Goal: Task Accomplishment & Management: Manage account settings

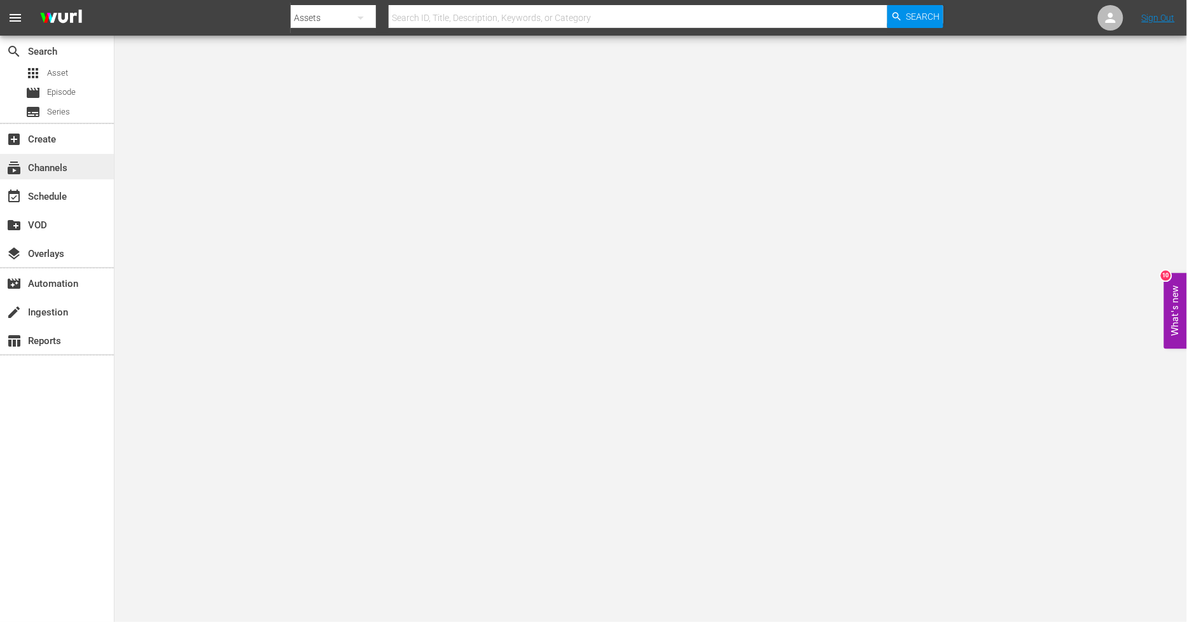
click at [64, 172] on div "subscriptions Channels" at bounding box center [35, 165] width 71 height 11
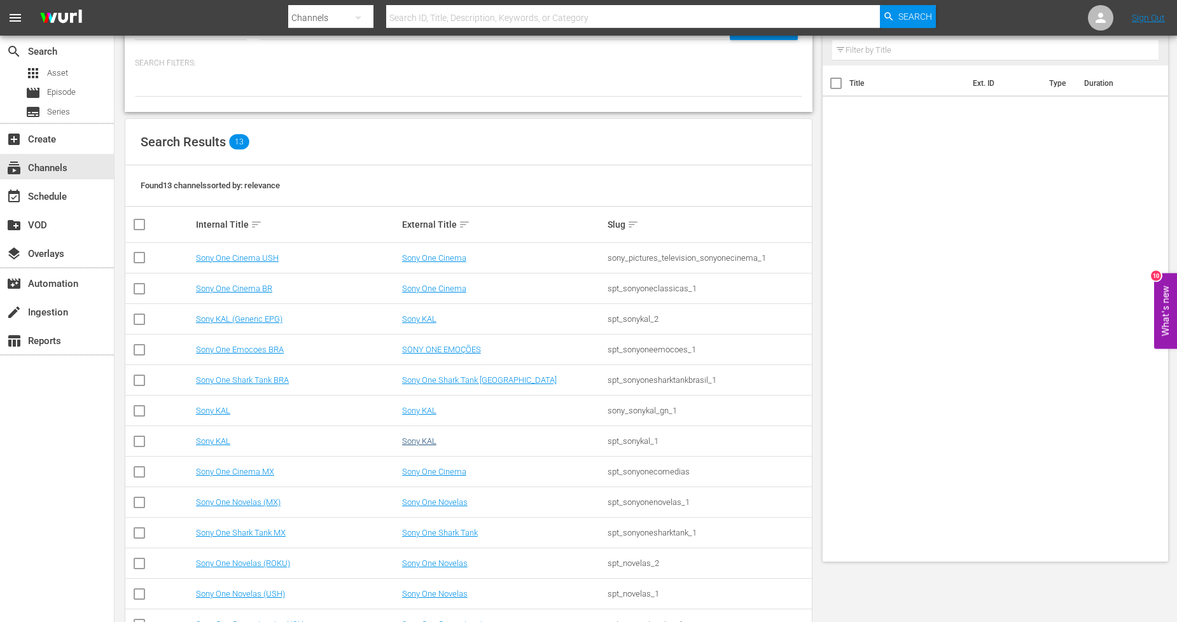
scroll to position [92, 0]
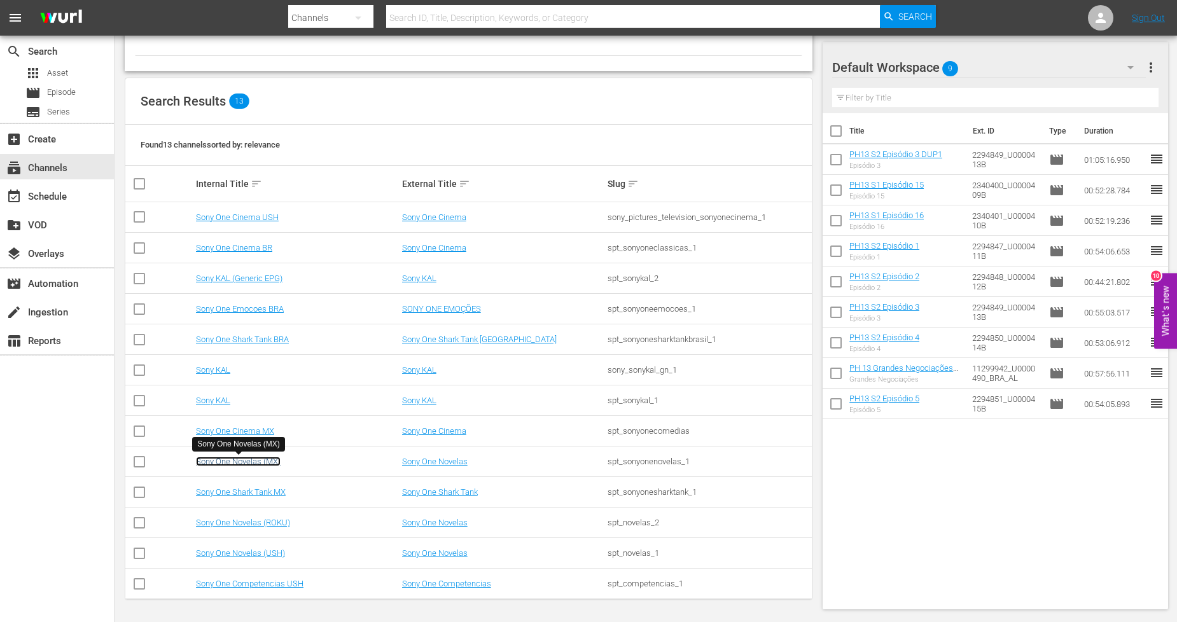
click at [266, 459] on link "Sony One Novelas (MX)" at bounding box center [238, 462] width 85 height 10
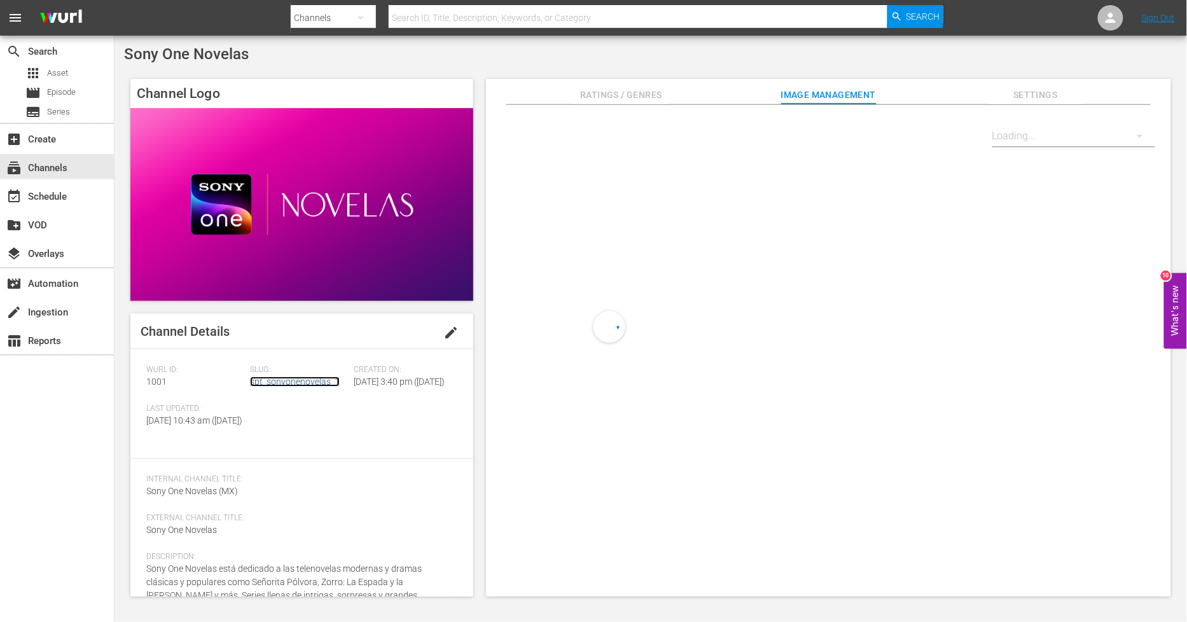
click at [314, 380] on link "spt_sonyonenovelas_1" at bounding box center [295, 382] width 90 height 10
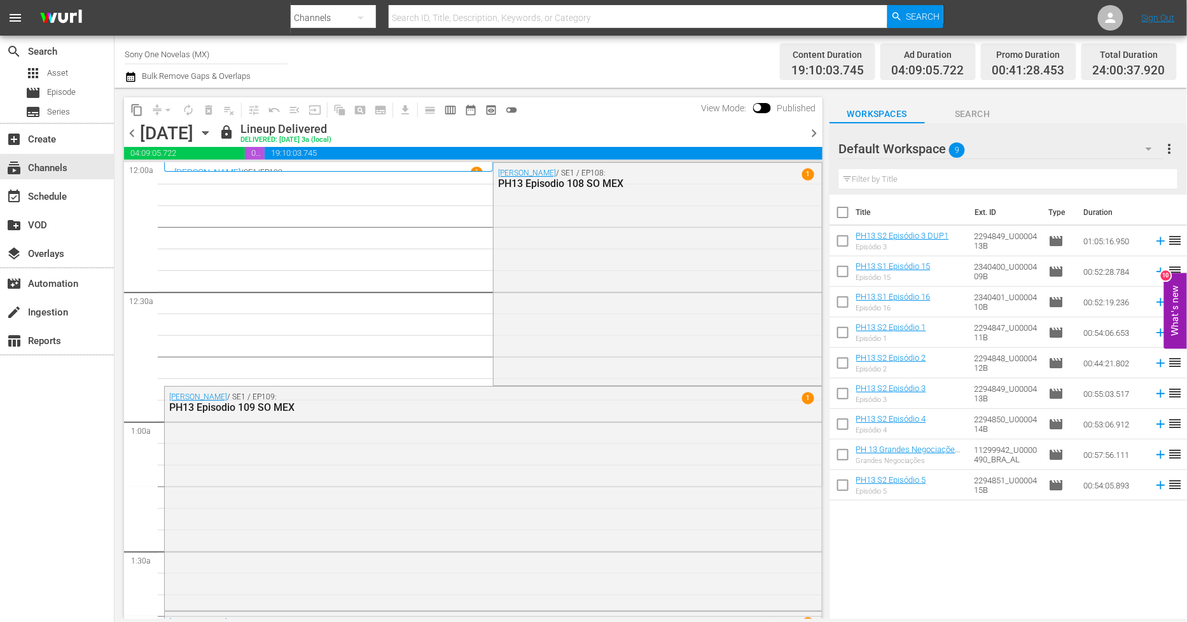
click at [212, 130] on icon "button" at bounding box center [205, 133] width 14 height 14
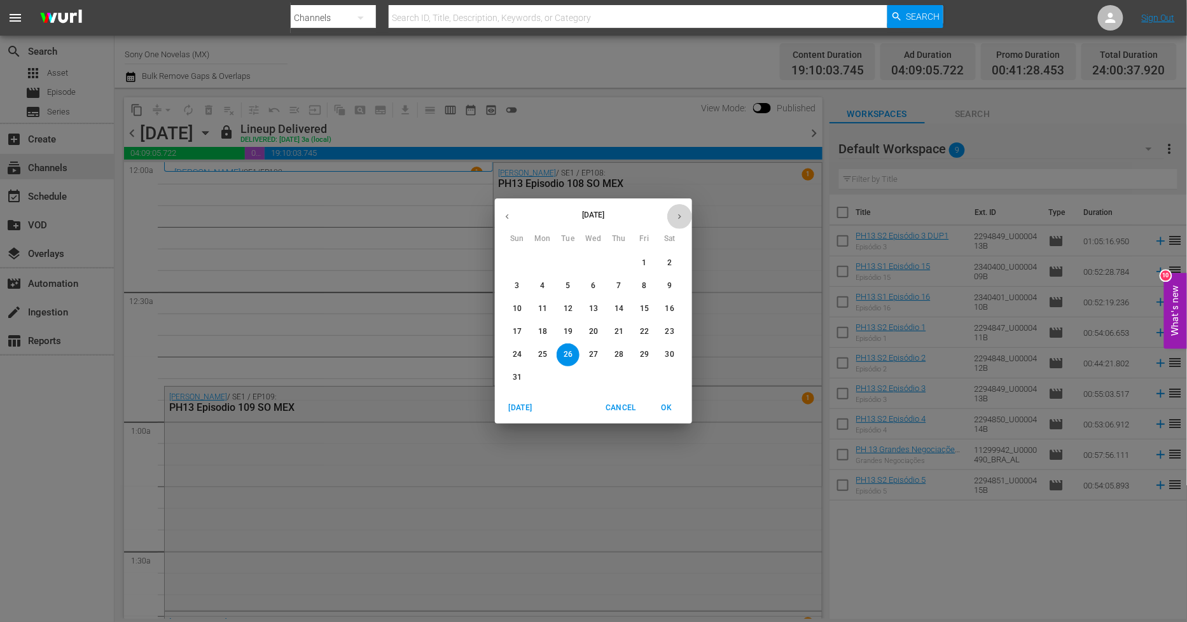
click at [678, 218] on icon "button" at bounding box center [680, 217] width 10 height 10
click at [590, 282] on p "10" at bounding box center [593, 286] width 9 height 11
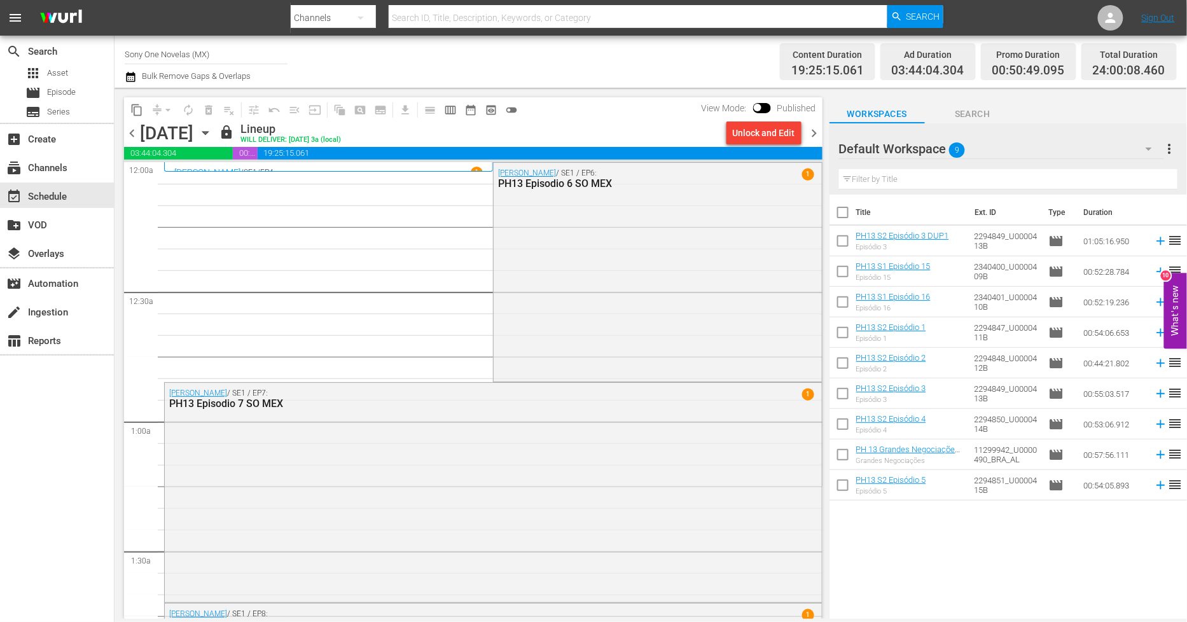
click at [813, 128] on span "chevron_right" at bounding box center [815, 133] width 16 height 16
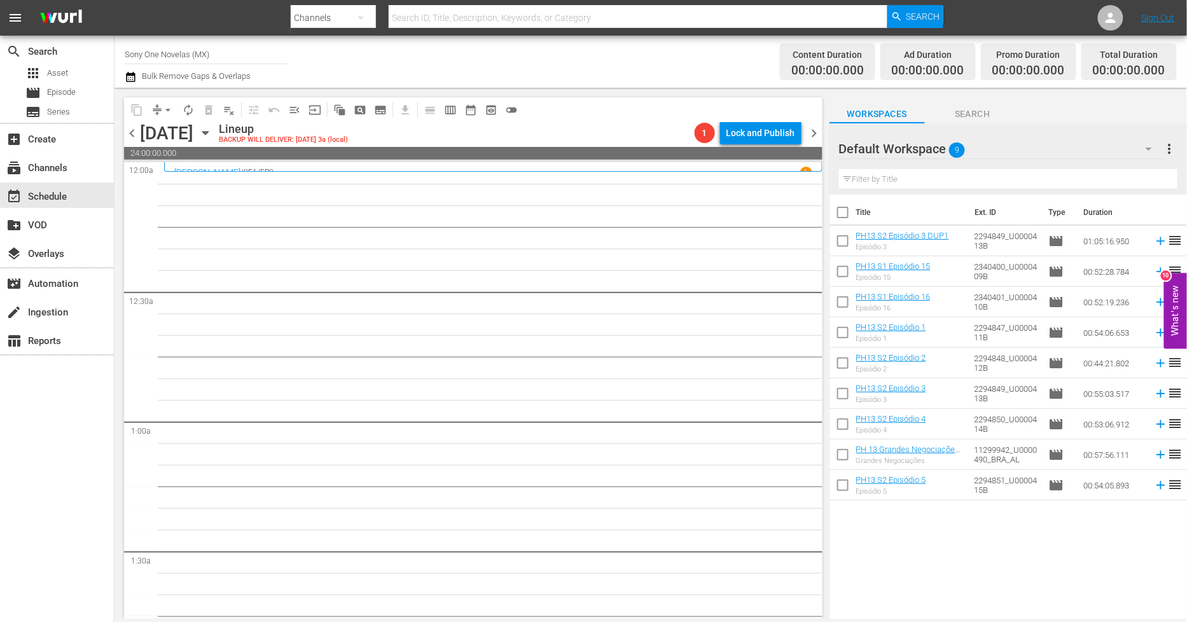
click at [847, 211] on input "checkbox" at bounding box center [842, 215] width 27 height 27
checkbox input "true"
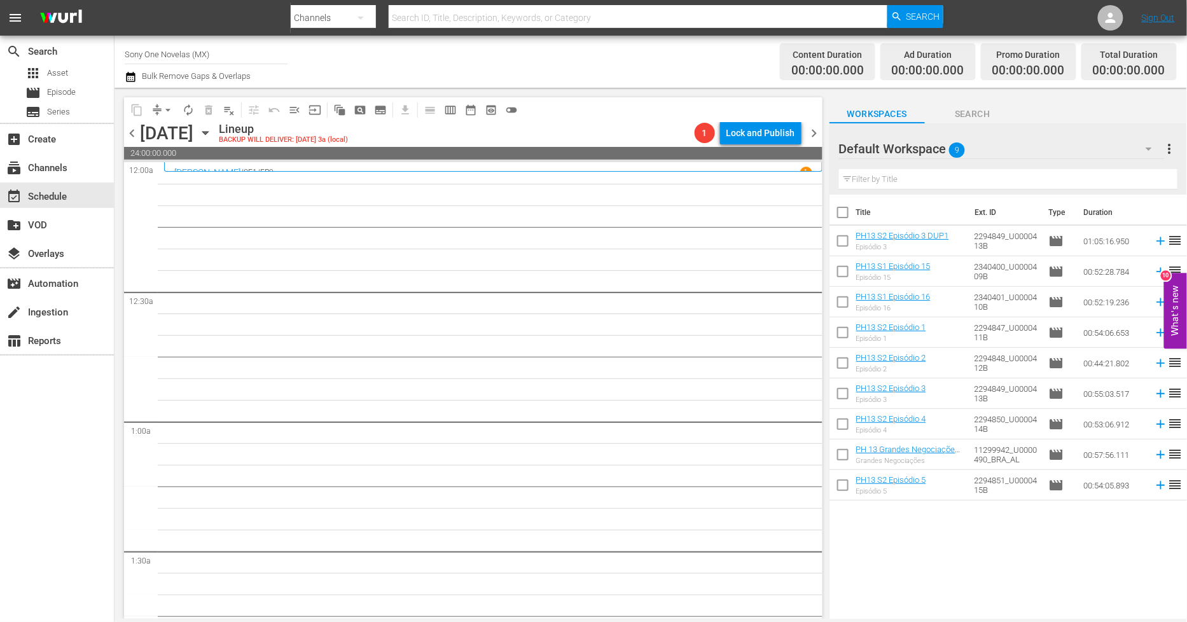
checkbox input "true"
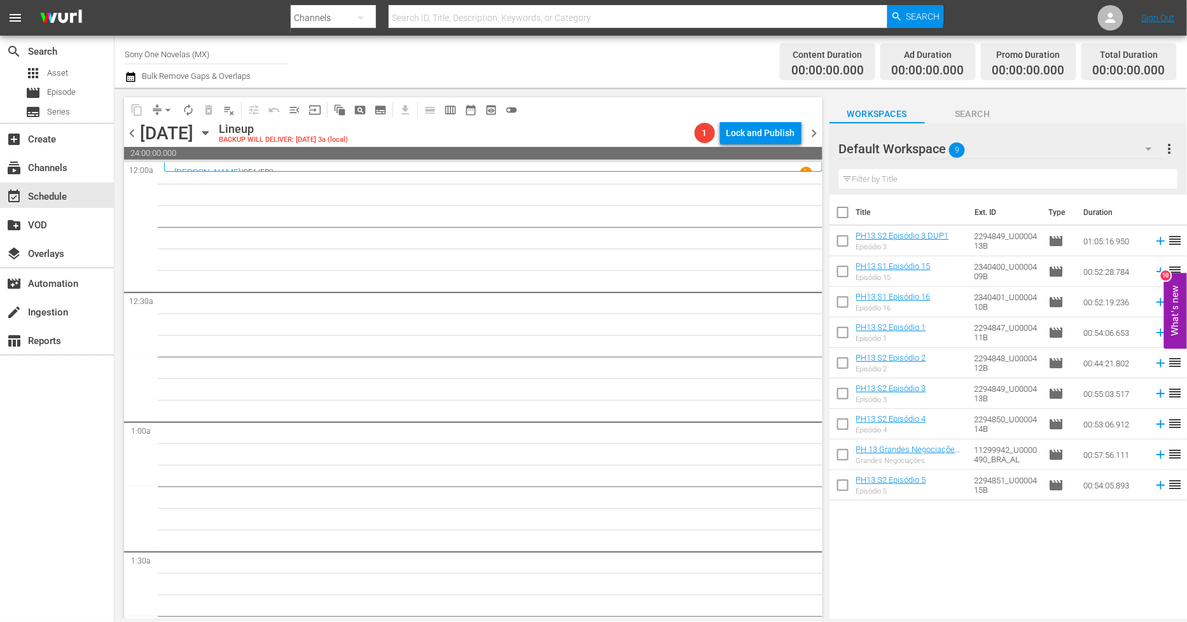
checkbox input "true"
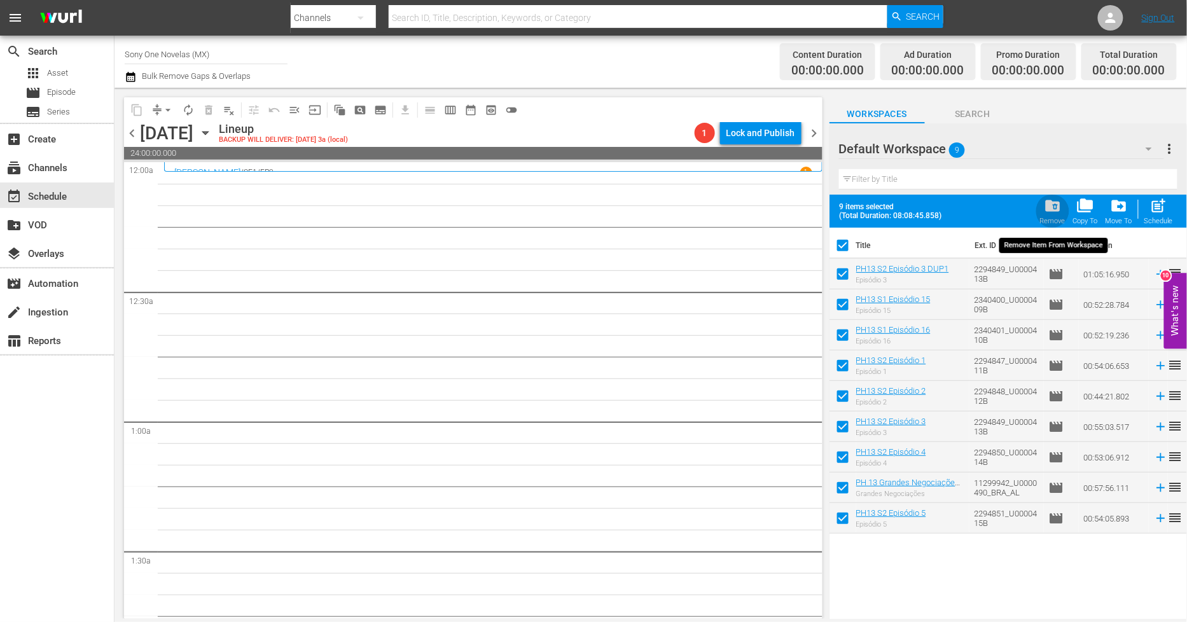
click at [1061, 213] on span "folder_delete" at bounding box center [1052, 205] width 17 height 17
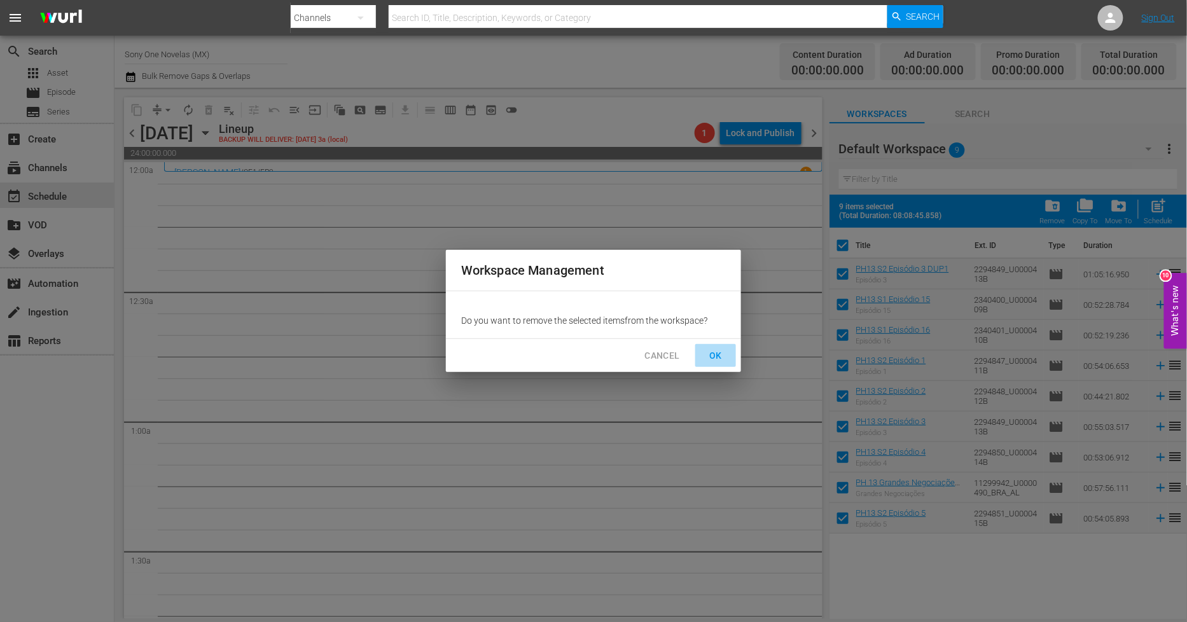
click at [712, 351] on span "OK" at bounding box center [715, 356] width 20 height 16
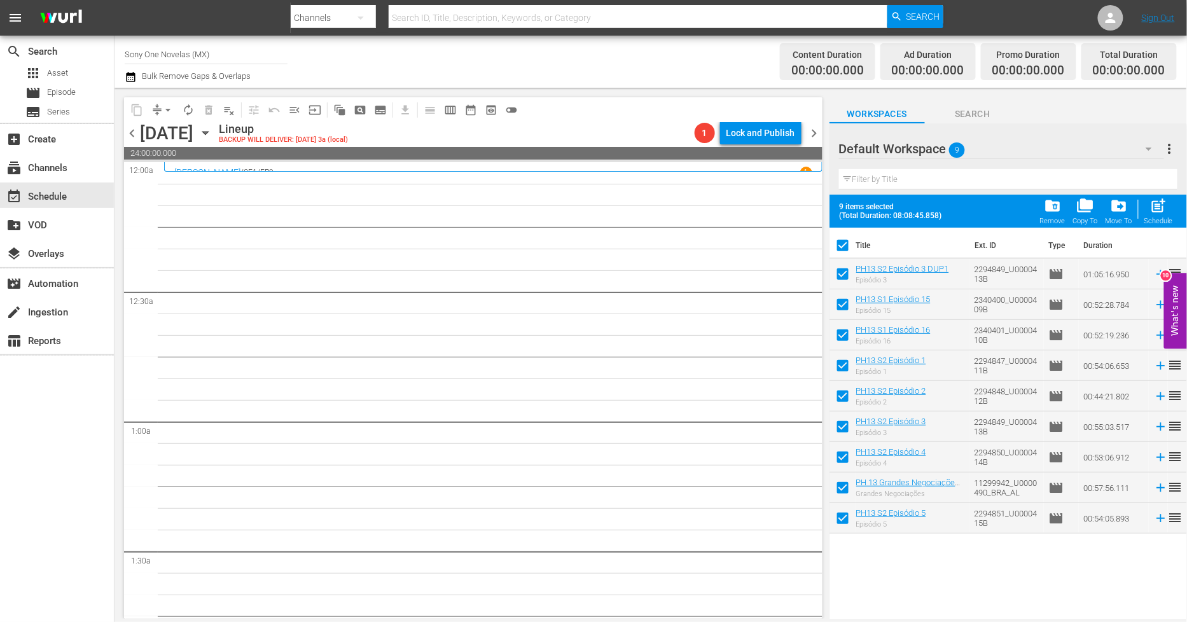
checkbox input "false"
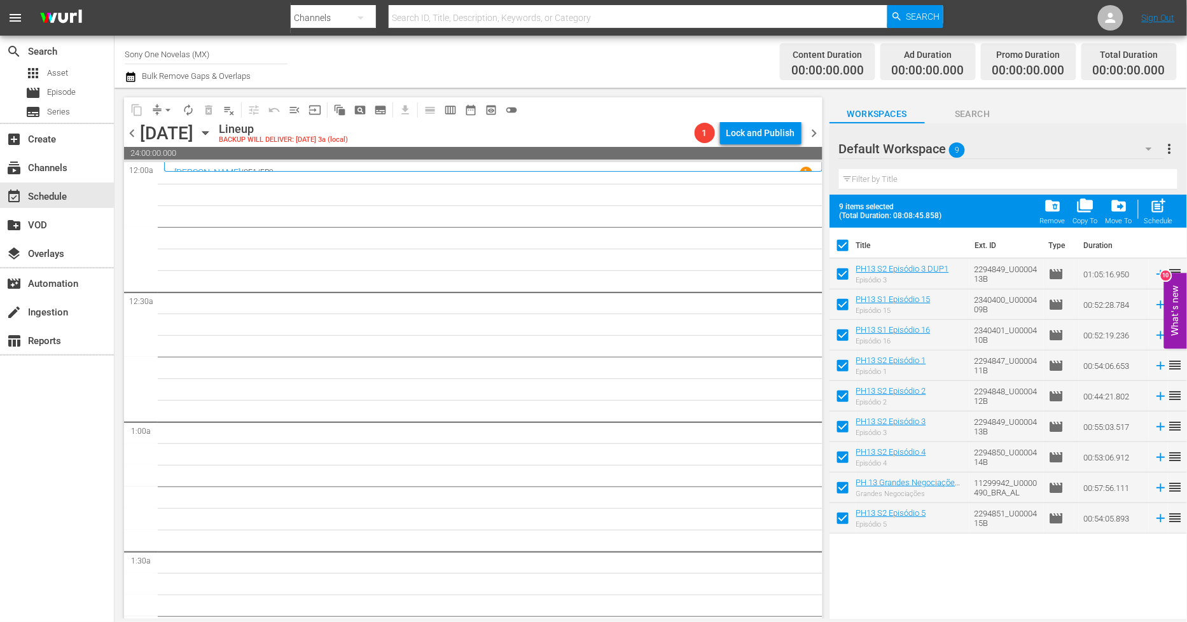
checkbox input "false"
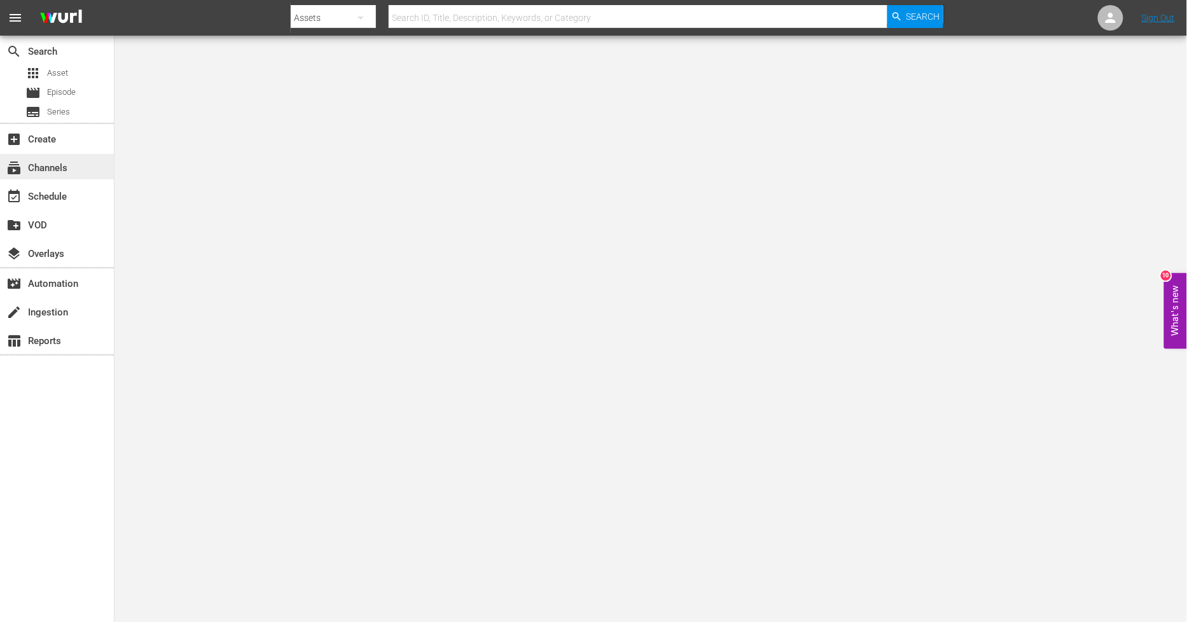
click at [79, 160] on div "subscriptions Channels" at bounding box center [57, 166] width 114 height 25
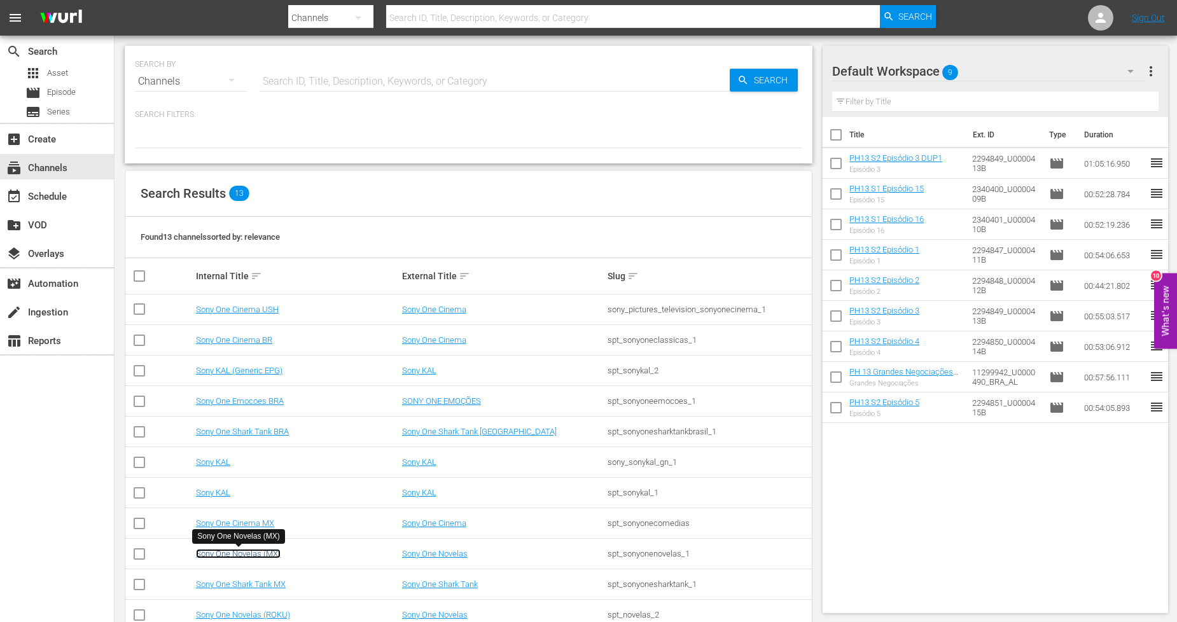
click at [258, 553] on link "Sony One Novelas (MX)" at bounding box center [238, 554] width 85 height 10
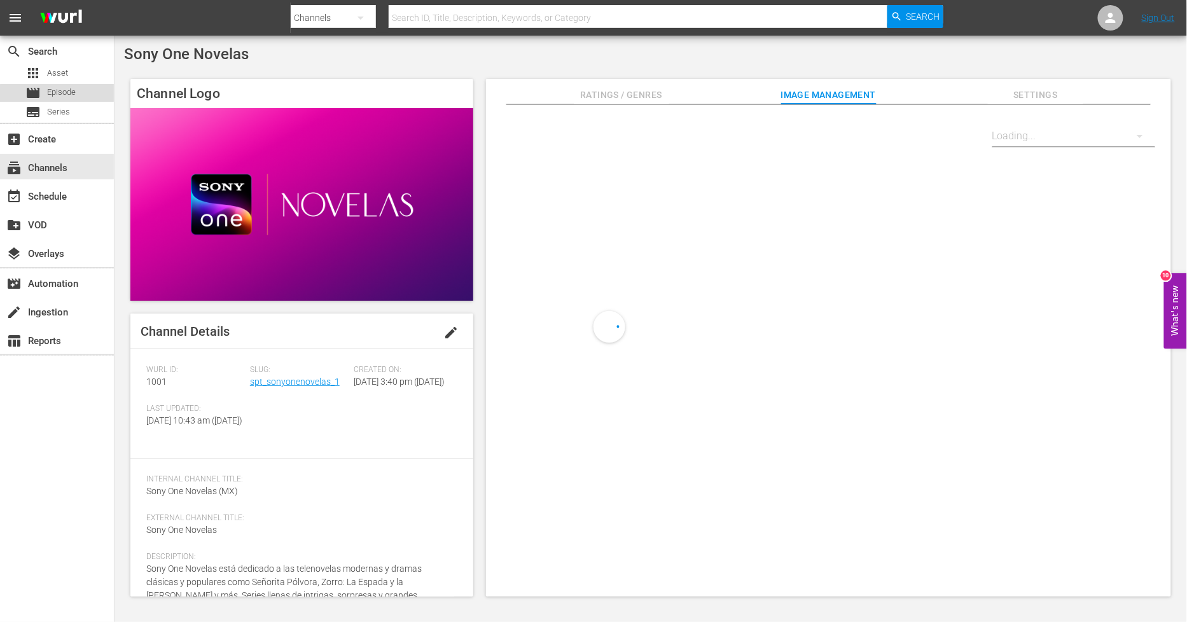
click at [83, 95] on div "movie Episode" at bounding box center [57, 93] width 114 height 18
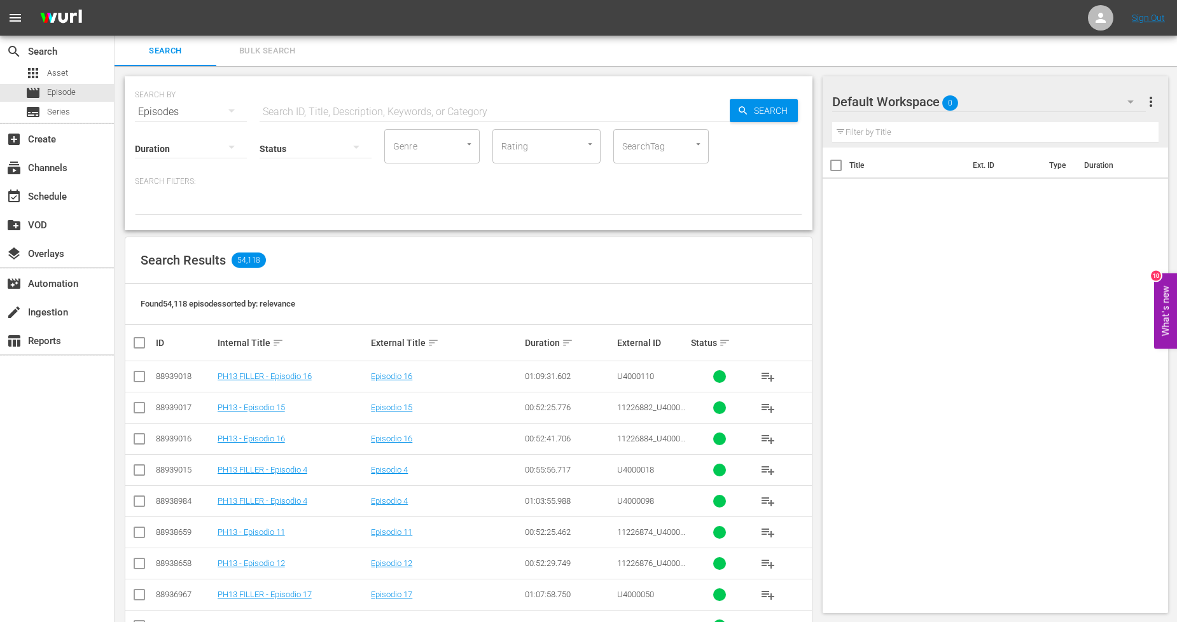
click at [294, 52] on span "Bulk Search" at bounding box center [267, 51] width 87 height 15
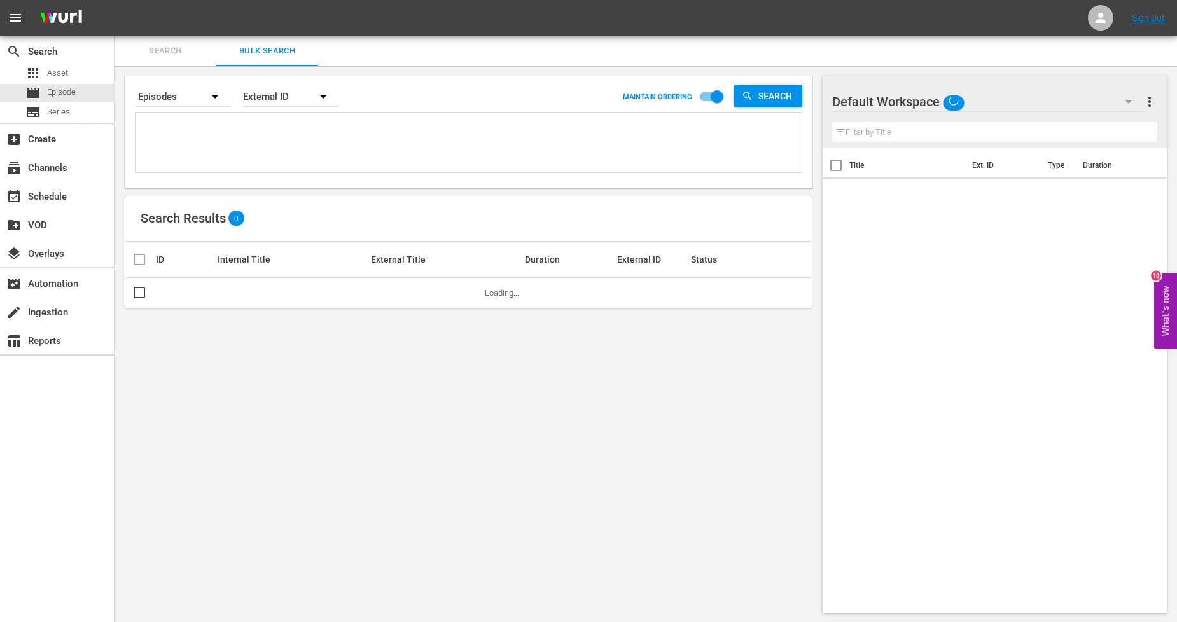
click at [327, 138] on textarea at bounding box center [470, 145] width 663 height 58
paste textarea "911188_U2000044_LAT 911189_U2000045_LAT 911190_U2000046_LAT 911191_U2000047_LAT…"
type textarea "911188_U2000044_LAT 911189_U2000045_LAT 911190_U2000046_LAT 911191_U2000047_LAT…"
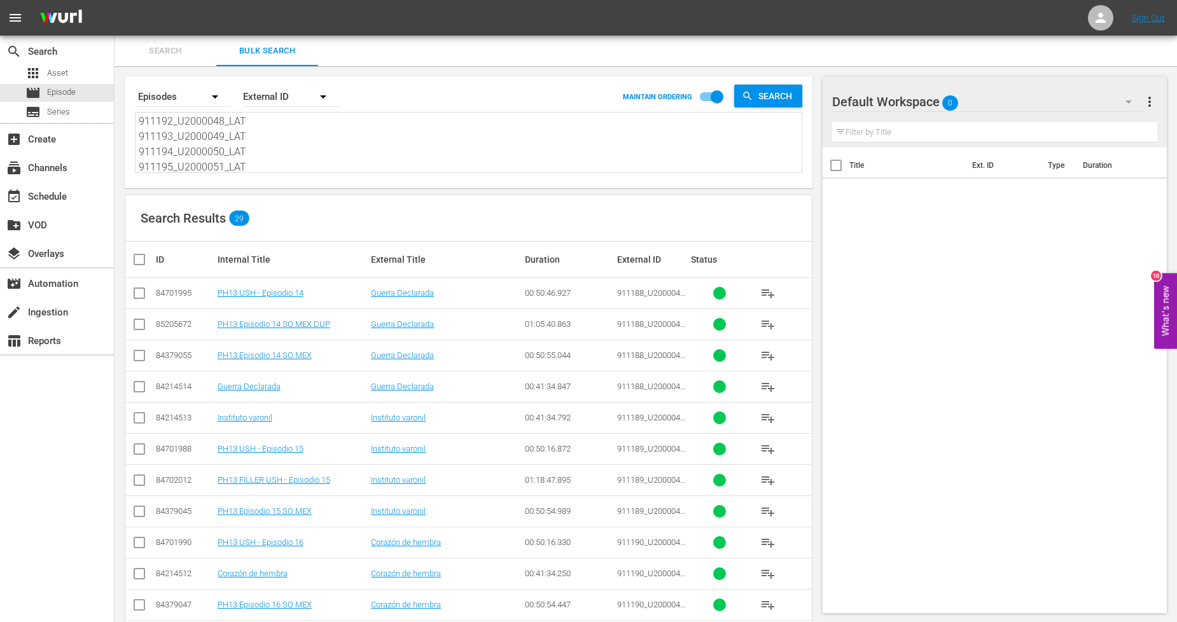
type textarea "911188_U2000044_LAT 911189_U2000045_LAT 911190_U2000046_LAT 911191_U2000047_LAT…"
click at [714, 103] on input "checkbox" at bounding box center [717, 99] width 73 height 24
checkbox input "false"
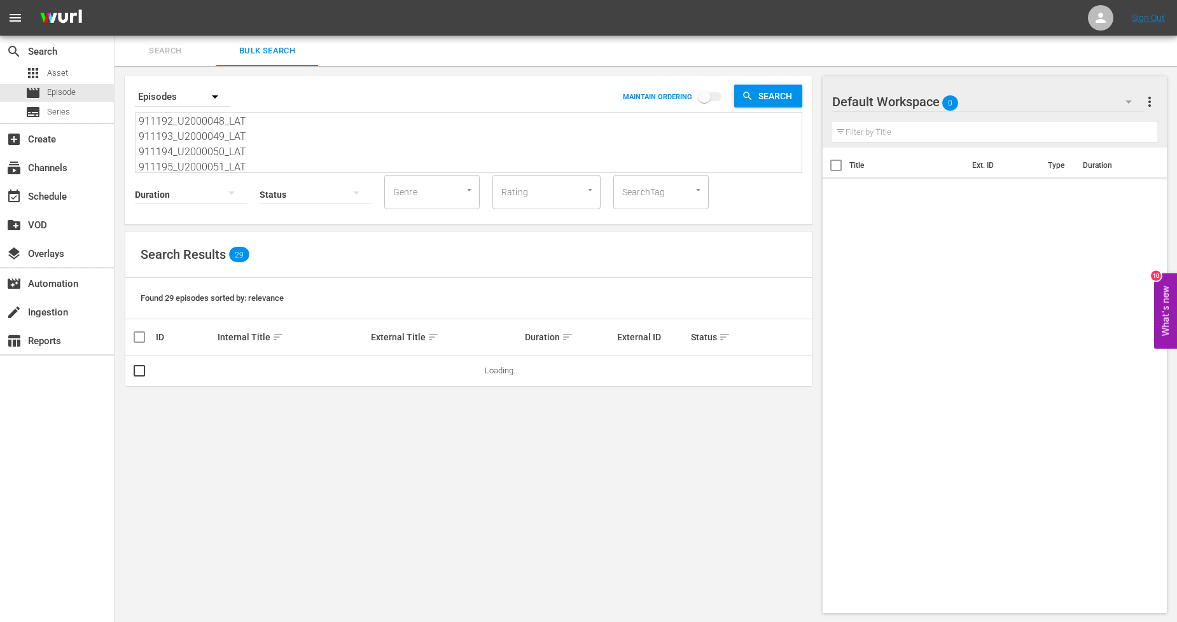
click at [272, 339] on span "sort" at bounding box center [277, 336] width 11 height 11
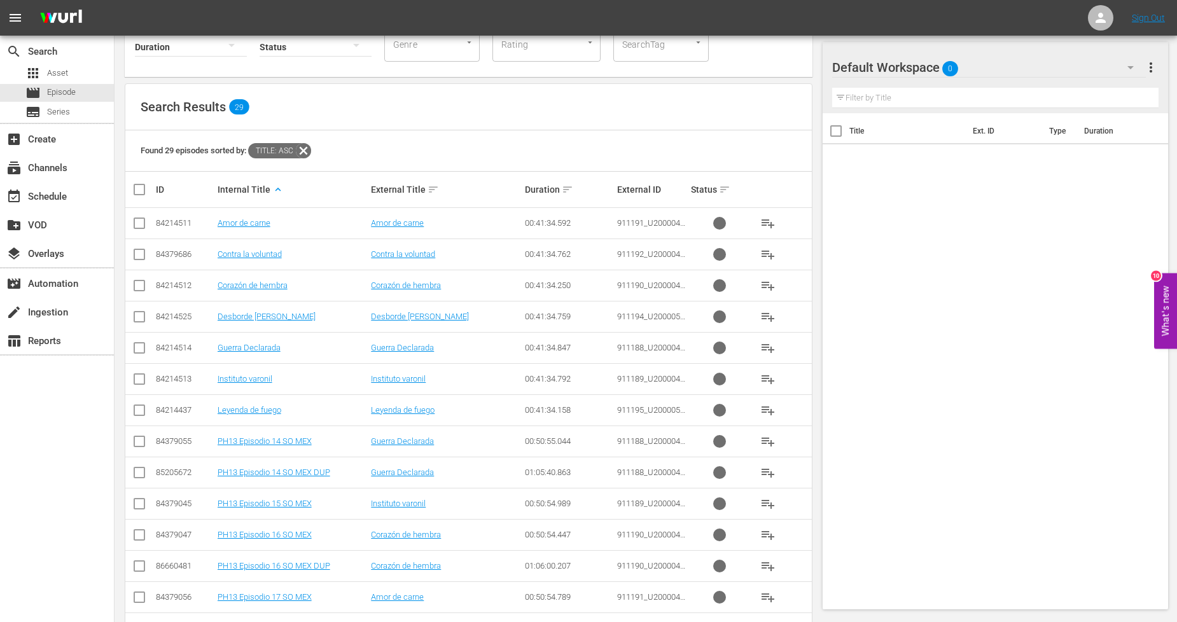
scroll to position [255, 0]
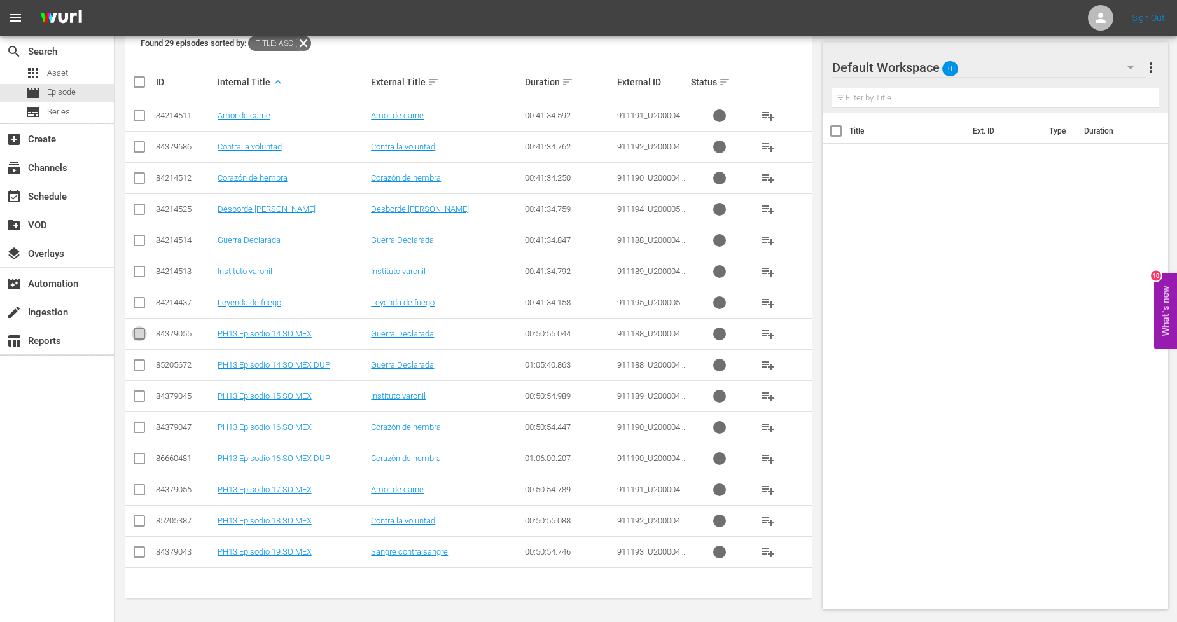
click at [141, 333] on input "checkbox" at bounding box center [139, 336] width 15 height 15
checkbox input "true"
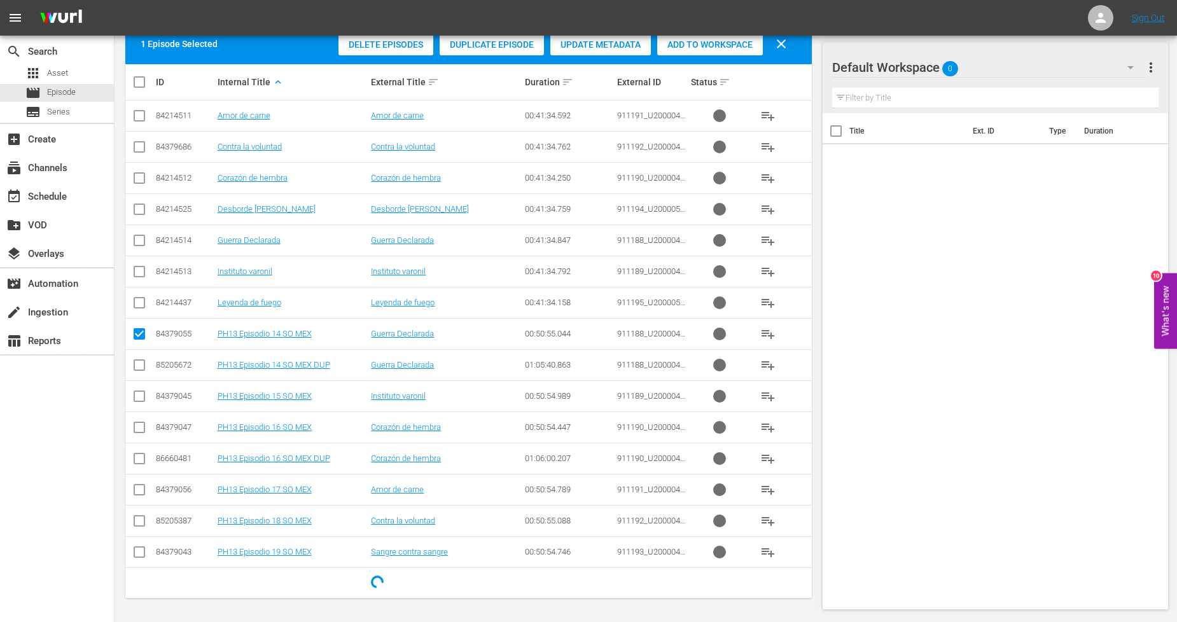
click at [137, 395] on input "checkbox" at bounding box center [139, 398] width 15 height 15
checkbox input "true"
click at [137, 434] on input "checkbox" at bounding box center [139, 429] width 15 height 15
checkbox input "true"
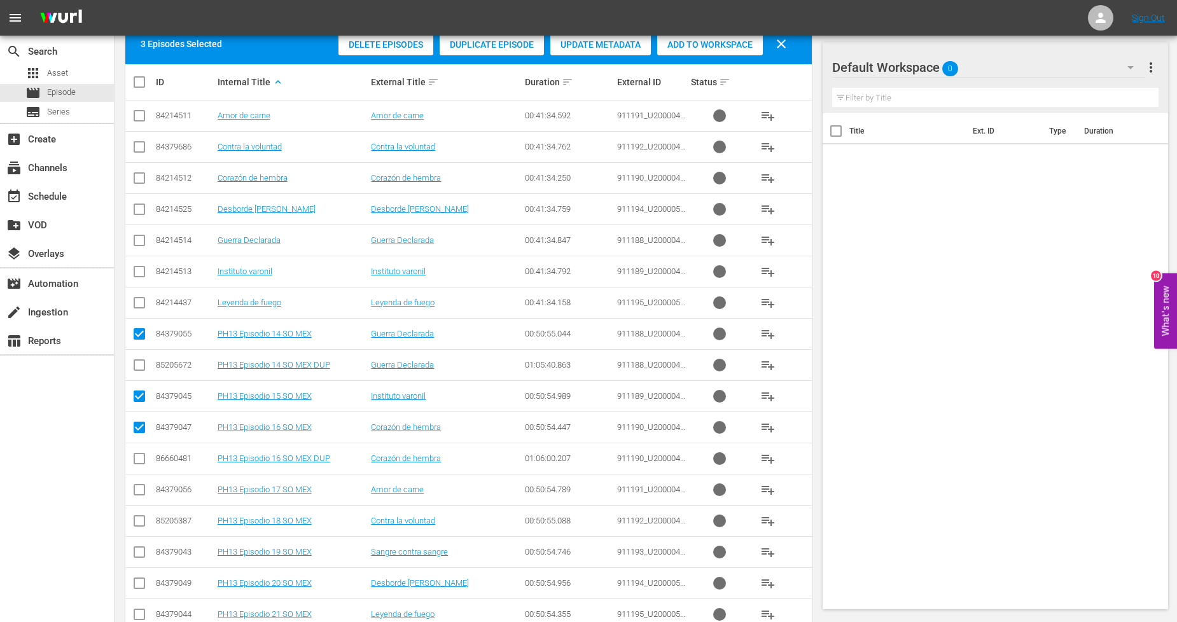
click at [145, 490] on input "checkbox" at bounding box center [139, 492] width 15 height 15
checkbox input "true"
click at [143, 518] on input "checkbox" at bounding box center [139, 523] width 15 height 15
checkbox input "true"
click at [139, 553] on input "checkbox" at bounding box center [139, 554] width 15 height 15
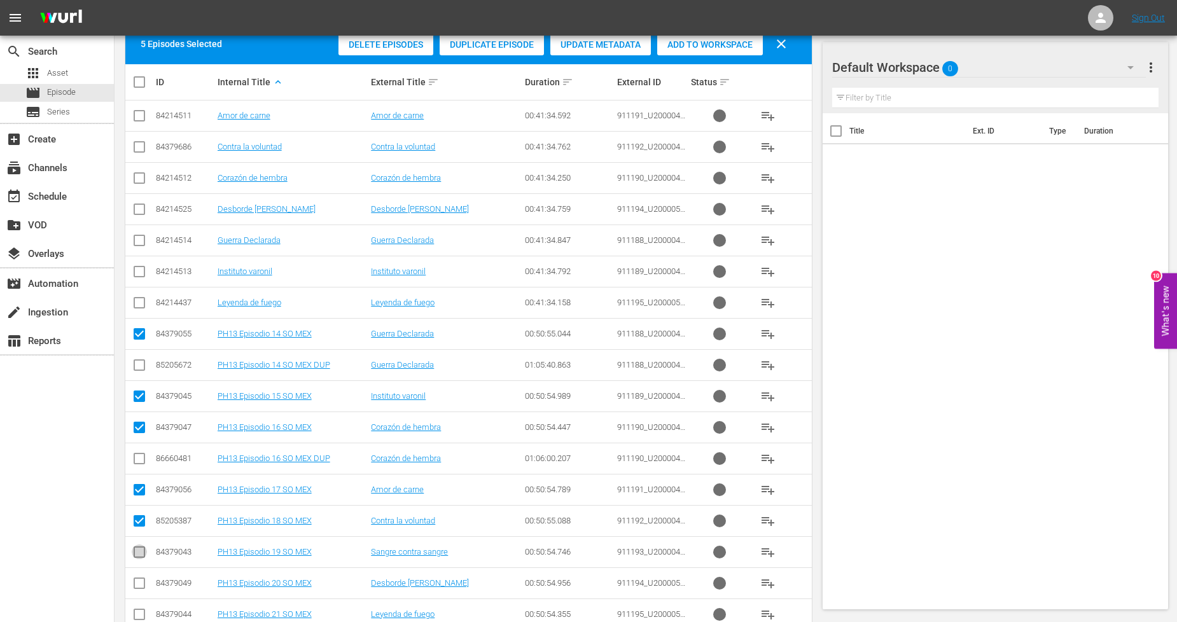
checkbox input "true"
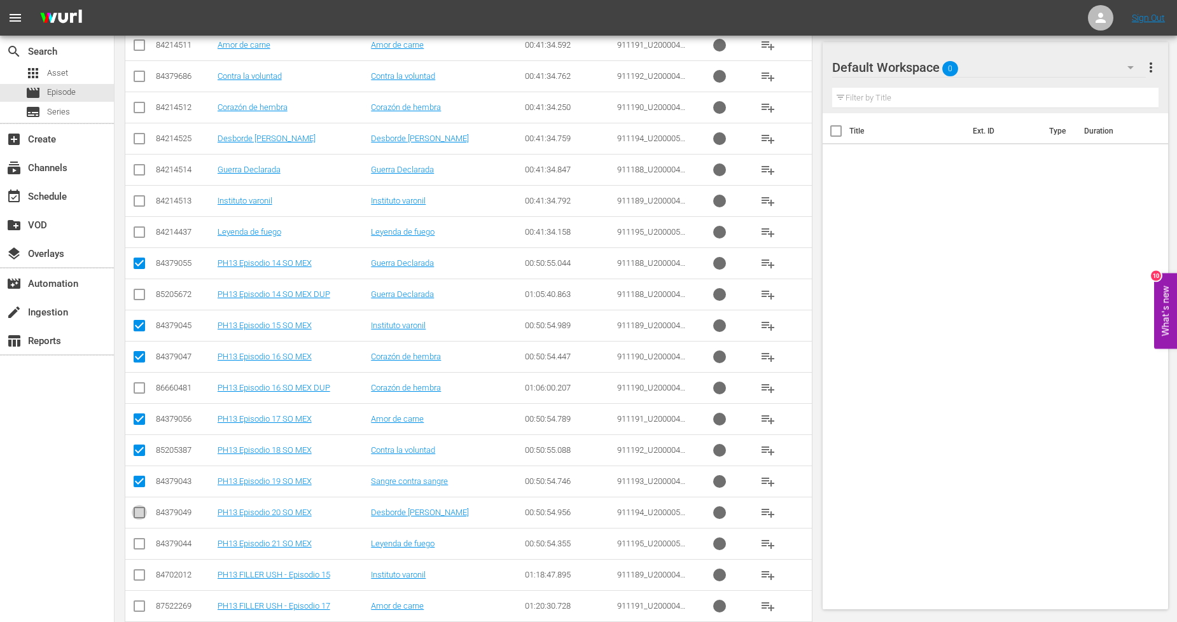
click at [140, 513] on input "checkbox" at bounding box center [139, 515] width 15 height 15
checkbox input "true"
click at [141, 543] on input "checkbox" at bounding box center [139, 546] width 15 height 15
checkbox input "true"
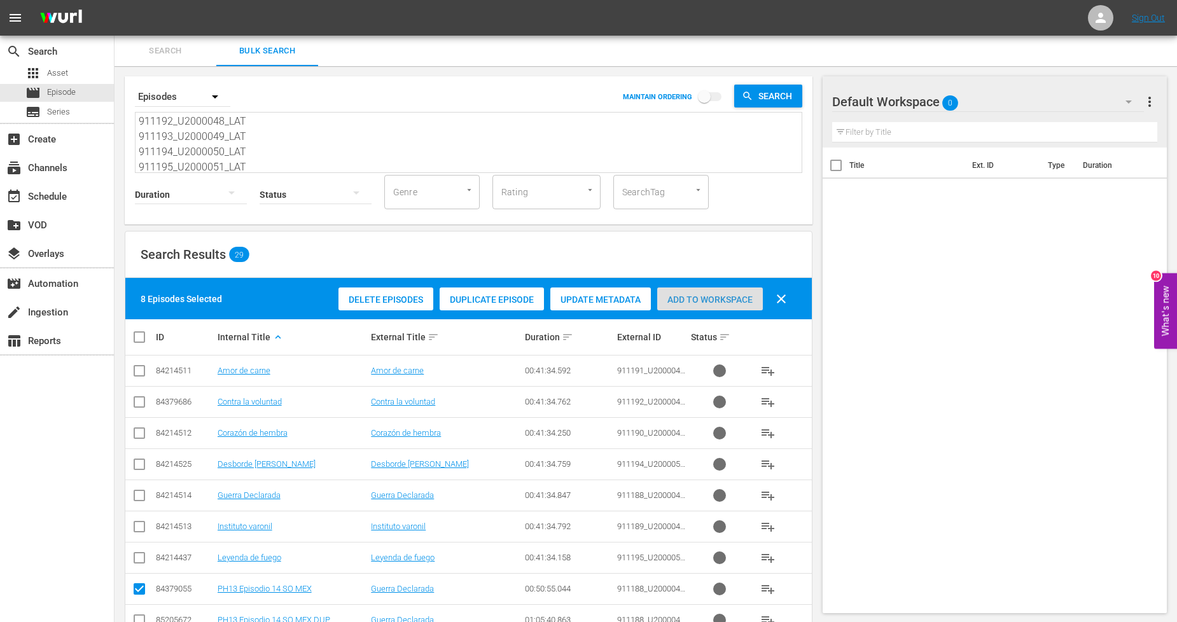
click at [726, 302] on span "Add to Workspace" at bounding box center [710, 300] width 106 height 10
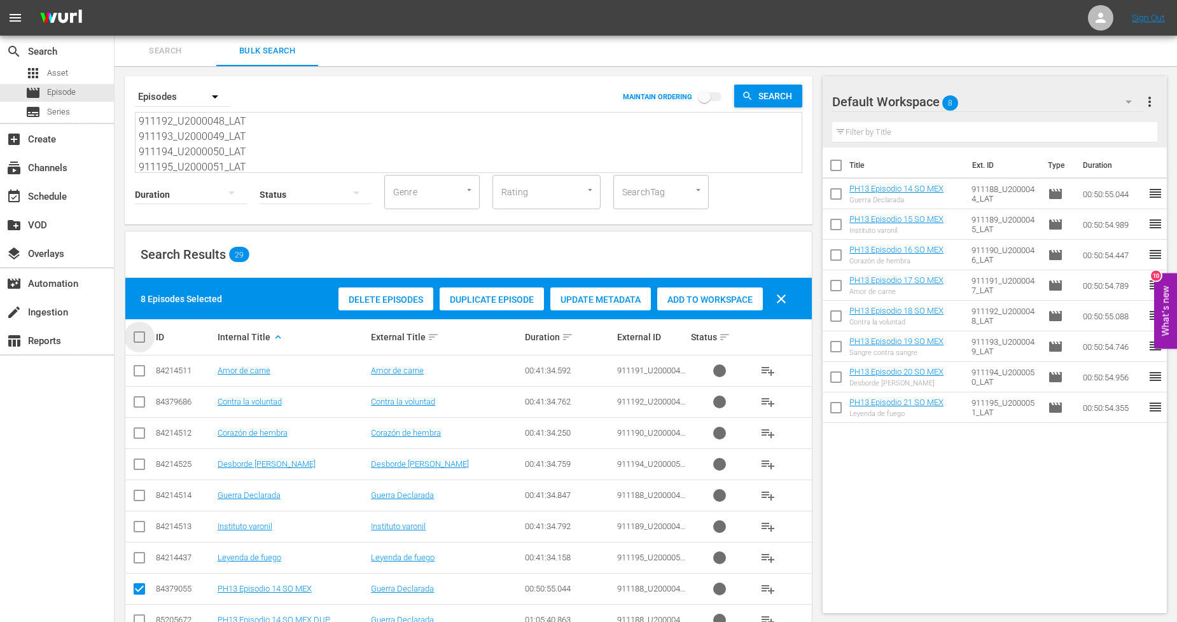
click at [144, 340] on input "checkbox" at bounding box center [144, 336] width 25 height 15
checkbox input "true"
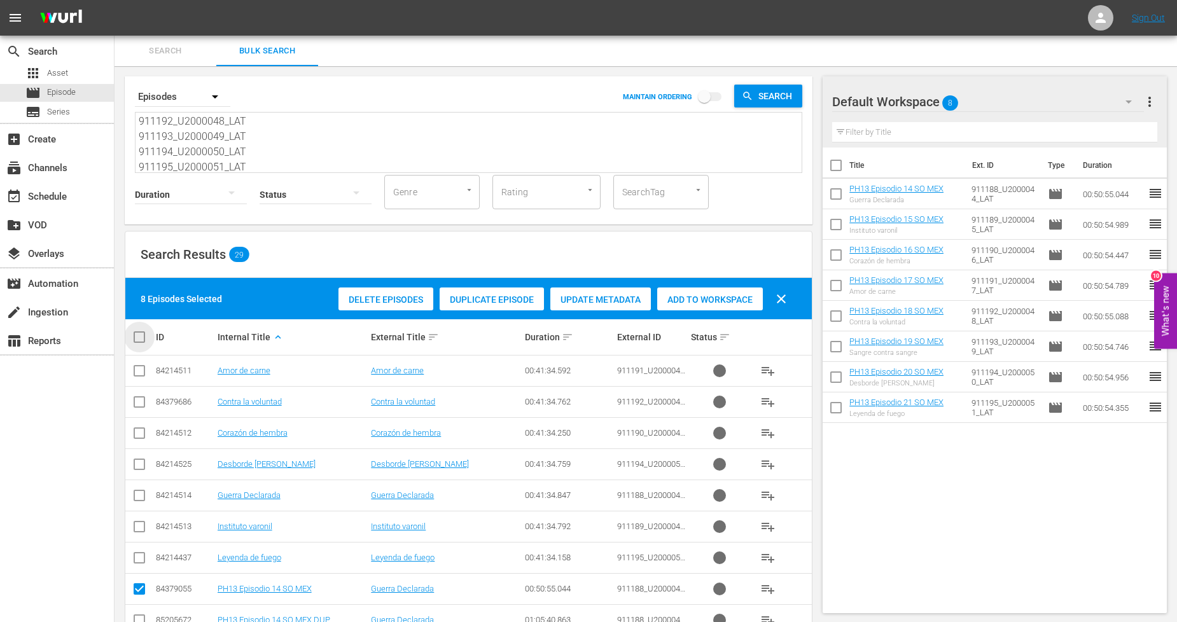
checkbox input "true"
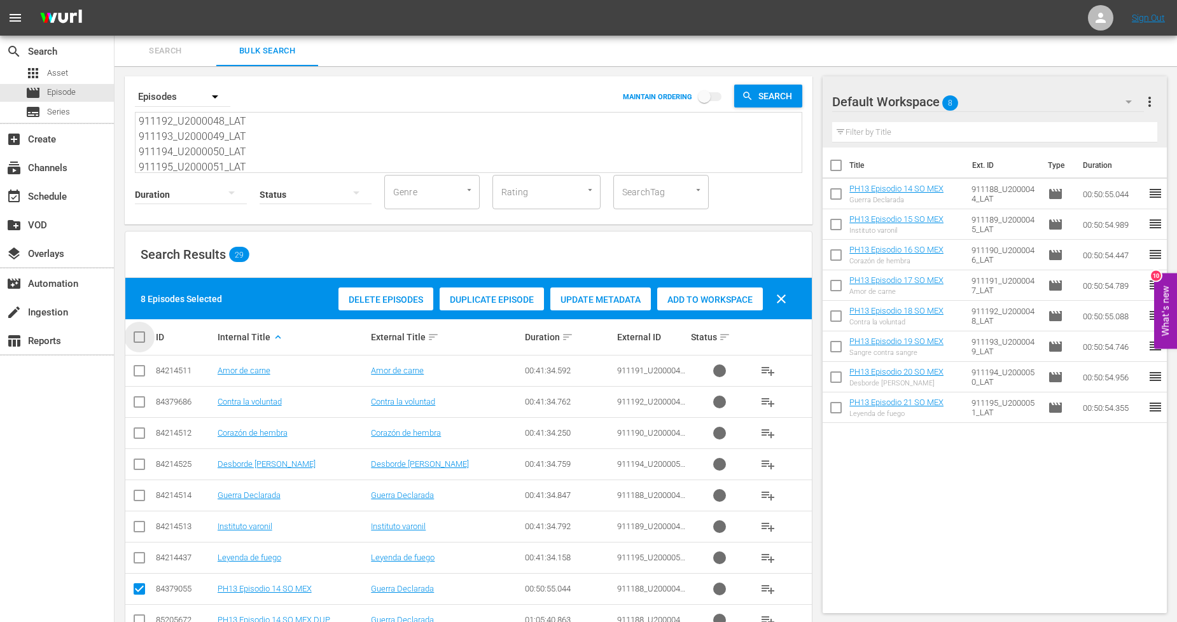
checkbox input "true"
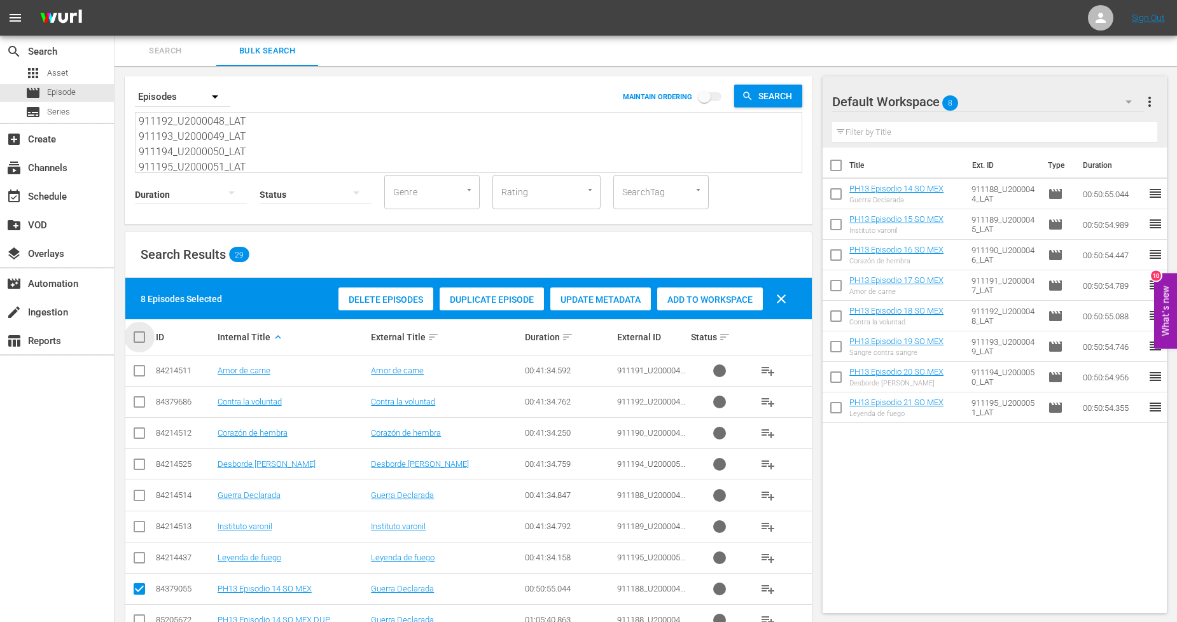
checkbox input "true"
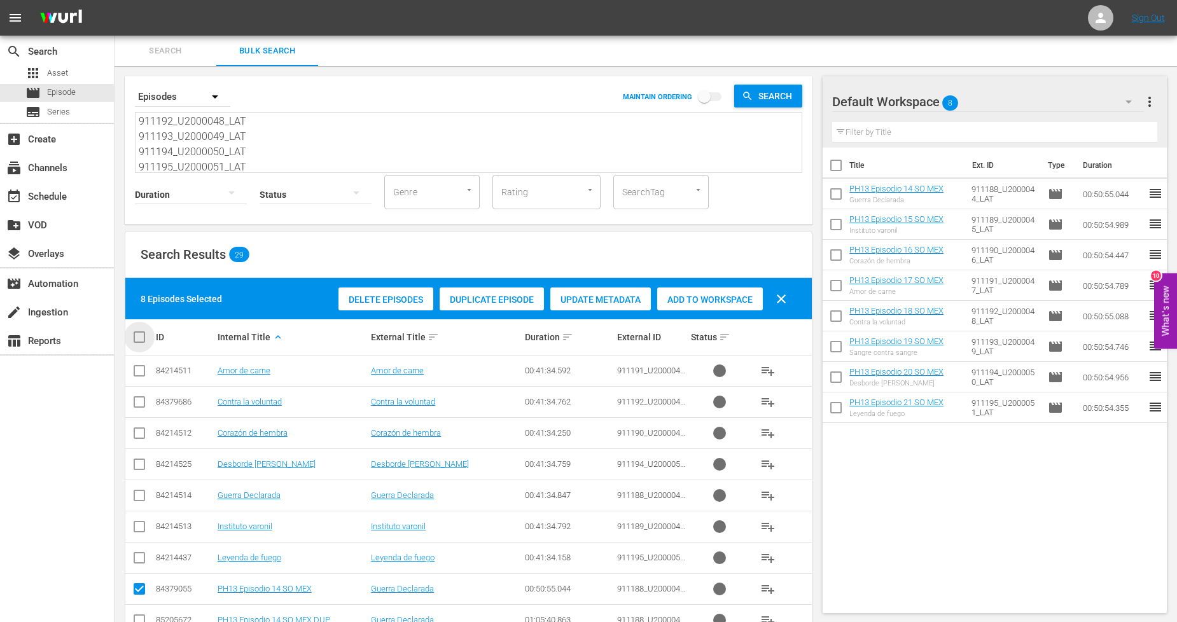
checkbox input "true"
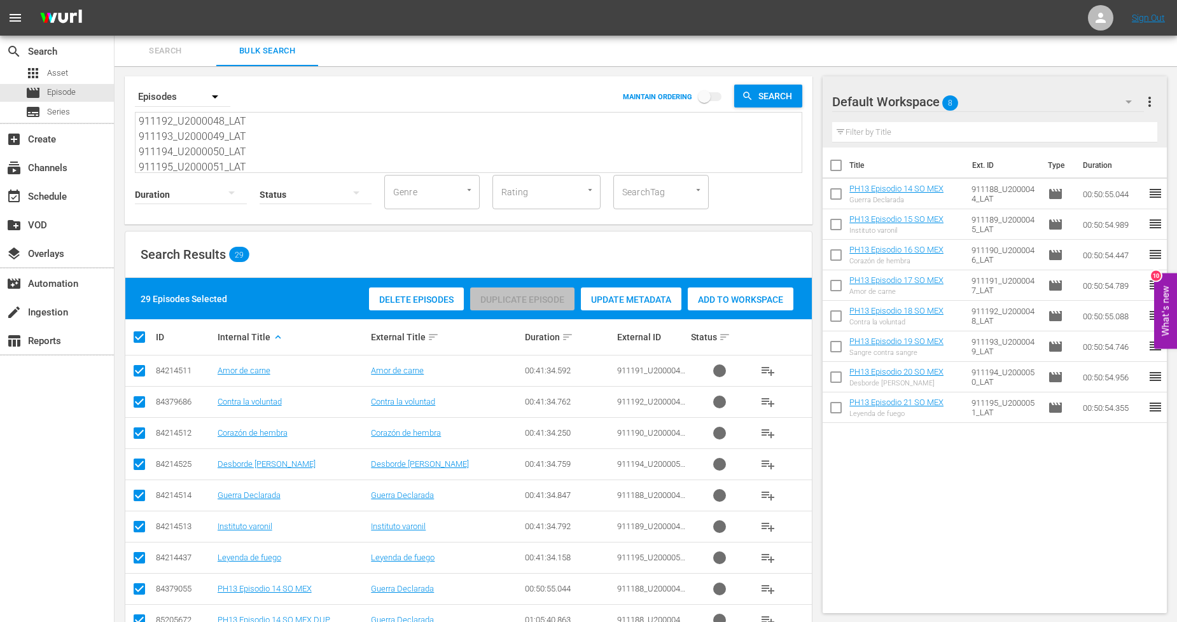
click at [144, 340] on input "checkbox" at bounding box center [144, 336] width 25 height 15
checkbox input "false"
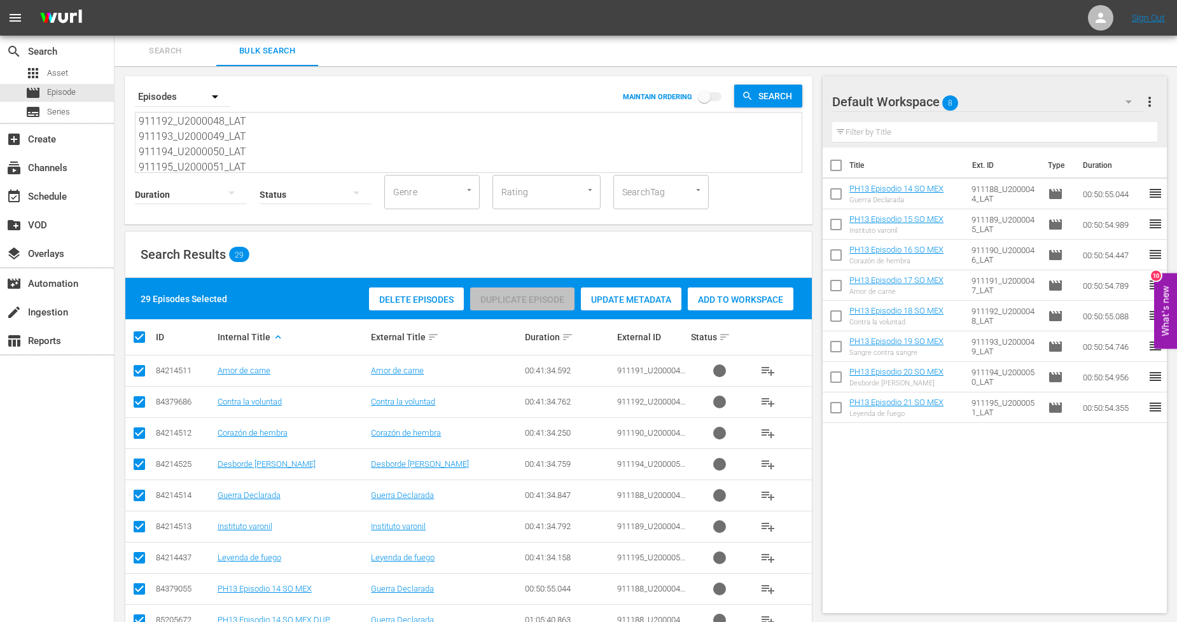
checkbox input "false"
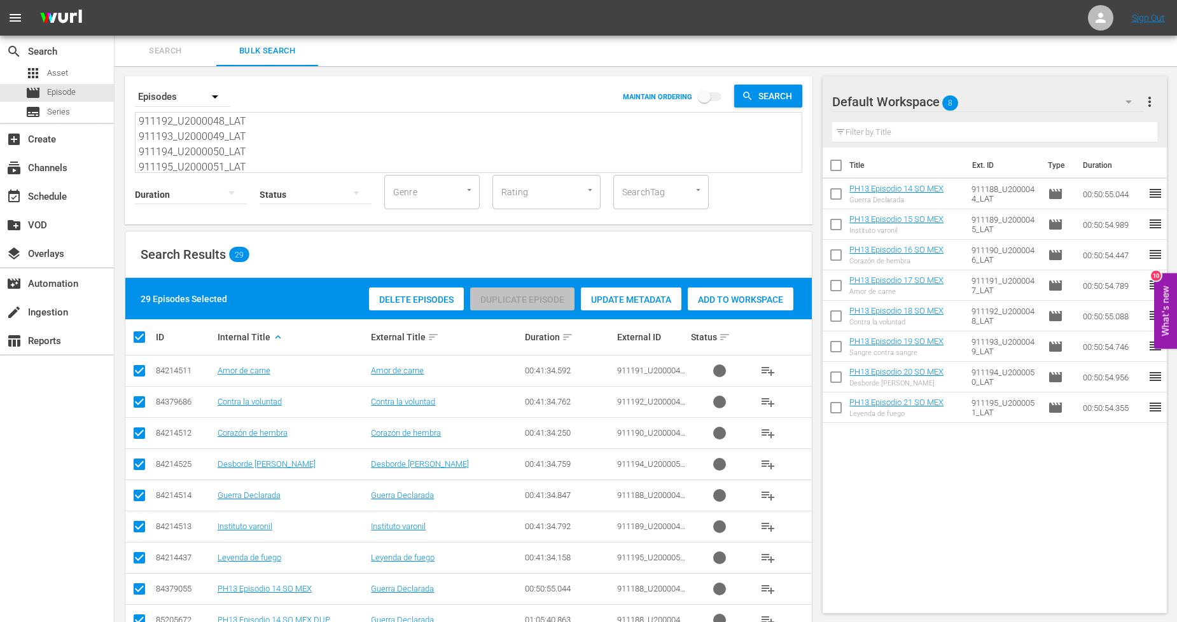
checkbox input "false"
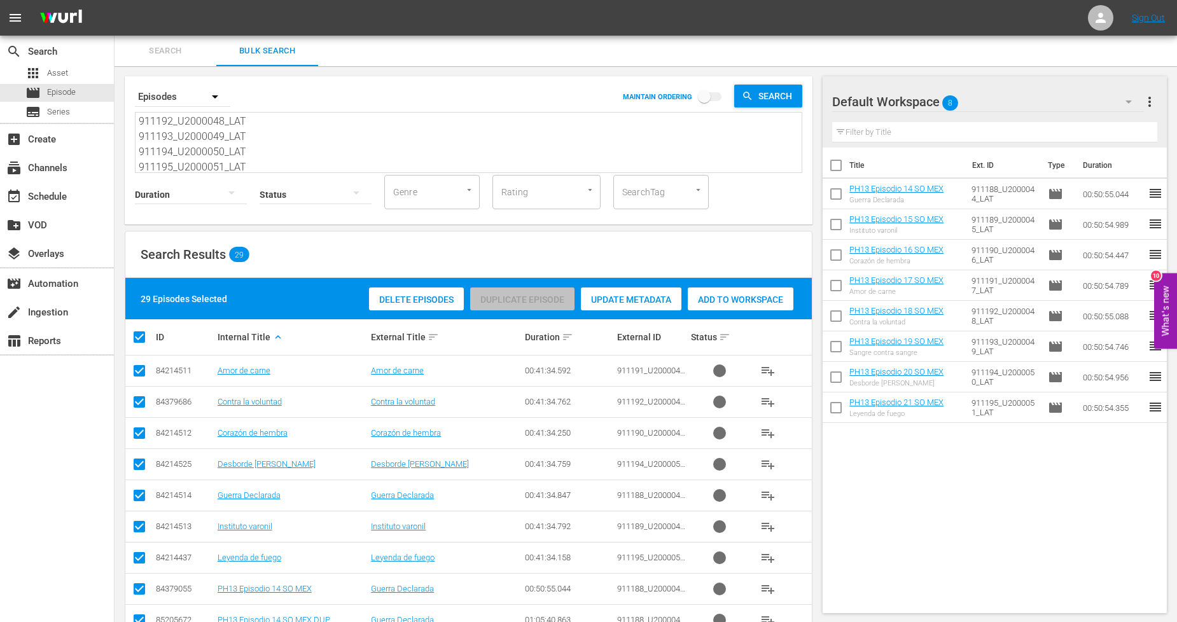
checkbox input "false"
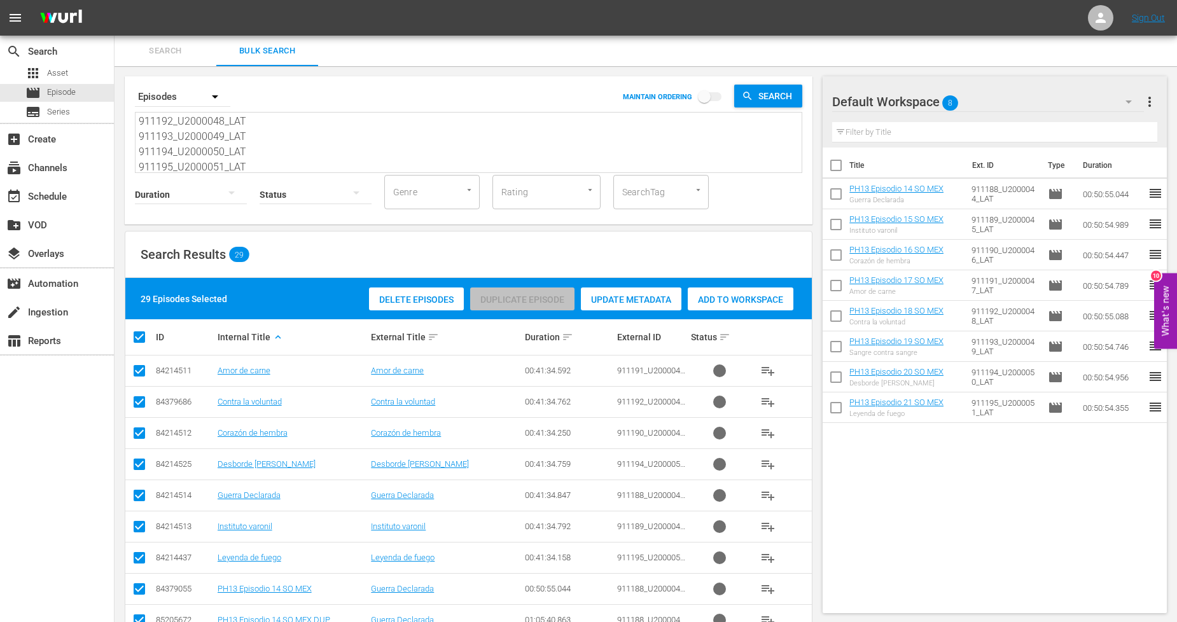
checkbox input "false"
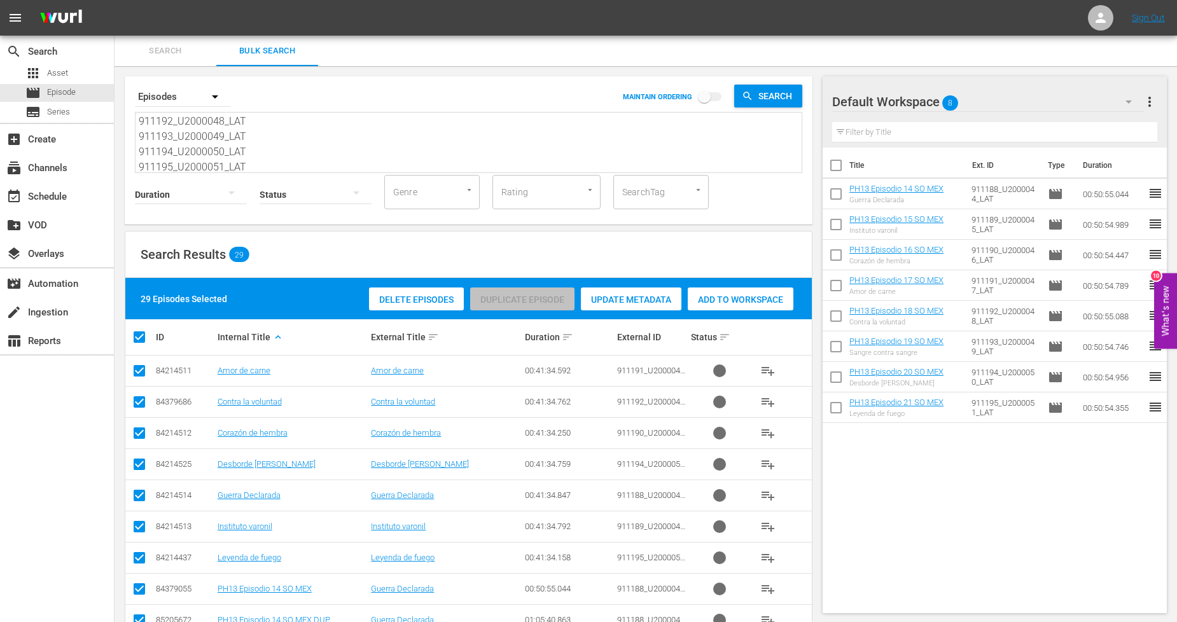
checkbox input "false"
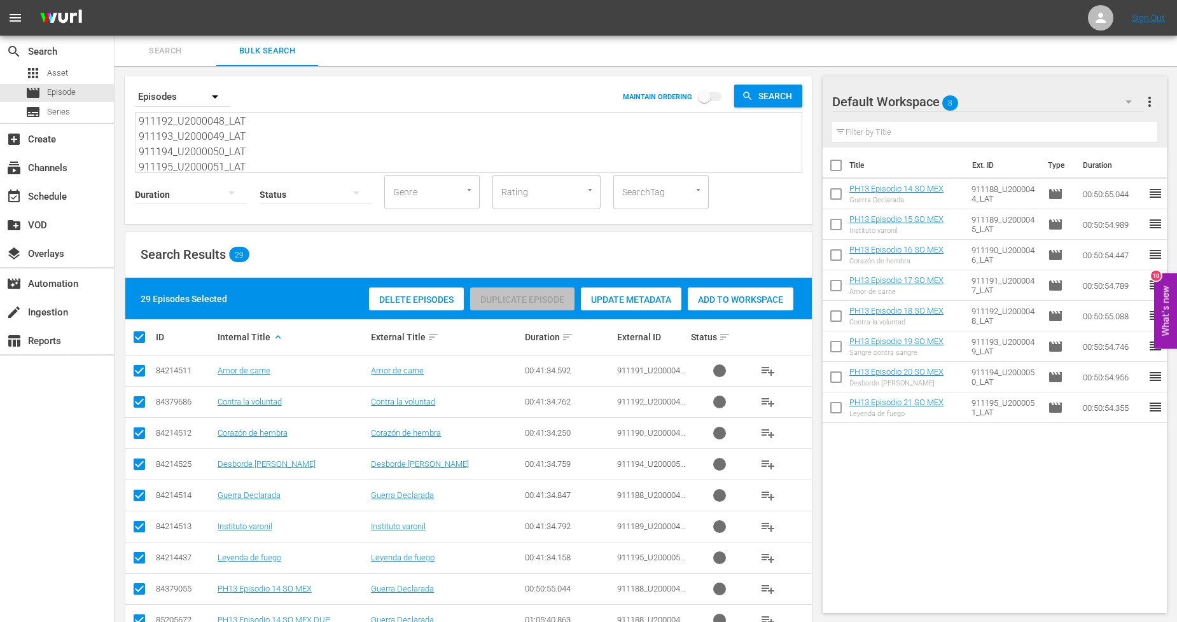
checkbox input "false"
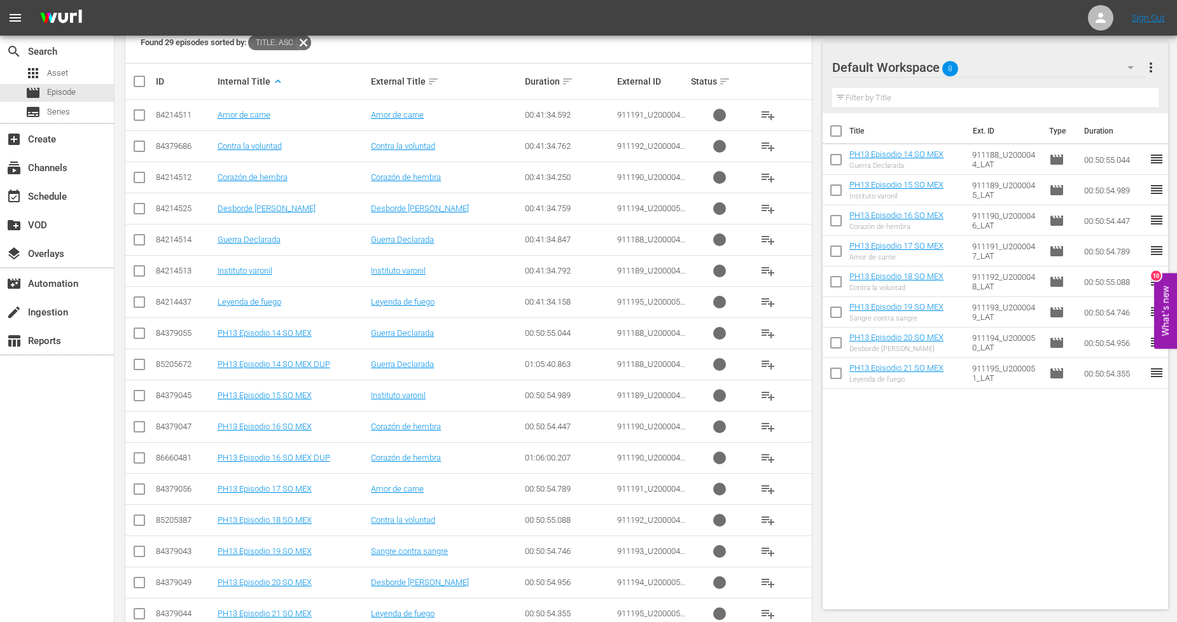
scroll to position [424, 0]
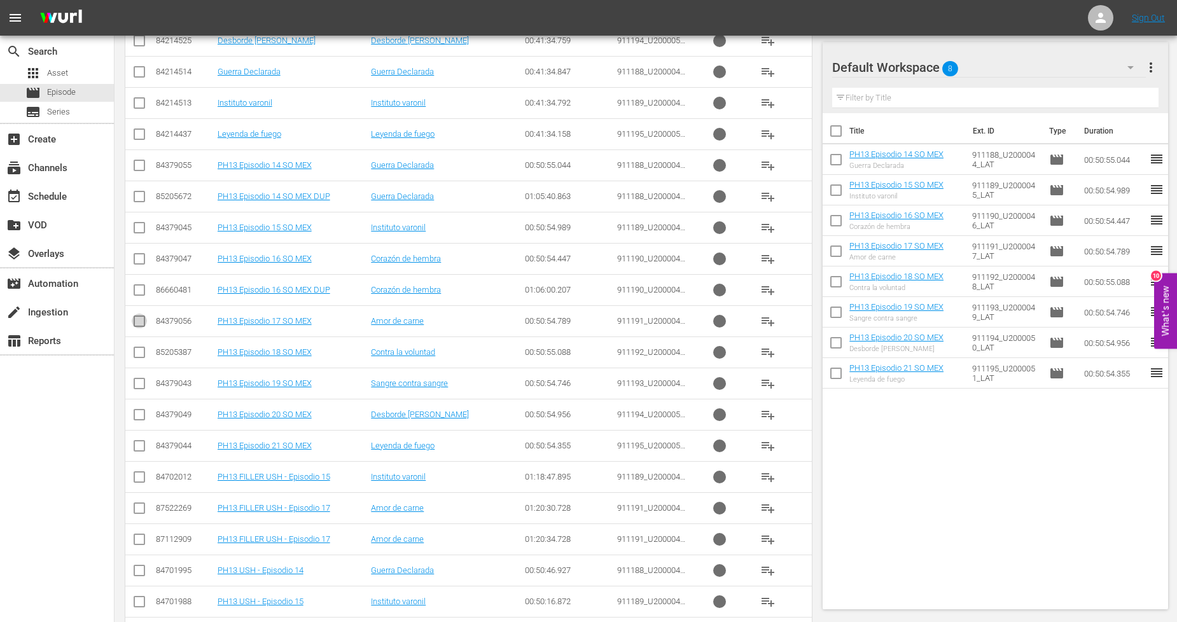
click at [142, 320] on input "checkbox" at bounding box center [139, 323] width 15 height 15
checkbox input "true"
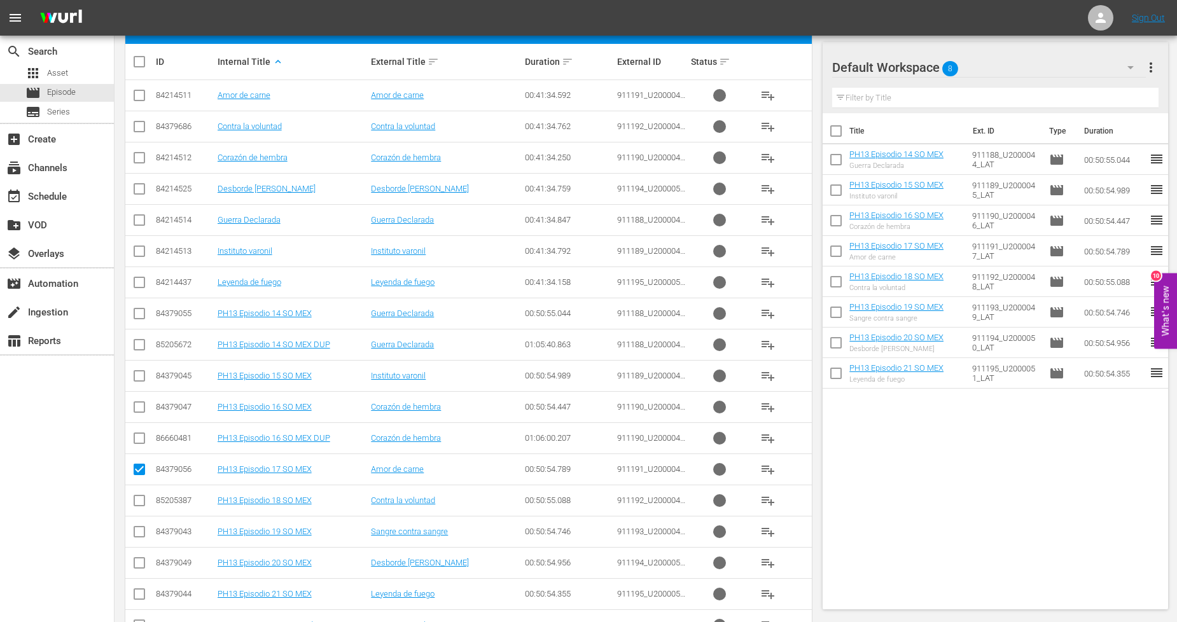
scroll to position [71, 0]
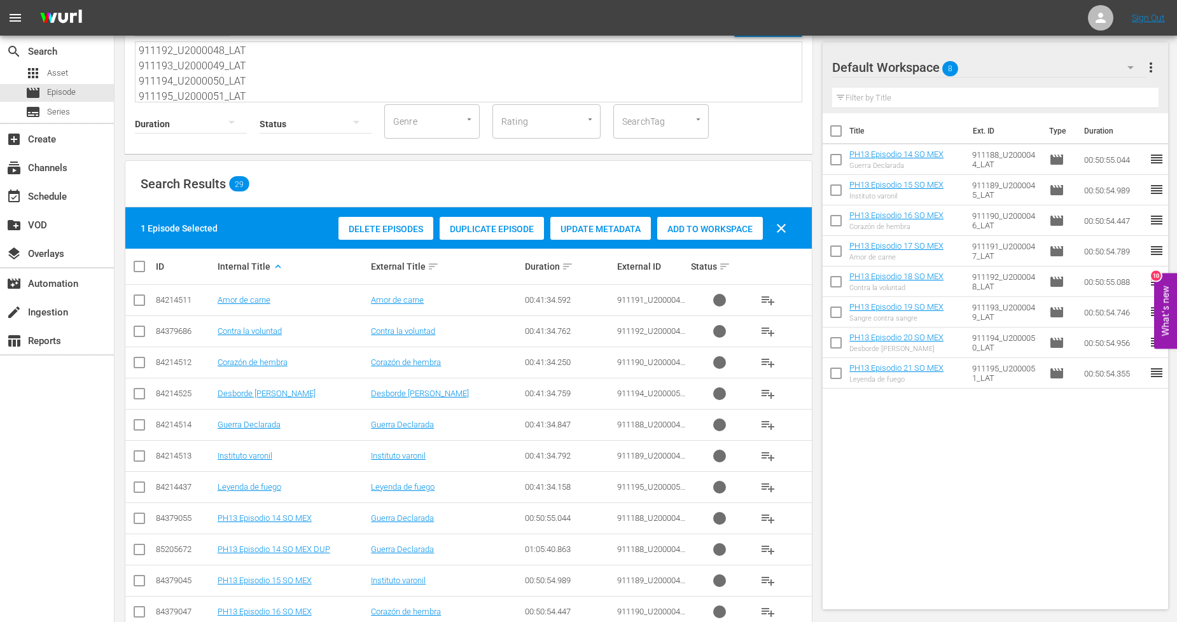
click at [517, 233] on span "Duplicate Episode" at bounding box center [492, 229] width 104 height 10
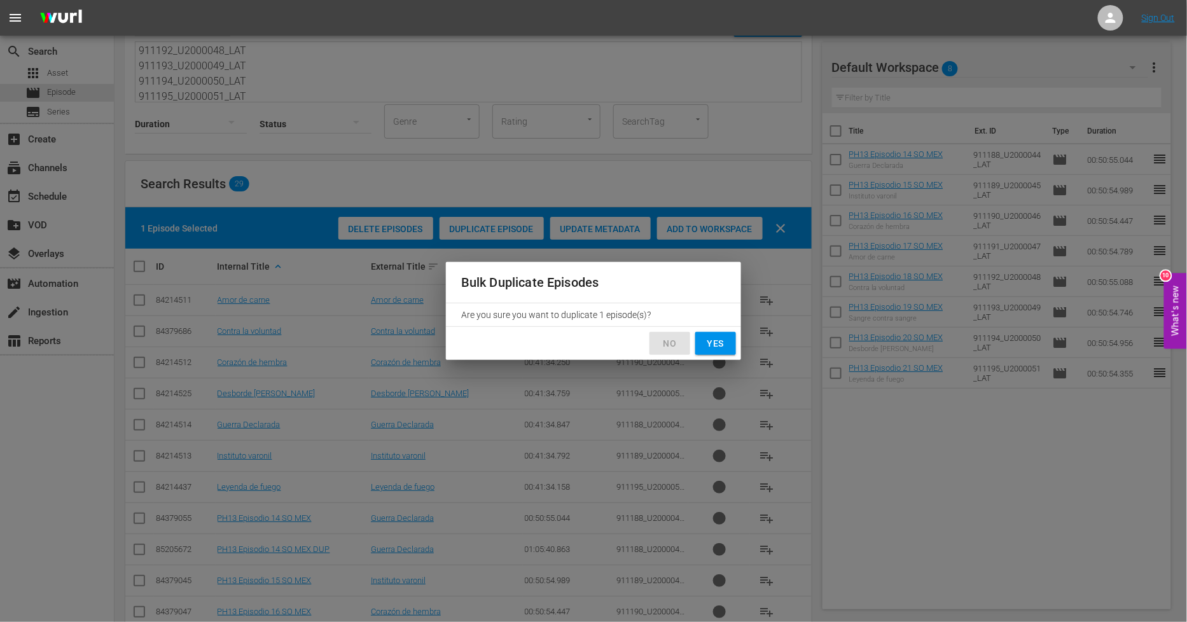
click at [677, 343] on span "No" at bounding box center [670, 344] width 20 height 16
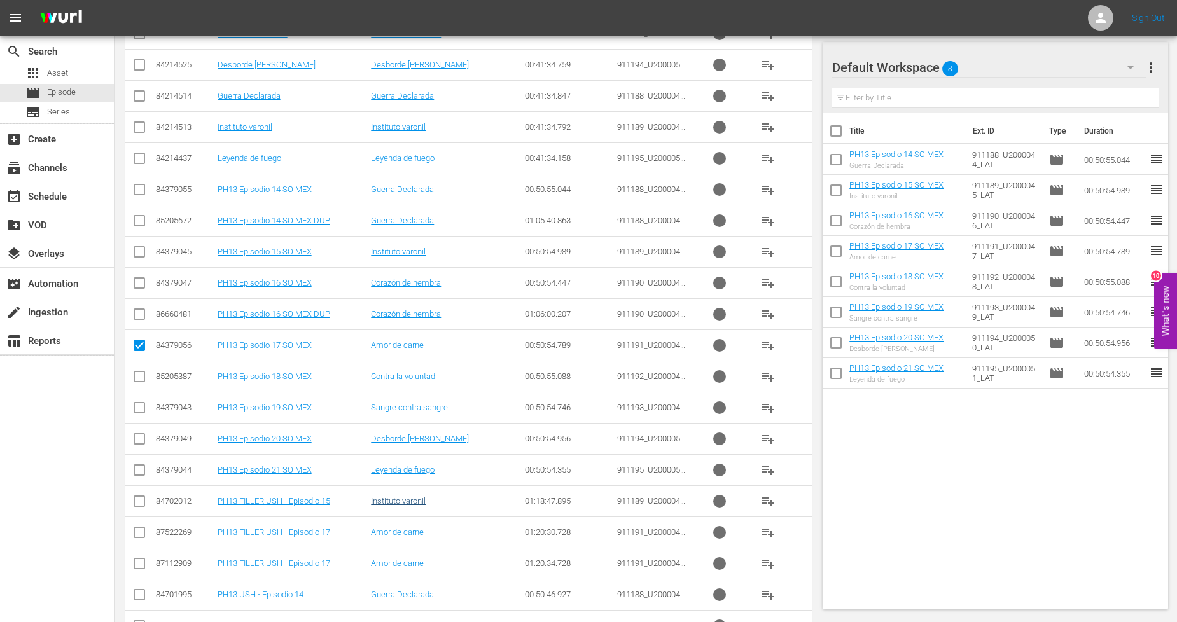
scroll to position [494, 0]
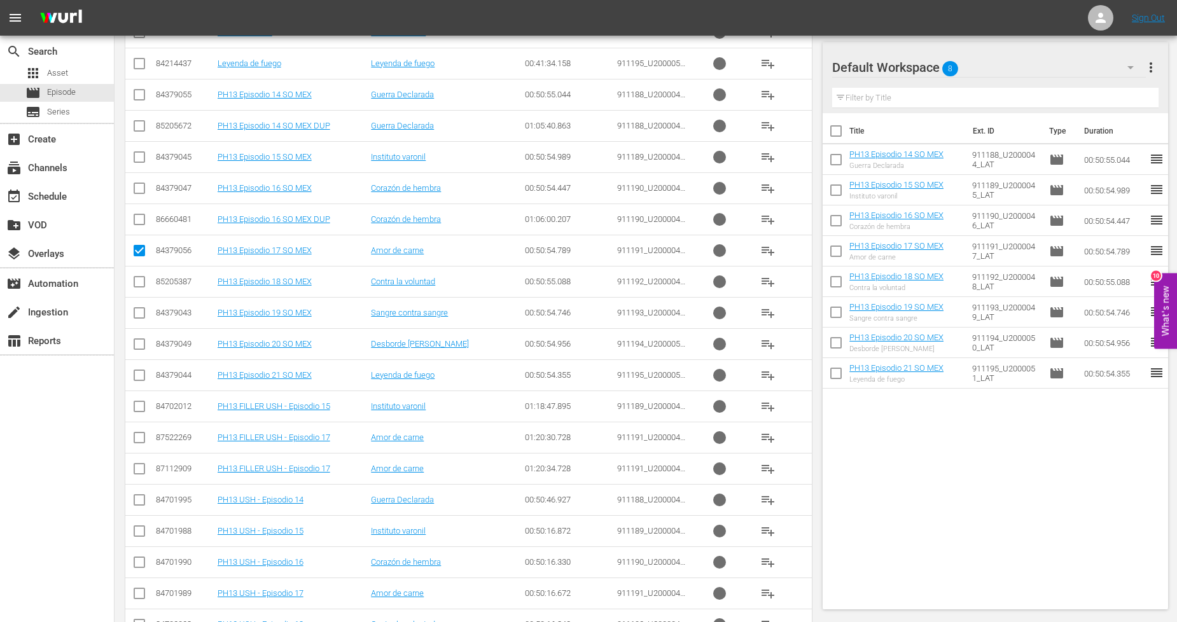
click at [138, 284] on input "checkbox" at bounding box center [139, 284] width 15 height 15
checkbox input "true"
drag, startPoint x: 143, startPoint y: 250, endPoint x: 225, endPoint y: 237, distance: 82.4
click at [144, 249] on input "checkbox" at bounding box center [139, 253] width 15 height 15
checkbox input "false"
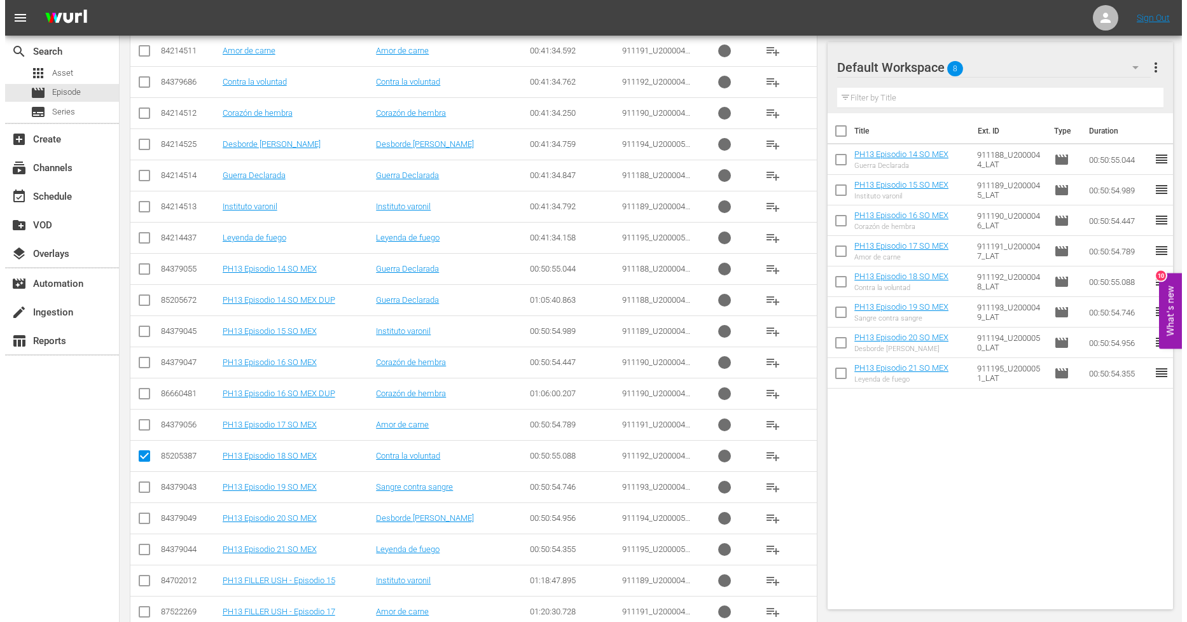
scroll to position [141, 0]
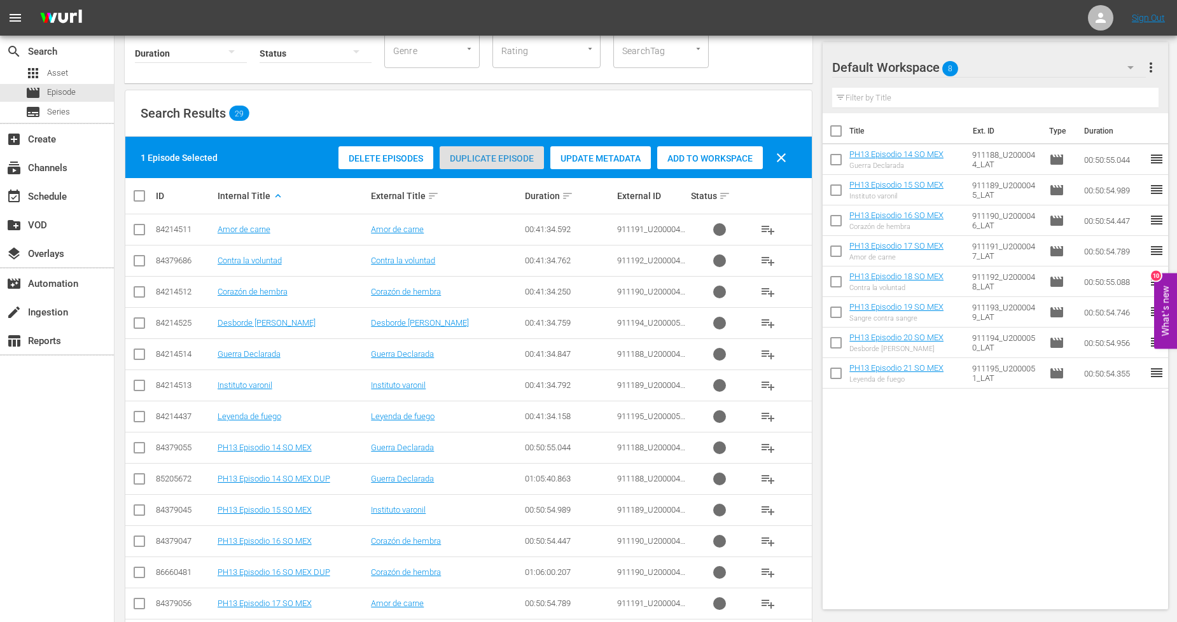
click at [504, 155] on span "Duplicate Episode" at bounding box center [492, 158] width 104 height 10
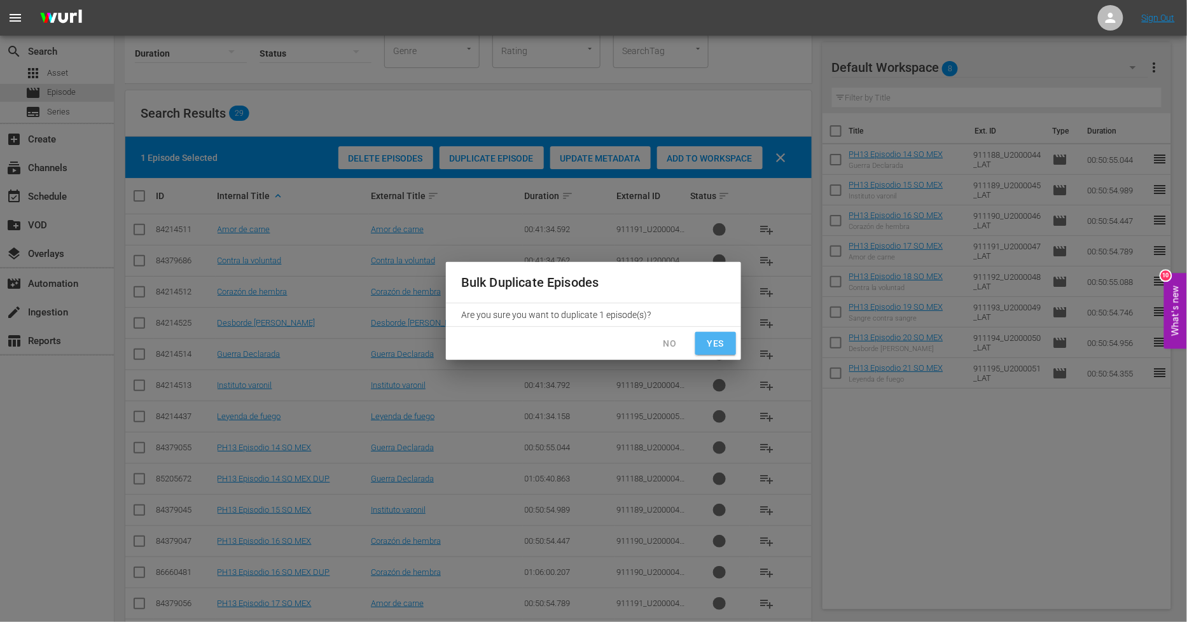
click at [714, 339] on span "Yes" at bounding box center [715, 344] width 20 height 16
checkbox input "false"
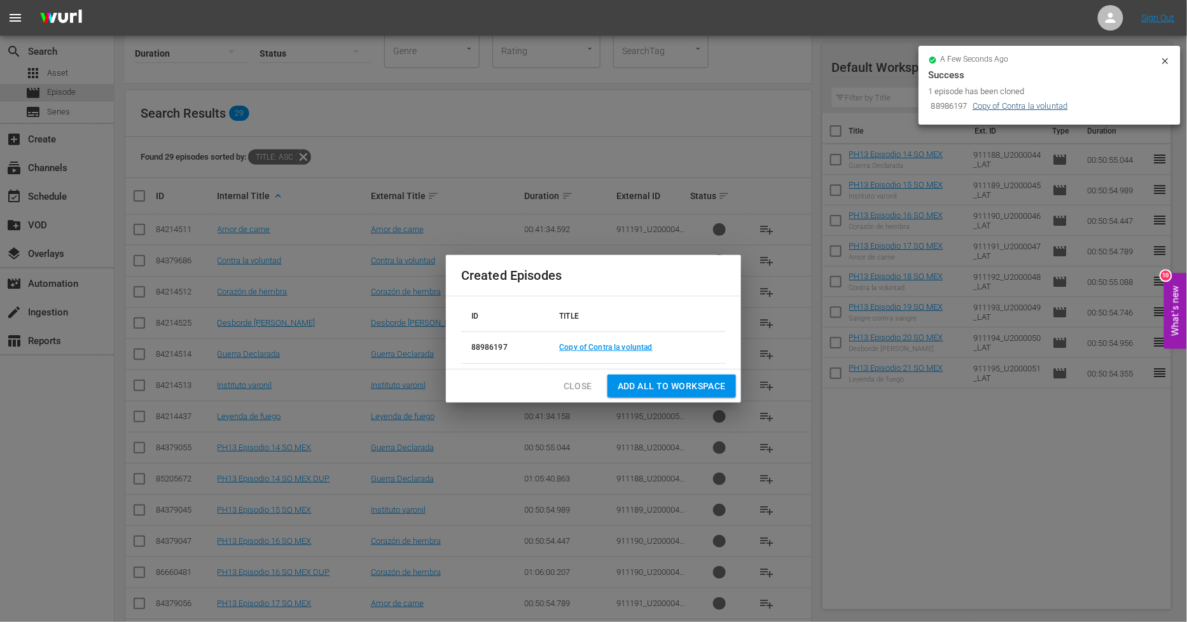
click at [1025, 104] on link "Copy of Contra la voluntad" at bounding box center [1020, 106] width 95 height 10
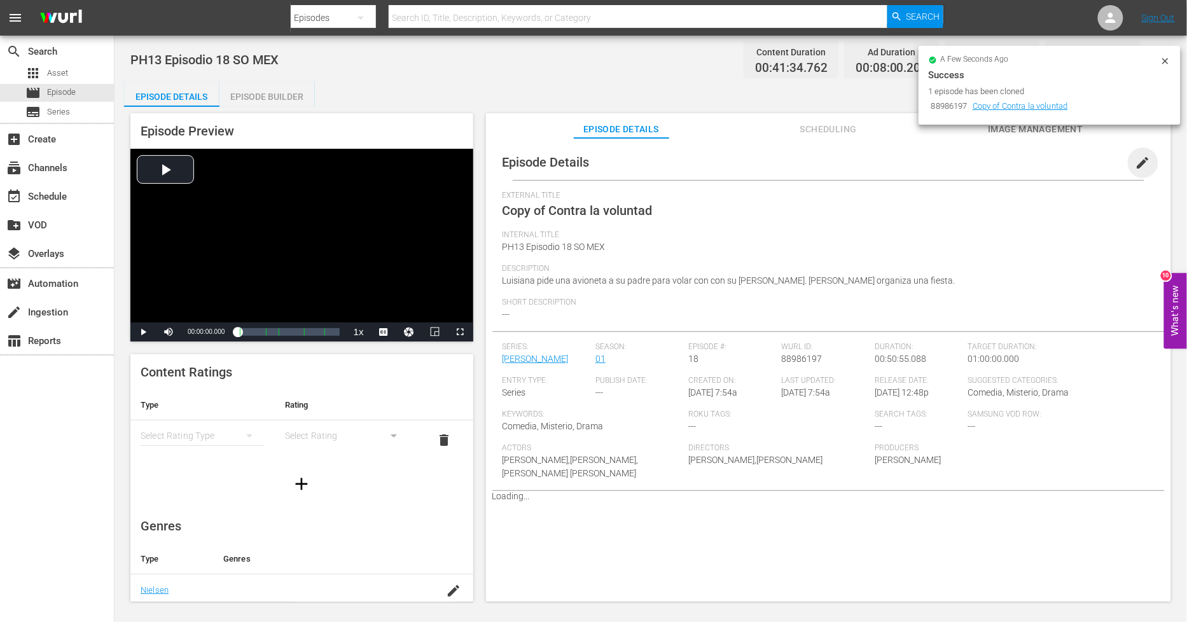
click at [1137, 166] on span "edit" at bounding box center [1142, 162] width 15 height 15
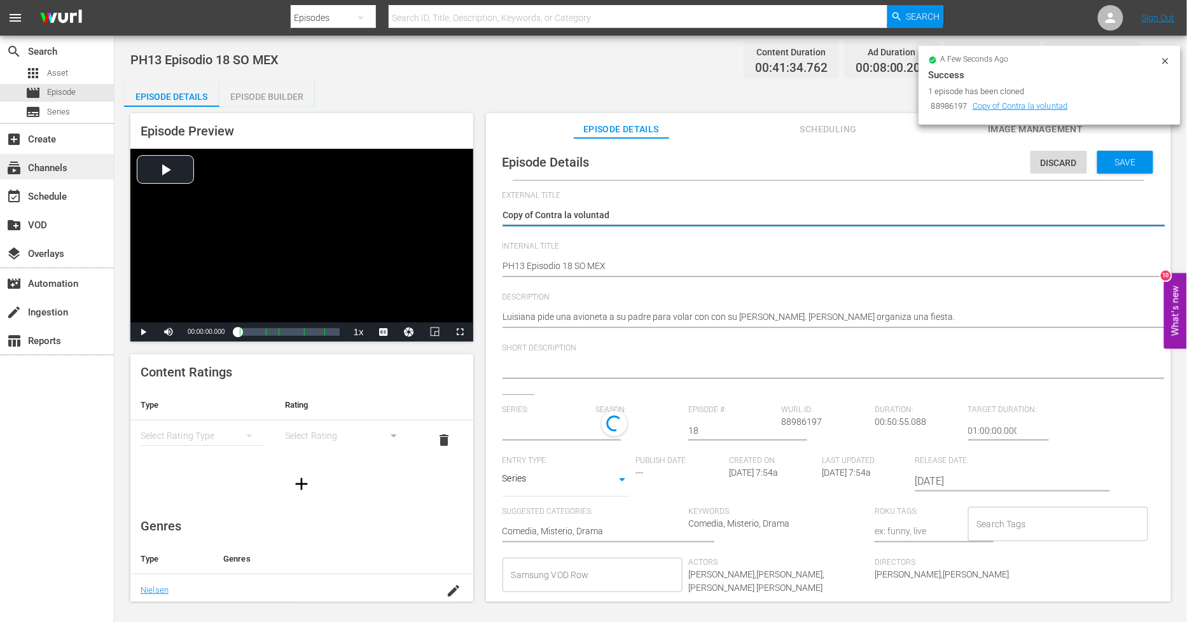
drag, startPoint x: 537, startPoint y: 212, endPoint x: 0, endPoint y: 167, distance: 539.4
click at [114, 0] on div "search Search apps Asset movie Episode subtitles Series add_box Create subscrip…" at bounding box center [650, 0] width 1072 height 0
type textarea "Contra la voluntad"
type input "[PERSON_NAME]"
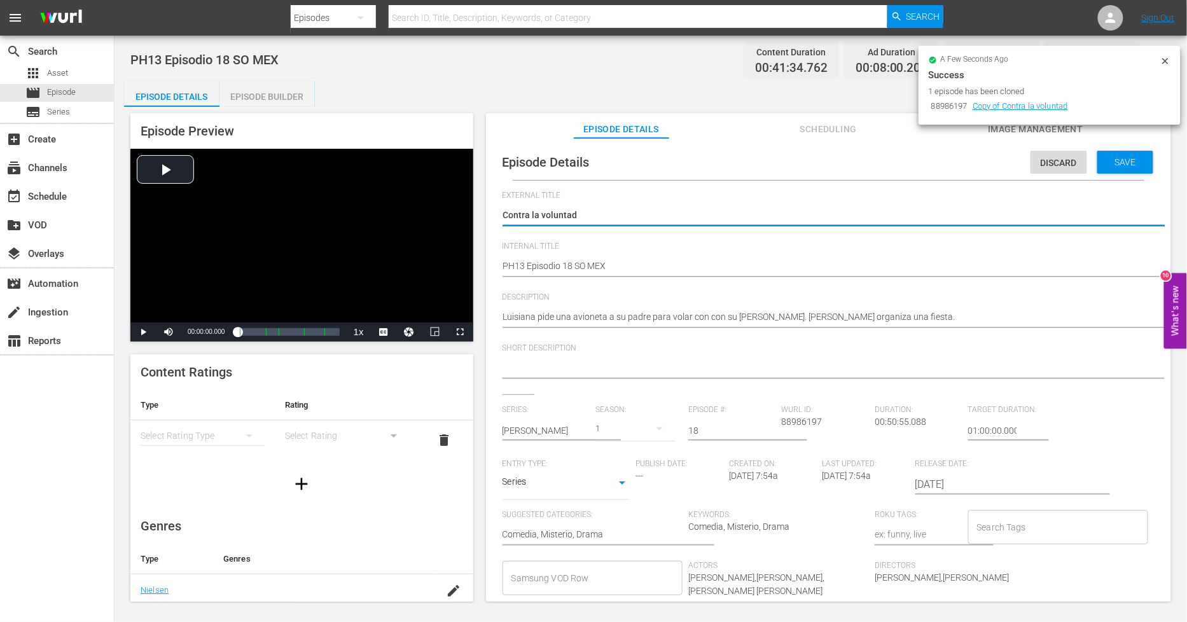
type textarea "Contra la voluntad"
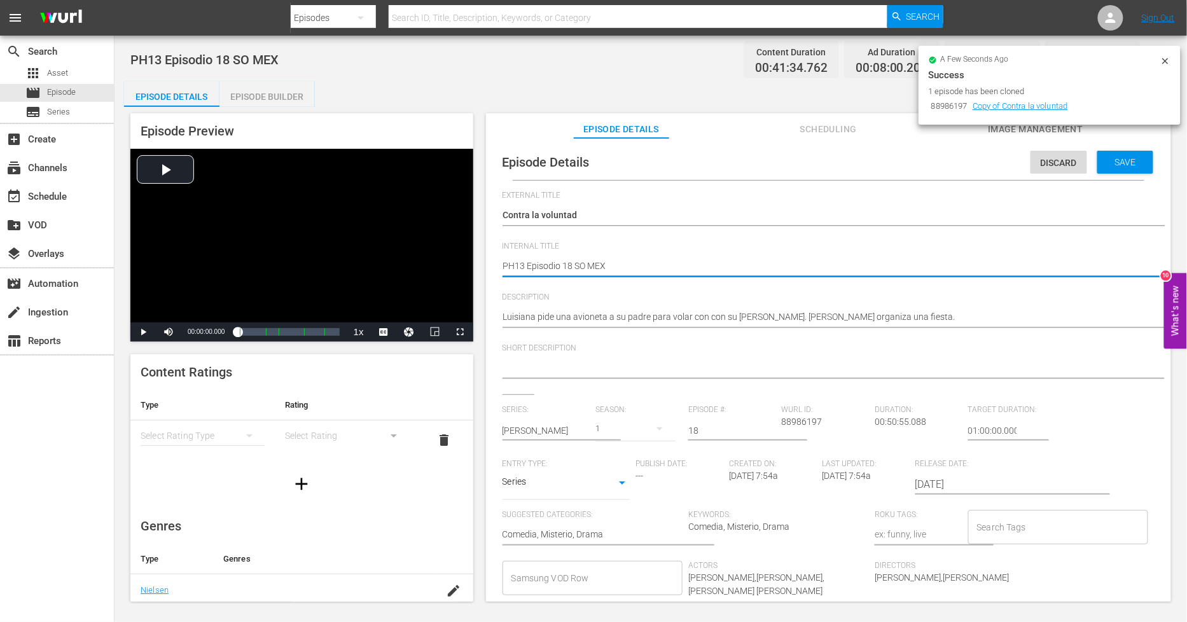
type textarea "PH13 Episodio 18 SO MEX"
type textarea "PH13 Episodio 18 SO MEX D"
type textarea "PH13 Episodio 18 SO MEX DU"
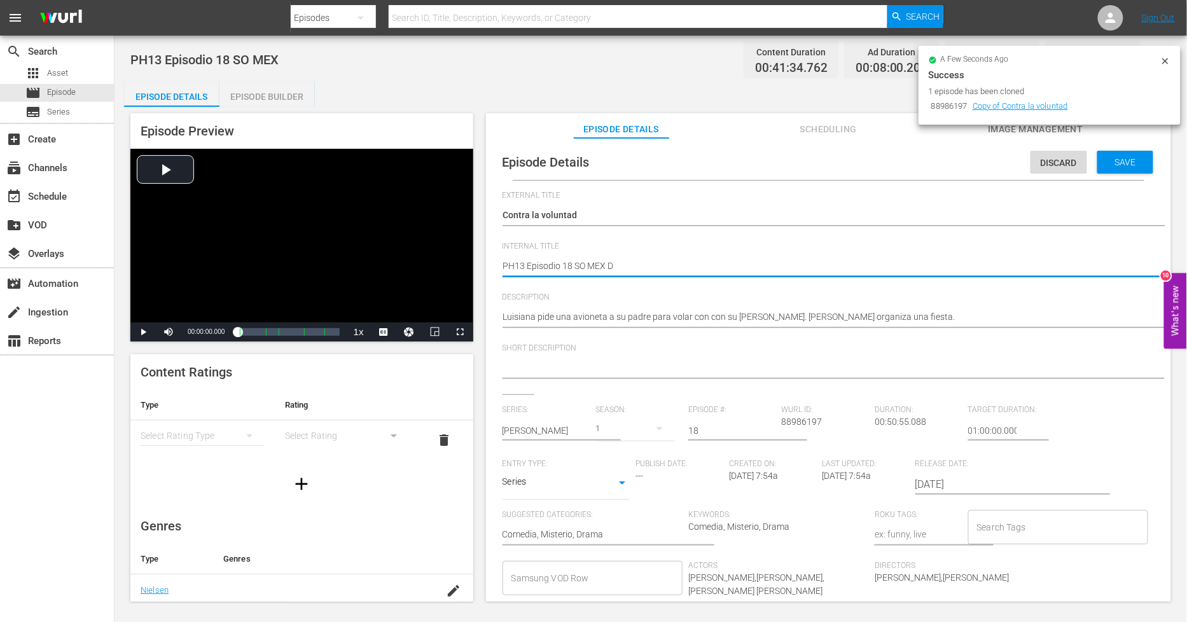
type textarea "PH13 Episodio 18 SO MEX DU"
type textarea "PH13 Episodio 18 SO MEX DUP"
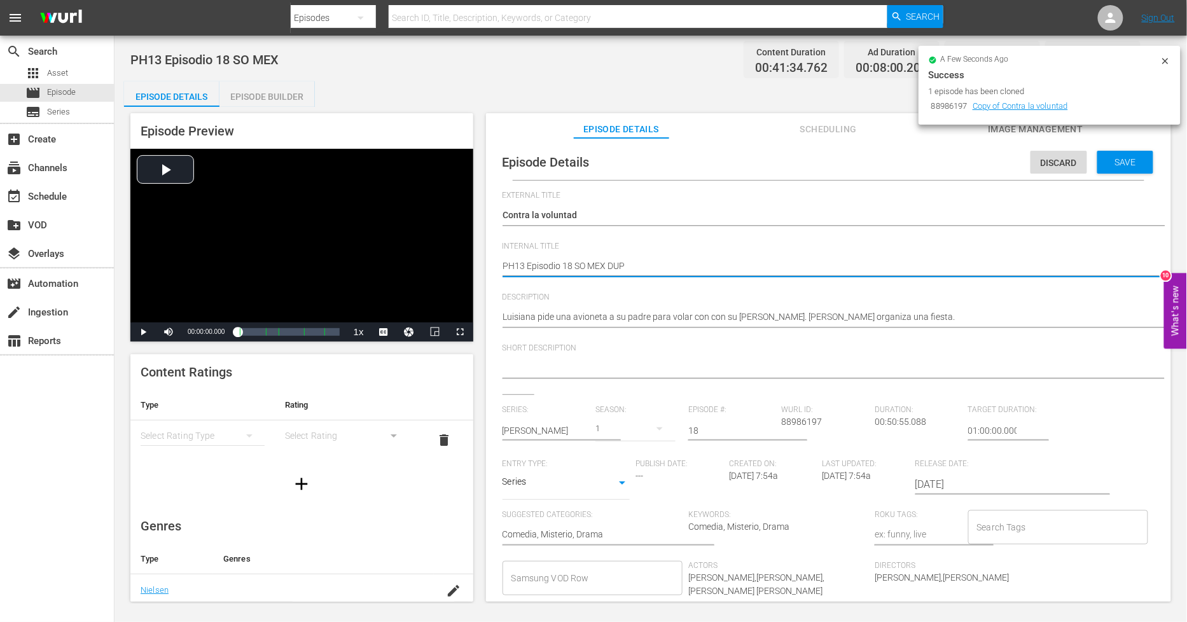
type textarea "PH13 Episodio 18 SO MEX DUP"
type textarea "PH13 Episodio 18 SO MEX DUP1"
click at [1134, 169] on div "Save" at bounding box center [1125, 162] width 56 height 23
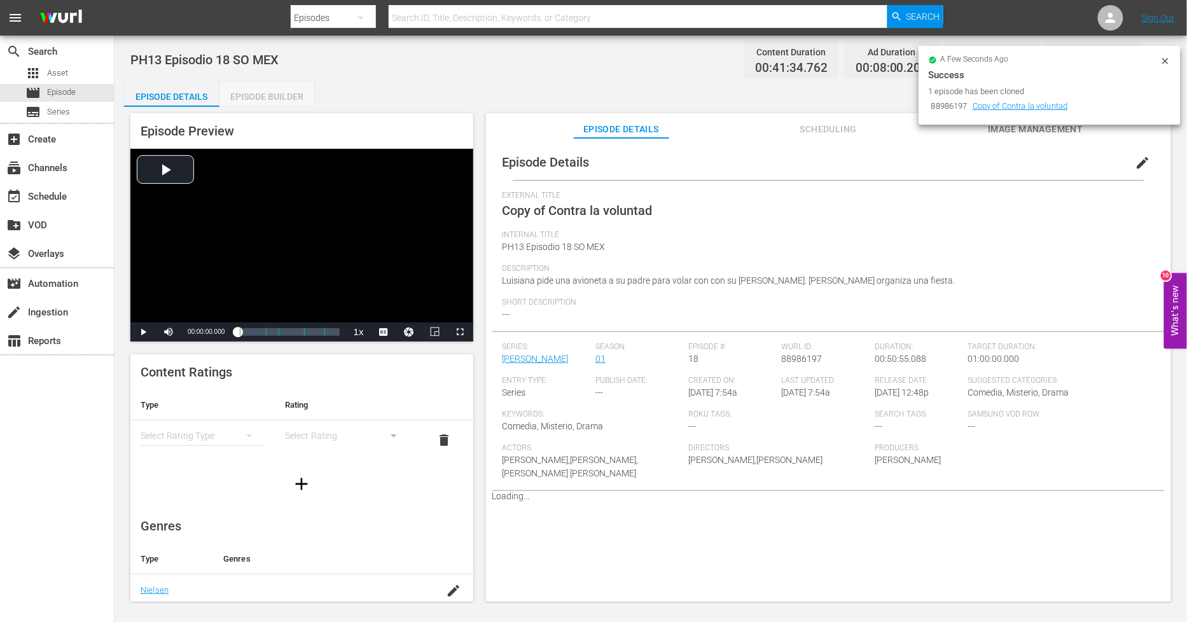
click at [277, 96] on div "Episode Builder" at bounding box center [266, 96] width 95 height 31
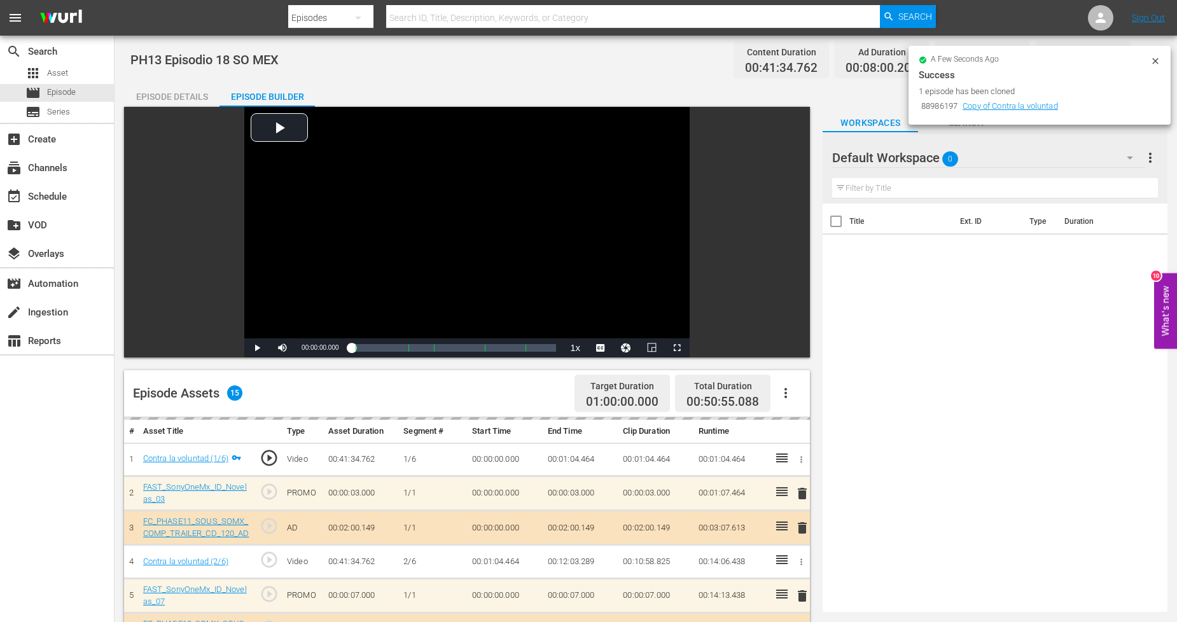
click at [1155, 59] on icon at bounding box center [1155, 61] width 10 height 10
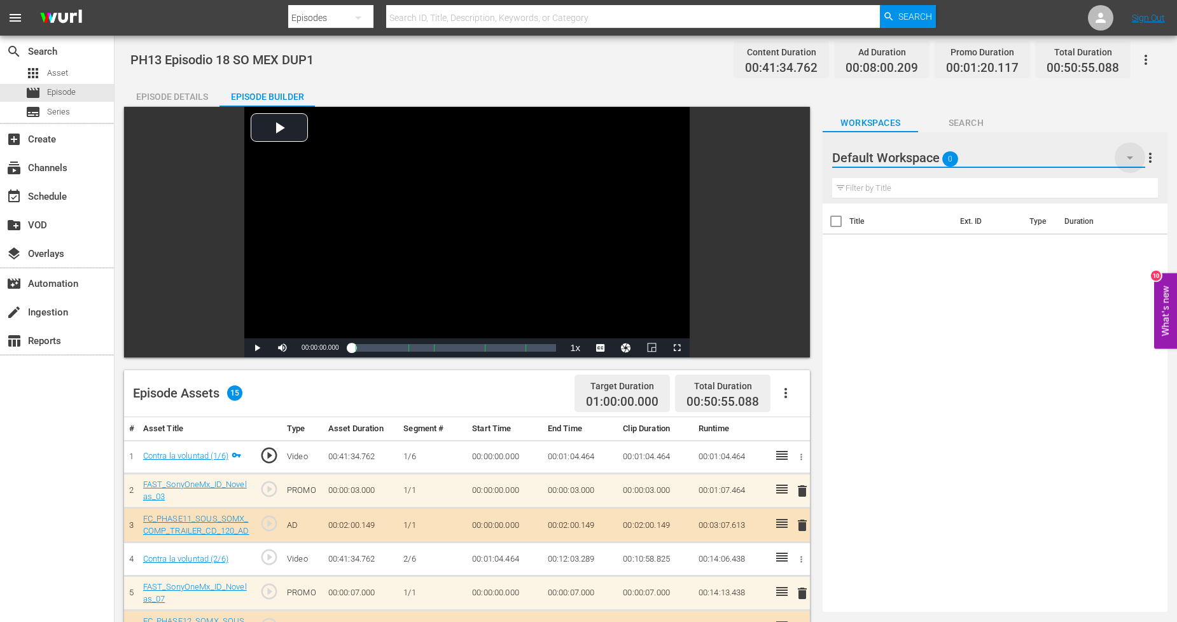
click at [1123, 157] on icon "button" at bounding box center [1129, 157] width 15 height 15
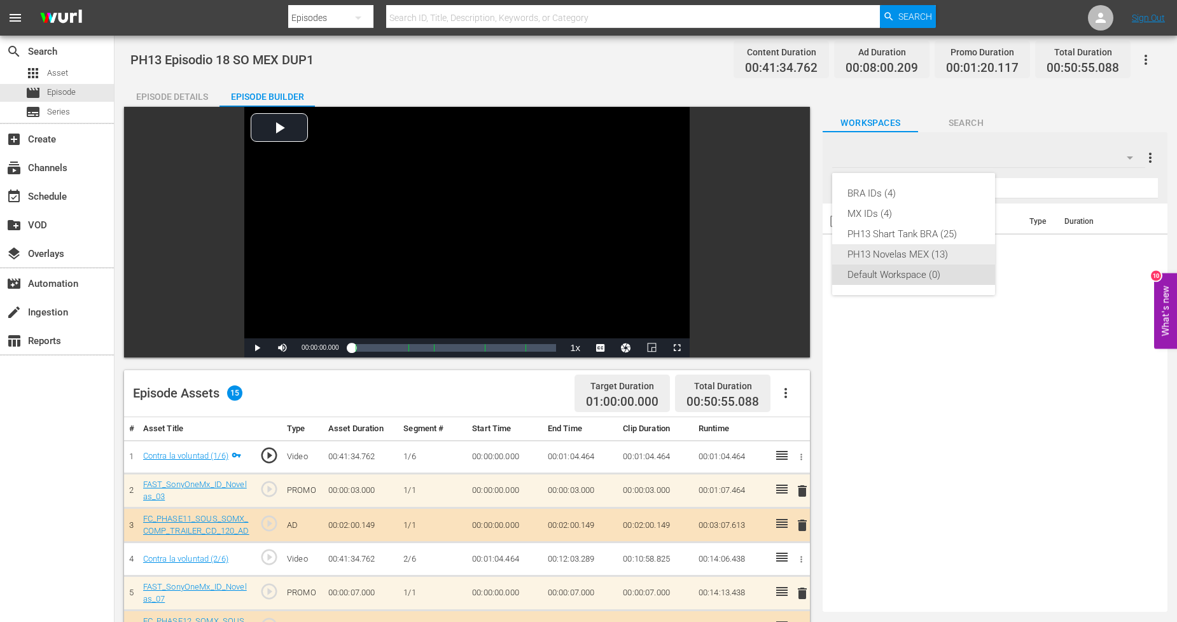
click at [944, 253] on div "PH13 Novelas MEX (13)" at bounding box center [913, 254] width 132 height 20
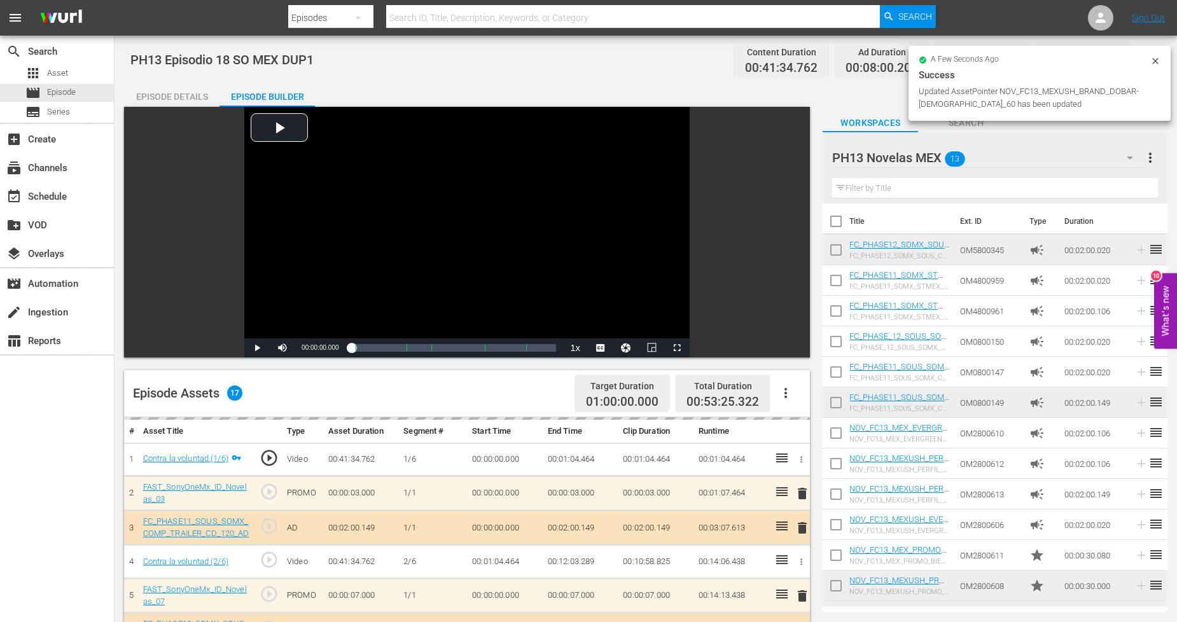
click at [1159, 62] on icon at bounding box center [1155, 61] width 10 height 10
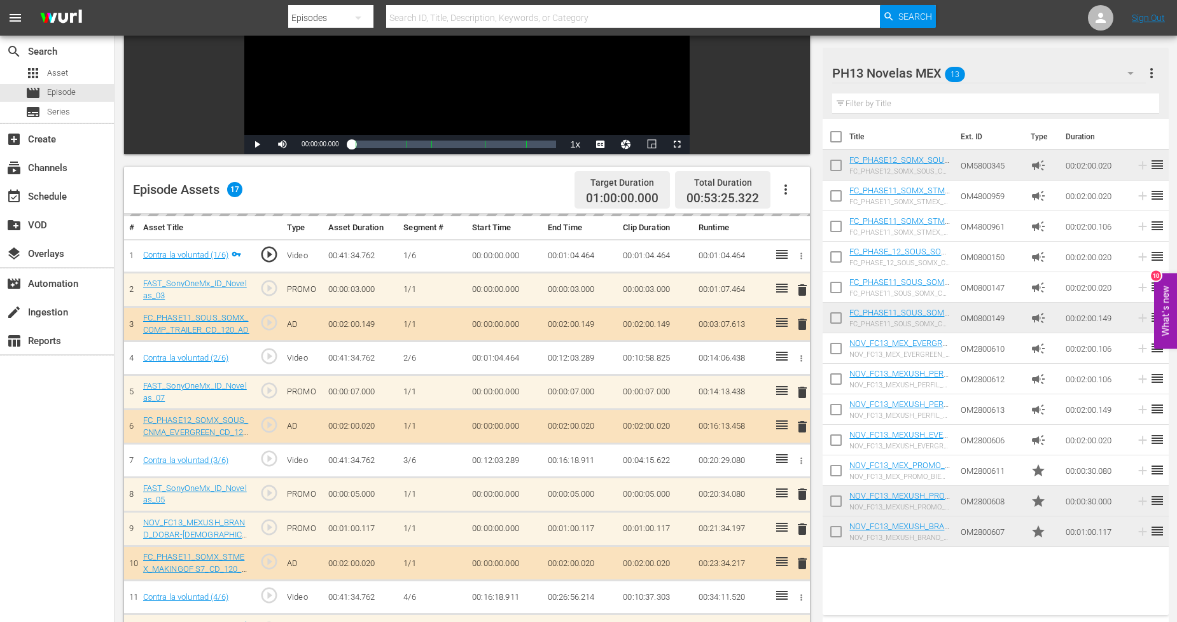
scroll to position [212, 0]
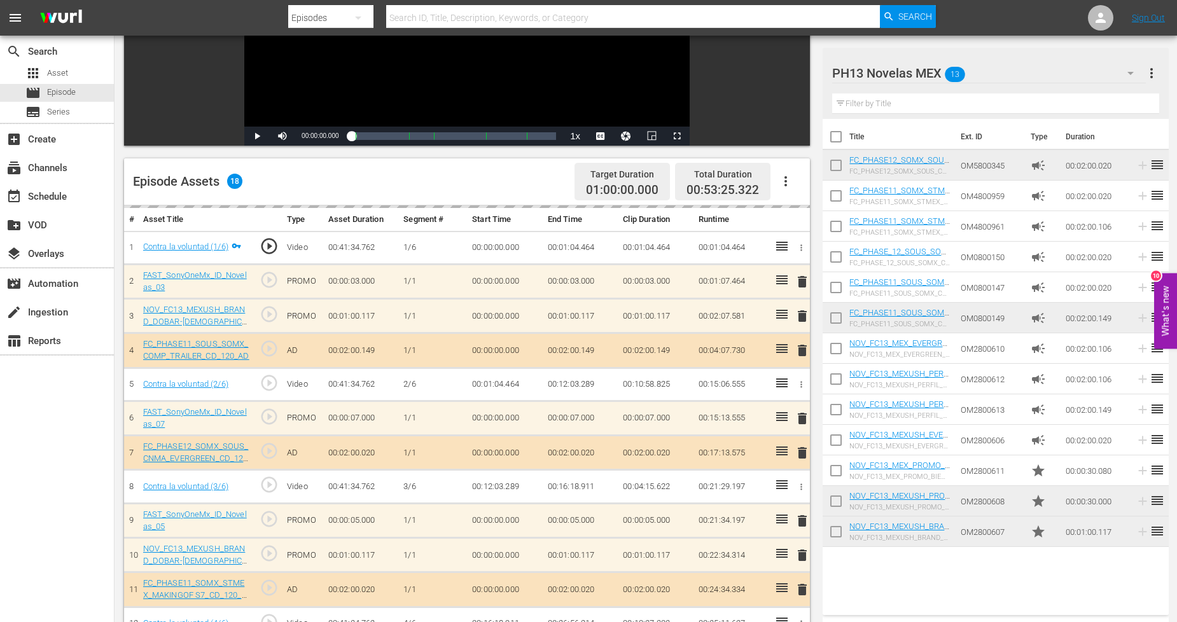
click at [836, 522] on input "checkbox" at bounding box center [835, 534] width 27 height 27
checkbox input "true"
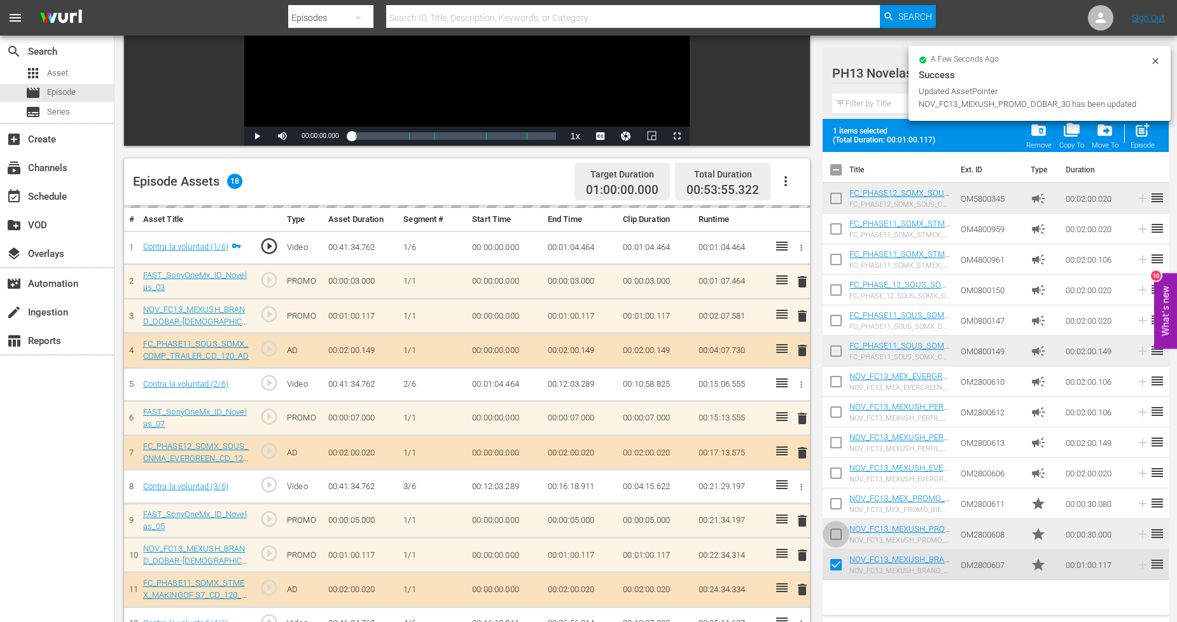
drag, startPoint x: 834, startPoint y: 532, endPoint x: 889, endPoint y: 541, distance: 55.3
click at [835, 532] on input "checkbox" at bounding box center [835, 536] width 27 height 27
checkbox input "true"
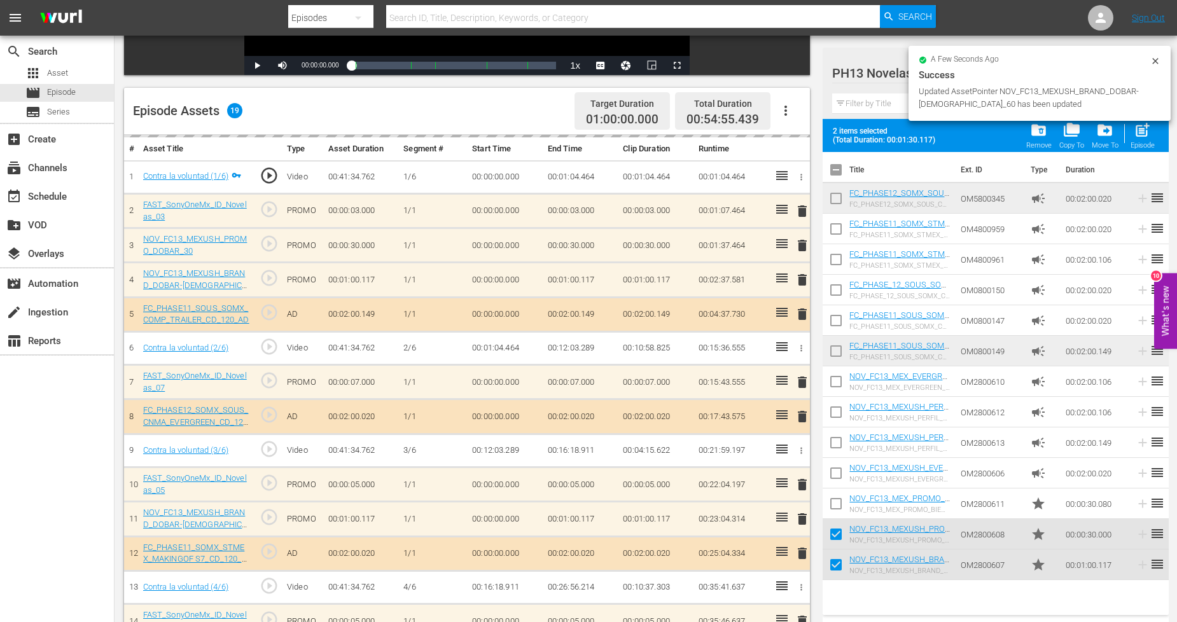
scroll to position [353, 0]
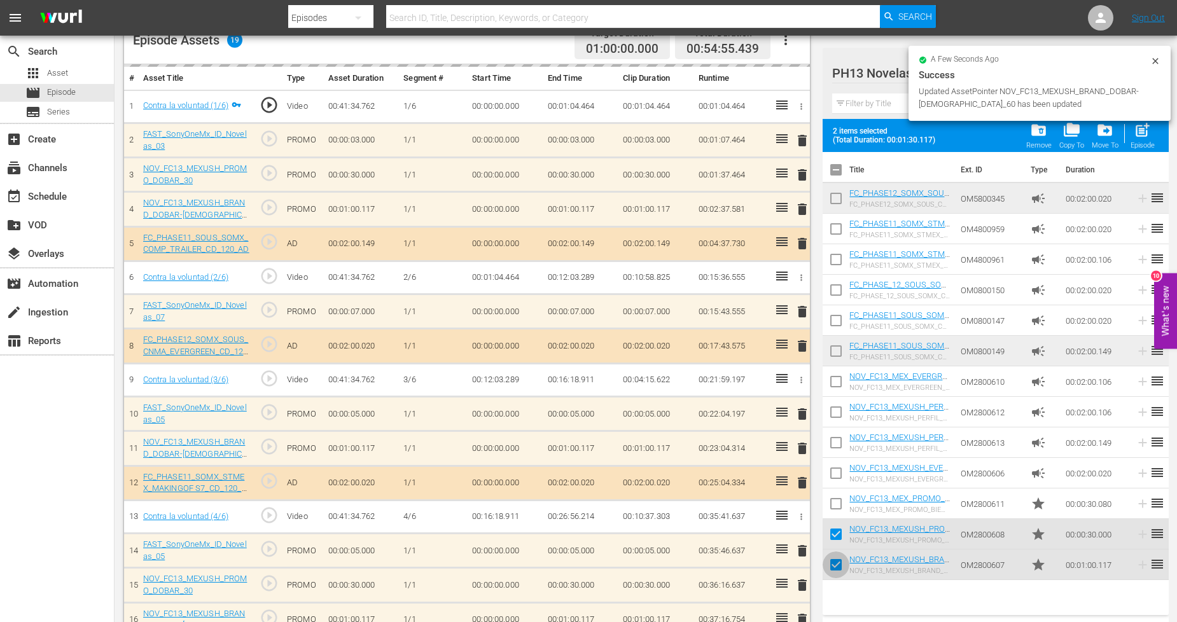
click at [835, 569] on input "checkbox" at bounding box center [835, 567] width 27 height 27
checkbox input "false"
click at [837, 539] on input "checkbox" at bounding box center [835, 536] width 27 height 27
checkbox input "false"
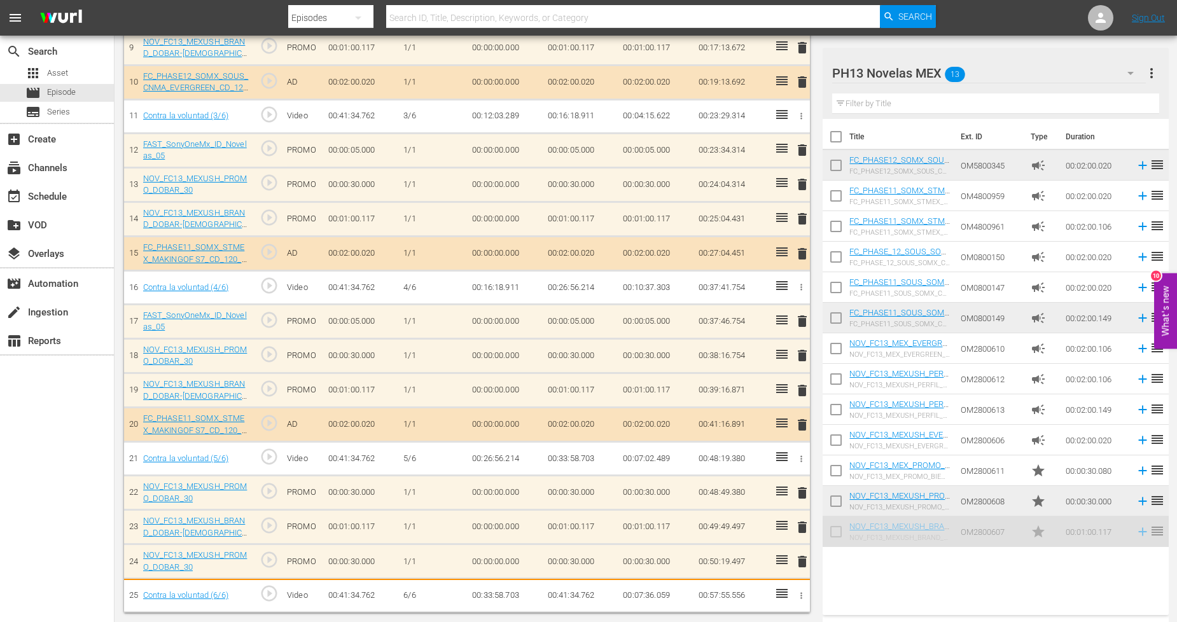
scroll to position [685, 0]
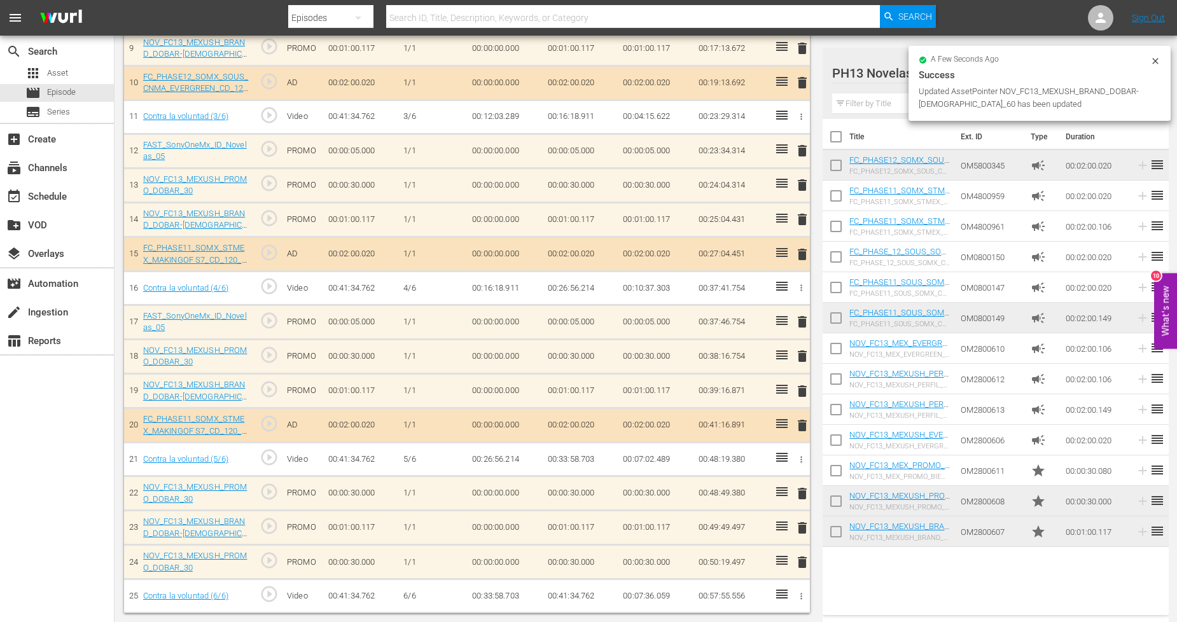
click at [832, 534] on input "checkbox" at bounding box center [835, 534] width 27 height 27
checkbox input "true"
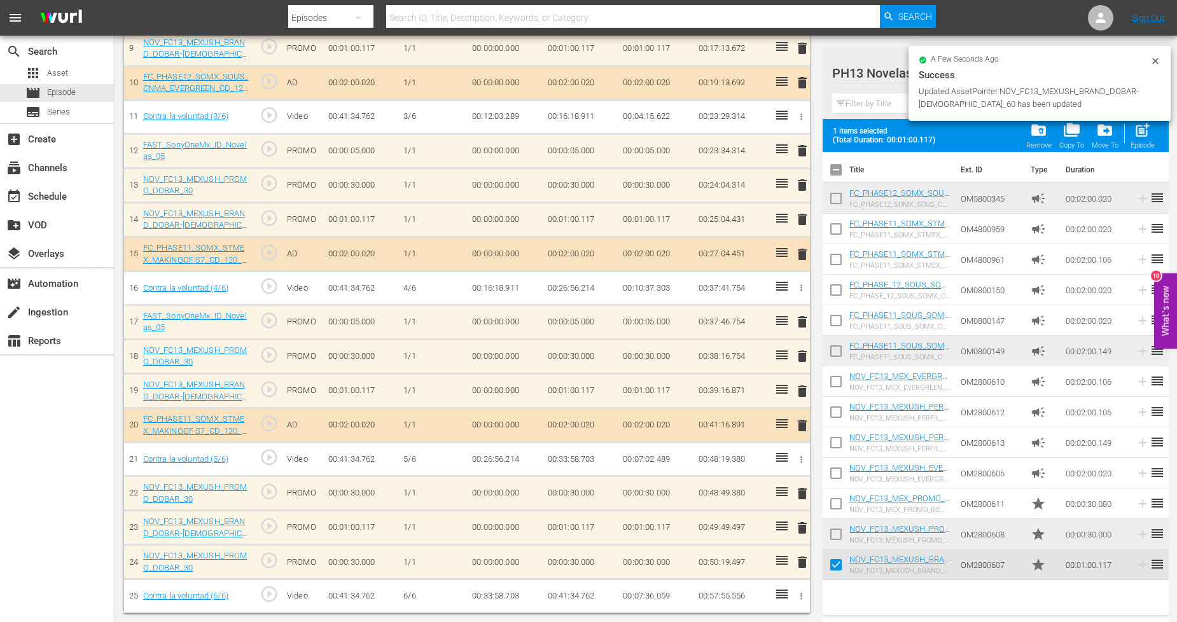
click at [836, 531] on input "checkbox" at bounding box center [835, 536] width 27 height 27
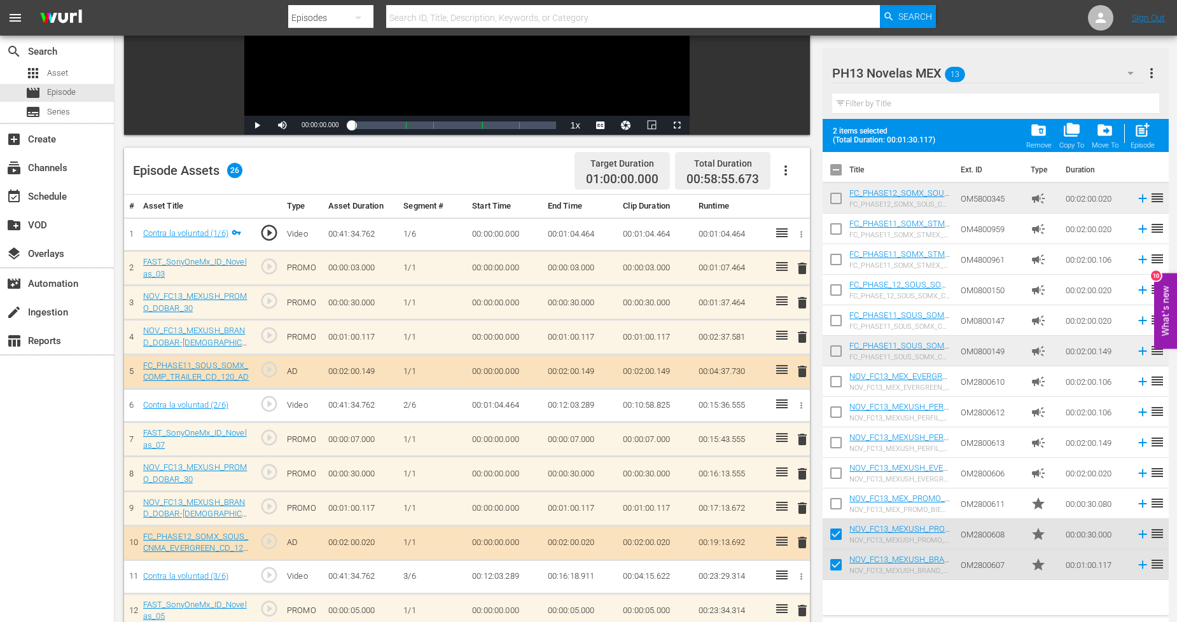
scroll to position [0, 0]
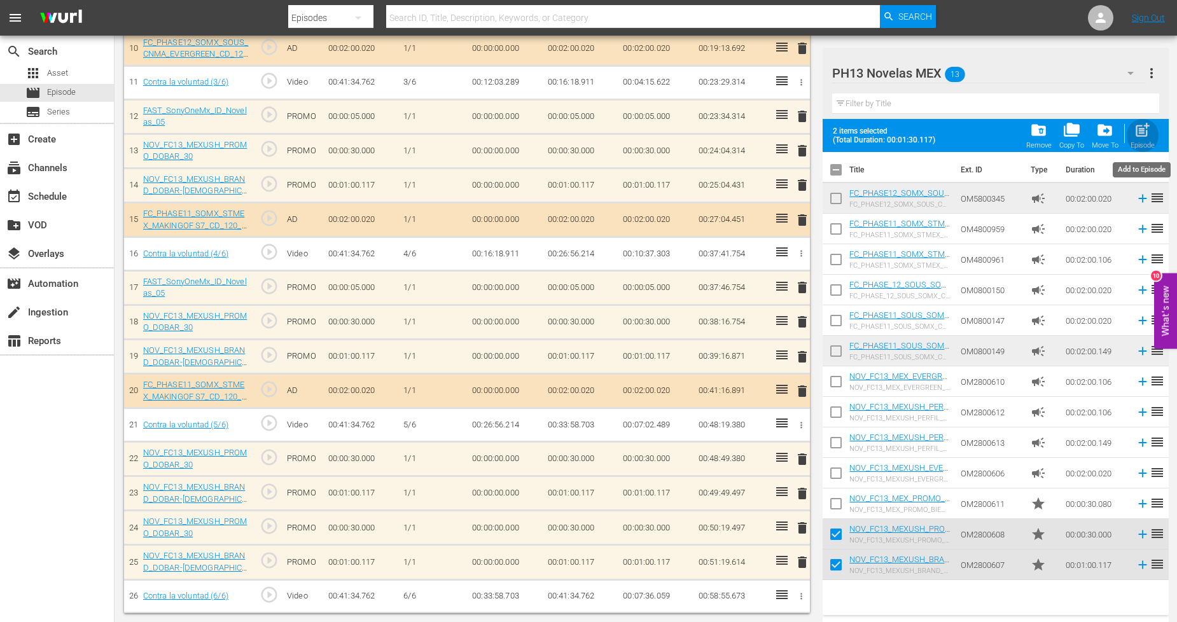
click at [1143, 135] on span "post_add" at bounding box center [1141, 129] width 17 height 17
checkbox input "false"
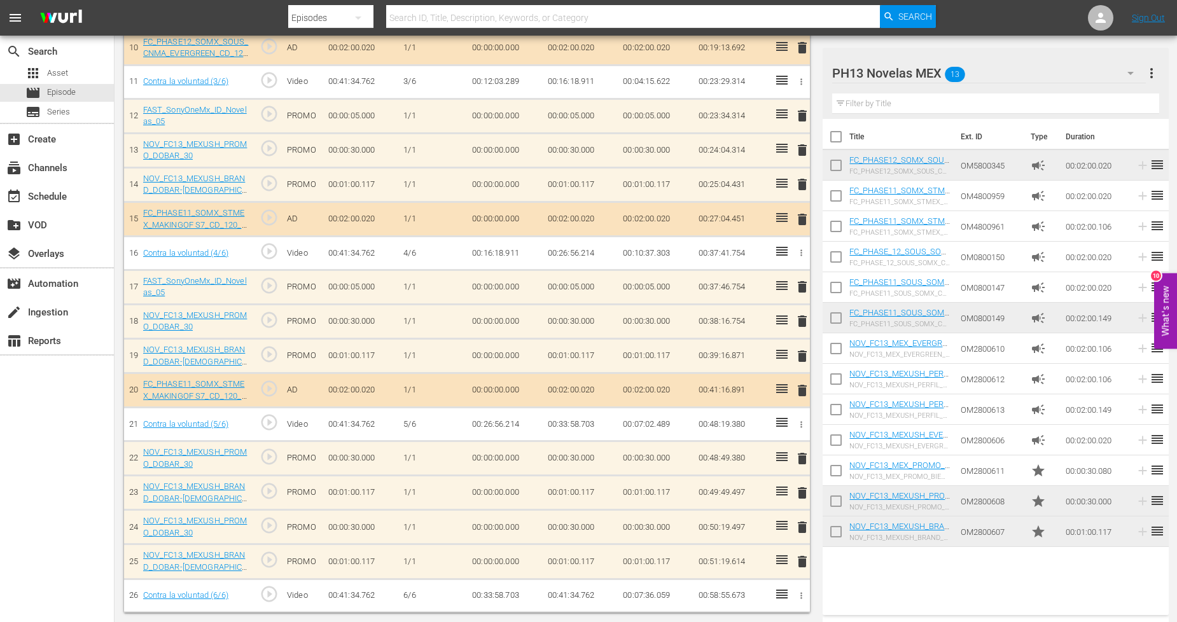
click at [833, 530] on input "checkbox" at bounding box center [835, 534] width 27 height 27
checkbox input "true"
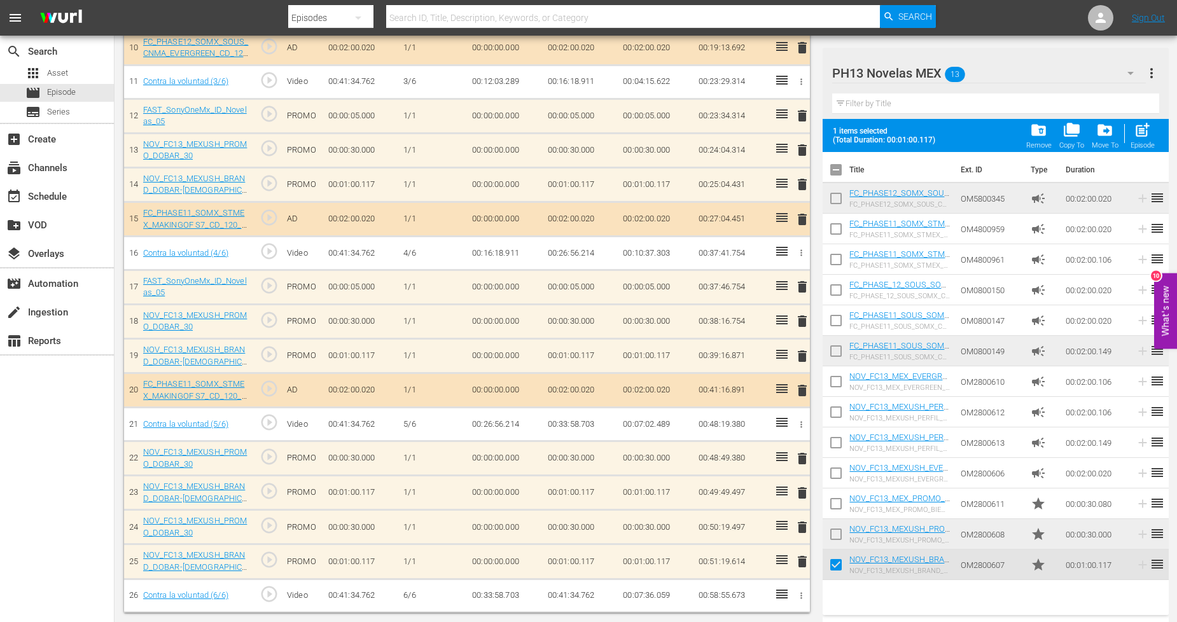
click at [838, 533] on input "checkbox" at bounding box center [835, 536] width 27 height 27
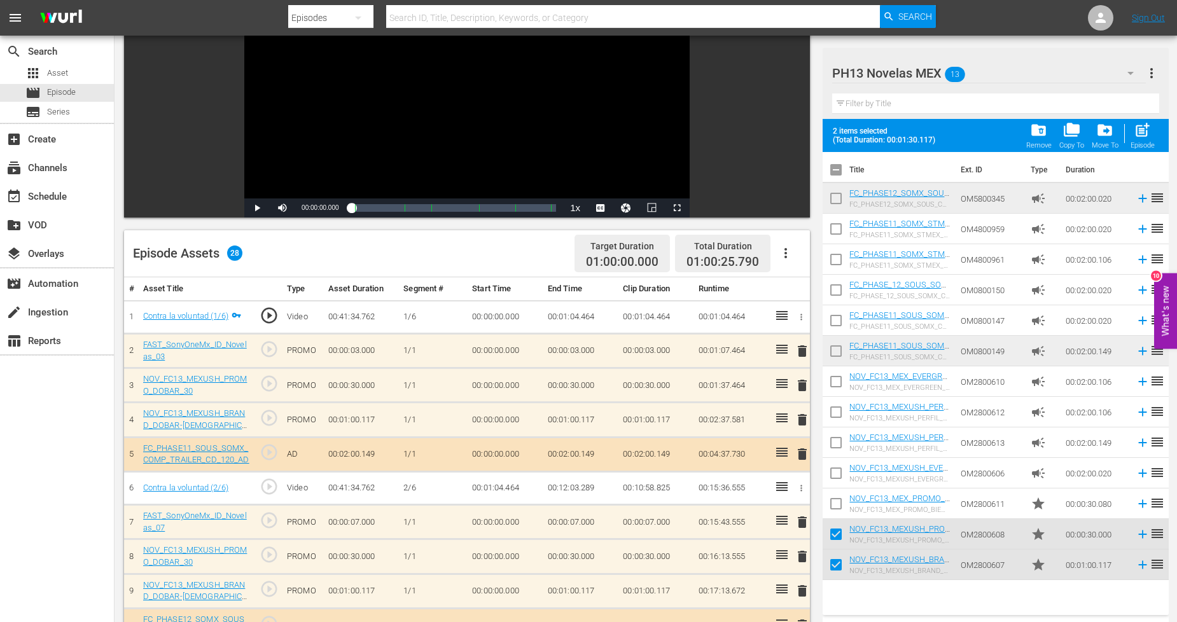
scroll to position [0, 0]
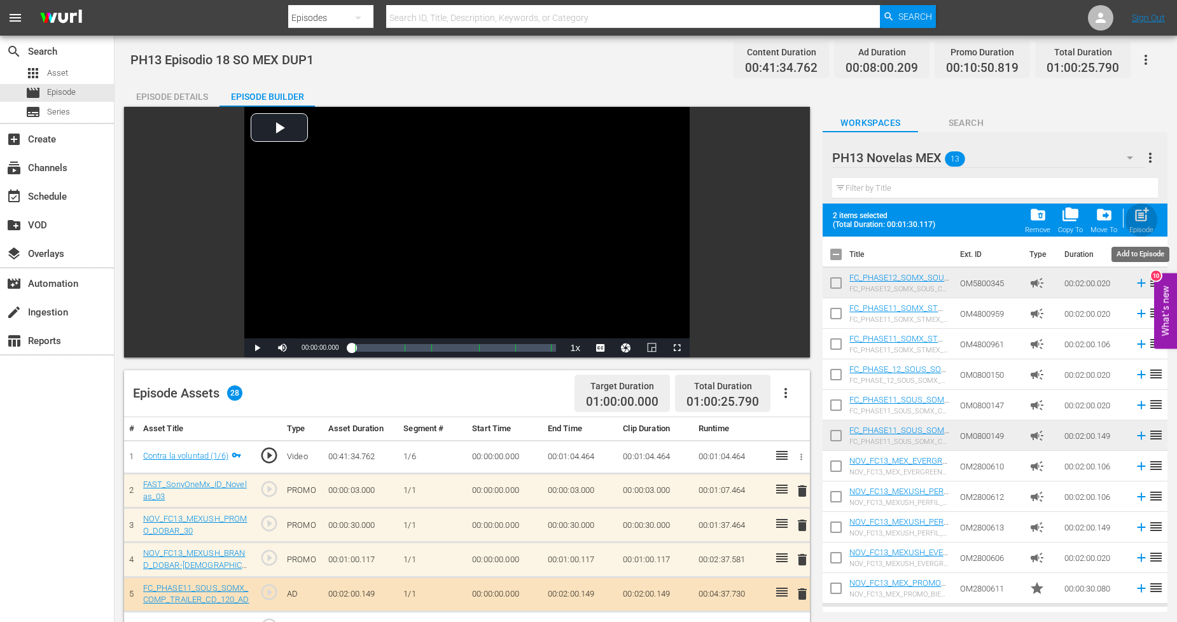
click at [1145, 218] on span "post_add" at bounding box center [1141, 214] width 17 height 17
checkbox input "false"
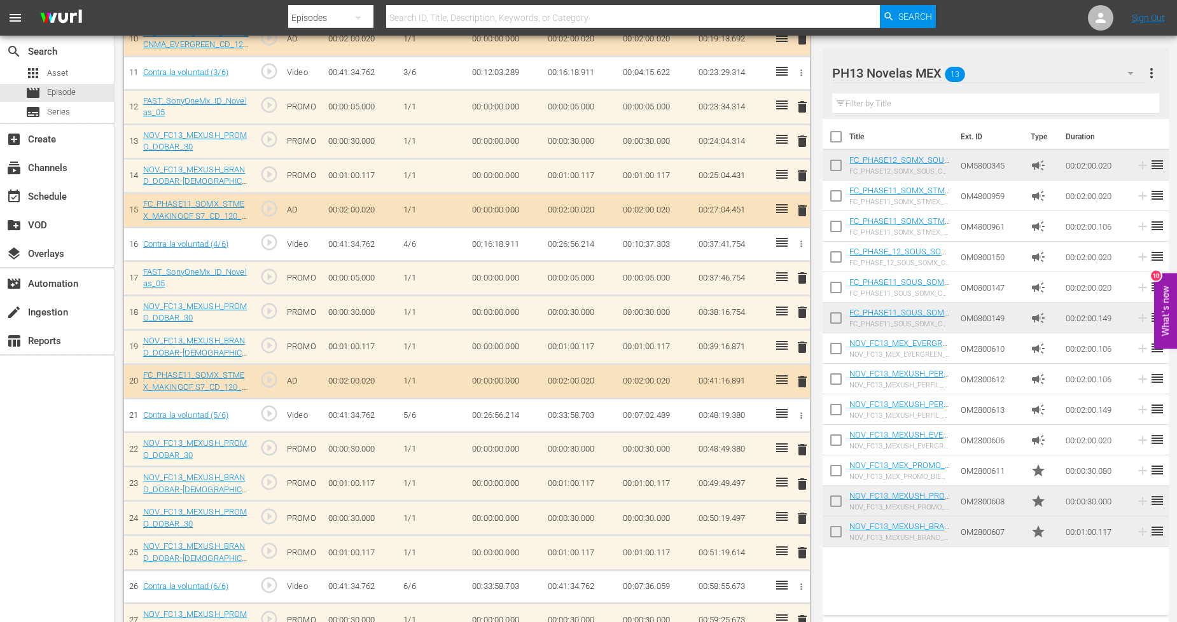
scroll to position [789, 0]
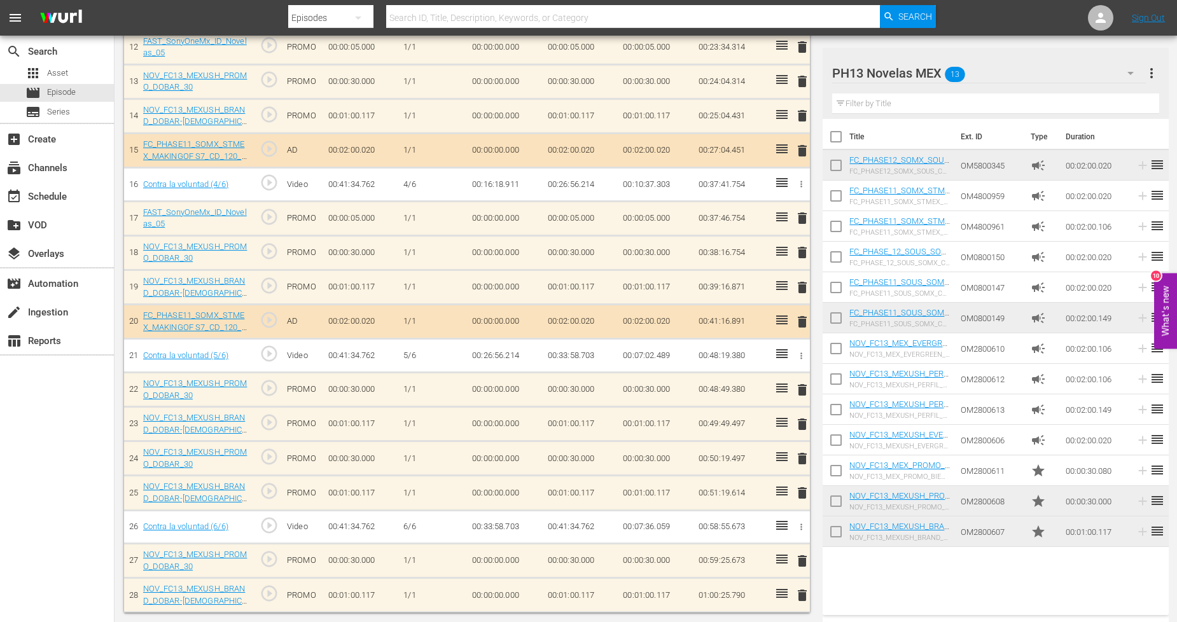
click at [830, 529] on input "checkbox" at bounding box center [835, 534] width 27 height 27
checkbox input "true"
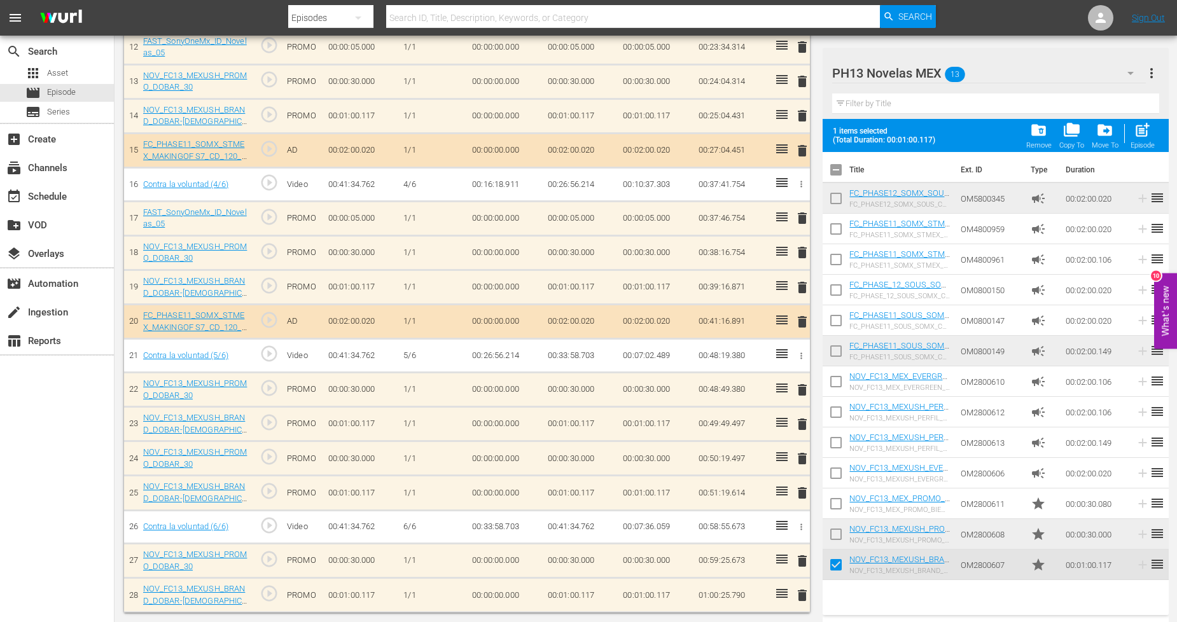
click at [837, 528] on input "checkbox" at bounding box center [835, 536] width 27 height 27
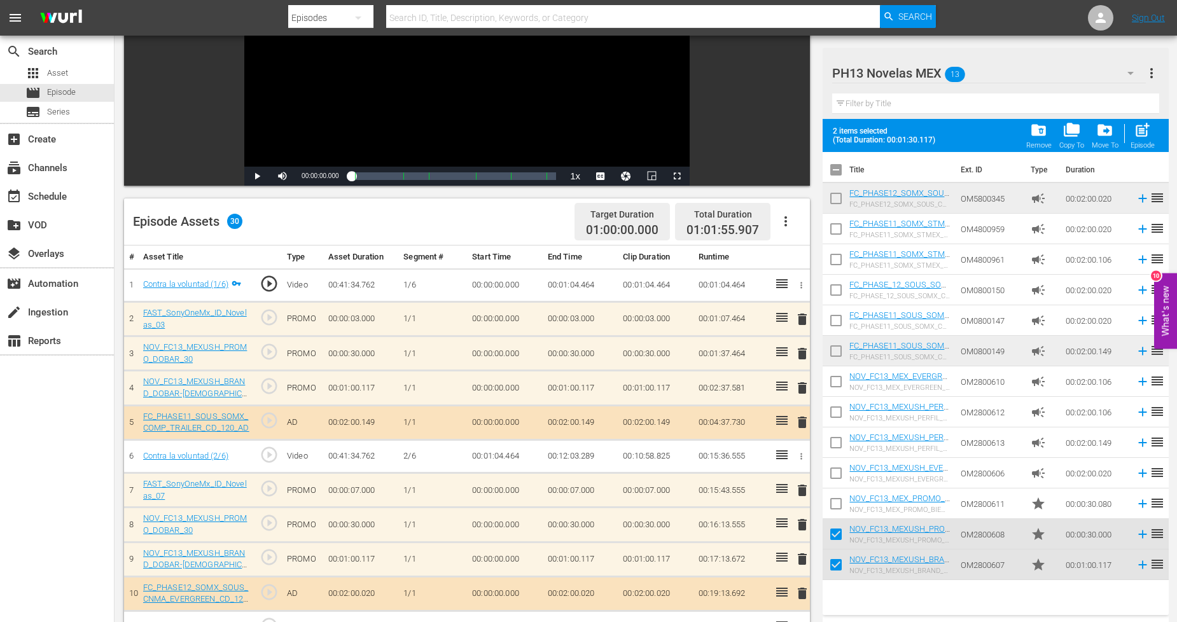
scroll to position [0, 0]
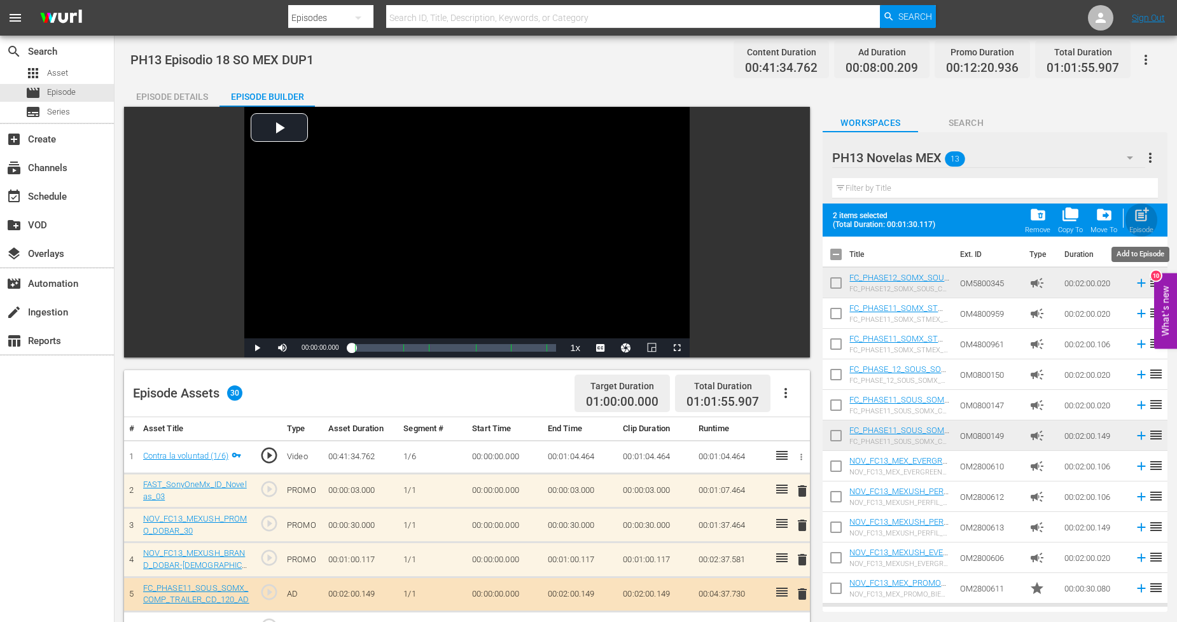
click at [1142, 221] on span "post_add" at bounding box center [1141, 214] width 17 height 17
checkbox input "false"
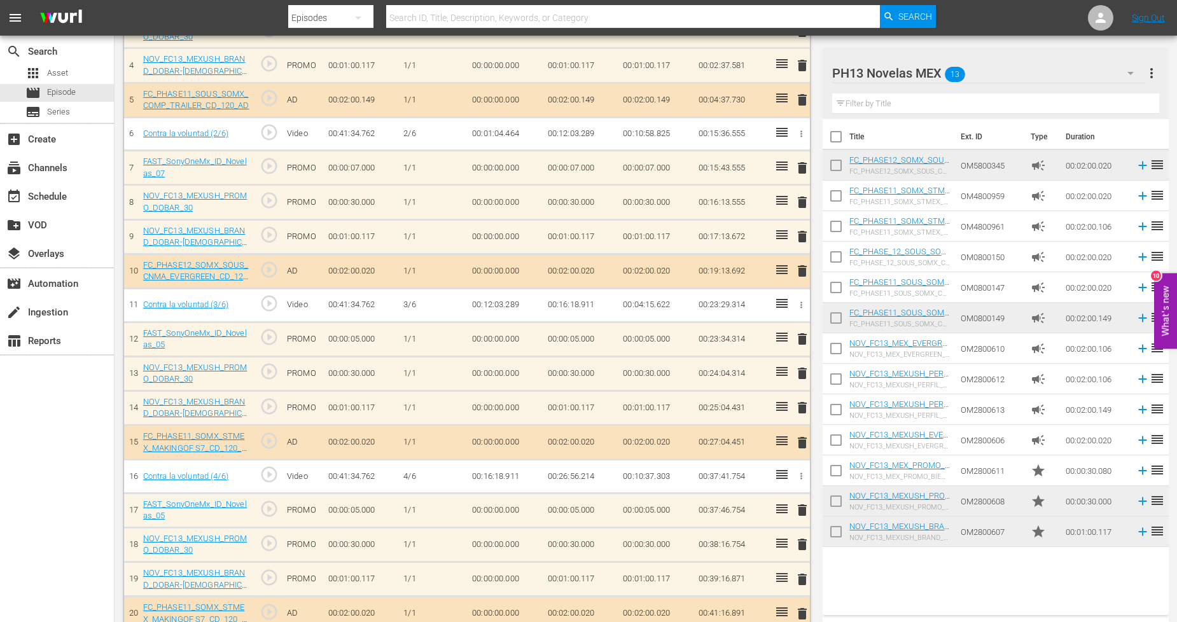
scroll to position [925, 0]
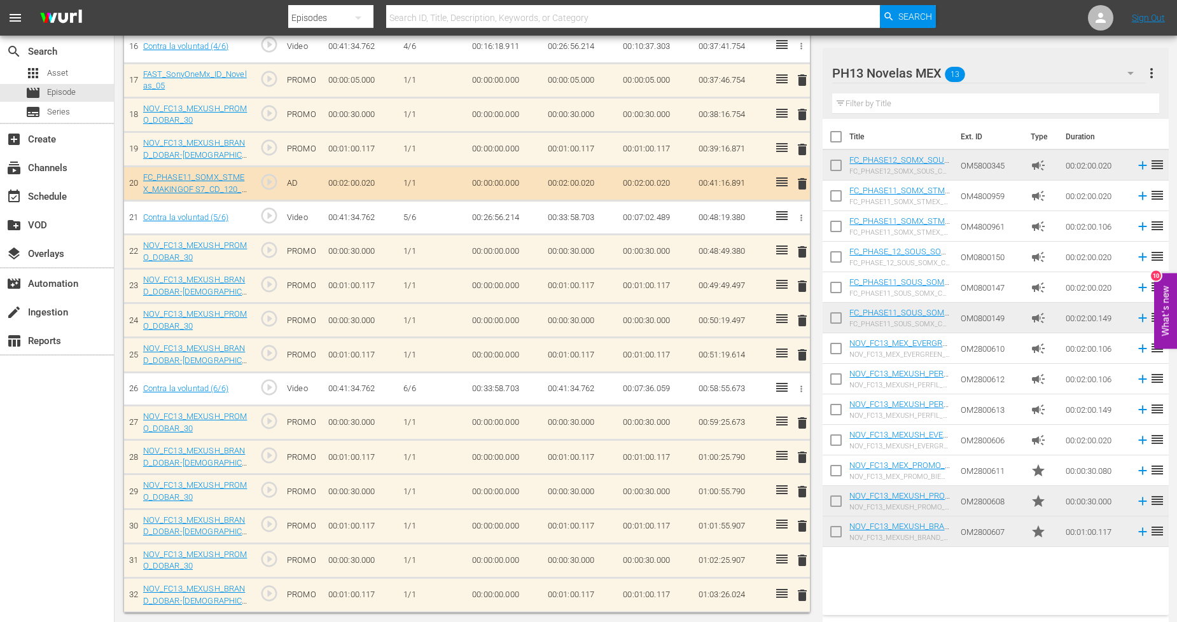
click at [836, 530] on input "checkbox" at bounding box center [835, 534] width 27 height 27
checkbox input "true"
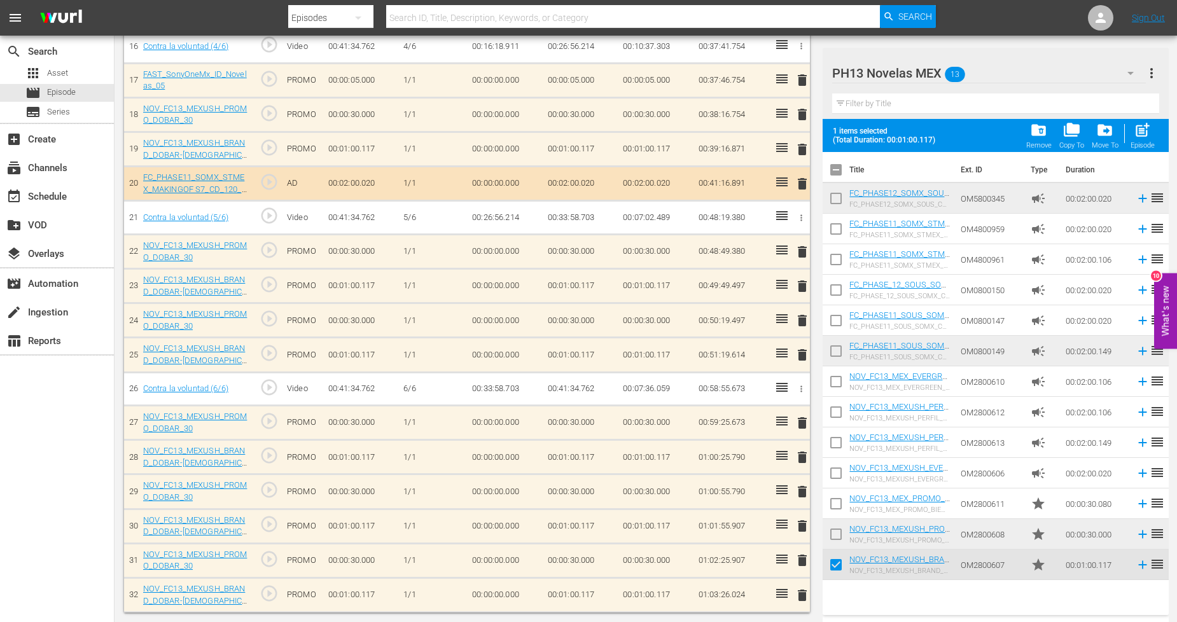
click at [837, 528] on input "checkbox" at bounding box center [835, 536] width 27 height 27
click at [1152, 137] on div "post_add Episode" at bounding box center [1142, 135] width 24 height 28
checkbox input "false"
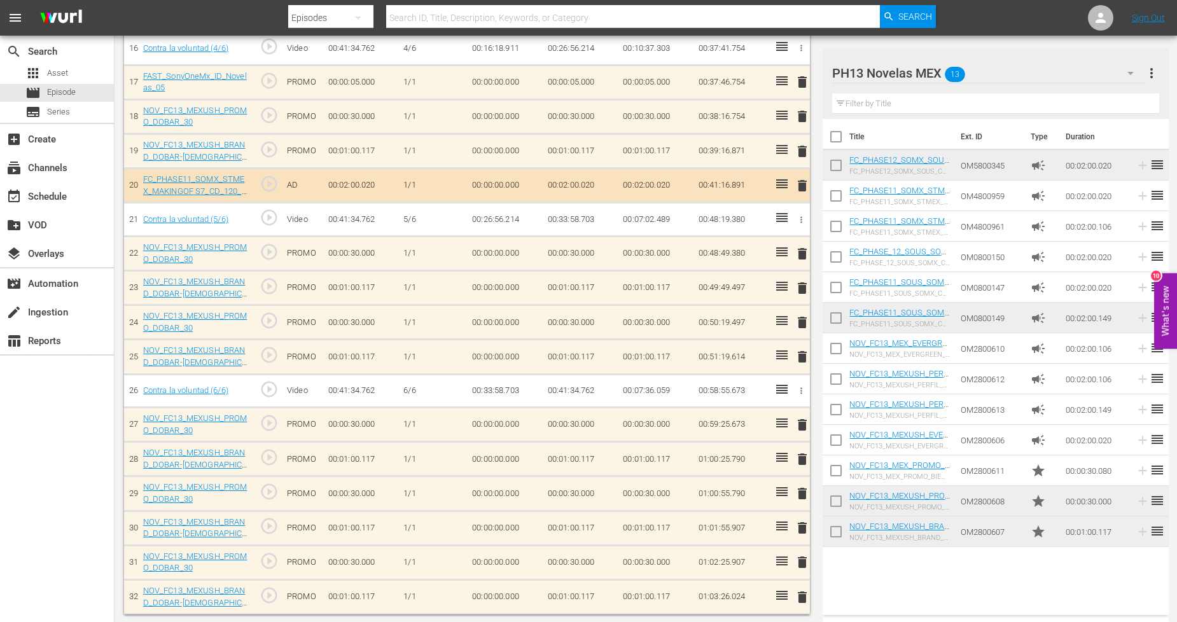
scroll to position [927, 0]
drag, startPoint x: 835, startPoint y: 531, endPoint x: 836, endPoint y: 517, distance: 14.1
click at [835, 530] on input "checkbox" at bounding box center [835, 534] width 27 height 27
checkbox input "true"
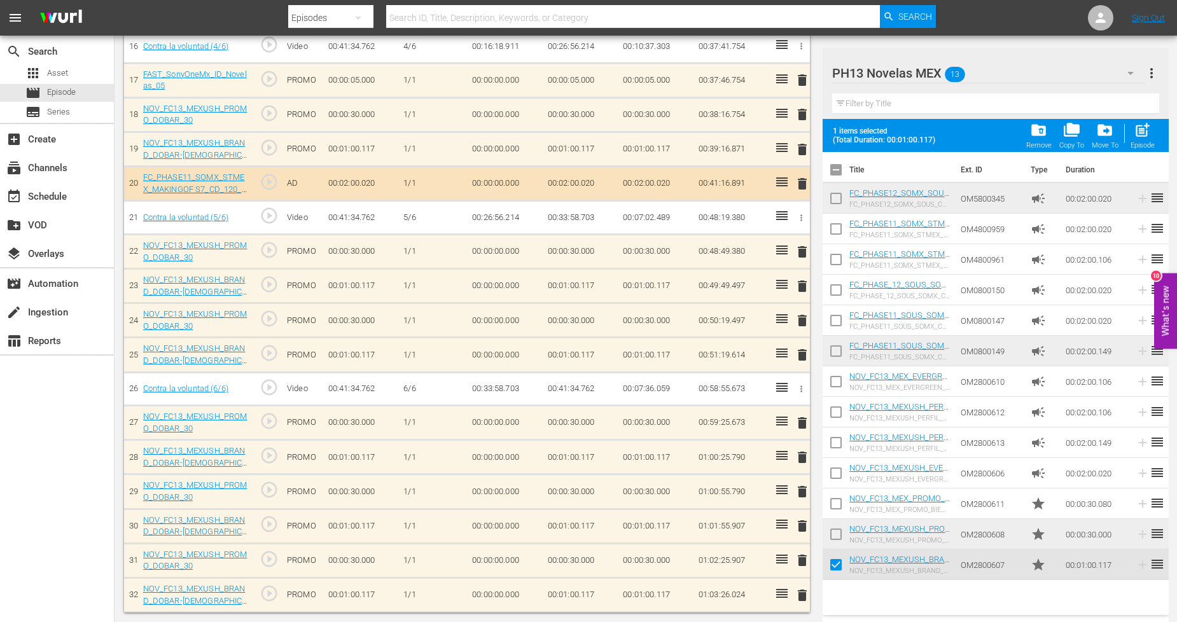
drag, startPoint x: 835, startPoint y: 529, endPoint x: 749, endPoint y: 539, distance: 86.4
click at [835, 530] on input "checkbox" at bounding box center [835, 536] width 27 height 27
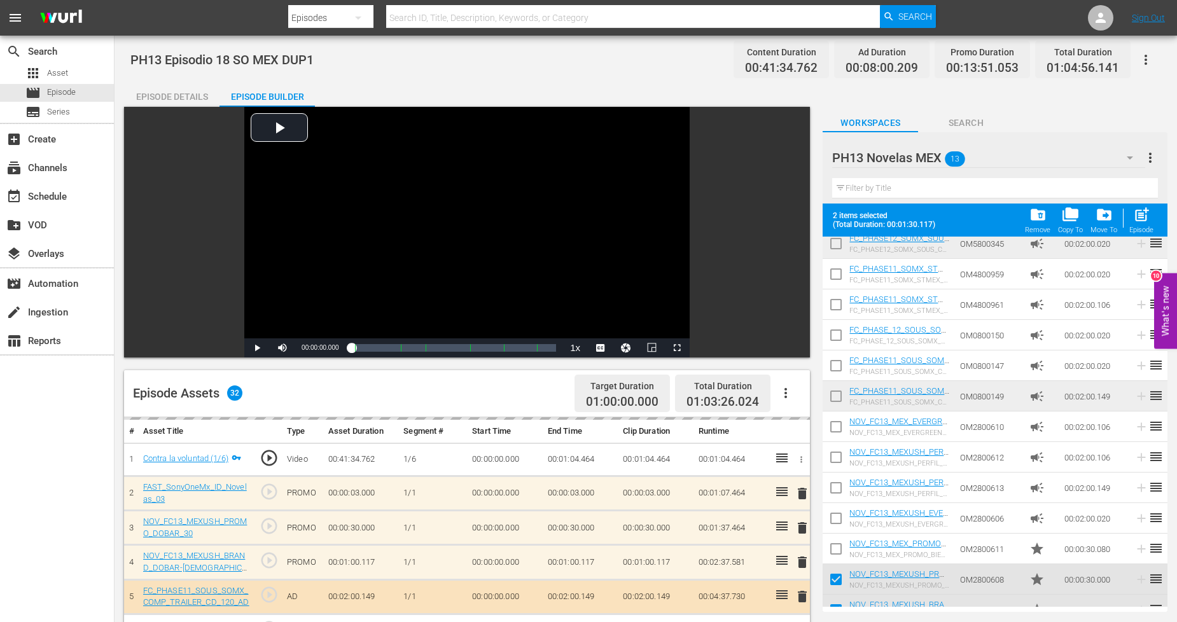
scroll to position [57, 0]
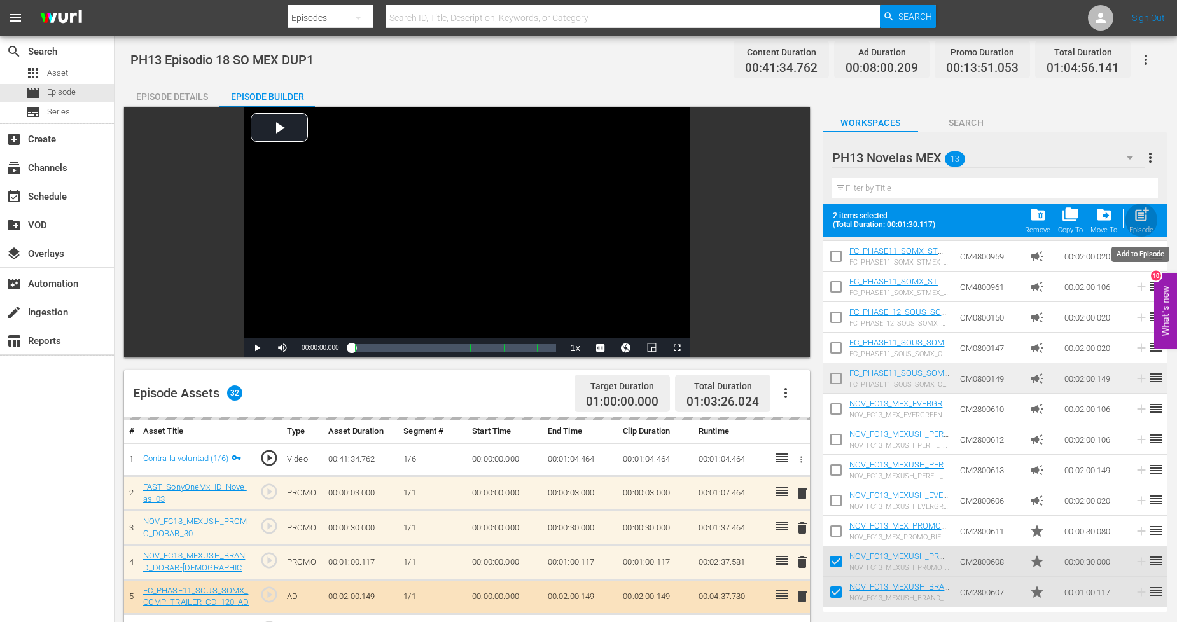
click at [1141, 220] on span "post_add" at bounding box center [1141, 214] width 17 height 17
checkbox input "false"
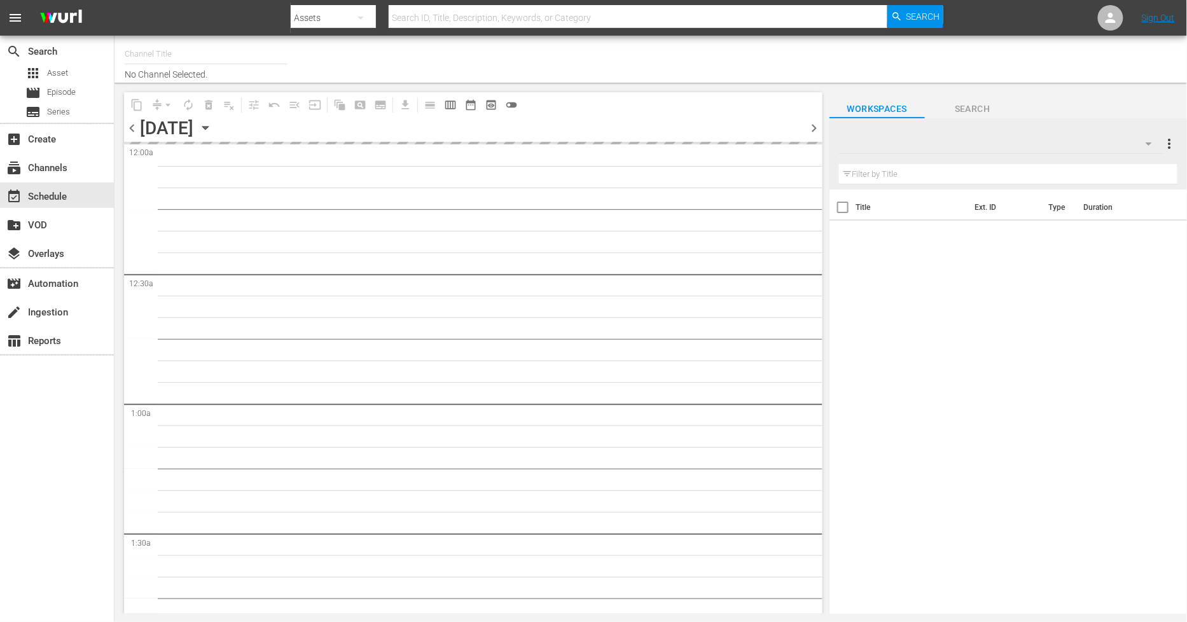
type input "Sony One Novelas (MX) (1001)"
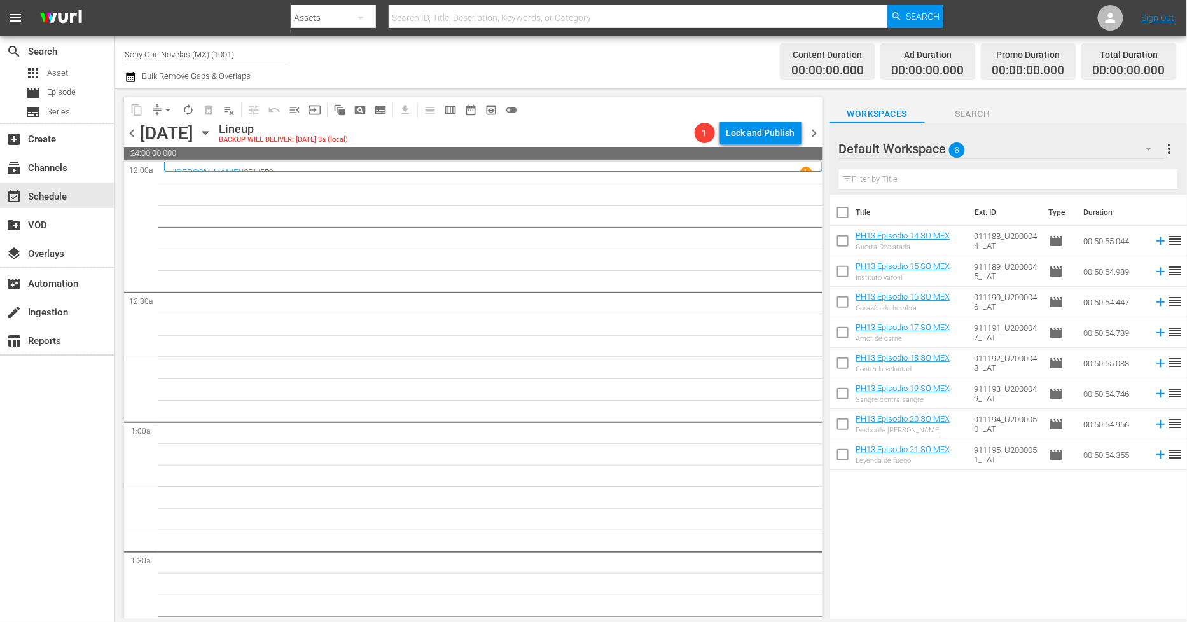
click at [842, 213] on input "checkbox" at bounding box center [842, 215] width 27 height 27
checkbox input "true"
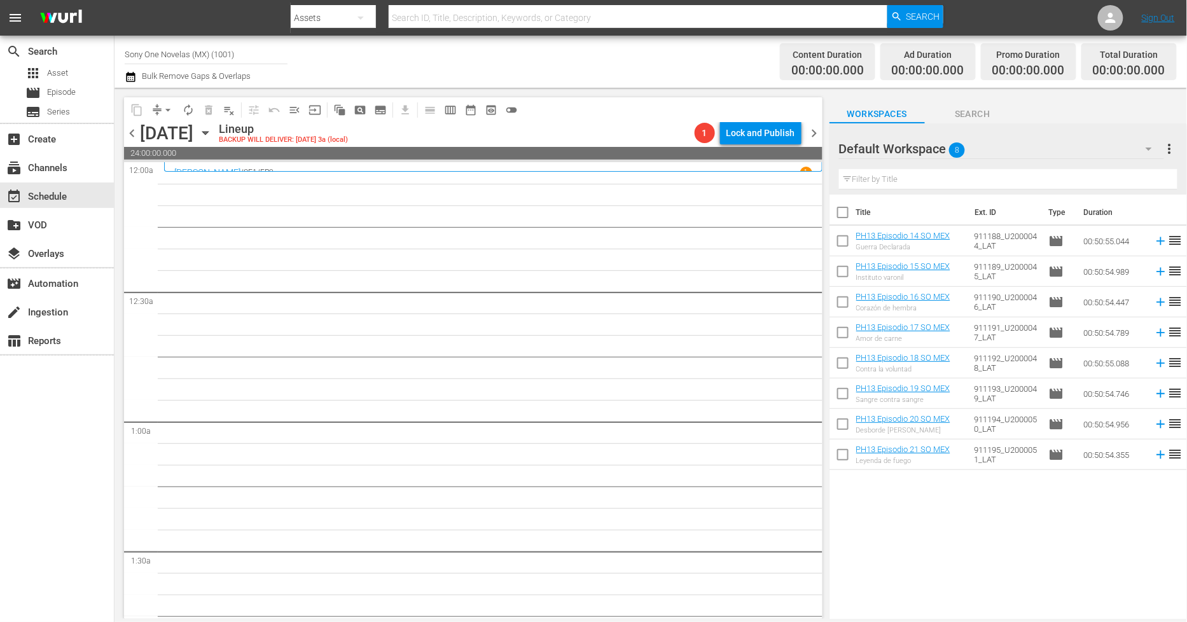
checkbox input "true"
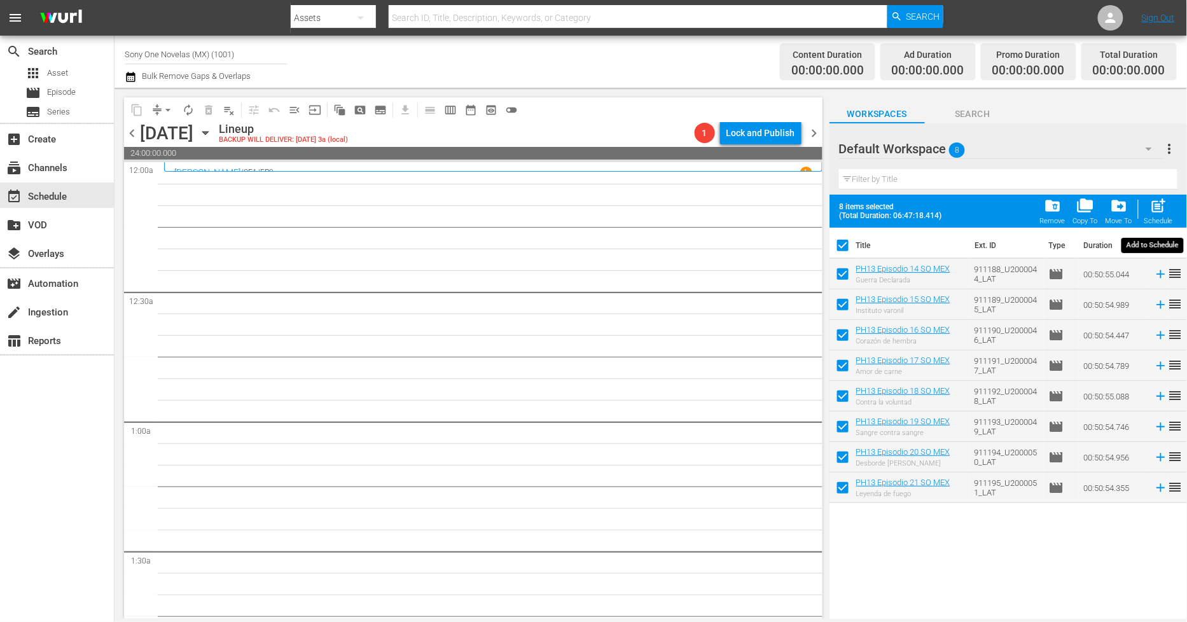
click at [1163, 213] on span "post_add" at bounding box center [1158, 205] width 17 height 17
checkbox input "false"
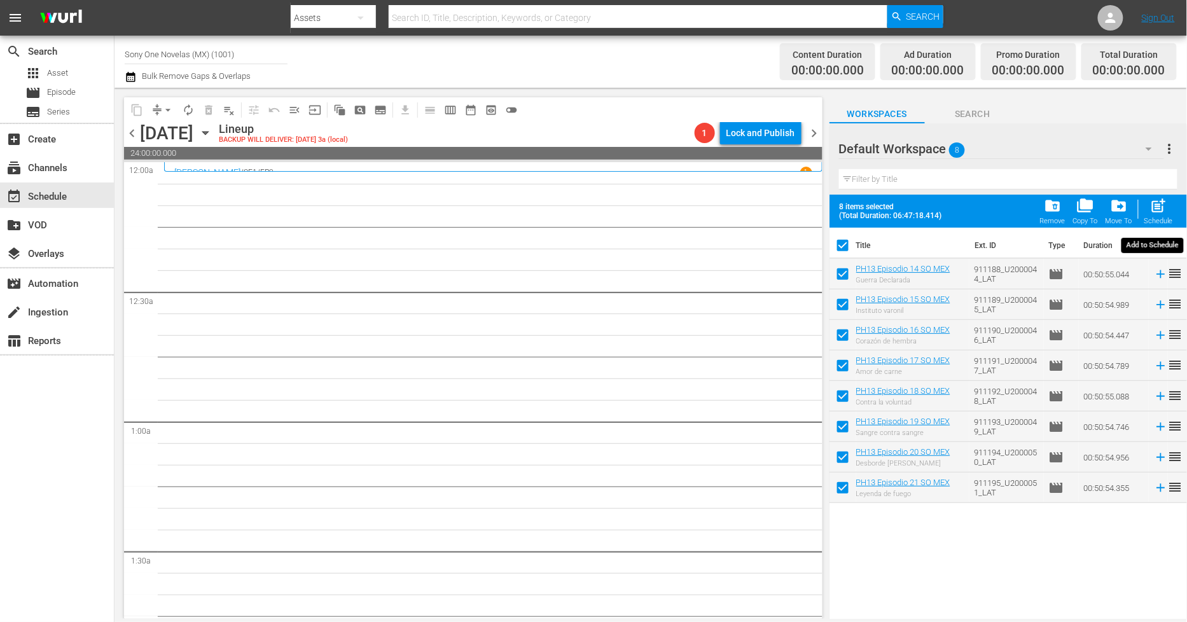
checkbox input "false"
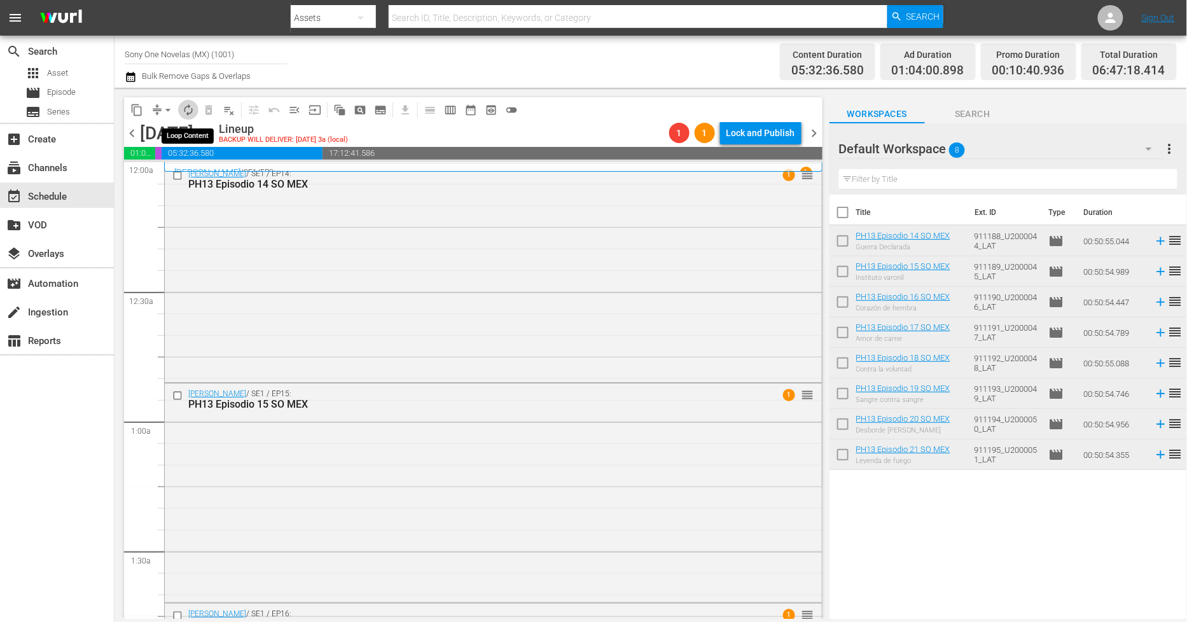
click at [187, 109] on span "autorenew_outlined" at bounding box center [188, 110] width 13 height 13
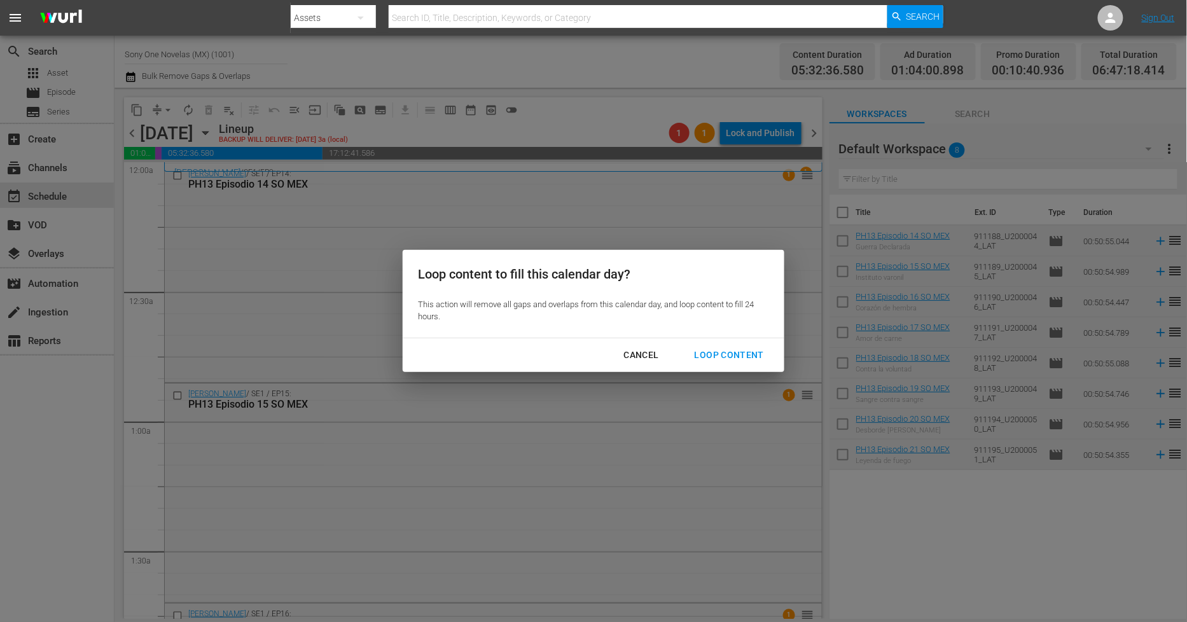
click at [733, 349] on div "Loop Content" at bounding box center [729, 355] width 90 height 16
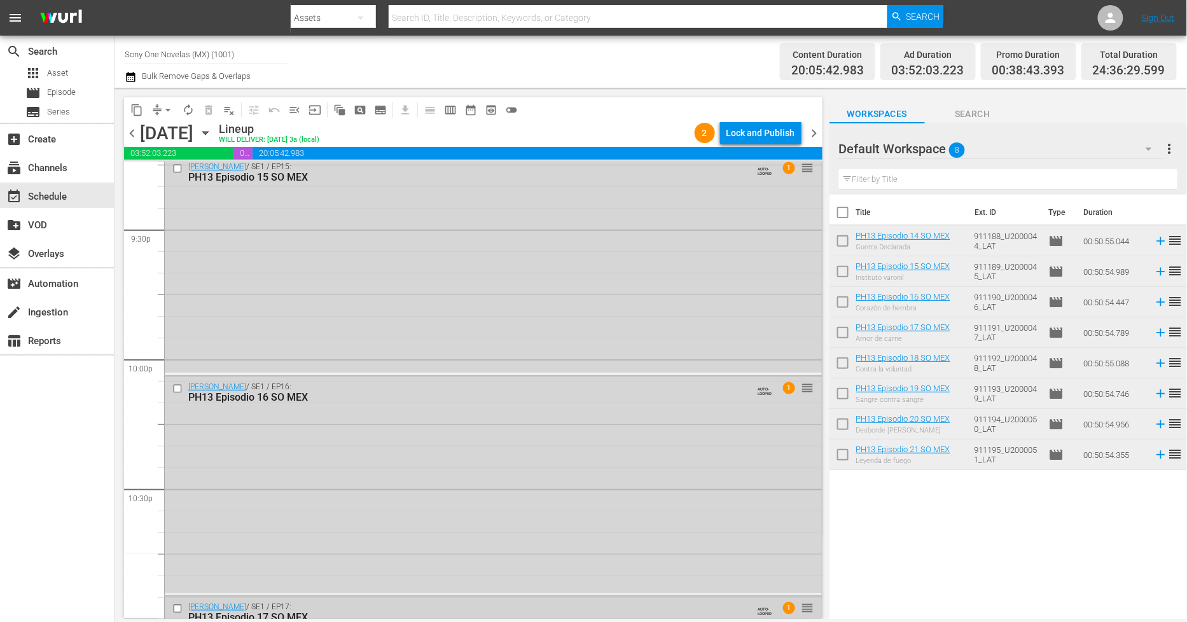
scroll to position [5930, 0]
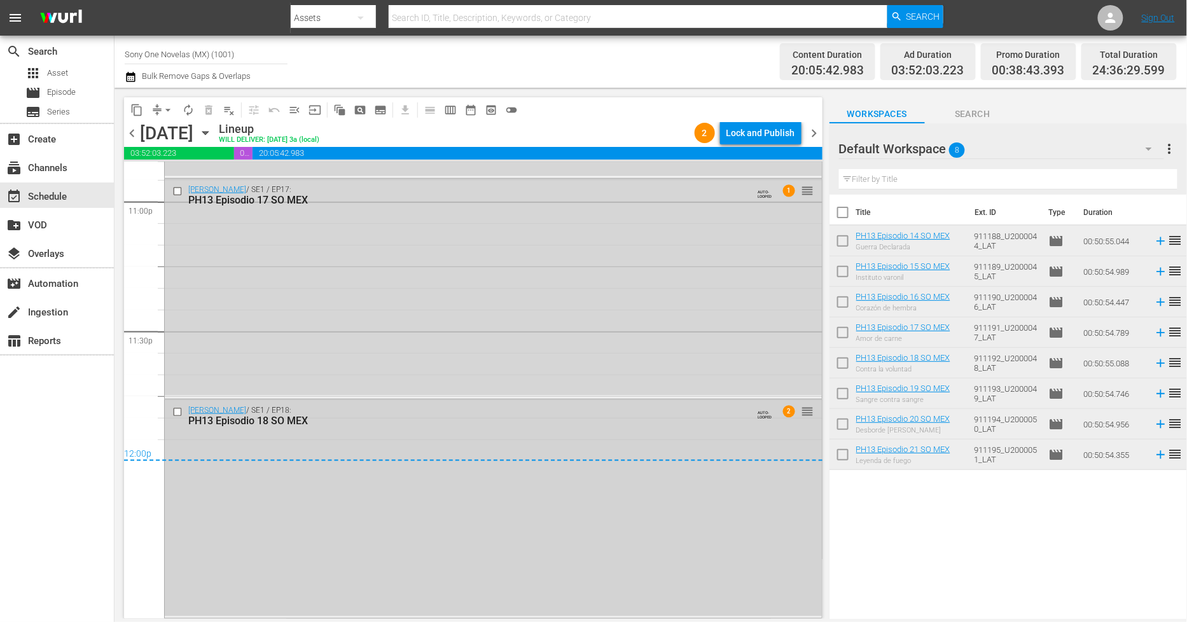
click at [485, 430] on div "Doña Bárbara / SE1 / EP18: PH13 Episodio 18 SO MEX AUTO-LOOPED 2 reorder" at bounding box center [493, 415] width 657 height 31
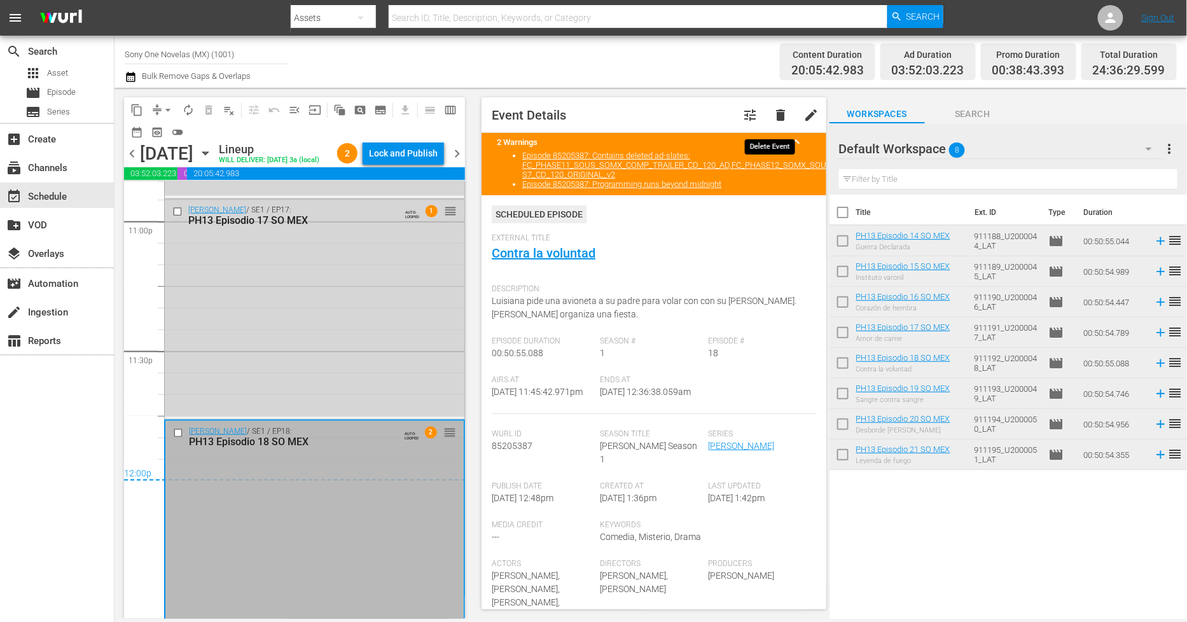
click at [773, 114] on span "delete" at bounding box center [780, 114] width 15 height 15
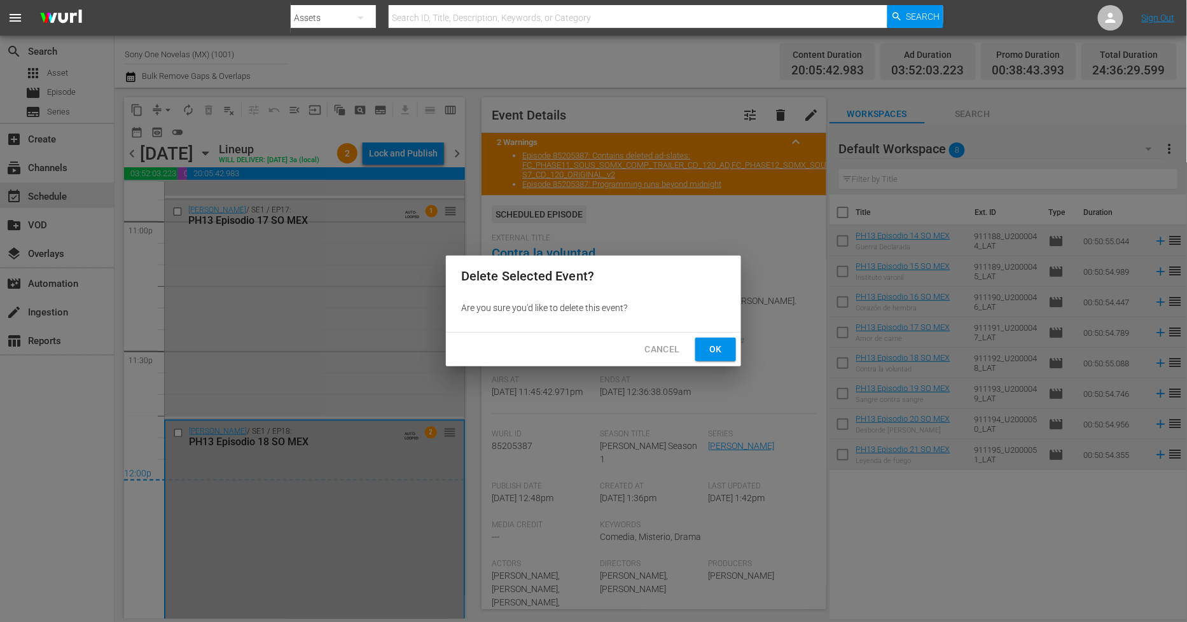
click at [721, 349] on span "Ok" at bounding box center [715, 350] width 20 height 16
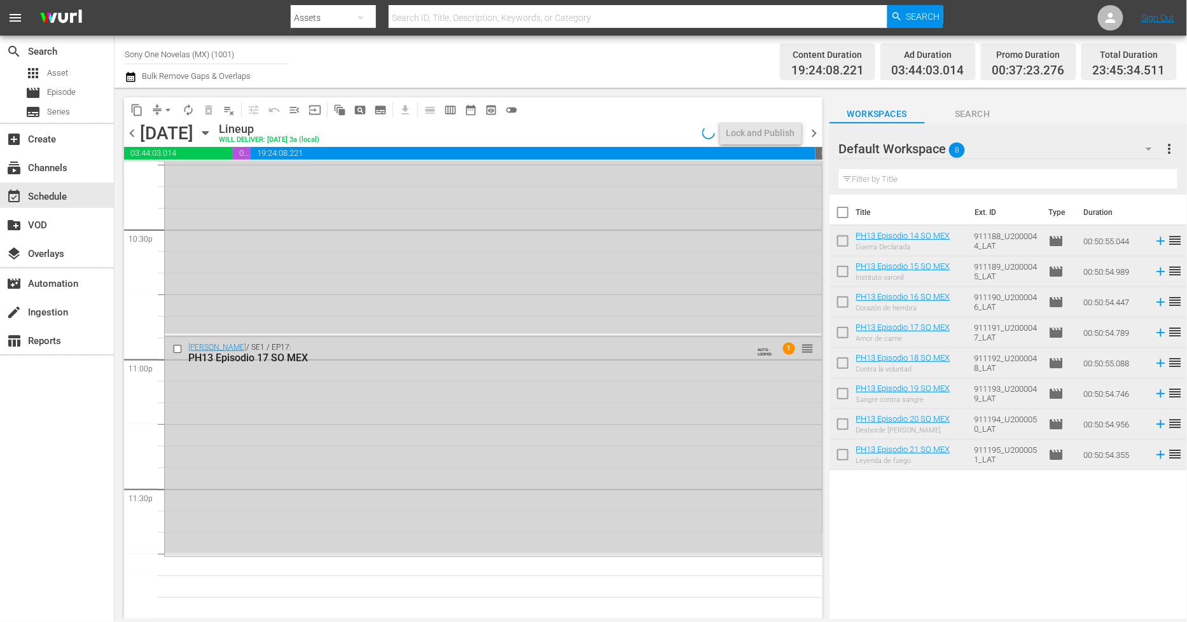
scroll to position [5771, 0]
click at [354, 440] on div "Doña Bárbara / SE1 / EP17: PH13 Episodio 17 SO MEX AUTO-LOOPED 1 reorder" at bounding box center [493, 446] width 657 height 216
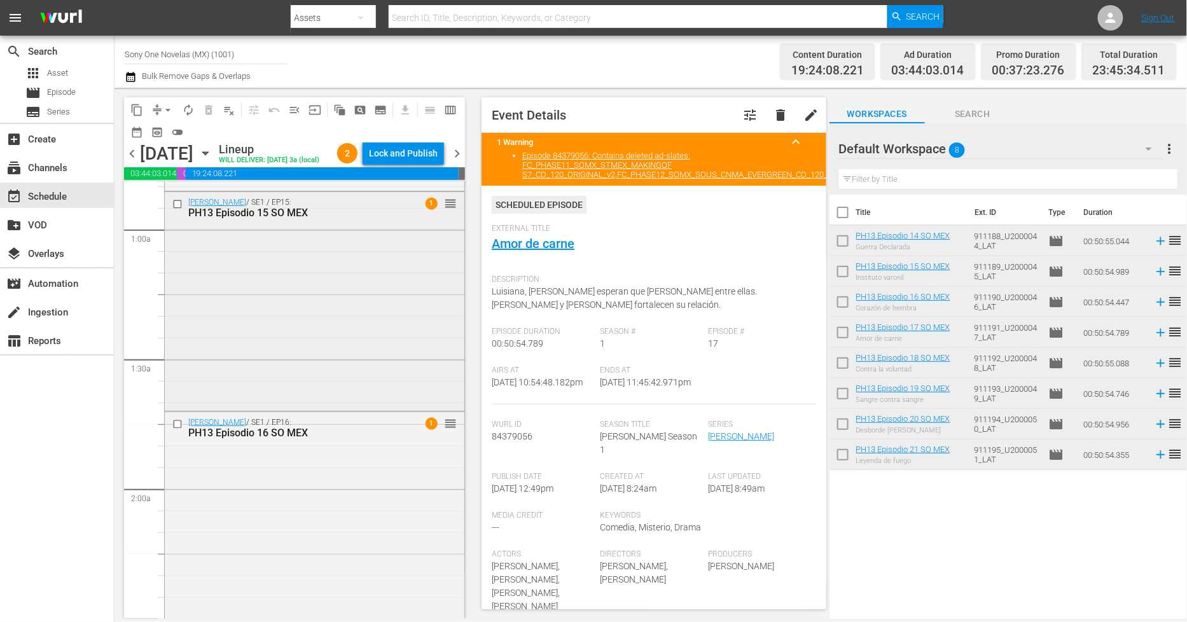
scroll to position [282, 0]
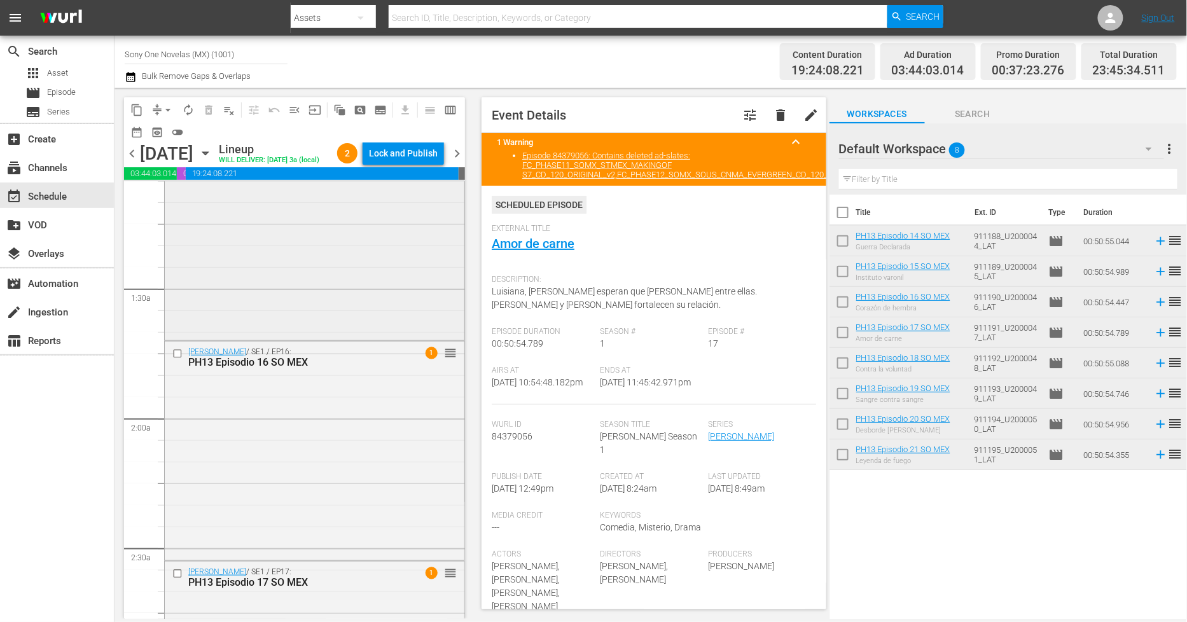
click at [347, 462] on div "Doña Bárbara / SE1 / EP16: PH13 Episodio 16 SO MEX 1 reorder" at bounding box center [315, 450] width 300 height 216
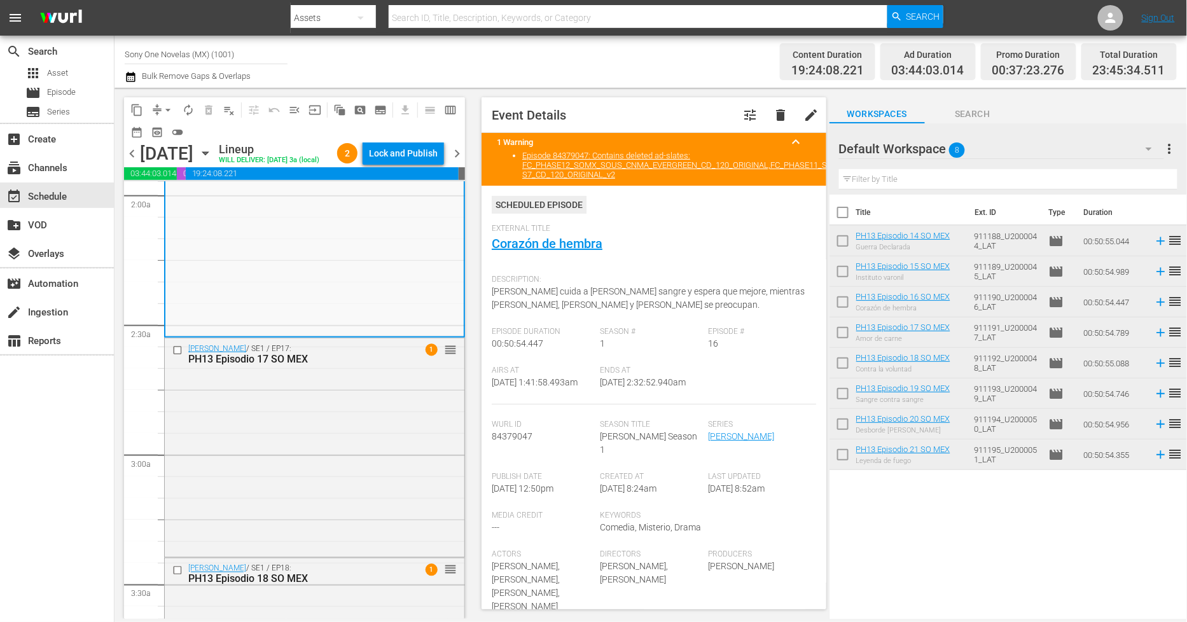
scroll to position [565, 0]
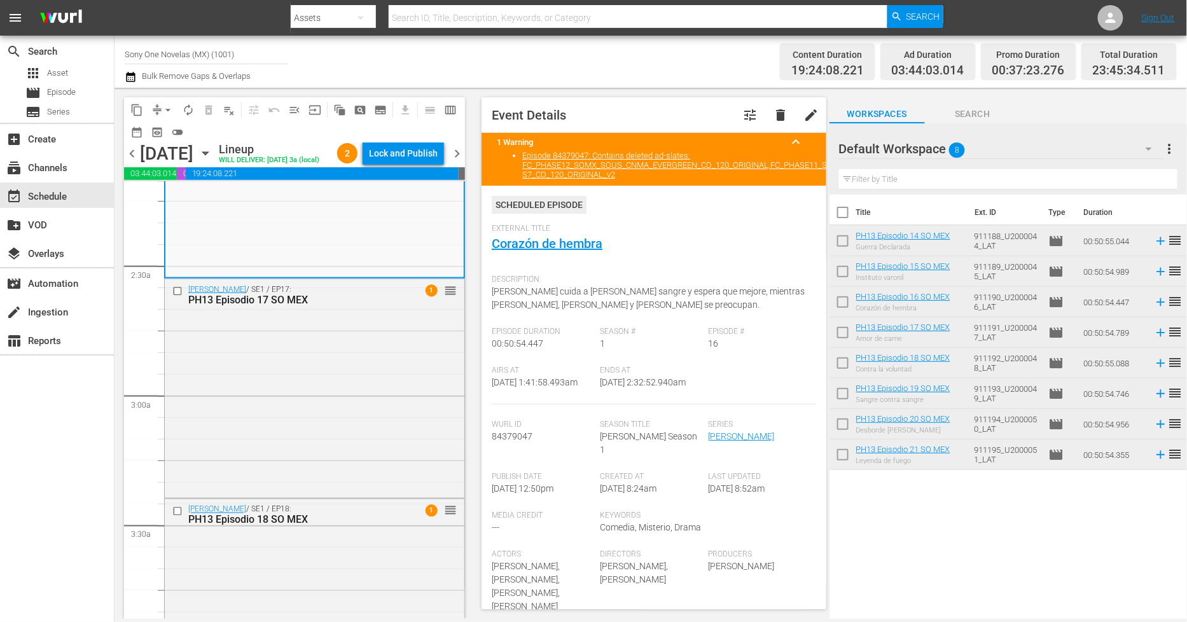
click at [347, 462] on div "Doña Bárbara / SE1 / EP17: PH13 Episodio 17 SO MEX 1 reorder" at bounding box center [315, 387] width 300 height 216
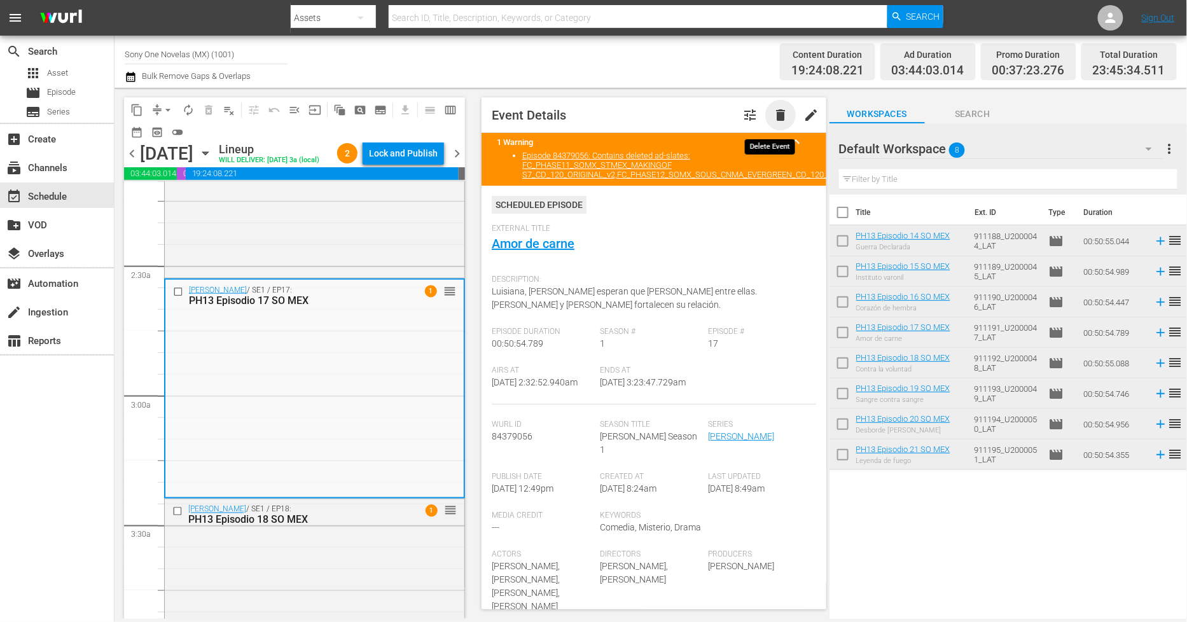
click at [774, 116] on span "delete" at bounding box center [780, 114] width 15 height 15
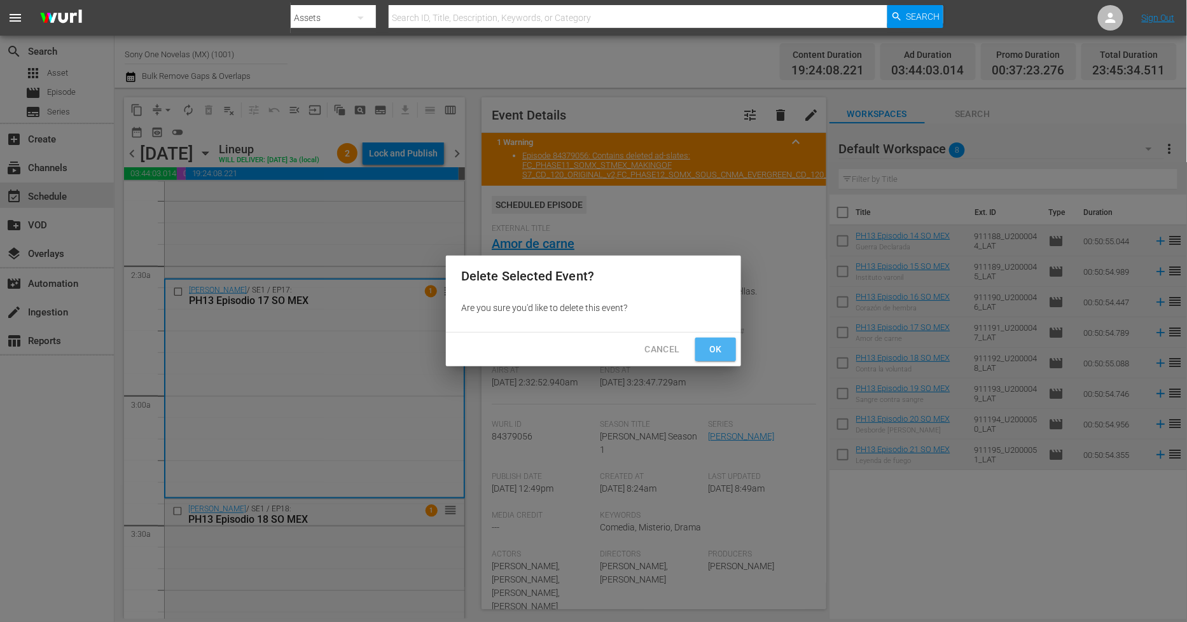
click at [720, 354] on span "Ok" at bounding box center [715, 350] width 20 height 16
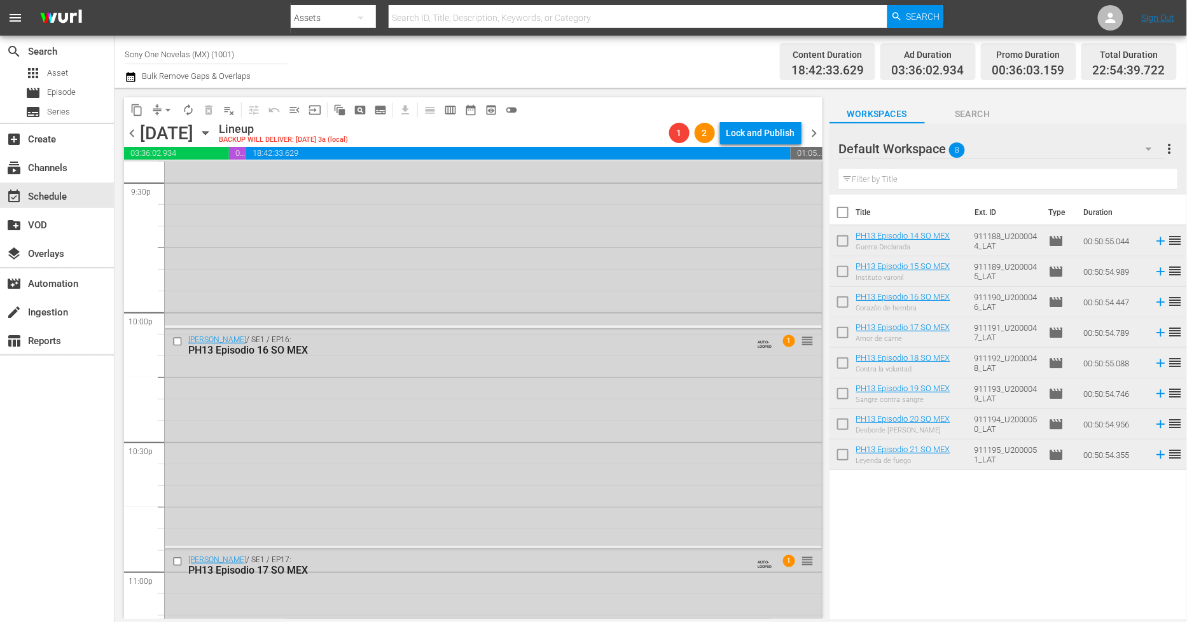
scroll to position [5771, 0]
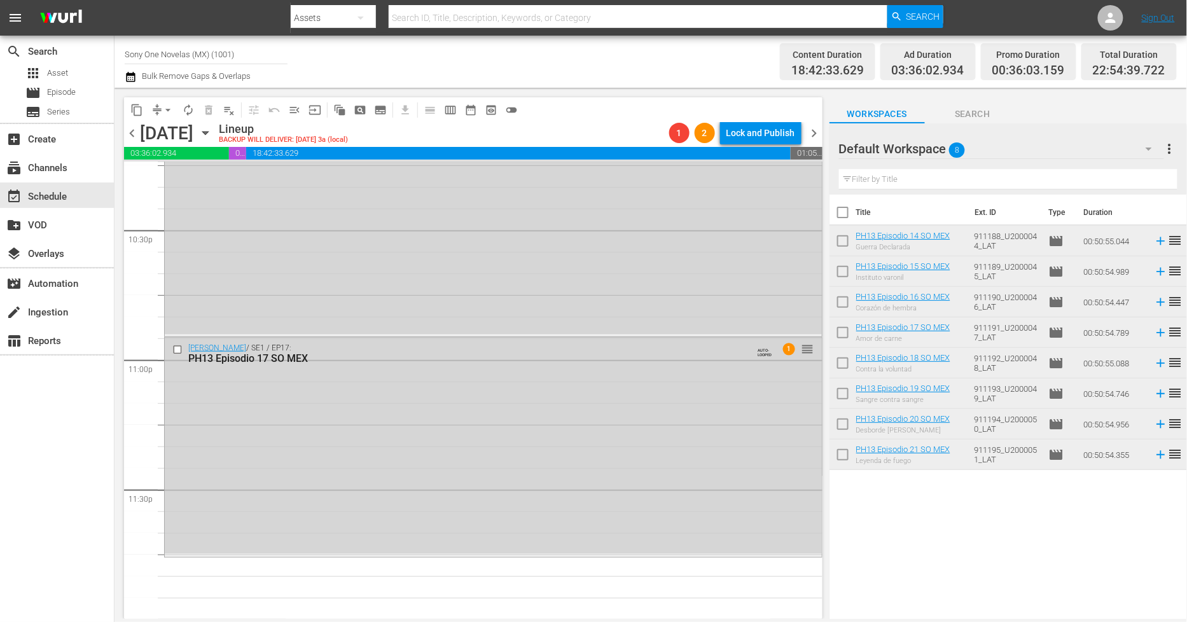
click at [420, 443] on div "Doña Bárbara / SE1 / EP17: PH13 Episodio 17 SO MEX AUTO-LOOPED 1 reorder" at bounding box center [493, 446] width 657 height 216
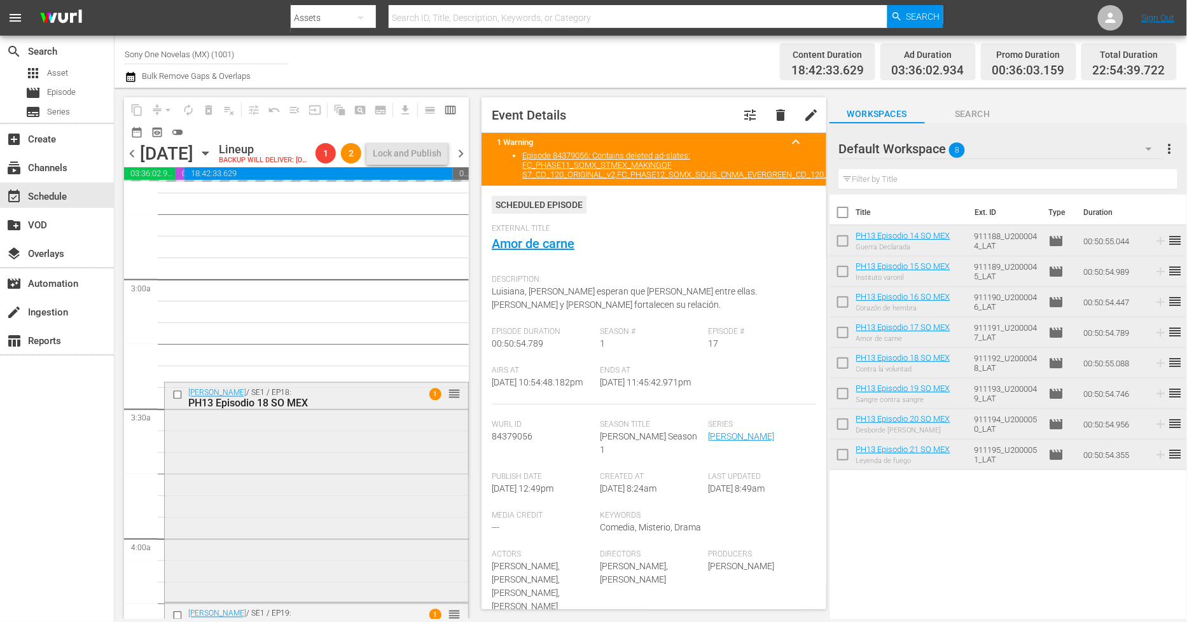
scroll to position [683, 0]
click at [366, 547] on div "Doña Bárbara / SE1 / EP18: PH13 Episodio 18 SO MEX 1 reorder" at bounding box center [316, 490] width 303 height 216
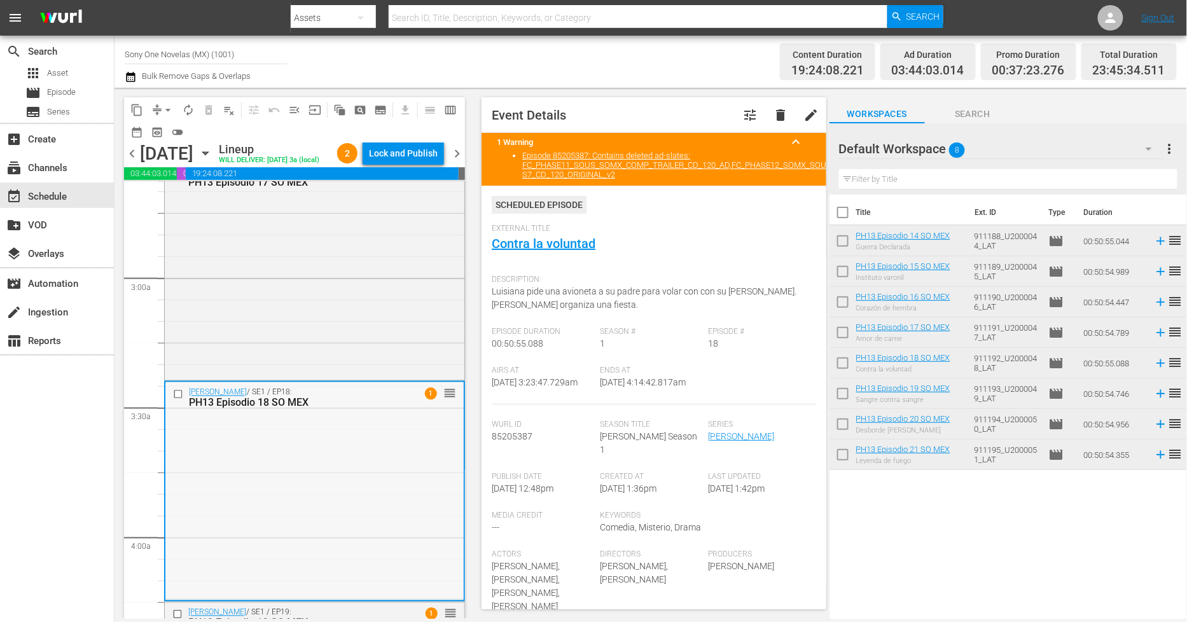
click at [288, 468] on div "Doña Bárbara / SE1 / EP18: PH13 Episodio 18 SO MEX 1 reorder" at bounding box center [314, 490] width 298 height 216
click at [773, 110] on span "delete" at bounding box center [780, 114] width 15 height 15
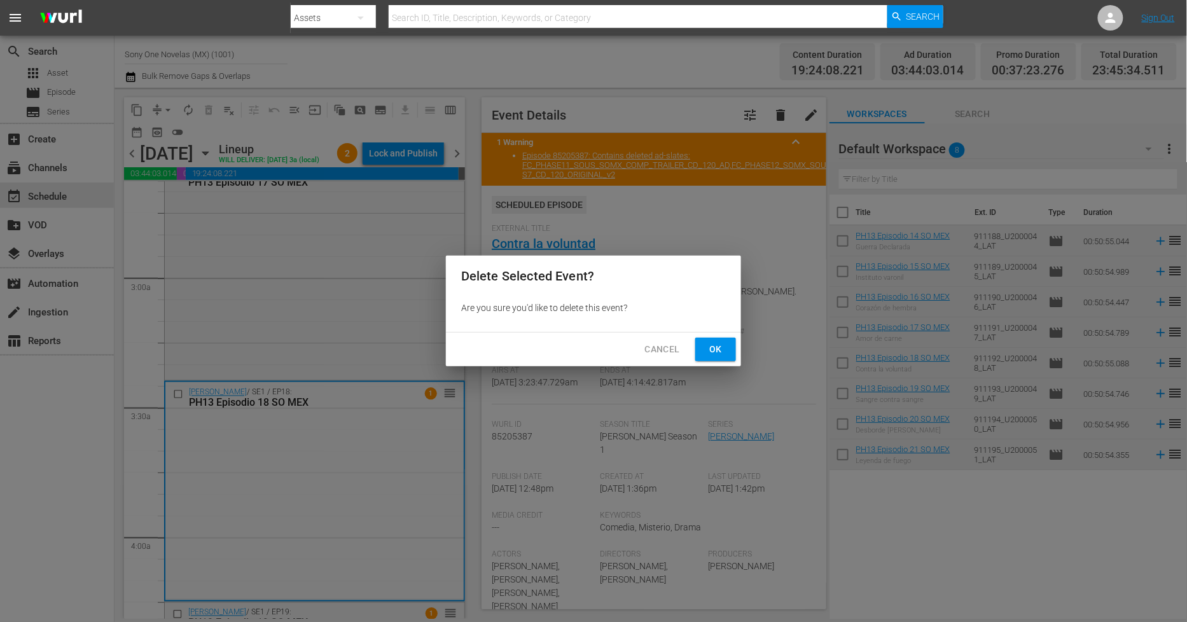
click at [717, 347] on span "Ok" at bounding box center [715, 350] width 20 height 16
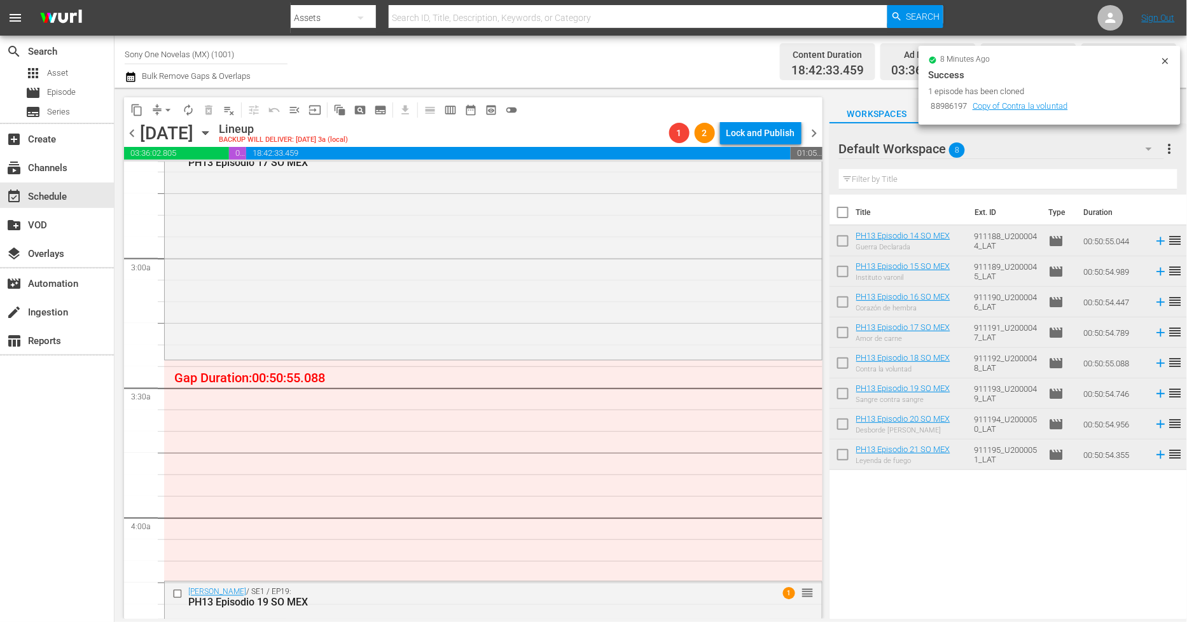
click at [1168, 62] on icon at bounding box center [1165, 61] width 10 height 10
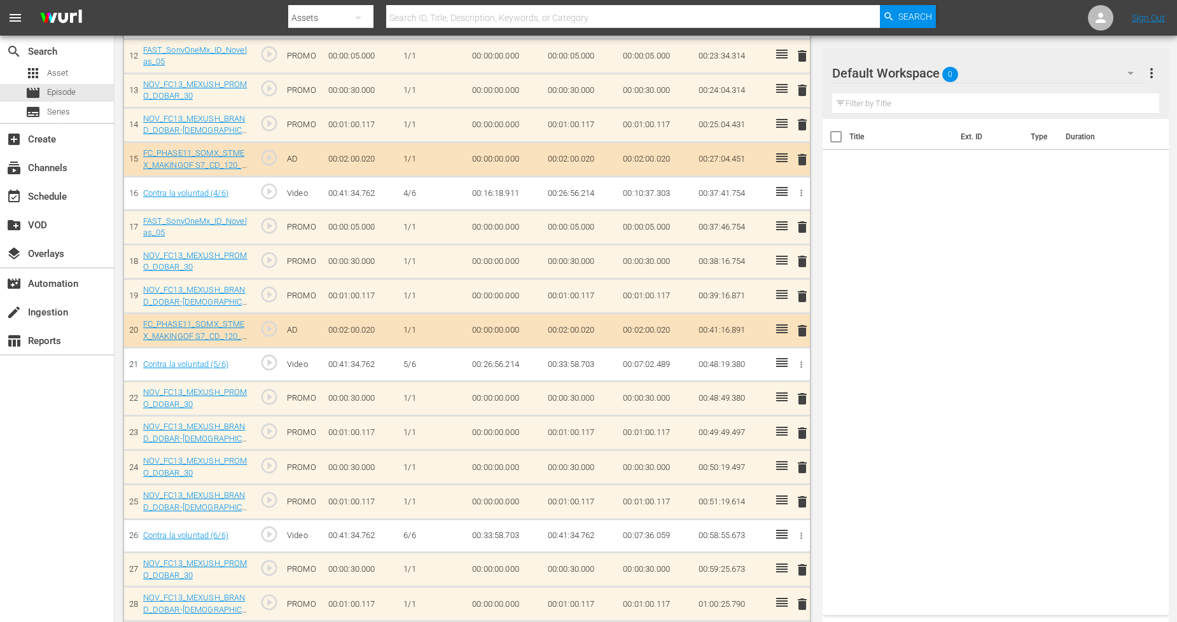
scroll to position [1063, 0]
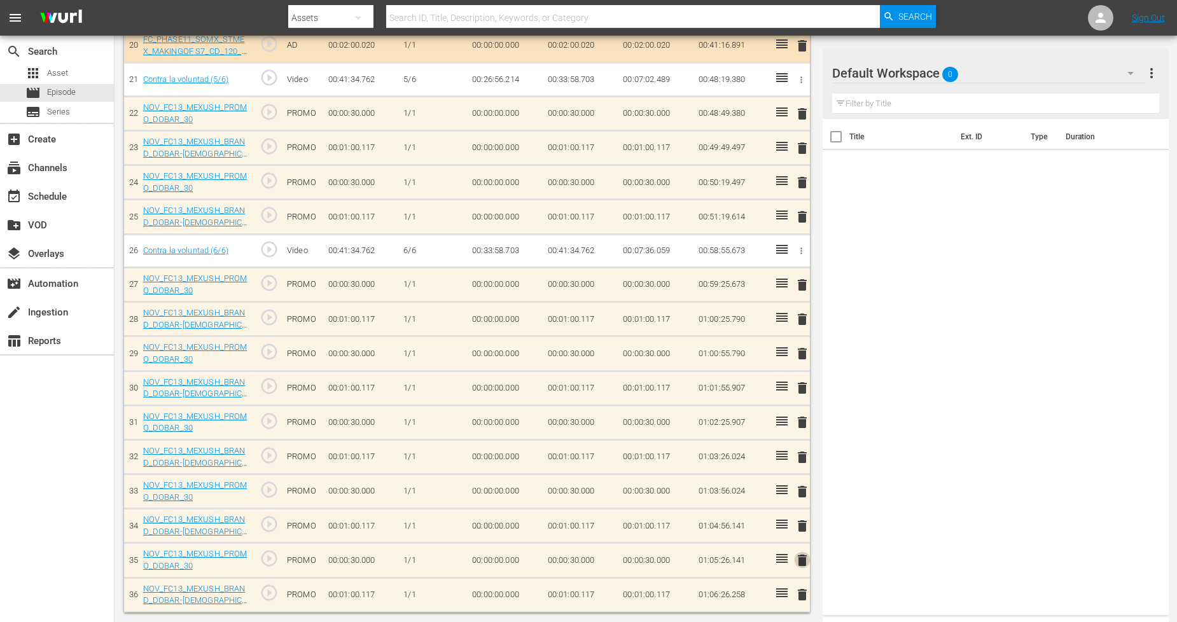
click at [798, 561] on span "delete" at bounding box center [801, 560] width 15 height 15
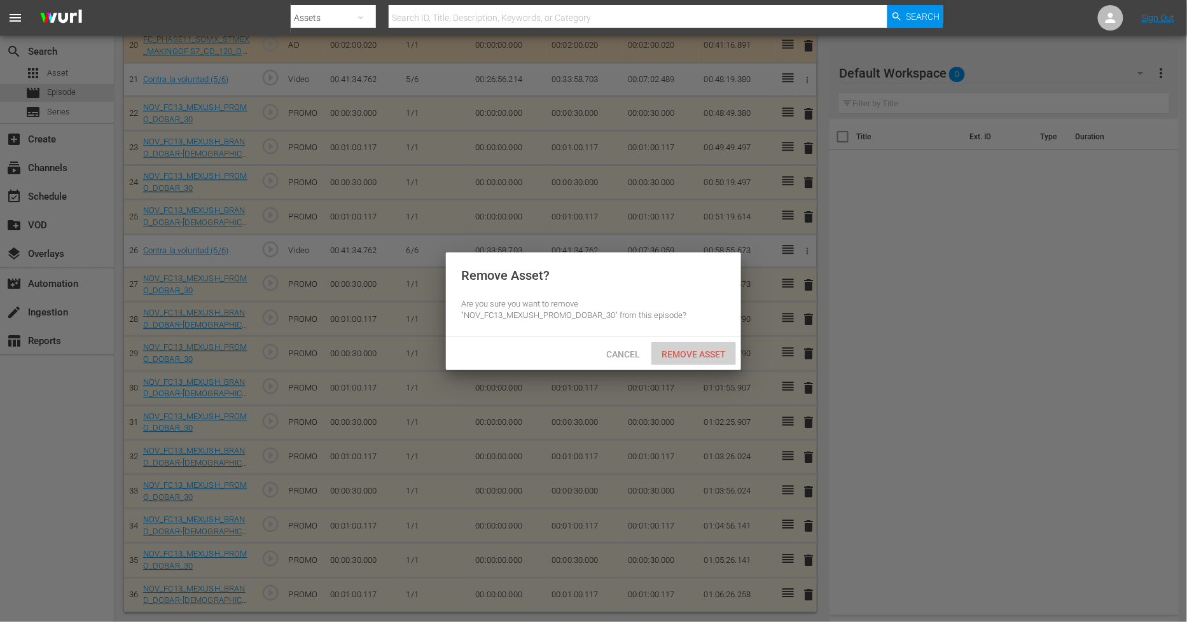
click at [709, 361] on div "Remove Asset" at bounding box center [693, 354] width 85 height 24
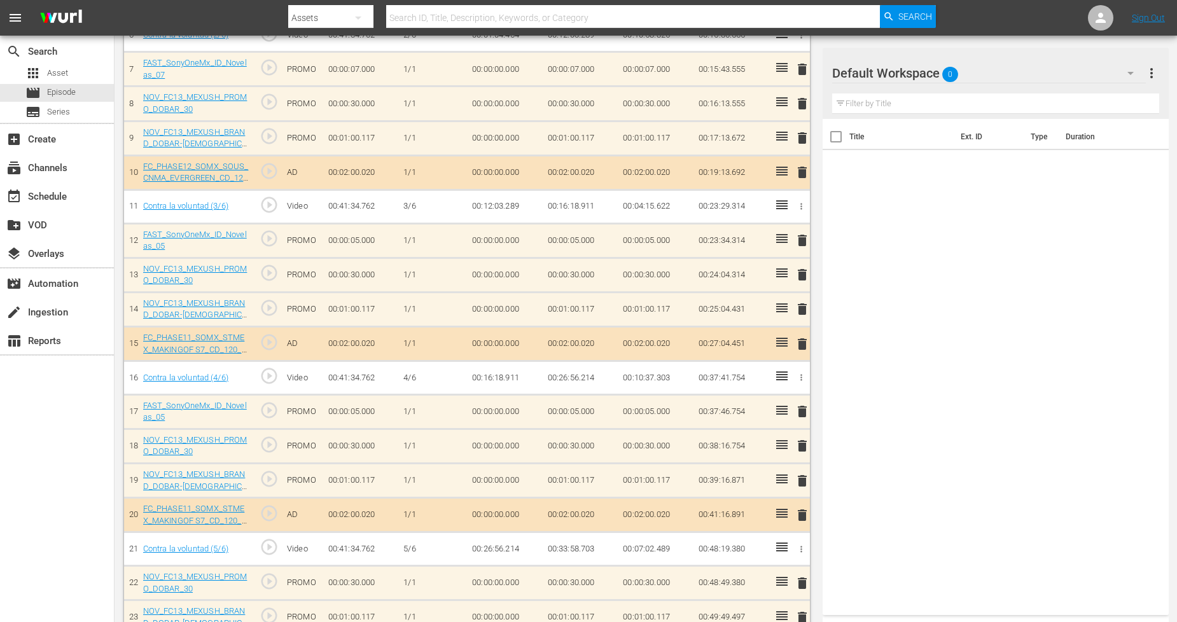
scroll to position [636, 0]
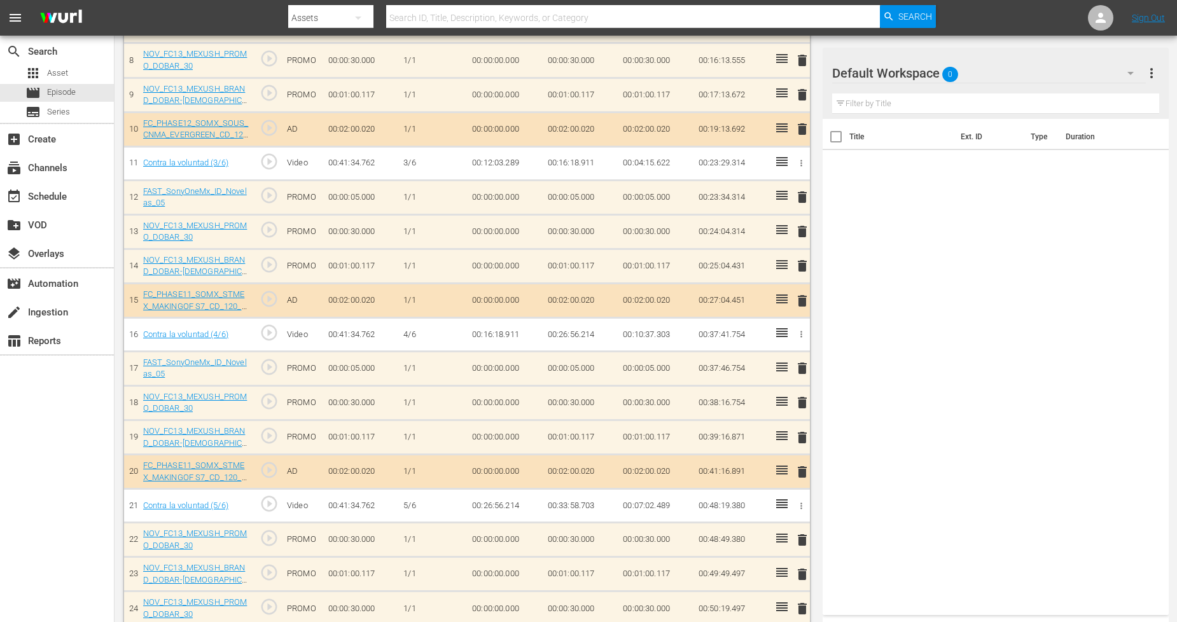
click at [1066, 78] on div "Default Workspace 0" at bounding box center [989, 73] width 314 height 36
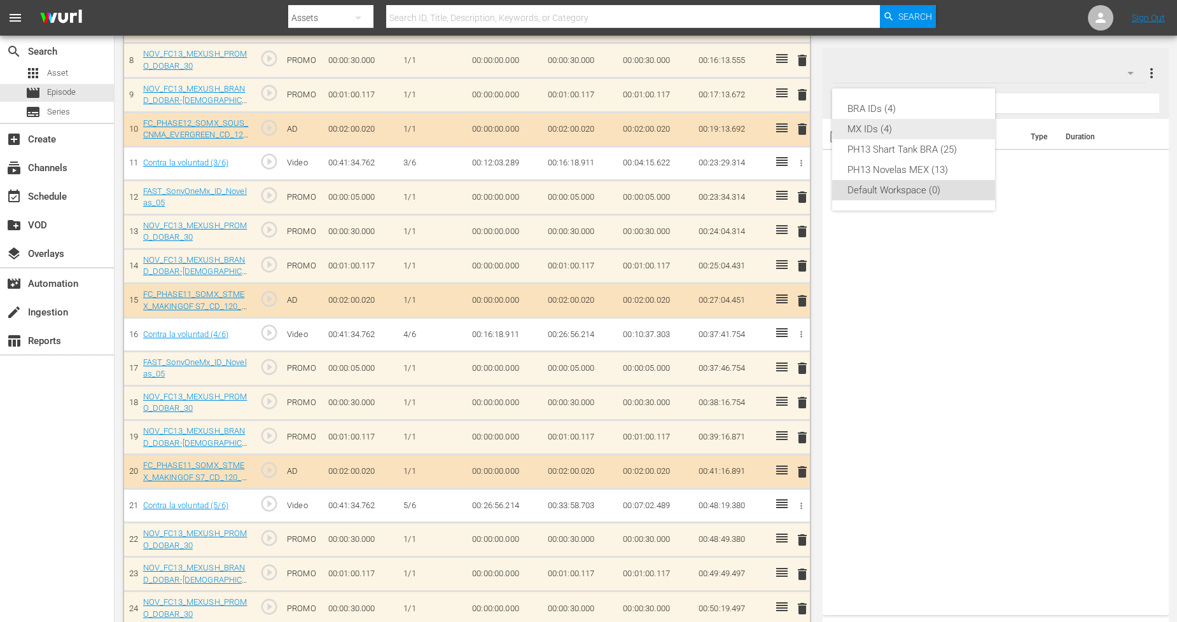
click at [894, 132] on div "MX IDs (4)" at bounding box center [913, 129] width 132 height 20
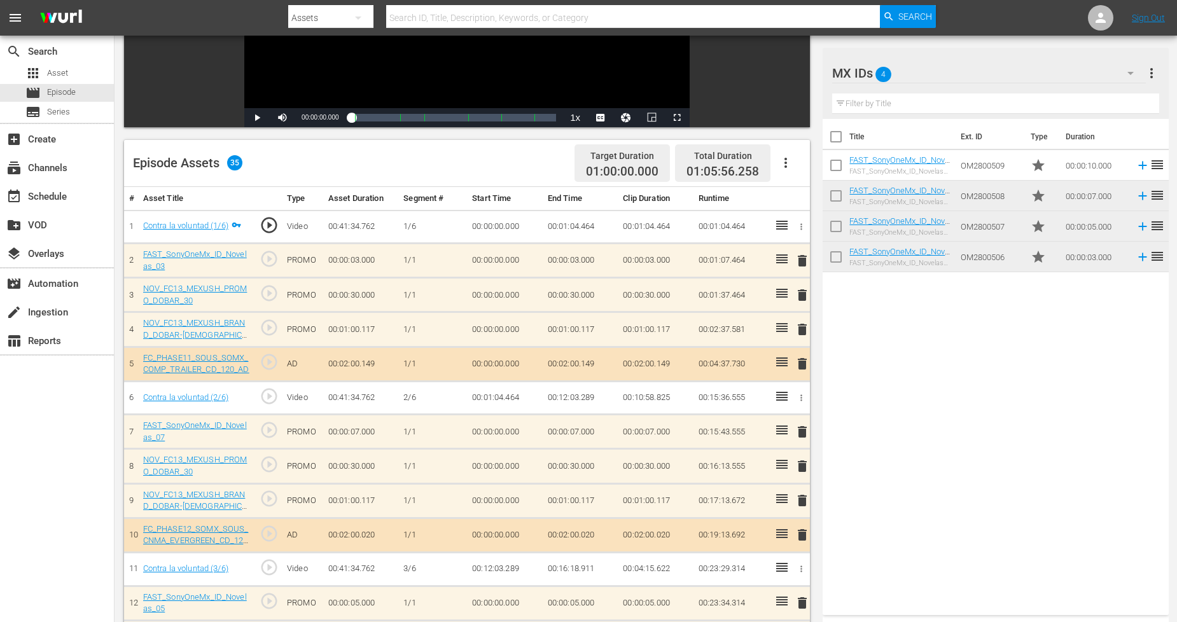
scroll to position [212, 0]
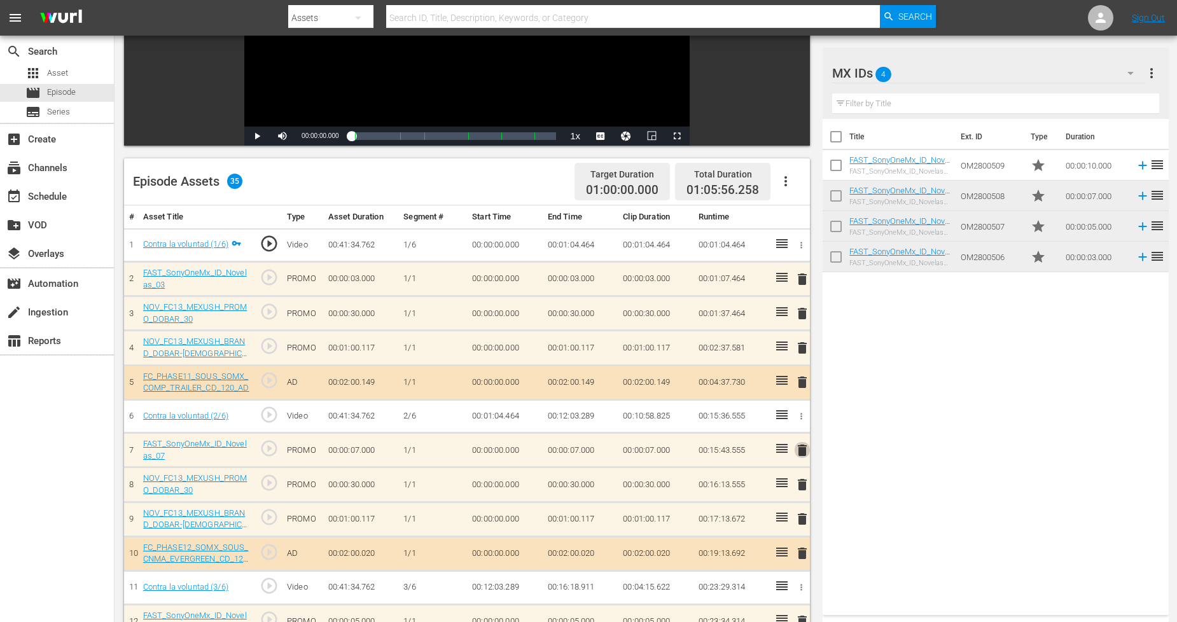
click at [804, 448] on span "delete" at bounding box center [801, 450] width 15 height 15
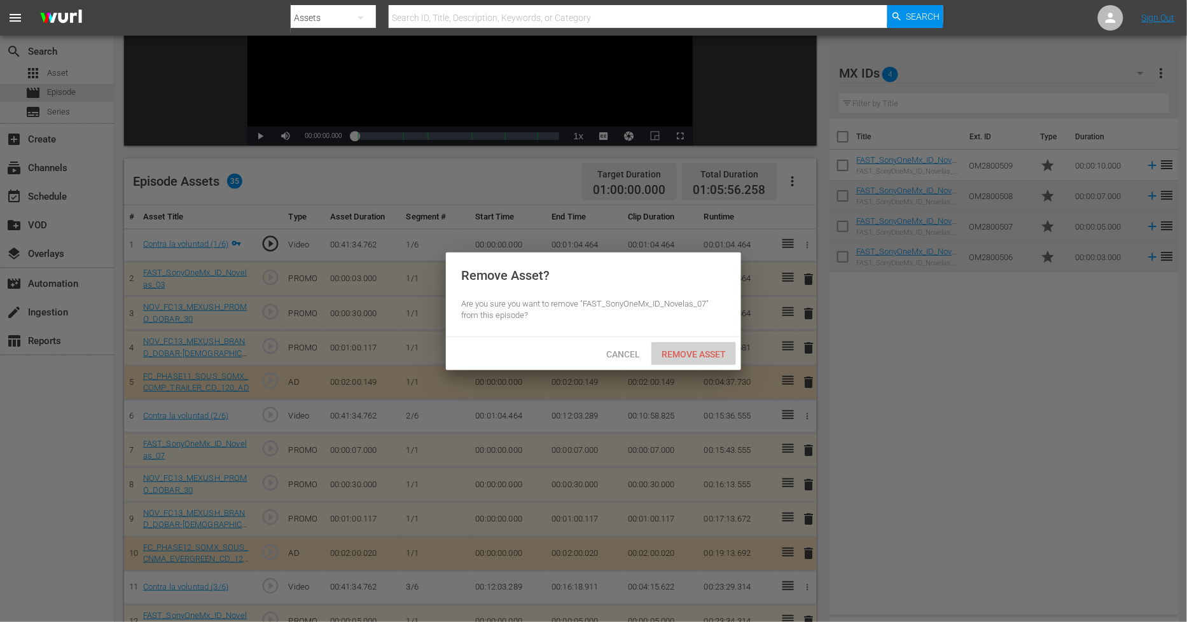
click at [704, 352] on span "Remove Asset" at bounding box center [693, 354] width 85 height 10
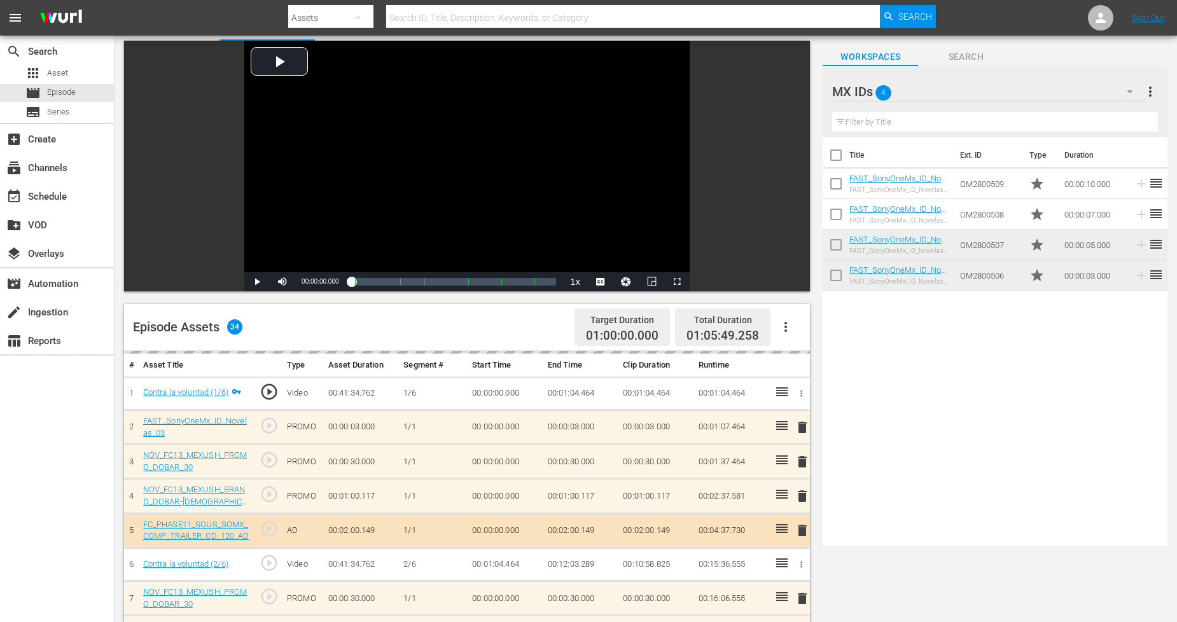
scroll to position [0, 0]
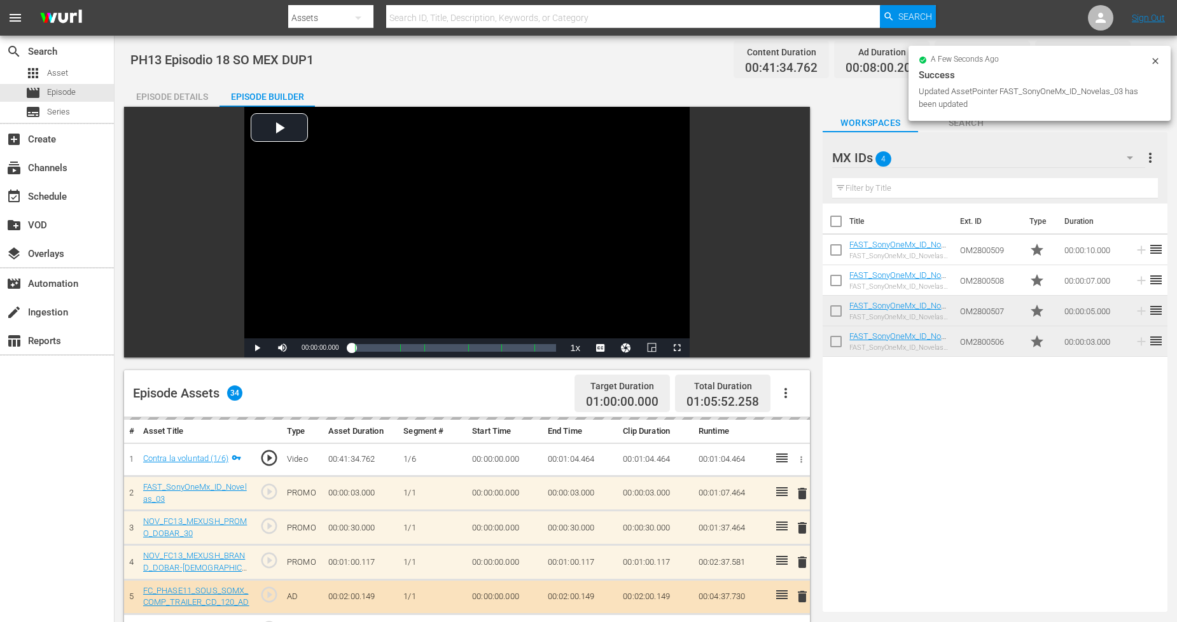
click at [1155, 56] on icon at bounding box center [1155, 61] width 10 height 10
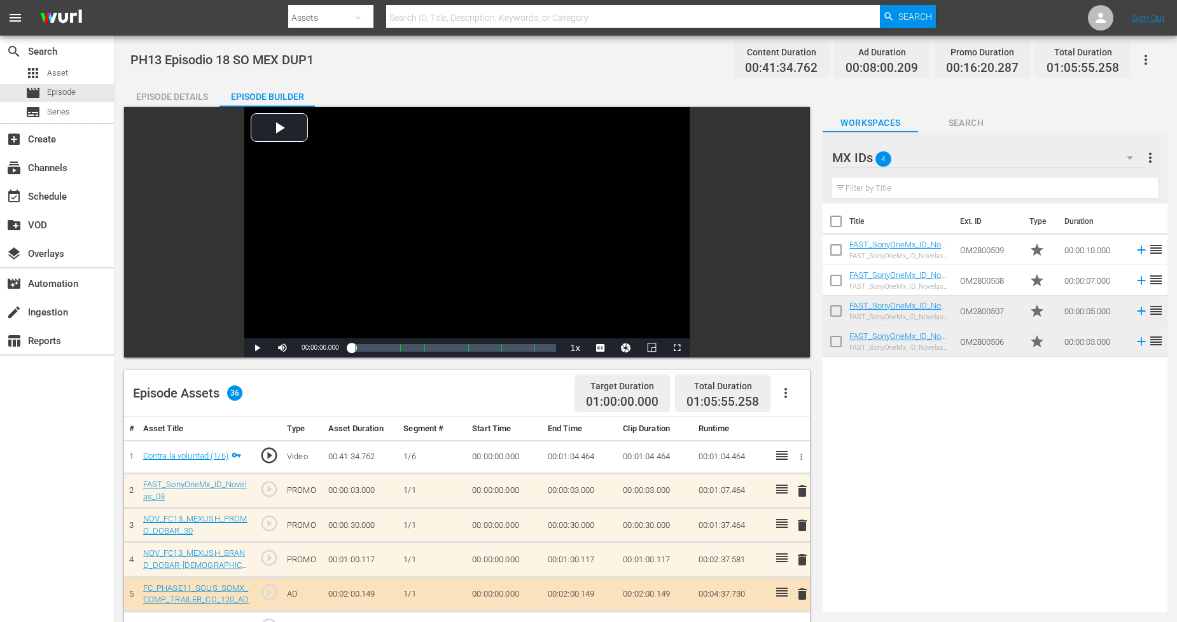
click at [1140, 60] on icon "button" at bounding box center [1145, 59] width 15 height 15
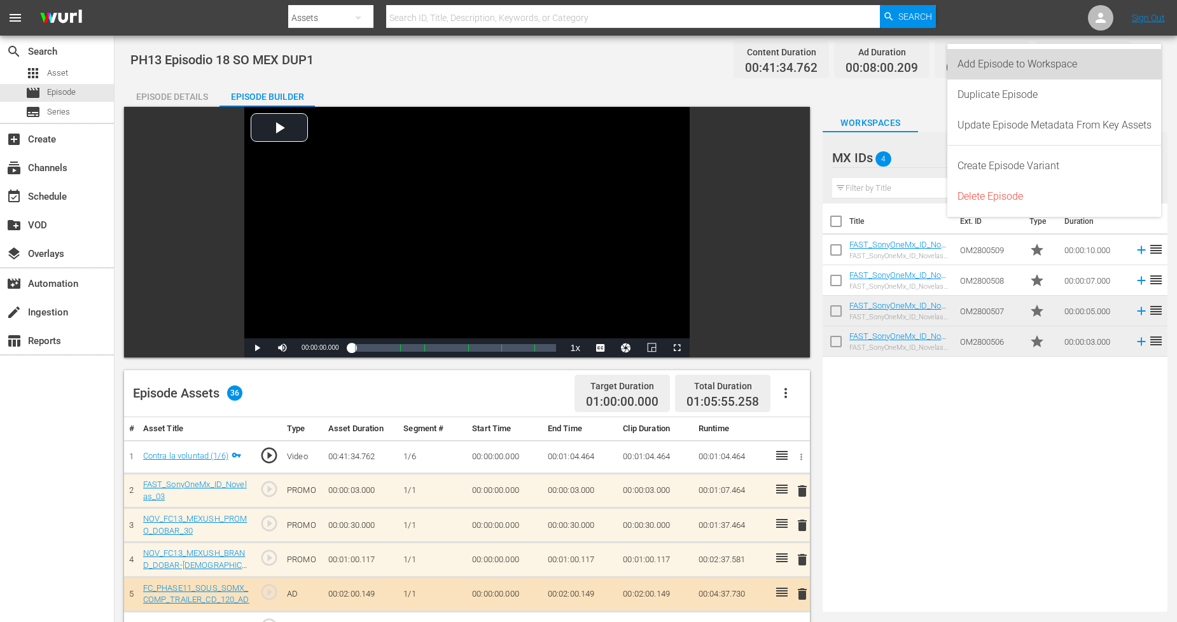
click at [1115, 76] on div "Add Episode to Workspace" at bounding box center [1054, 64] width 194 height 31
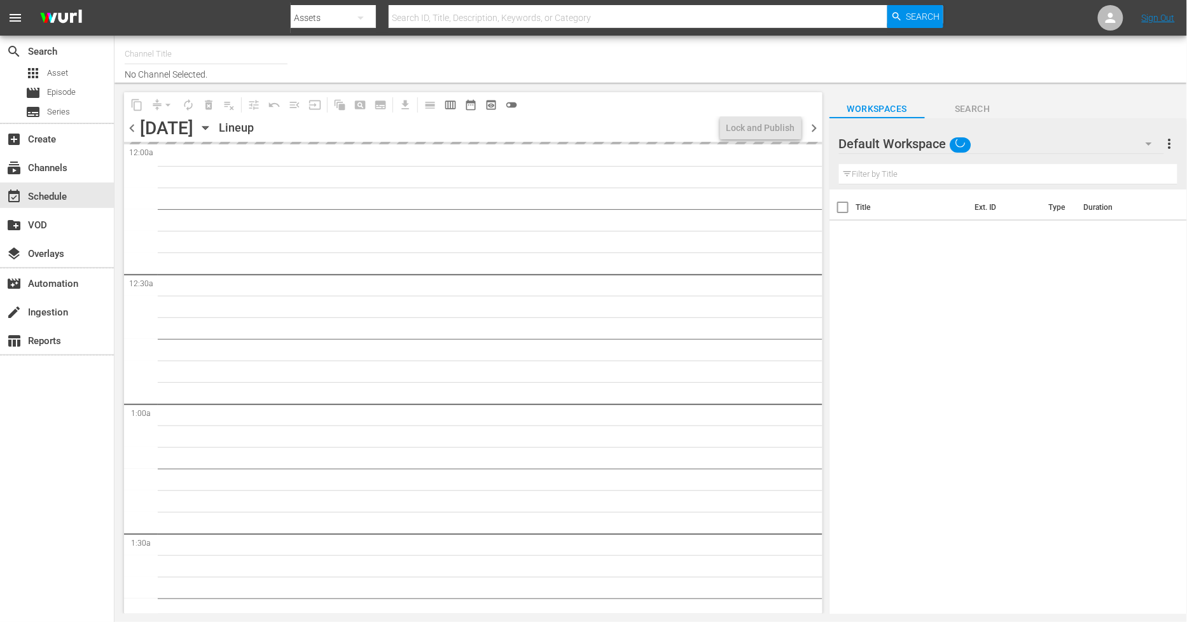
type input "Sony One Novelas (MX) (1001)"
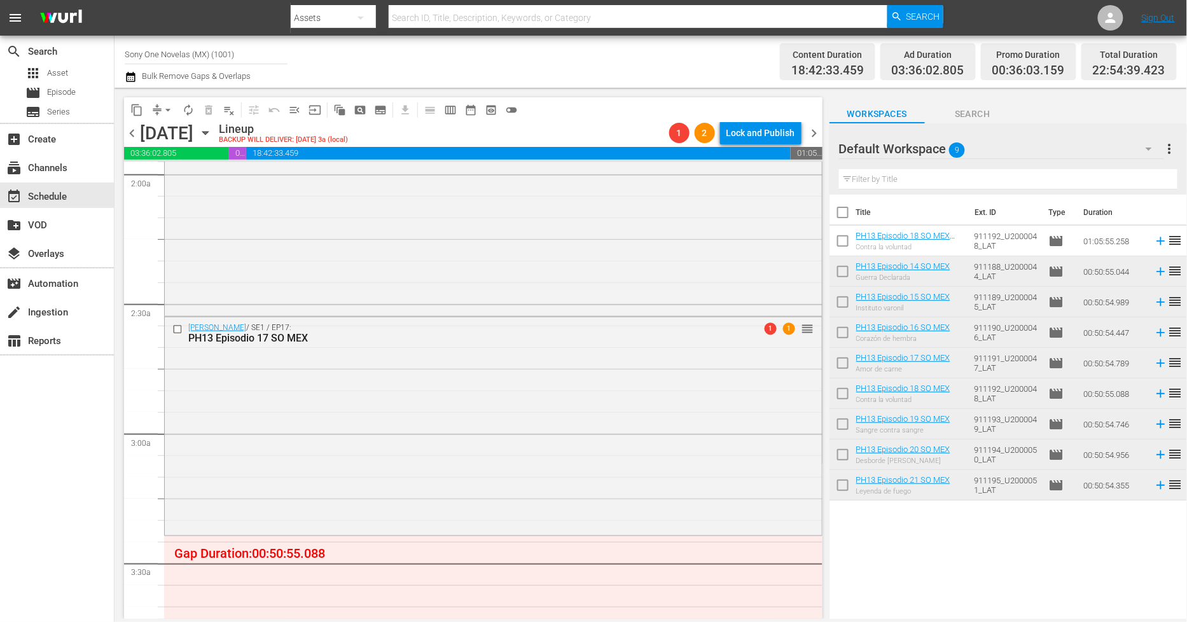
scroll to position [777, 0]
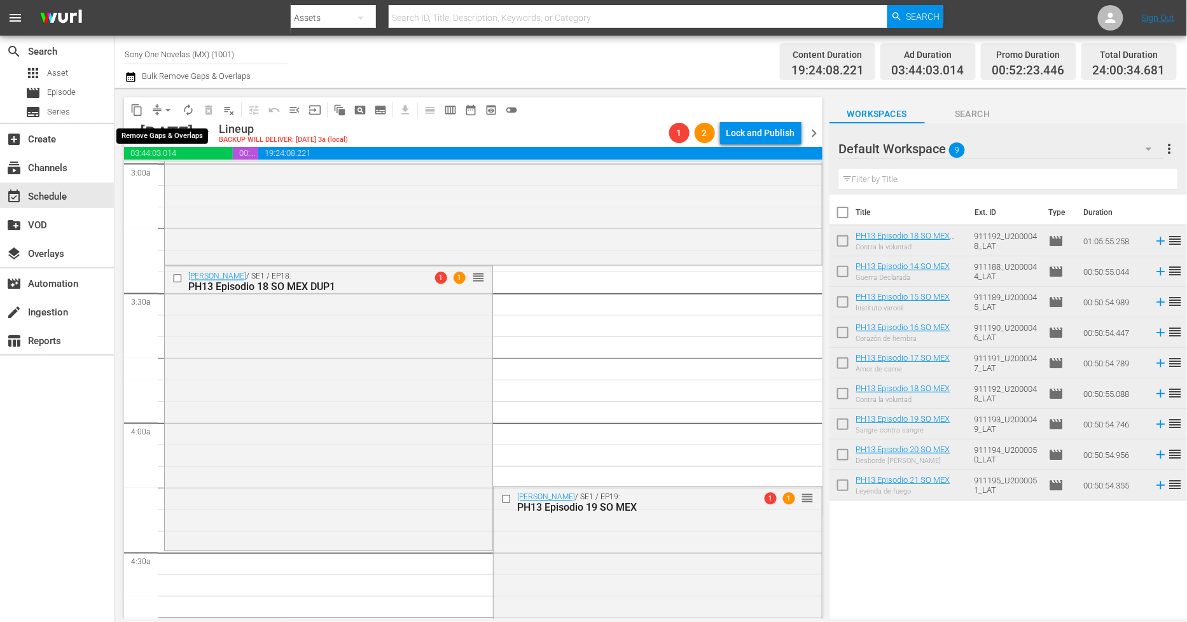
click at [167, 113] on span "arrow_drop_down" at bounding box center [168, 110] width 13 height 13
click at [200, 141] on li "Align to Midnight" at bounding box center [169, 135] width 134 height 21
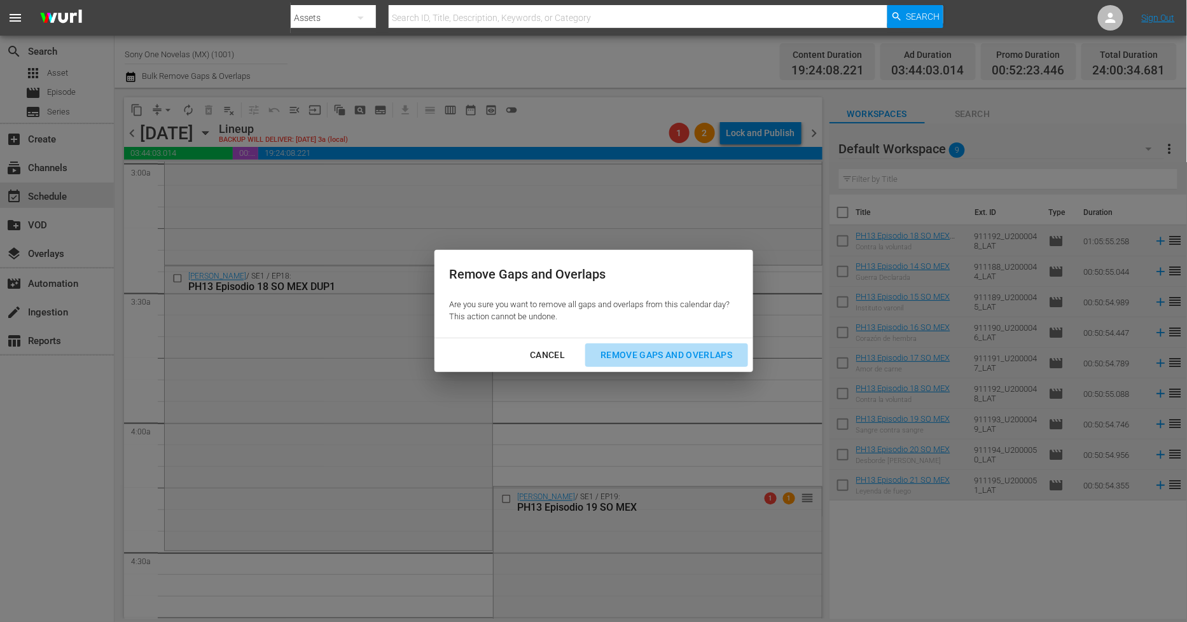
click at [700, 356] on div "Remove Gaps and Overlaps" at bounding box center [666, 355] width 152 height 16
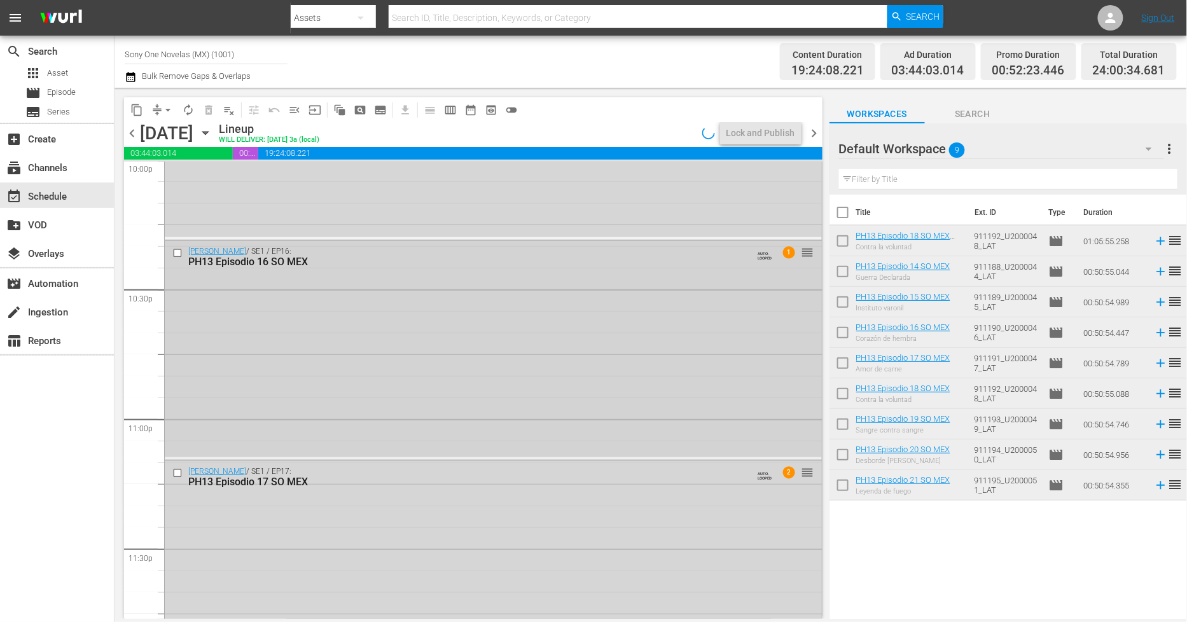
scroll to position [5773, 0]
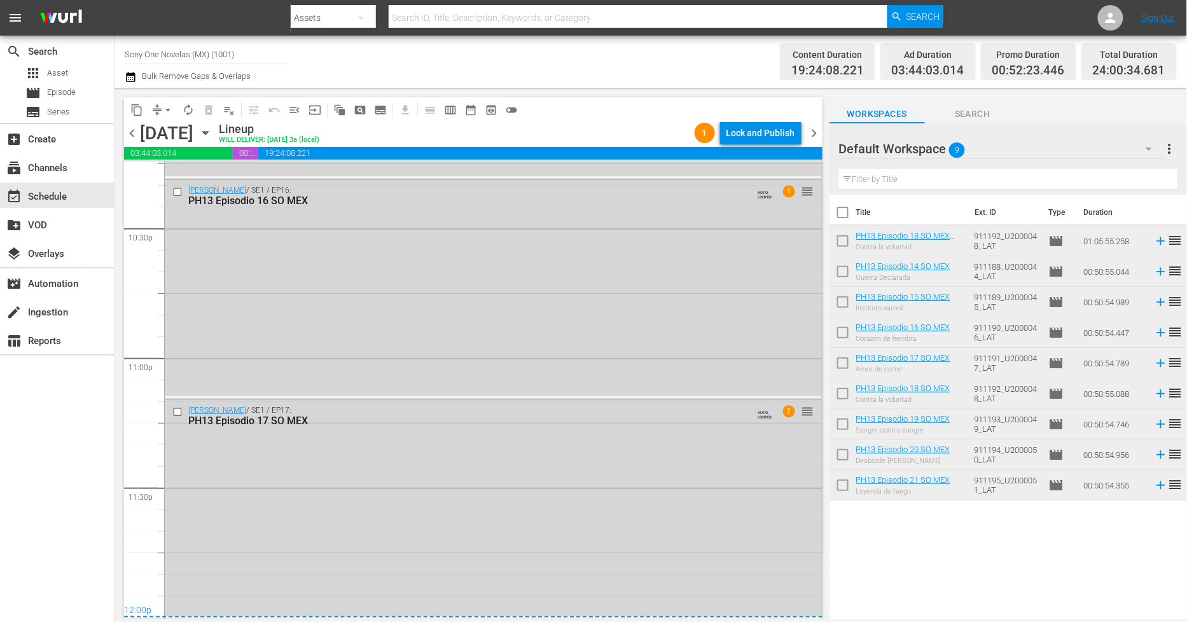
click at [353, 510] on div "Doña Bárbara / SE1 / EP17: PH13 Episodio 17 SO MEX AUTO-LOOPED 2 reorder" at bounding box center [493, 508] width 657 height 216
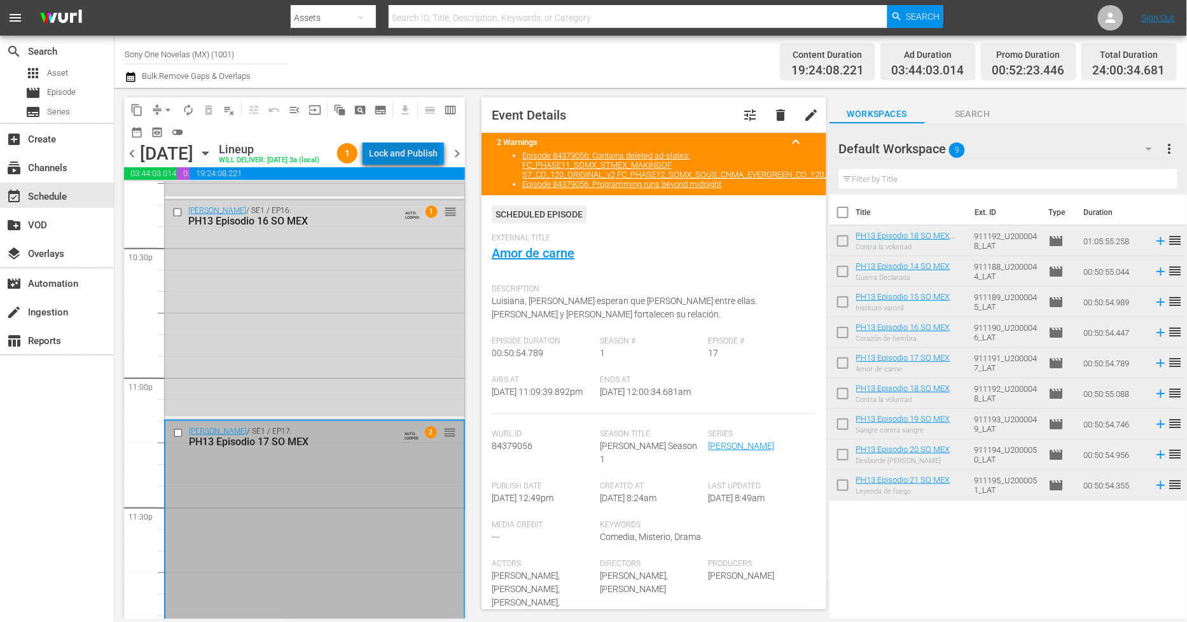
click at [422, 153] on div "Lock and Publish" at bounding box center [403, 153] width 69 height 23
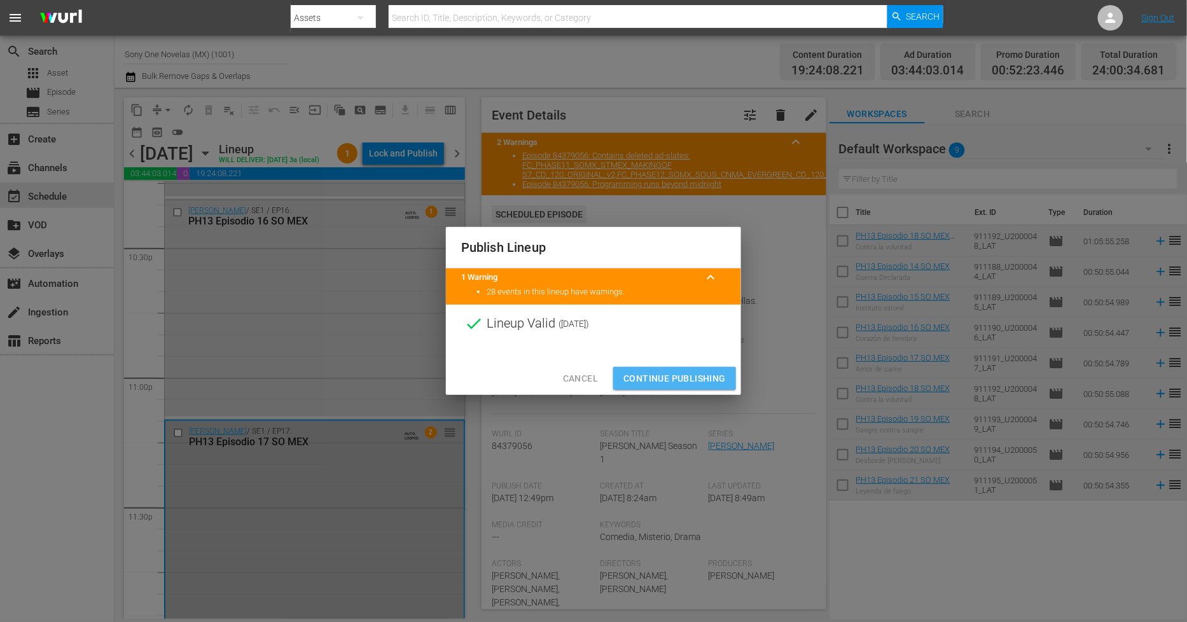
click at [662, 375] on span "Continue Publishing" at bounding box center [674, 379] width 102 height 16
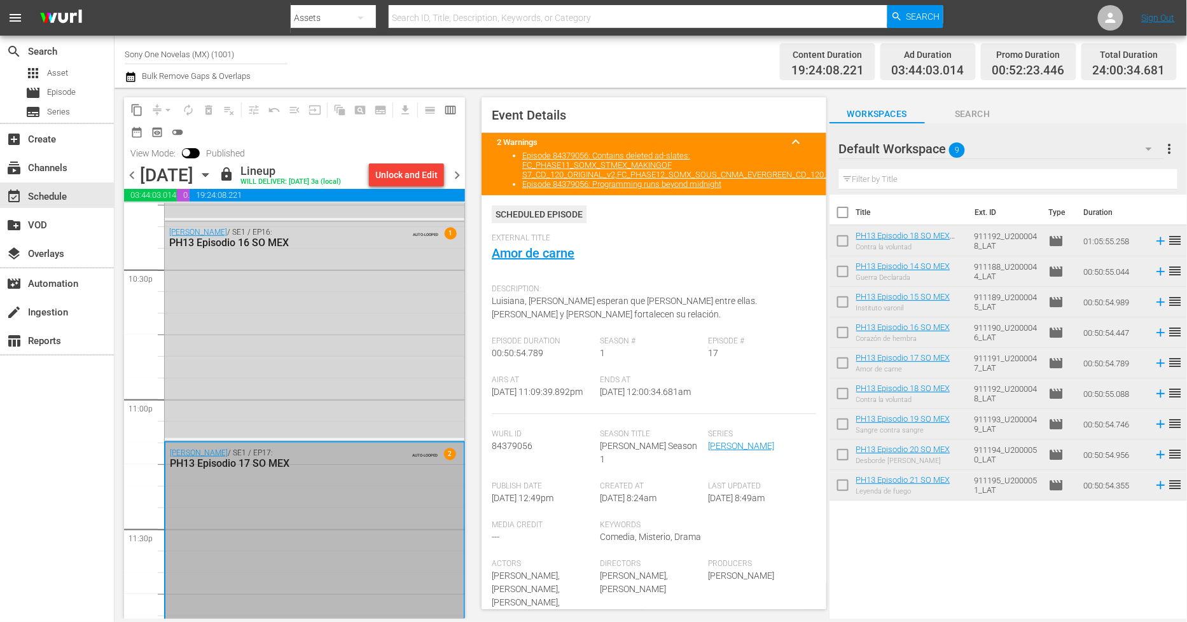
click at [456, 183] on span "chevron_right" at bounding box center [457, 175] width 16 height 16
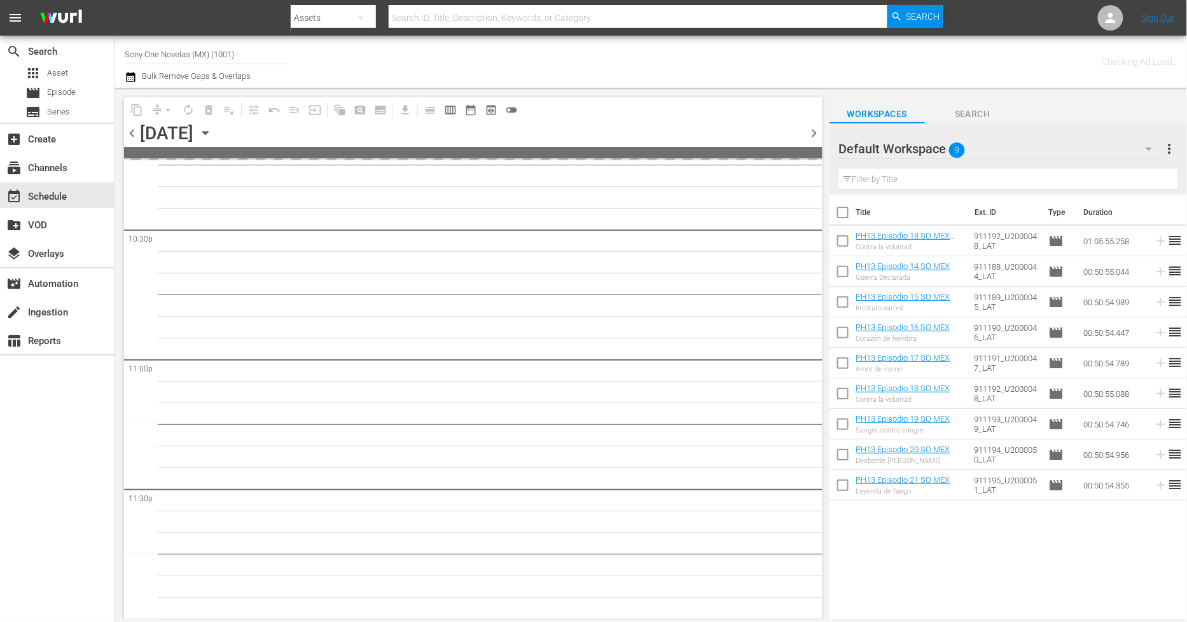
scroll to position [5770, 0]
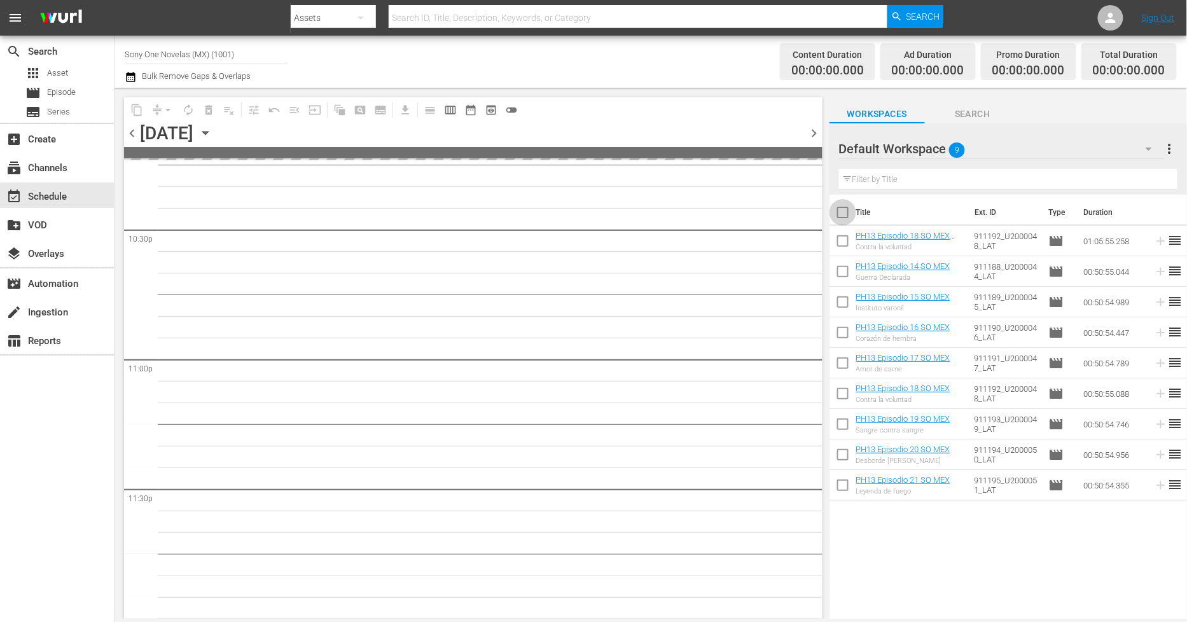
click at [842, 213] on input "checkbox" at bounding box center [842, 215] width 27 height 27
checkbox input "true"
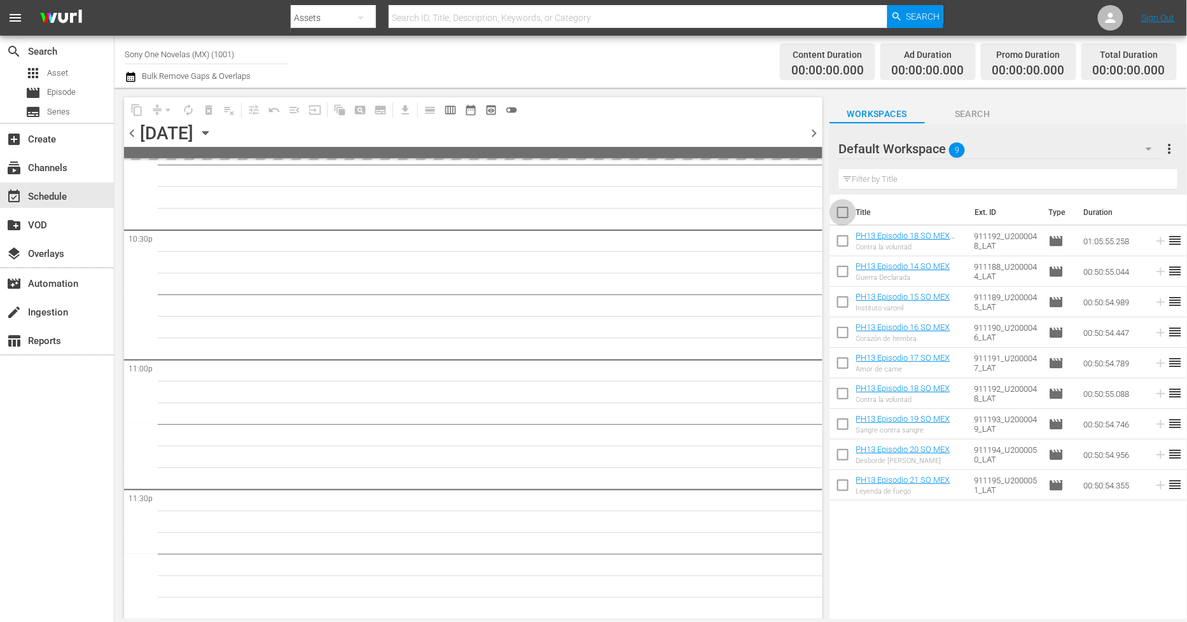
checkbox input "true"
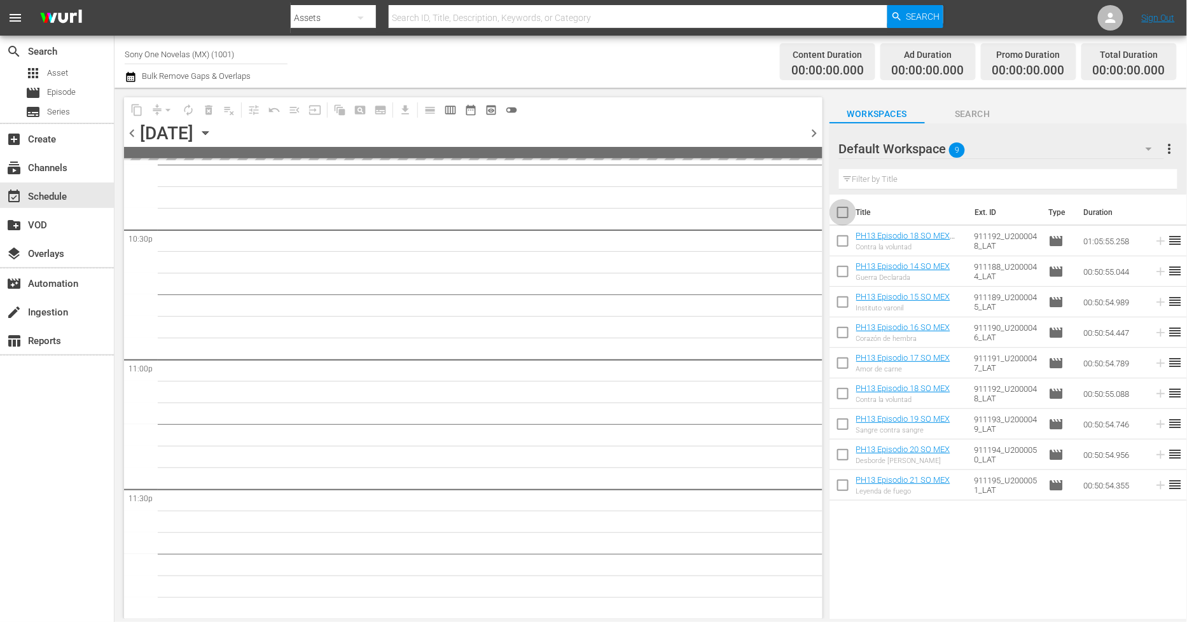
checkbox input "true"
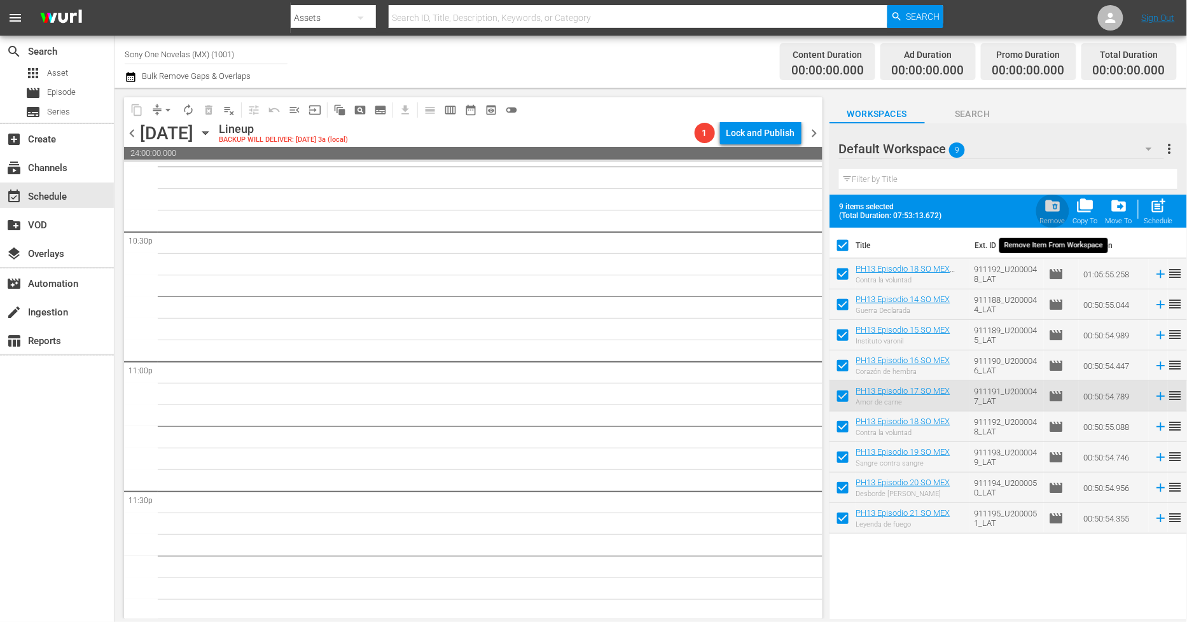
click at [1048, 214] on span "folder_delete" at bounding box center [1052, 205] width 17 height 17
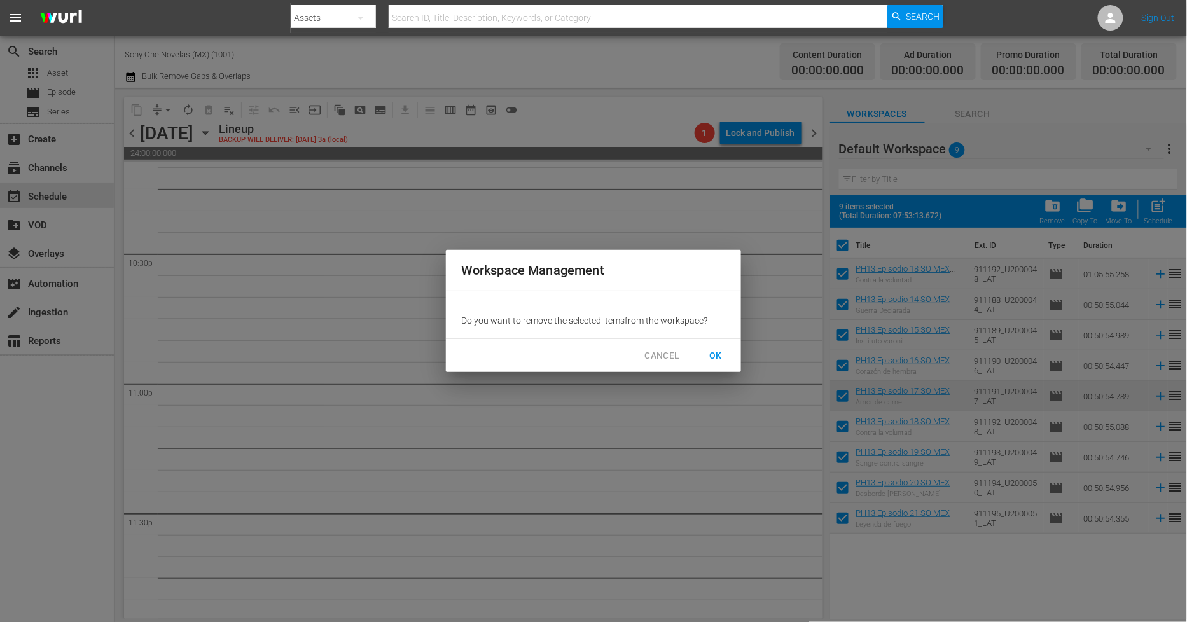
click at [721, 352] on span "OK" at bounding box center [715, 356] width 20 height 16
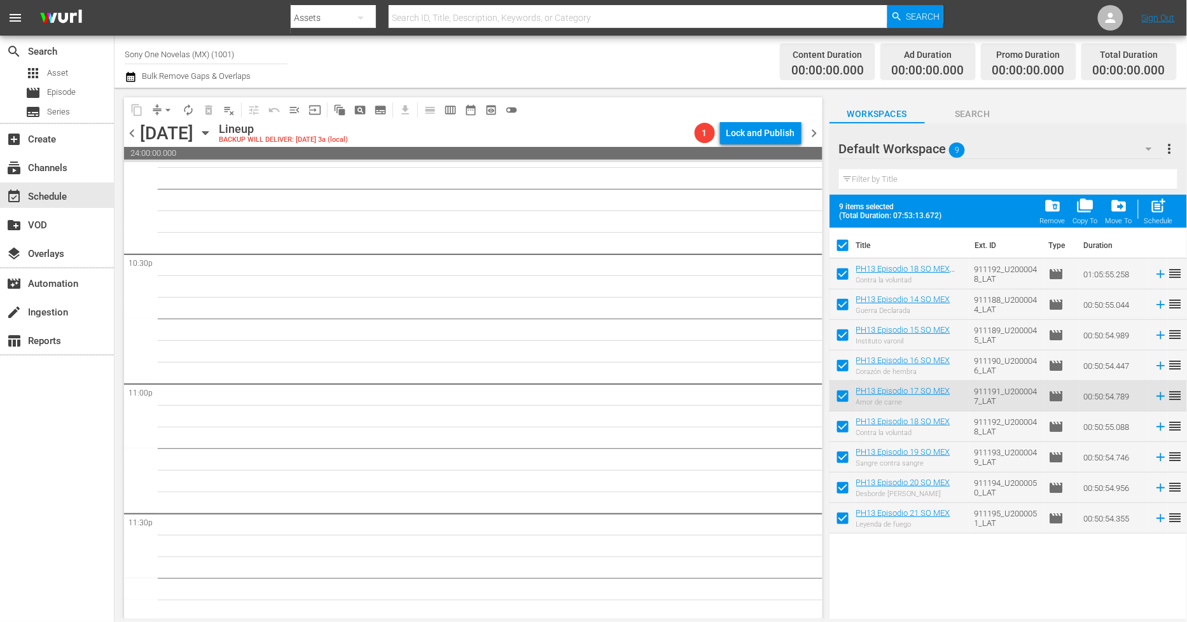
checkbox input "false"
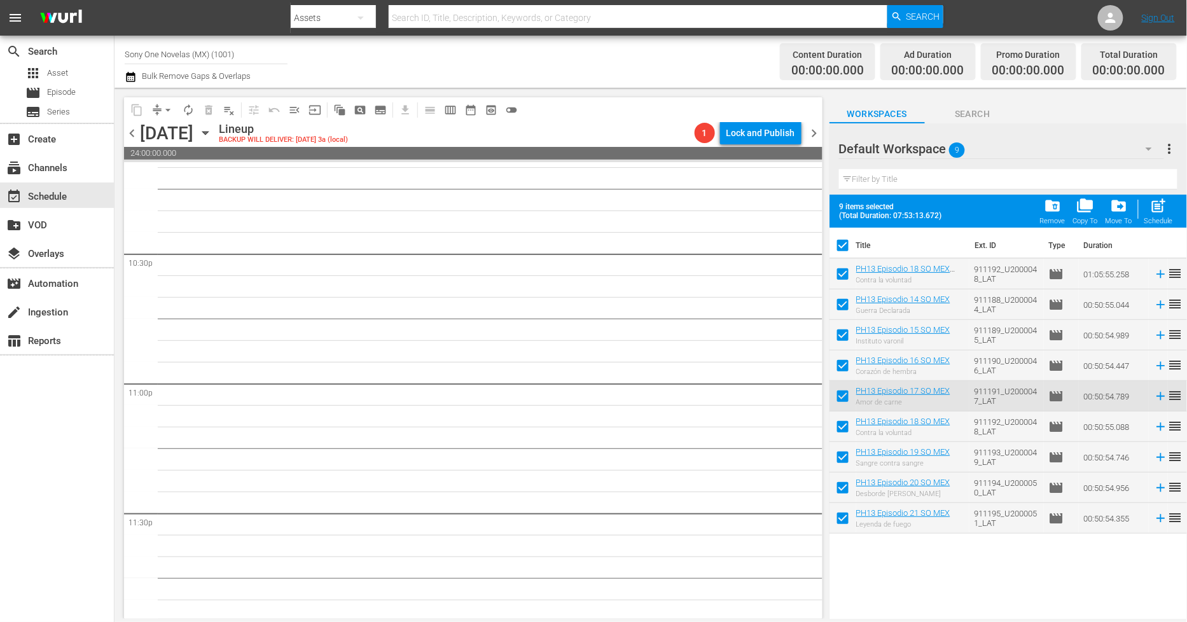
checkbox input "false"
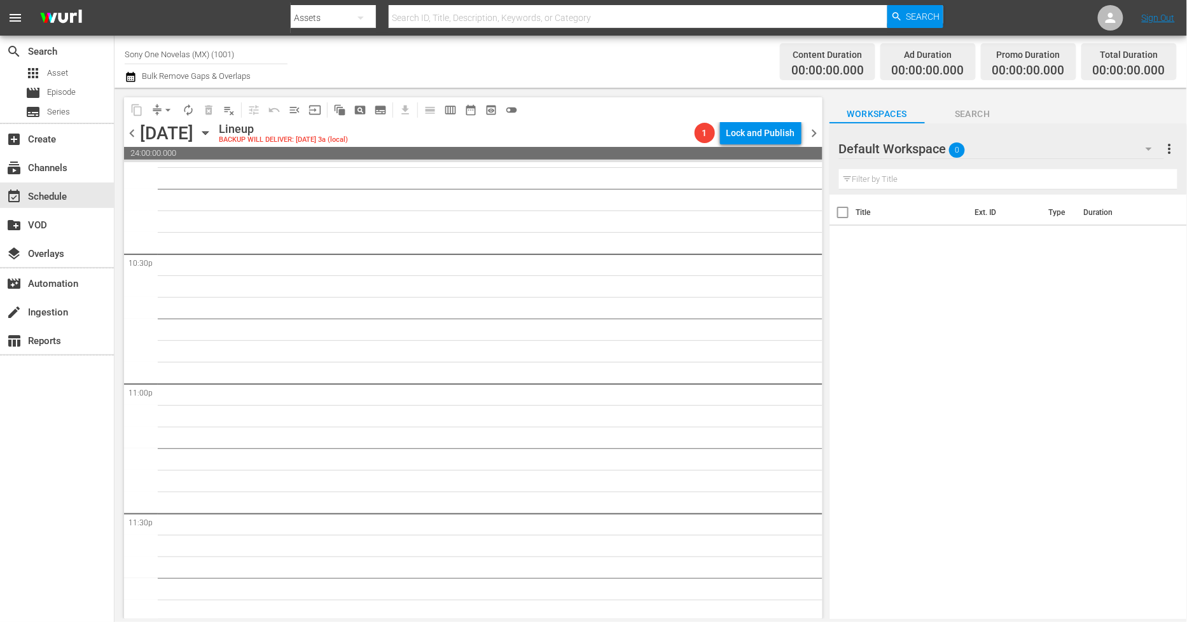
click at [900, 422] on div "Title Ext. ID Type Duration" at bounding box center [1007, 408] width 357 height 426
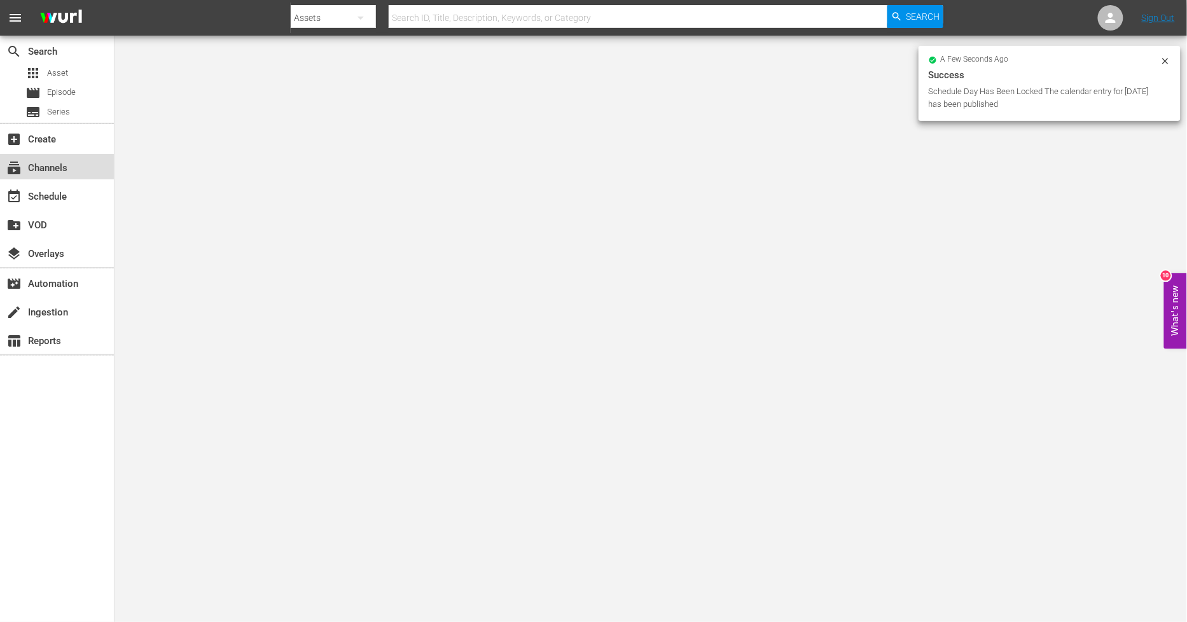
click at [73, 167] on div "subscriptions Channels" at bounding box center [57, 166] width 114 height 25
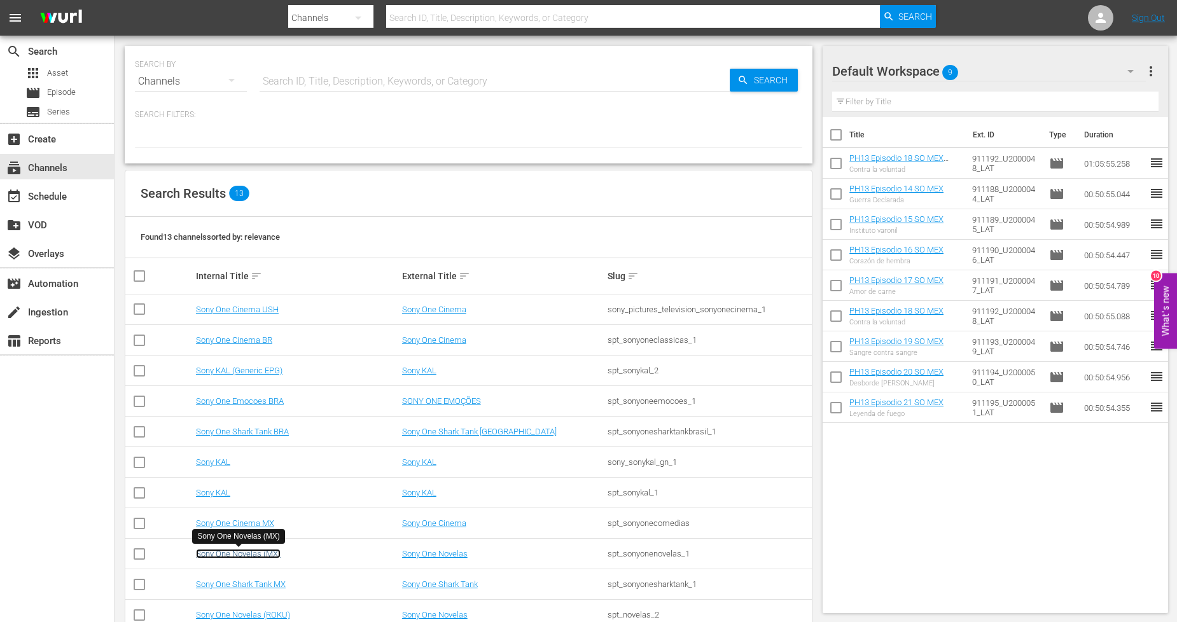
click at [263, 551] on link "Sony One Novelas (MX)" at bounding box center [238, 554] width 85 height 10
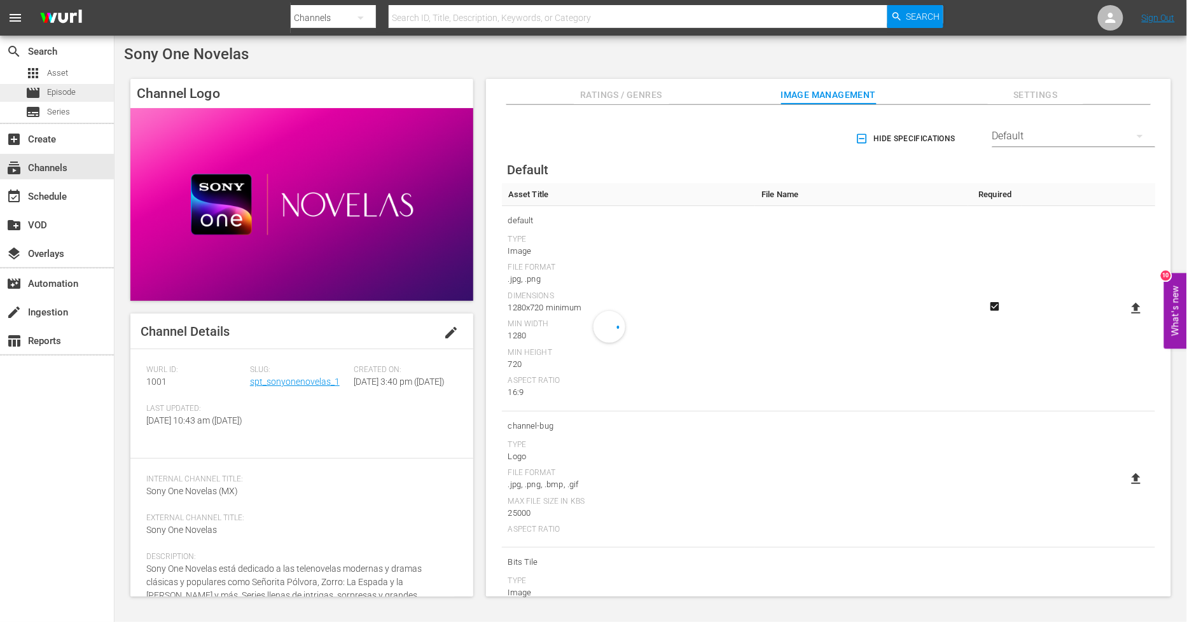
click at [74, 90] on span "Episode" at bounding box center [61, 92] width 29 height 13
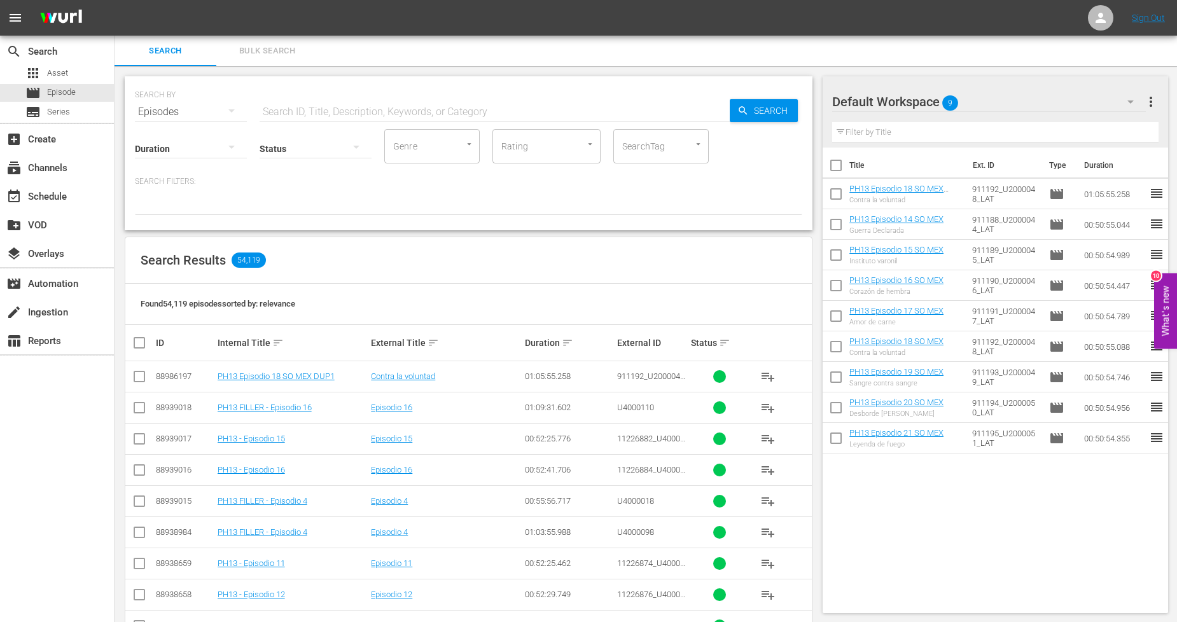
click at [282, 44] on span "Bulk Search" at bounding box center [267, 51] width 87 height 15
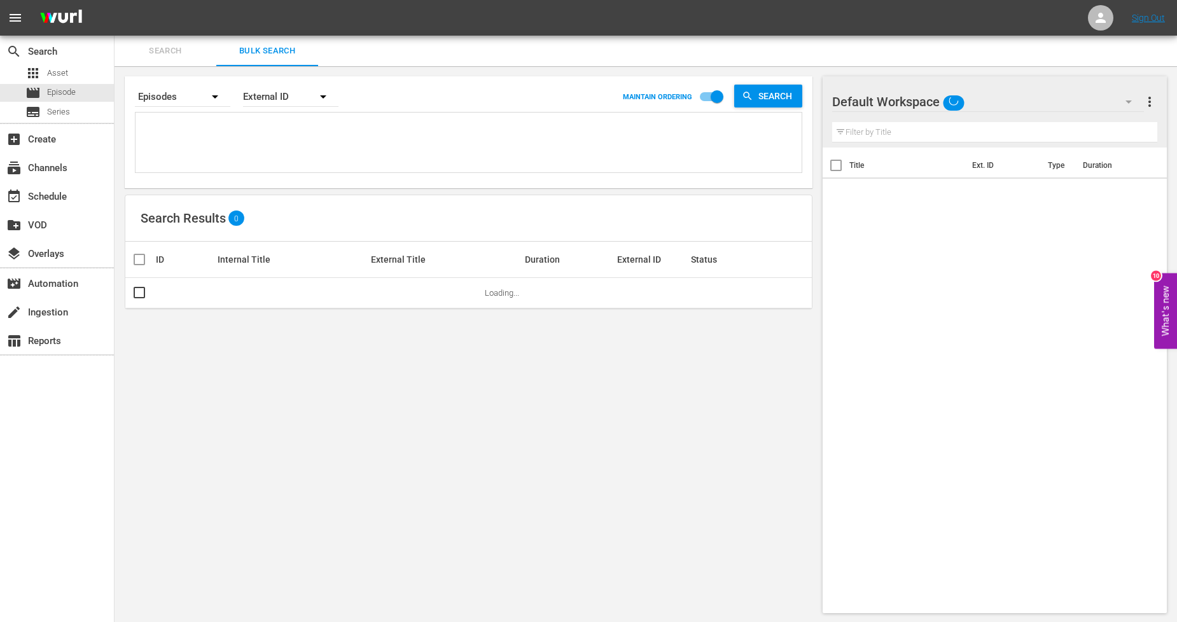
click at [246, 136] on textarea at bounding box center [470, 145] width 663 height 58
paste textarea "911196_U2000052_LAT 911197_U2000053_LAT 911198_U2000054_LAT 911199_U2000055_LAT…"
type textarea "911196_U2000052_LAT 911197_U2000053_LAT 911198_U2000054_LAT 911199_U2000055_LAT…"
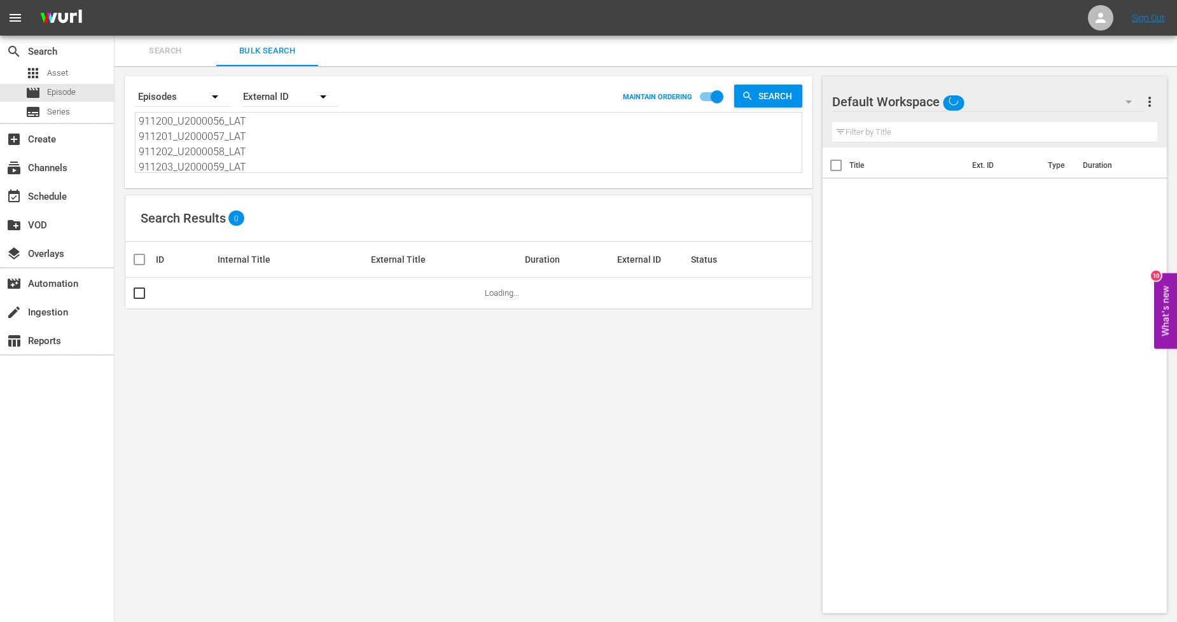
click at [710, 98] on input "checkbox" at bounding box center [717, 99] width 73 height 24
checkbox input "false"
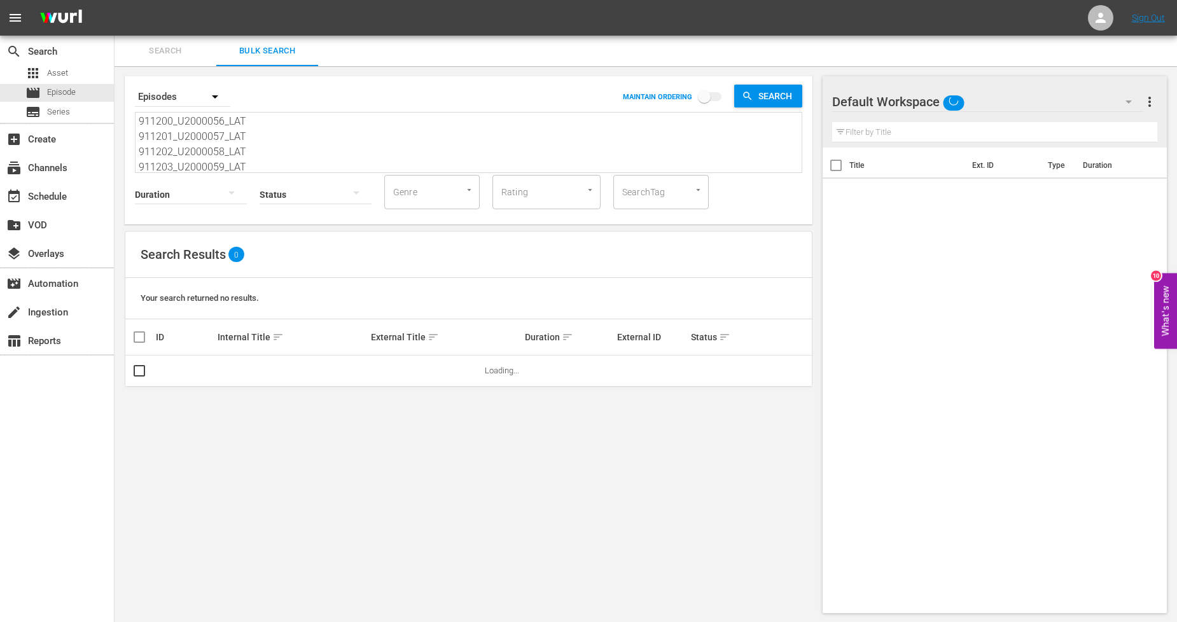
click at [272, 335] on span "sort" at bounding box center [277, 336] width 11 height 11
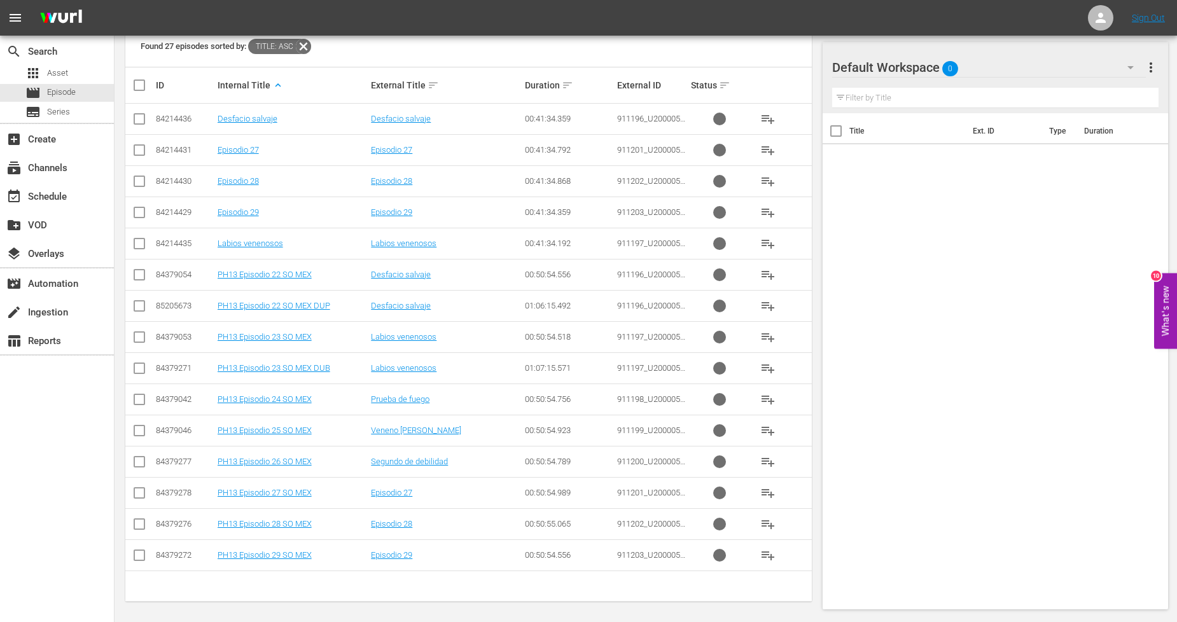
scroll to position [255, 0]
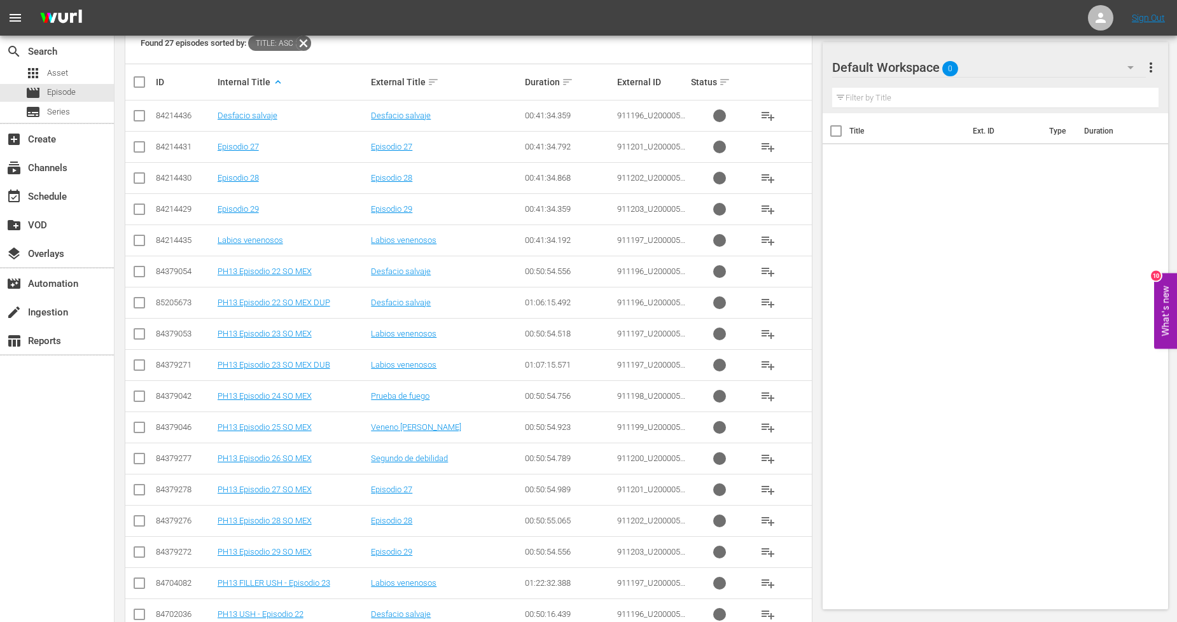
click at [134, 274] on input "checkbox" at bounding box center [139, 274] width 15 height 15
checkbox input "true"
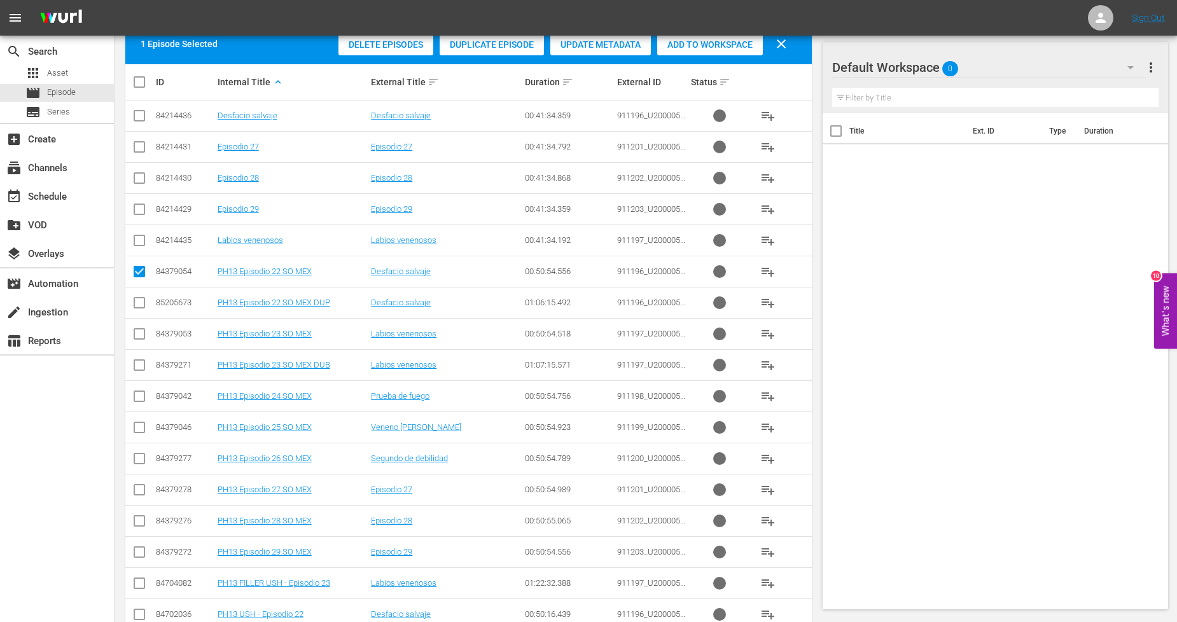
click at [144, 338] on input "checkbox" at bounding box center [139, 336] width 15 height 15
checkbox input "true"
click at [140, 396] on input "checkbox" at bounding box center [139, 398] width 15 height 15
checkbox input "true"
click at [135, 429] on input "checkbox" at bounding box center [139, 429] width 15 height 15
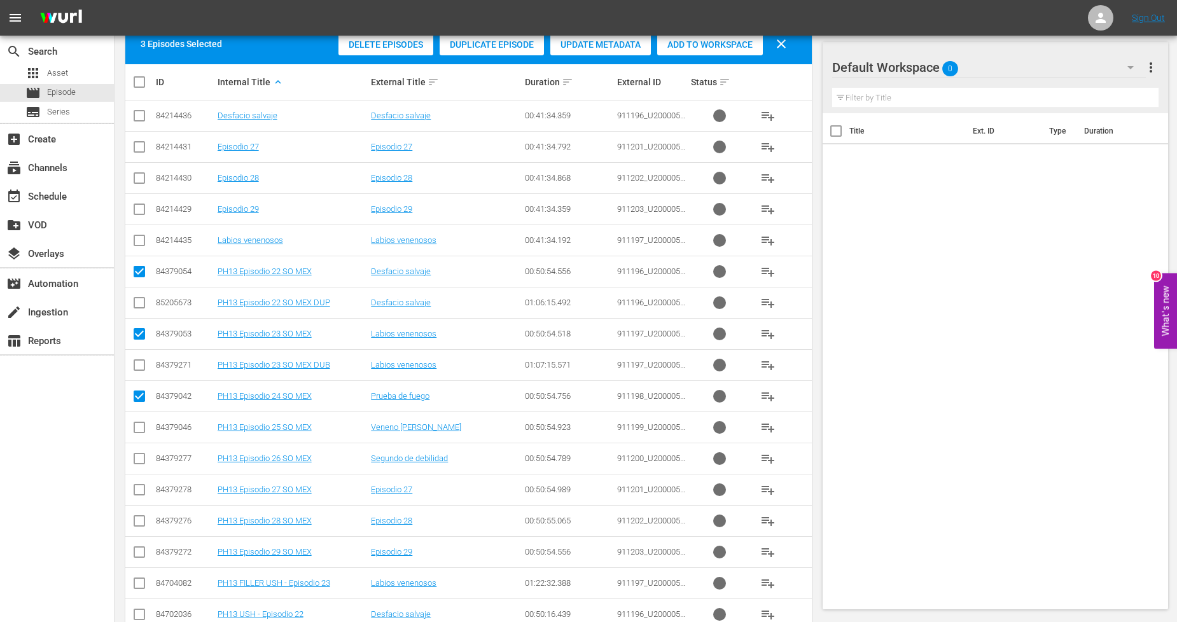
checkbox input "true"
click at [141, 459] on input "checkbox" at bounding box center [139, 461] width 15 height 15
checkbox input "true"
click at [142, 492] on input "checkbox" at bounding box center [139, 492] width 15 height 15
checkbox input "true"
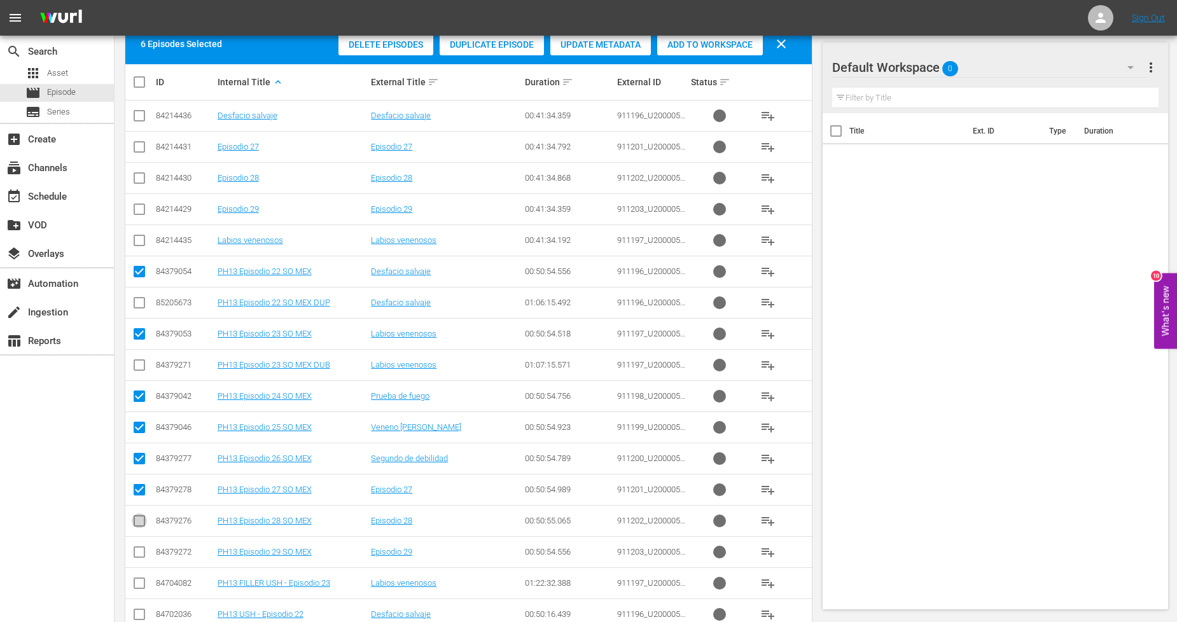
click at [144, 523] on input "checkbox" at bounding box center [139, 523] width 15 height 15
checkbox input "true"
click at [142, 550] on input "checkbox" at bounding box center [139, 554] width 15 height 15
checkbox input "true"
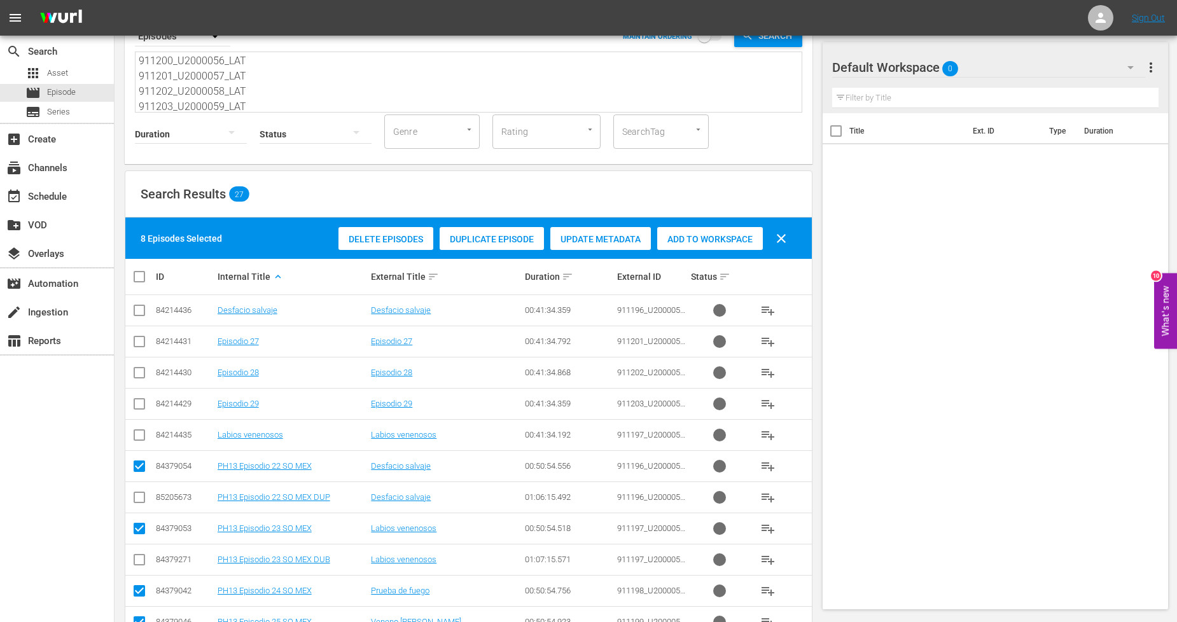
scroll to position [0, 0]
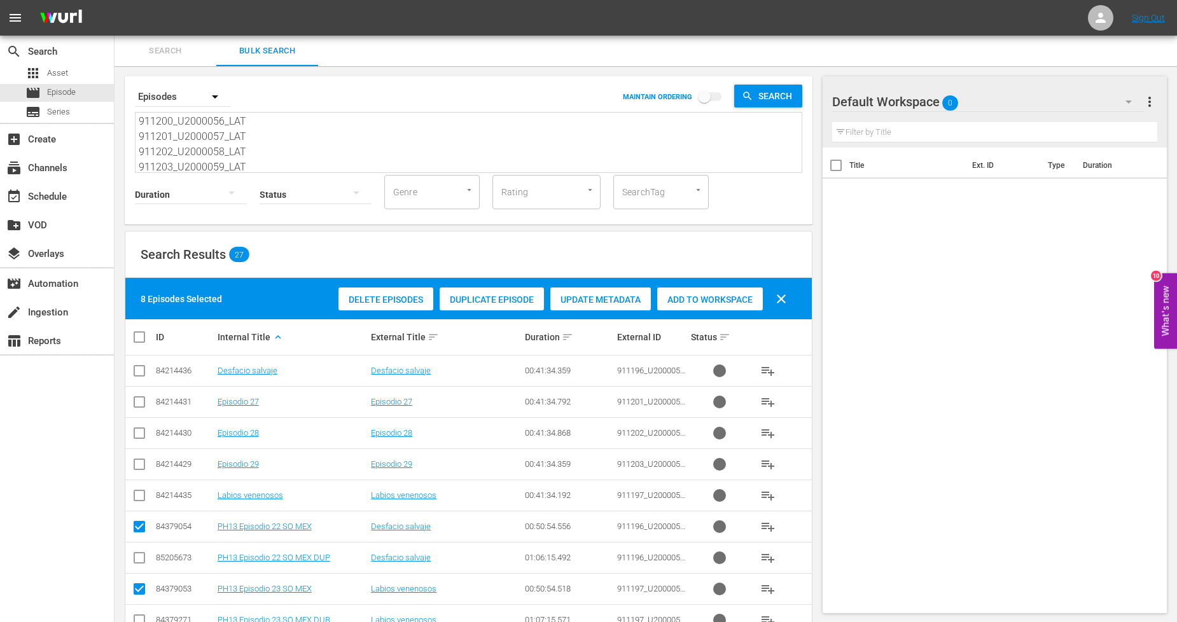
click at [685, 301] on span "Add to Workspace" at bounding box center [710, 300] width 106 height 10
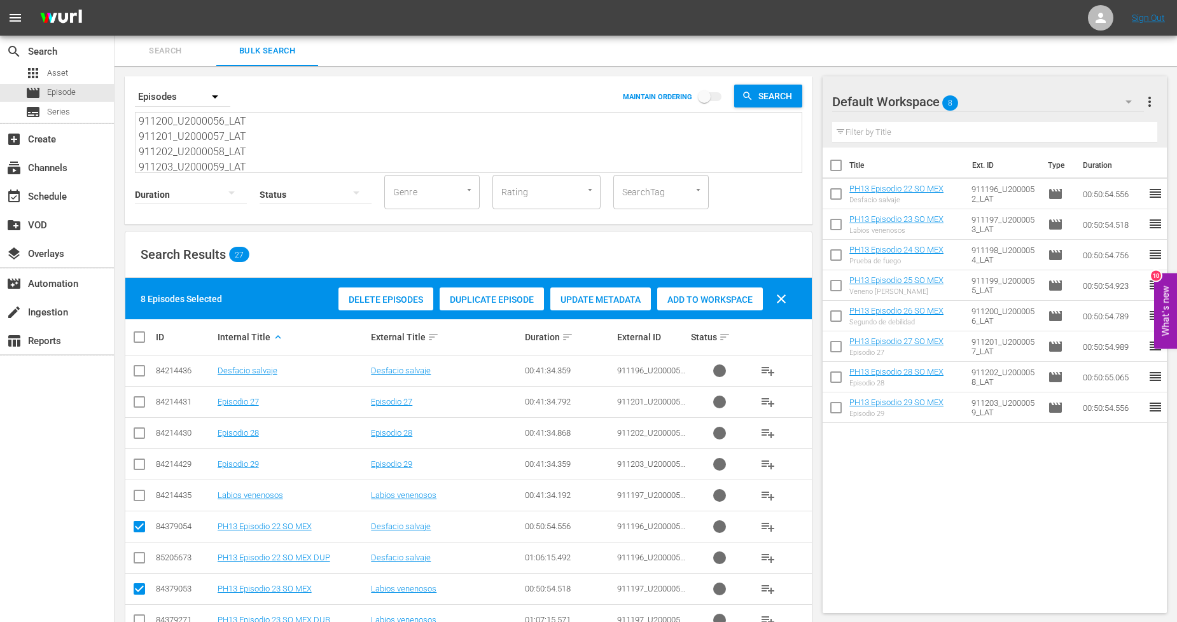
click at [137, 338] on input "checkbox" at bounding box center [144, 336] width 25 height 15
checkbox input "true"
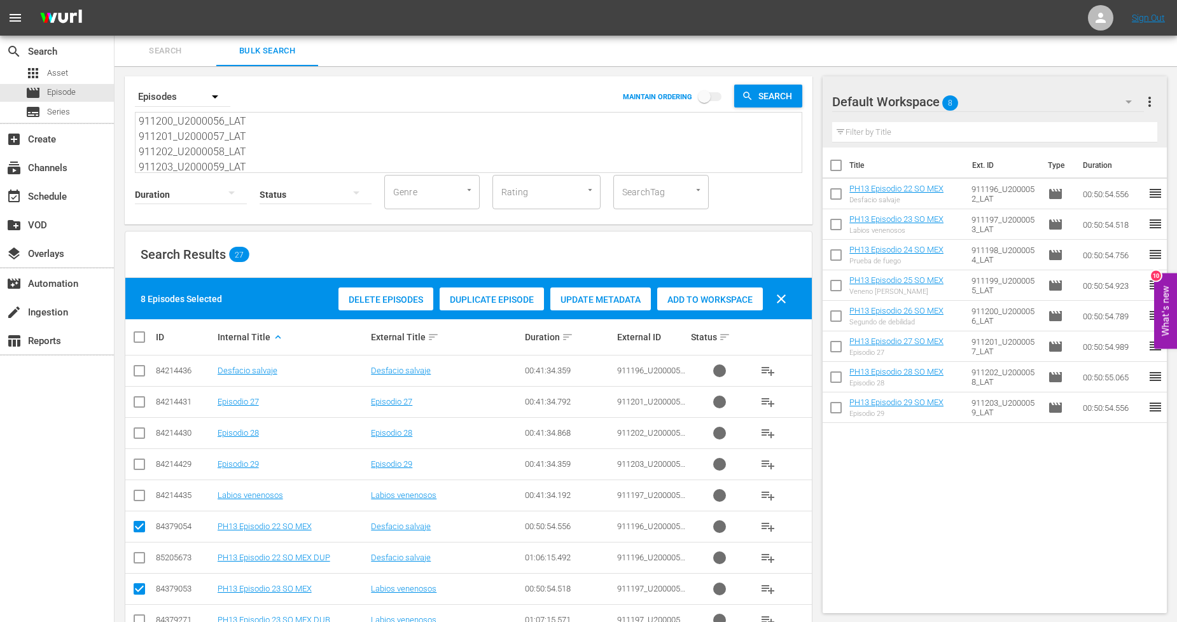
checkbox input "true"
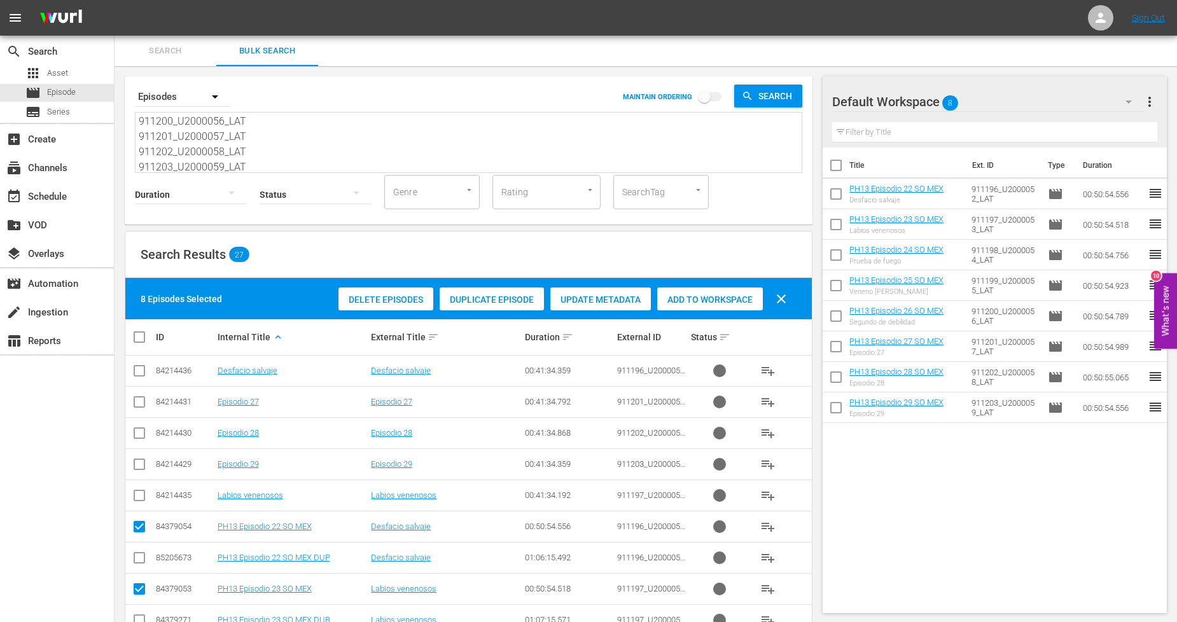
checkbox input "true"
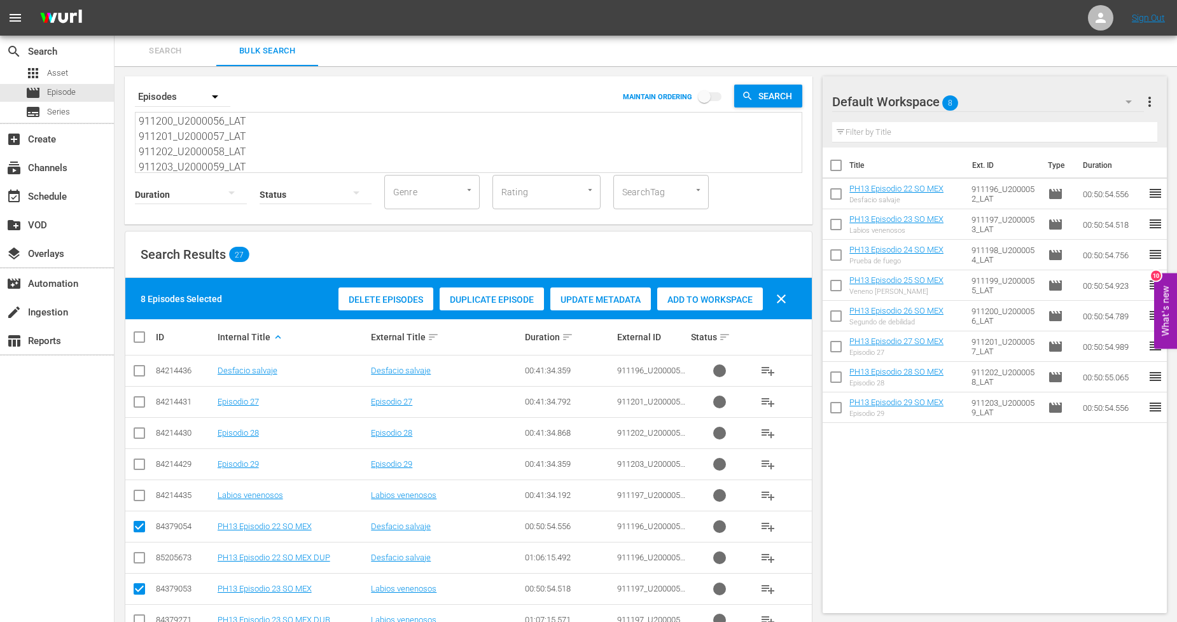
checkbox input "true"
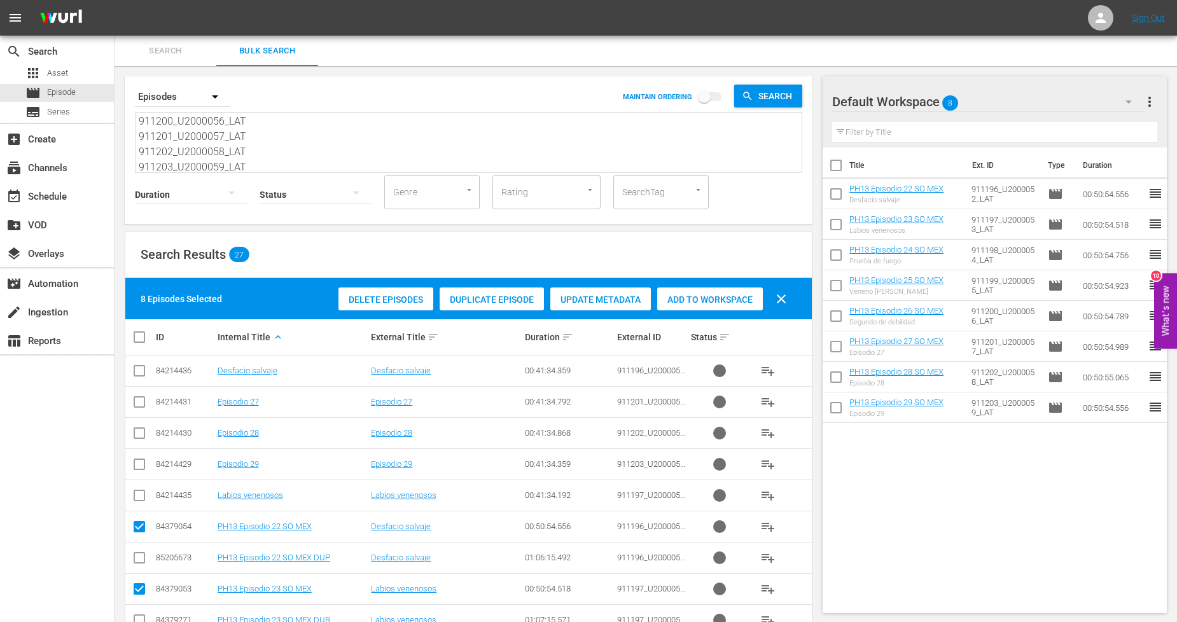
checkbox input "true"
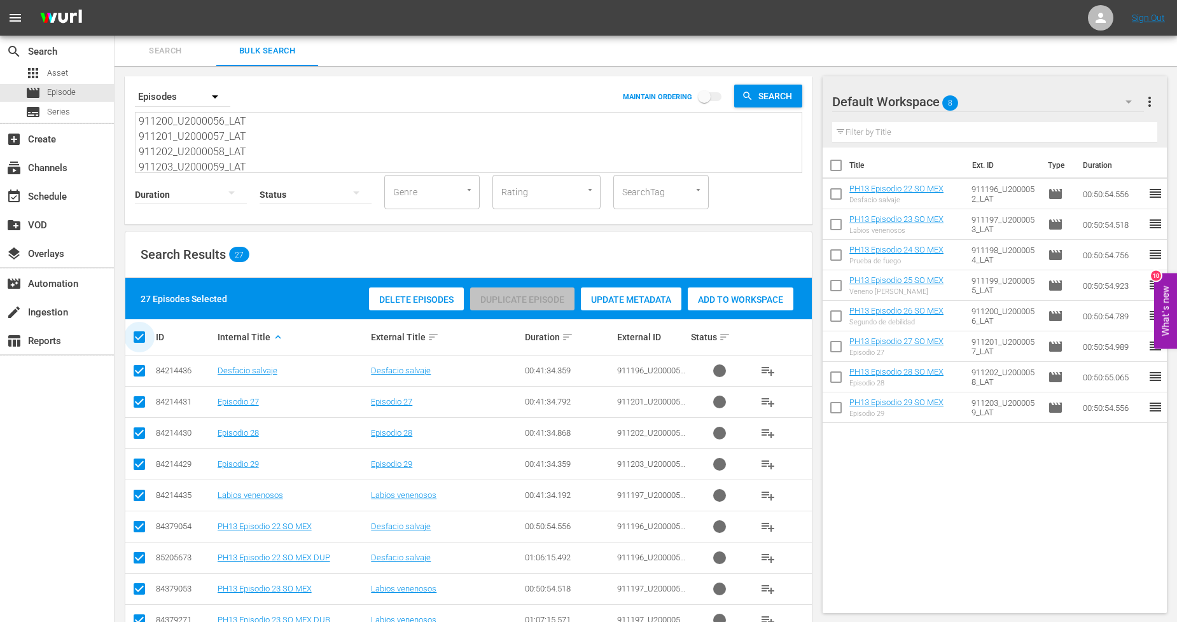
click at [137, 338] on input "checkbox" at bounding box center [144, 336] width 25 height 15
checkbox input "false"
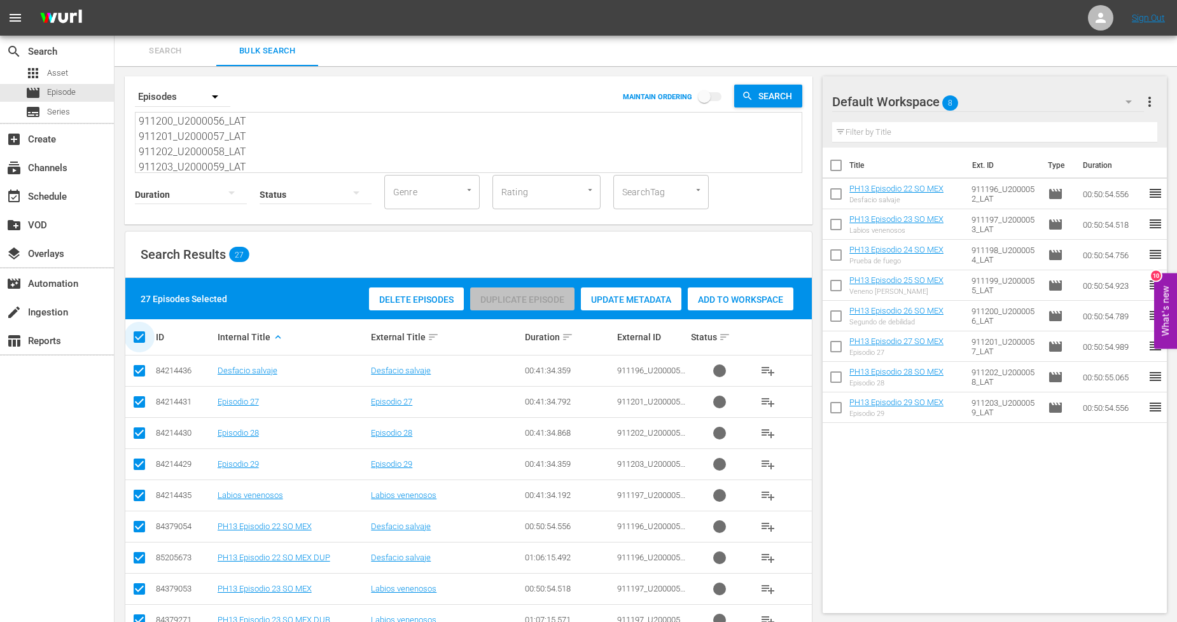
checkbox input "false"
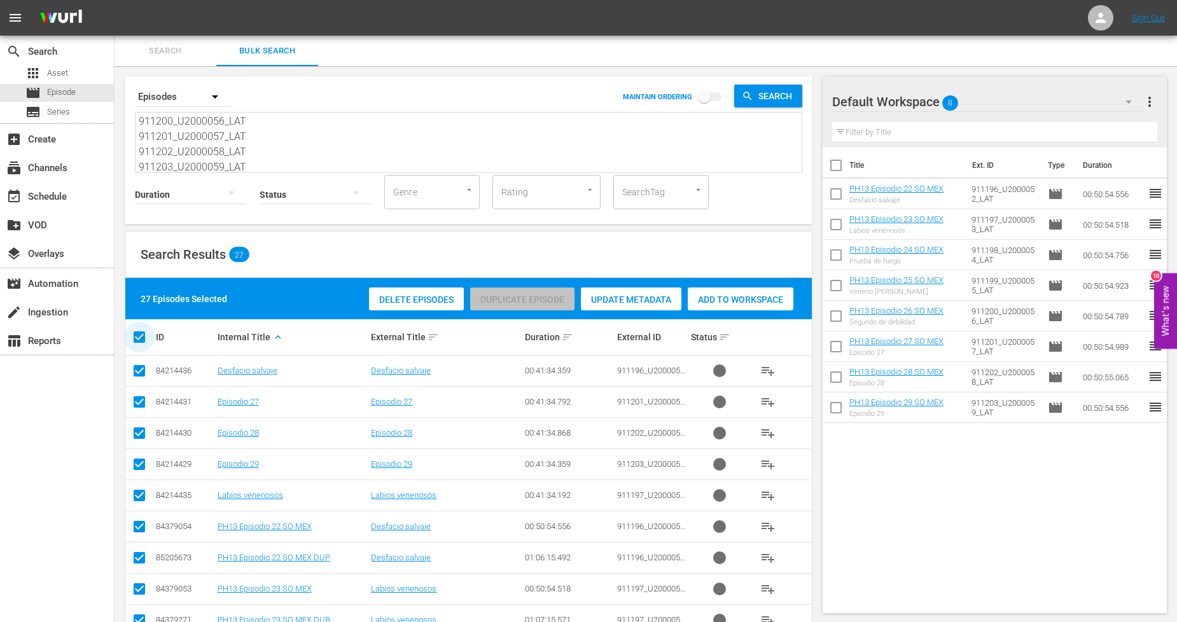
checkbox input "false"
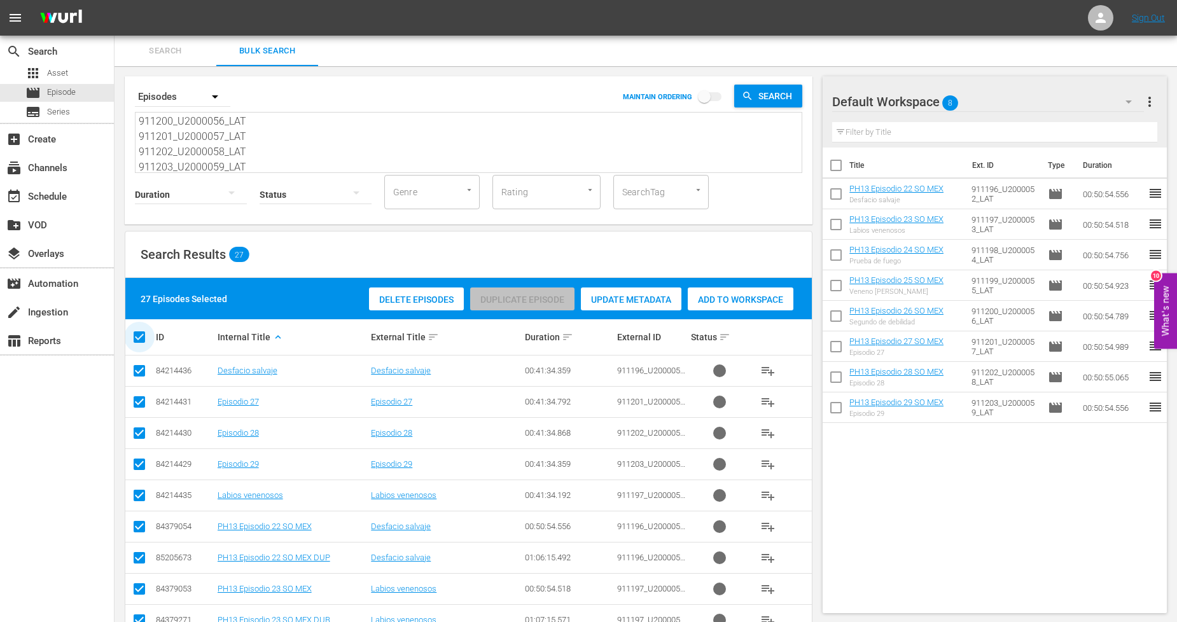
checkbox input "false"
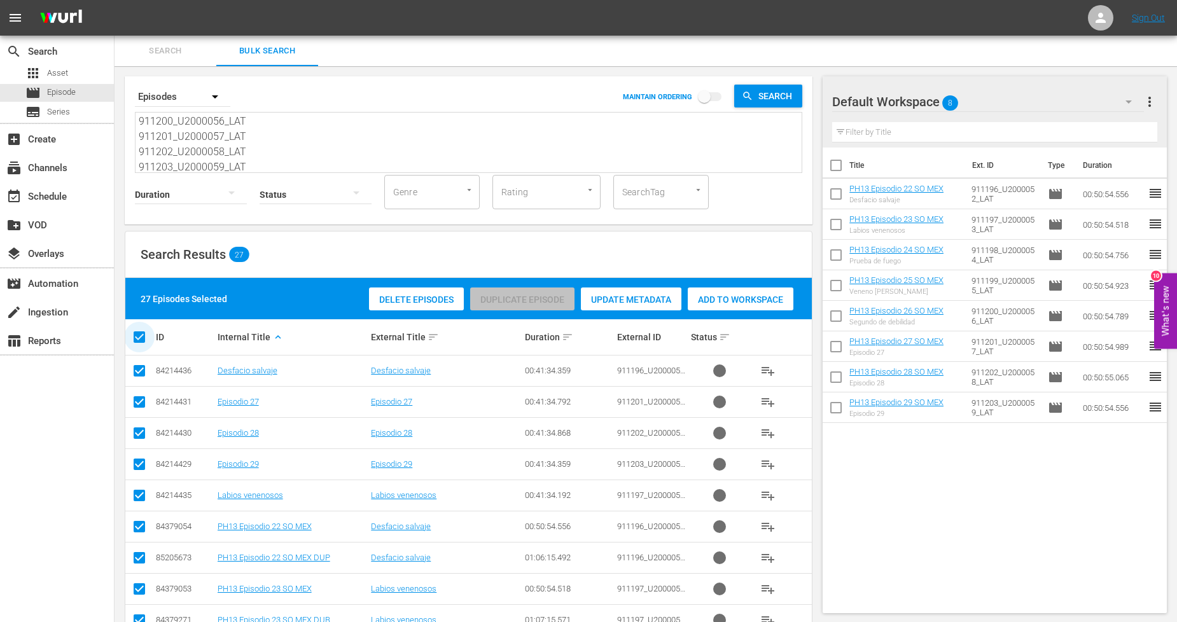
checkbox input "false"
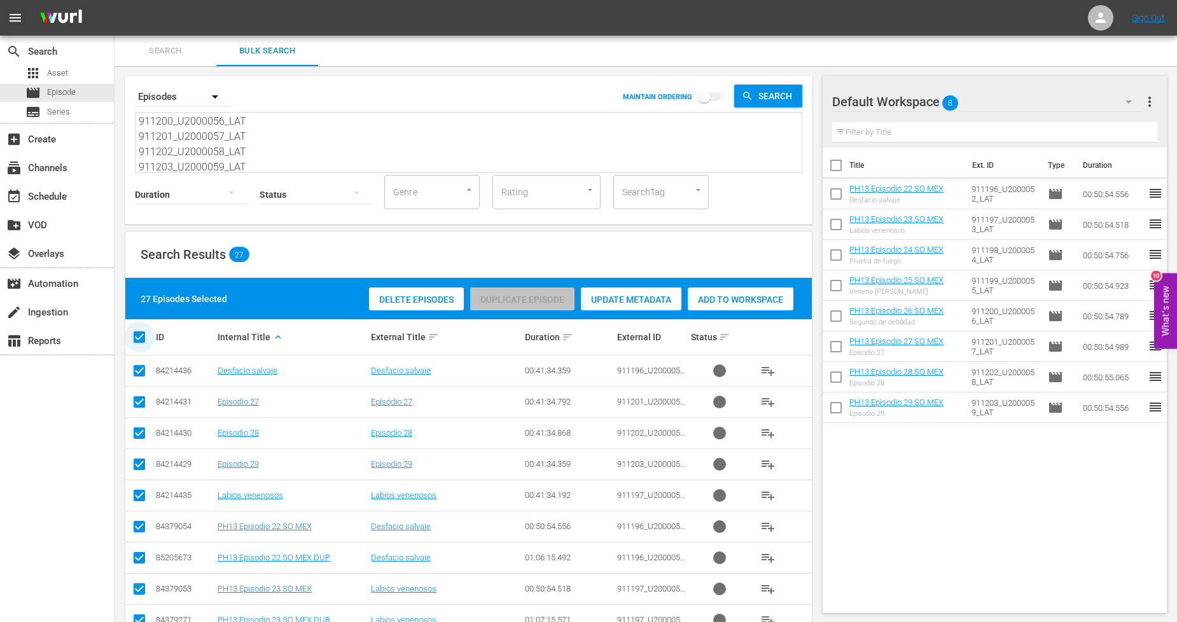
checkbox input "false"
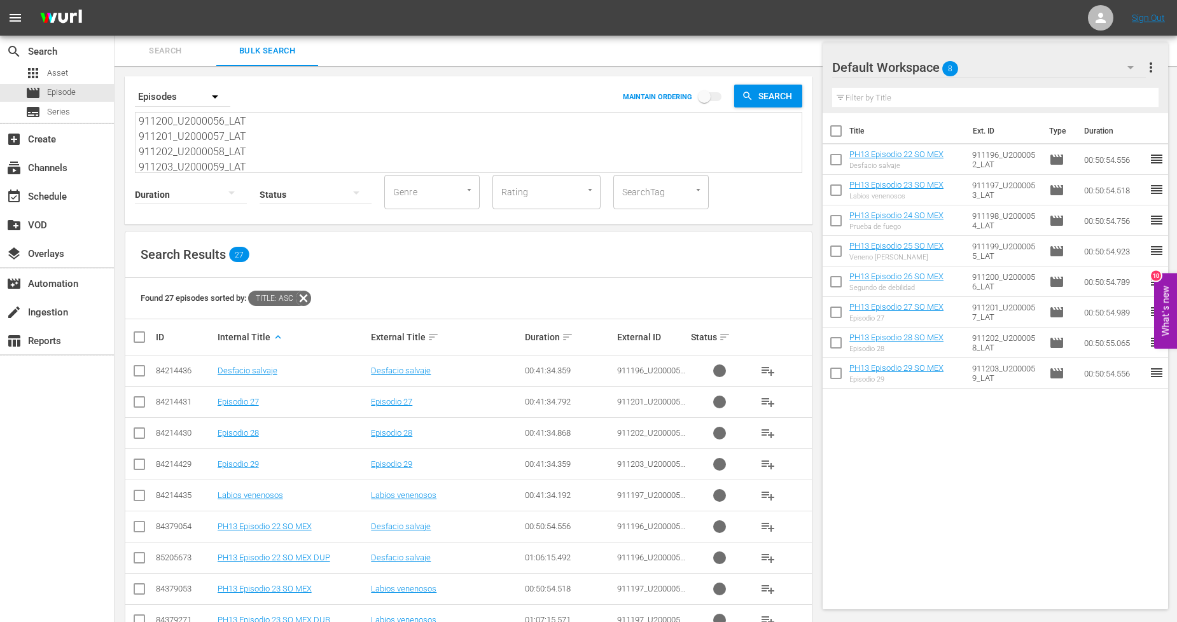
scroll to position [494, 0]
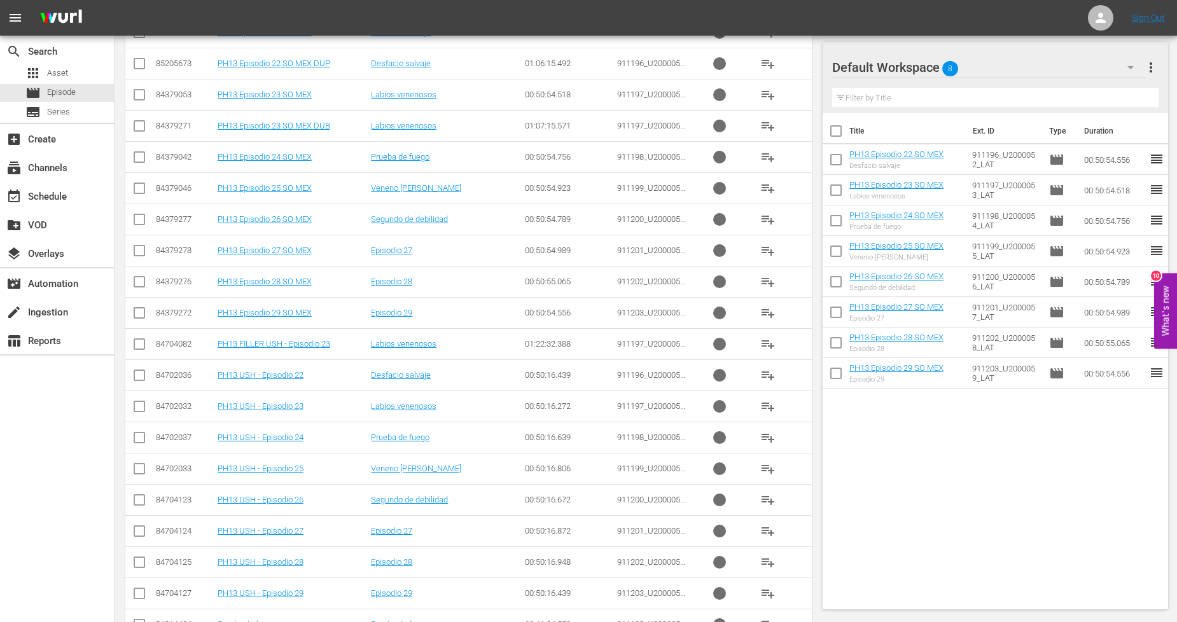
click at [138, 503] on input "checkbox" at bounding box center [139, 502] width 15 height 15
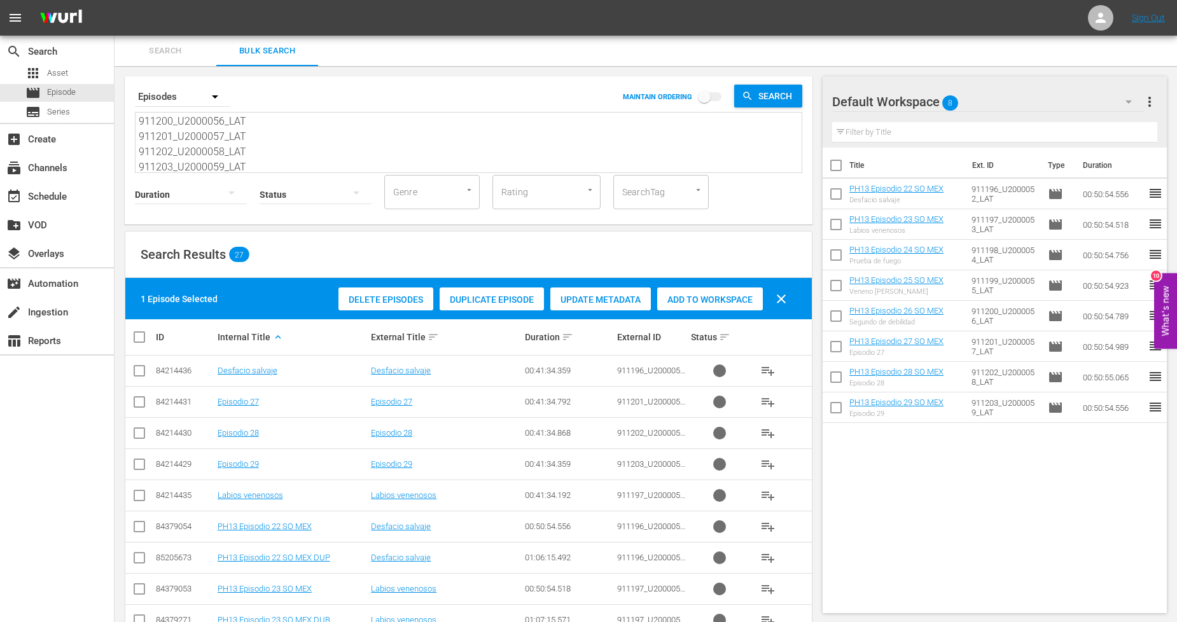
click at [492, 304] on div "Duplicate Episode" at bounding box center [492, 300] width 104 height 24
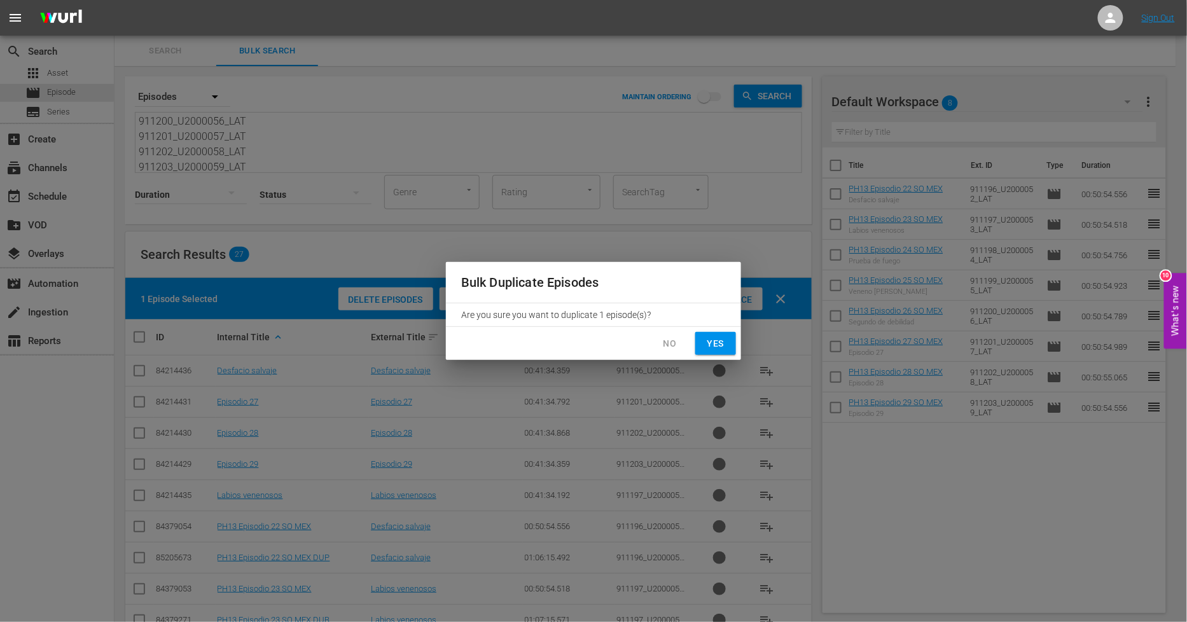
drag, startPoint x: 716, startPoint y: 340, endPoint x: 571, endPoint y: 266, distance: 162.4
click at [716, 340] on span "Yes" at bounding box center [715, 344] width 20 height 16
checkbox input "false"
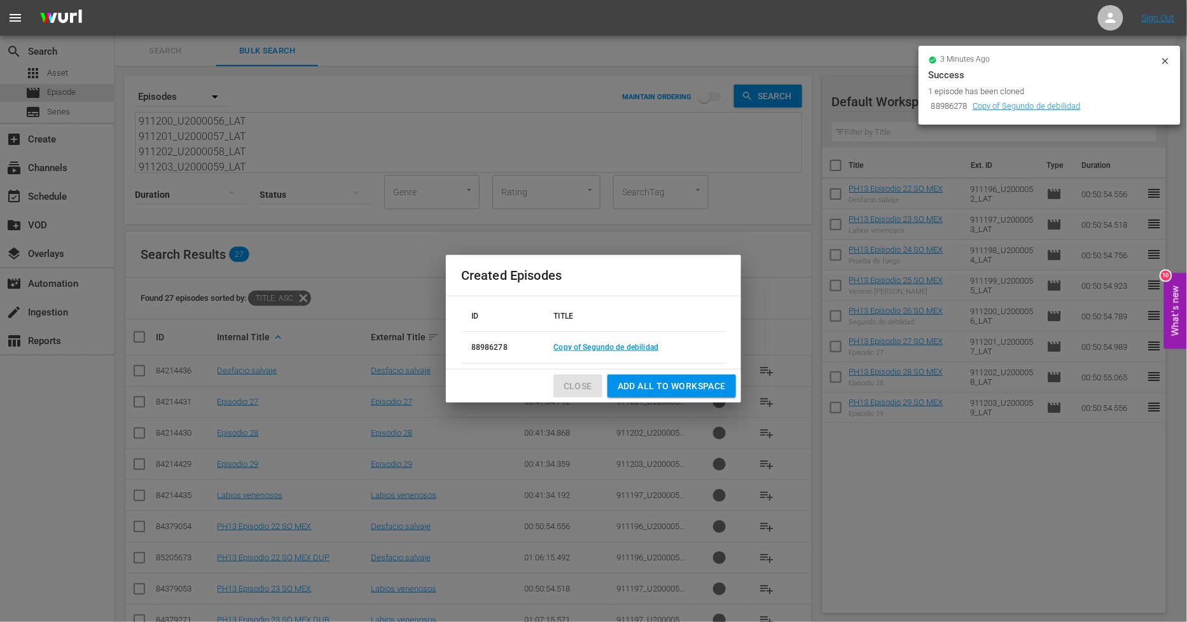
click at [581, 387] on span "Close" at bounding box center [578, 386] width 29 height 16
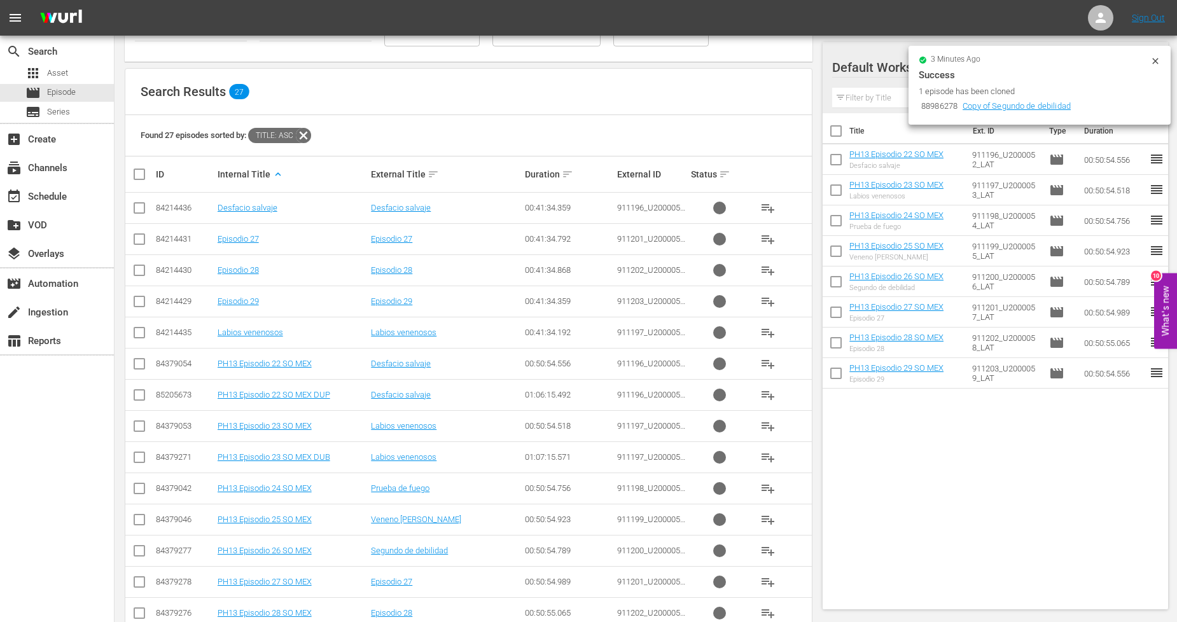
scroll to position [104, 0]
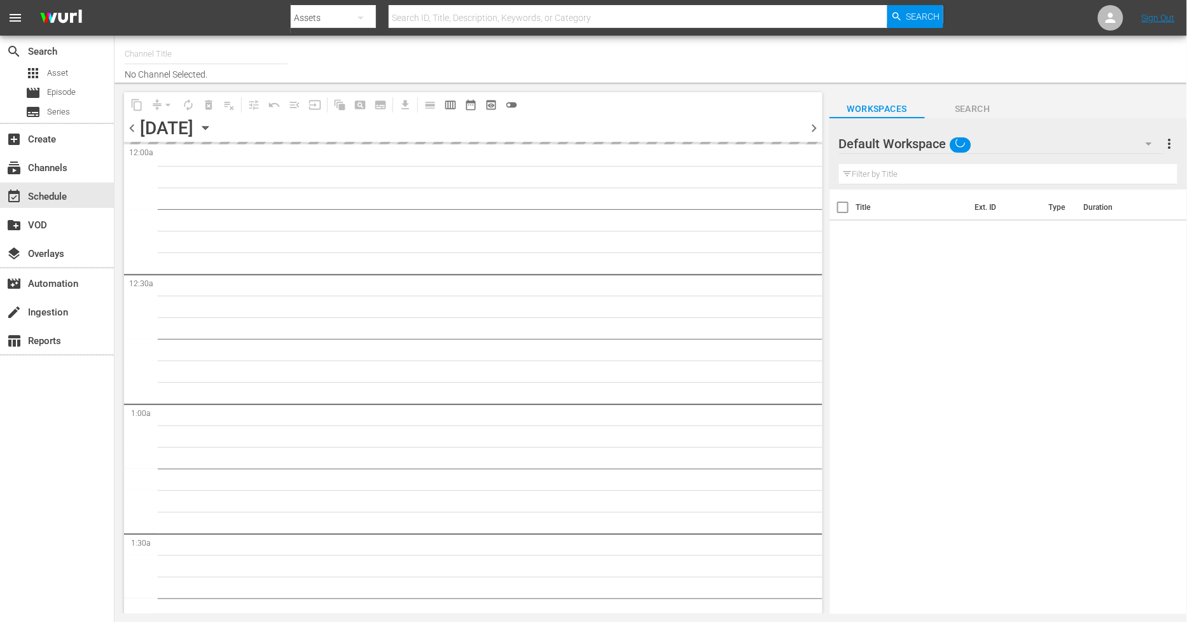
type input "Sony One Novelas (MX) (1001)"
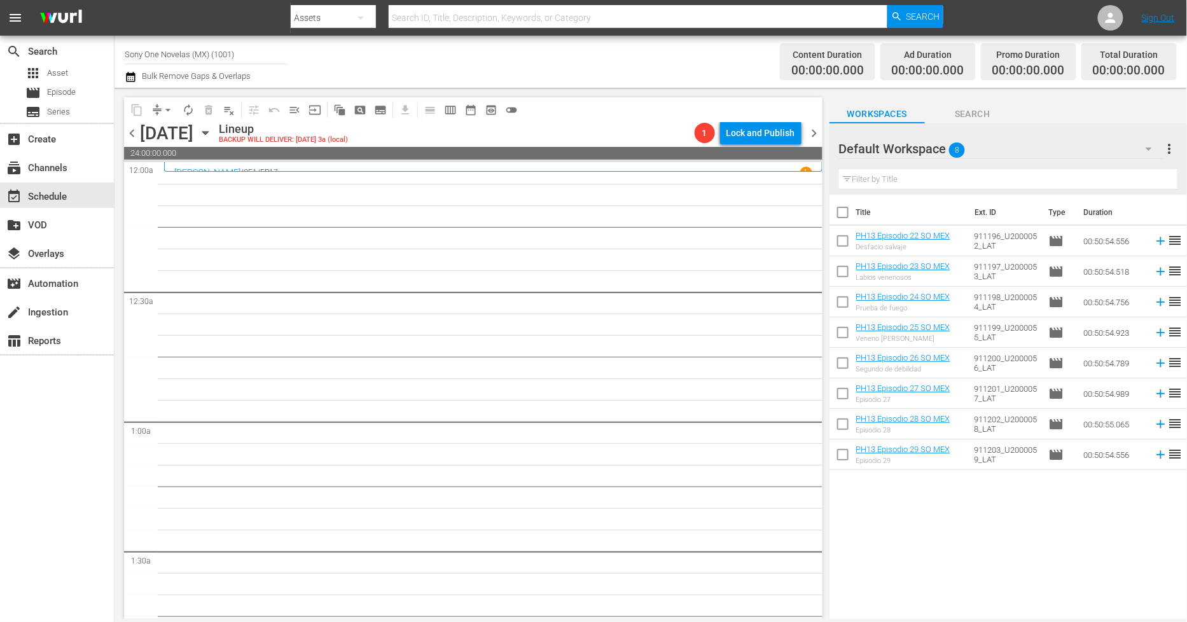
click at [844, 213] on input "checkbox" at bounding box center [842, 215] width 27 height 27
checkbox input "true"
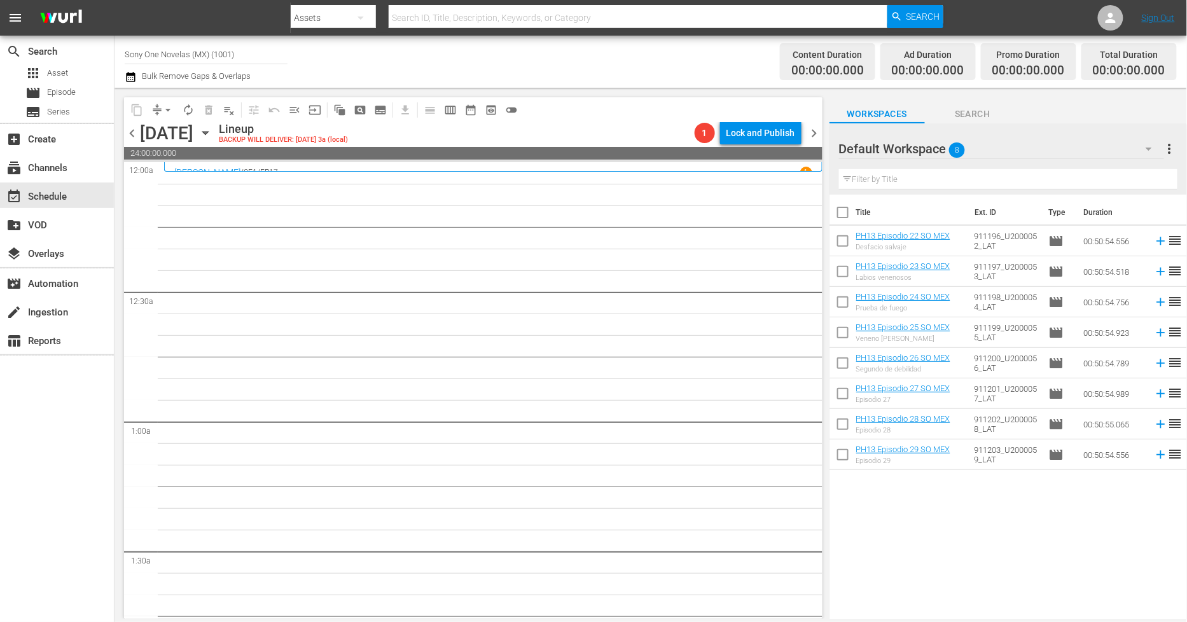
checkbox input "true"
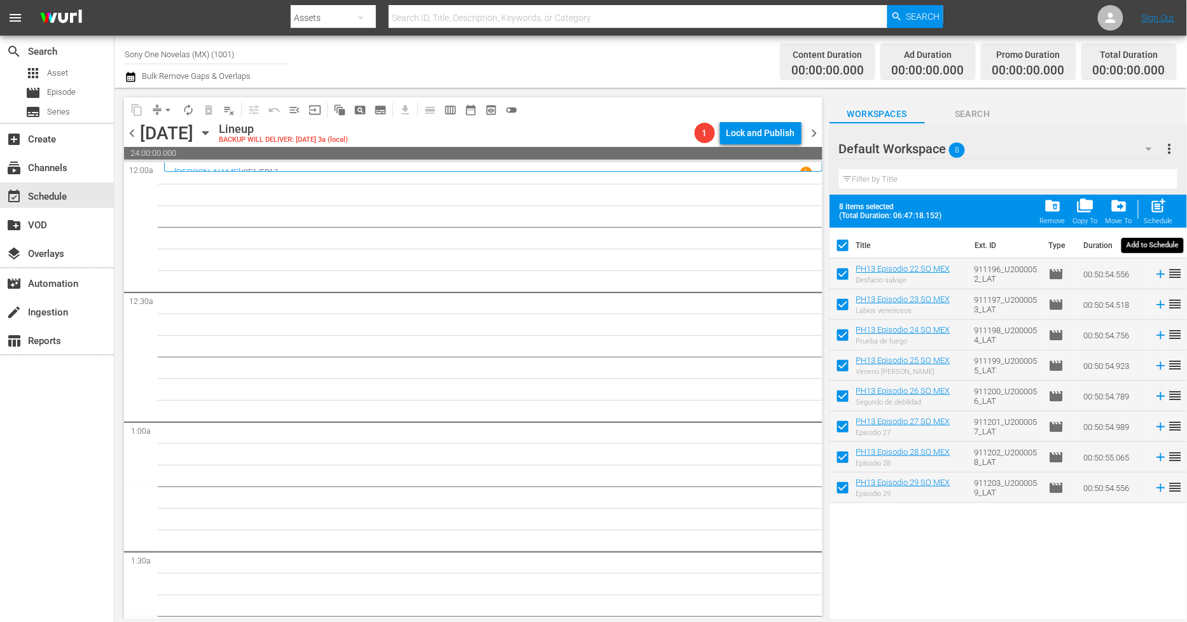
click at [1159, 209] on span "post_add" at bounding box center [1158, 205] width 17 height 17
checkbox input "false"
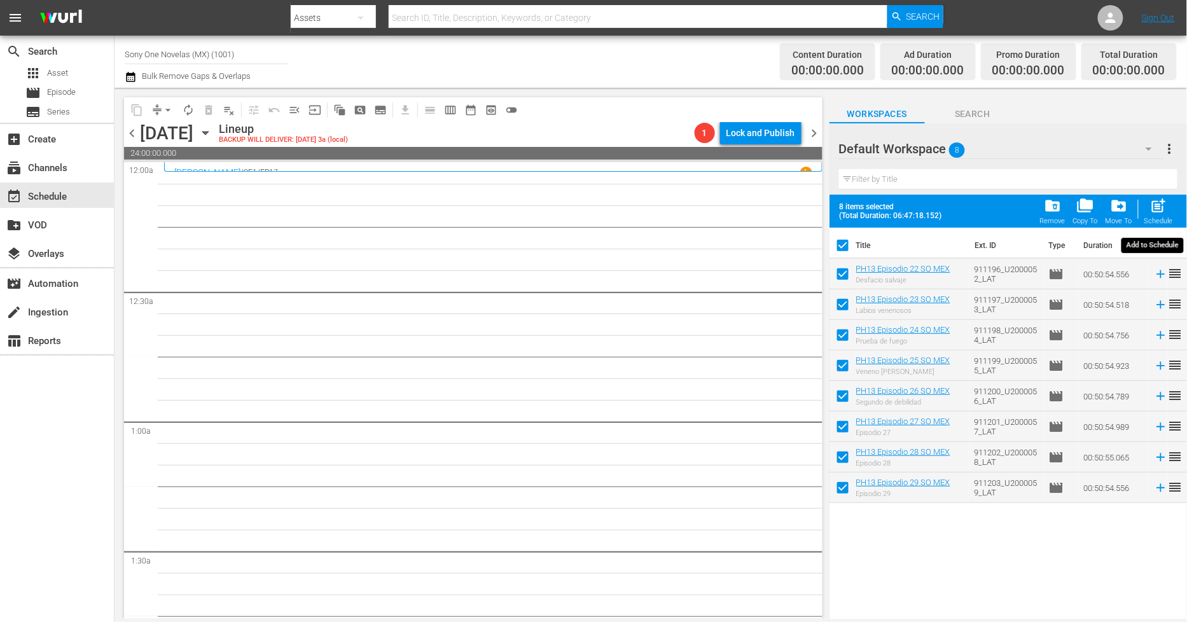
checkbox input "false"
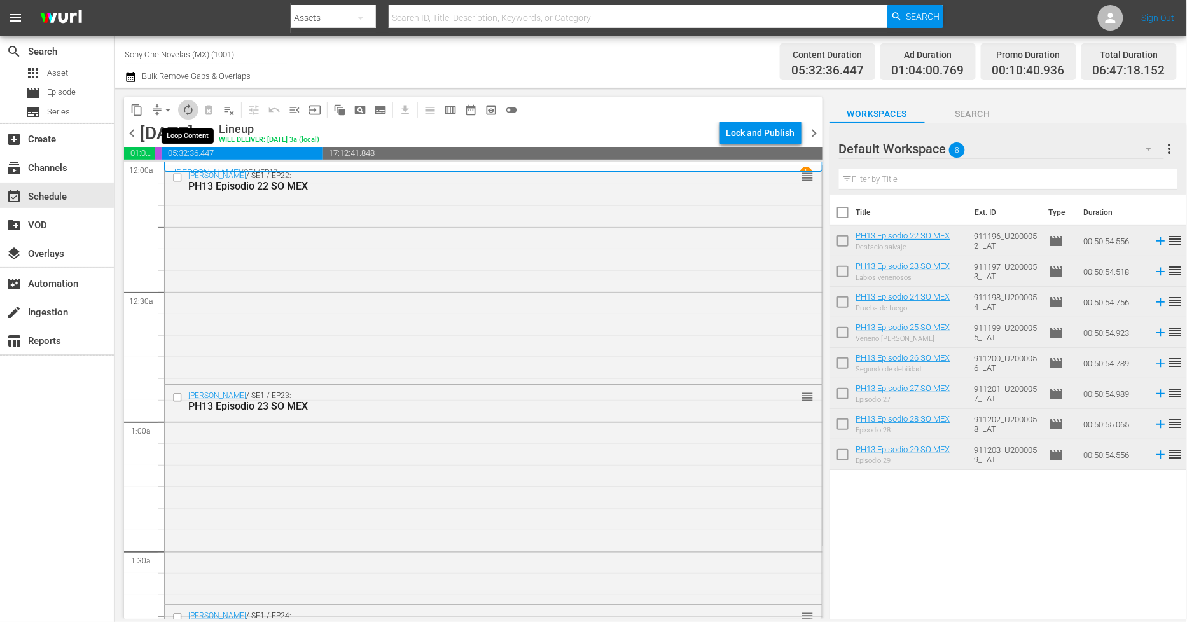
click at [186, 112] on span "autorenew_outlined" at bounding box center [188, 110] width 13 height 13
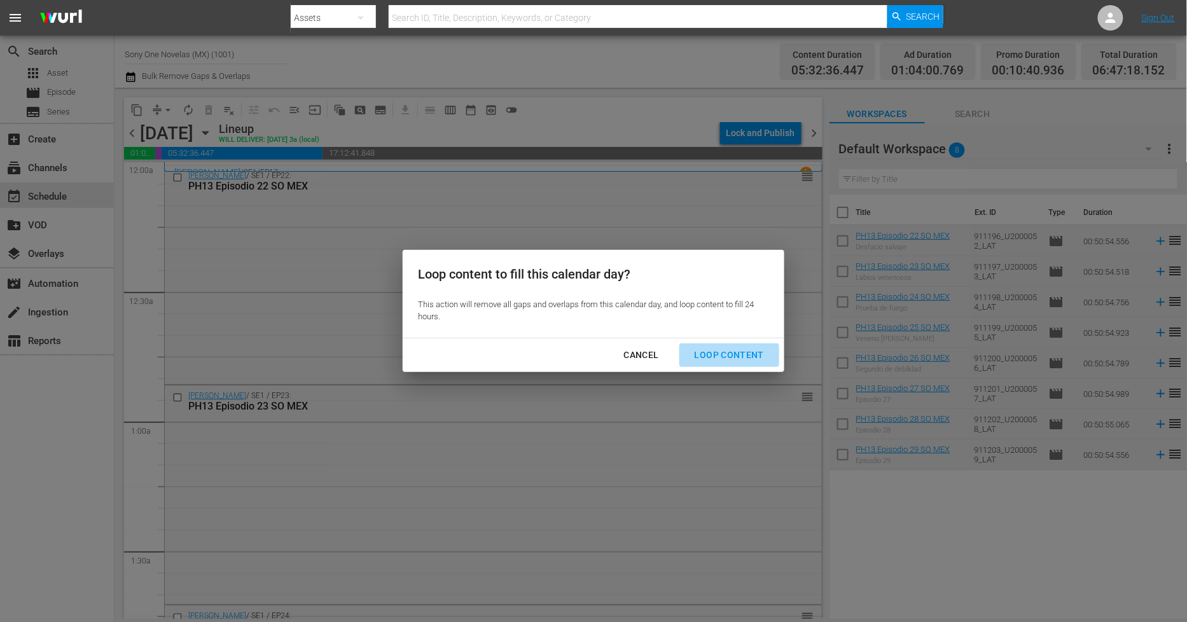
click at [735, 351] on div "Loop Content" at bounding box center [729, 355] width 90 height 16
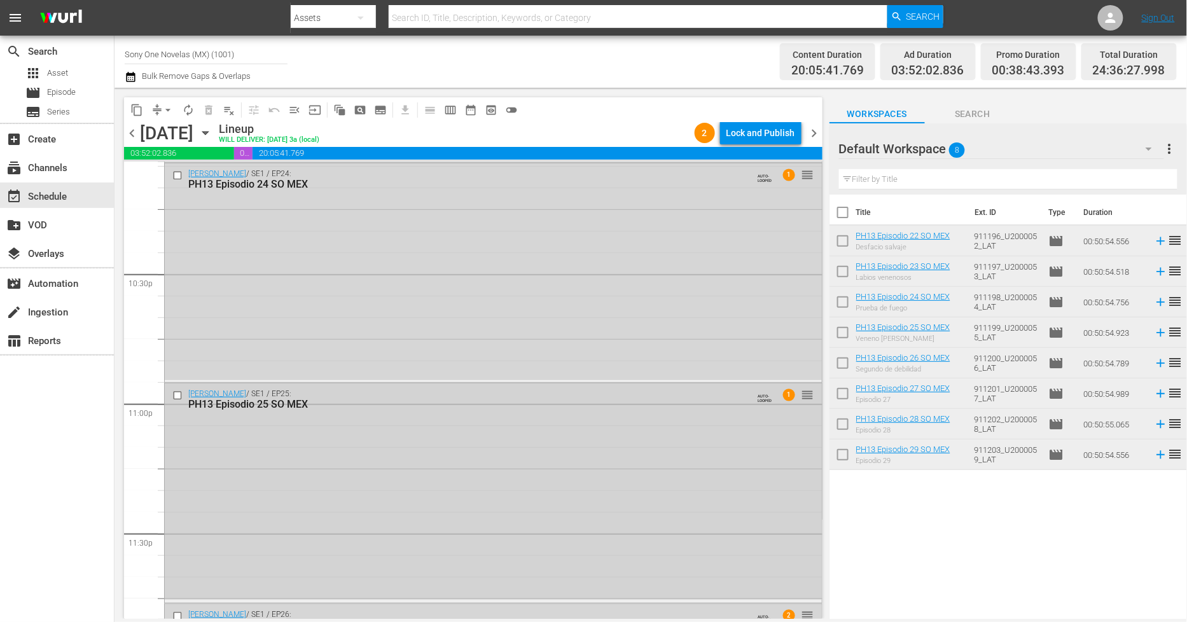
scroll to position [5931, 0]
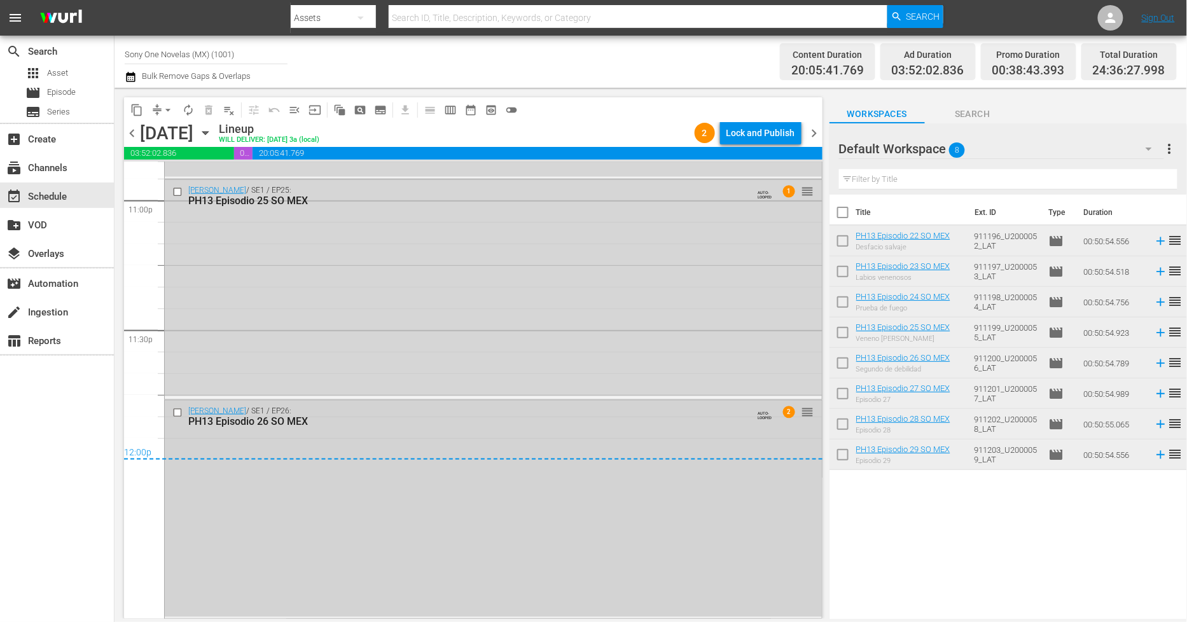
click at [403, 498] on div "Doña Bárbara / SE1 / EP26: PH13 Episodio 26 SO MEX AUTO-LOOPED 2 reorder" at bounding box center [493, 509] width 657 height 216
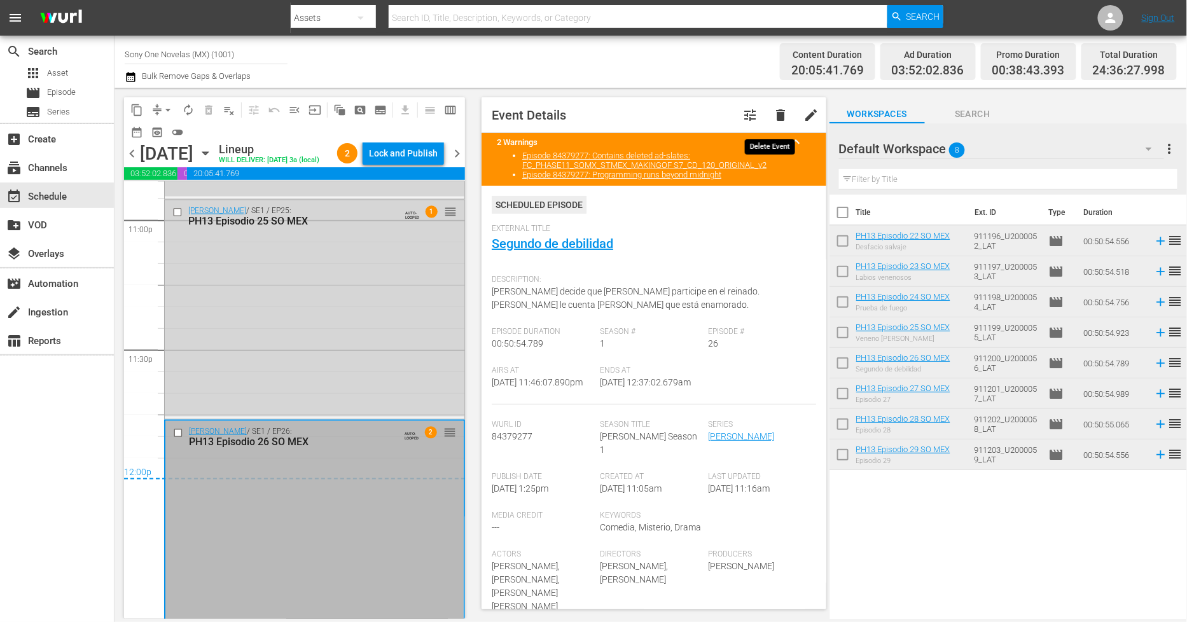
click at [773, 116] on span "delete" at bounding box center [780, 114] width 15 height 15
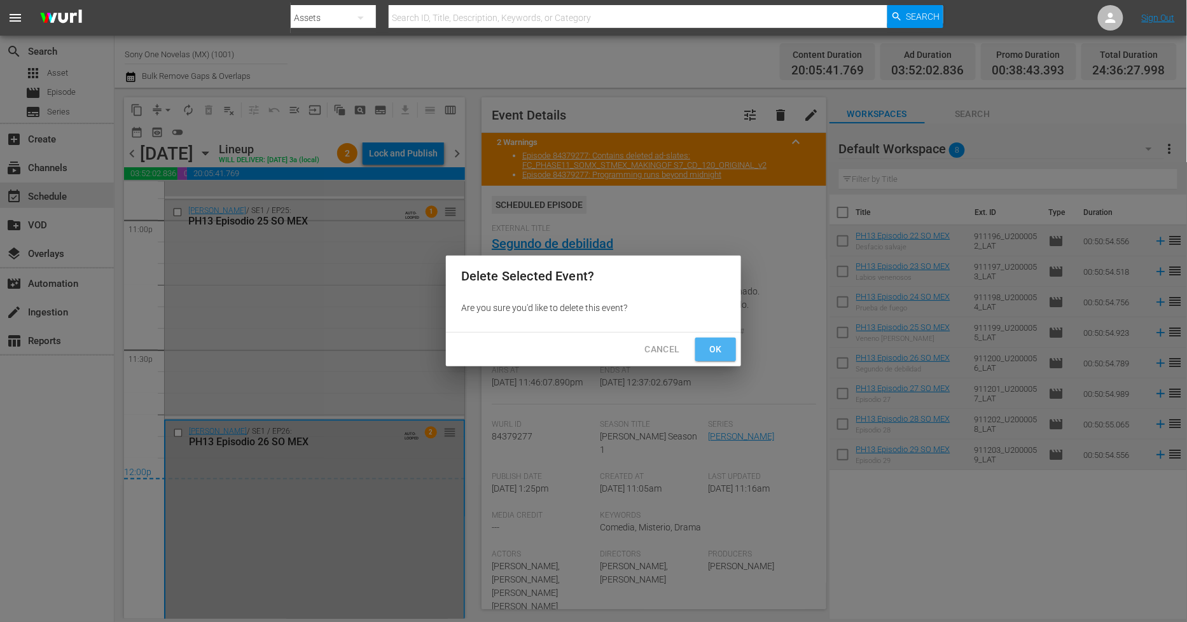
click at [710, 347] on span "Ok" at bounding box center [715, 350] width 20 height 16
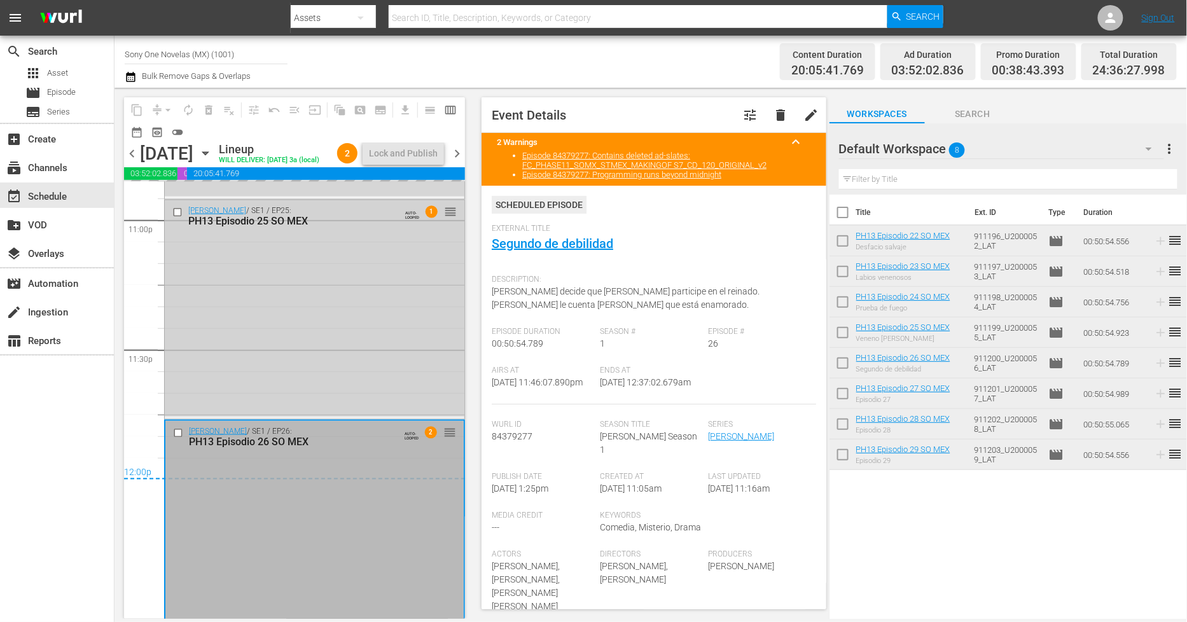
click at [361, 339] on div "Doña Bárbara / SE1 / EP25: PH13 Episodio 25 SO MEX AUTO-LOOPED 1 reorder" at bounding box center [315, 308] width 300 height 216
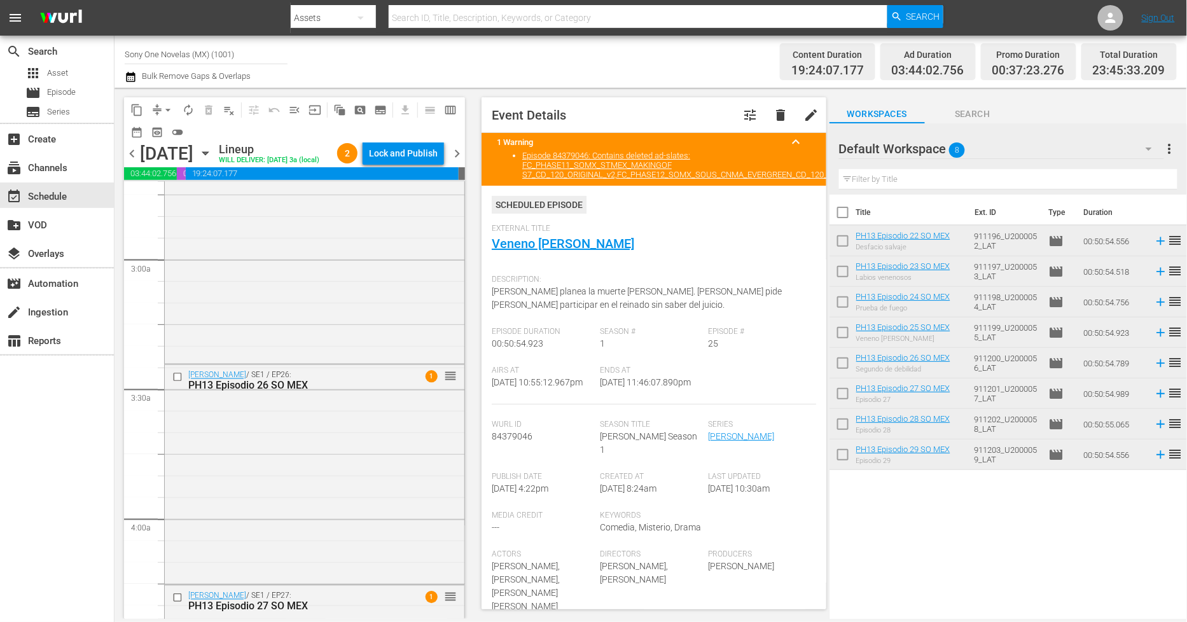
scroll to position [707, 0]
click at [321, 443] on div "Doña Bárbara / SE1 / EP26: PH13 Episodio 26 SO MEX 1 reorder" at bounding box center [315, 467] width 300 height 216
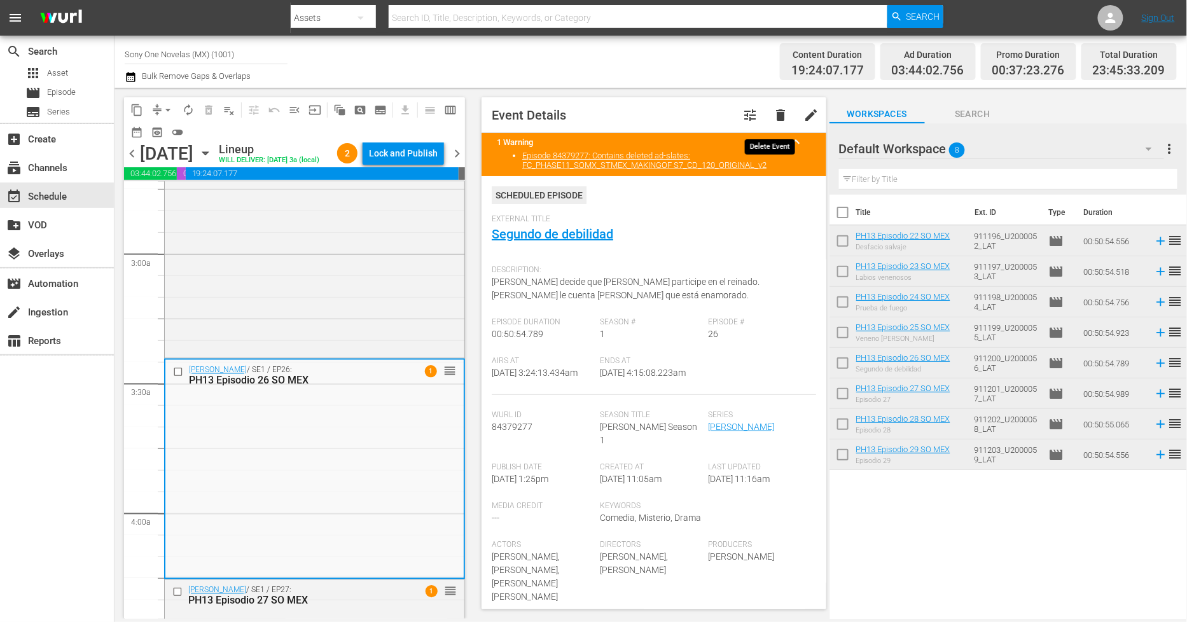
click at [773, 111] on span "delete" at bounding box center [780, 114] width 15 height 15
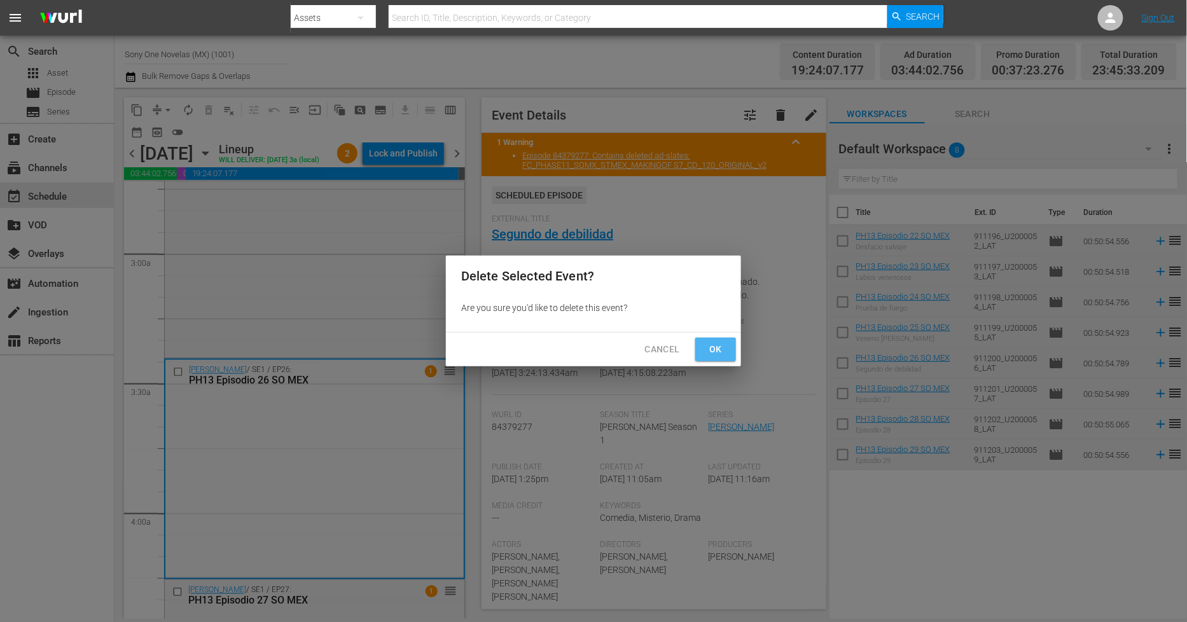
click at [714, 354] on span "Ok" at bounding box center [715, 350] width 20 height 16
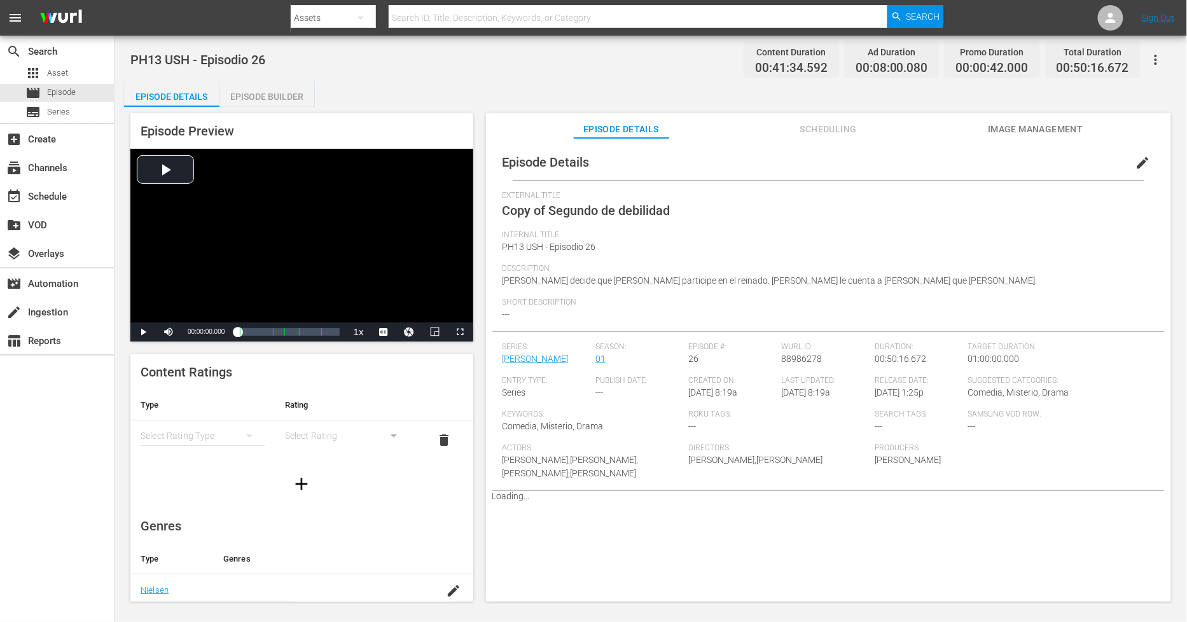
click at [1143, 161] on span "edit" at bounding box center [1142, 162] width 15 height 15
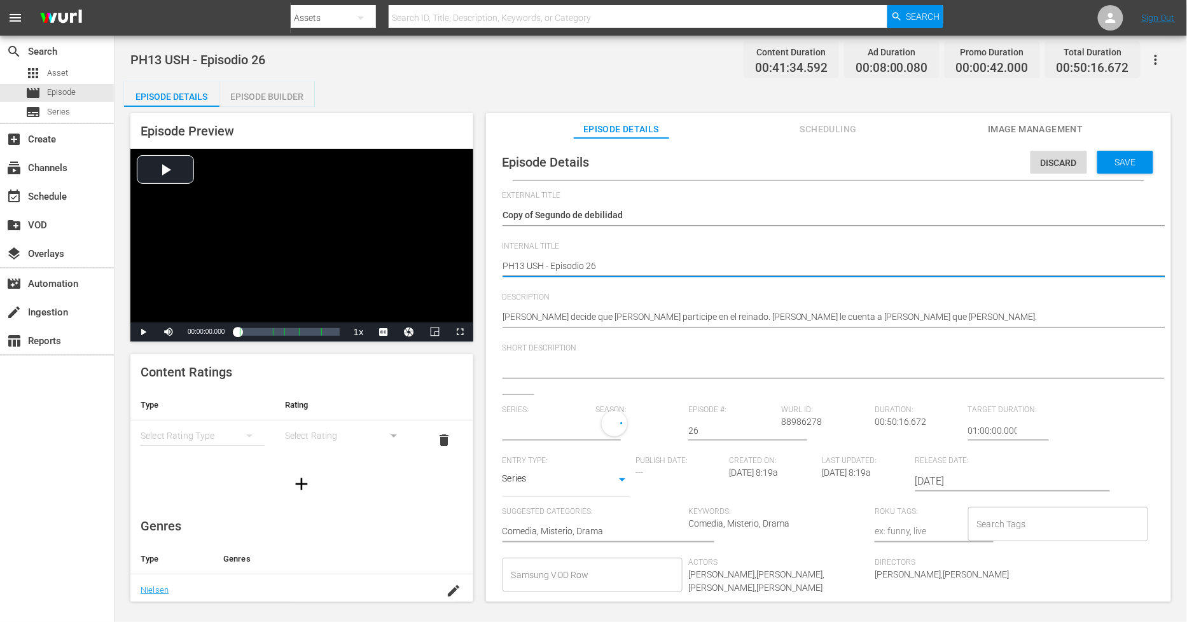
type textarea "PH13 USH - Episodio 26"
type textarea "PH13 USH - Episodio 26 D"
type textarea "PH13 USH - Episodio 26 DU"
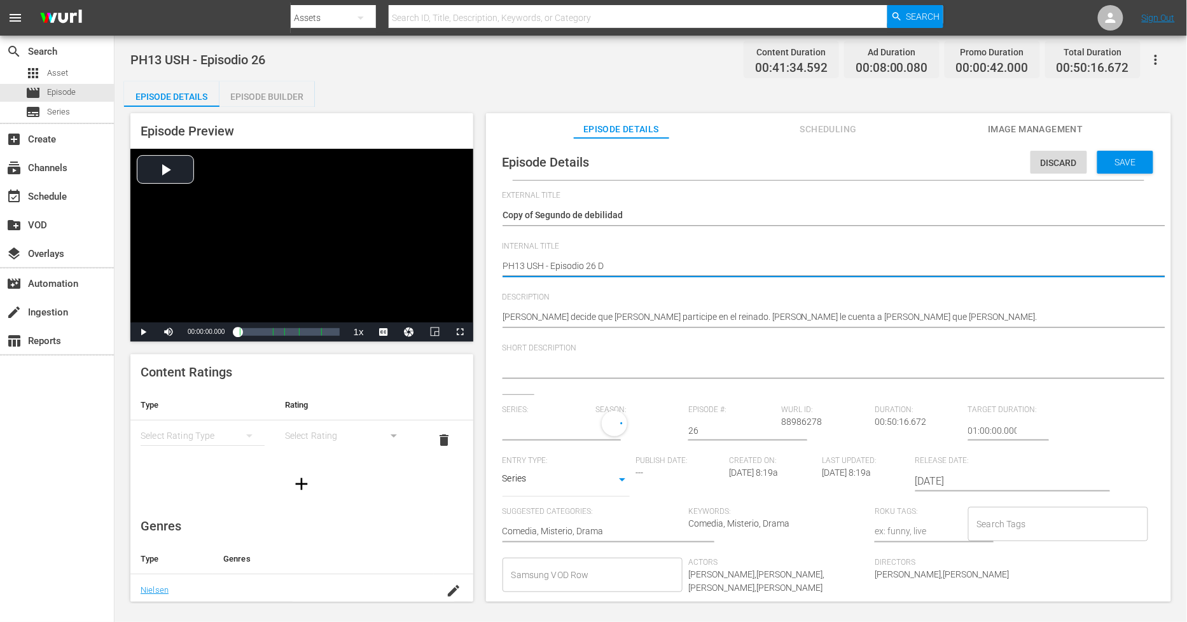
type textarea "PH13 USH - Episodio 26 DU"
type textarea "PH13 USH - Episodio 26 DUP"
type textarea "PH13 USH - Episodio 26 DUP1"
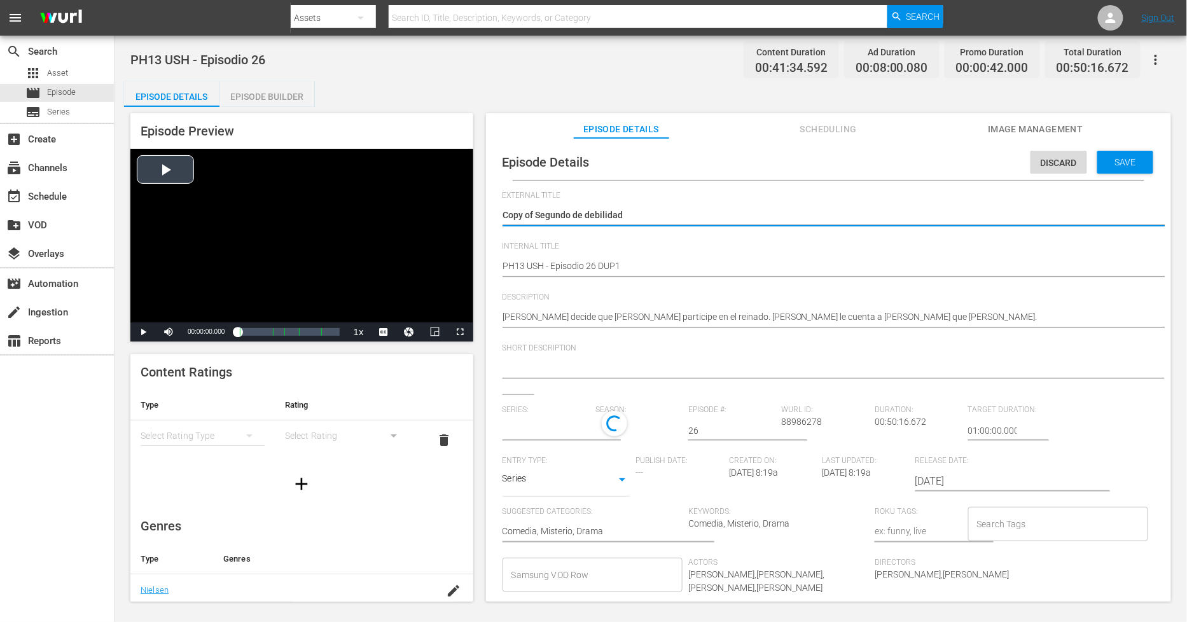
drag, startPoint x: 537, startPoint y: 212, endPoint x: 165, endPoint y: 214, distance: 371.5
type textarea "Segundo de debilidad"
click at [1116, 160] on span "Save" at bounding box center [1125, 162] width 41 height 10
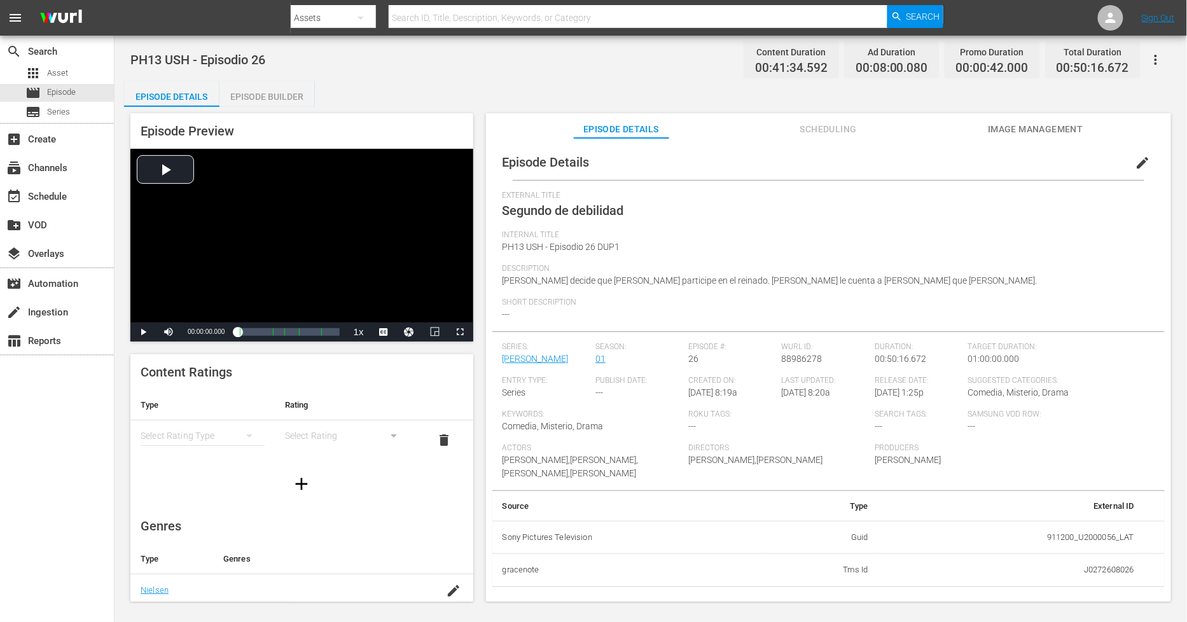
click at [297, 102] on div "Episode Builder" at bounding box center [266, 96] width 95 height 31
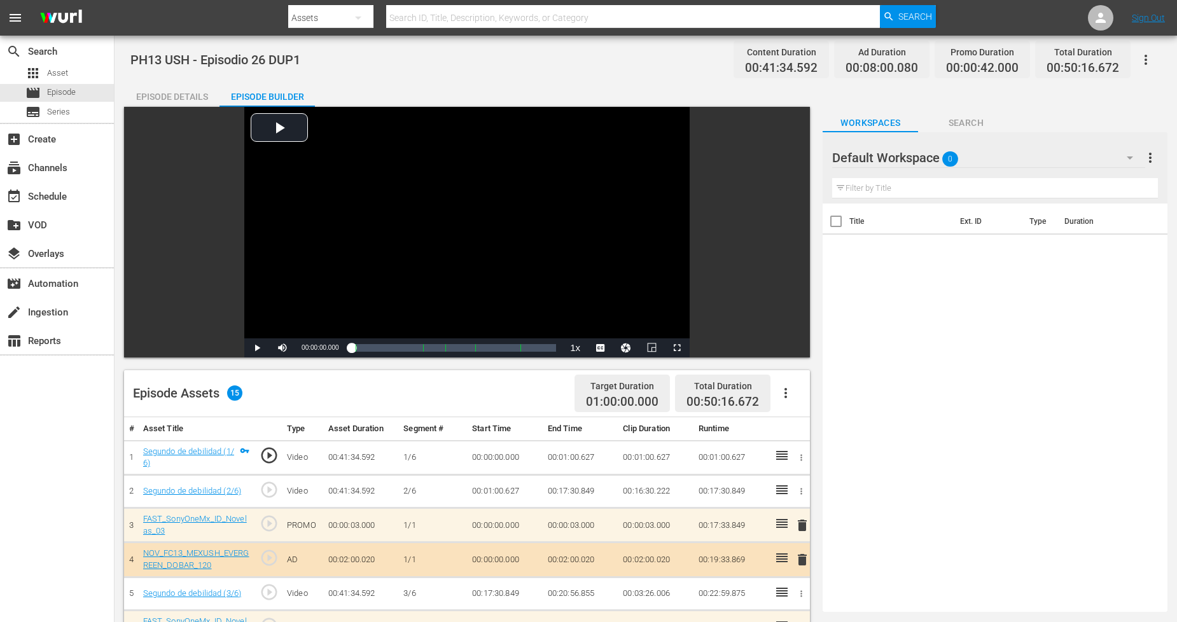
click at [1009, 223] on th "Ext. ID" at bounding box center [986, 222] width 69 height 36
drag, startPoint x: 1009, startPoint y: 223, endPoint x: 1048, endPoint y: 148, distance: 84.8
click at [1009, 223] on th "Ext. ID" at bounding box center [986, 222] width 69 height 36
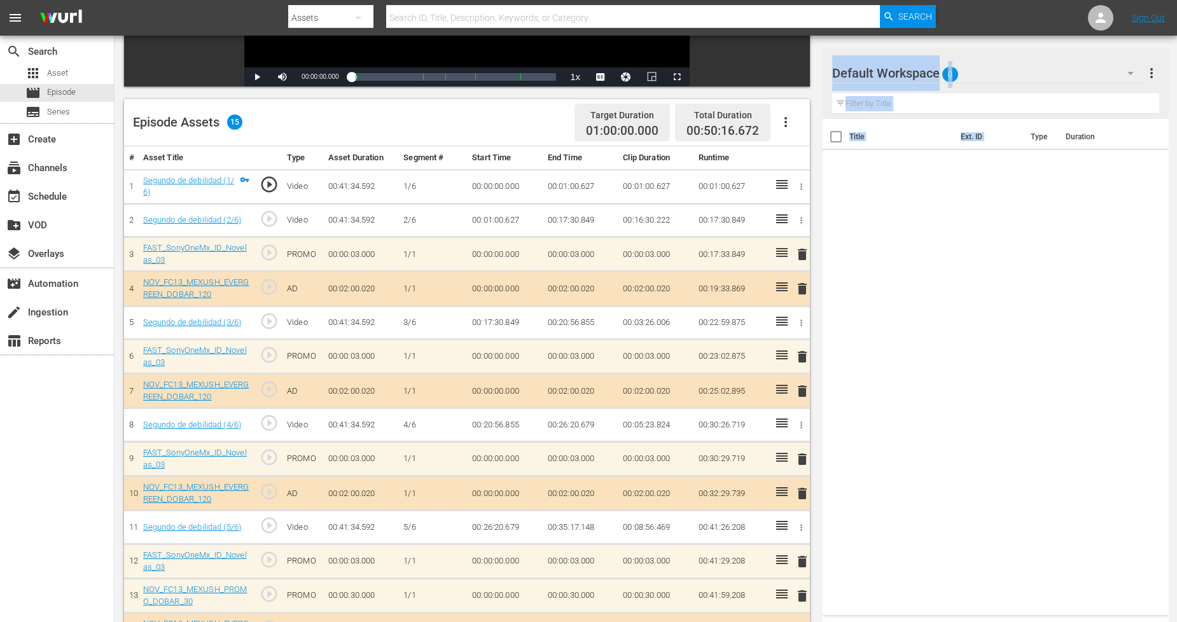
scroll to position [339, 0]
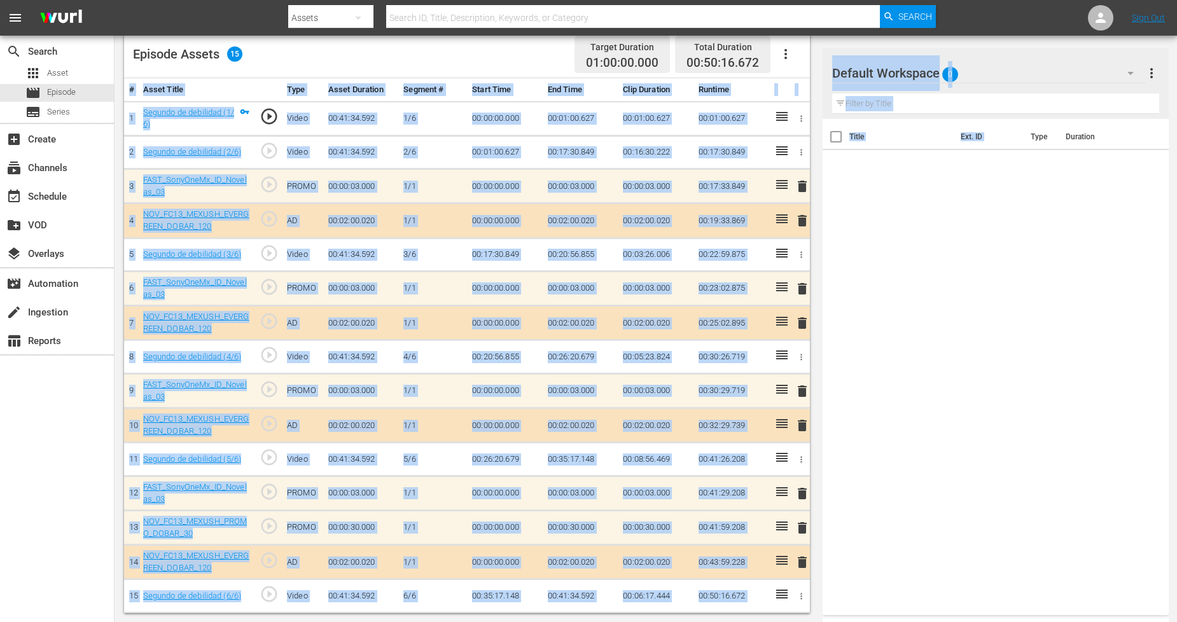
drag, startPoint x: 1048, startPoint y: 148, endPoint x: 1796, endPoint y: 655, distance: 903.6
click at [990, 322] on div "Title Ext. ID Type Duration" at bounding box center [994, 364] width 345 height 491
click at [976, 239] on div "Title Ext. ID Type Duration" at bounding box center [994, 364] width 345 height 491
click at [936, 244] on div "Title Ext. ID Type Duration" at bounding box center [994, 364] width 345 height 491
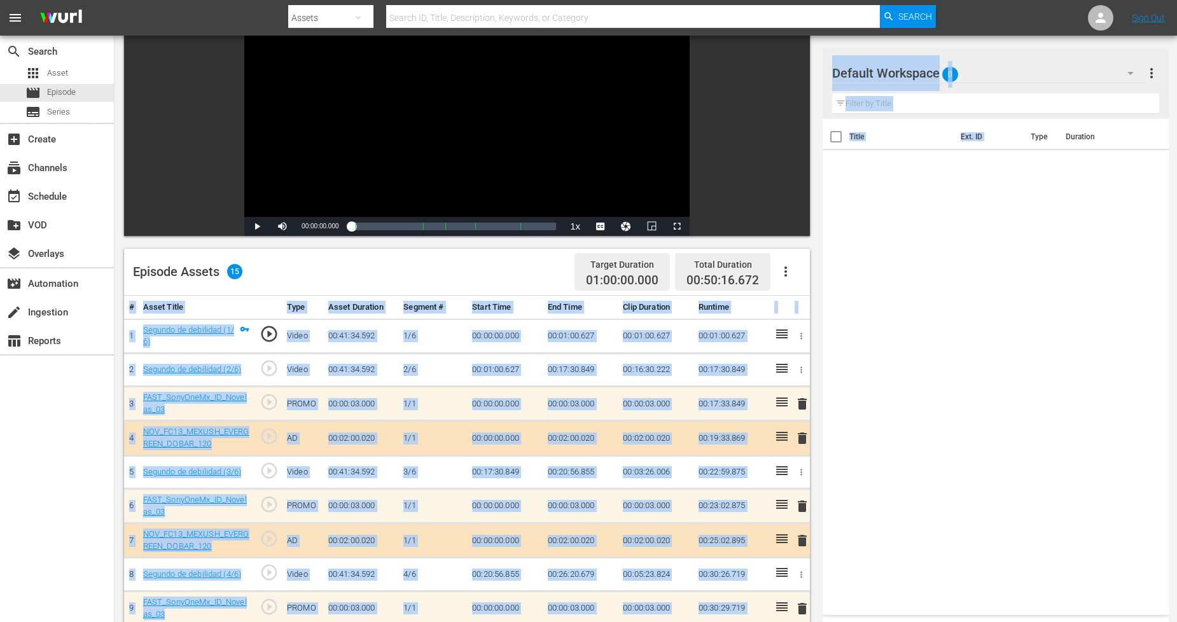
scroll to position [0, 0]
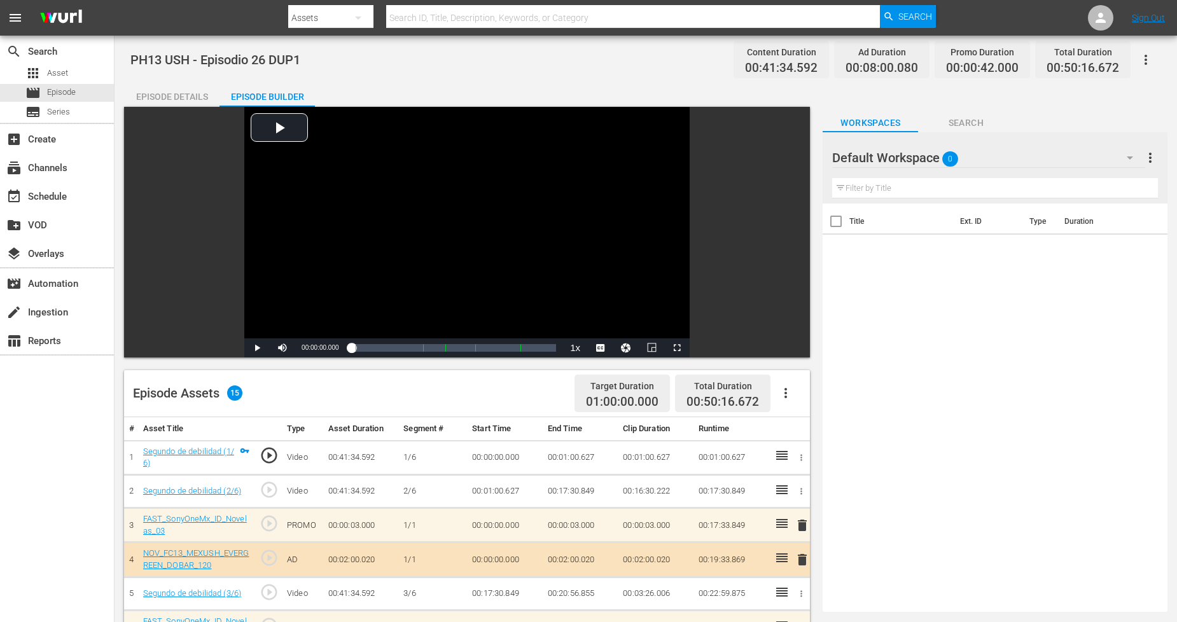
click at [625, 85] on div "Episode Details Episode Builder Episode Preview Video Player is loading. Play V…" at bounding box center [645, 516] width 1043 height 871
click at [1121, 162] on button "button" at bounding box center [1129, 157] width 31 height 31
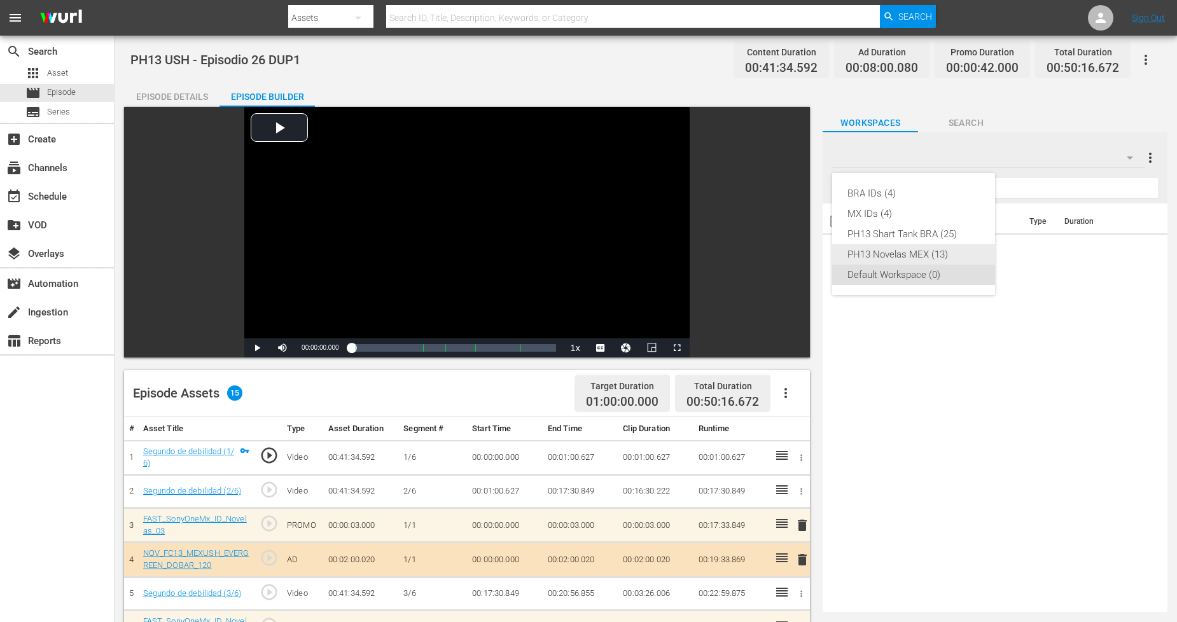
click at [938, 260] on div "PH13 Novelas MEX (13)" at bounding box center [913, 254] width 132 height 20
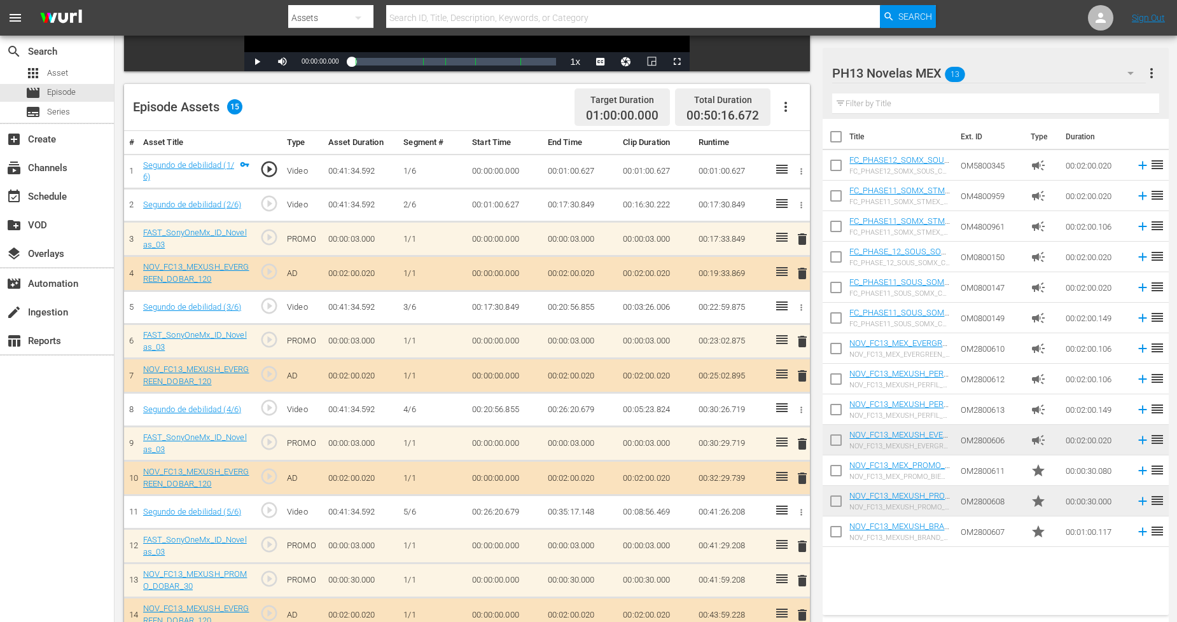
scroll to position [339, 0]
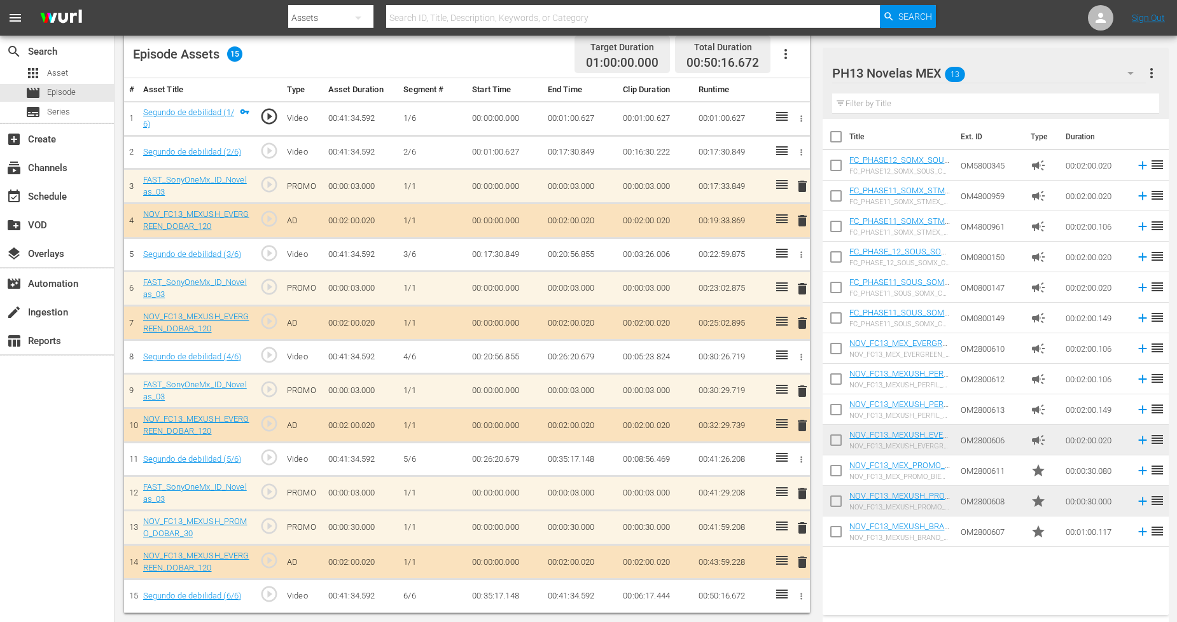
click at [836, 532] on input "checkbox" at bounding box center [835, 534] width 27 height 27
checkbox input "true"
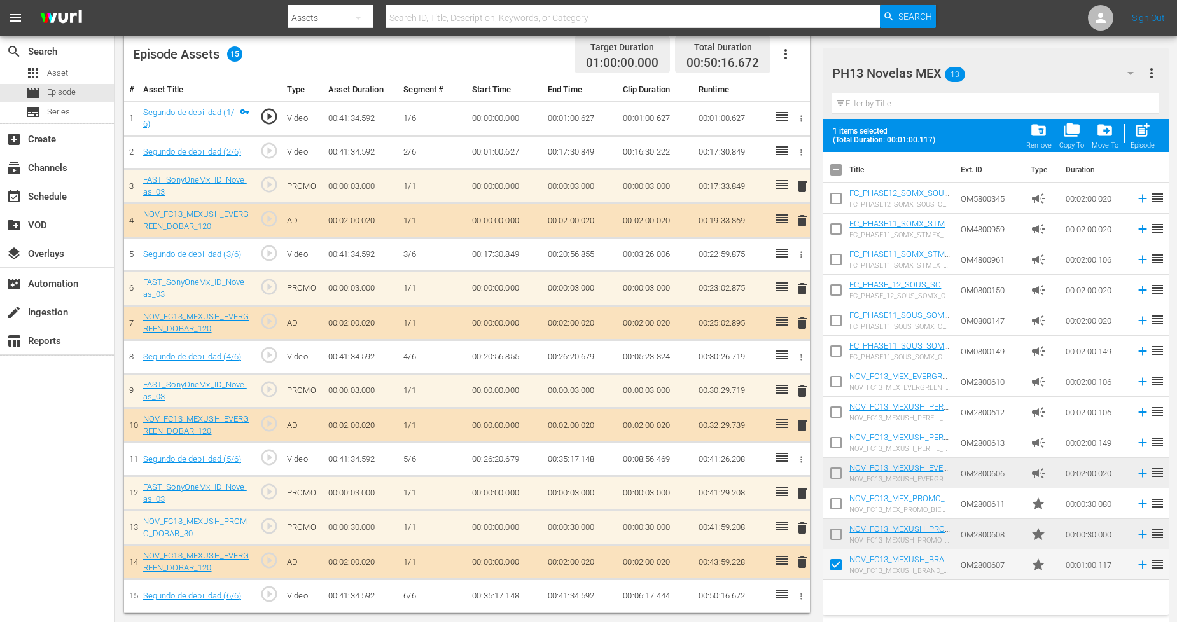
click at [833, 532] on input "checkbox" at bounding box center [835, 536] width 27 height 27
click at [1137, 132] on span "post_add" at bounding box center [1141, 129] width 17 height 17
checkbox input "false"
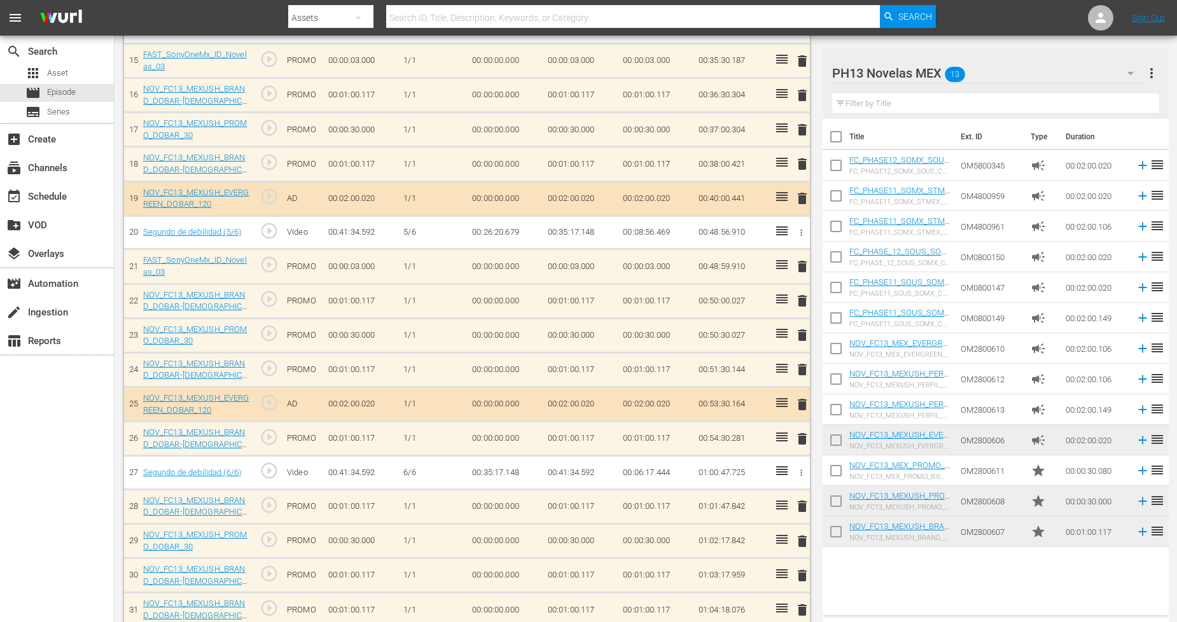
scroll to position [891, 0]
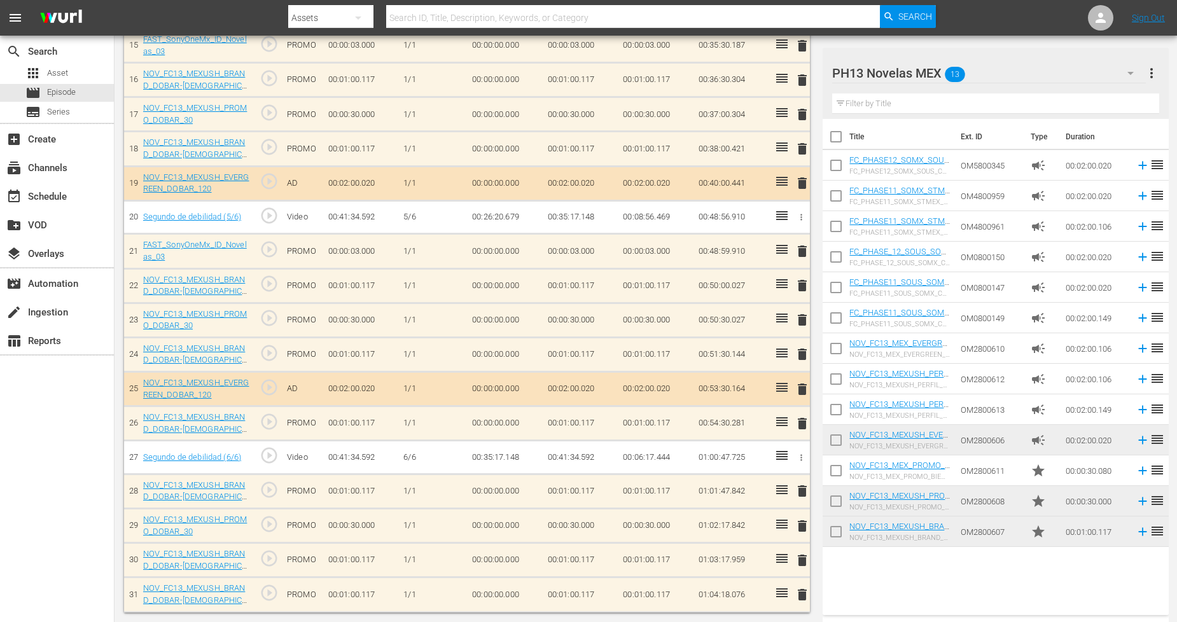
click at [1118, 77] on button "button" at bounding box center [1130, 73] width 31 height 31
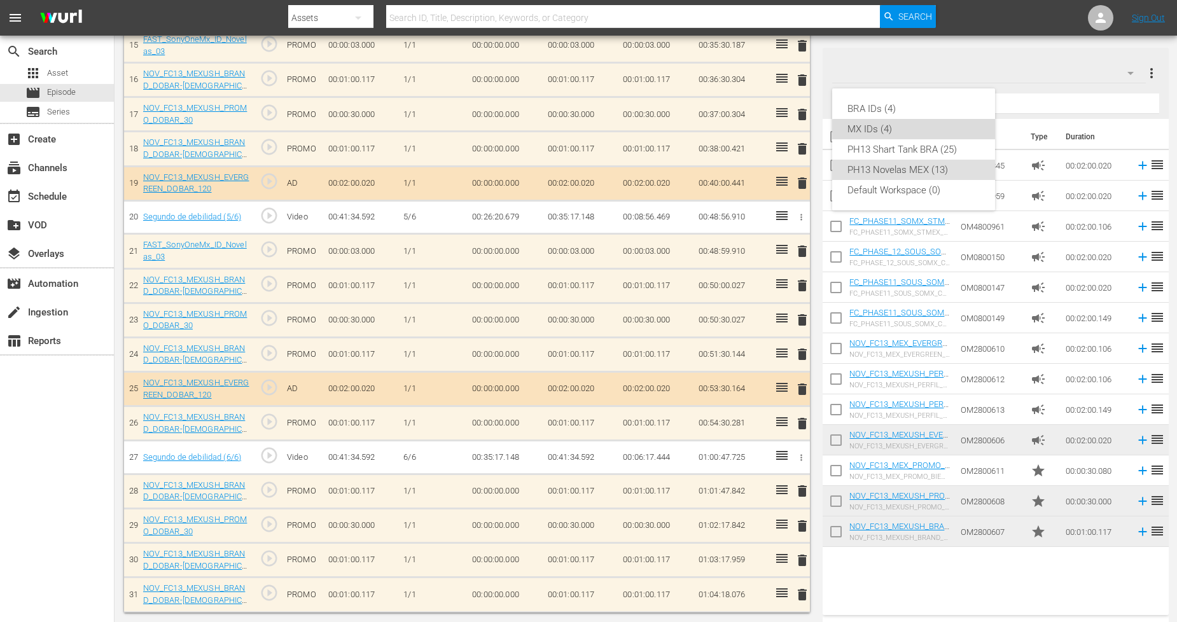
click at [924, 130] on div "MX IDs (4)" at bounding box center [913, 129] width 132 height 20
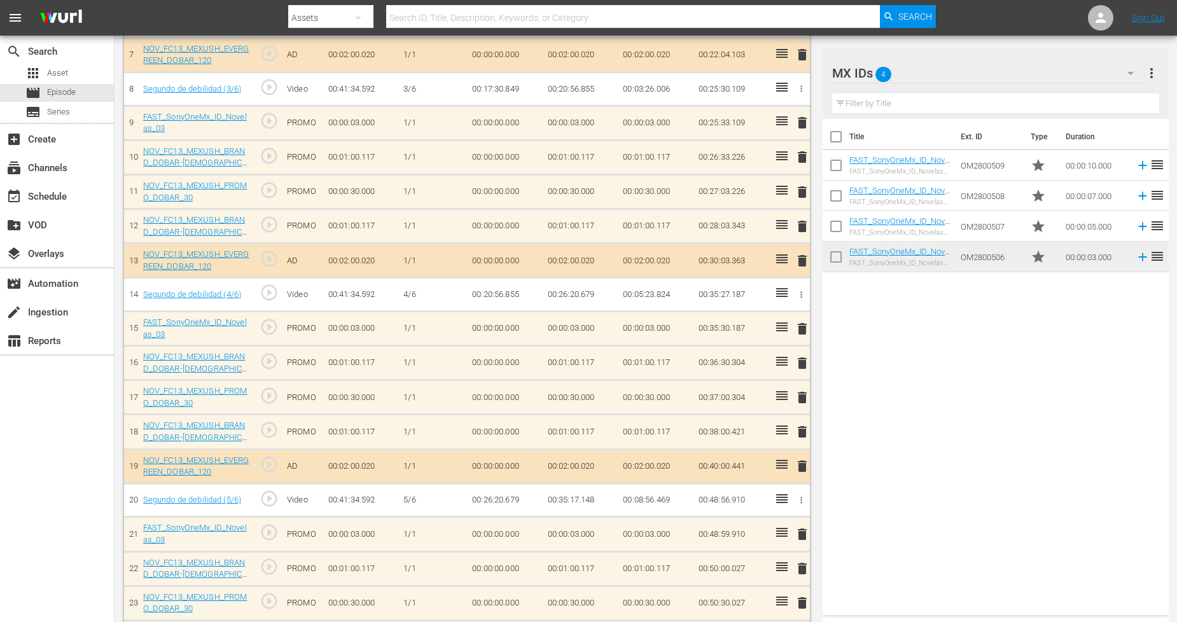
scroll to position [679, 0]
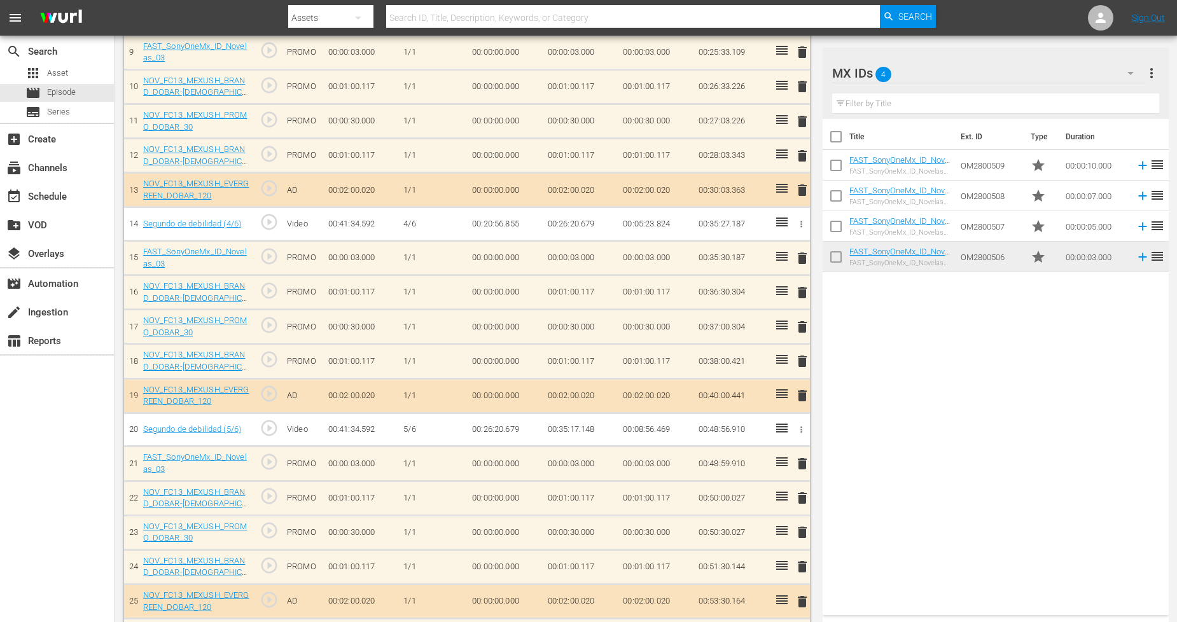
click at [800, 466] on span "delete" at bounding box center [801, 463] width 15 height 15
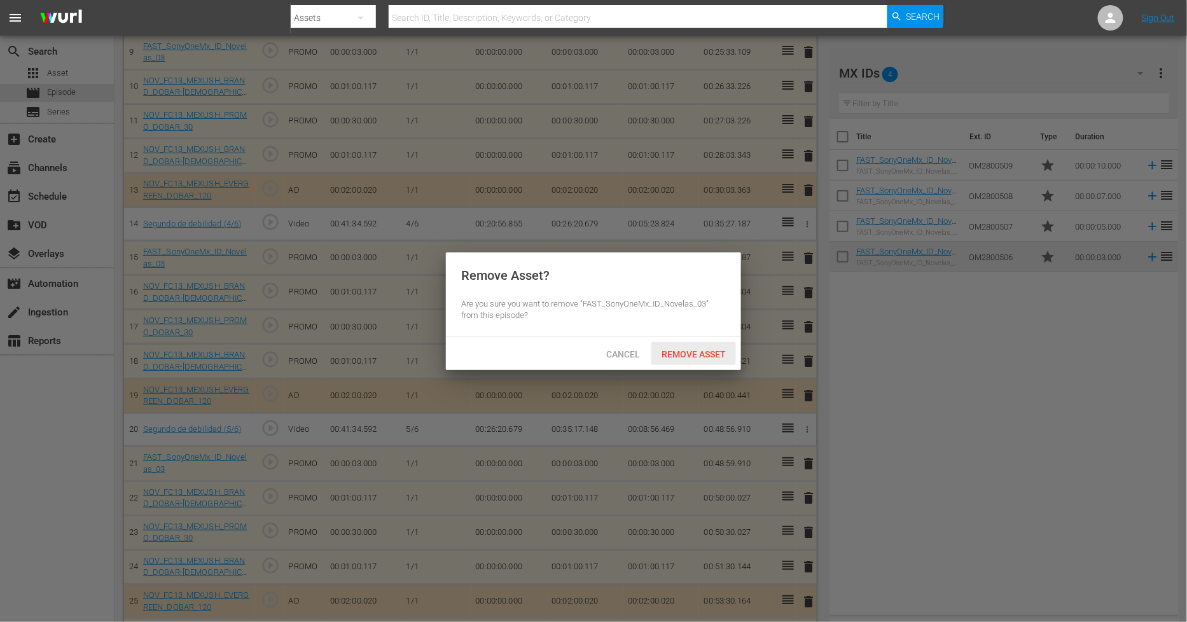
click at [710, 357] on span "Remove Asset" at bounding box center [693, 354] width 85 height 10
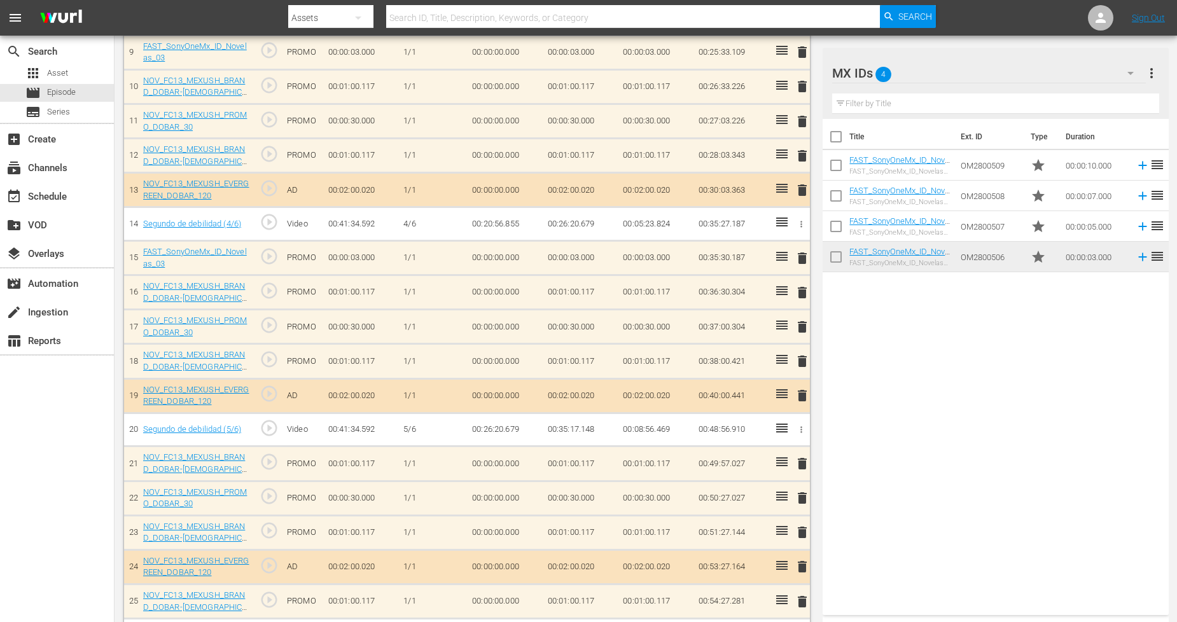
click at [798, 258] on span "delete" at bounding box center [801, 258] width 15 height 15
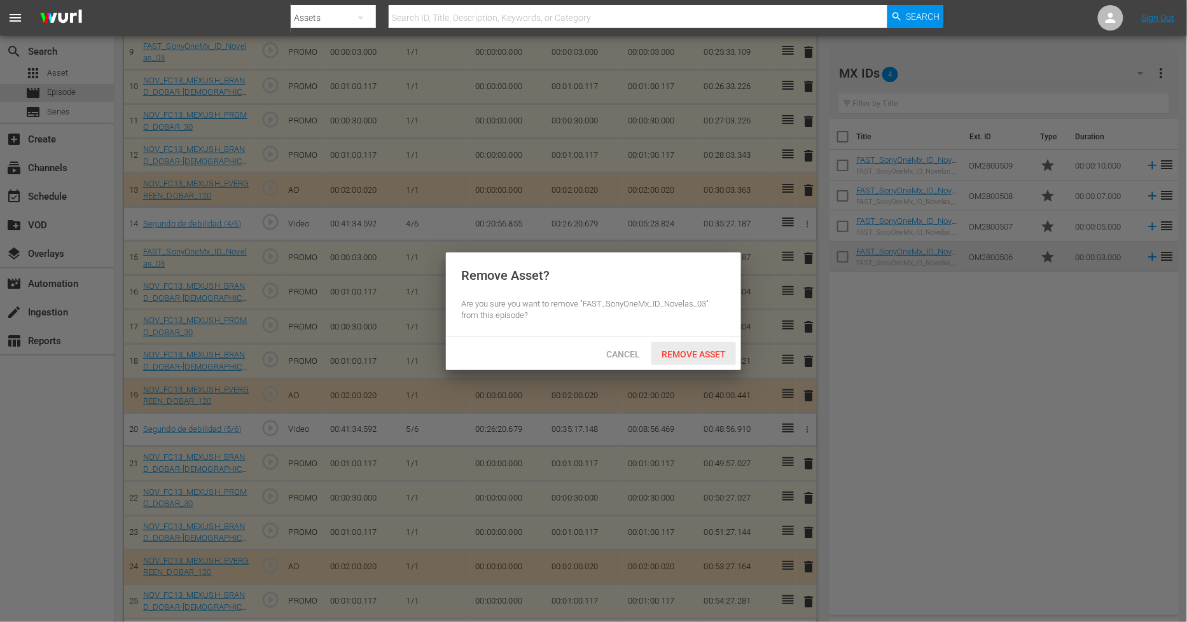
click at [725, 354] on span "Remove Asset" at bounding box center [693, 354] width 85 height 10
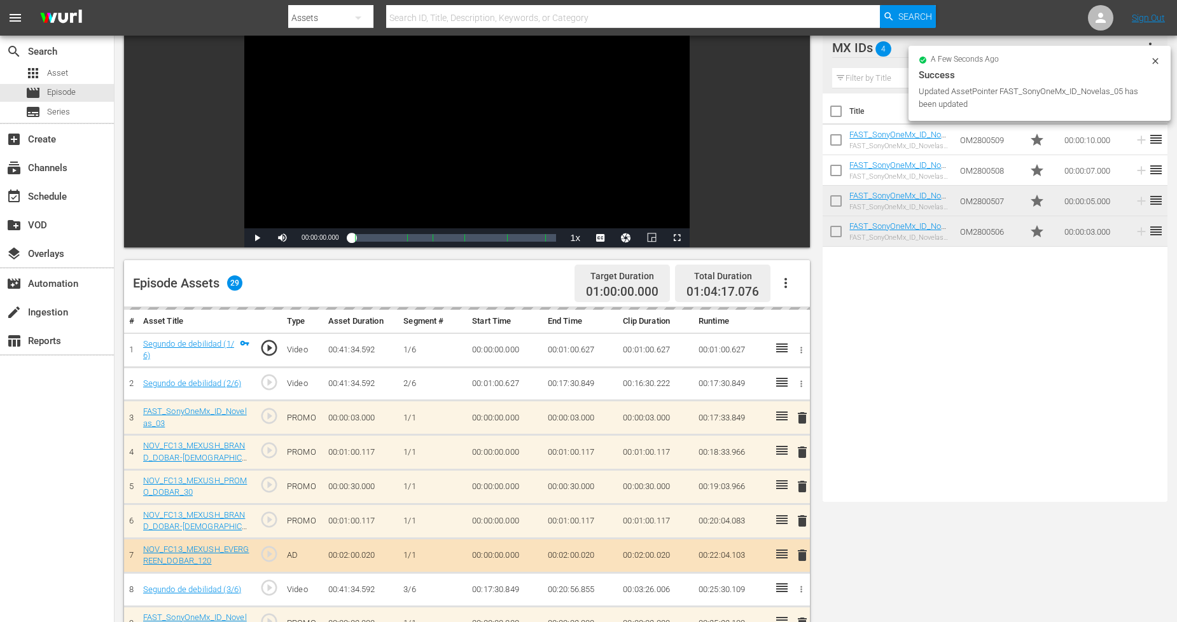
scroll to position [0, 0]
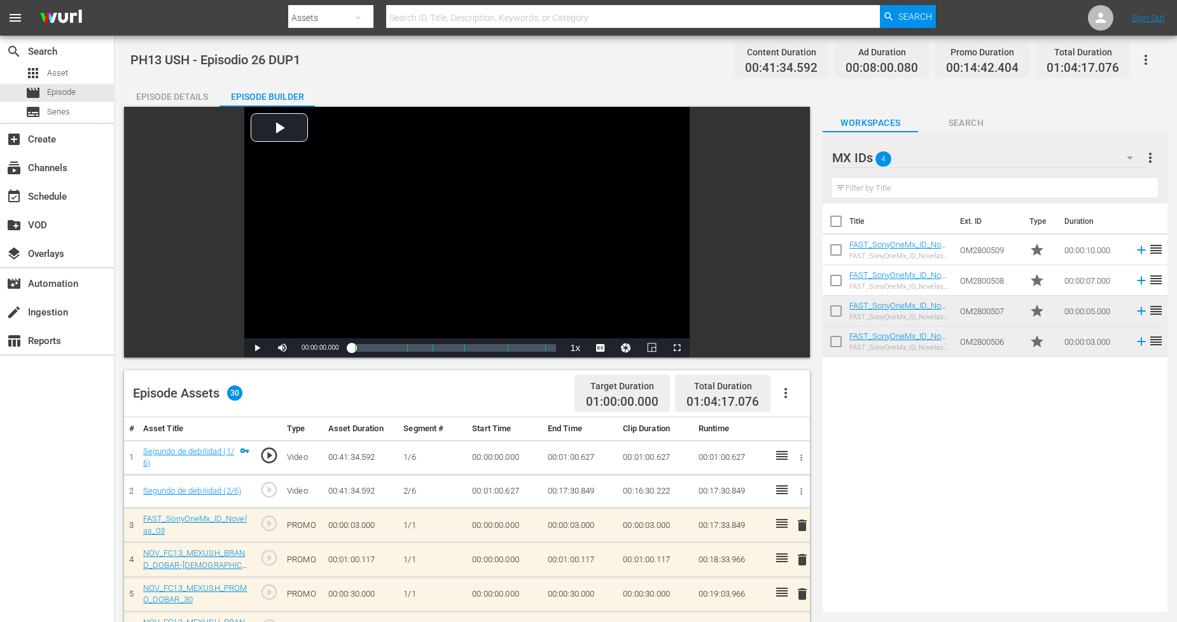
click at [1143, 60] on icon "button" at bounding box center [1145, 59] width 15 height 15
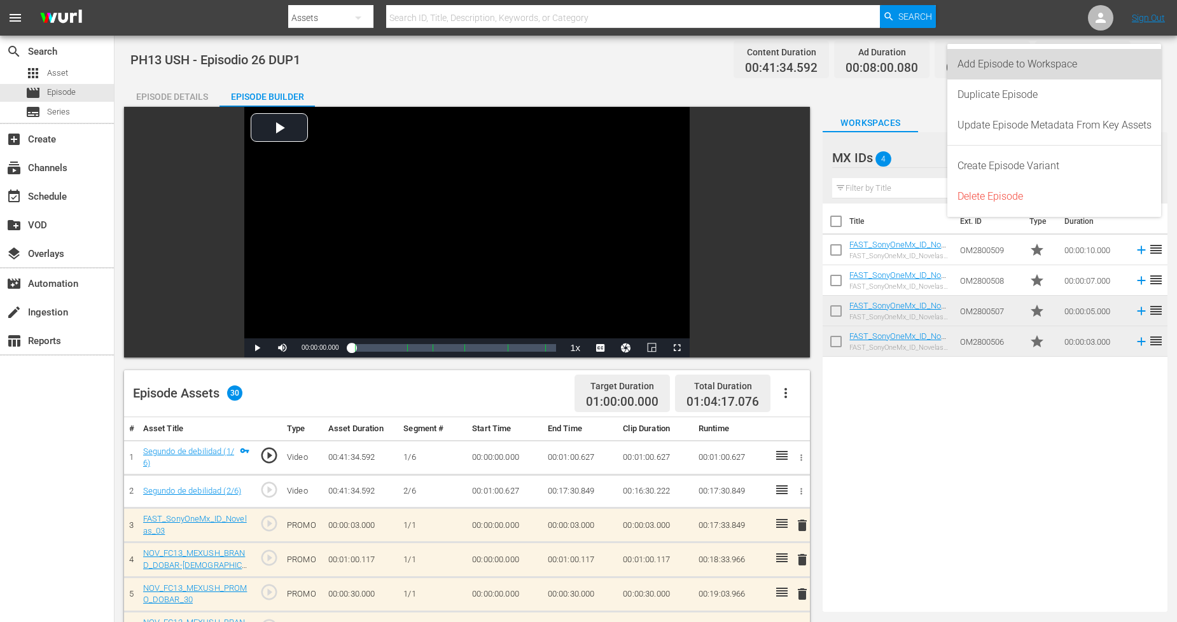
click at [1072, 68] on div "Add Episode to Workspace" at bounding box center [1054, 64] width 194 height 31
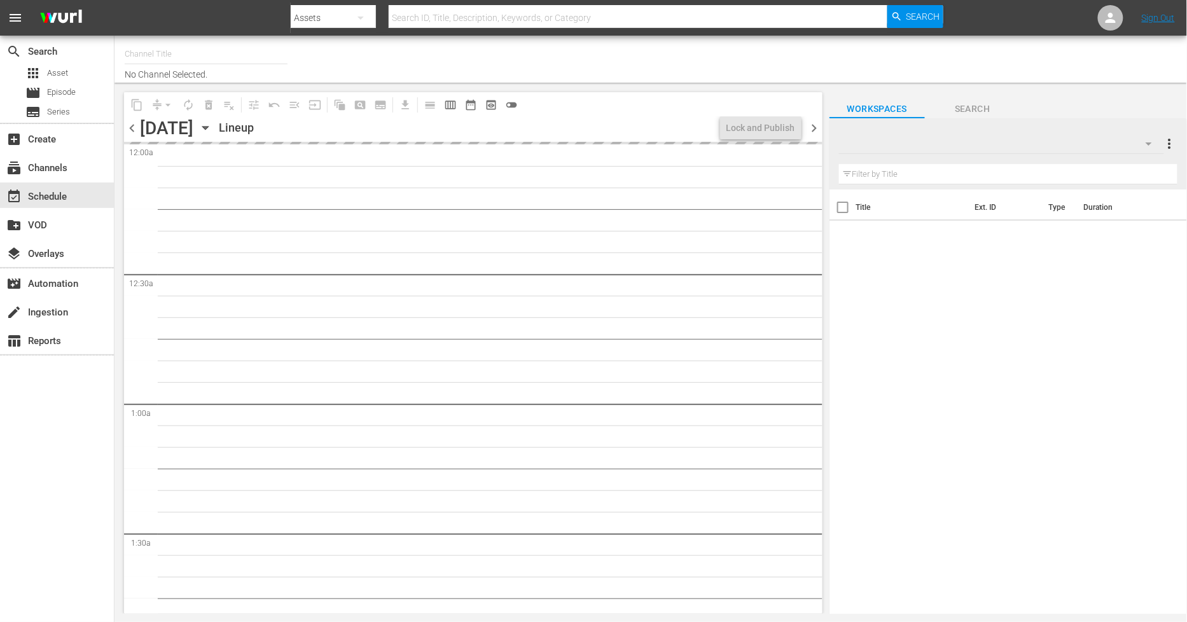
type input "Sony One Novelas (MX) (1001)"
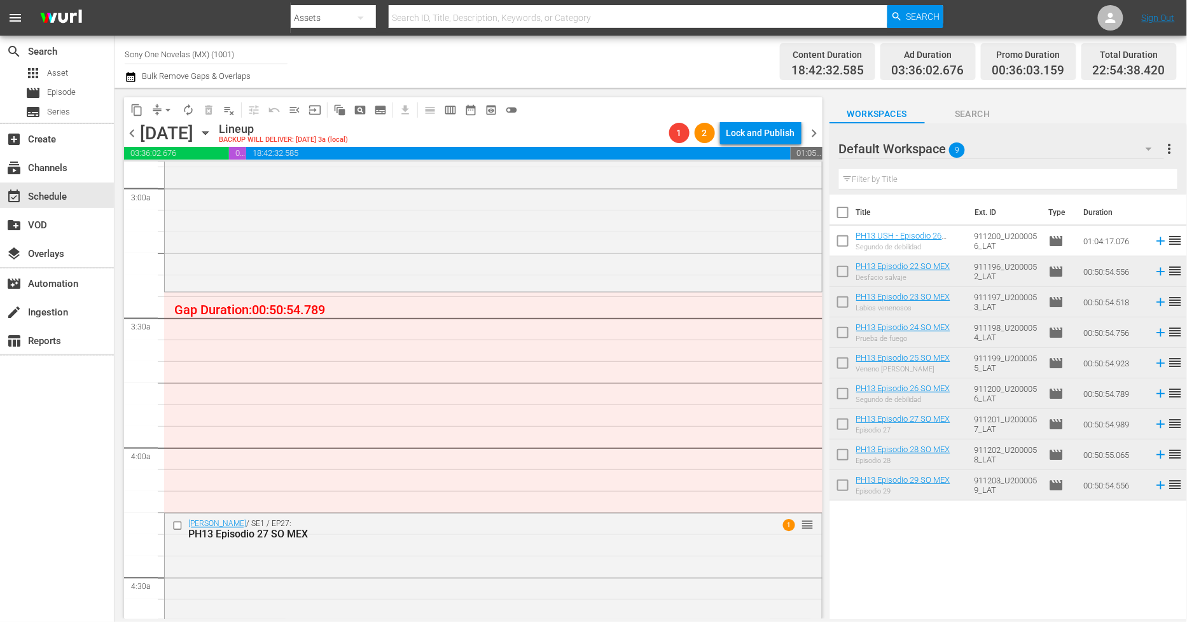
scroll to position [777, 0]
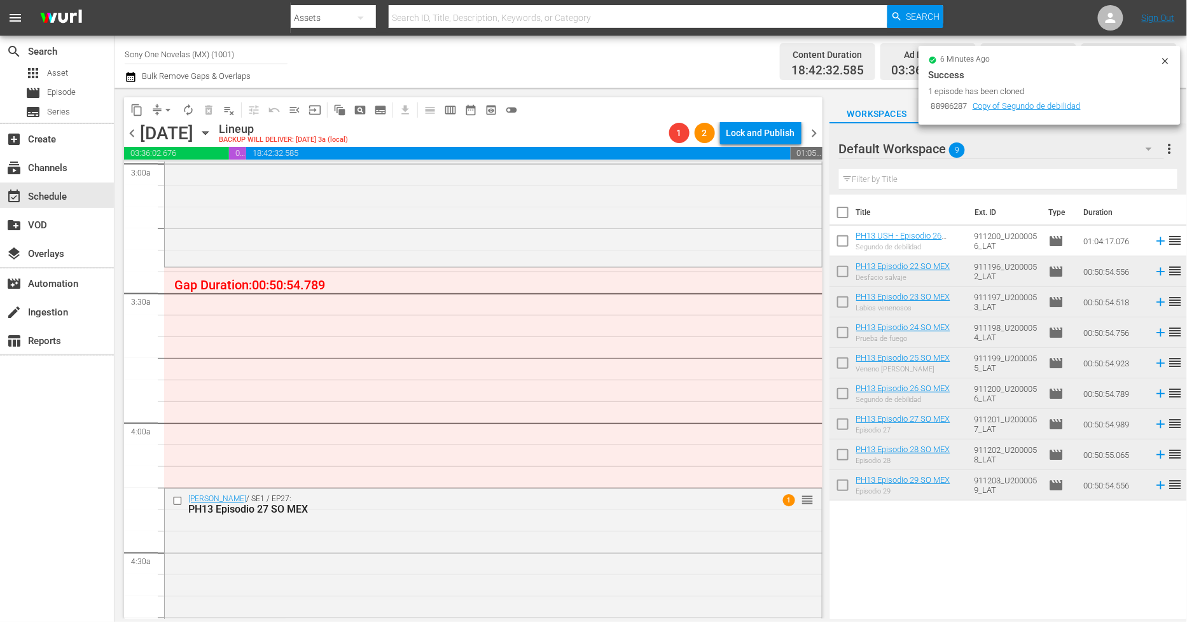
click at [1165, 61] on icon at bounding box center [1165, 61] width 6 height 6
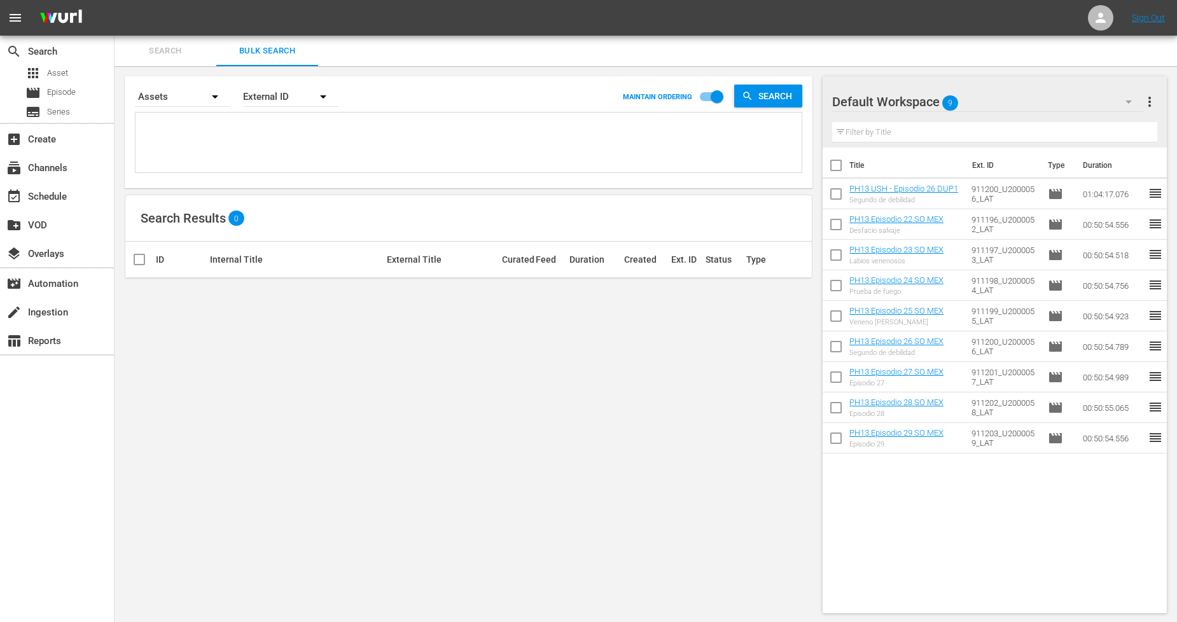
click at [275, 122] on textarea at bounding box center [470, 145] width 663 height 58
click at [62, 98] on span "Episode" at bounding box center [61, 92] width 29 height 13
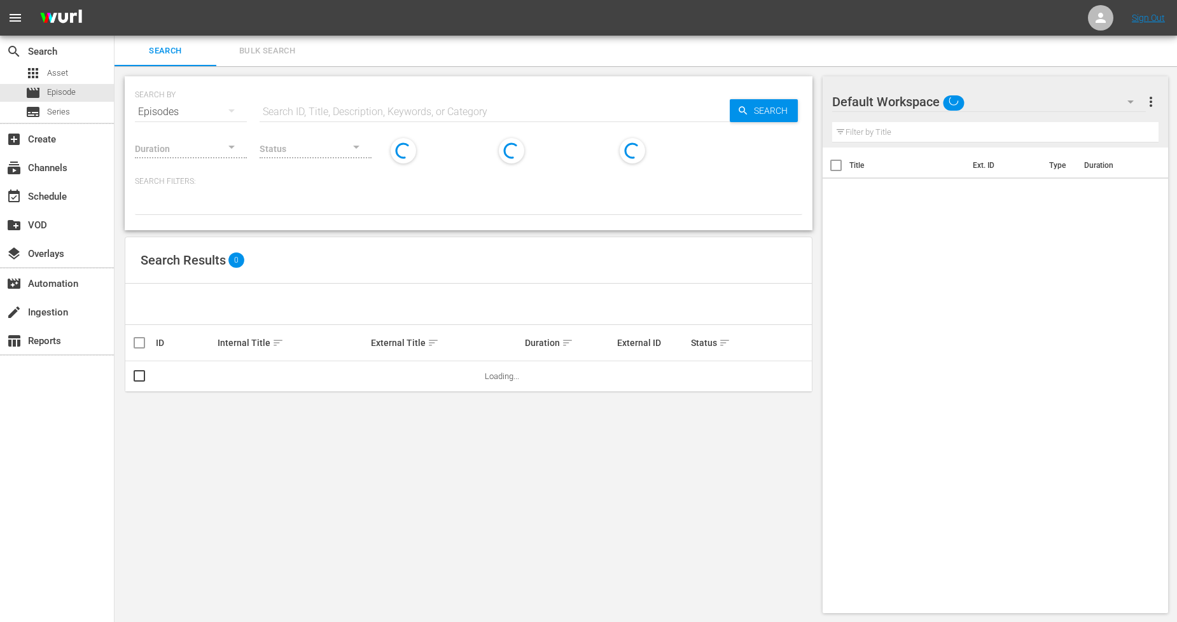
click at [270, 51] on span "Bulk Search" at bounding box center [267, 51] width 87 height 15
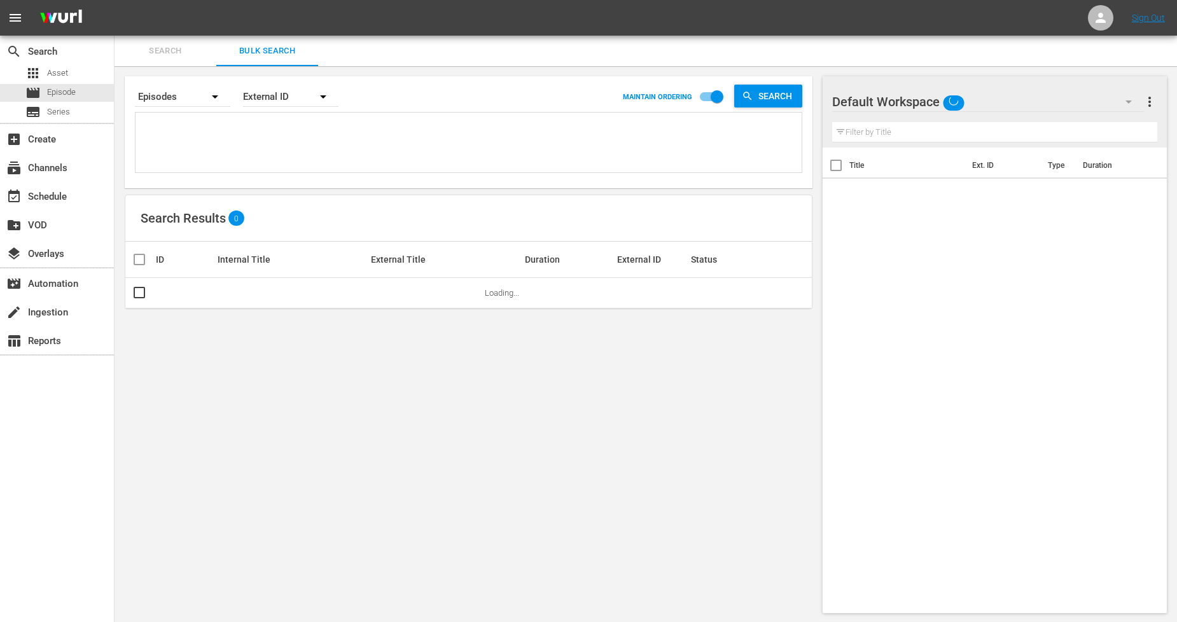
click at [218, 124] on textarea at bounding box center [470, 145] width 663 height 58
paste textarea "911196_U2000052_LAT 911197_U2000053_LAT 911198_U2000054_LAT 911199_U2000055_LAT…"
type textarea "911196_U2000052_LAT 911197_U2000053_LAT 911198_U2000054_LAT 911199_U2000055_LAT…"
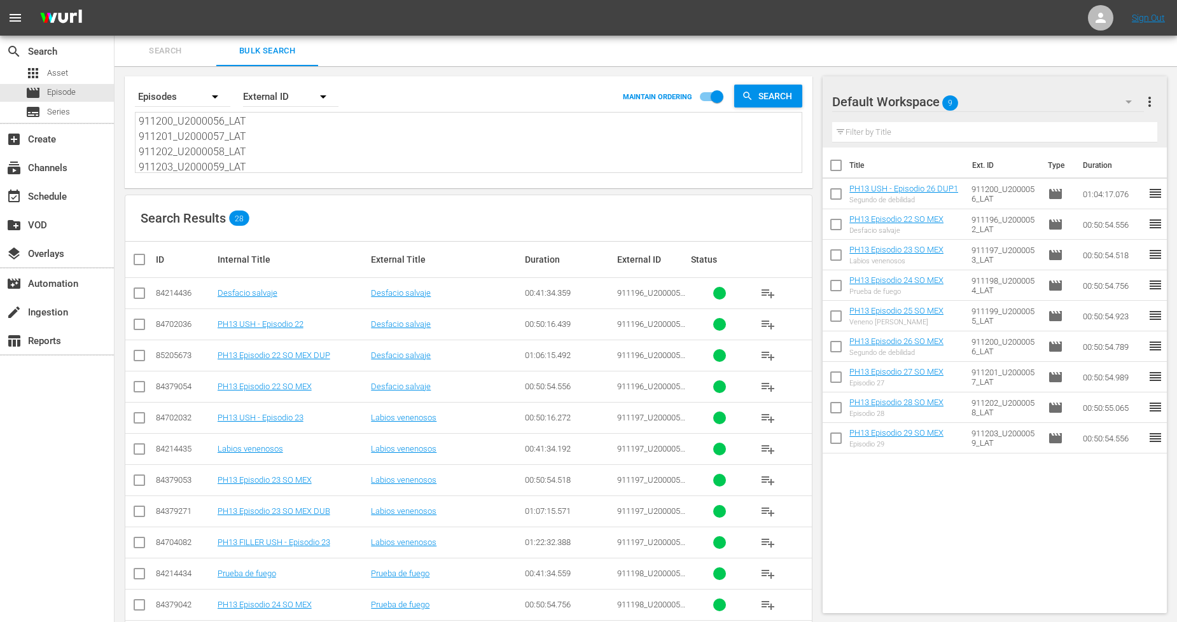
type textarea "911196_U2000052_LAT 911197_U2000053_LAT 911198_U2000054_LAT 911199_U2000055_LAT…"
click at [704, 97] on input "checkbox" at bounding box center [717, 99] width 73 height 24
checkbox input "false"
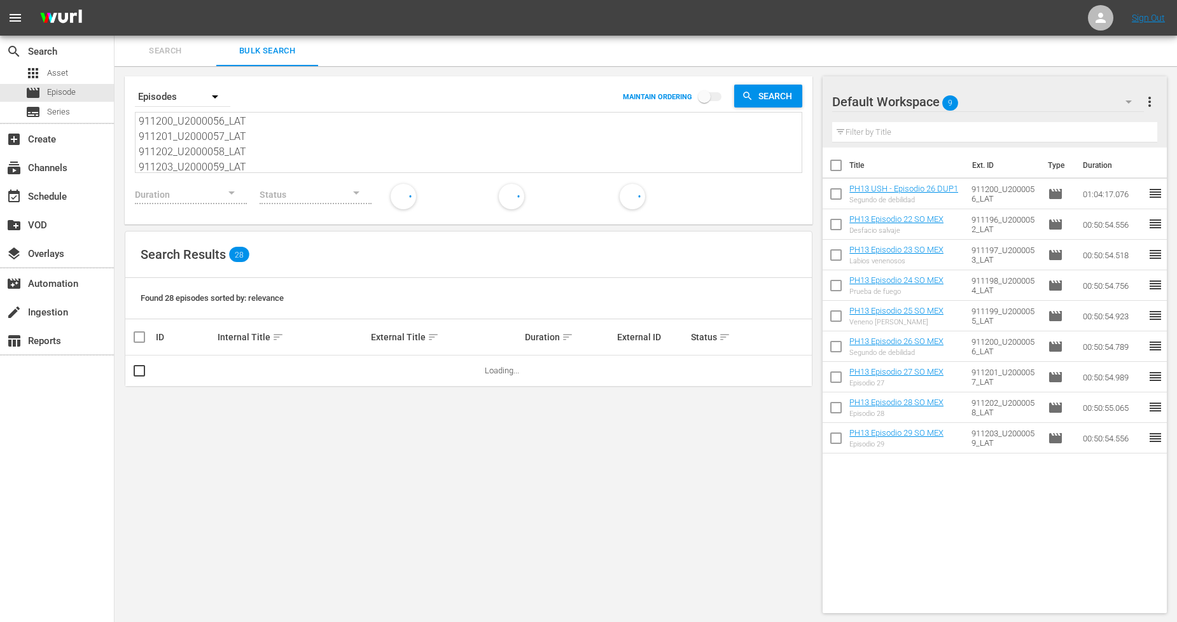
click at [272, 336] on span "sort" at bounding box center [277, 336] width 11 height 11
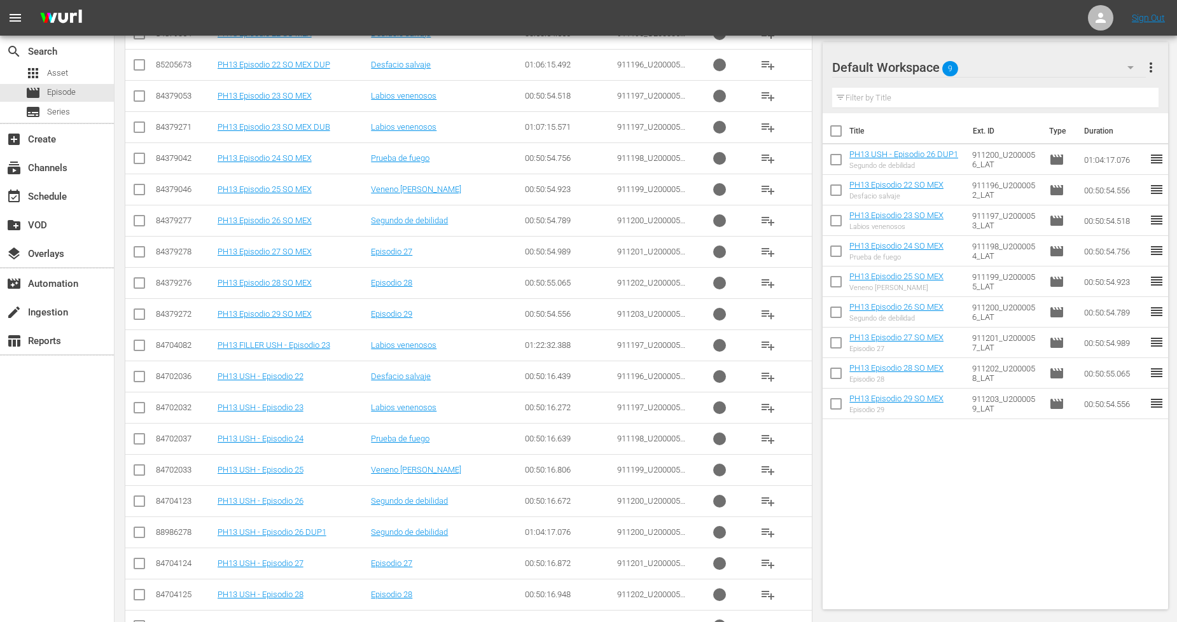
scroll to position [560, 0]
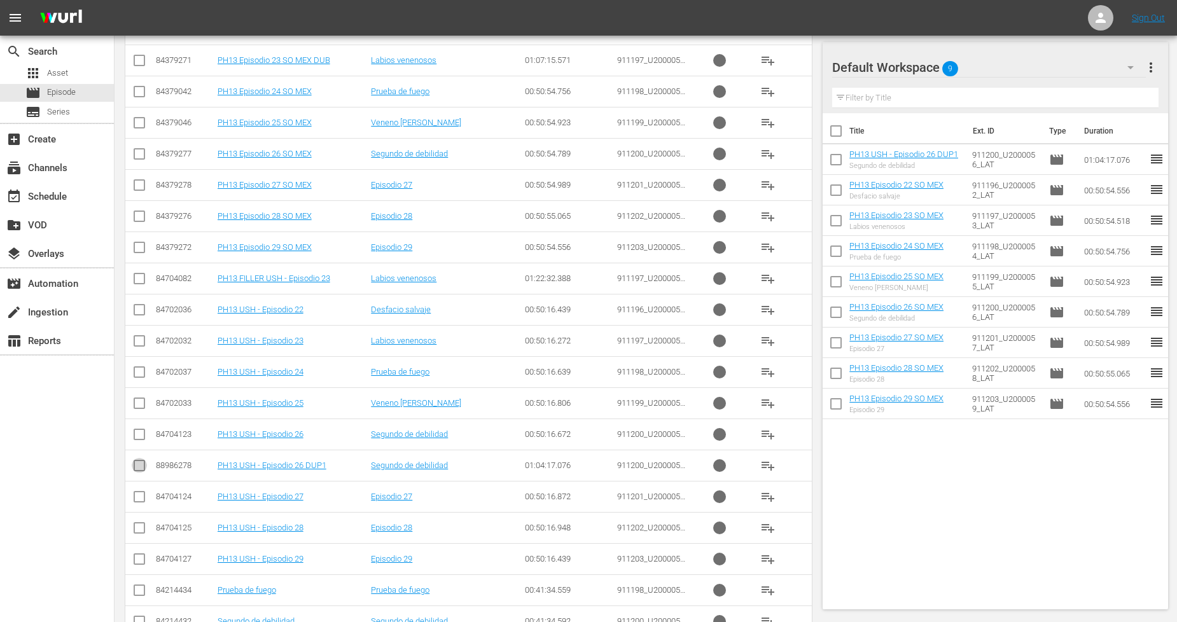
click at [142, 471] on input "checkbox" at bounding box center [139, 468] width 15 height 15
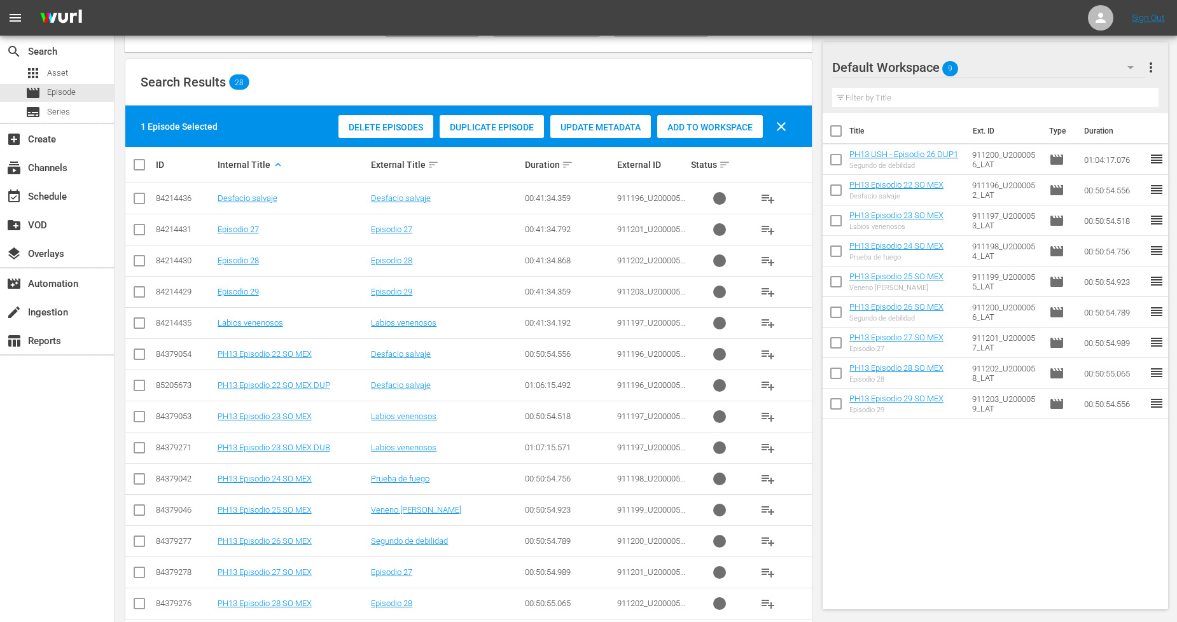
scroll to position [65, 0]
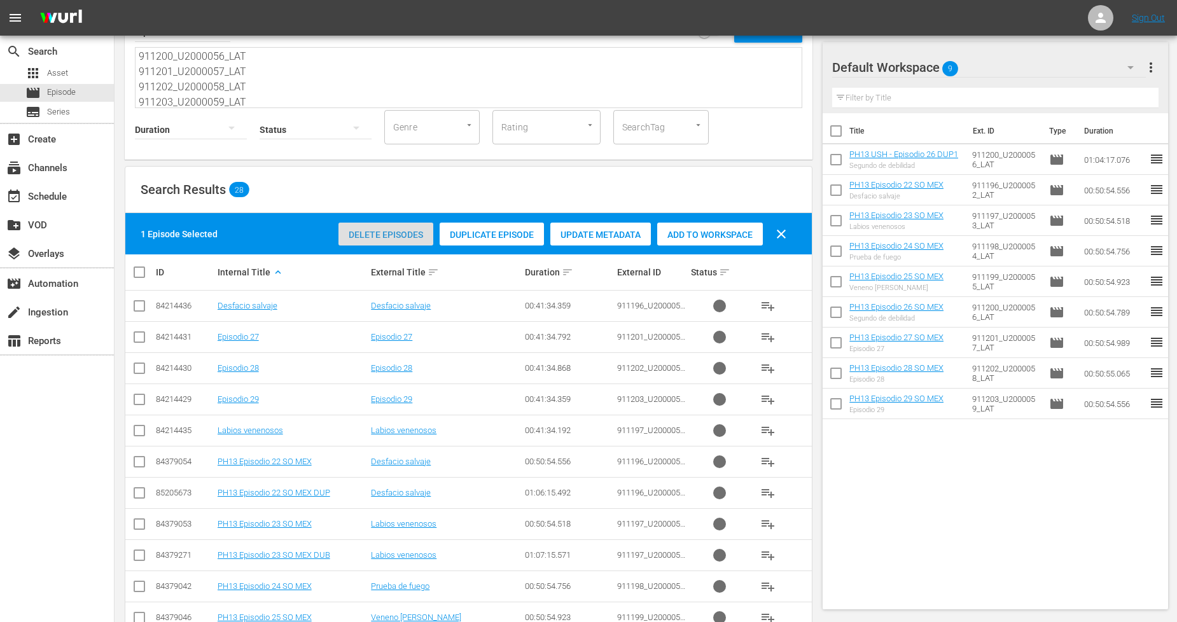
click at [398, 239] on div "Delete Episodes" at bounding box center [385, 235] width 95 height 24
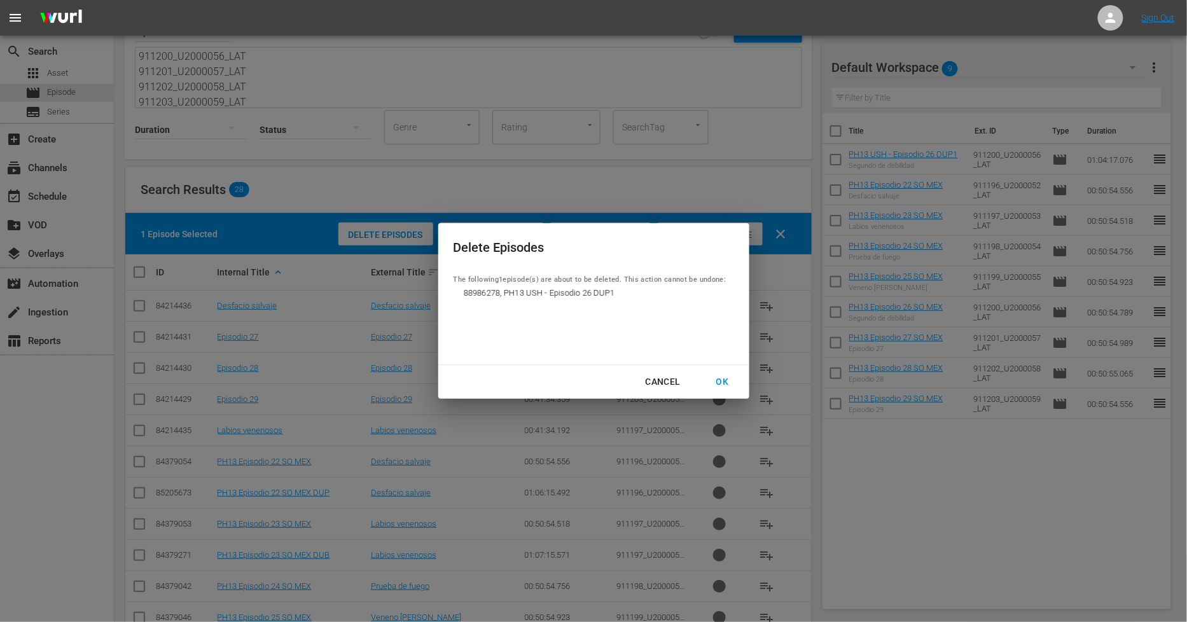
click at [711, 382] on div "OK" at bounding box center [722, 382] width 33 height 16
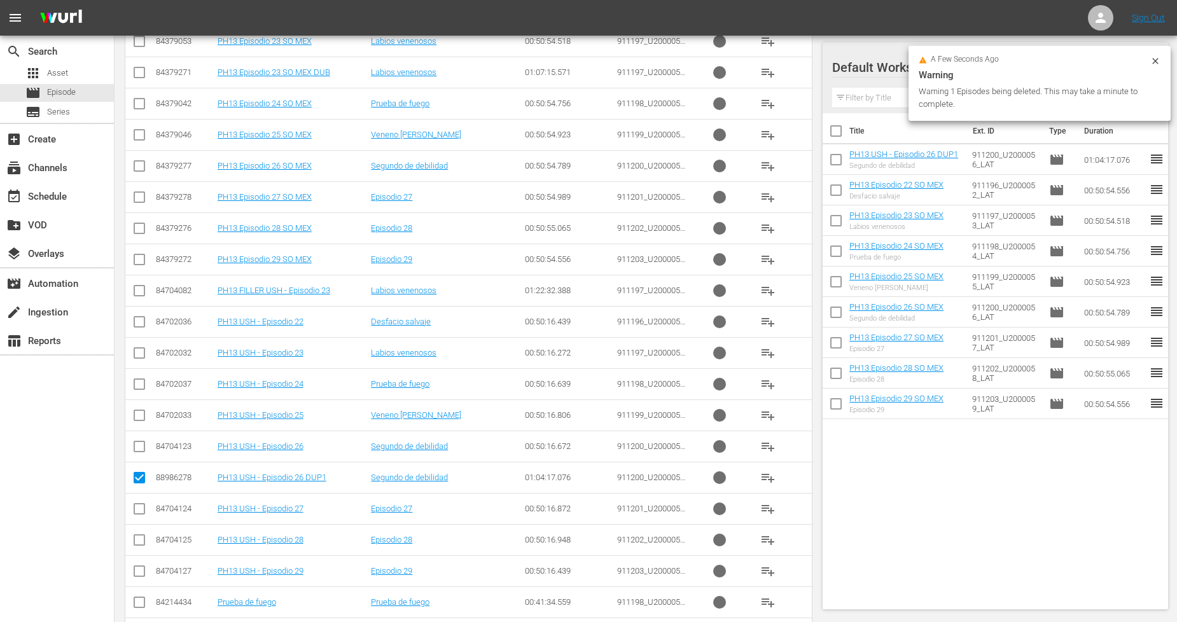
scroll to position [630, 0]
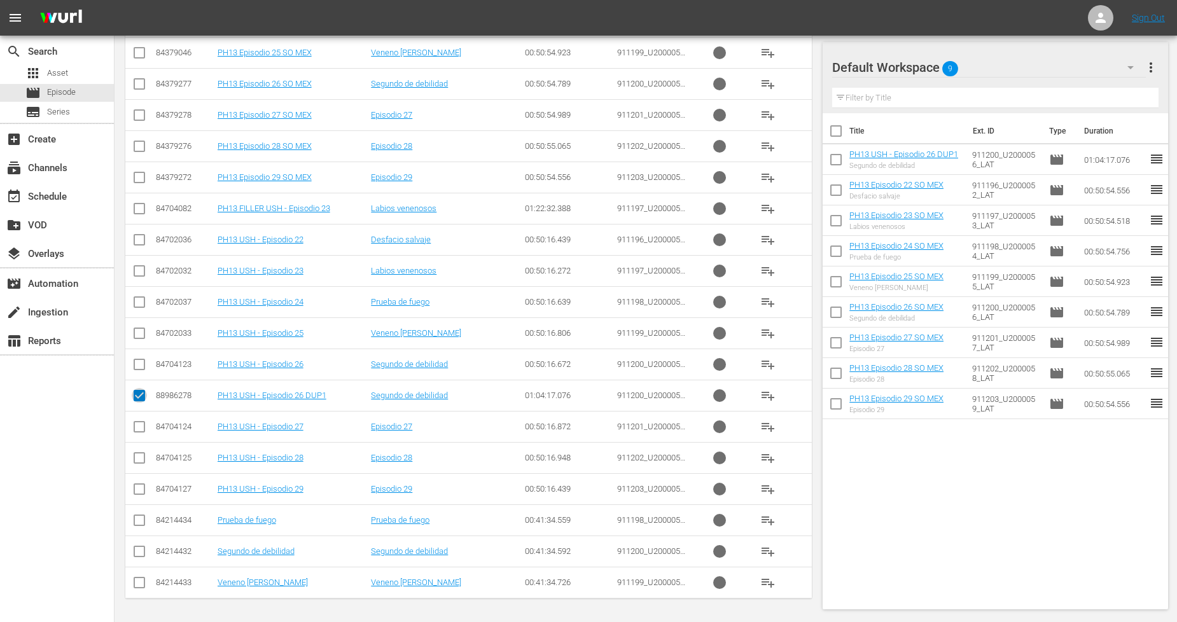
click at [137, 390] on icon at bounding box center [139, 395] width 15 height 15
click at [135, 396] on input "checkbox" at bounding box center [139, 398] width 15 height 15
checkbox input "false"
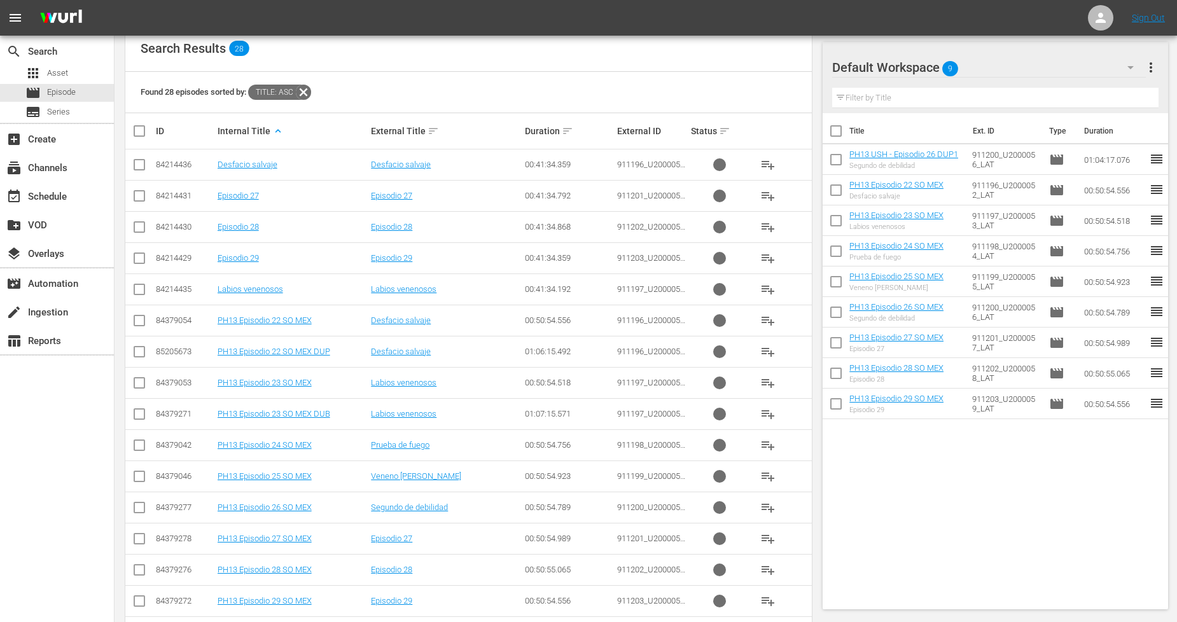
scroll to position [277, 0]
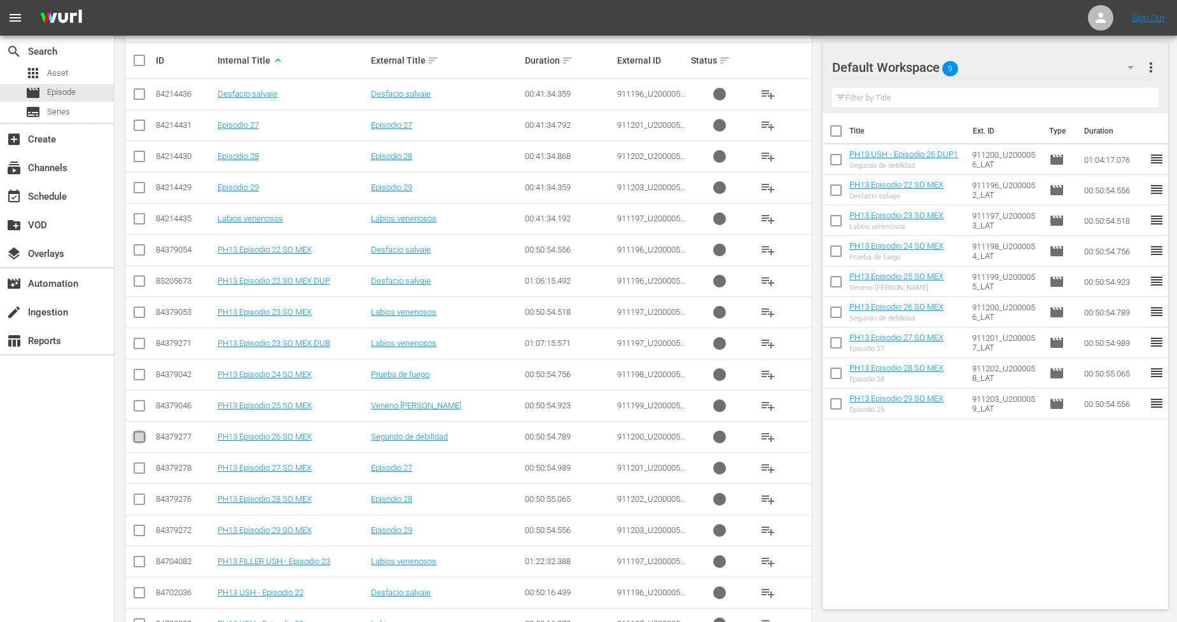
click at [142, 439] on input "checkbox" at bounding box center [139, 439] width 15 height 15
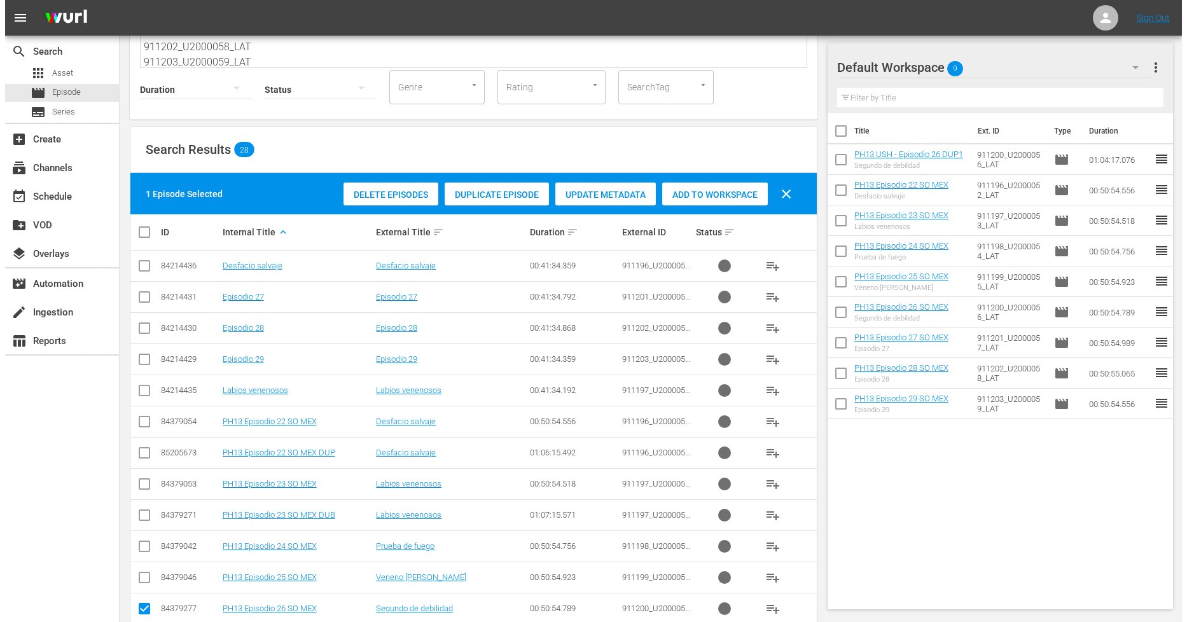
scroll to position [0, 0]
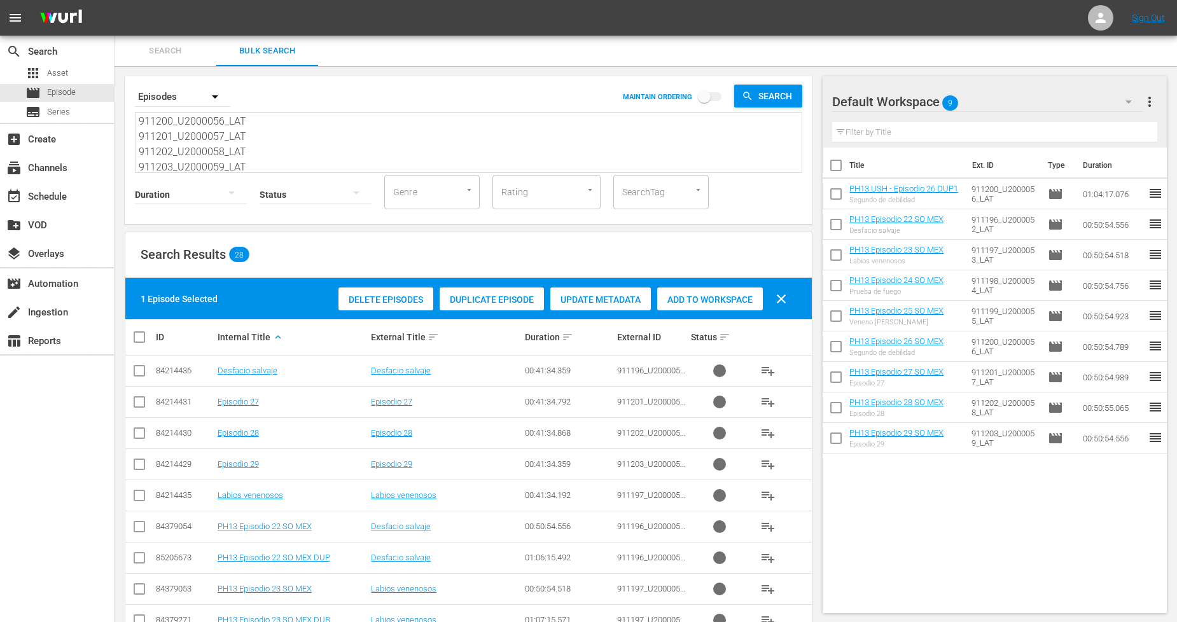
click at [513, 299] on span "Duplicate Episode" at bounding box center [492, 300] width 104 height 10
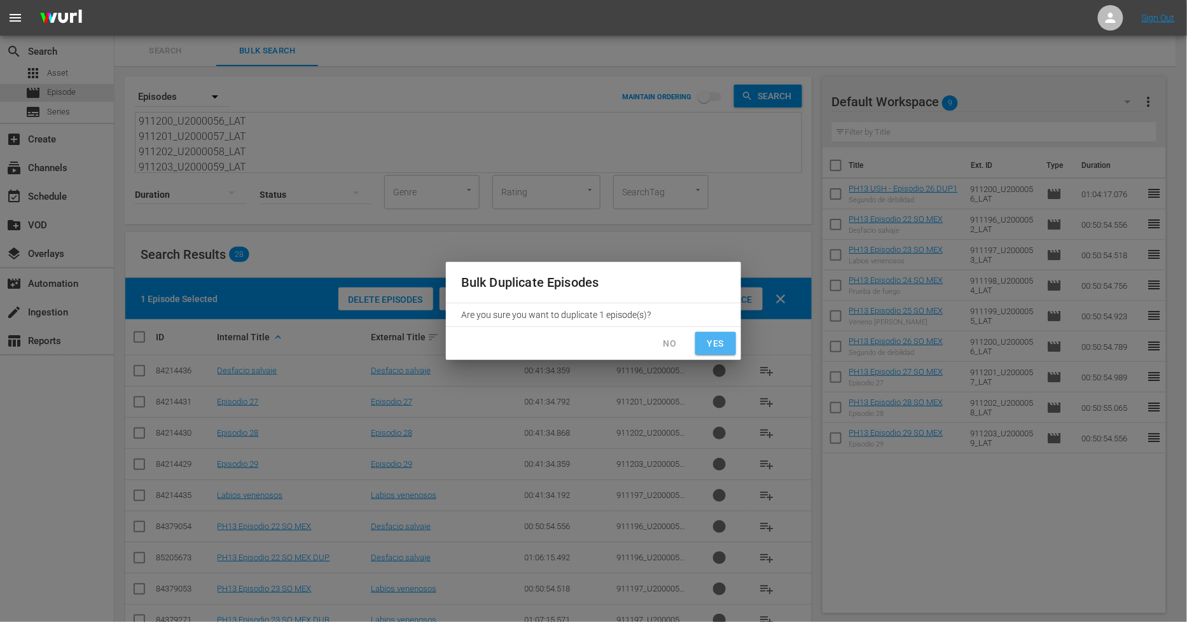
click at [728, 343] on button "Yes" at bounding box center [715, 344] width 41 height 24
checkbox input "false"
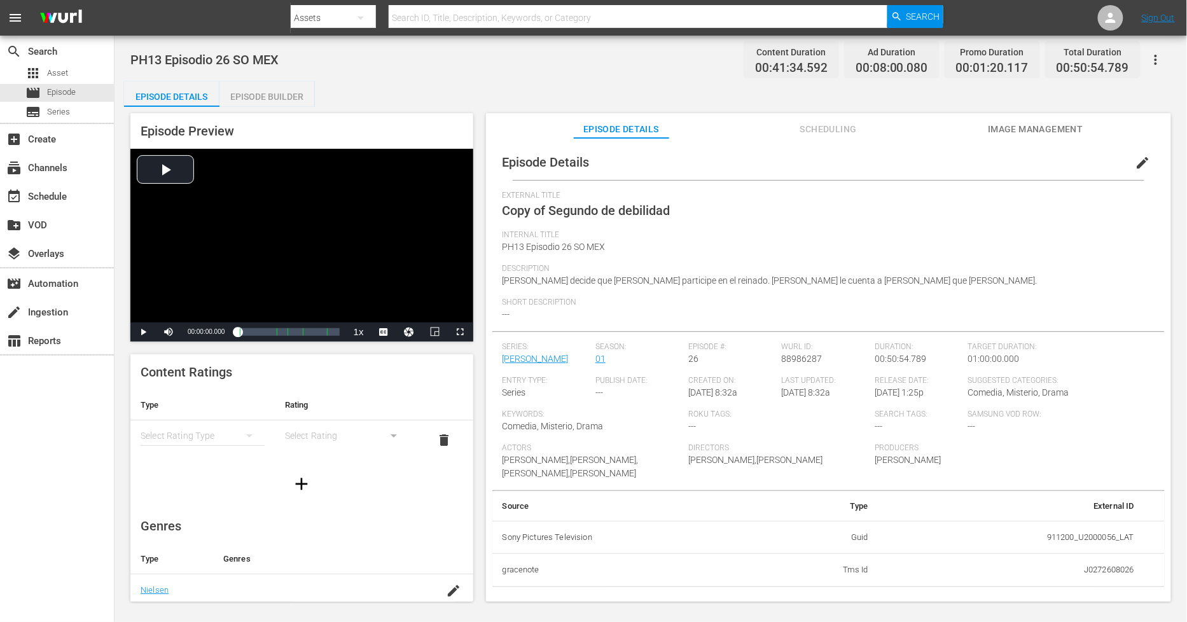
click at [1139, 162] on span "edit" at bounding box center [1142, 162] width 15 height 15
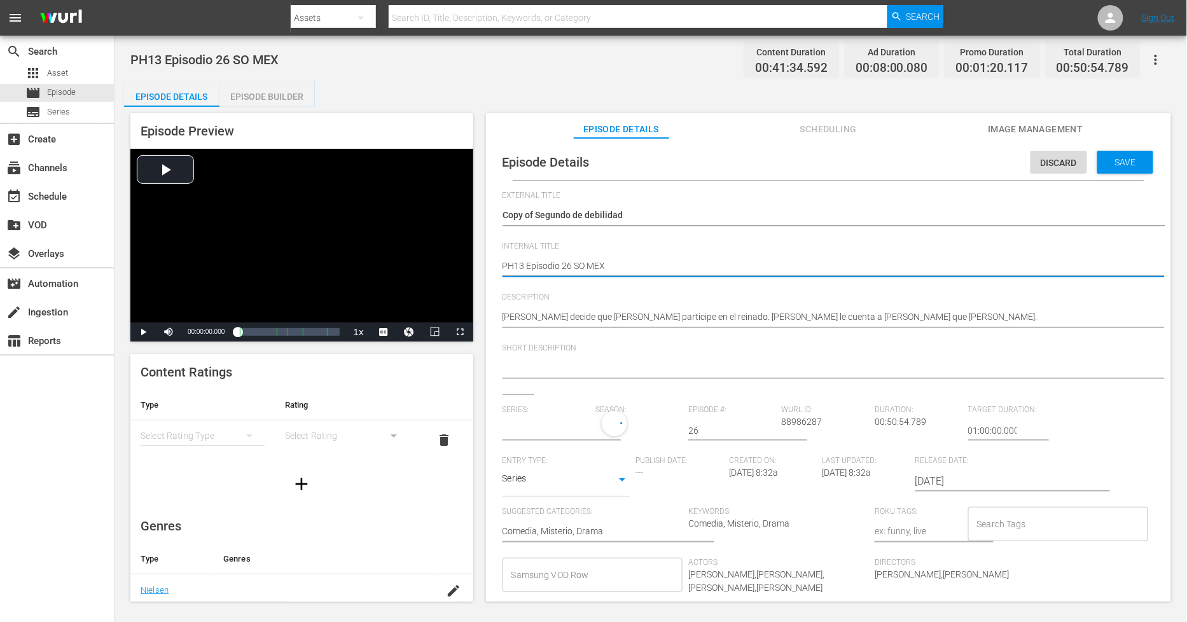
type textarea "PH13 Episodio 26 SO MEX"
type textarea "PH13 Episodio 26 SO MEX D"
type textarea "PH13 Episodio 26 SO MEX DU"
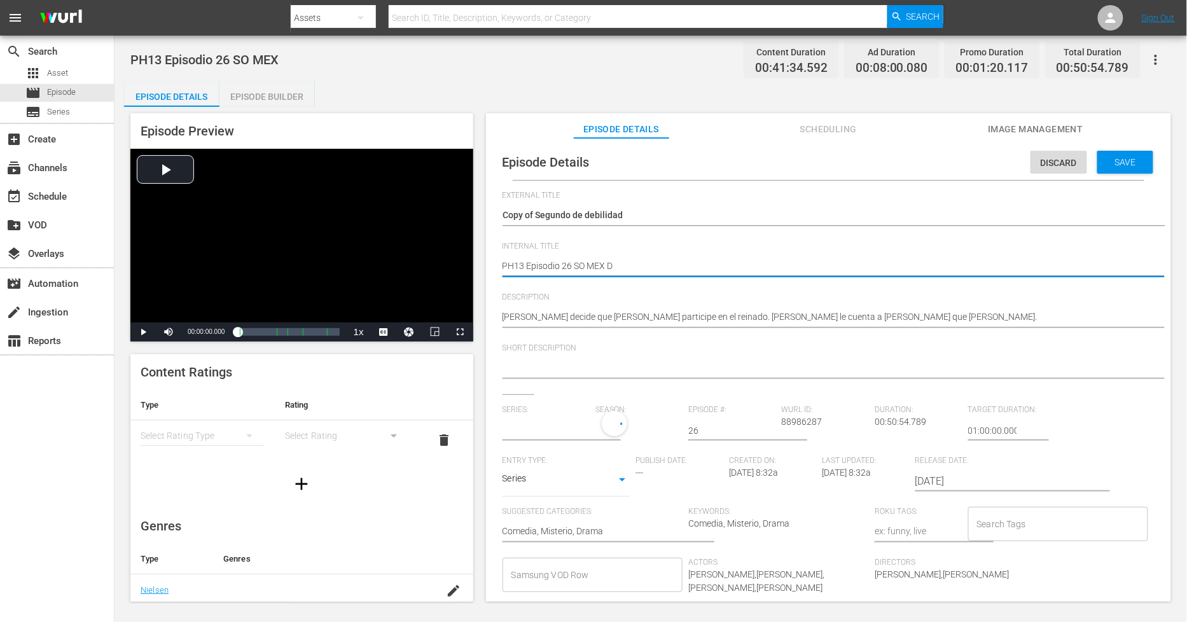
type textarea "PH13 Episodio 26 SO MEX DU"
type input "[PERSON_NAME]"
type textarea "PH13 Episodio 26 SO MEX DUP"
type textarea "PH13 Episodio 26 SO MEX DUP1"
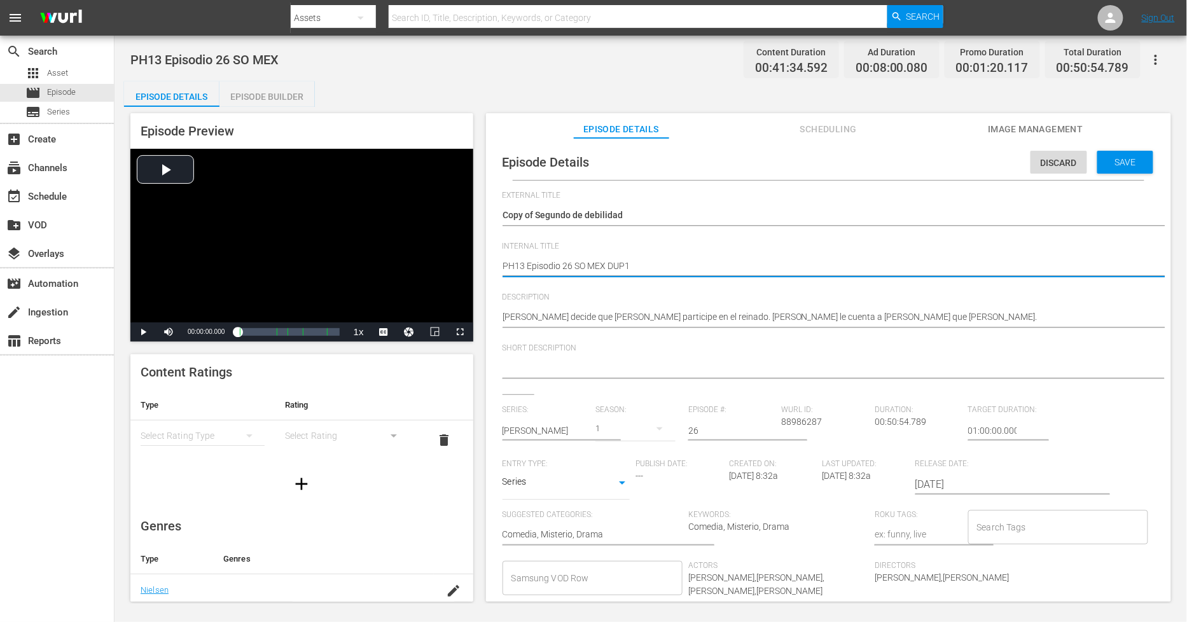
type textarea "PH13 Episodio 26 SO MEX DUP1"
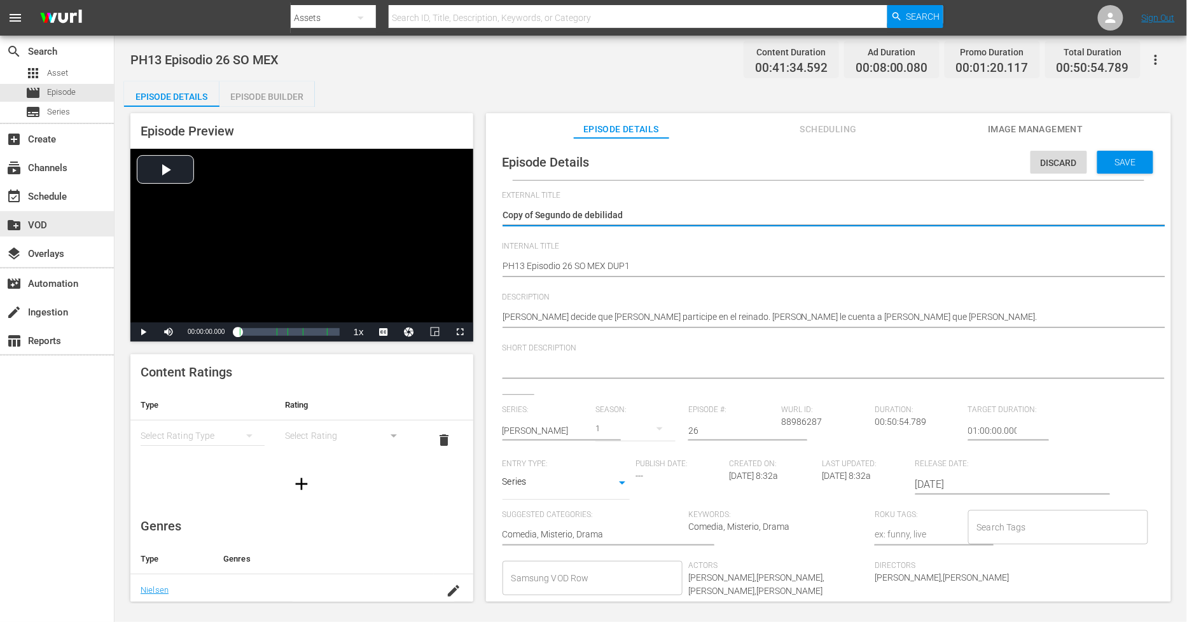
drag, startPoint x: 536, startPoint y: 214, endPoint x: -158, endPoint y: 229, distance: 694.1
type textarea "Segundo de debilidad"
click at [1110, 153] on div "Save" at bounding box center [1125, 162] width 56 height 23
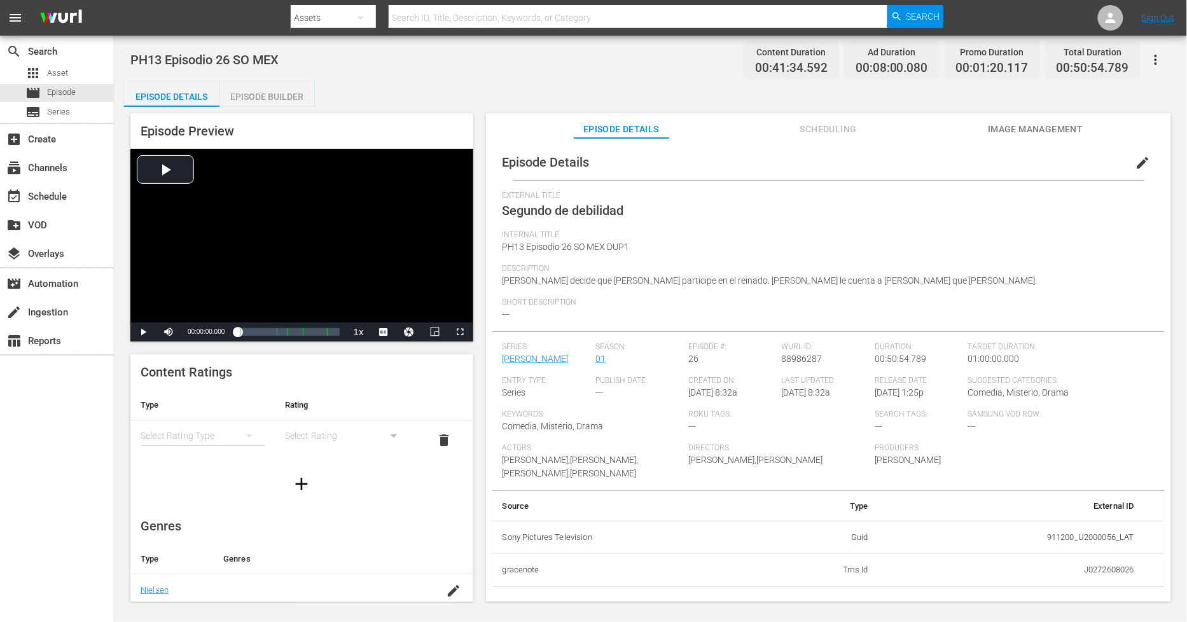
click at [288, 101] on div "Episode Builder" at bounding box center [266, 96] width 95 height 31
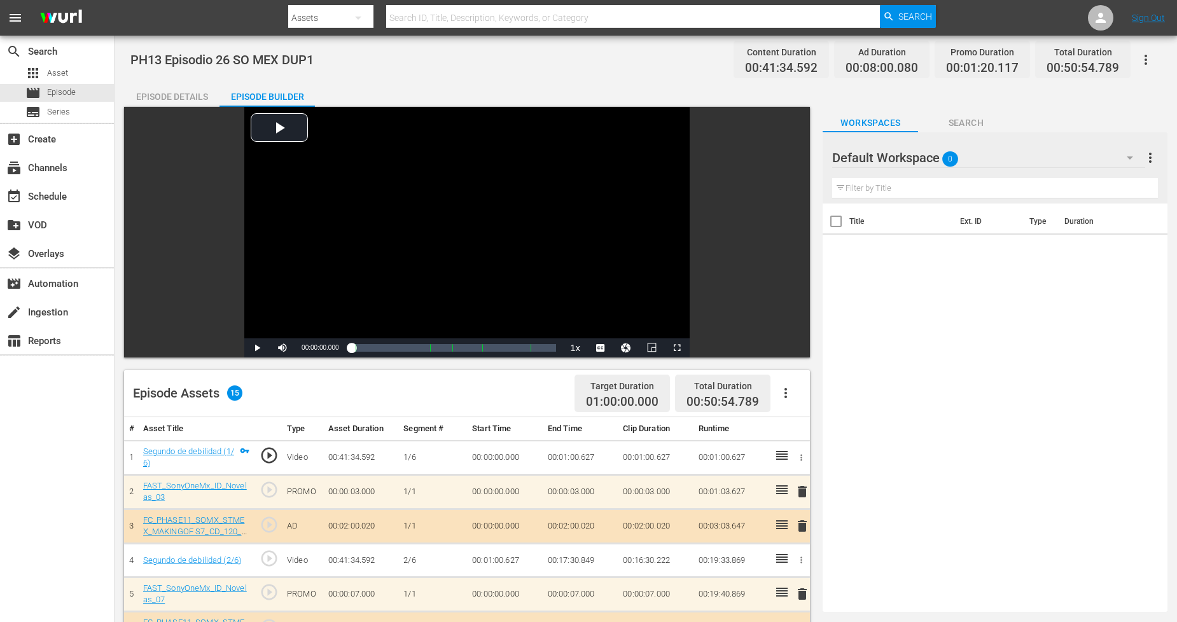
click at [1131, 156] on icon "button" at bounding box center [1129, 157] width 15 height 15
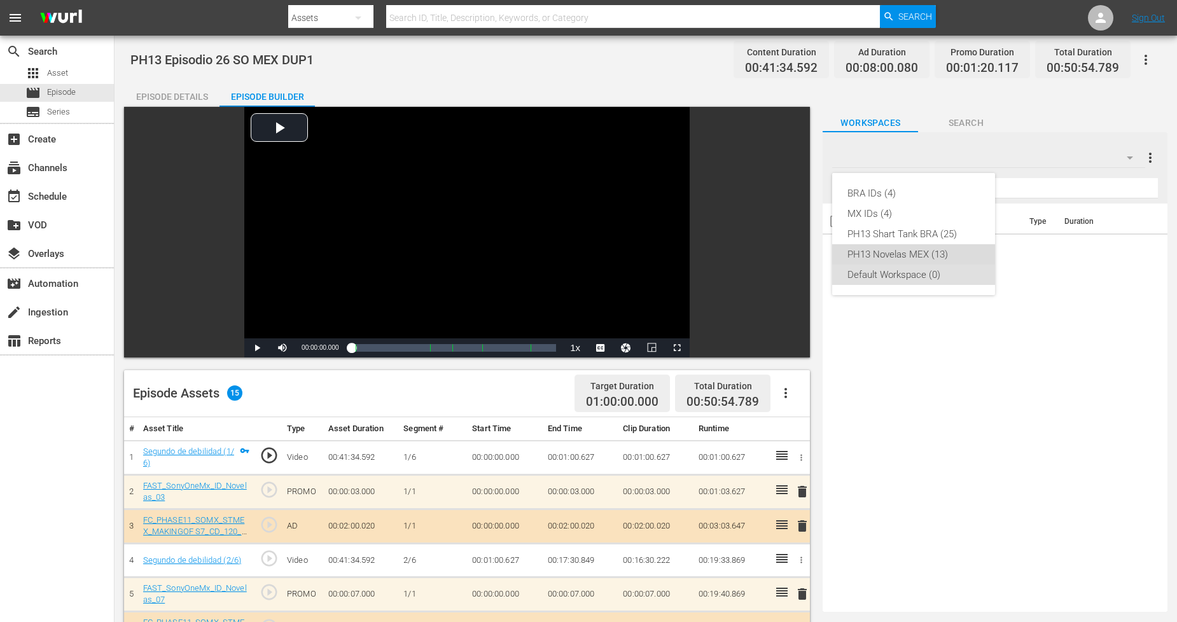
click at [924, 253] on div "PH13 Novelas MEX (13)" at bounding box center [913, 254] width 132 height 20
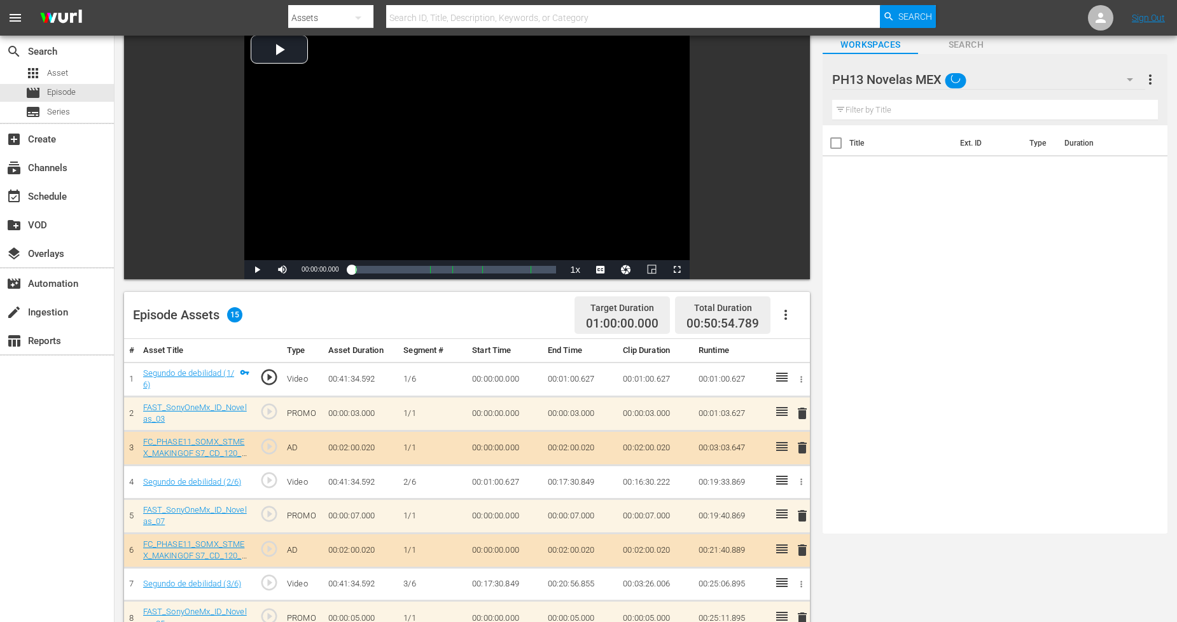
click at [568, 528] on tbody "1 Segundo de debilidad (1/6) play_circle_outline Video 00:41:34.592 1/6 00:00:0…" at bounding box center [467, 617] width 686 height 511
click at [568, 567] on td "00:20:56.855" at bounding box center [581, 584] width 76 height 34
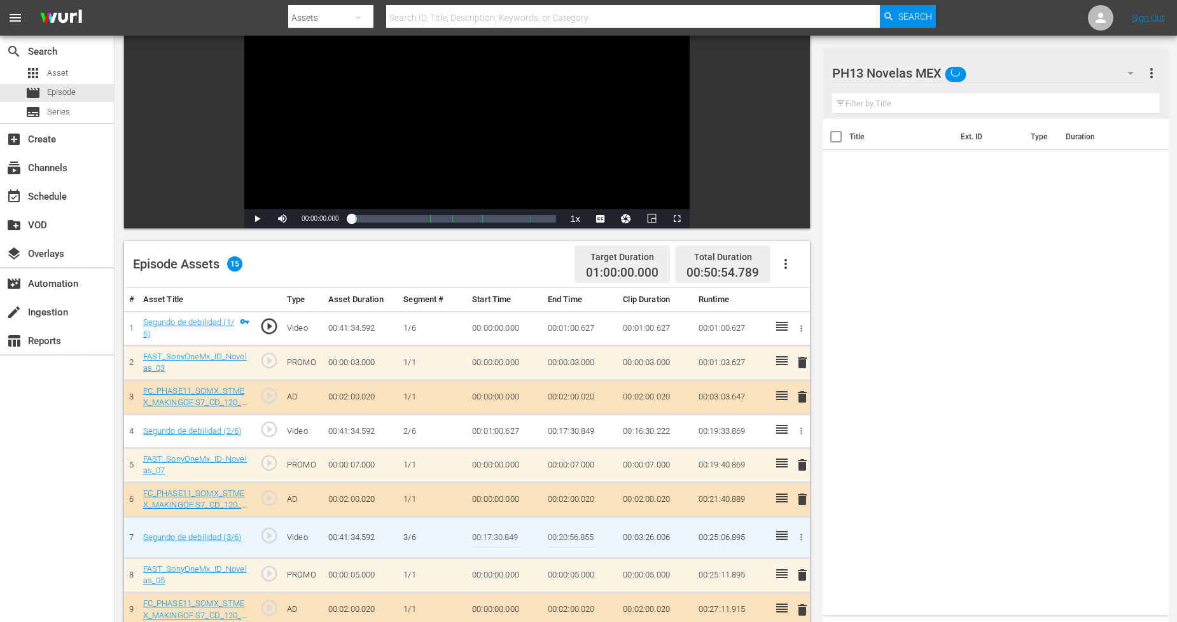
click at [568, 528] on input "00:20:56.855" at bounding box center [572, 537] width 49 height 31
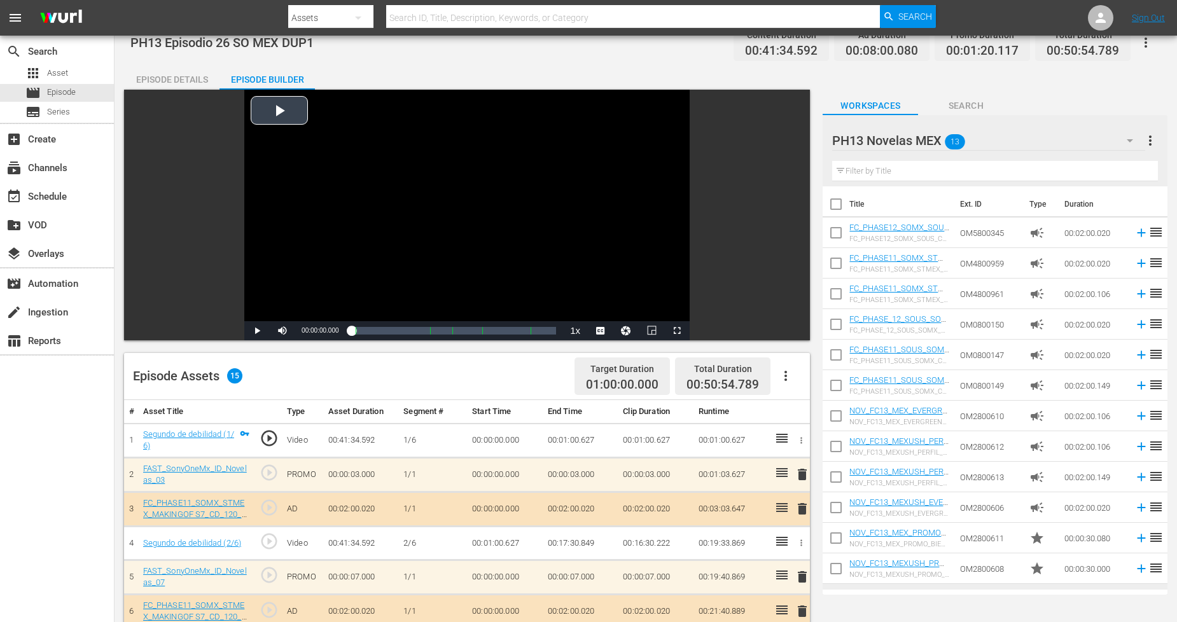
scroll to position [71, 0]
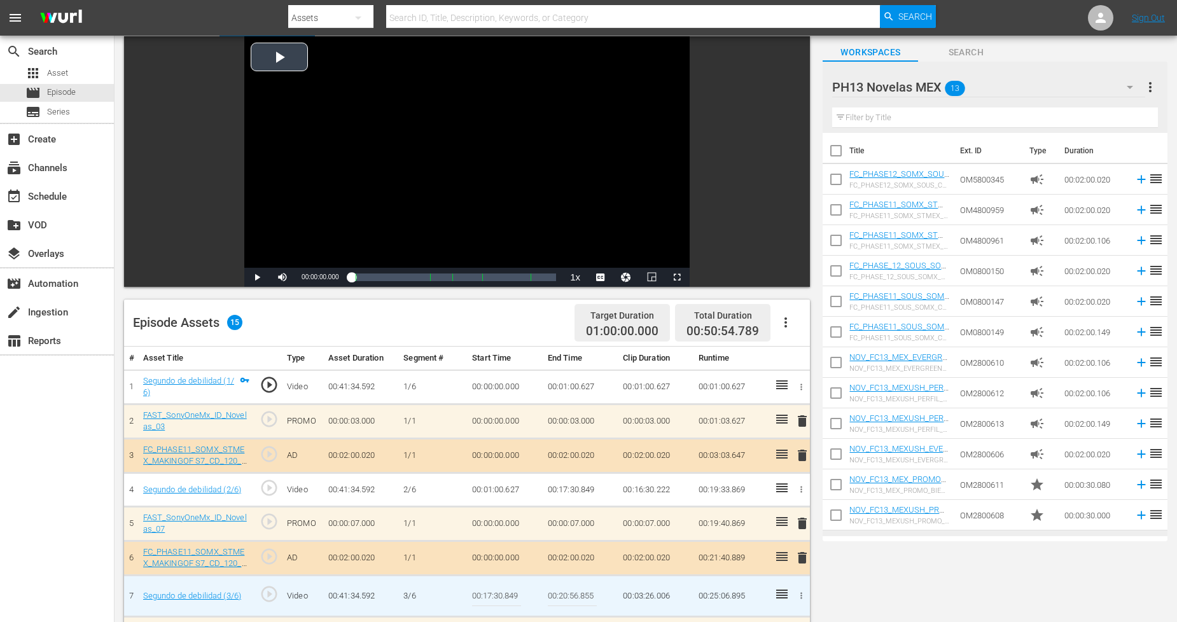
click at [524, 114] on div "Video Player" at bounding box center [466, 152] width 445 height 232
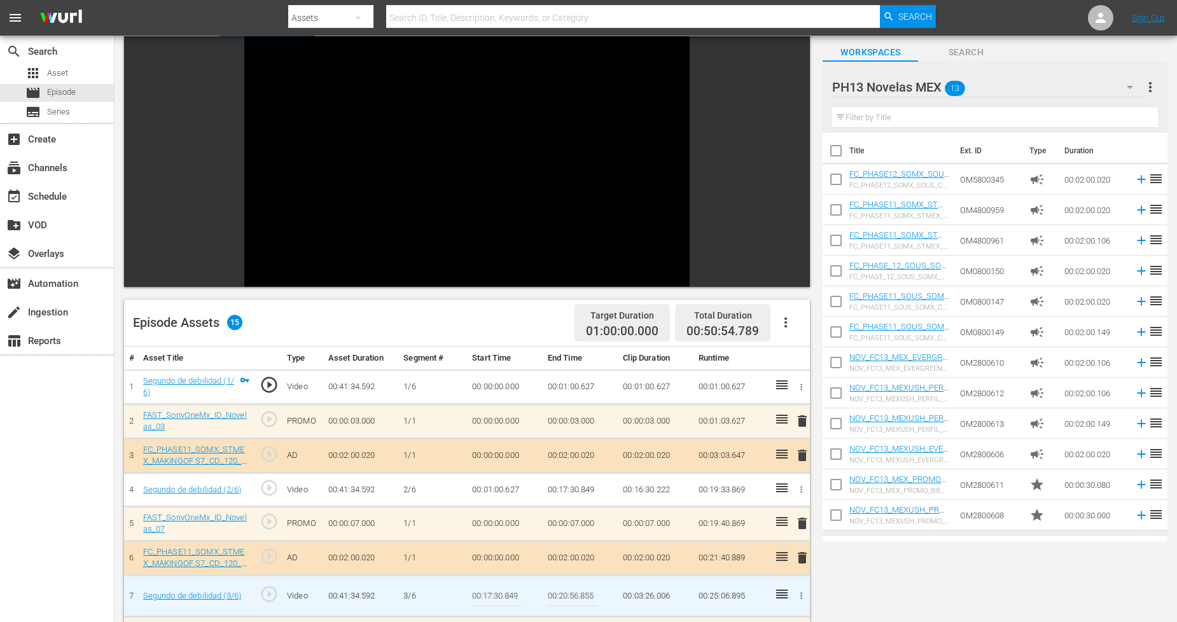
drag, startPoint x: 531, startPoint y: 19, endPoint x: 557, endPoint y: 131, distance: 114.8
click at [557, 132] on div "Video Player" at bounding box center [466, 152] width 445 height 232
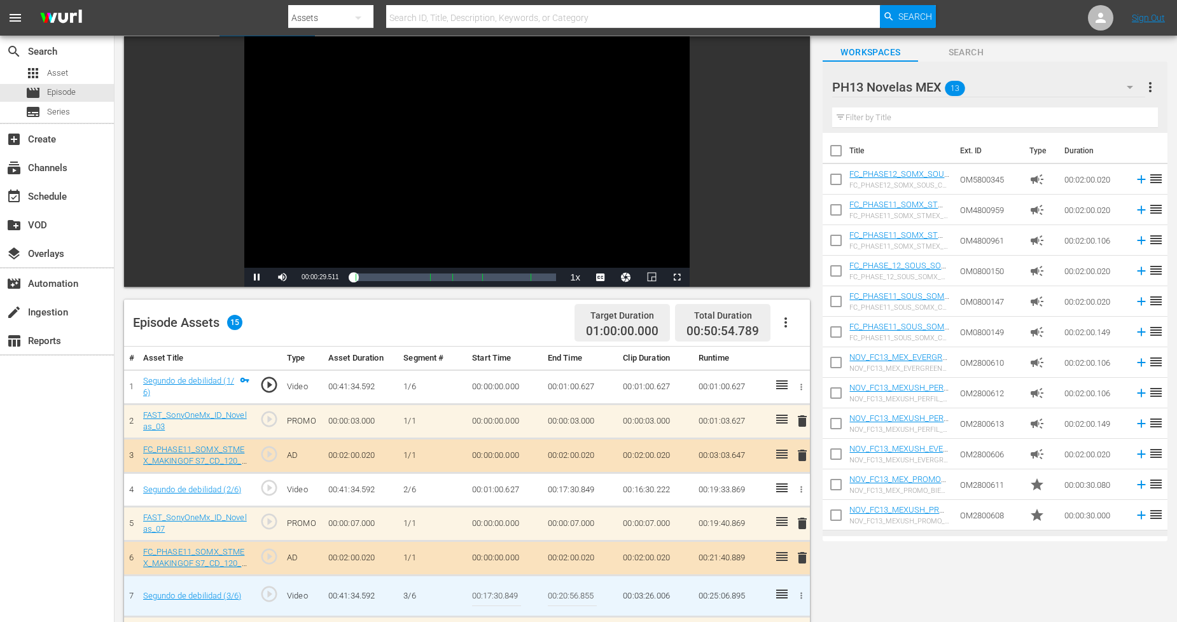
drag, startPoint x: 557, startPoint y: 131, endPoint x: 526, endPoint y: 64, distance: 73.4
click at [526, 64] on div "Video Player" at bounding box center [466, 152] width 445 height 232
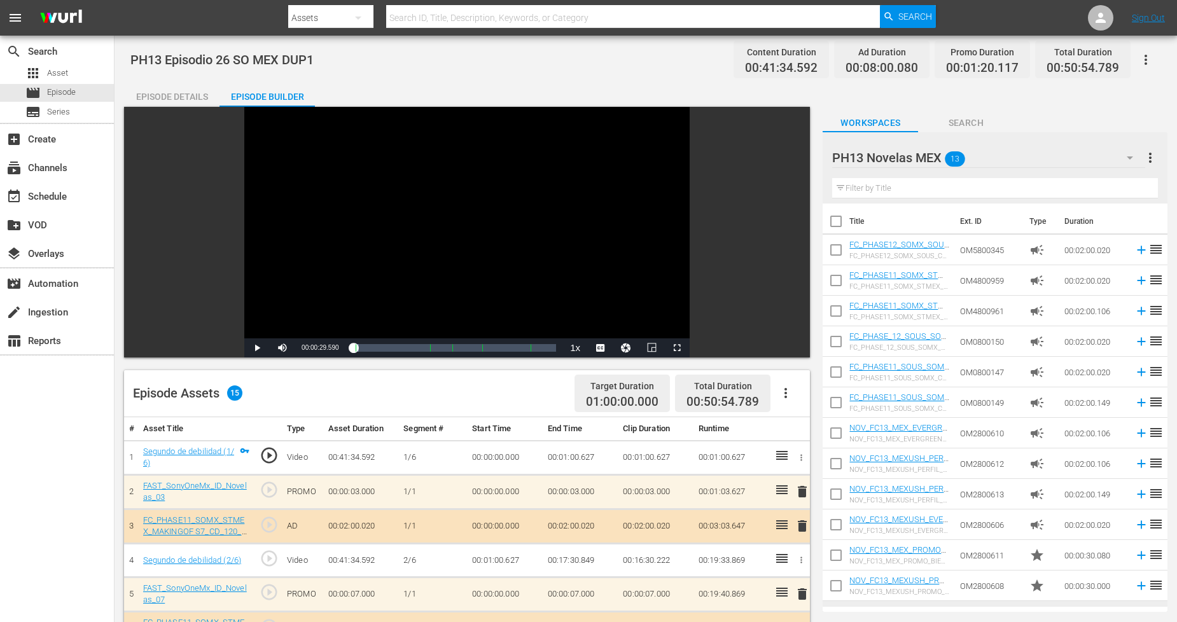
scroll to position [347, 0]
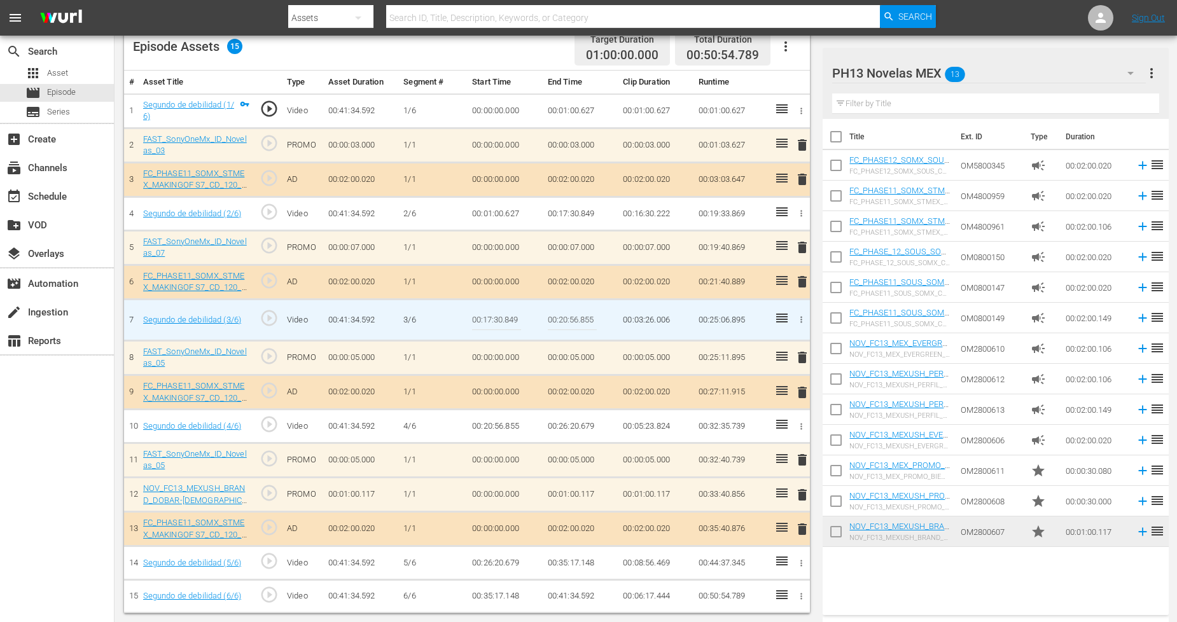
drag, startPoint x: 831, startPoint y: 503, endPoint x: 832, endPoint y: 523, distance: 20.4
click at [831, 504] on input "checkbox" at bounding box center [835, 503] width 27 height 27
checkbox input "true"
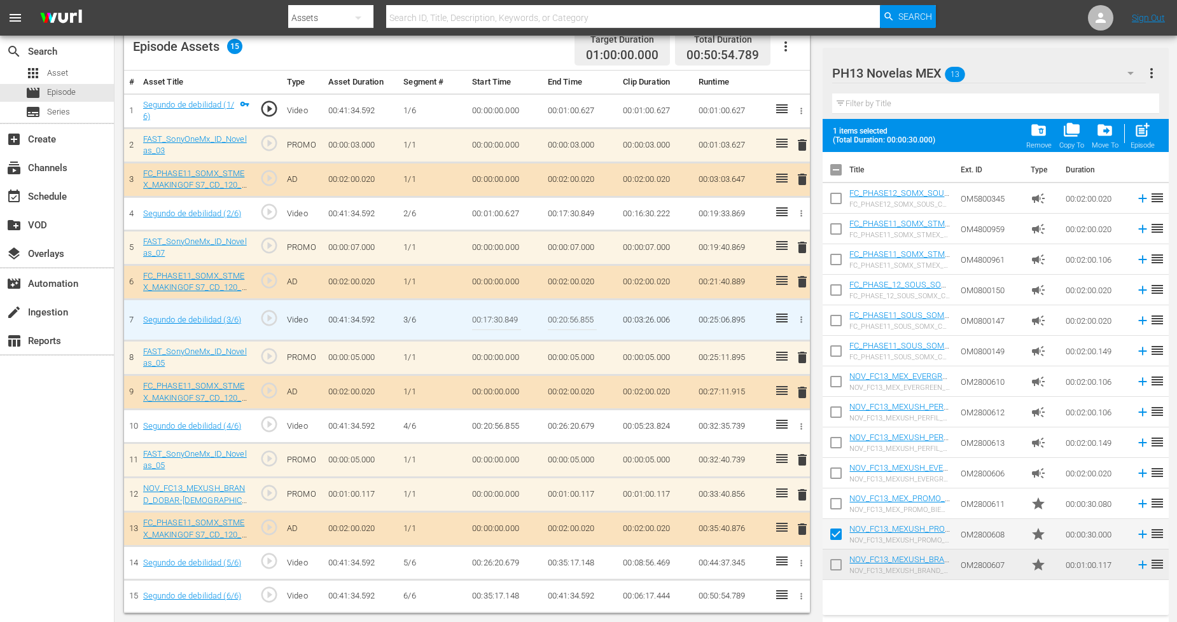
click at [835, 569] on input "checkbox" at bounding box center [835, 567] width 27 height 27
checkbox input "true"
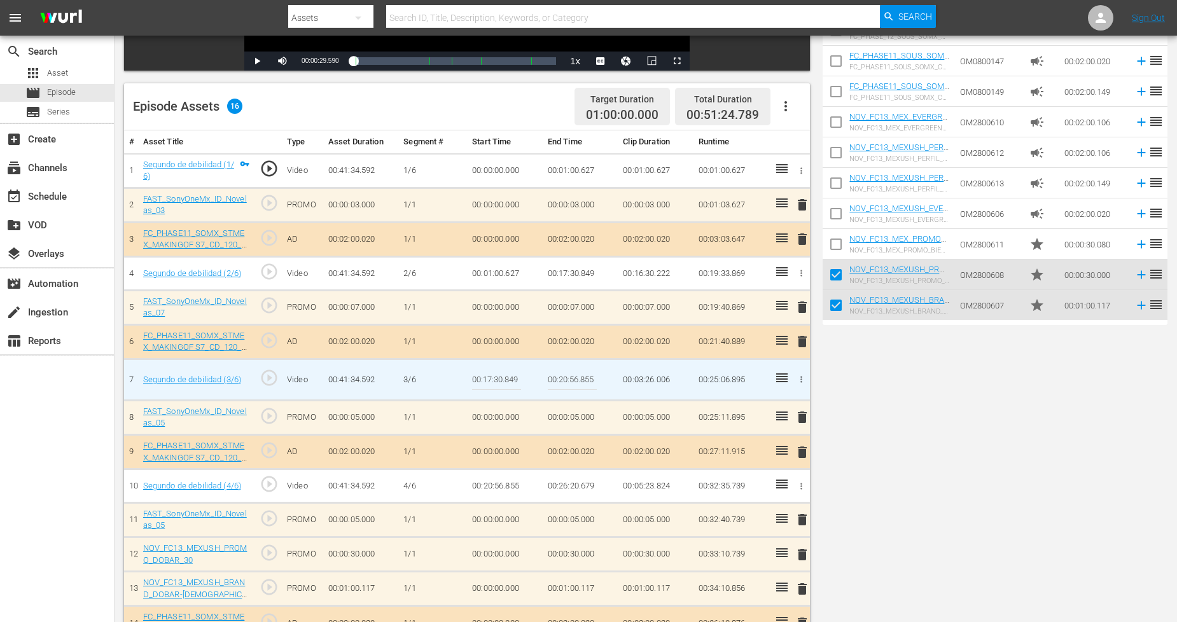
scroll to position [382, 0]
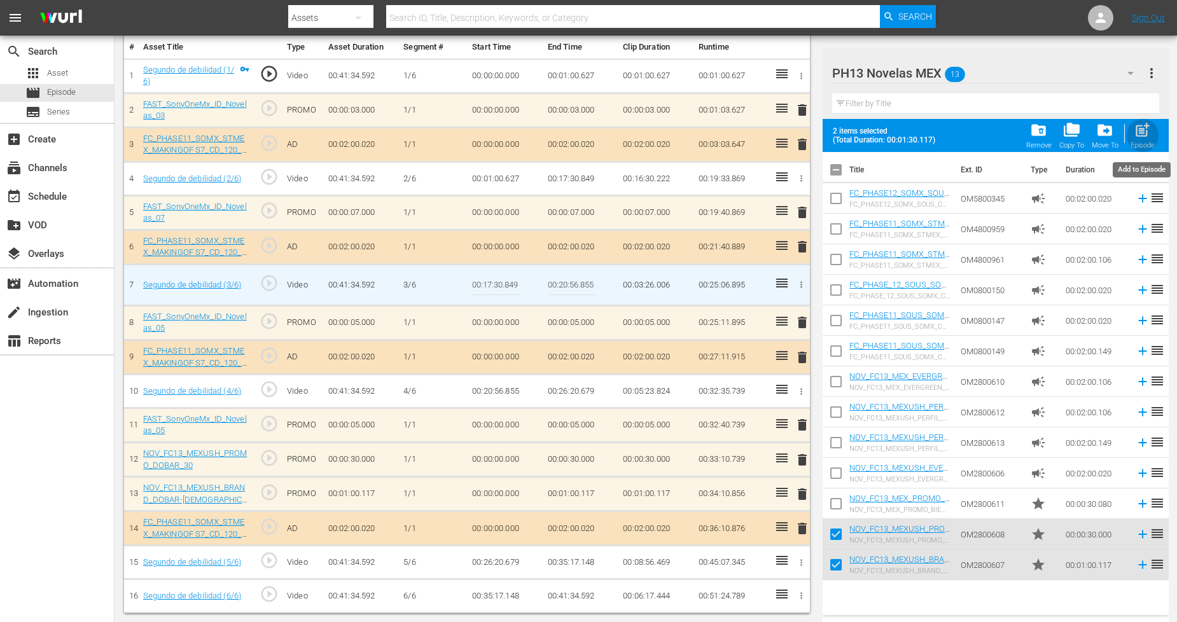
click at [1142, 144] on div "Episode" at bounding box center [1142, 145] width 24 height 8
checkbox input "false"
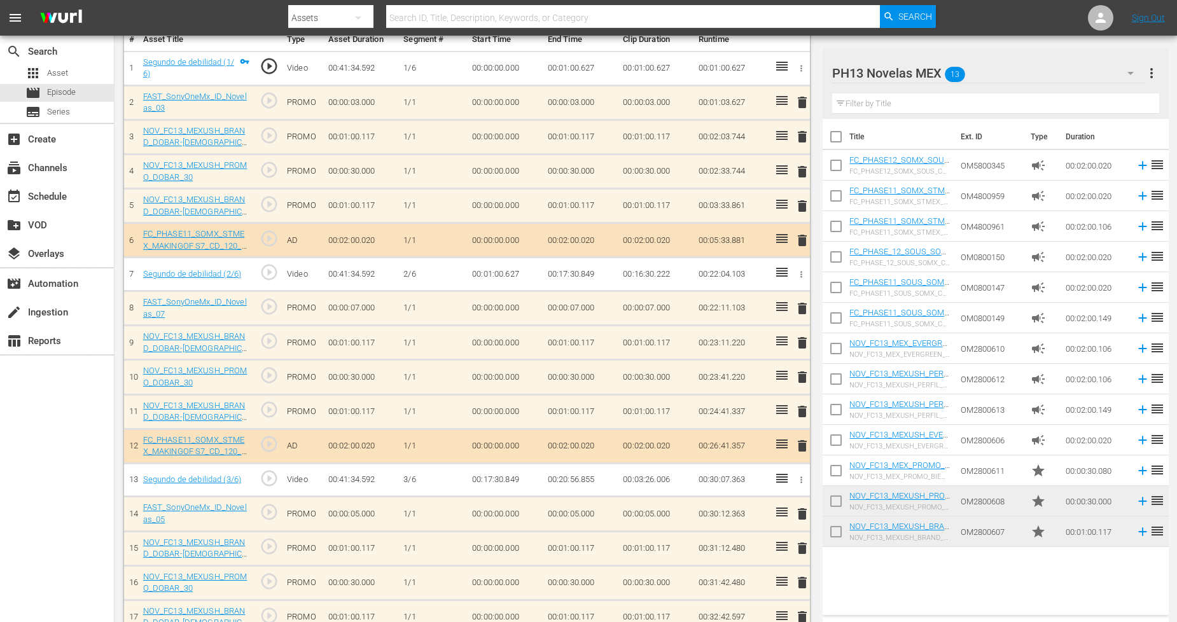
scroll to position [353, 0]
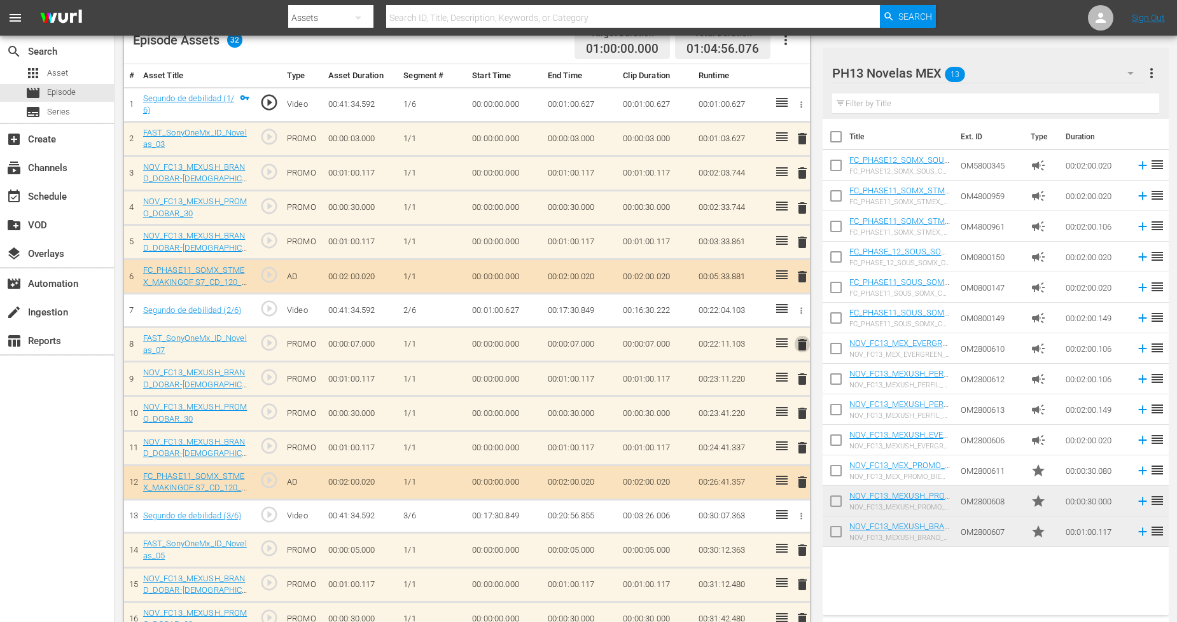
click at [801, 349] on span "delete" at bounding box center [801, 344] width 15 height 15
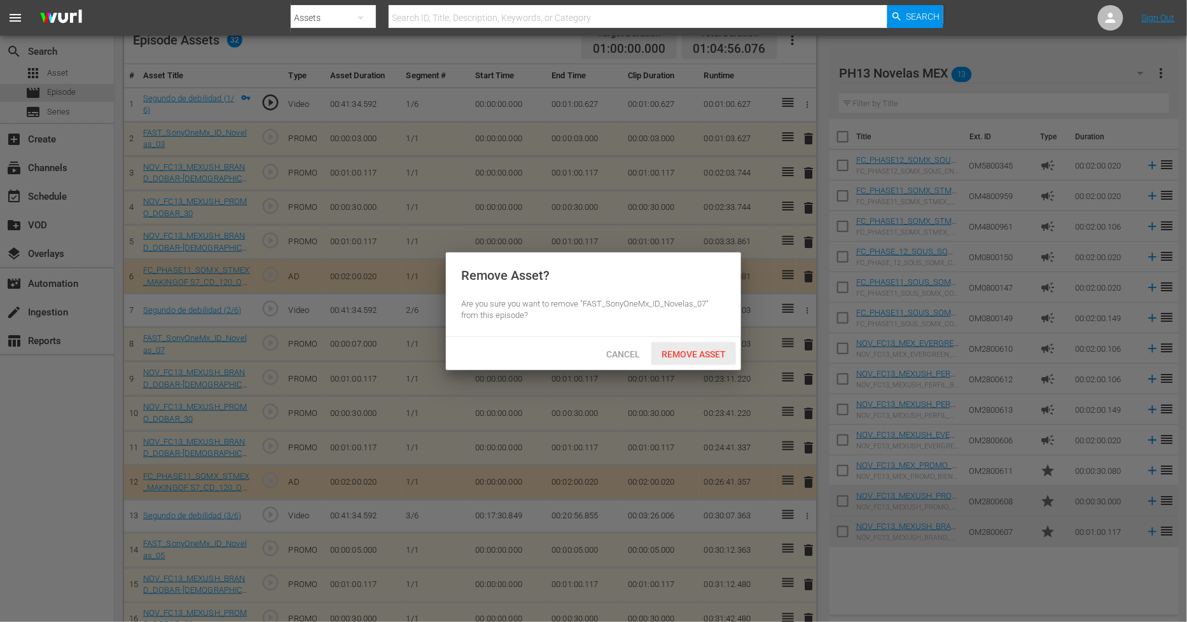
click at [706, 349] on span "Remove Asset" at bounding box center [693, 354] width 85 height 10
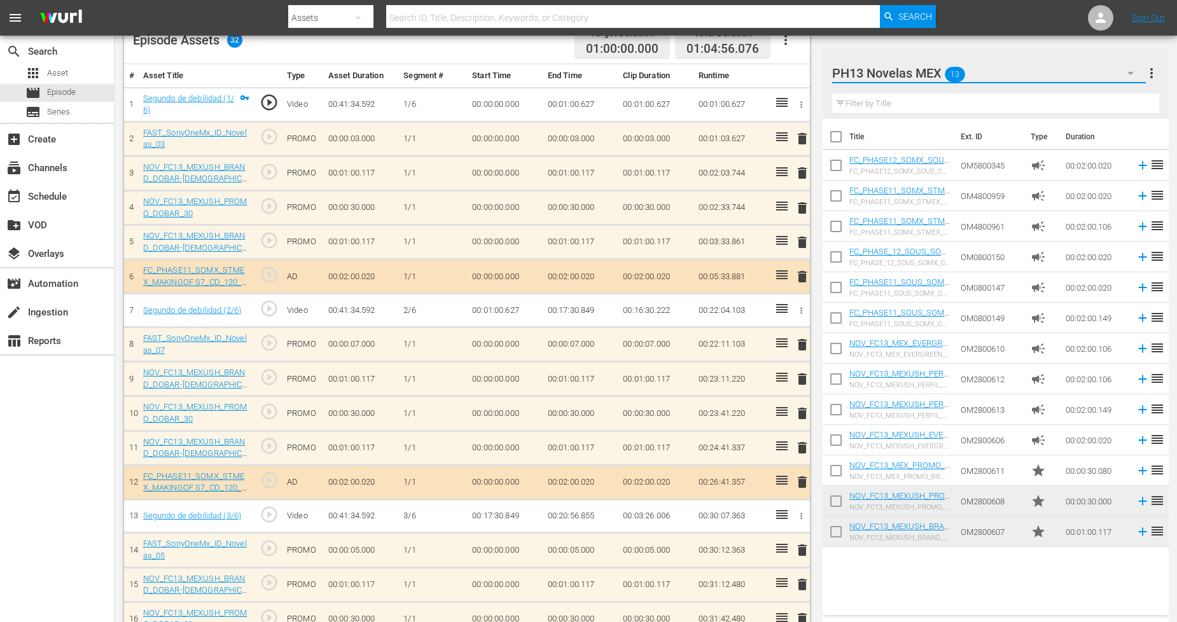
click at [1129, 75] on icon "button" at bounding box center [1130, 73] width 15 height 15
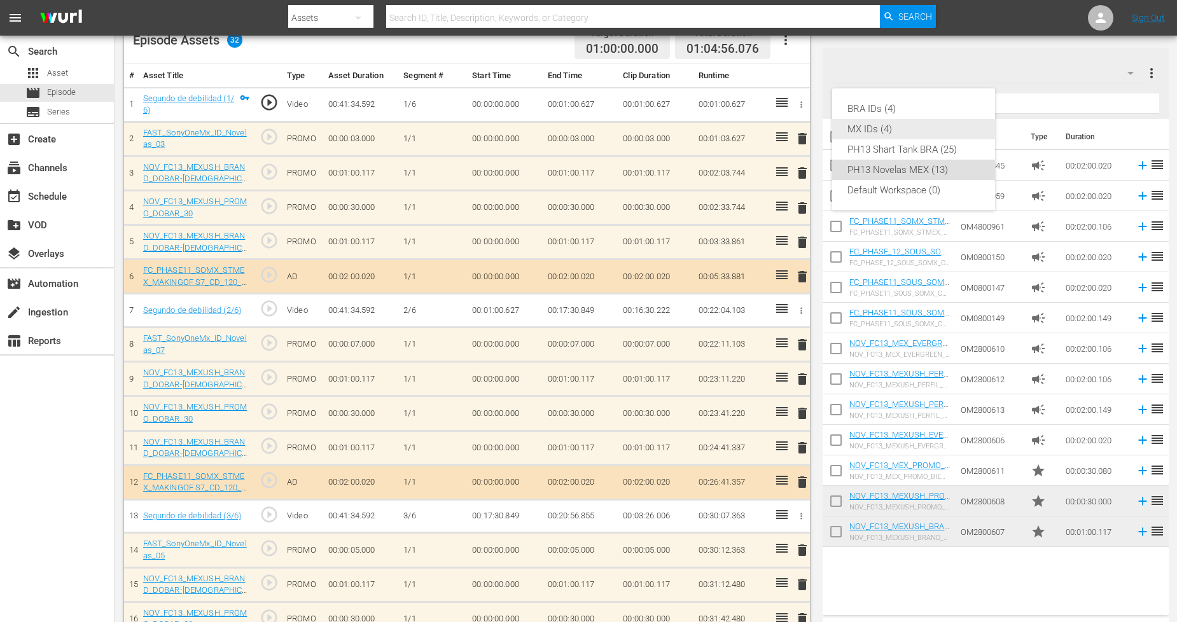
click at [908, 126] on div "MX IDs (4)" at bounding box center [913, 129] width 132 height 20
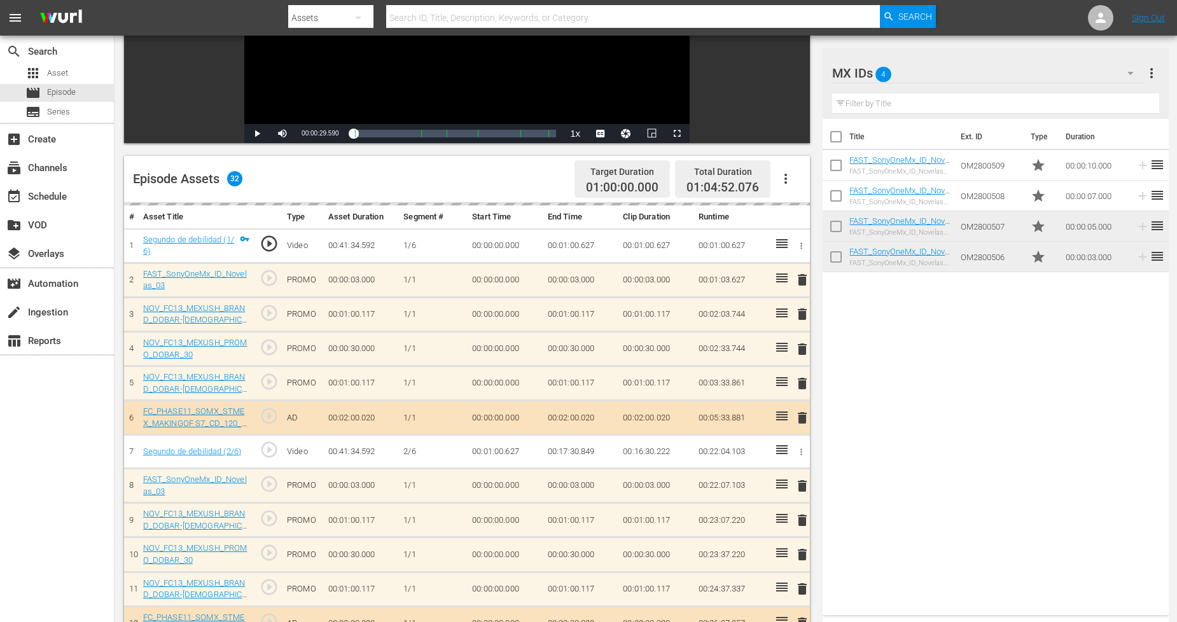
scroll to position [0, 0]
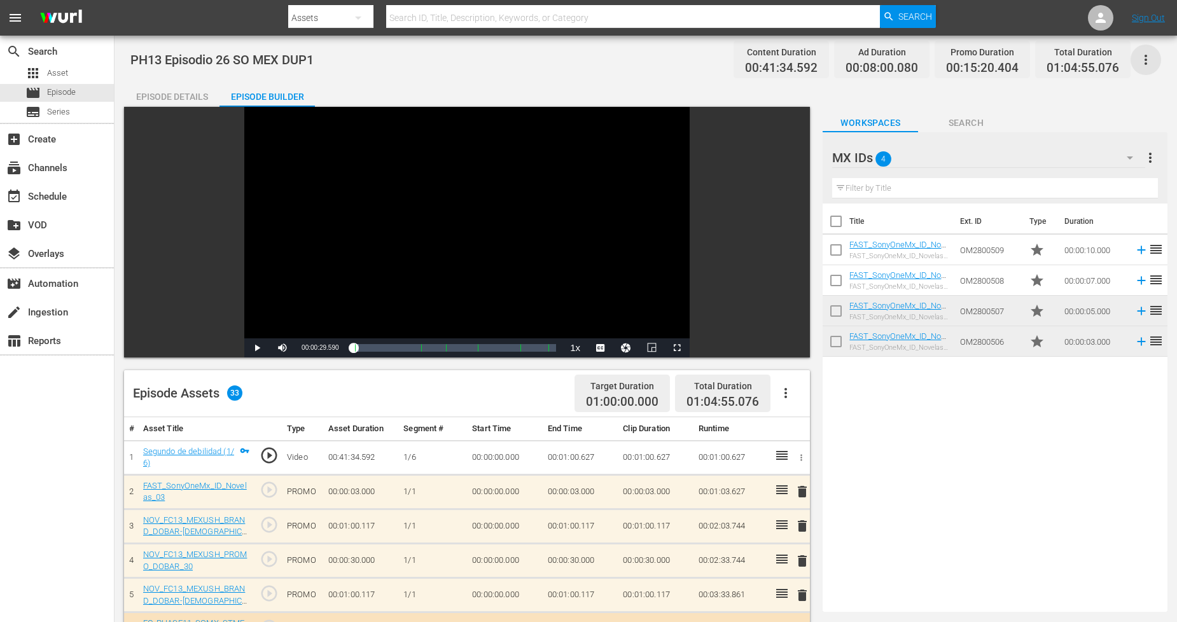
click at [1142, 54] on icon "button" at bounding box center [1145, 59] width 15 height 15
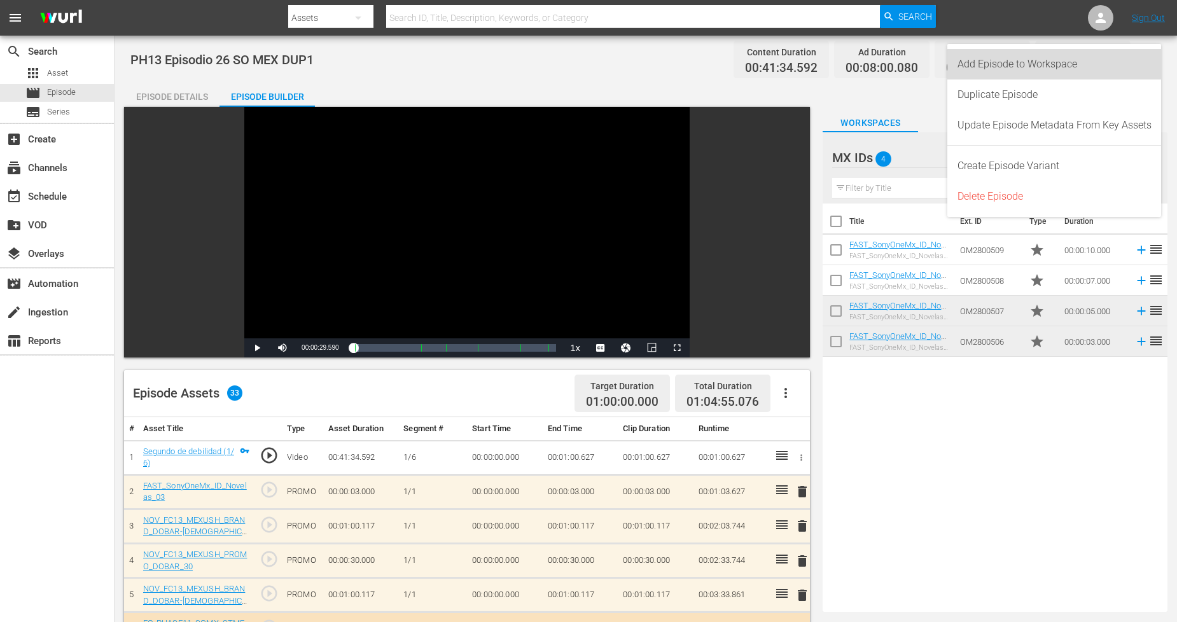
click at [1114, 66] on div "Add Episode to Workspace" at bounding box center [1054, 64] width 194 height 31
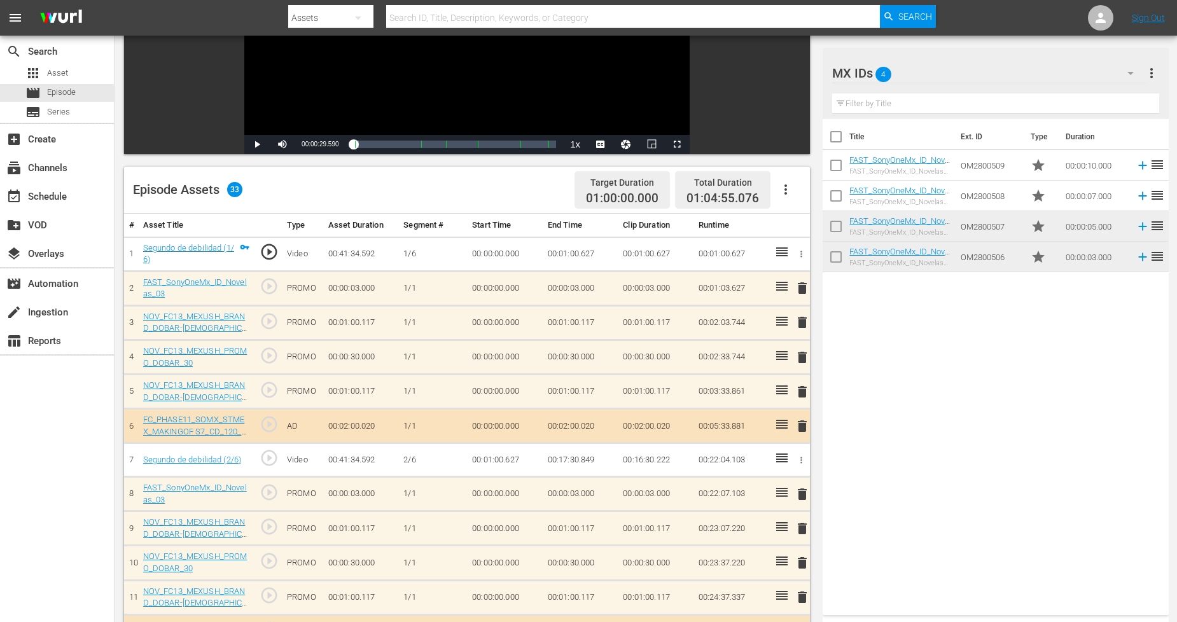
scroll to position [212, 0]
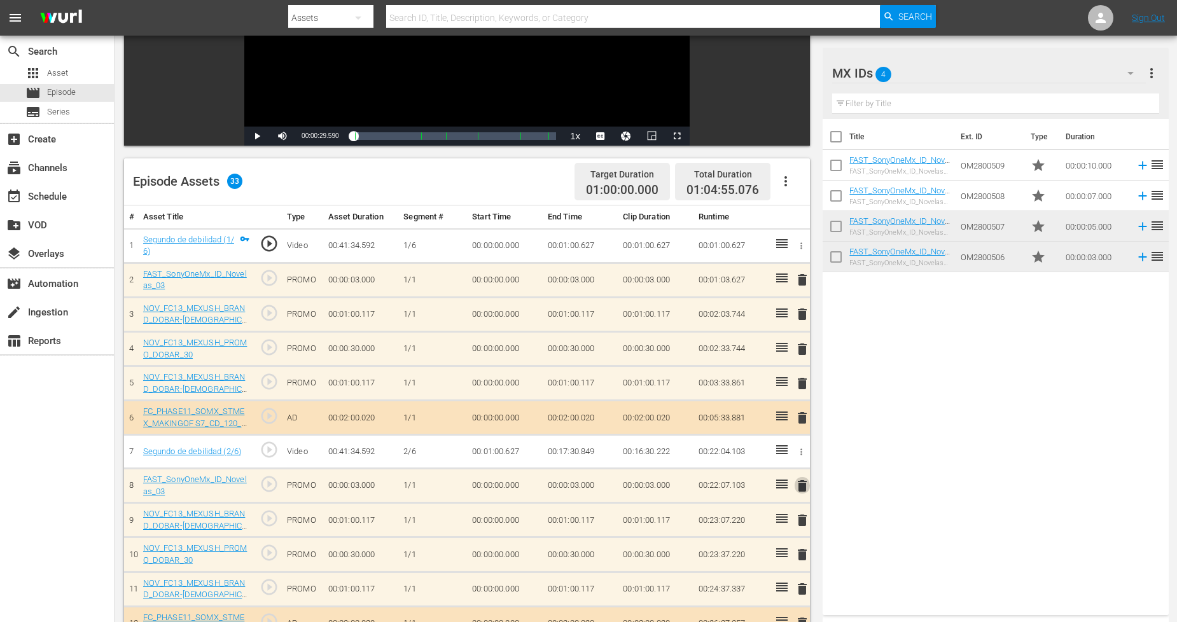
click at [801, 487] on span "delete" at bounding box center [801, 485] width 15 height 15
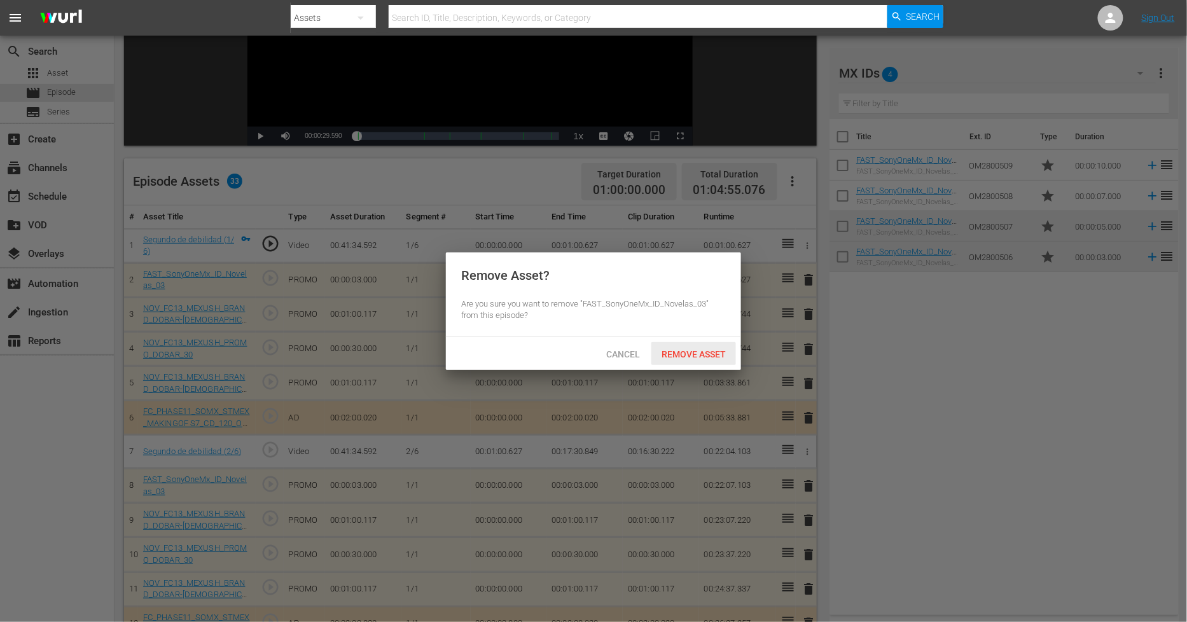
click at [700, 354] on span "Remove Asset" at bounding box center [693, 354] width 85 height 10
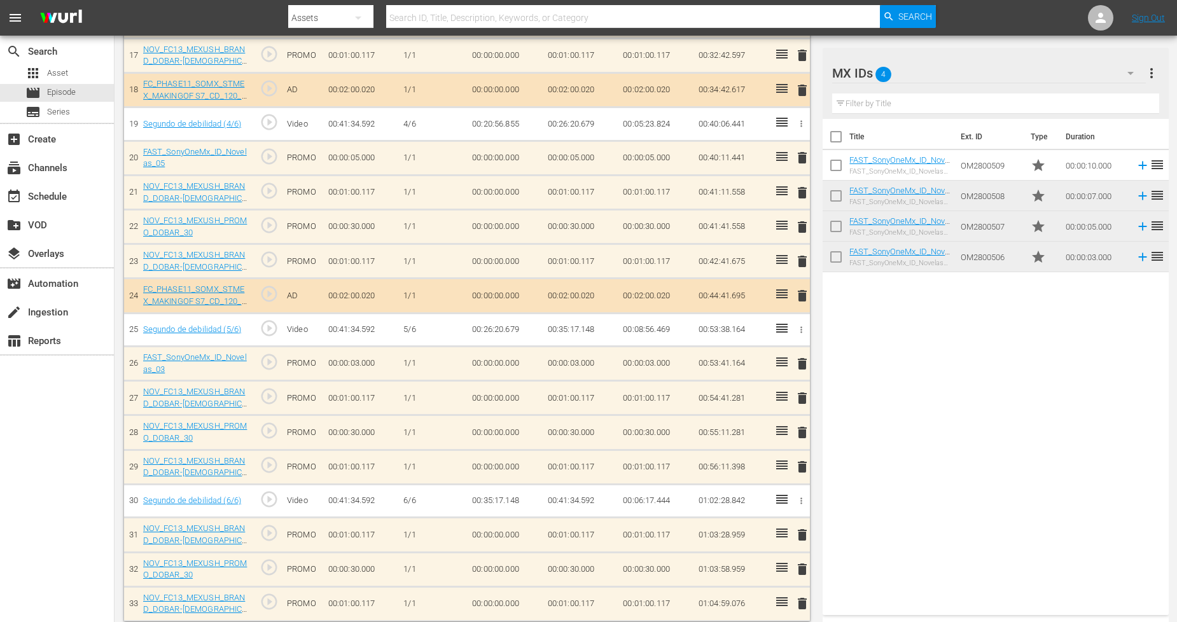
scroll to position [960, 0]
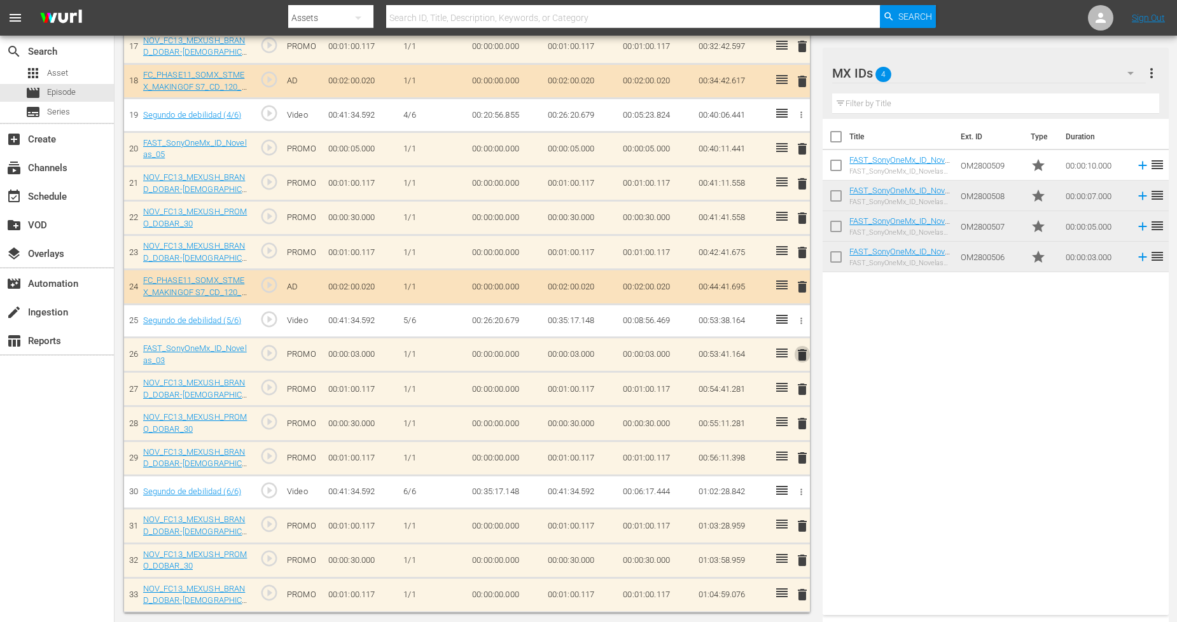
click at [801, 354] on span "delete" at bounding box center [801, 354] width 15 height 15
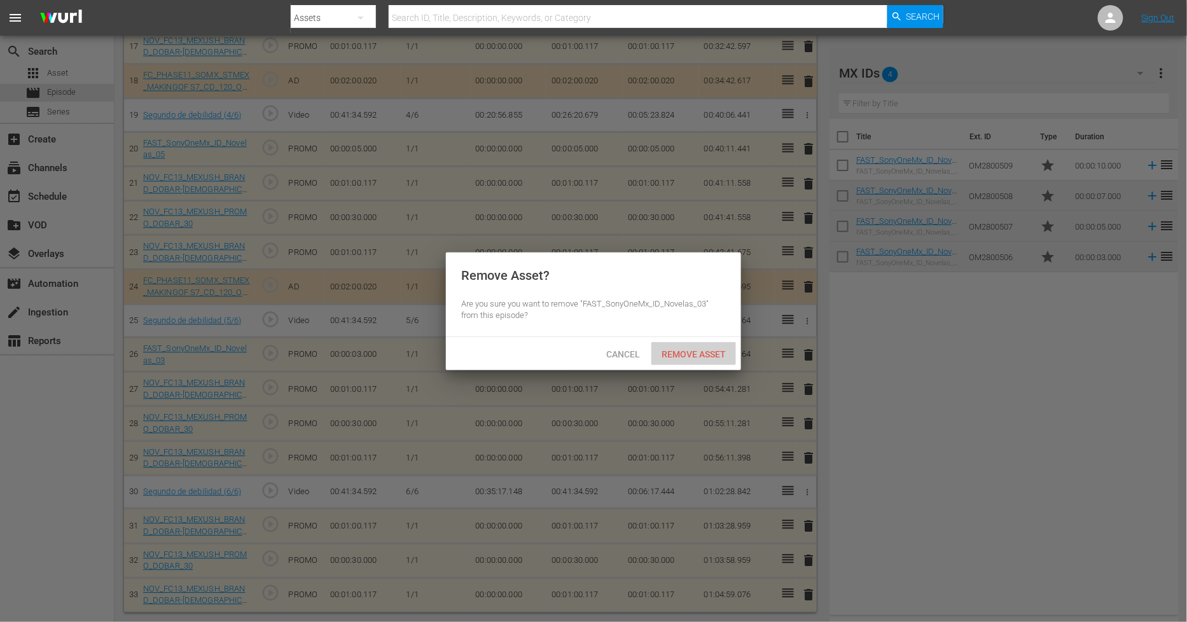
click at [688, 360] on div "Remove Asset" at bounding box center [693, 354] width 85 height 24
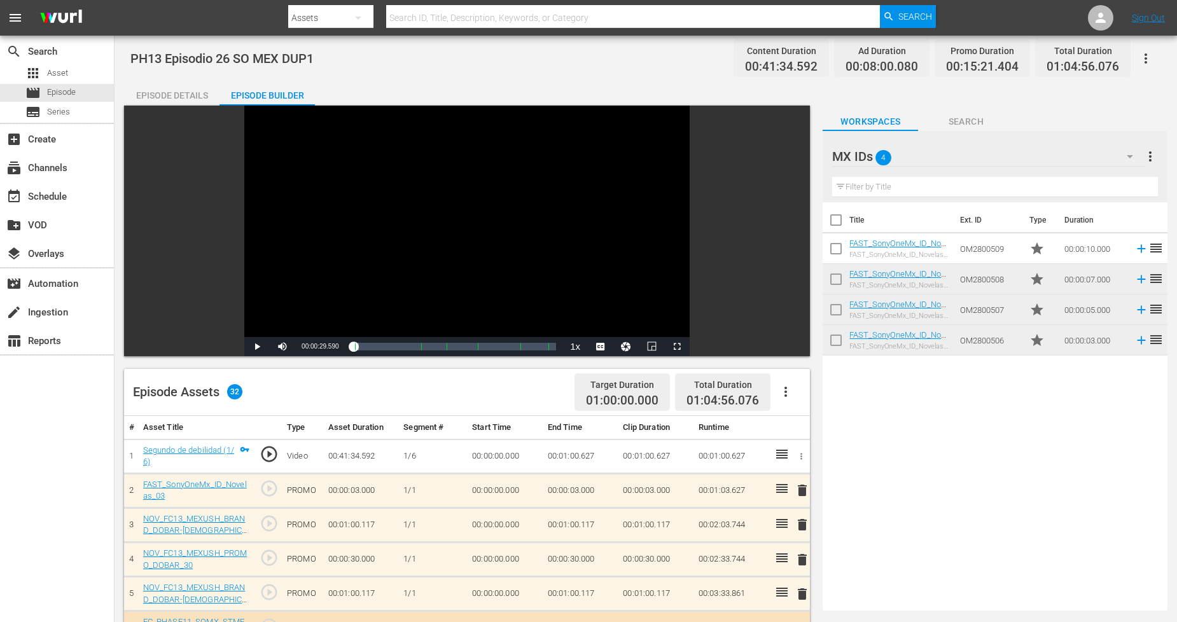
scroll to position [0, 0]
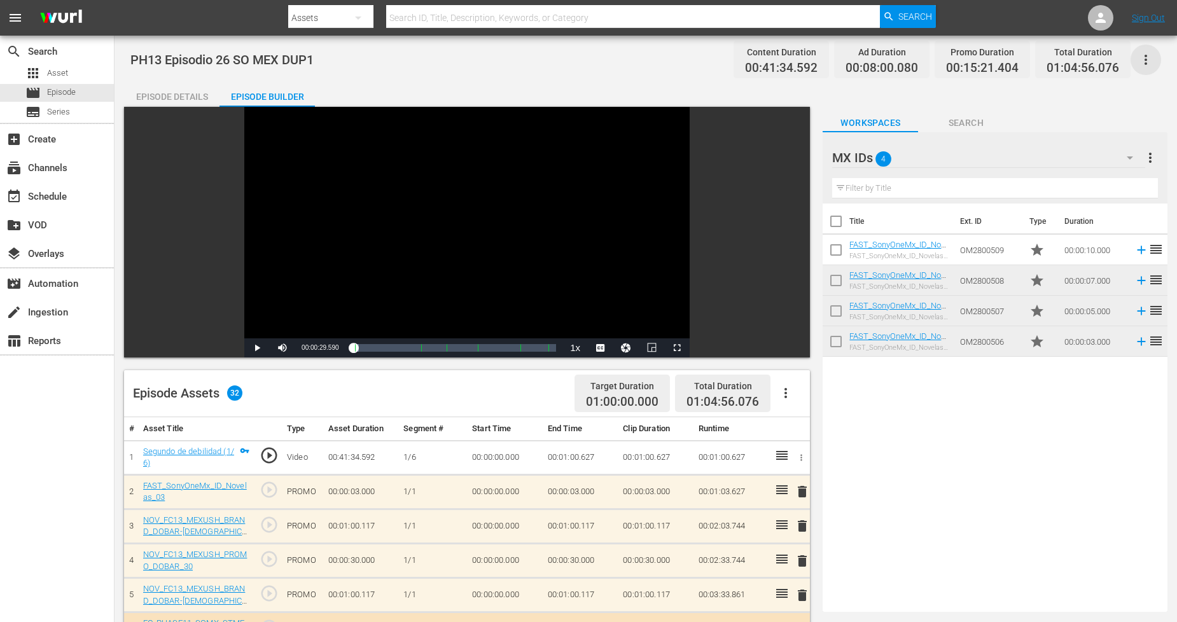
click at [1147, 54] on icon "button" at bounding box center [1145, 59] width 15 height 15
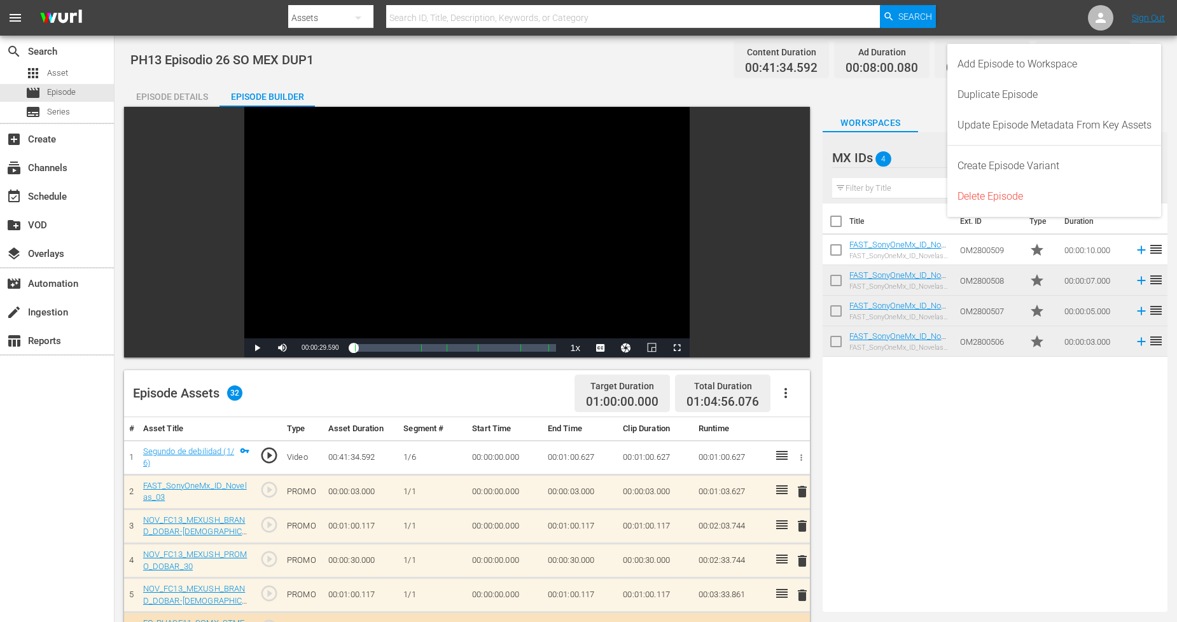
click at [948, 482] on div "Title Ext. ID Type Duration FAST_SonyOneMx_ID_Novelas_10 FAST_SonyOneMx_ID_Nove…" at bounding box center [994, 405] width 345 height 403
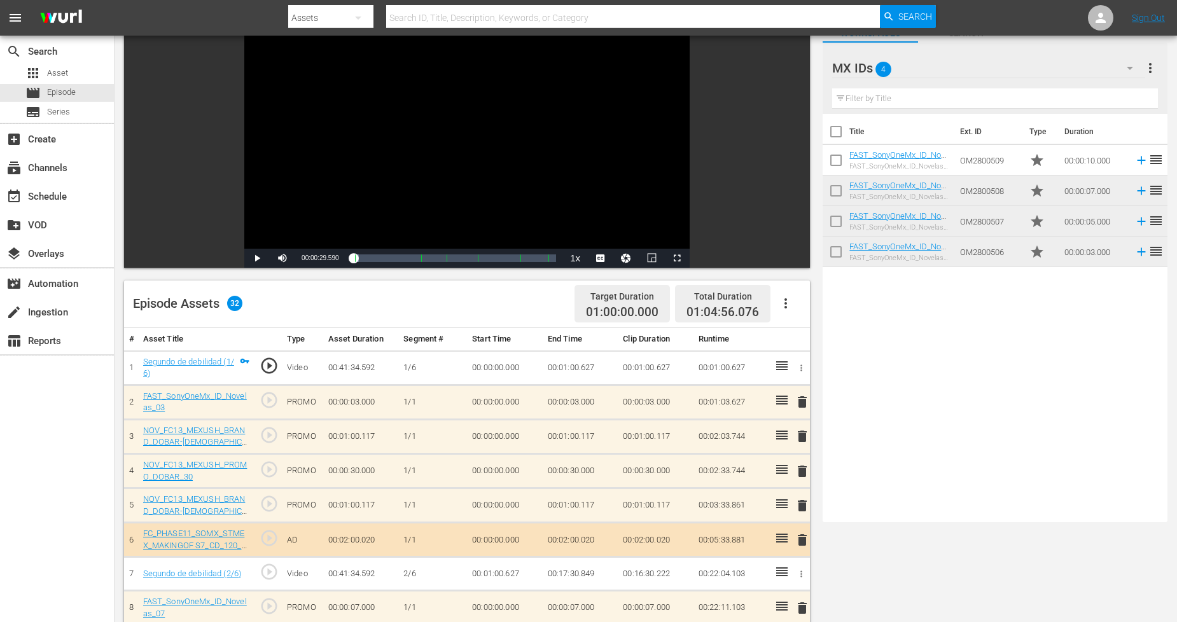
scroll to position [78, 0]
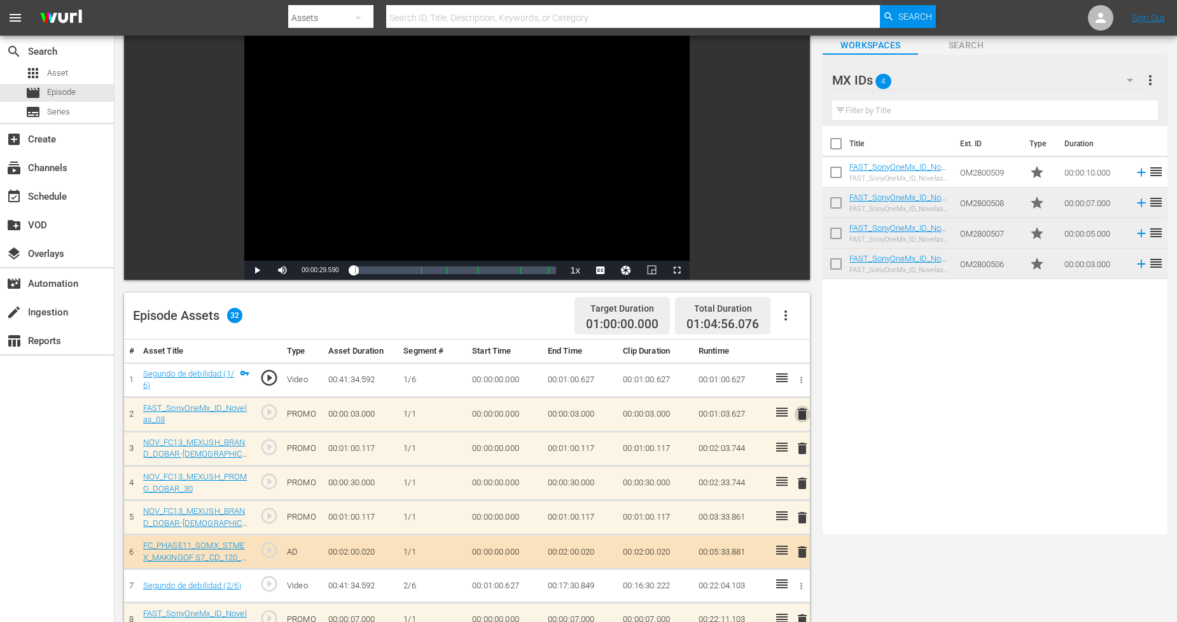
click at [799, 417] on span "delete" at bounding box center [801, 413] width 15 height 15
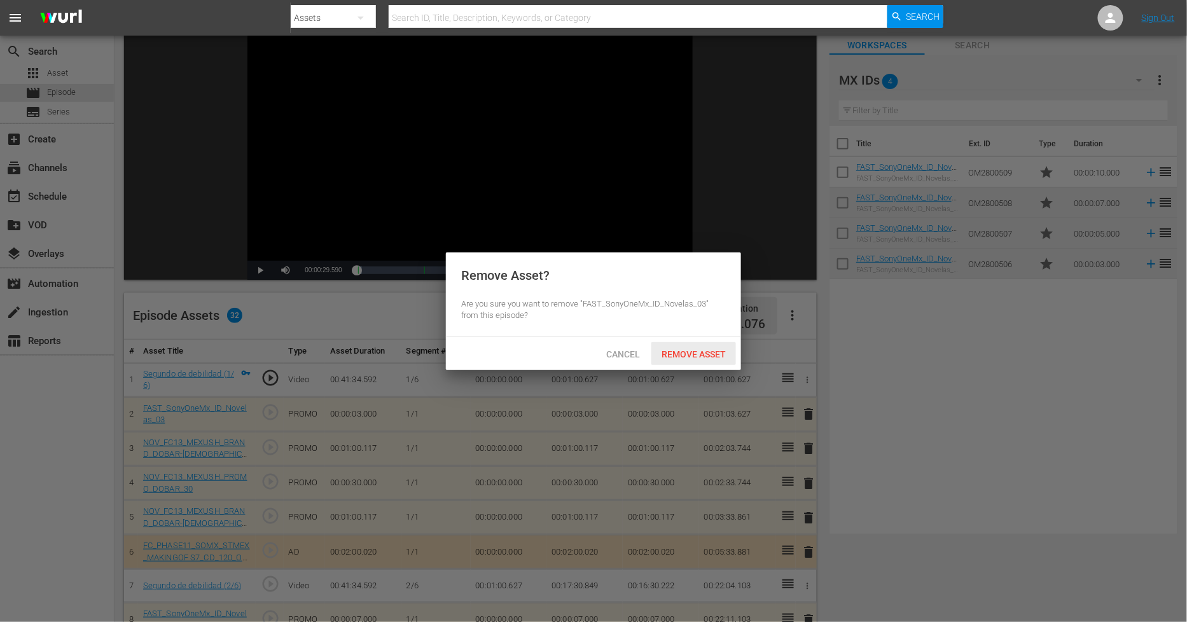
click at [717, 354] on span "Remove Asset" at bounding box center [693, 354] width 85 height 10
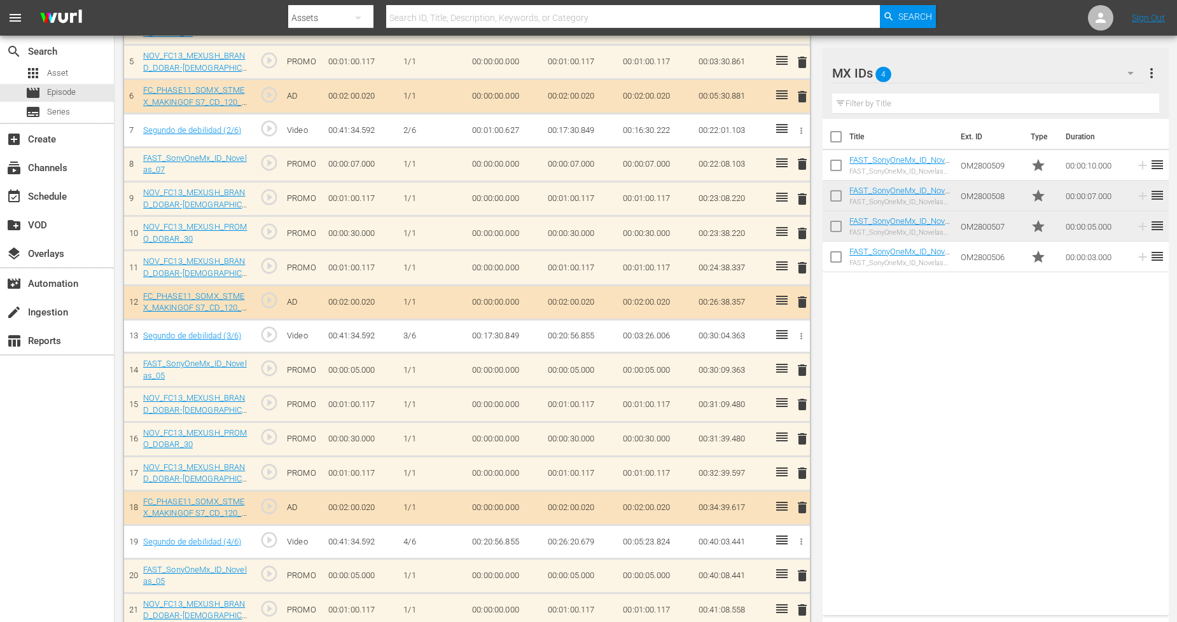
scroll to position [499, 0]
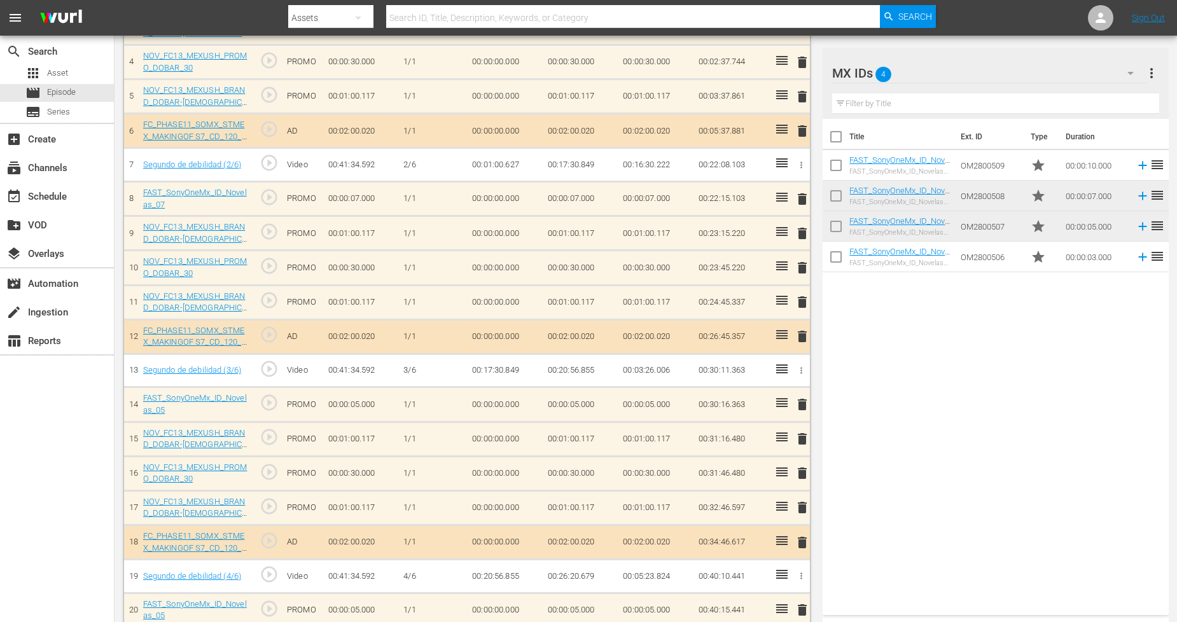
click at [803, 403] on span "delete" at bounding box center [801, 404] width 15 height 15
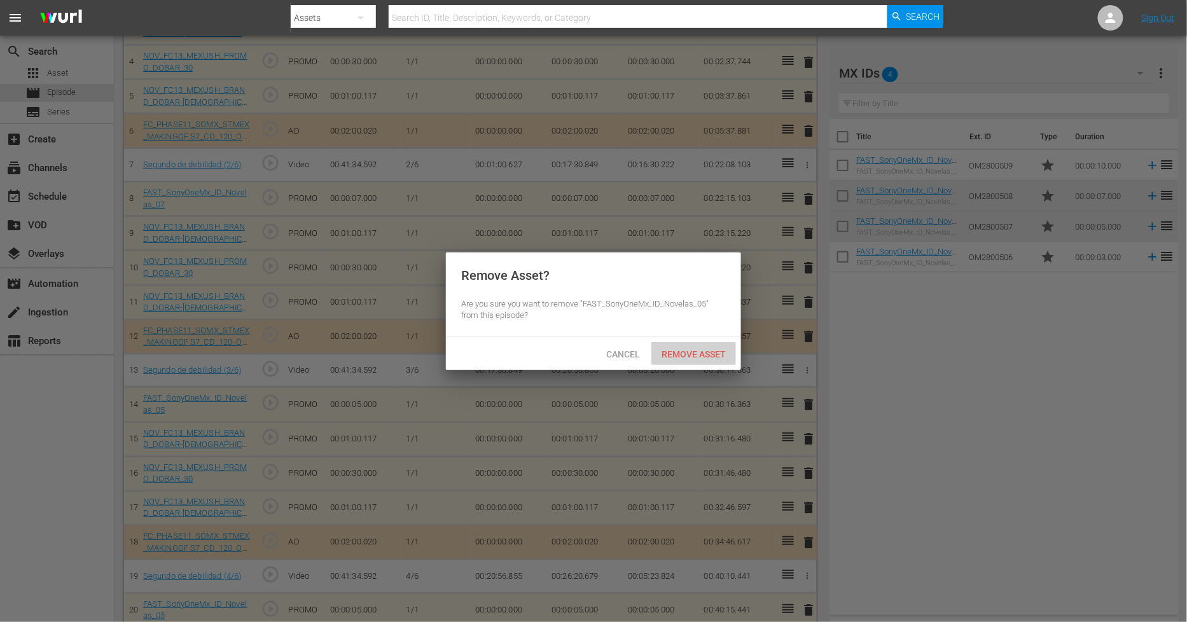
click at [695, 349] on span "Remove Asset" at bounding box center [693, 354] width 85 height 10
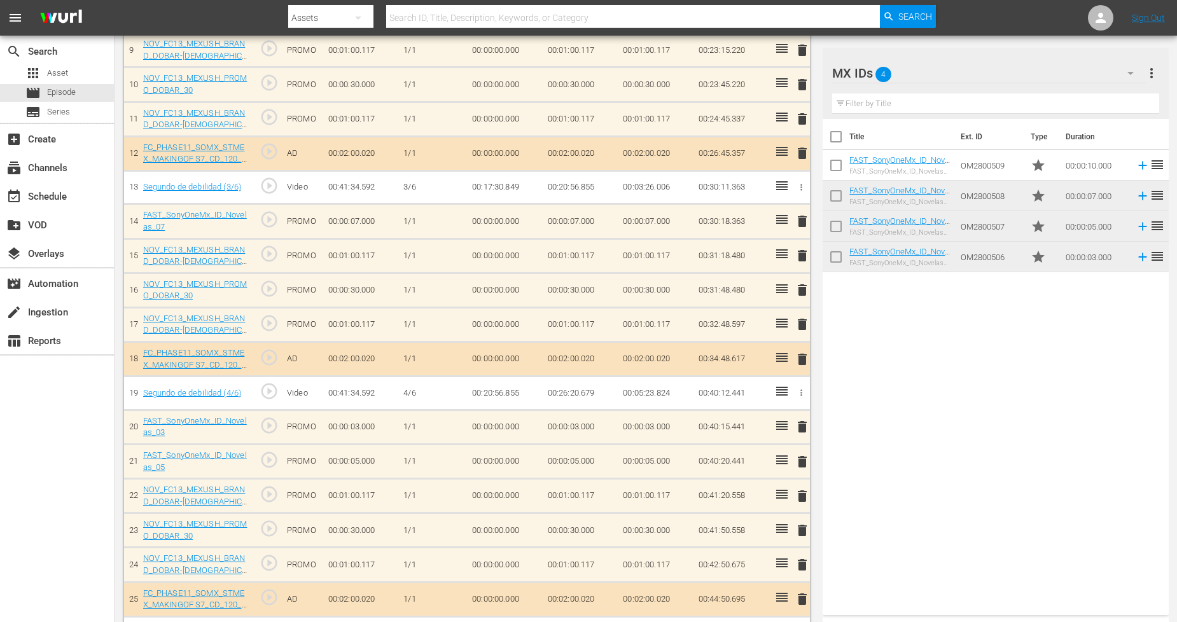
scroll to position [707, 0]
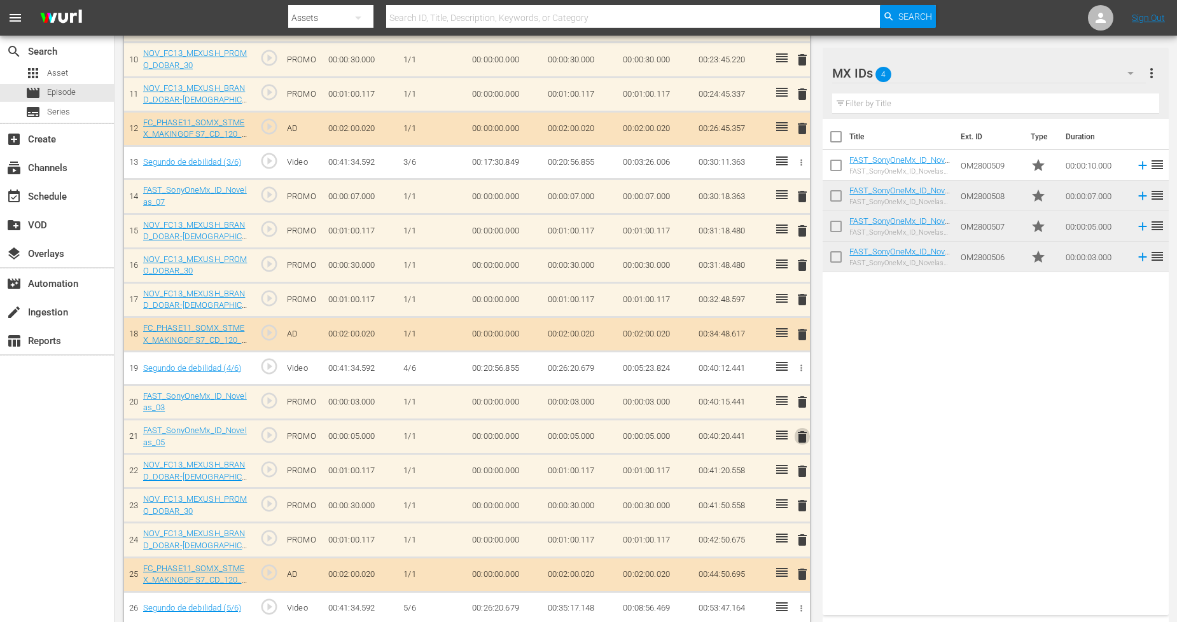
click at [803, 441] on span "delete" at bounding box center [801, 436] width 15 height 15
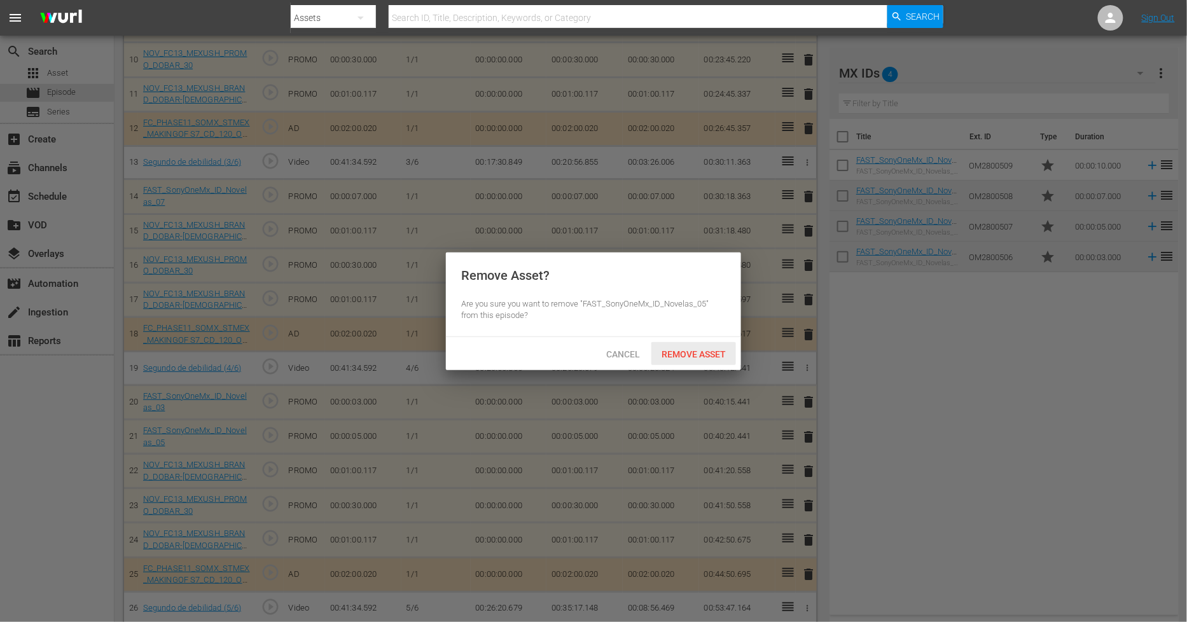
click at [707, 354] on span "Remove Asset" at bounding box center [693, 354] width 85 height 10
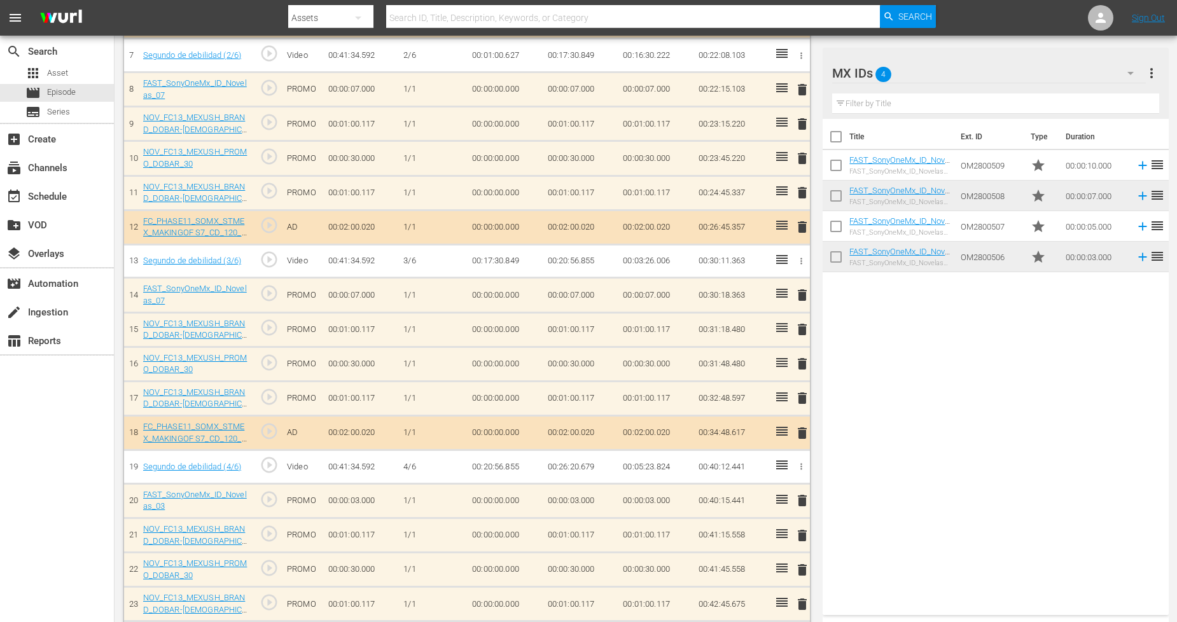
scroll to position [607, 0]
click at [804, 300] on span "delete" at bounding box center [801, 296] width 15 height 15
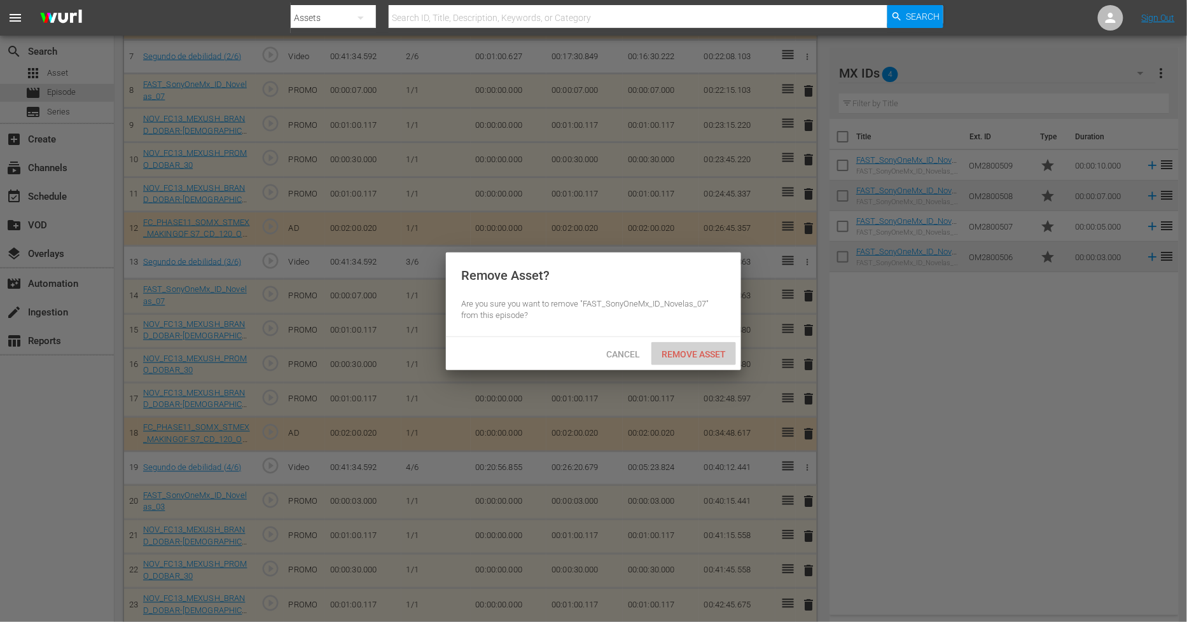
click at [691, 346] on div "Remove Asset" at bounding box center [693, 354] width 85 height 24
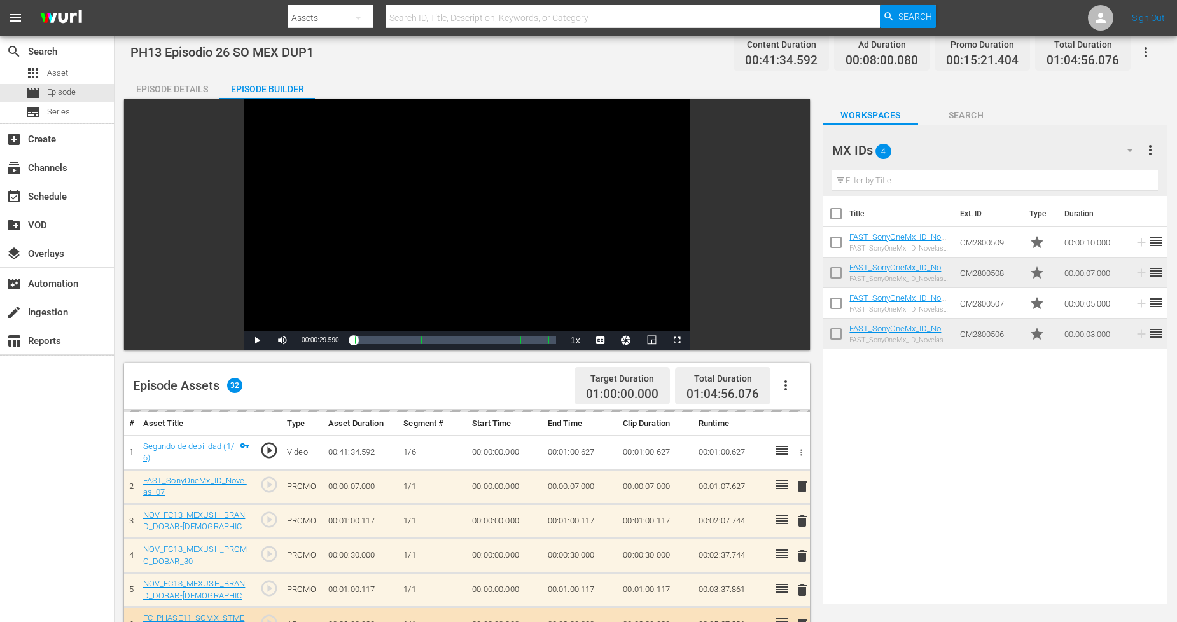
scroll to position [0, 0]
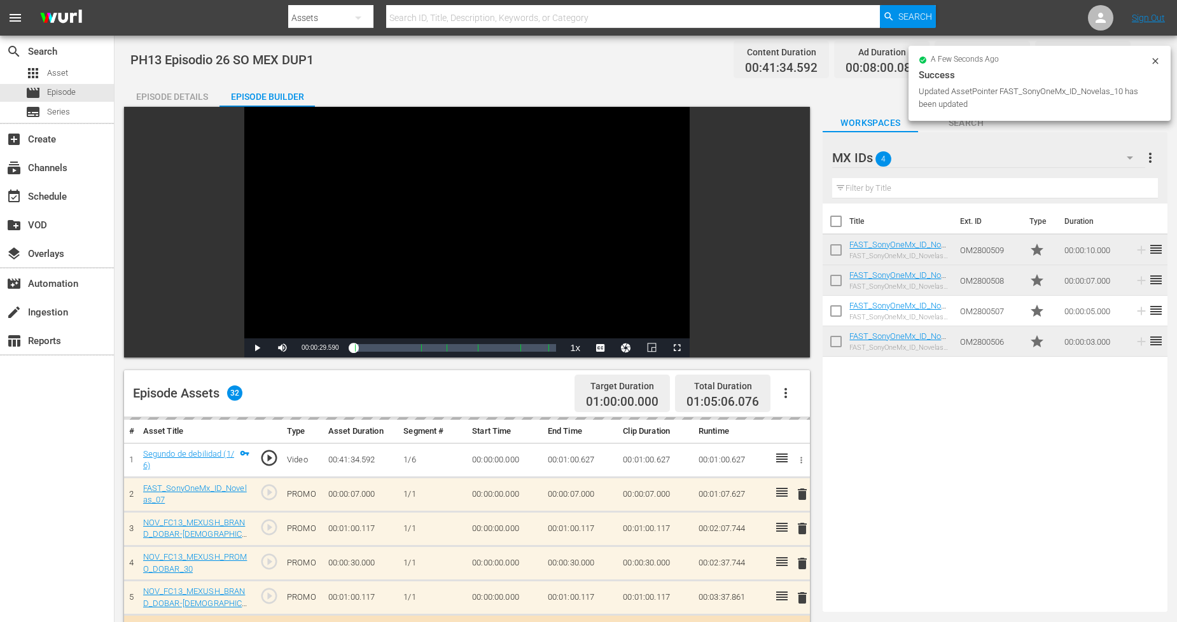
click at [1156, 56] on icon at bounding box center [1155, 61] width 10 height 10
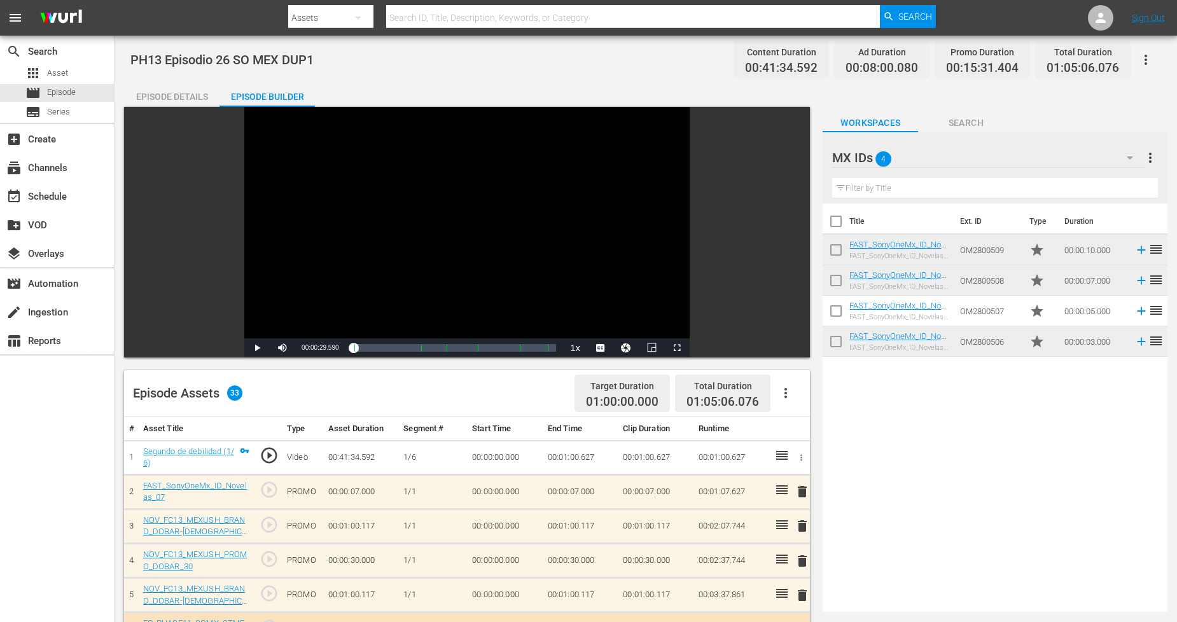
click at [801, 490] on span "delete" at bounding box center [801, 491] width 15 height 15
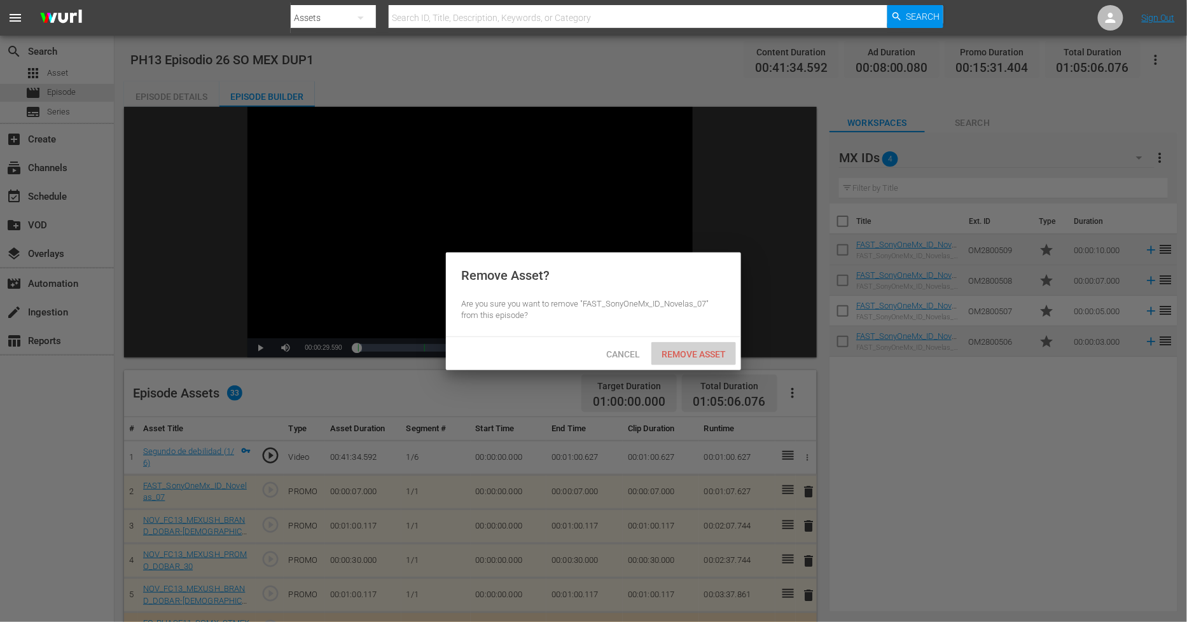
click at [719, 354] on span "Remove Asset" at bounding box center [693, 354] width 85 height 10
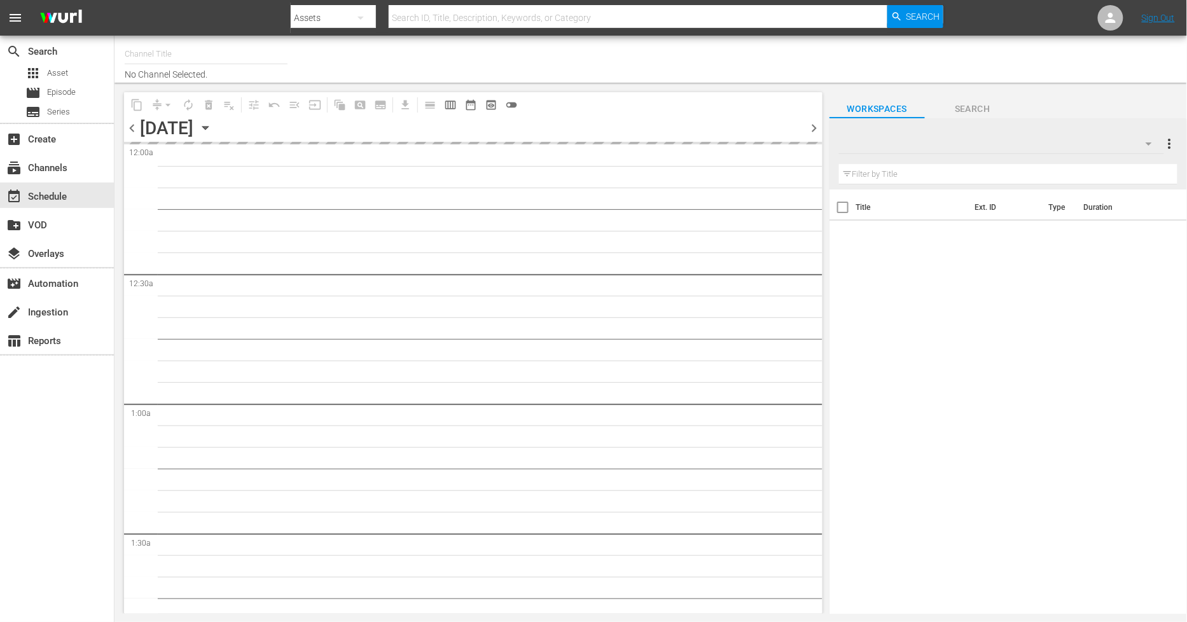
type input "Sony One Novelas (MX) (1001)"
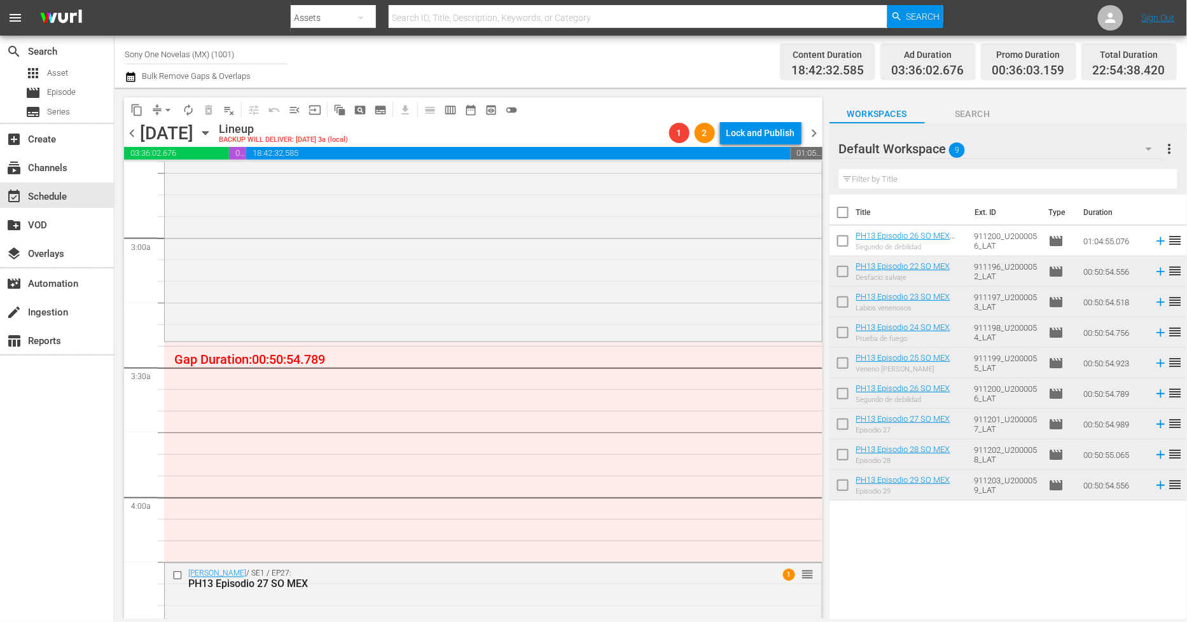
scroll to position [707, 0]
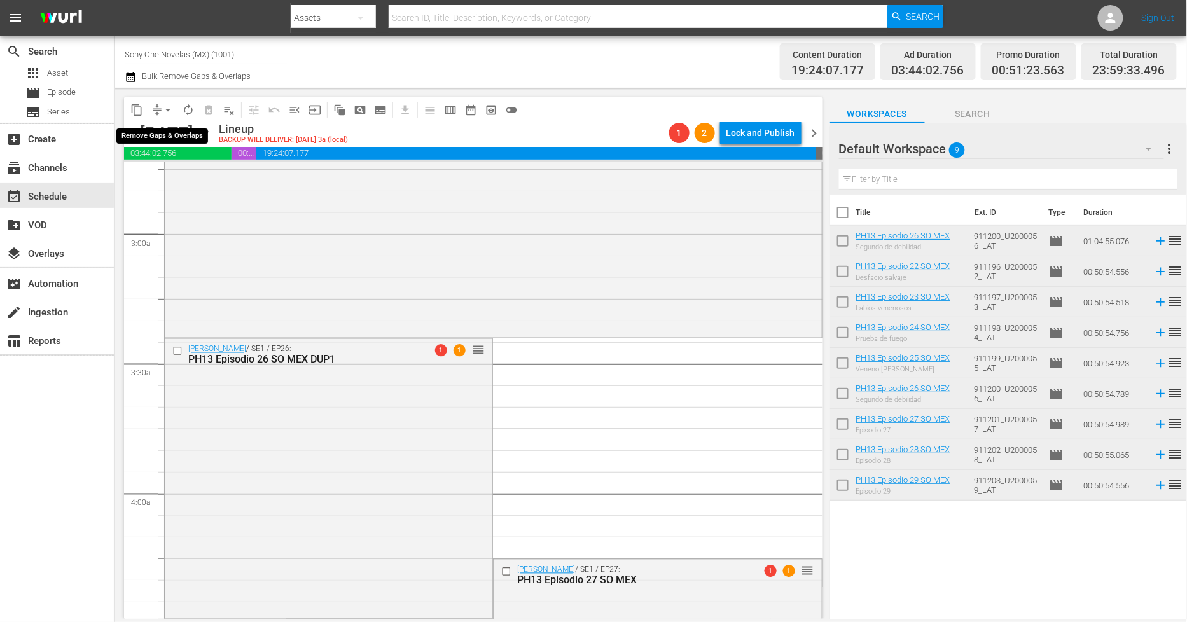
click at [163, 109] on span "arrow_drop_down" at bounding box center [168, 110] width 13 height 13
click at [189, 128] on li "Align to Midnight" at bounding box center [169, 135] width 134 height 21
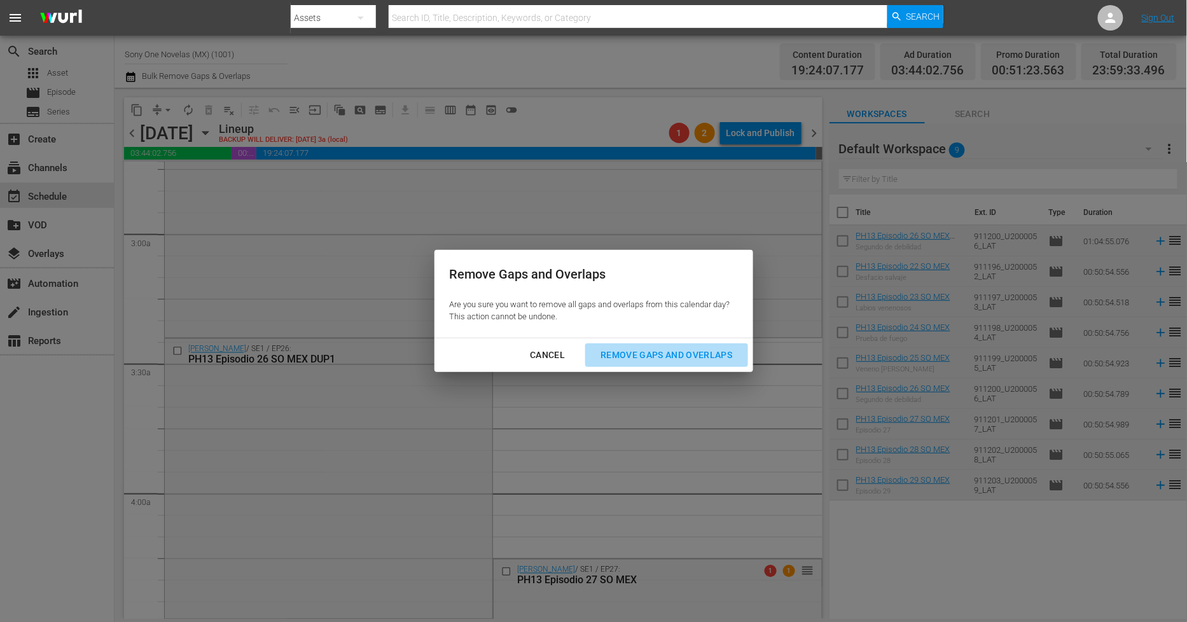
click at [637, 356] on div "Remove Gaps and Overlaps" at bounding box center [666, 355] width 152 height 16
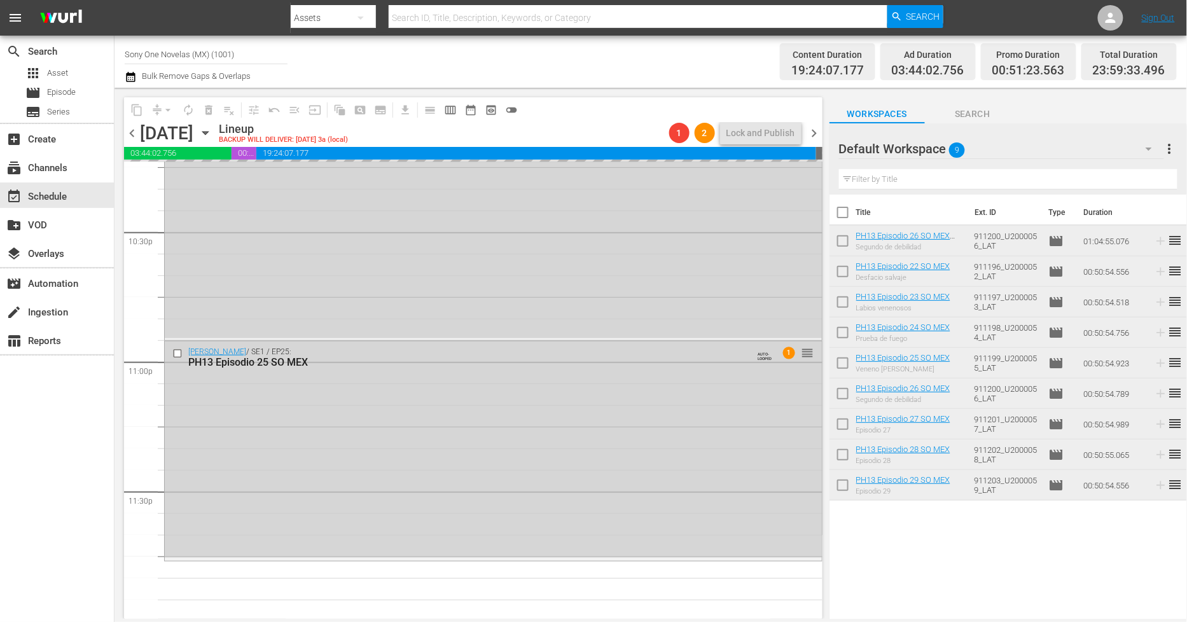
scroll to position [5771, 0]
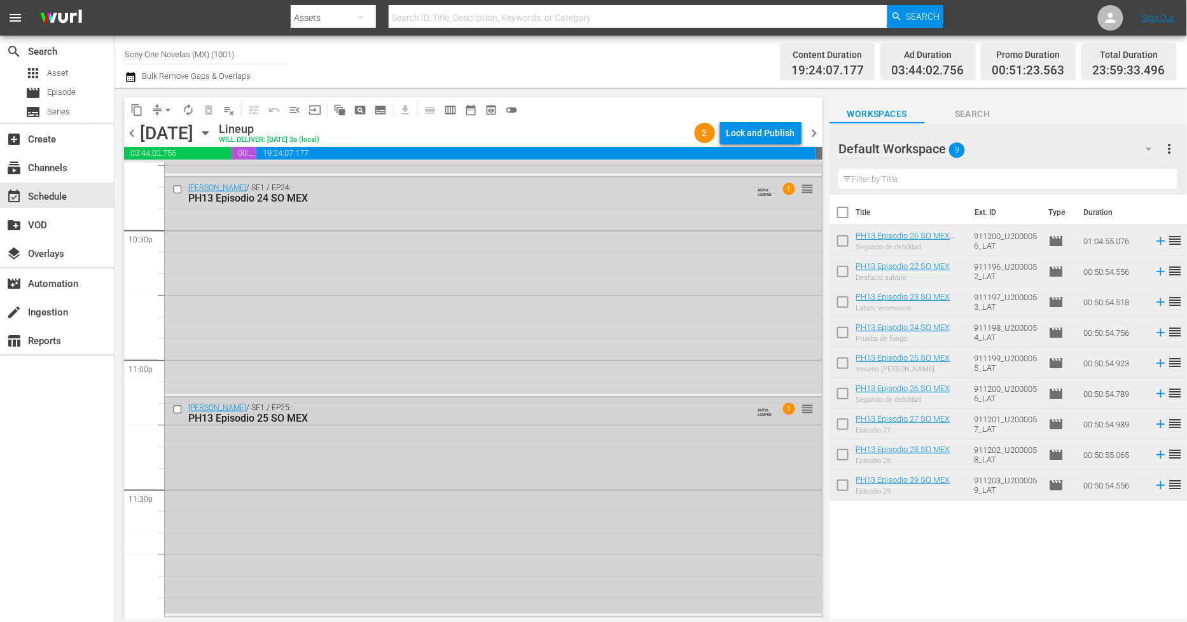
click at [367, 509] on div "[PERSON_NAME] / SE1 / EP25: PH13 Episodio 25 SO MEX AUTO-LOOPED 1 reorder" at bounding box center [493, 506] width 657 height 216
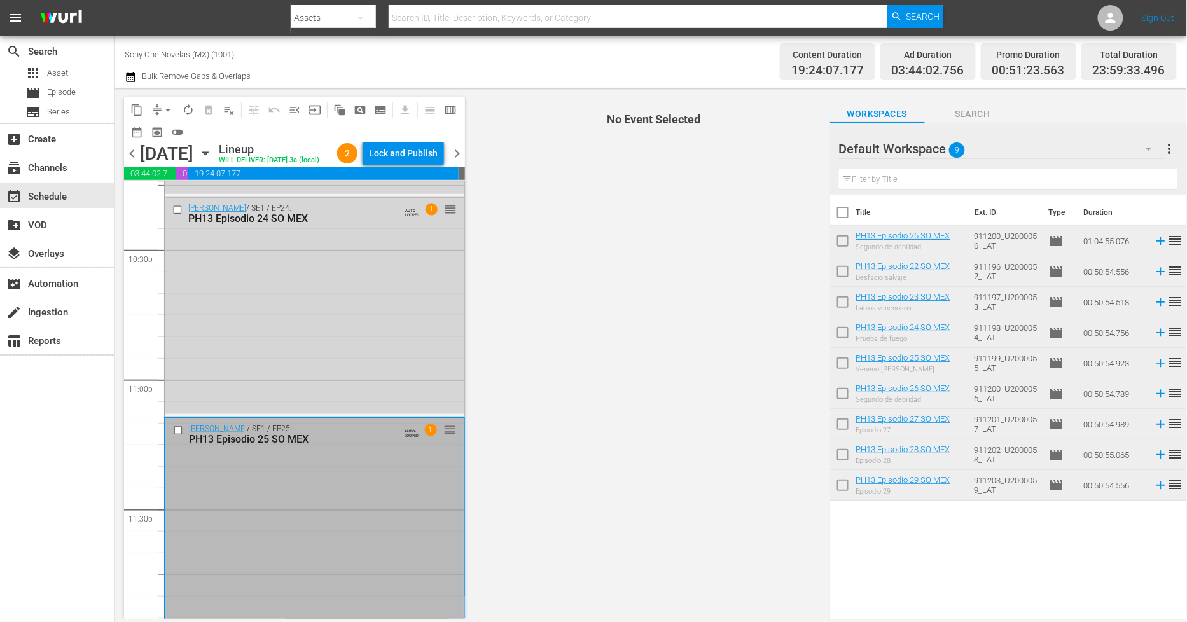
scroll to position [5811, 0]
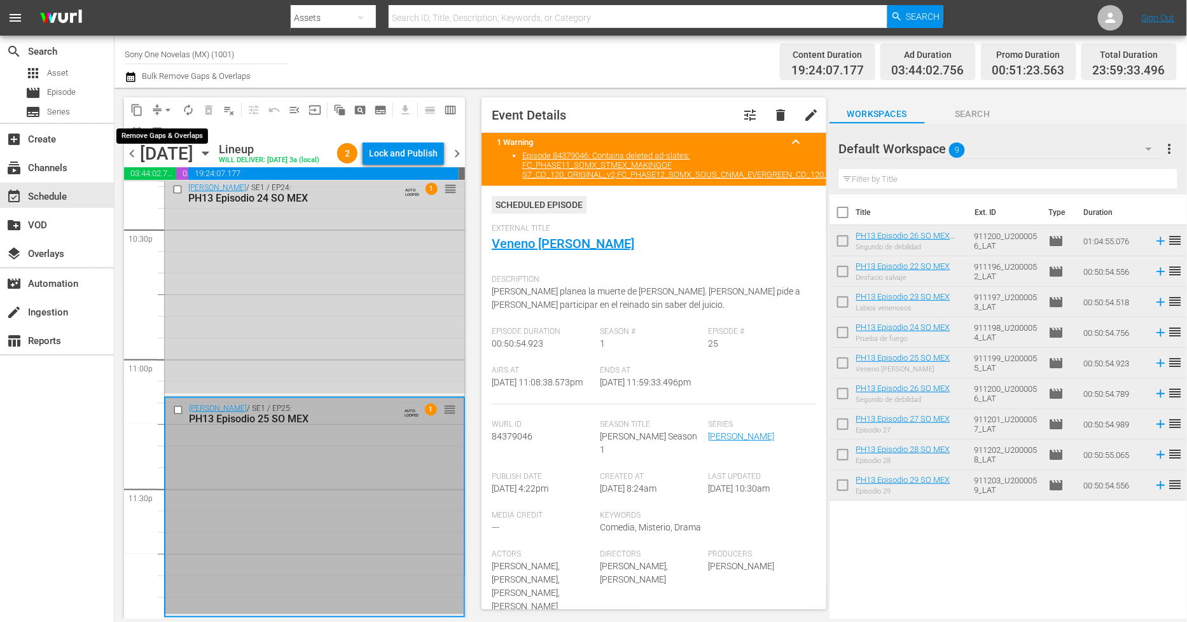
click at [163, 108] on span "arrow_drop_down" at bounding box center [168, 110] width 13 height 13
click at [192, 131] on li "Align to Midnight" at bounding box center [169, 135] width 134 height 21
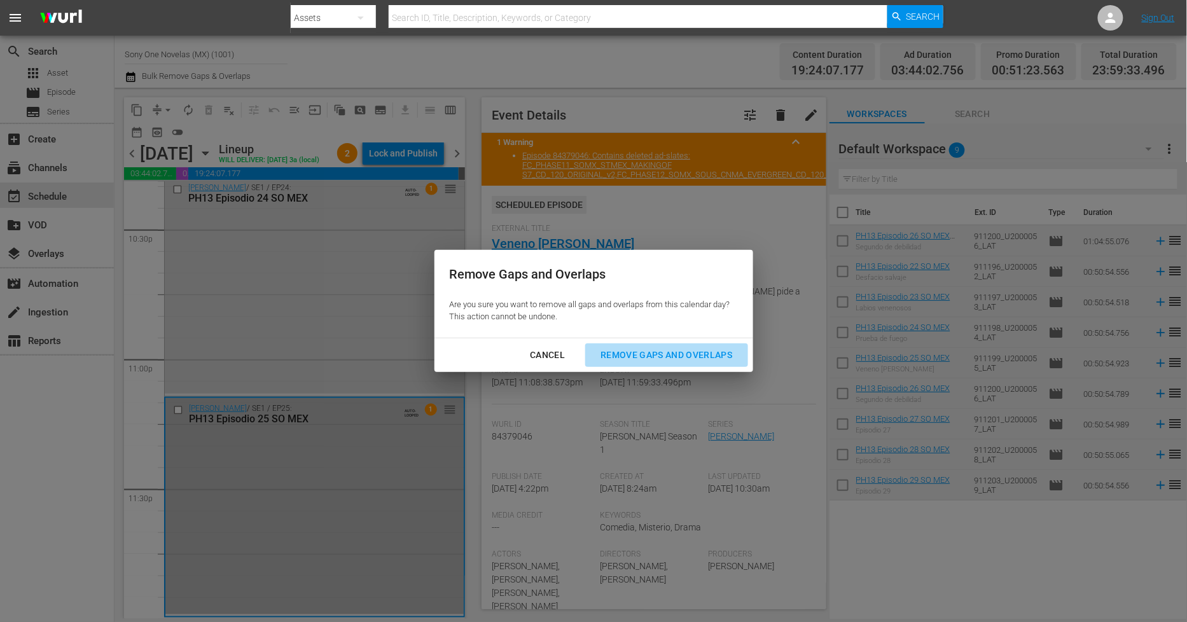
click at [656, 353] on div "Remove Gaps and Overlaps" at bounding box center [666, 355] width 152 height 16
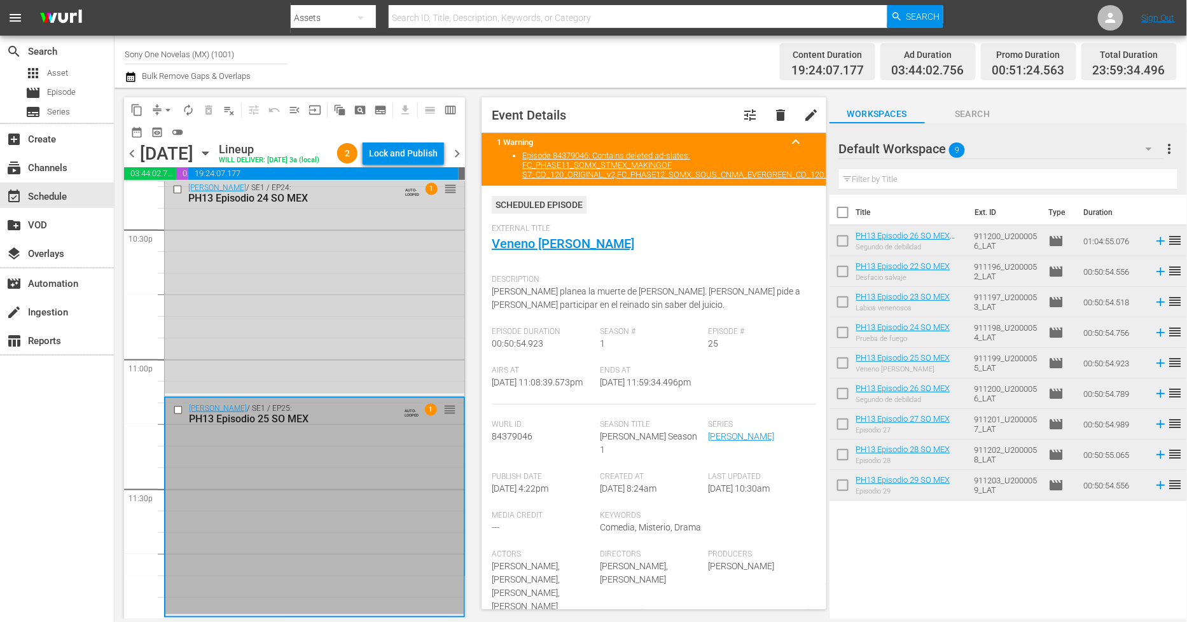
click at [293, 495] on div "[PERSON_NAME] / SE1 / EP25: PH13 Episodio 25 SO MEX AUTO-LOOPED 1 reorder" at bounding box center [314, 506] width 298 height 216
click at [166, 109] on span "arrow_drop_down" at bounding box center [168, 110] width 13 height 13
click at [172, 132] on li "Align to Midnight" at bounding box center [169, 135] width 134 height 21
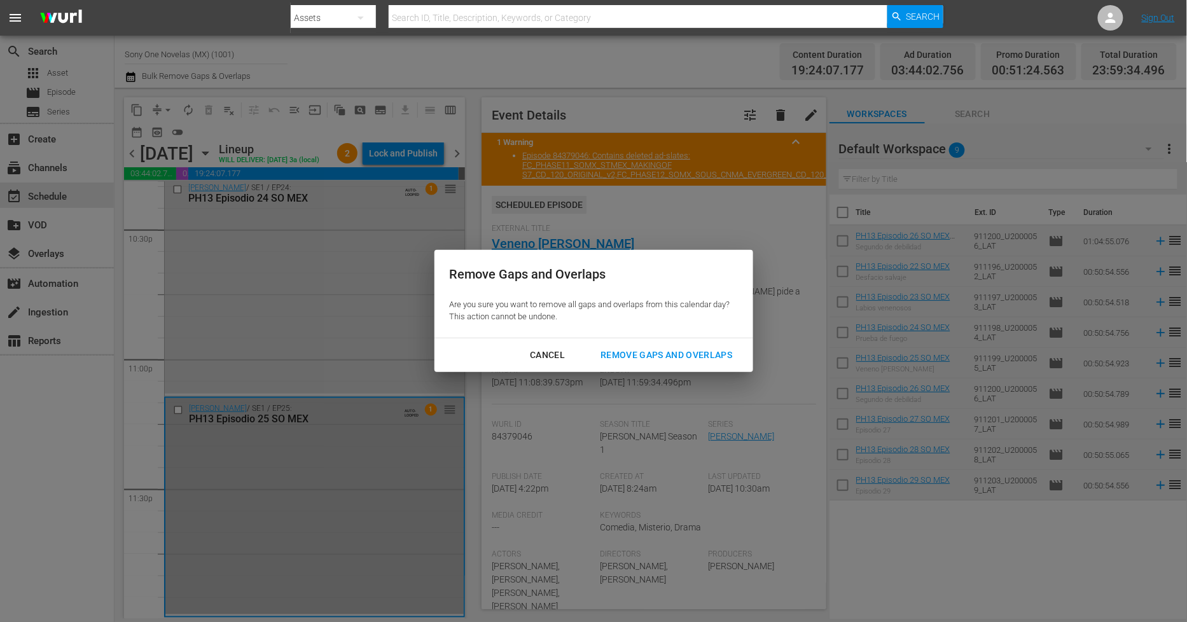
click at [715, 357] on div "Remove Gaps and Overlaps" at bounding box center [666, 355] width 152 height 16
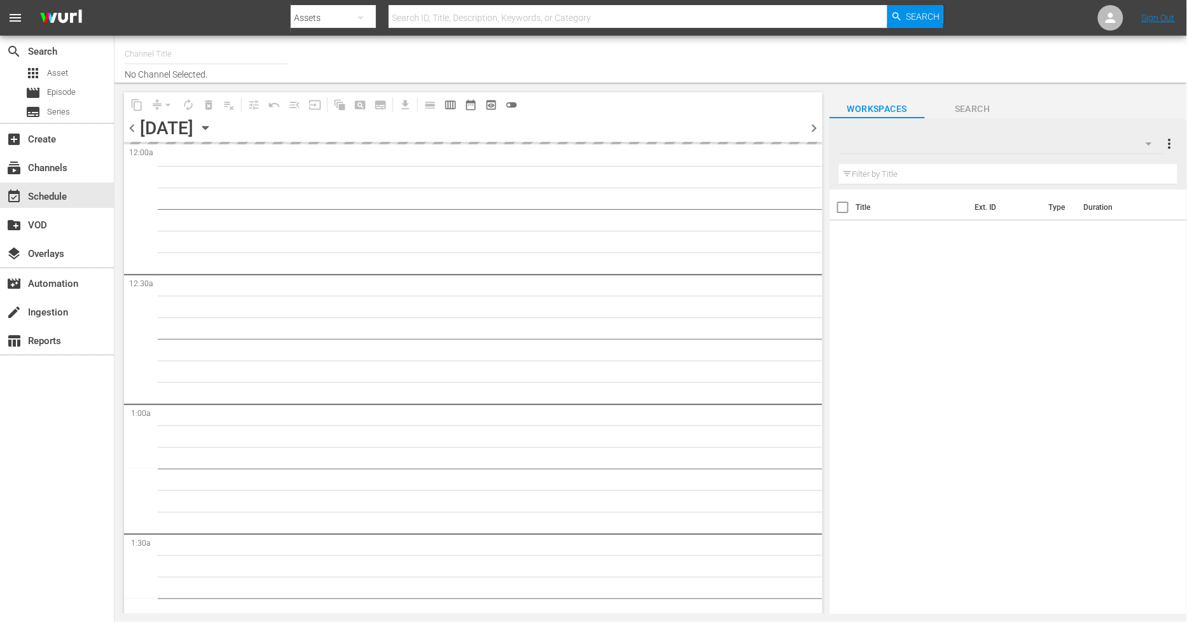
type input "Sony One Novelas (MX) (1001)"
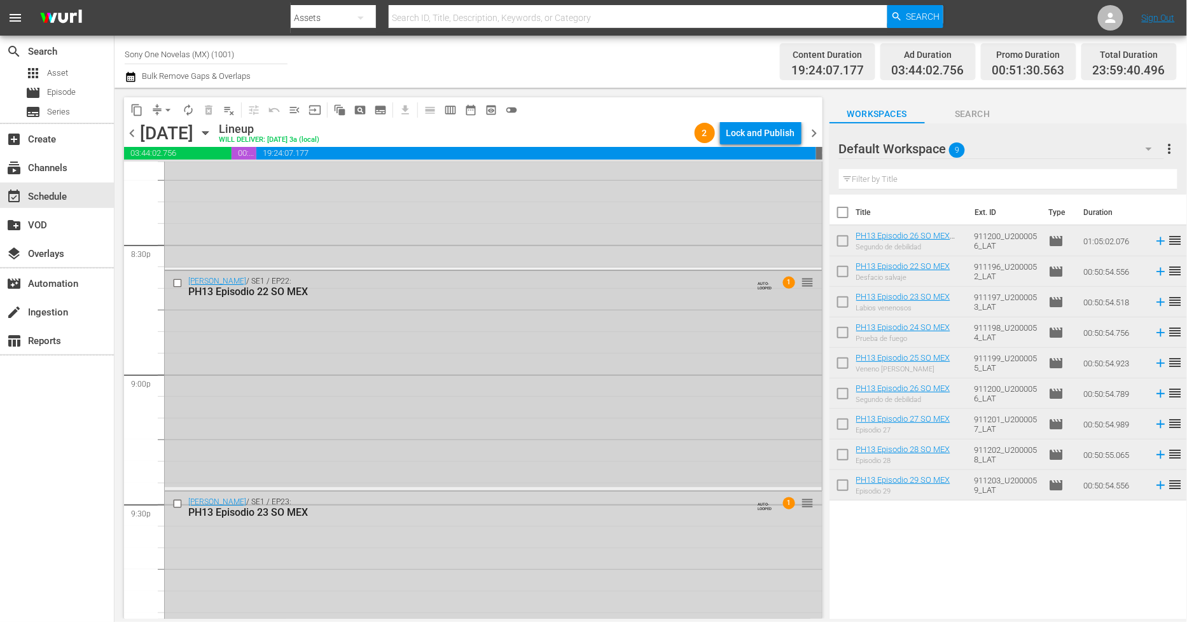
scroll to position [5771, 0]
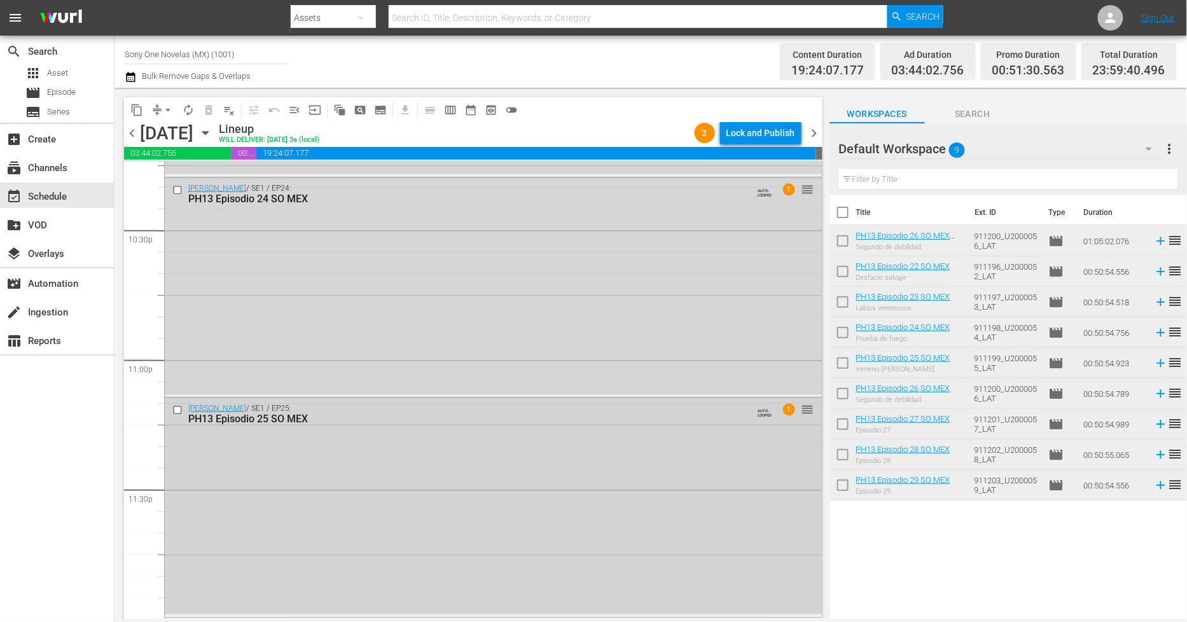
click at [393, 529] on div "[PERSON_NAME] / SE1 / EP25: PH13 Episodio 25 SO MEX AUTO-LOOPED 1 reorder" at bounding box center [493, 506] width 657 height 216
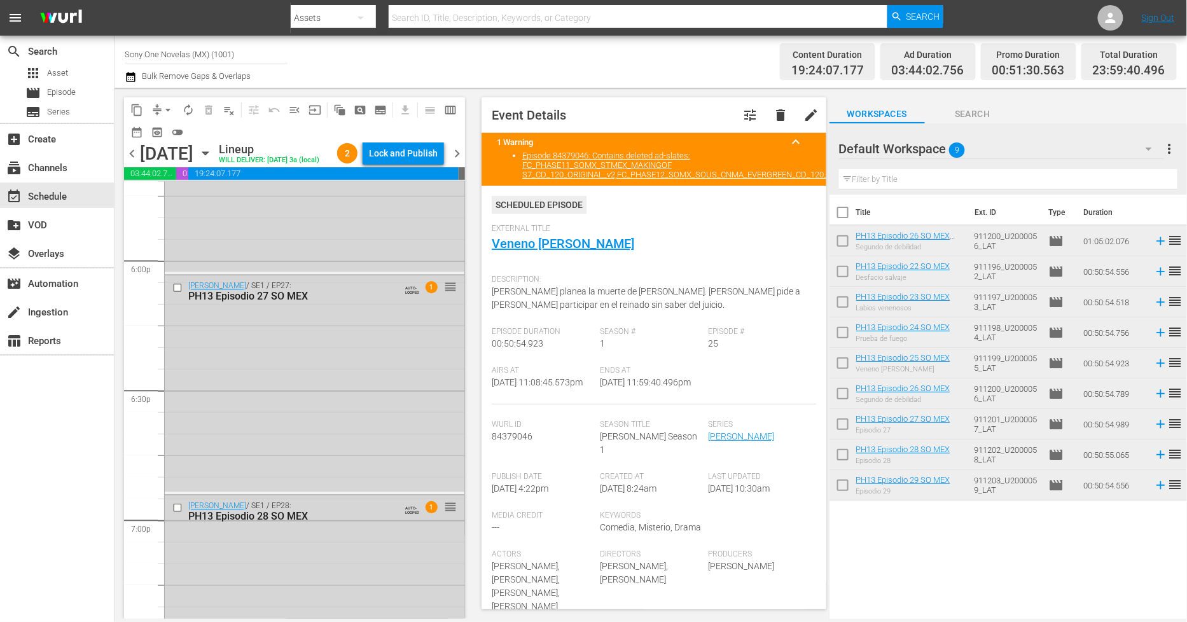
scroll to position [4287, 0]
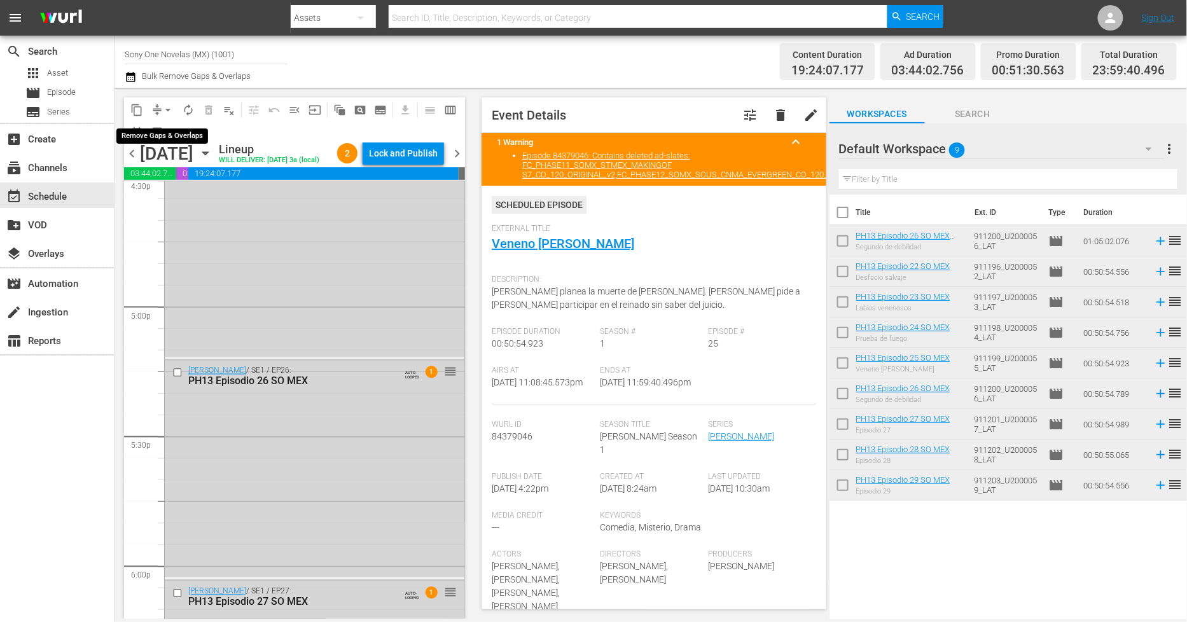
click at [166, 111] on span "arrow_drop_down" at bounding box center [168, 110] width 13 height 13
click at [176, 136] on li "Align to Midnight" at bounding box center [169, 135] width 134 height 21
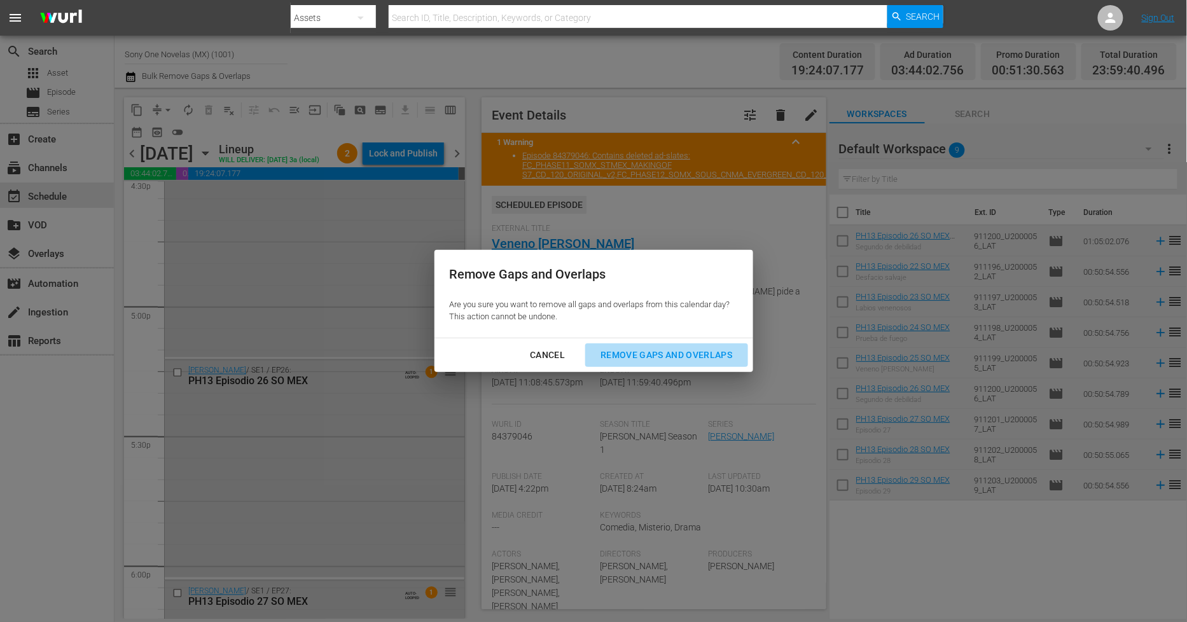
click at [664, 348] on div "Remove Gaps and Overlaps" at bounding box center [666, 355] width 152 height 16
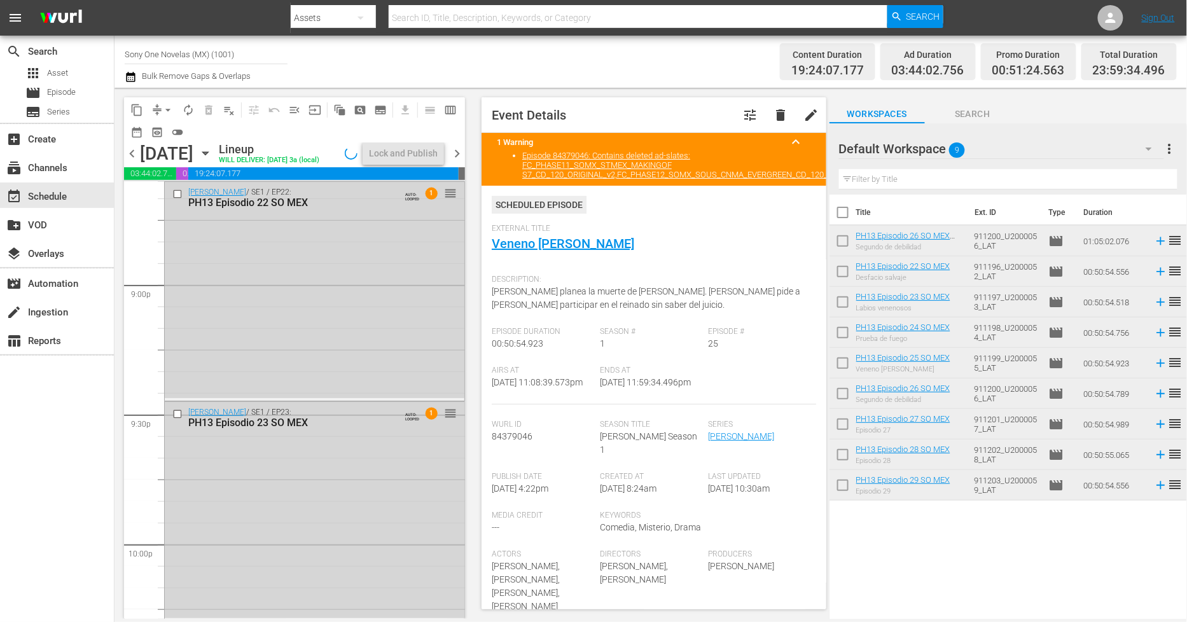
scroll to position [5811, 0]
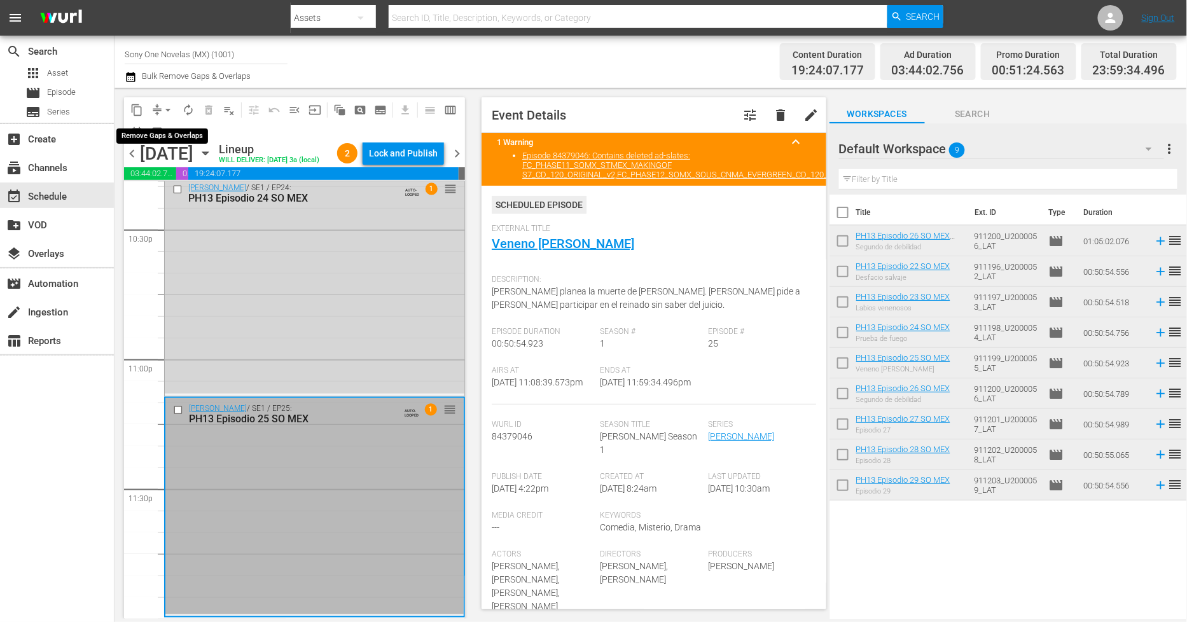
click at [168, 111] on span "arrow_drop_down" at bounding box center [168, 110] width 13 height 13
click at [189, 139] on li "Align to Midnight" at bounding box center [169, 135] width 134 height 21
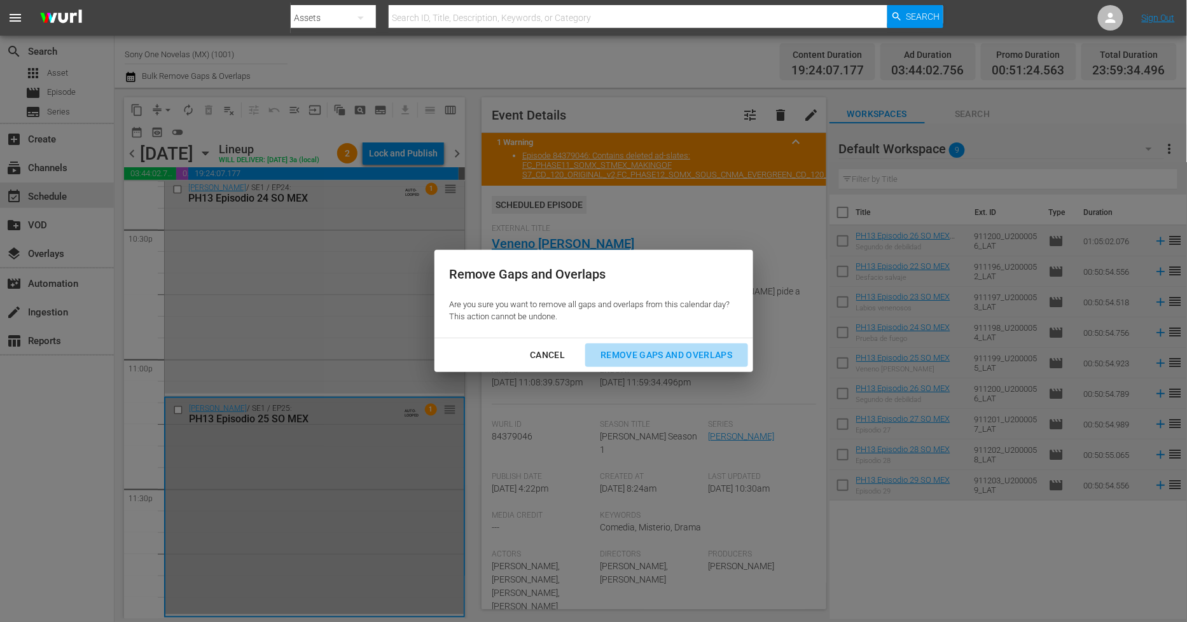
click at [683, 352] on div "Remove Gaps and Overlaps" at bounding box center [666, 355] width 152 height 16
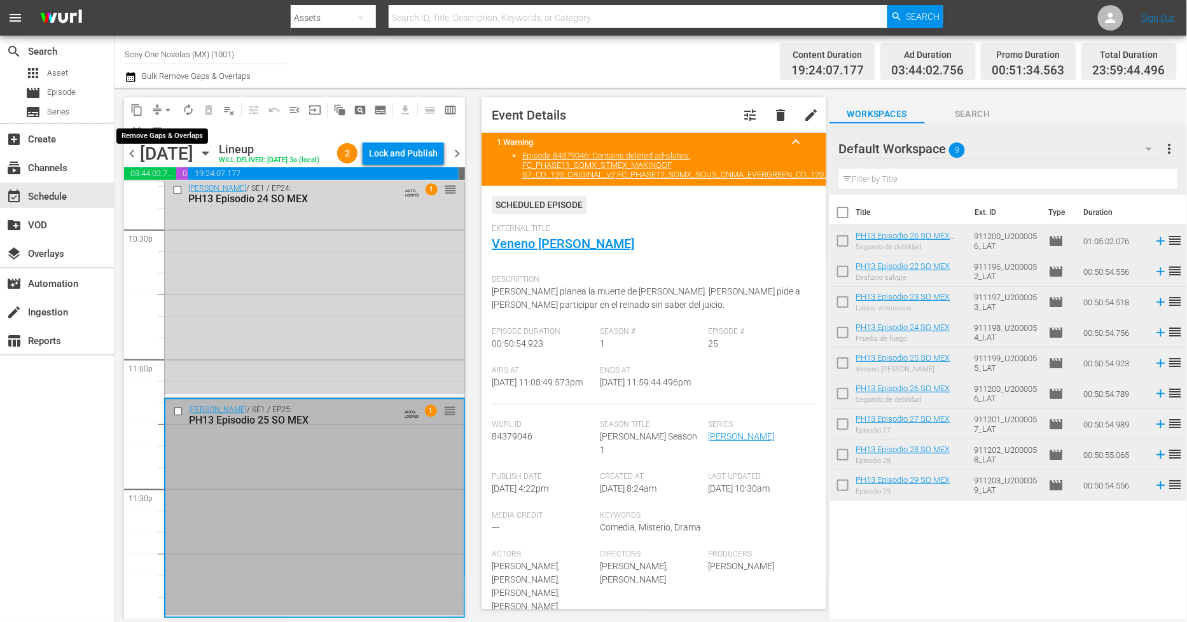
click at [167, 113] on span "arrow_drop_down" at bounding box center [168, 110] width 13 height 13
click at [168, 137] on li "Align to Midnight" at bounding box center [169, 135] width 134 height 21
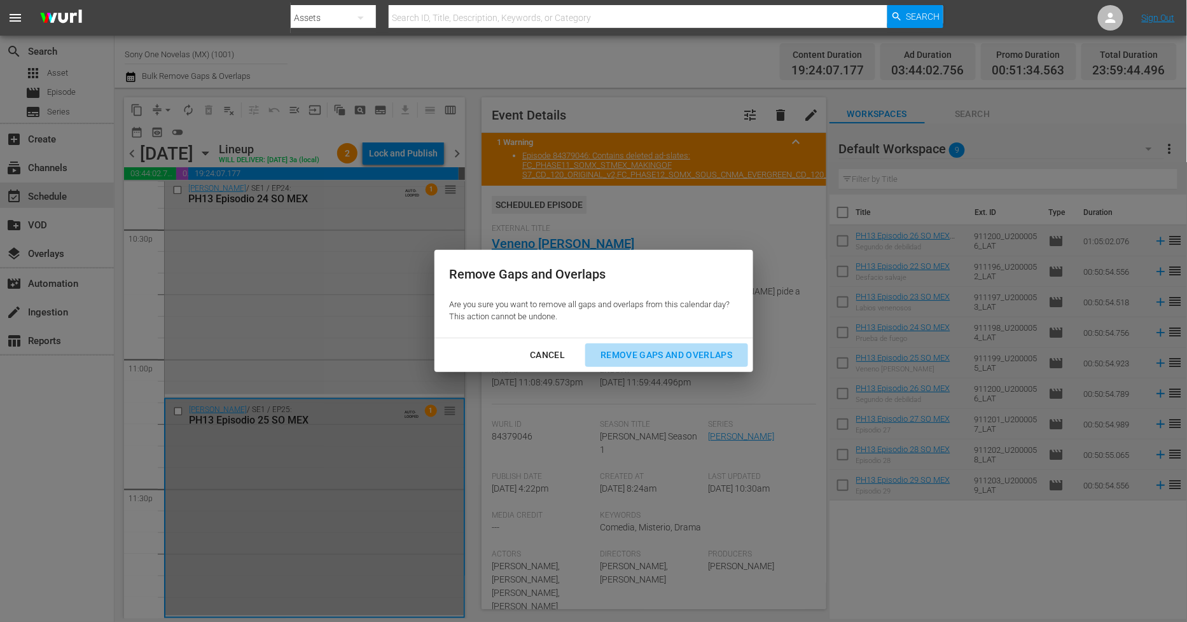
click at [681, 351] on div "Remove Gaps and Overlaps" at bounding box center [666, 355] width 152 height 16
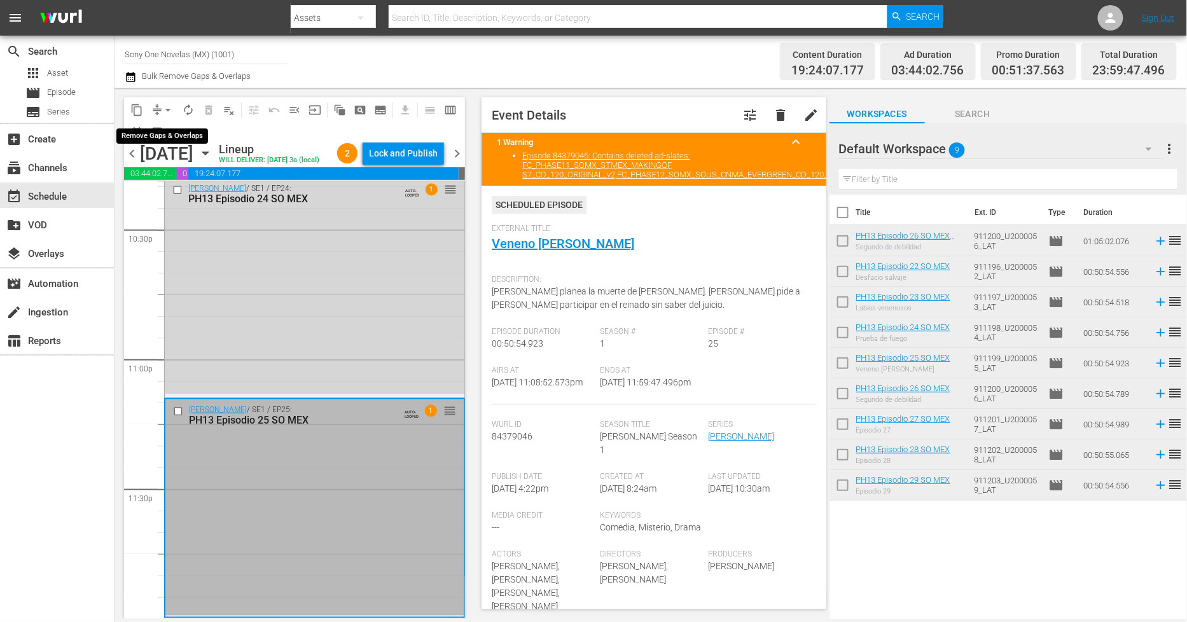
click at [166, 108] on span "arrow_drop_down" at bounding box center [168, 110] width 13 height 13
click at [198, 135] on li "Align to Midnight" at bounding box center [169, 135] width 134 height 21
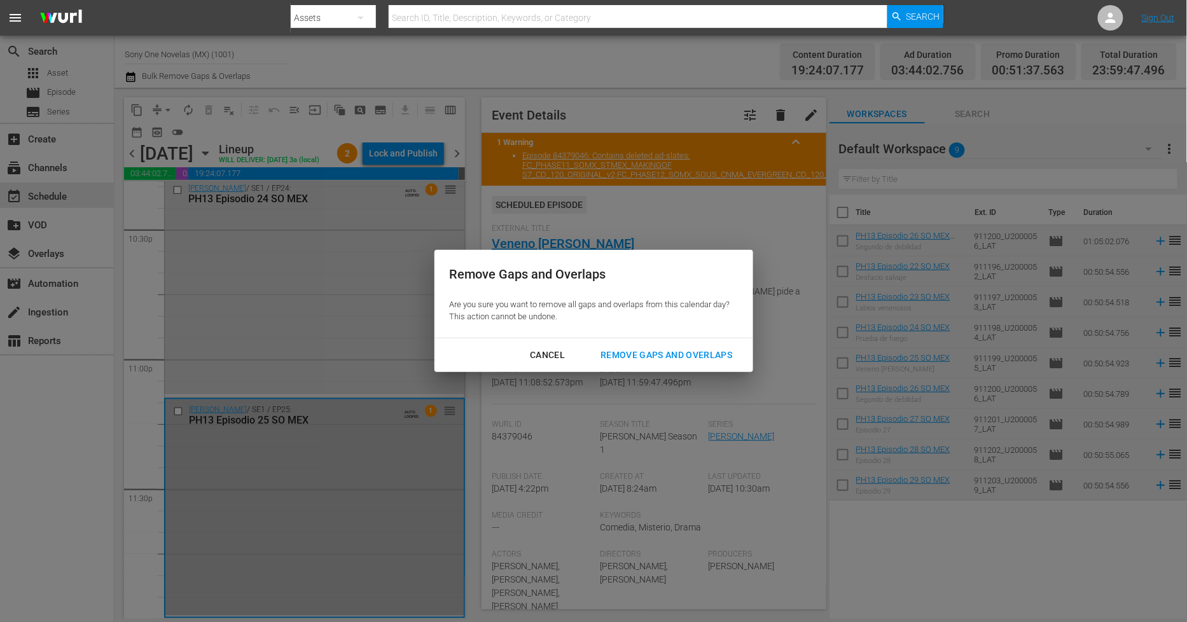
click at [677, 347] on div "Remove Gaps and Overlaps" at bounding box center [666, 355] width 152 height 16
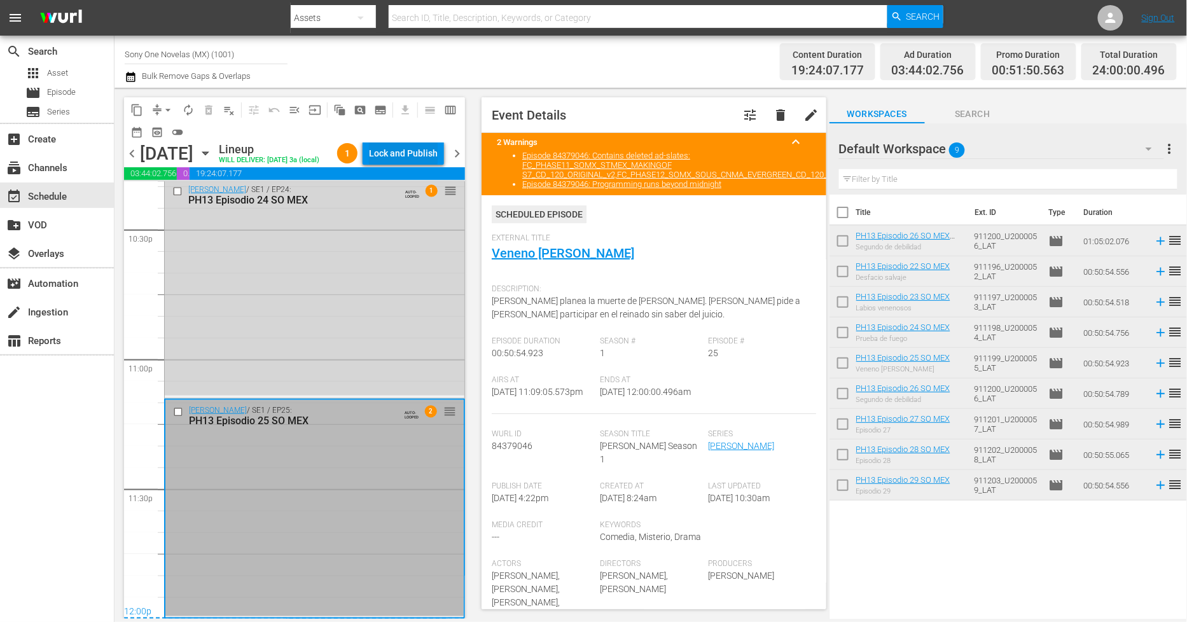
click at [419, 154] on div "Lock and Publish" at bounding box center [403, 153] width 69 height 23
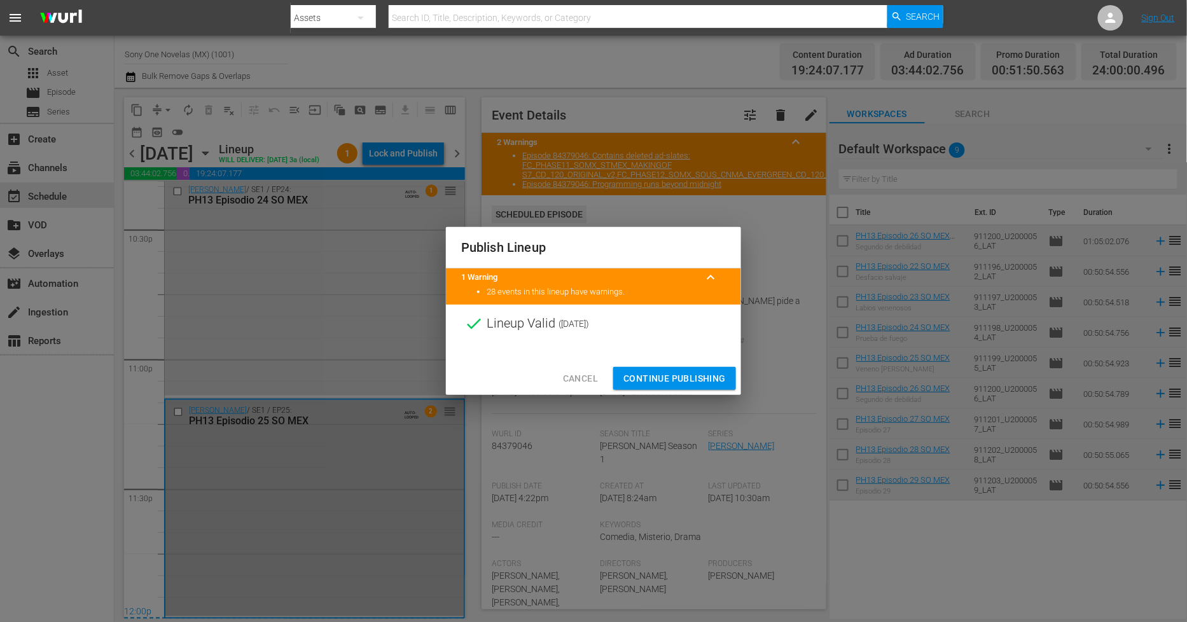
drag, startPoint x: 648, startPoint y: 378, endPoint x: 592, endPoint y: 391, distance: 56.9
click at [648, 378] on span "Continue Publishing" at bounding box center [674, 379] width 102 height 16
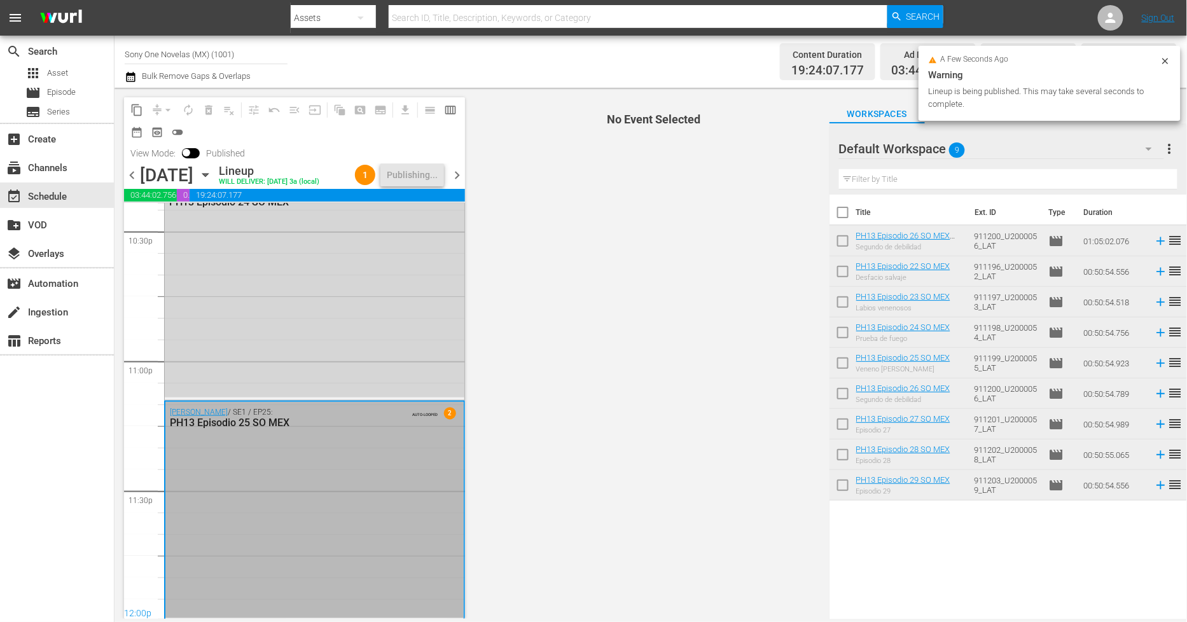
scroll to position [5812, 0]
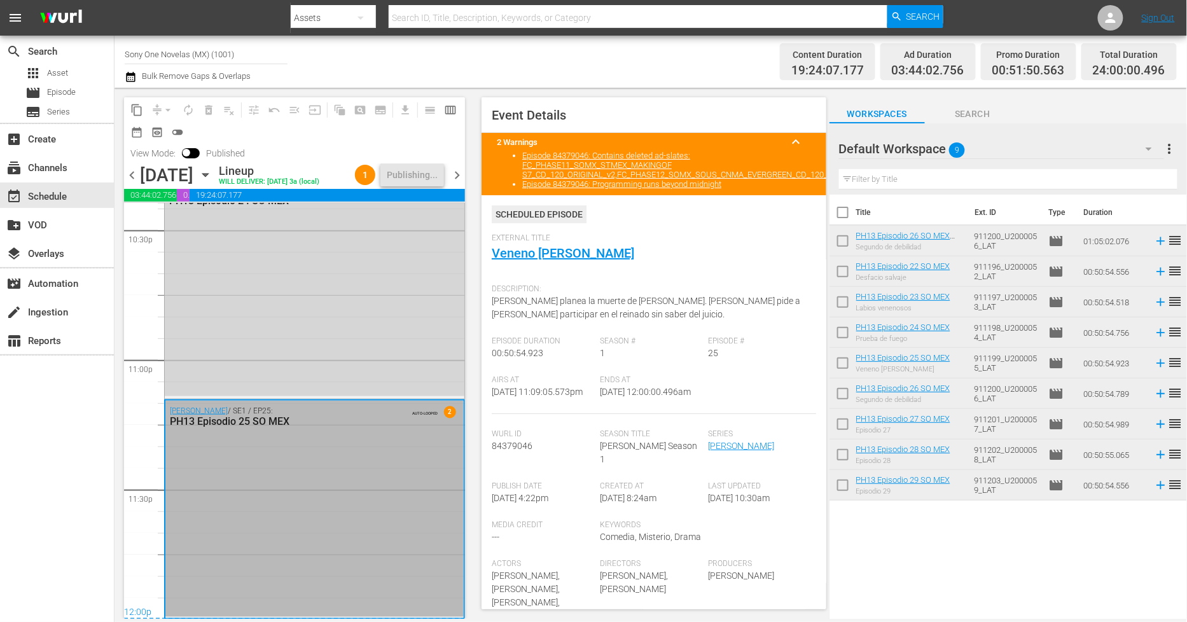
click at [460, 180] on span "chevron_right" at bounding box center [457, 175] width 16 height 16
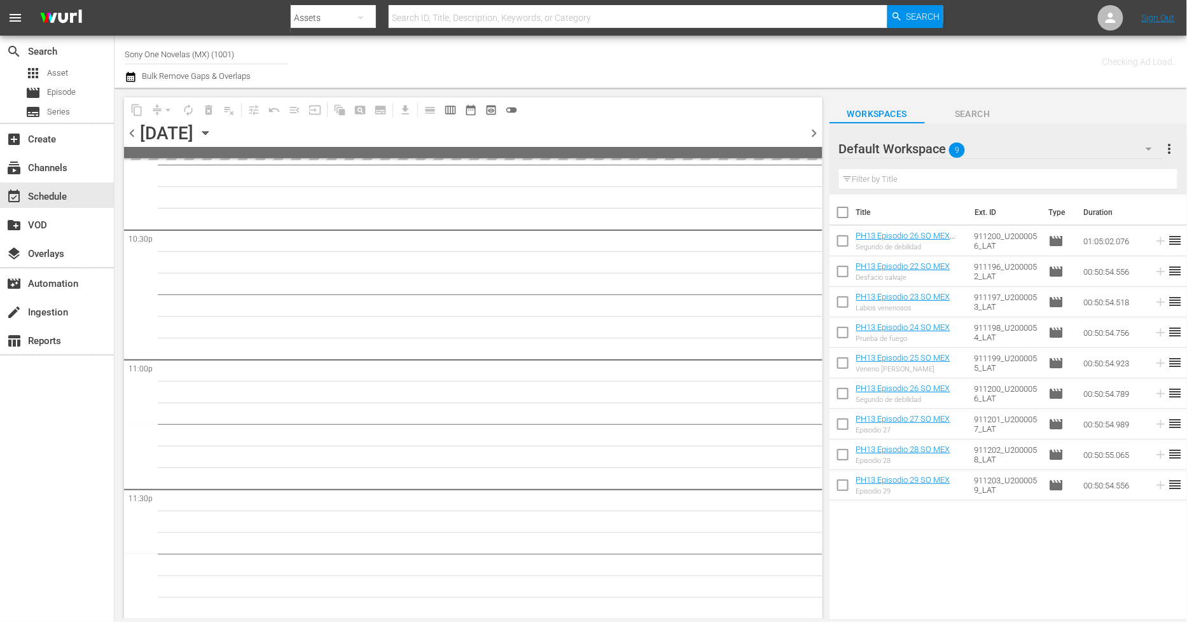
scroll to position [5770, 0]
click at [843, 209] on input "checkbox" at bounding box center [842, 215] width 27 height 27
checkbox input "true"
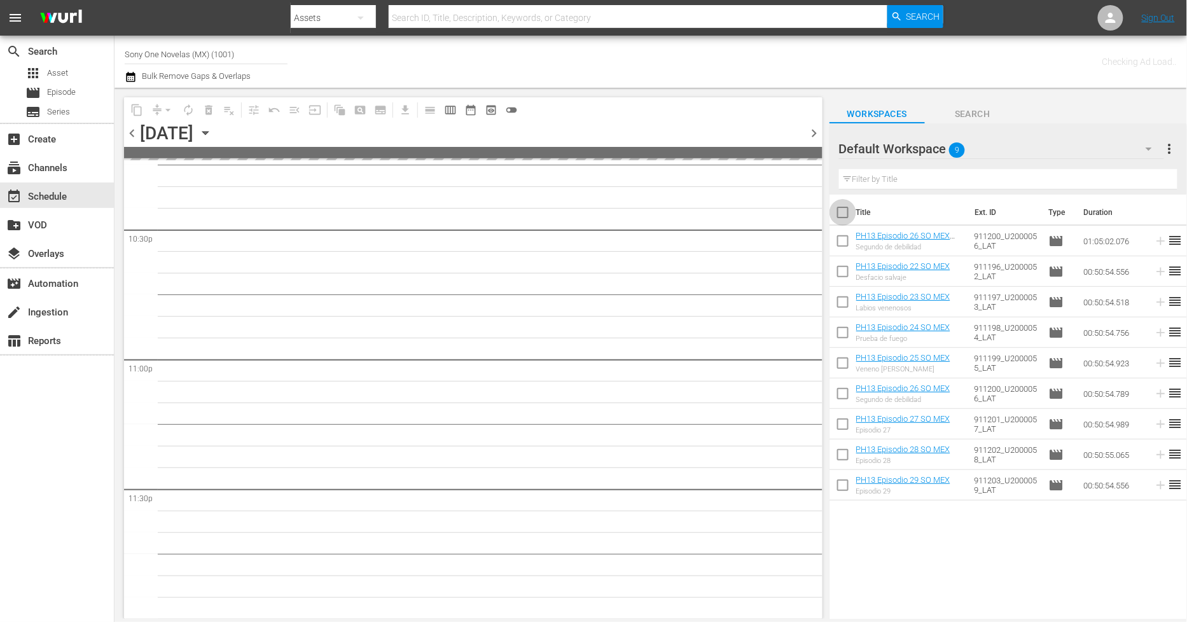
checkbox input "true"
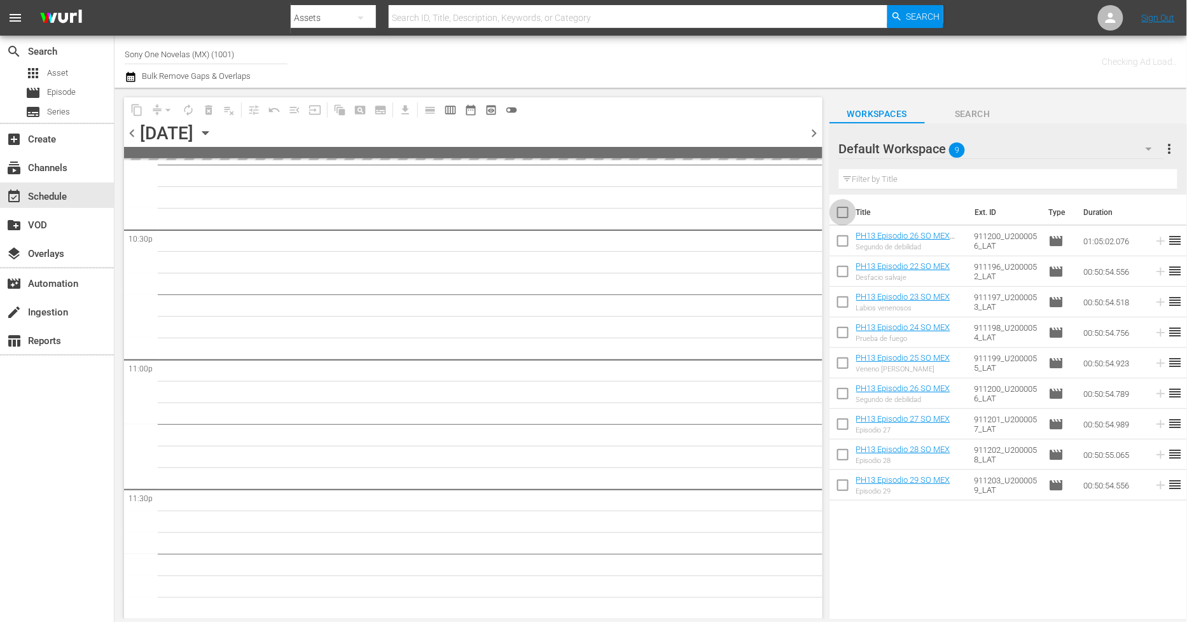
checkbox input "true"
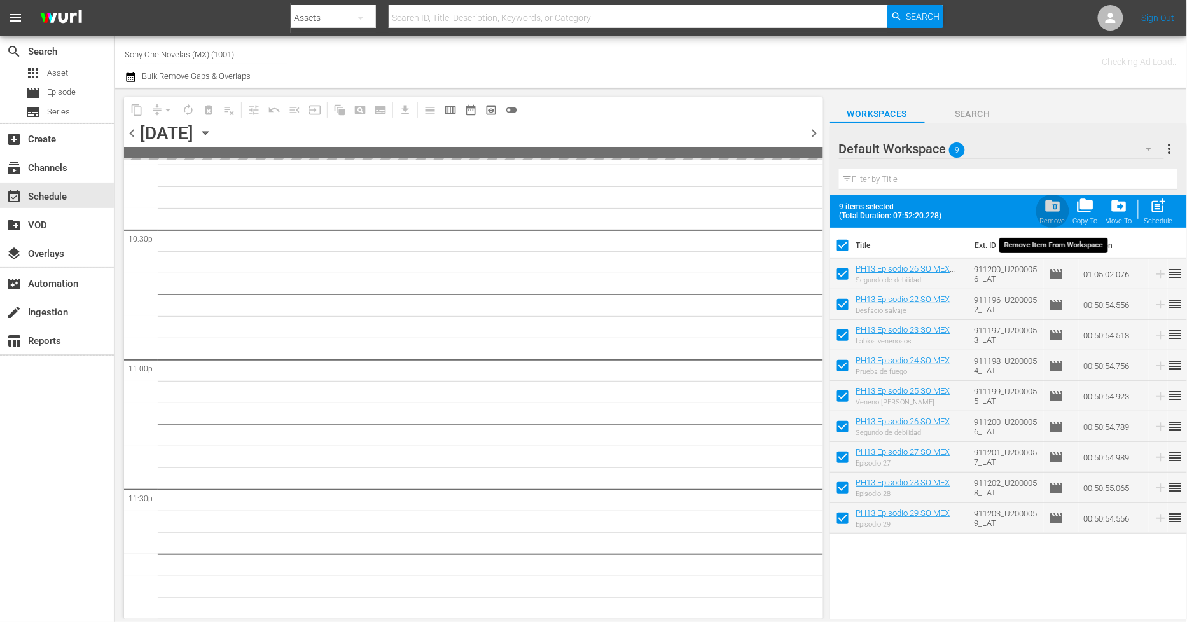
click at [1047, 216] on div "folder_delete Remove" at bounding box center [1052, 211] width 25 height 28
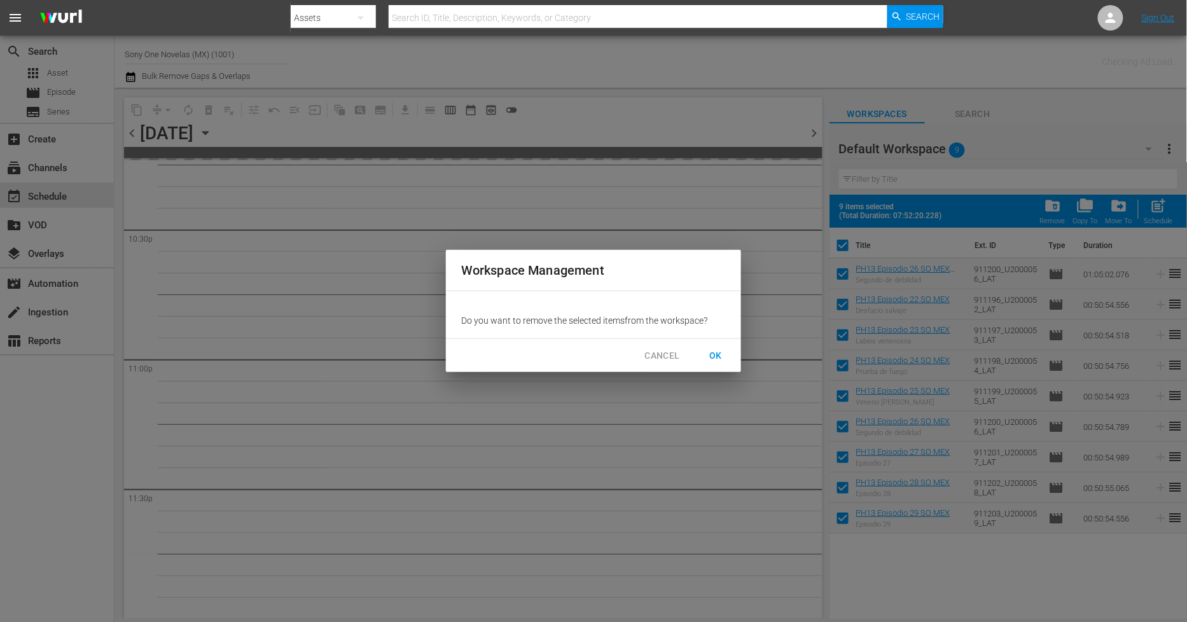
click at [717, 352] on span "OK" at bounding box center [715, 356] width 20 height 16
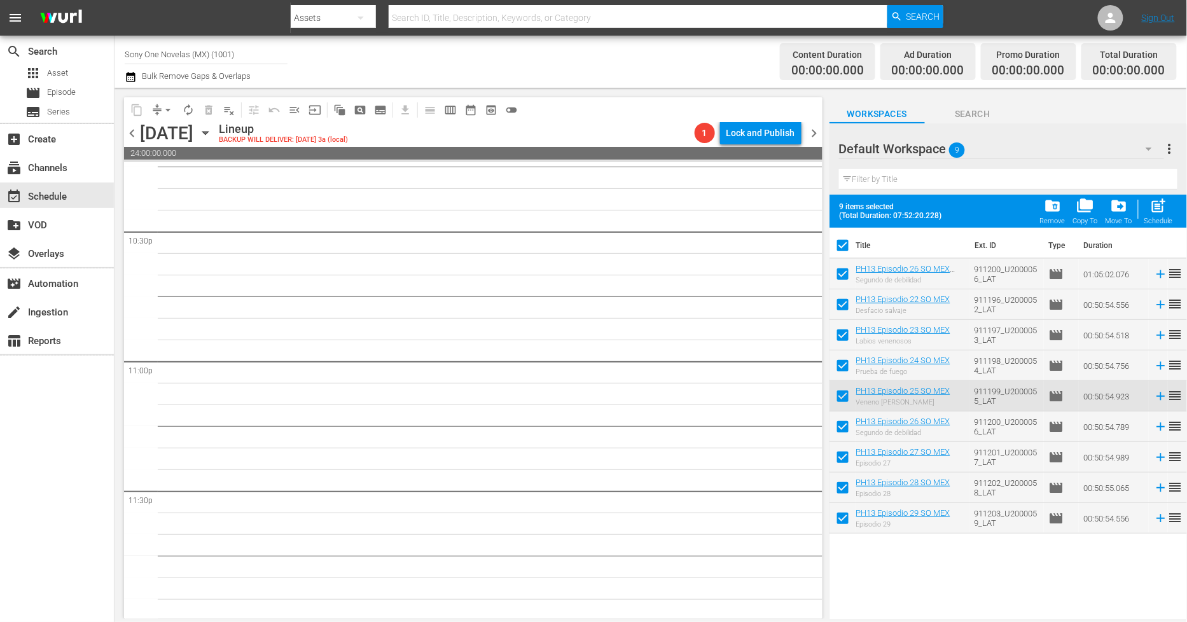
scroll to position [5771, 0]
checkbox input "false"
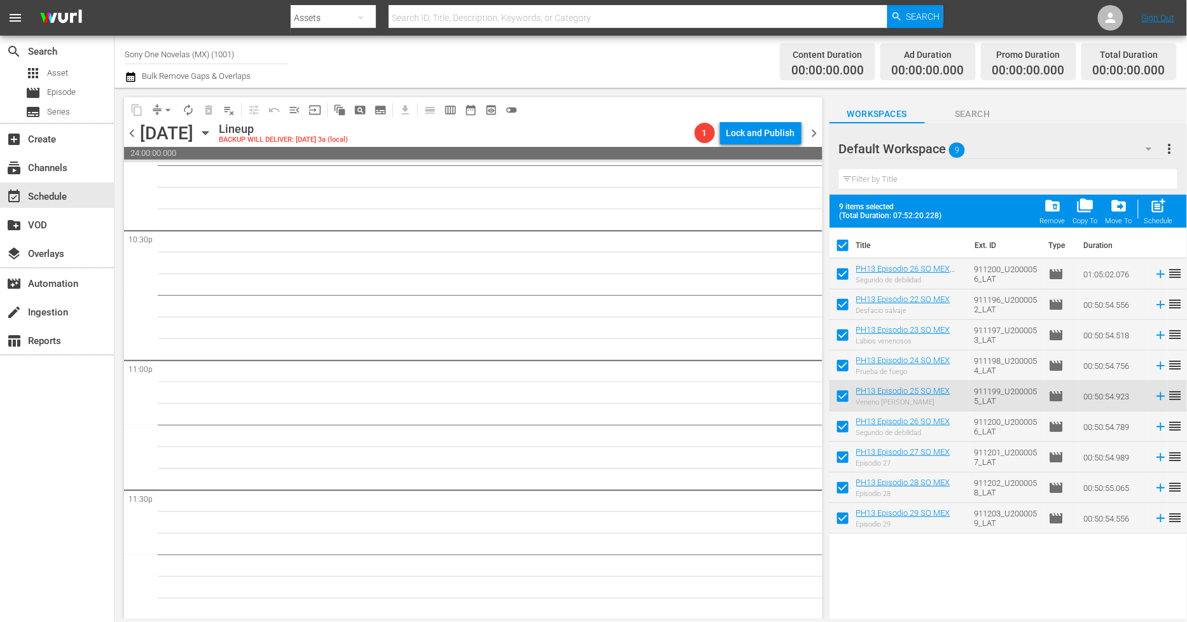
checkbox input "false"
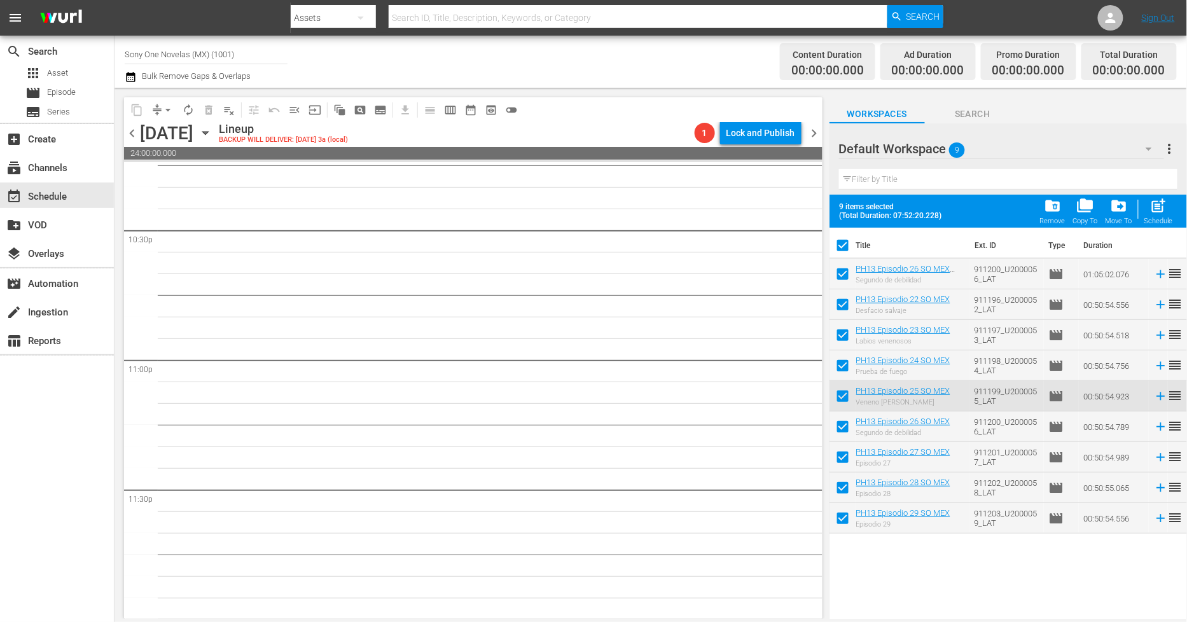
checkbox input "false"
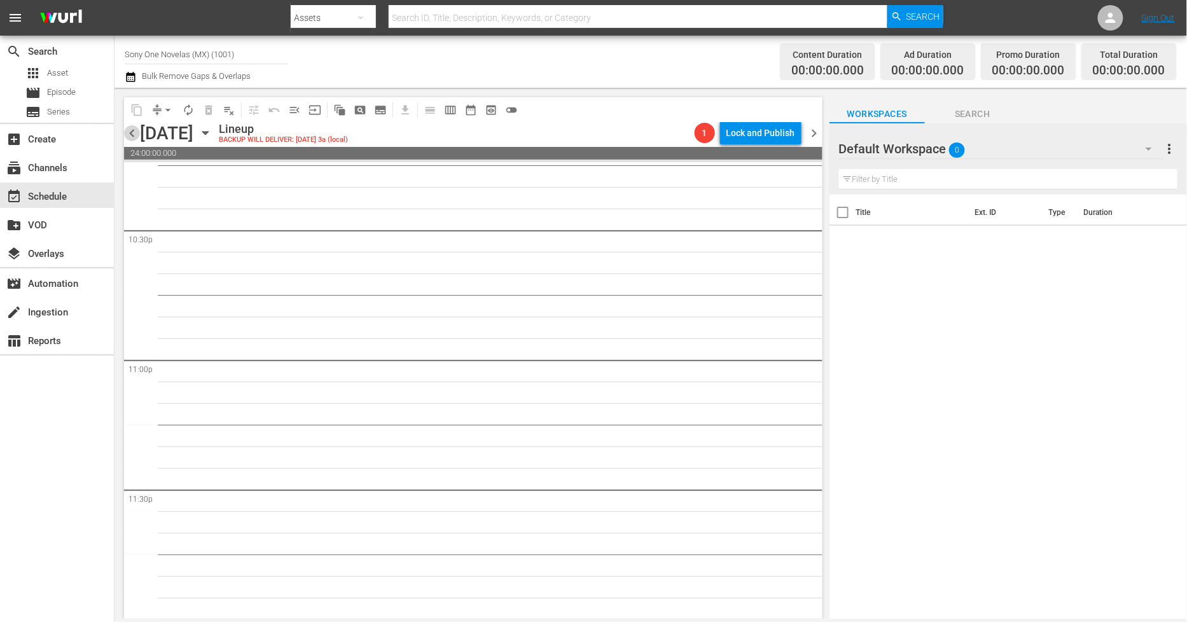
click at [132, 132] on span "chevron_left" at bounding box center [132, 133] width 16 height 16
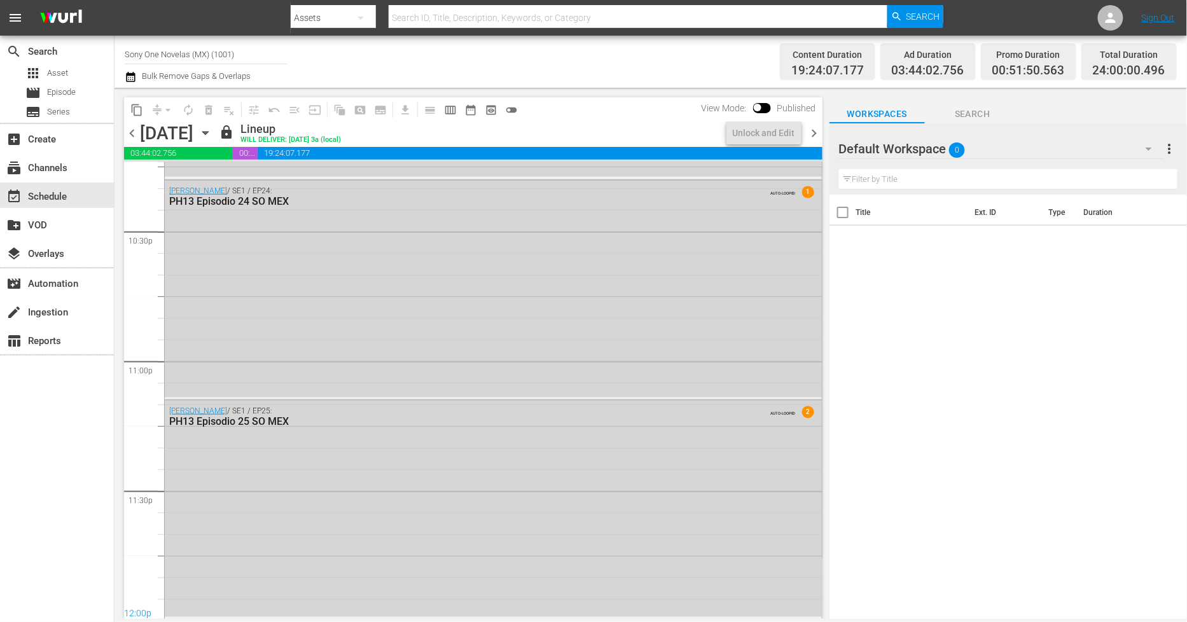
scroll to position [5771, 0]
click at [822, 131] on span "chevron_right" at bounding box center [815, 133] width 16 height 16
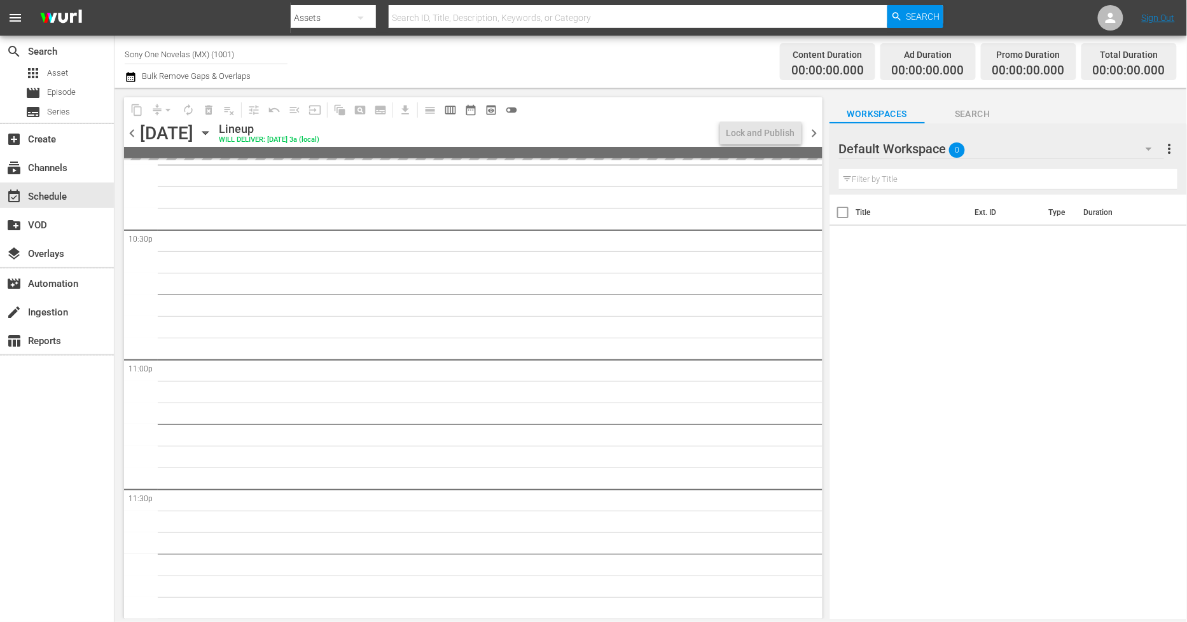
scroll to position [5771, 0]
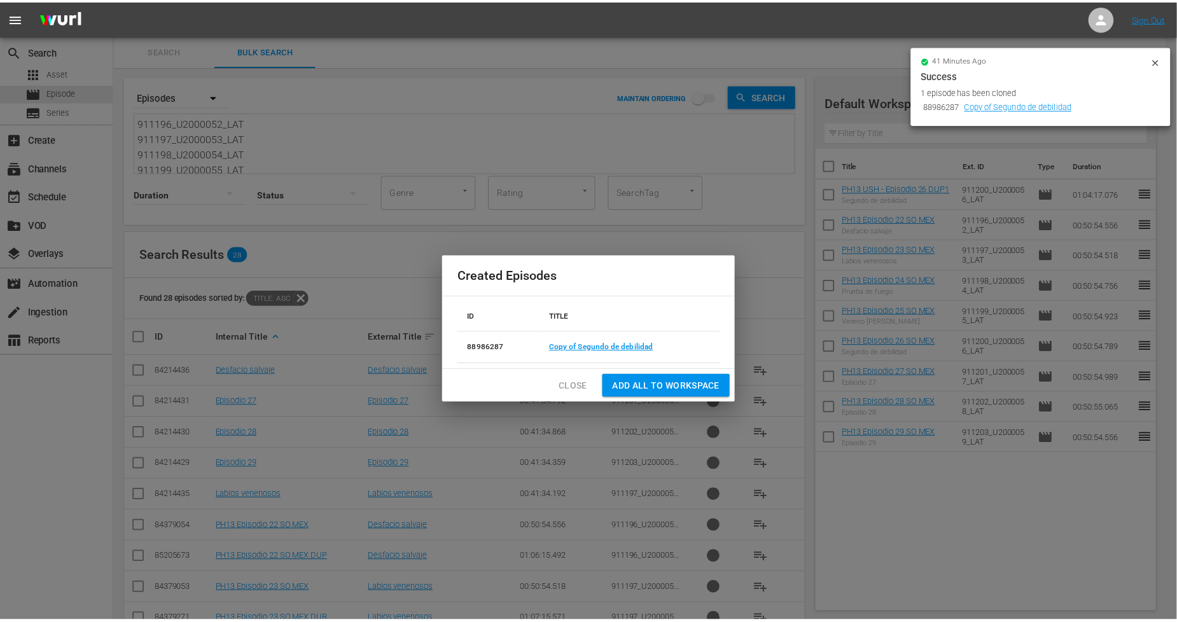
scroll to position [62, 0]
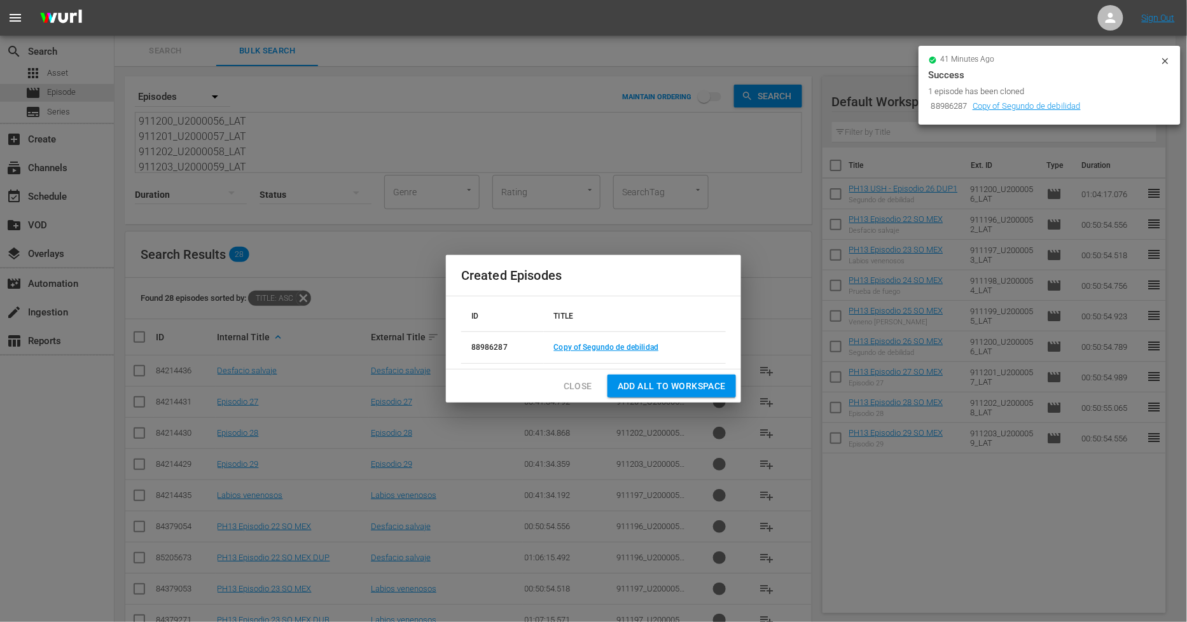
click at [579, 389] on span "Close" at bounding box center [578, 386] width 29 height 16
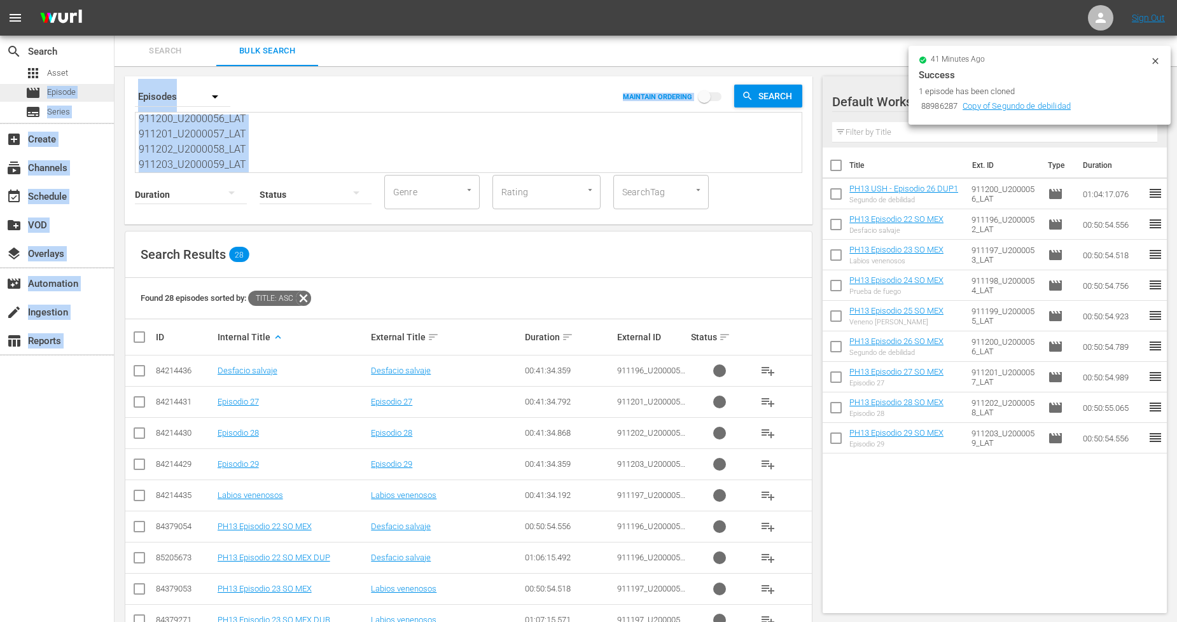
scroll to position [0, 0]
drag, startPoint x: 264, startPoint y: 164, endPoint x: 6, endPoint y: 83, distance: 270.0
click at [114, 0] on div "search Search apps Asset movie Episode subtitles Series add_box Create subscrip…" at bounding box center [645, 0] width 1062 height 0
click at [345, 140] on textarea "911196_U2000052_LAT 911197_U2000053_LAT 911198_U2000054_LAT 911199_U2000055_LAT…" at bounding box center [470, 143] width 663 height 58
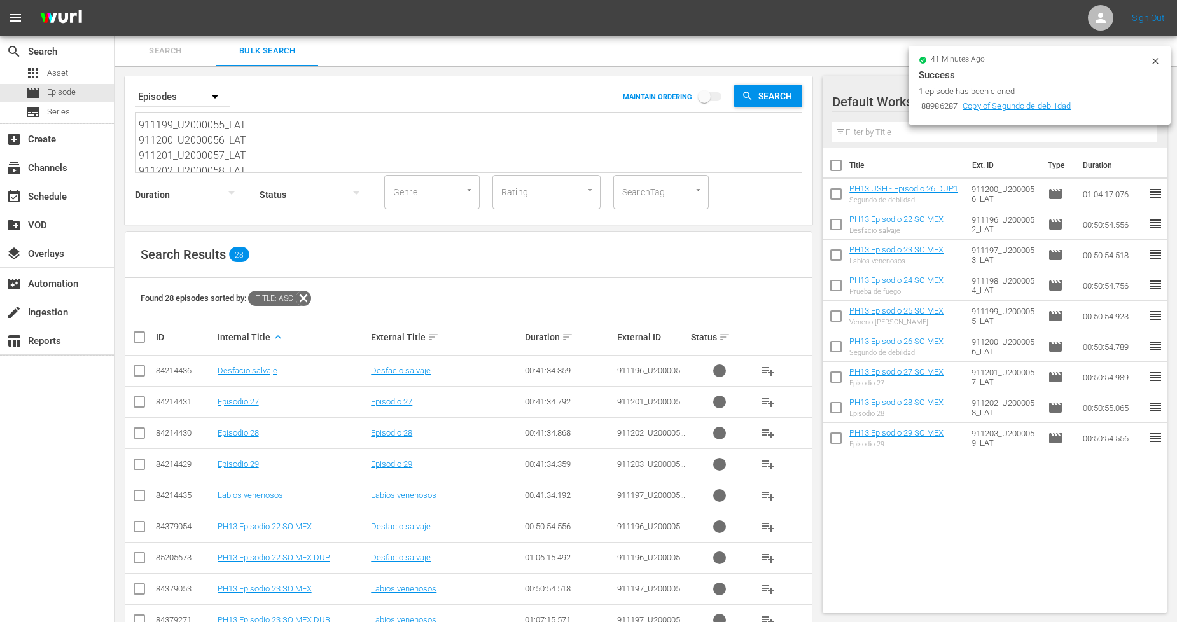
scroll to position [64, 0]
drag, startPoint x: 261, startPoint y: 163, endPoint x: 253, endPoint y: 162, distance: 7.7
click at [253, 162] on div "Search By Episodes MAINTAIN ORDERING Search 911196_U2000052_LAT 911197_U2000053…" at bounding box center [469, 150] width 688 height 148
drag, startPoint x: 260, startPoint y: 161, endPoint x: 96, endPoint y: 35, distance: 206.4
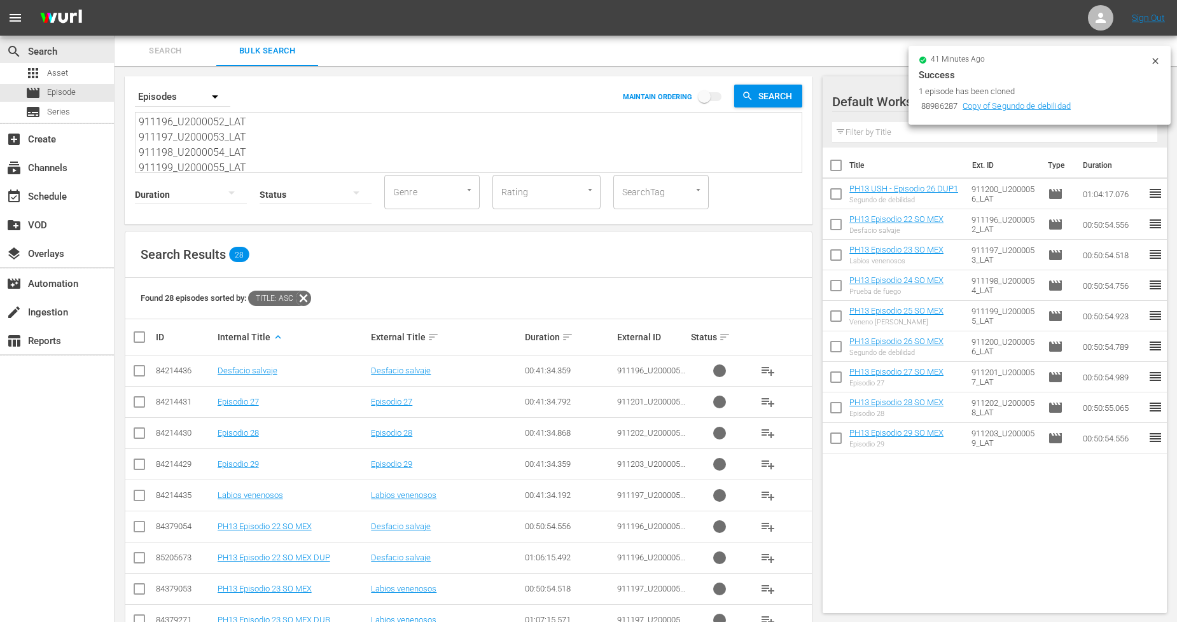
click at [96, 35] on div "menu Sign Out search Search apps Asset movie Episode subtitles Series add_box C…" at bounding box center [588, 626] width 1177 height 1252
click at [96, 35] on div "menu" at bounding box center [52, 18] width 104 height 36
click at [767, 102] on span "Search" at bounding box center [777, 96] width 49 height 23
drag, startPoint x: 278, startPoint y: 157, endPoint x: 15, endPoint y: 6, distance: 302.9
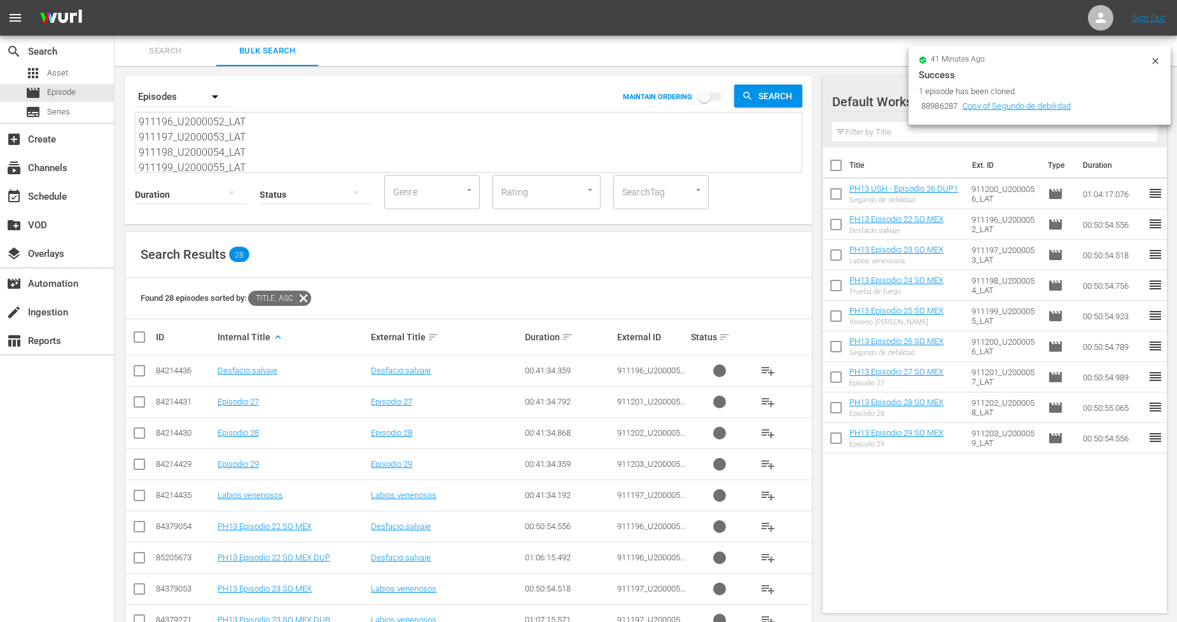
click at [15, 6] on div "menu Sign Out search Search apps Asset movie Episode subtitles Series add_box C…" at bounding box center [588, 626] width 1177 height 1252
paste textarea "226_U2000082_LAT 911227_U2000083_LAT 911228_U2000084_LAT 911229_U2000085_LAT 91…"
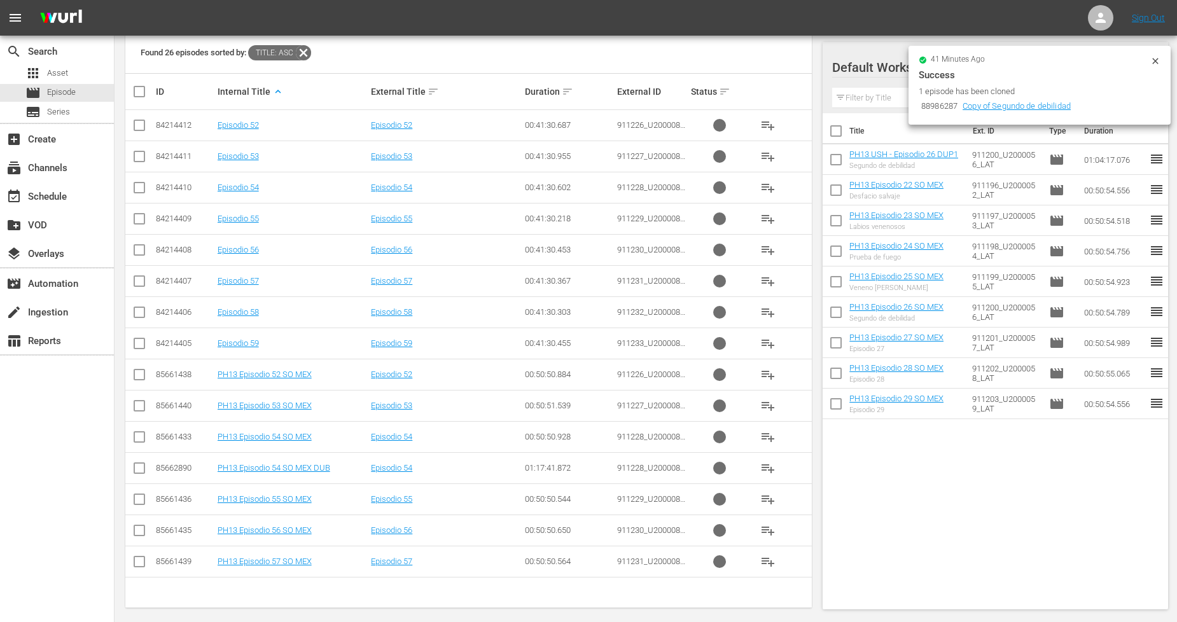
scroll to position [255, 0]
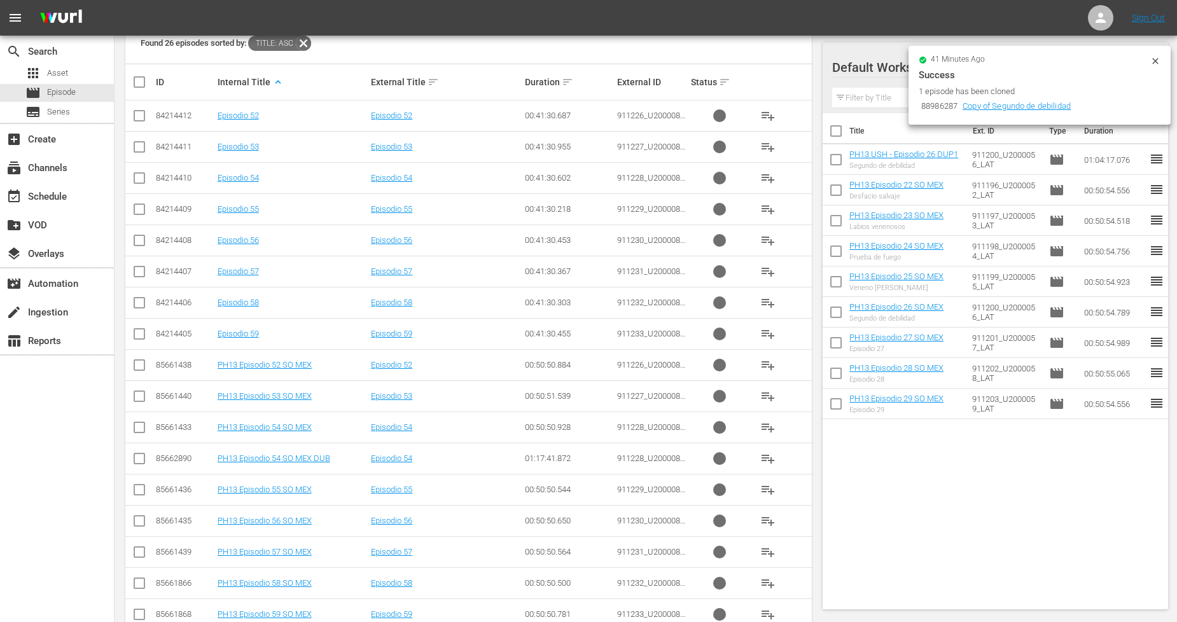
type textarea "911226_U2000082_LAT 911227_U2000083_LAT 911228_U2000084_LAT 911229_U2000085_LAT…"
click at [141, 363] on input "checkbox" at bounding box center [139, 367] width 15 height 15
checkbox input "true"
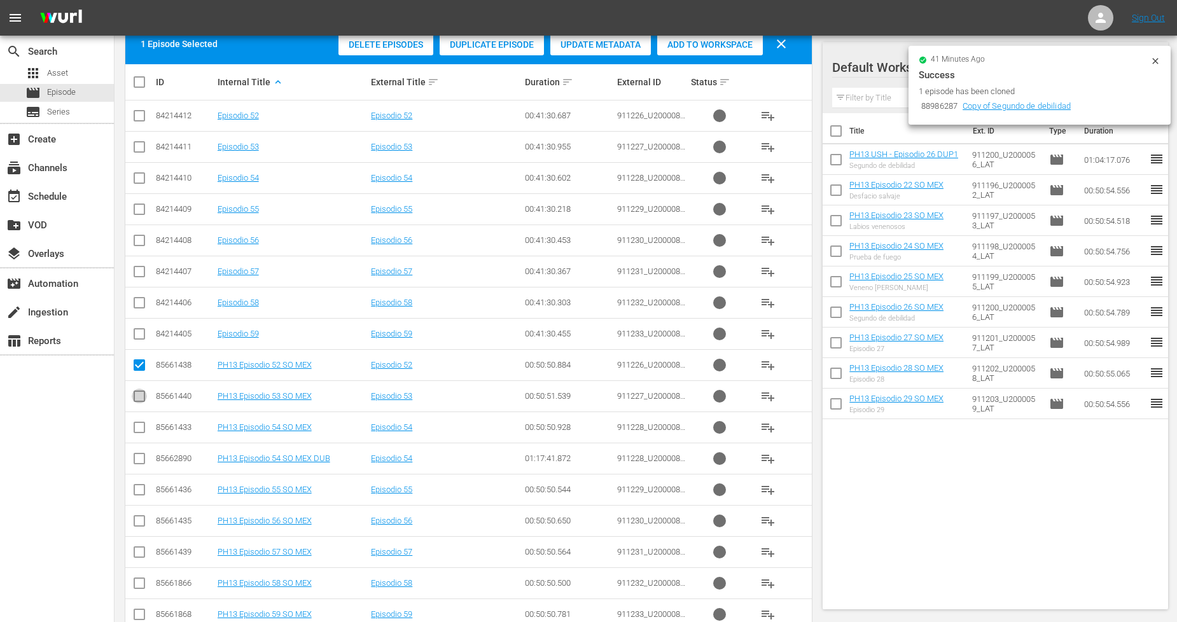
click at [140, 394] on input "checkbox" at bounding box center [139, 398] width 15 height 15
checkbox input "true"
click at [139, 425] on input "checkbox" at bounding box center [139, 429] width 15 height 15
checkbox input "true"
click at [137, 493] on input "checkbox" at bounding box center [139, 492] width 15 height 15
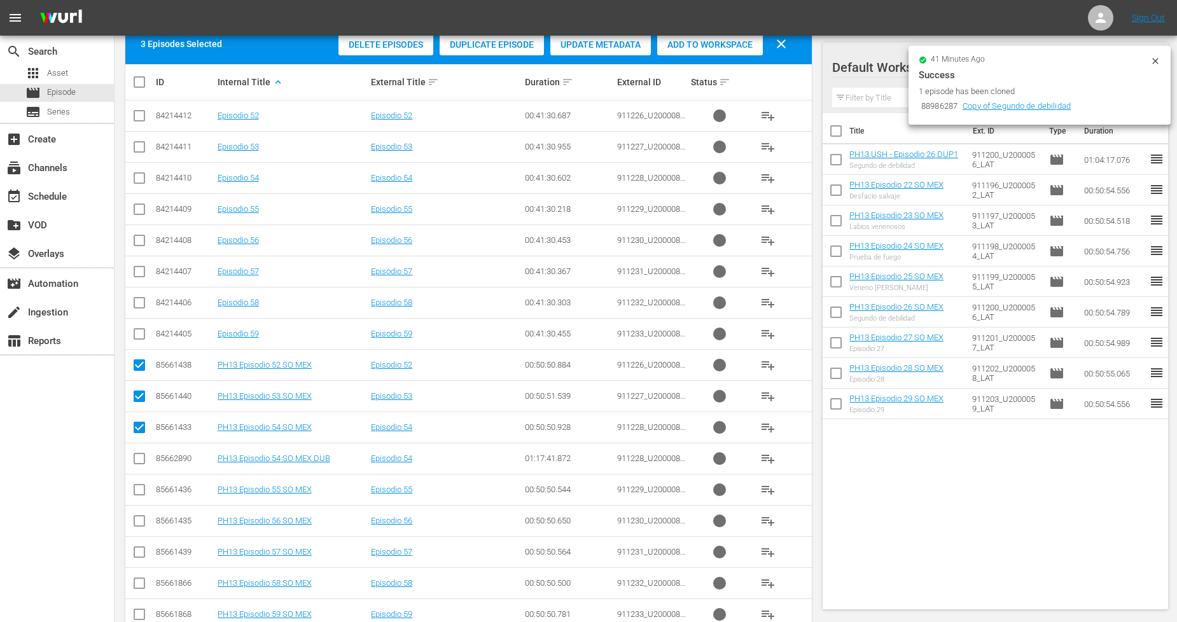
checkbox input "true"
click at [137, 522] on input "checkbox" at bounding box center [139, 523] width 15 height 15
checkbox input "true"
click at [135, 550] on input "checkbox" at bounding box center [139, 554] width 15 height 15
checkbox input "true"
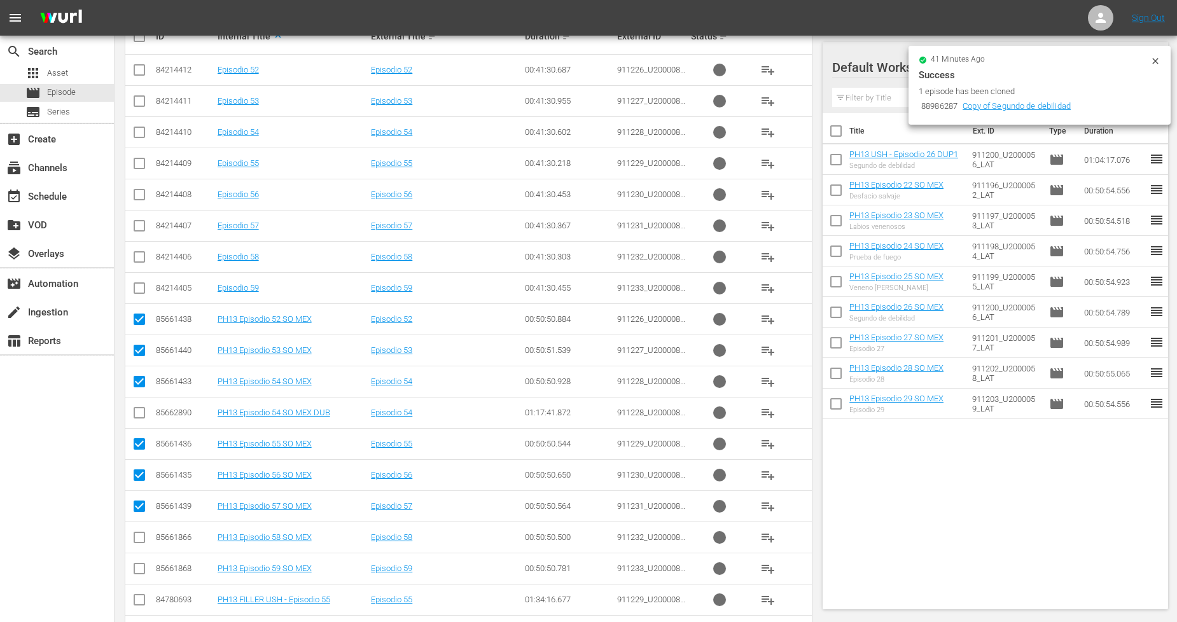
scroll to position [326, 0]
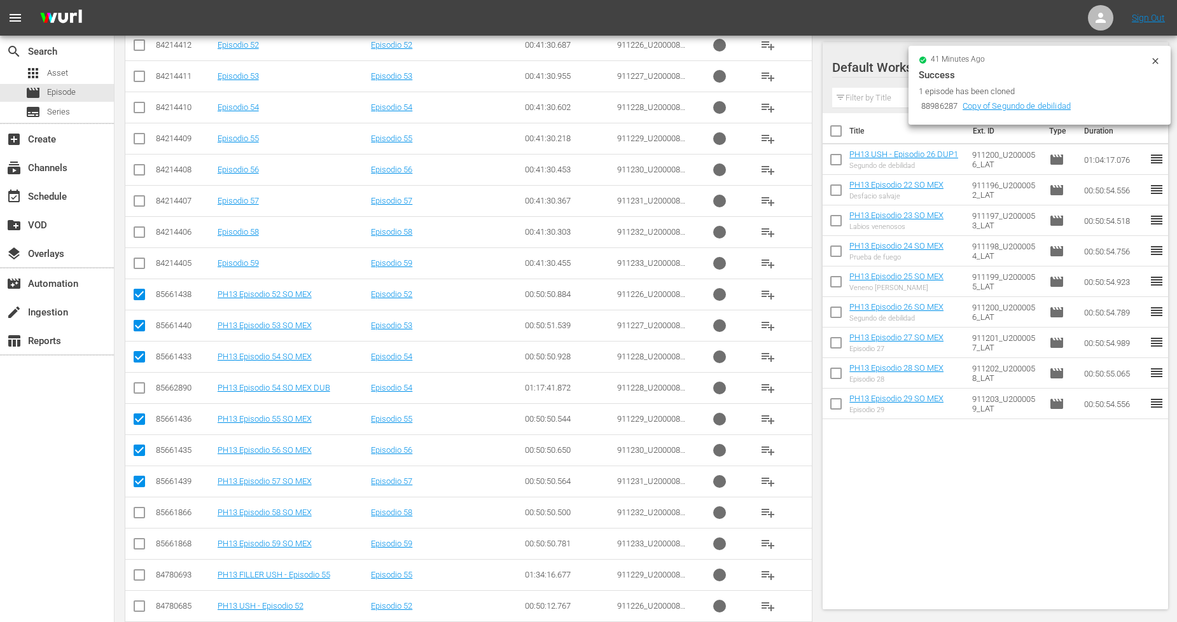
click at [137, 510] on input "checkbox" at bounding box center [139, 515] width 15 height 15
checkbox input "true"
click at [138, 541] on input "checkbox" at bounding box center [139, 546] width 15 height 15
checkbox input "true"
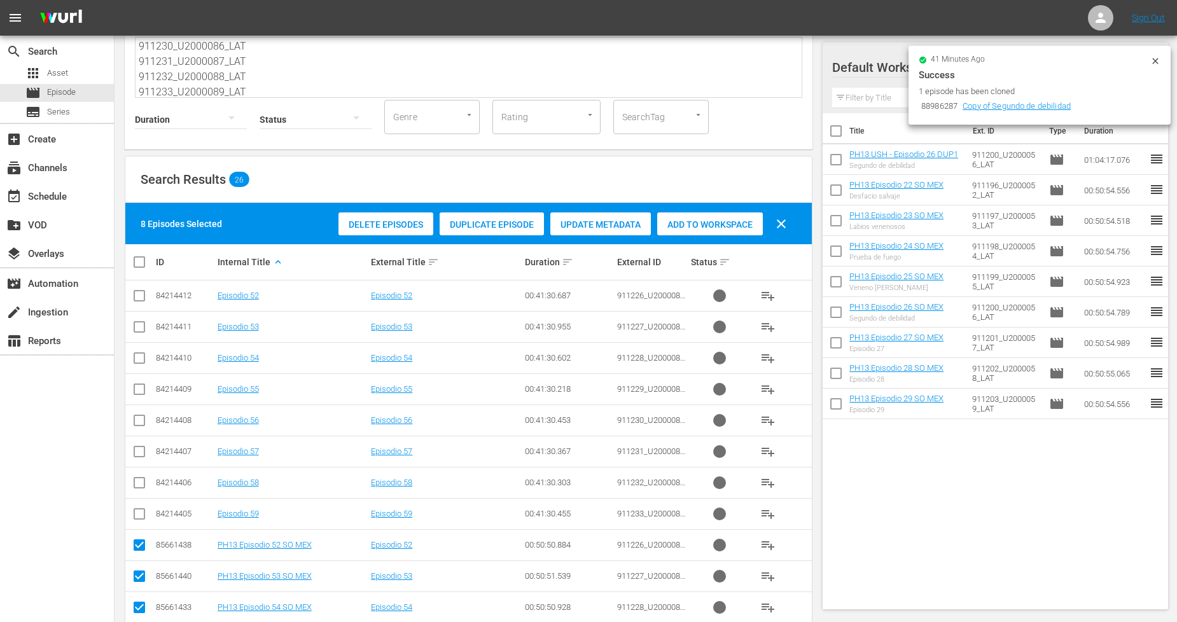
scroll to position [0, 0]
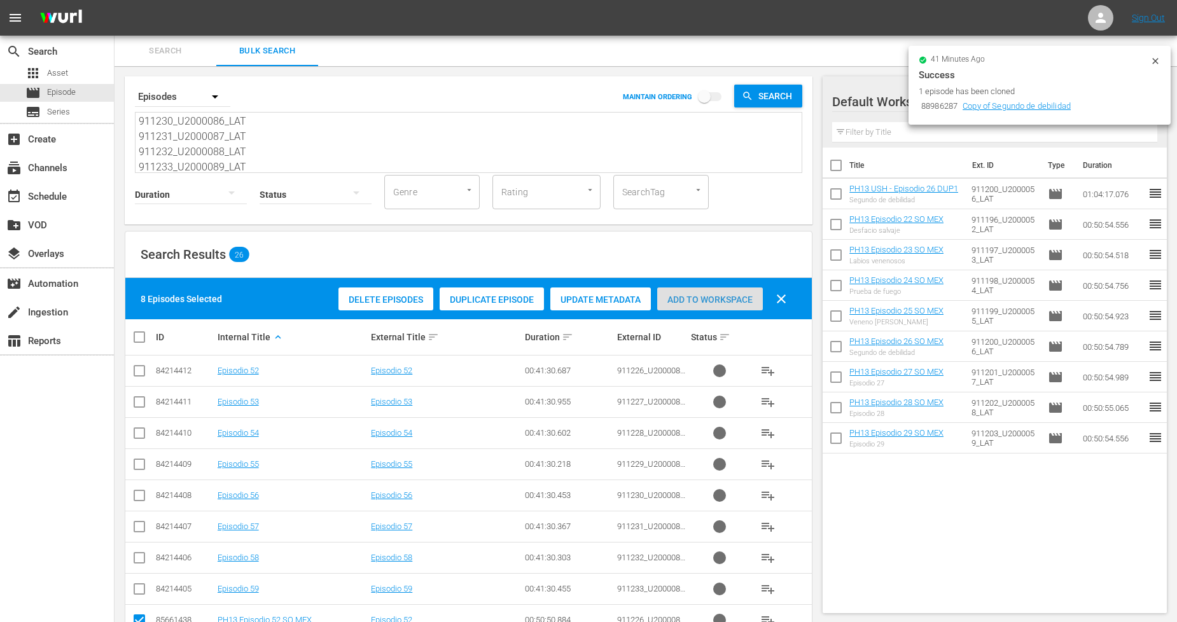
click at [744, 301] on span "Add to Workspace" at bounding box center [710, 300] width 106 height 10
click at [144, 335] on input "checkbox" at bounding box center [144, 336] width 25 height 15
checkbox input "true"
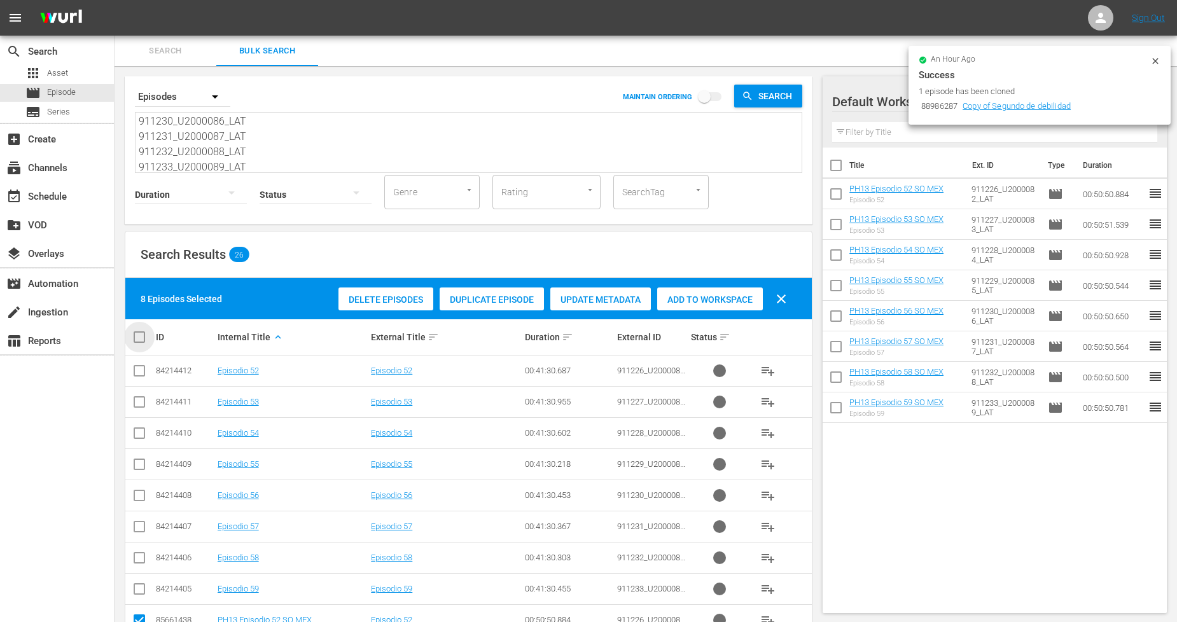
checkbox input "true"
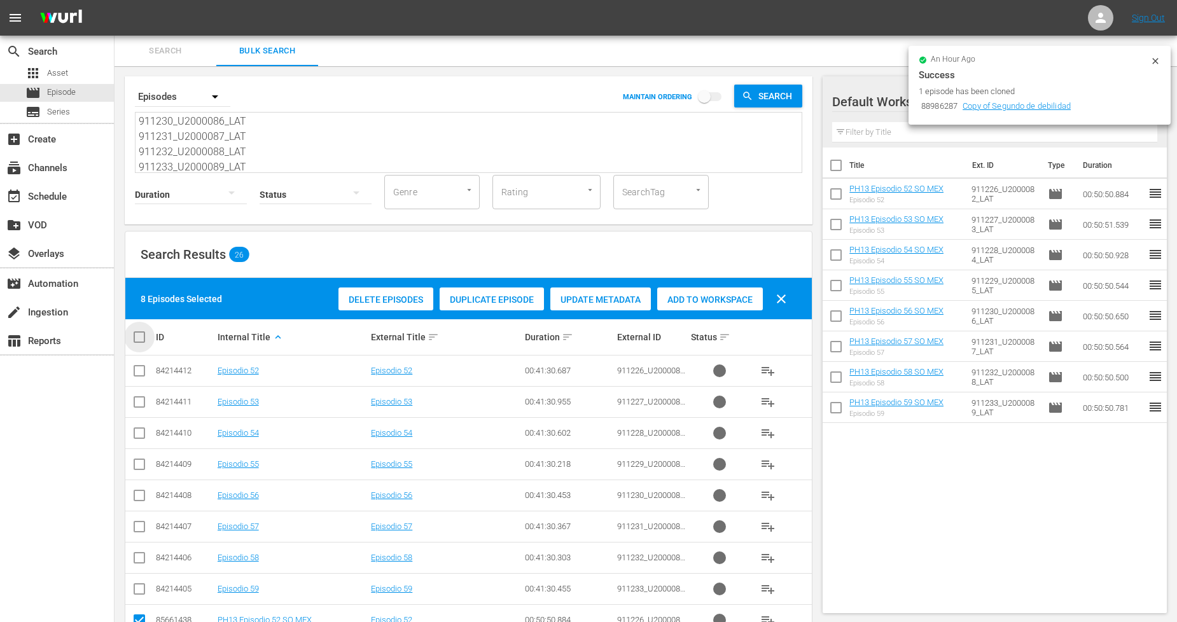
checkbox input "true"
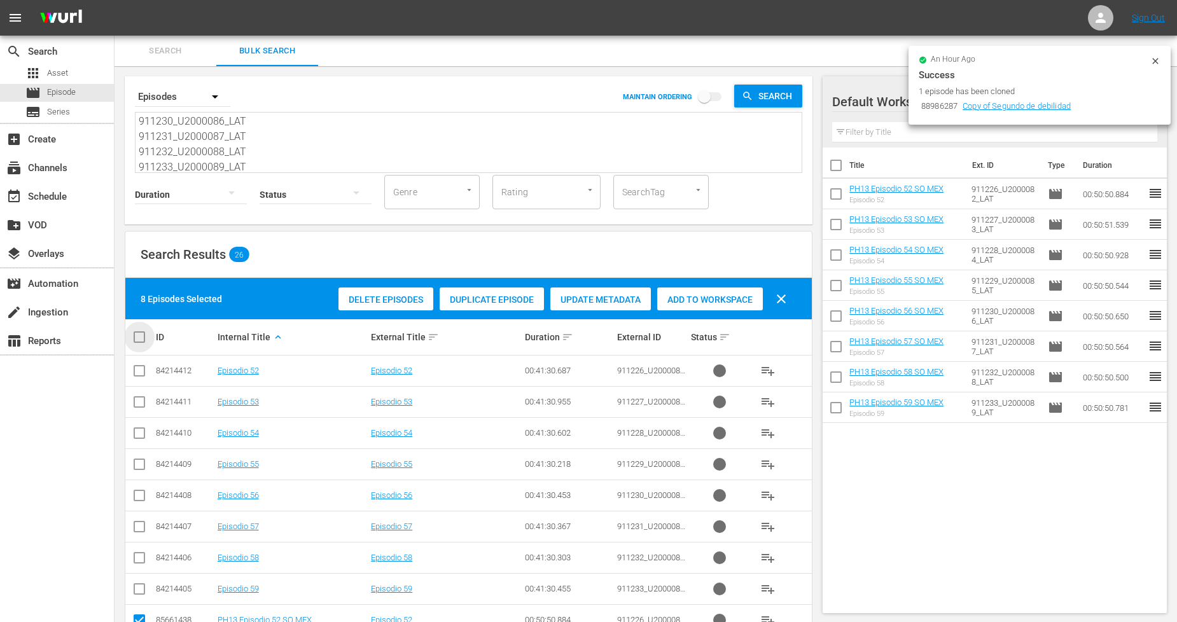
checkbox input "true"
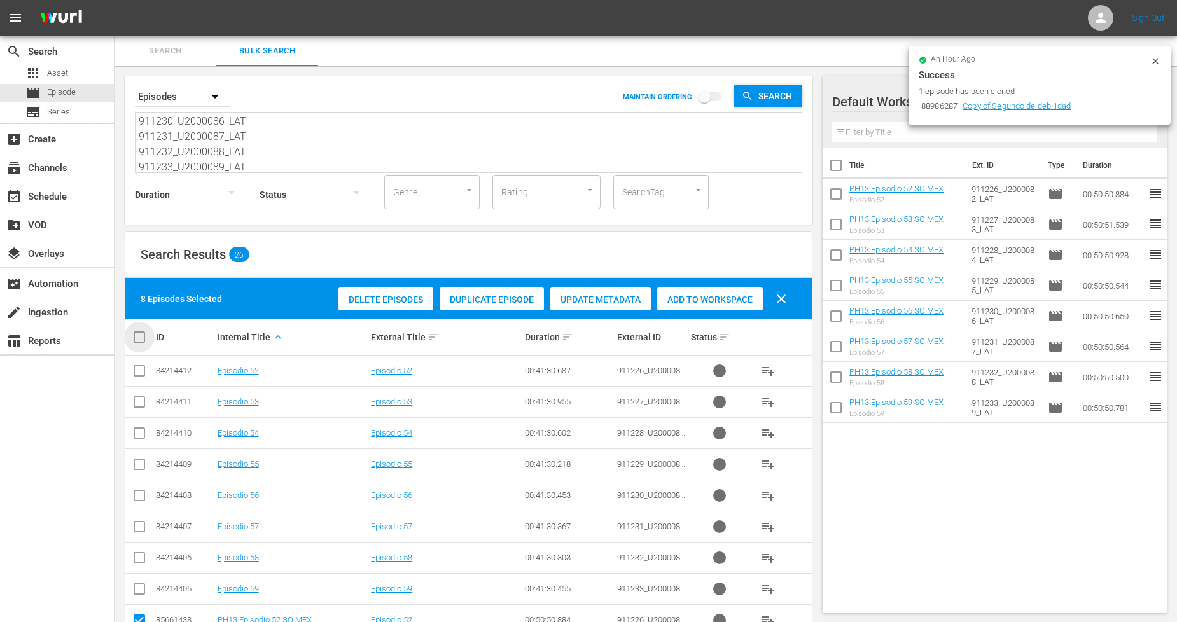
checkbox input "true"
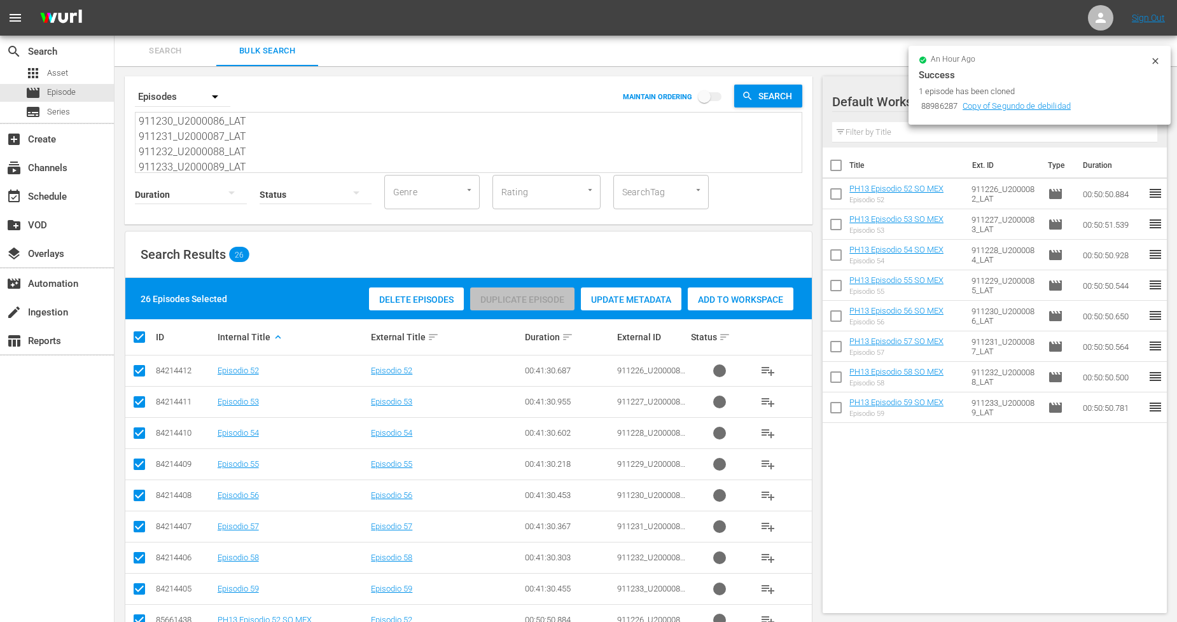
click at [144, 335] on input "checkbox" at bounding box center [144, 336] width 25 height 15
checkbox input "false"
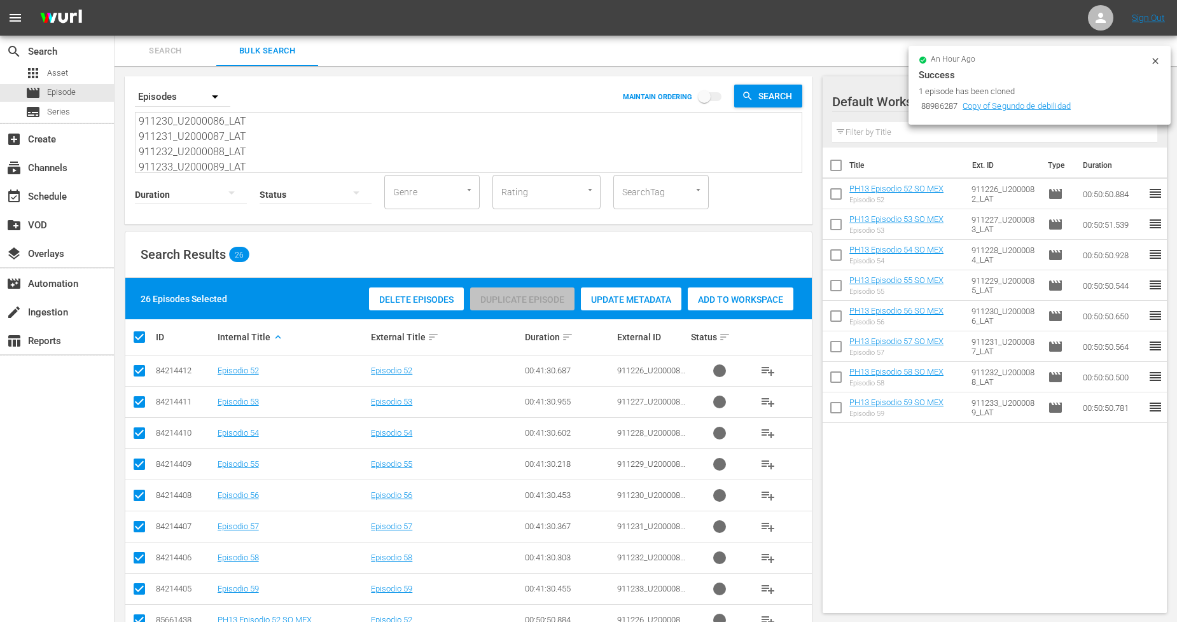
checkbox input "false"
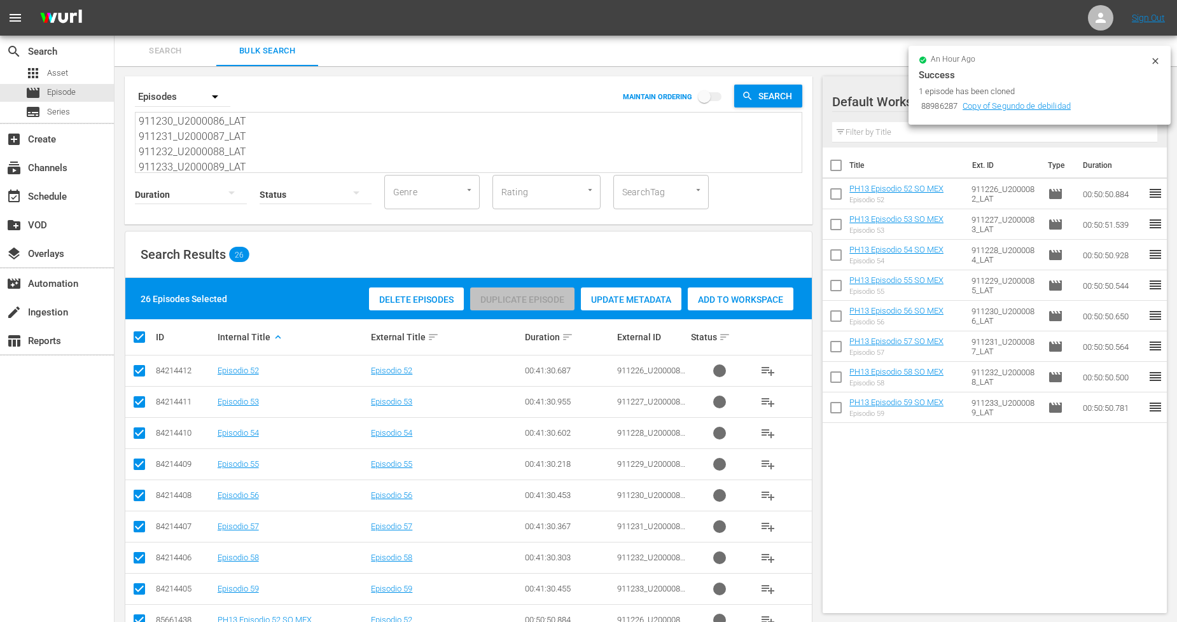
checkbox input "false"
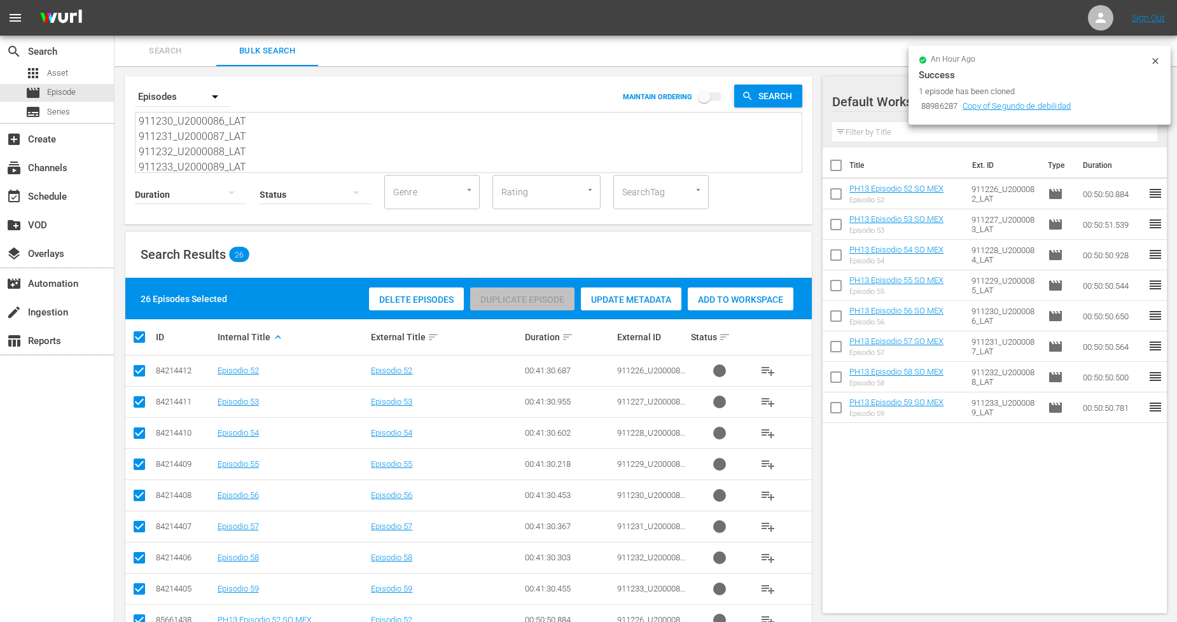
checkbox input "false"
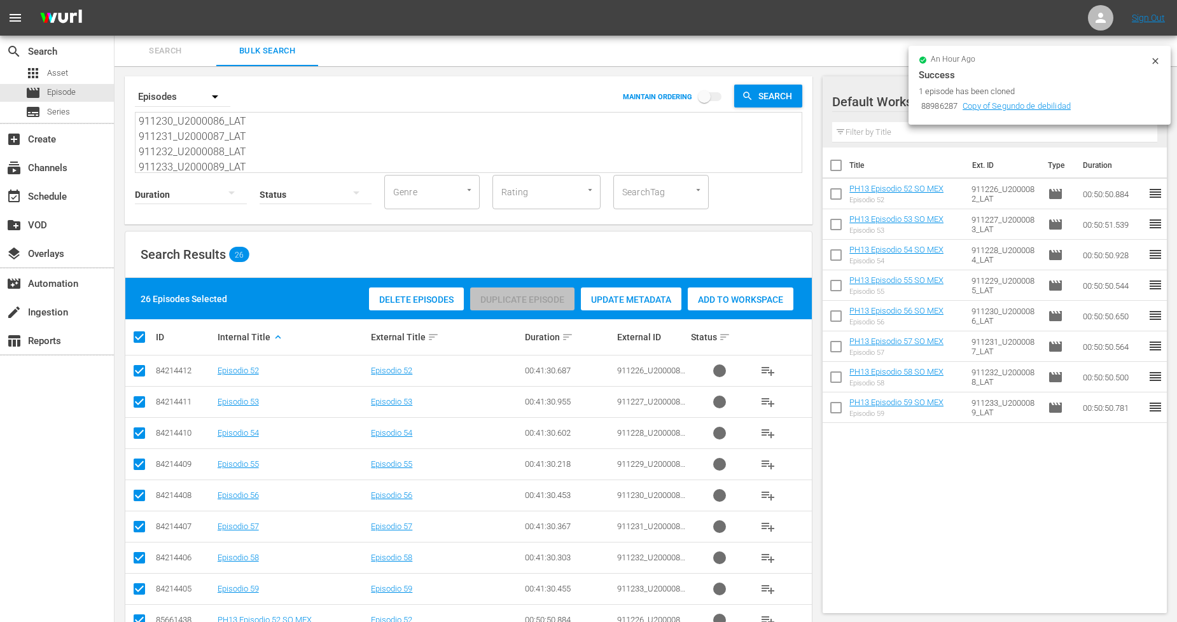
checkbox input "false"
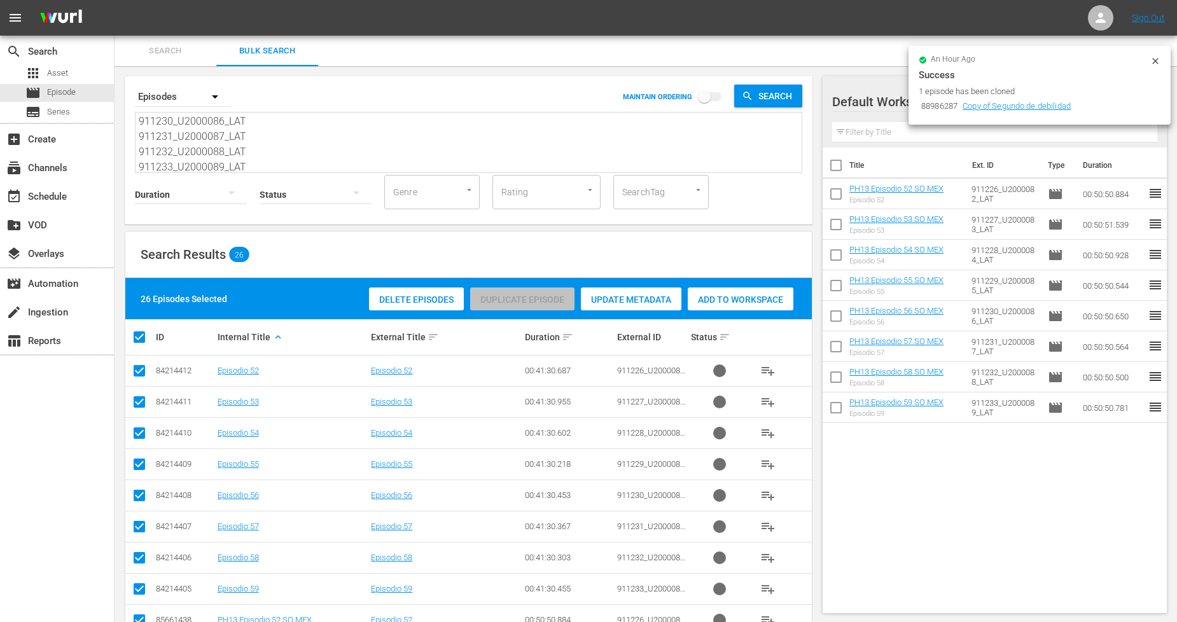
checkbox input "false"
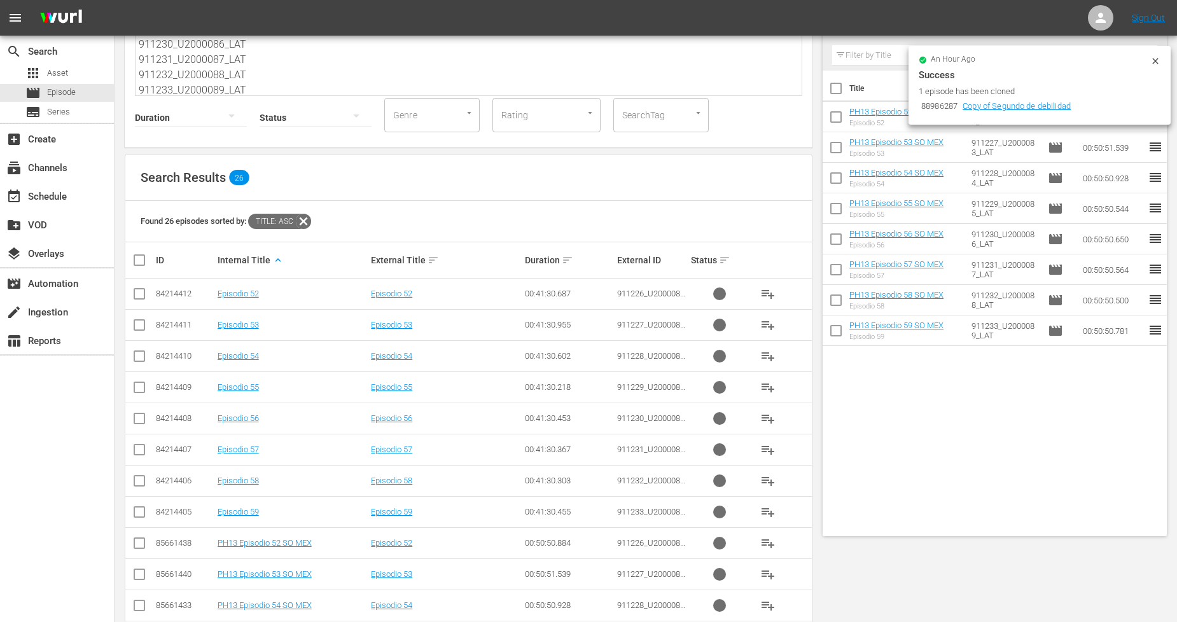
scroll to position [424, 0]
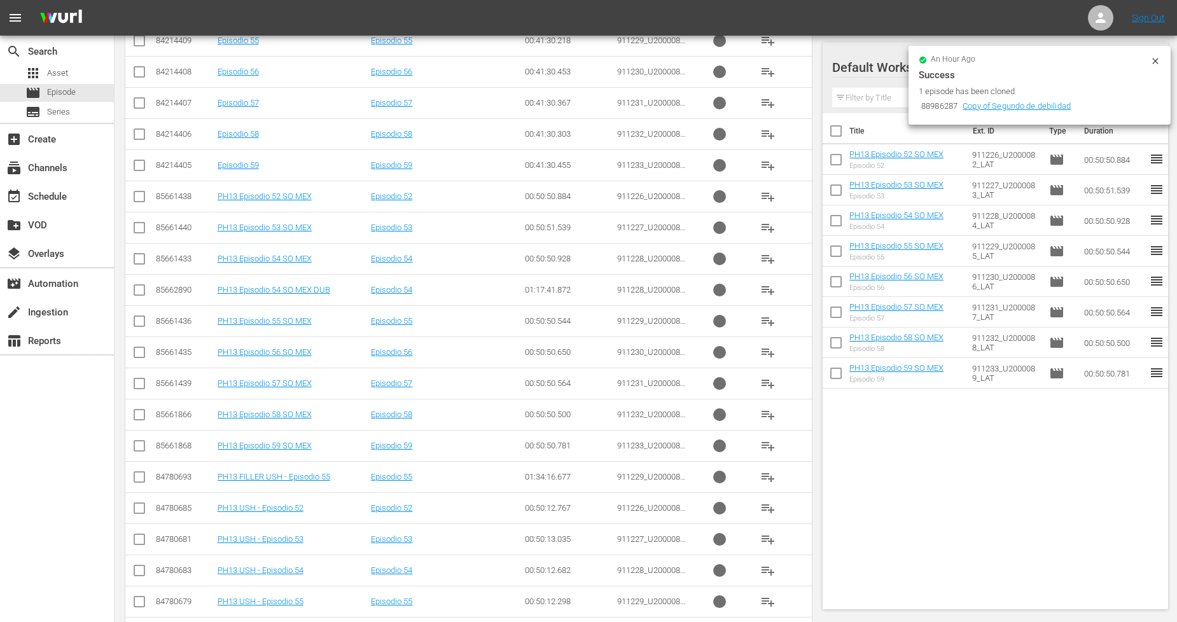
drag, startPoint x: 139, startPoint y: 293, endPoint x: 153, endPoint y: 291, distance: 14.8
click at [139, 293] on input "checkbox" at bounding box center [139, 292] width 15 height 15
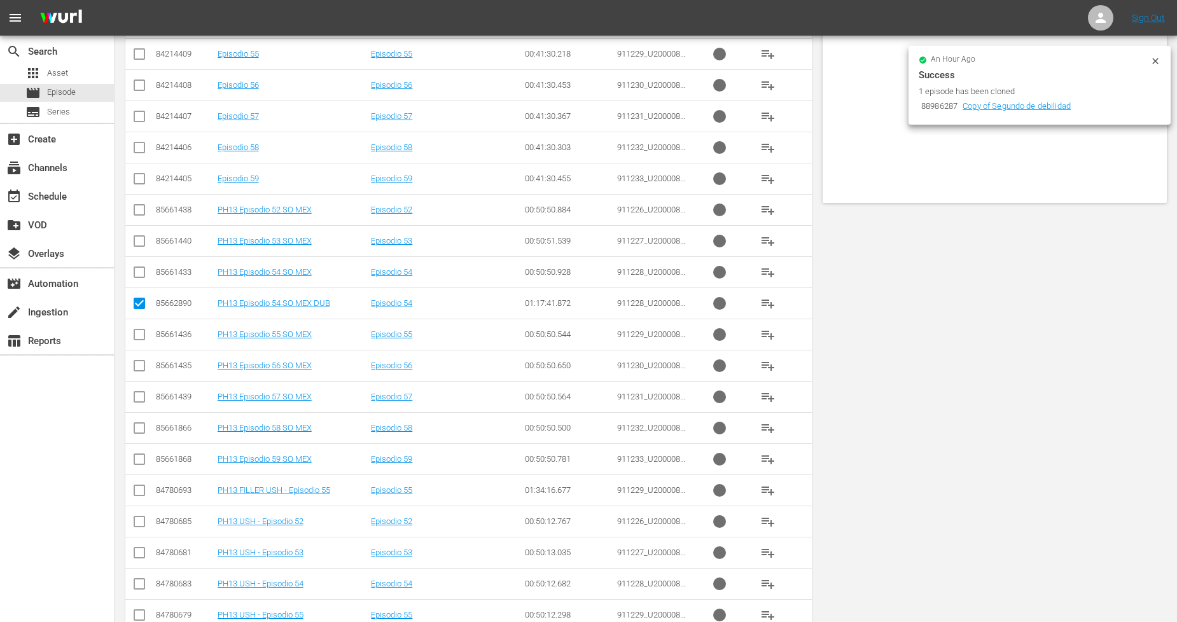
scroll to position [0, 0]
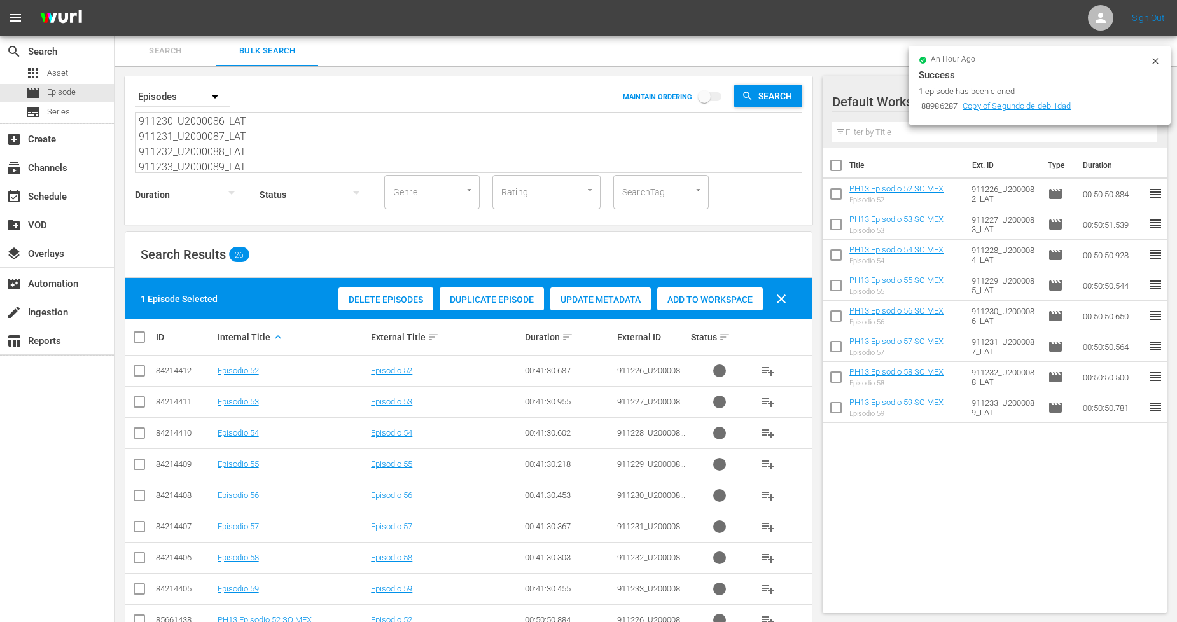
click at [691, 302] on span "Add to Workspace" at bounding box center [710, 300] width 106 height 10
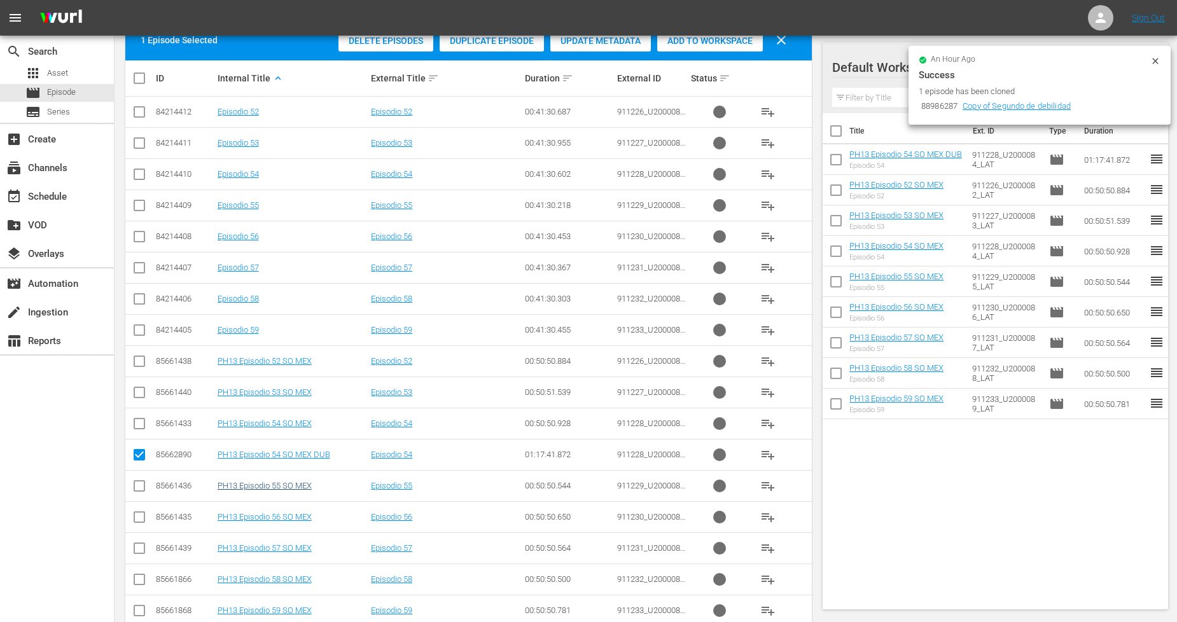
scroll to position [282, 0]
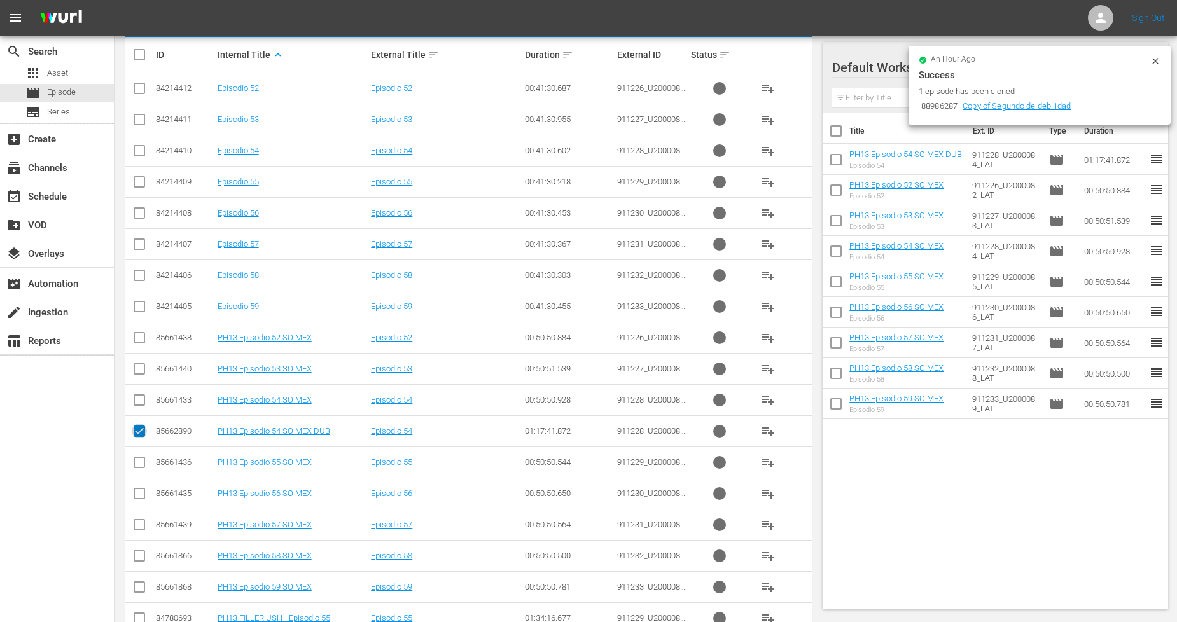
click at [143, 431] on input "checkbox" at bounding box center [139, 433] width 15 height 15
checkbox input "false"
click at [138, 496] on input "checkbox" at bounding box center [139, 496] width 15 height 15
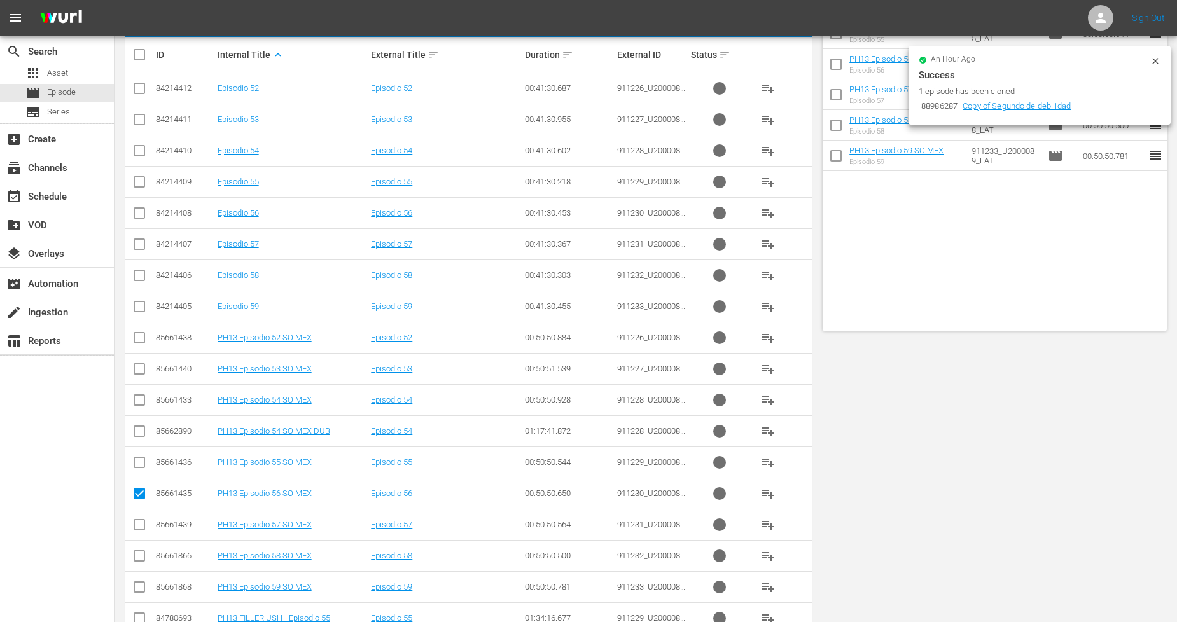
scroll to position [0, 0]
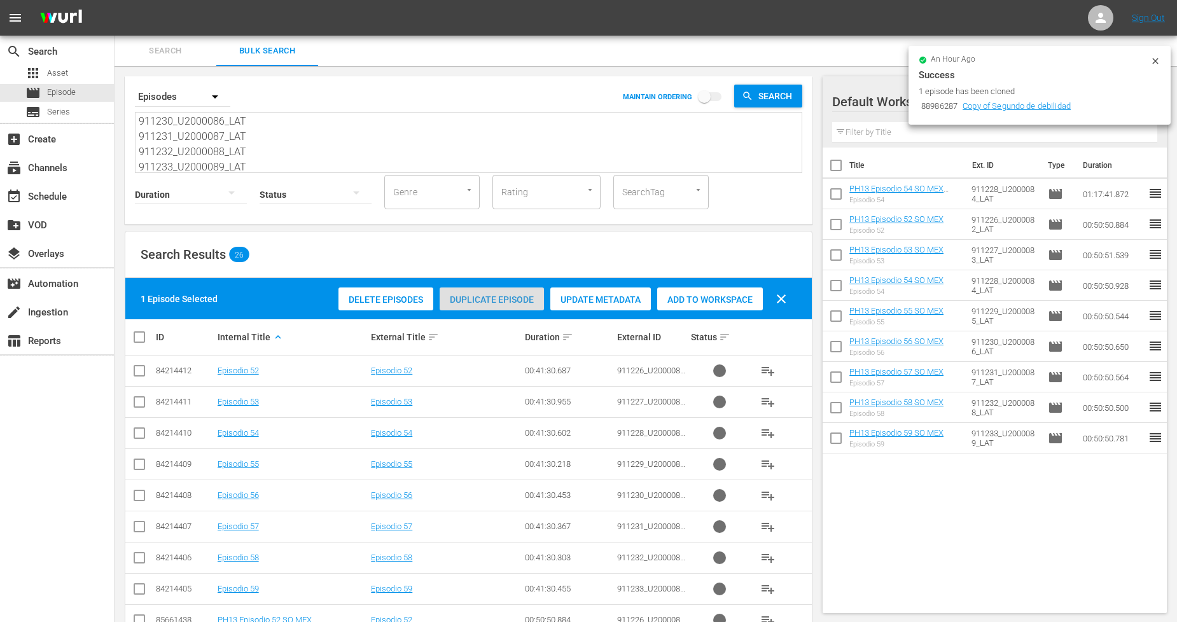
click at [503, 302] on span "Duplicate Episode" at bounding box center [492, 300] width 104 height 10
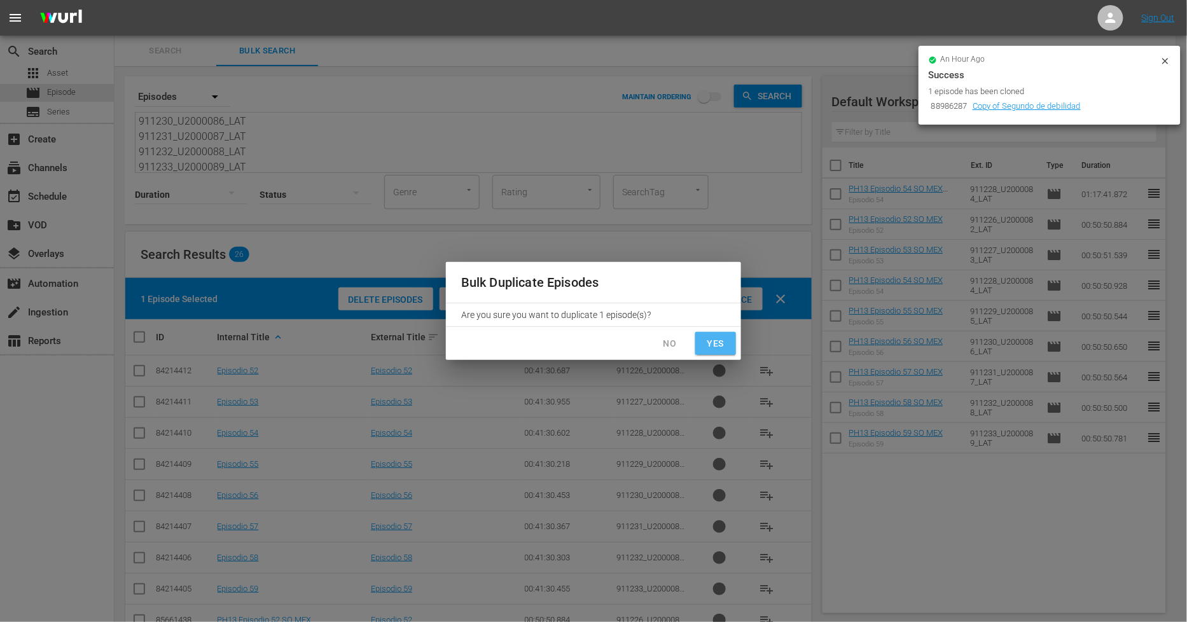
click at [719, 342] on span "Yes" at bounding box center [715, 344] width 20 height 16
checkbox input "false"
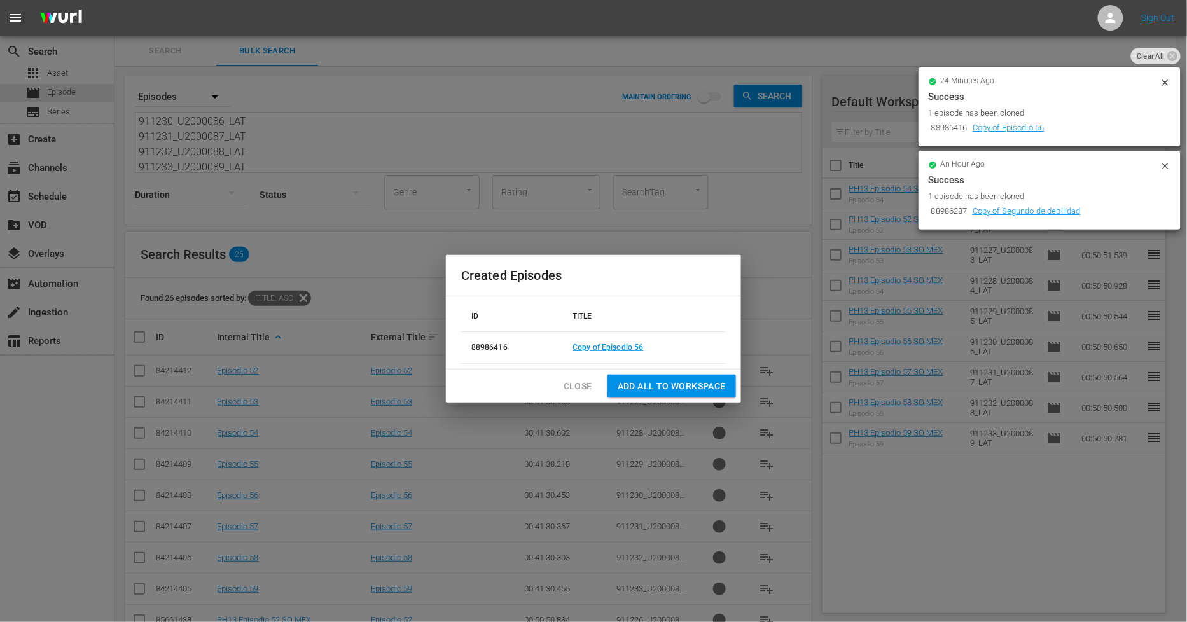
click at [573, 388] on span "Close" at bounding box center [578, 386] width 29 height 16
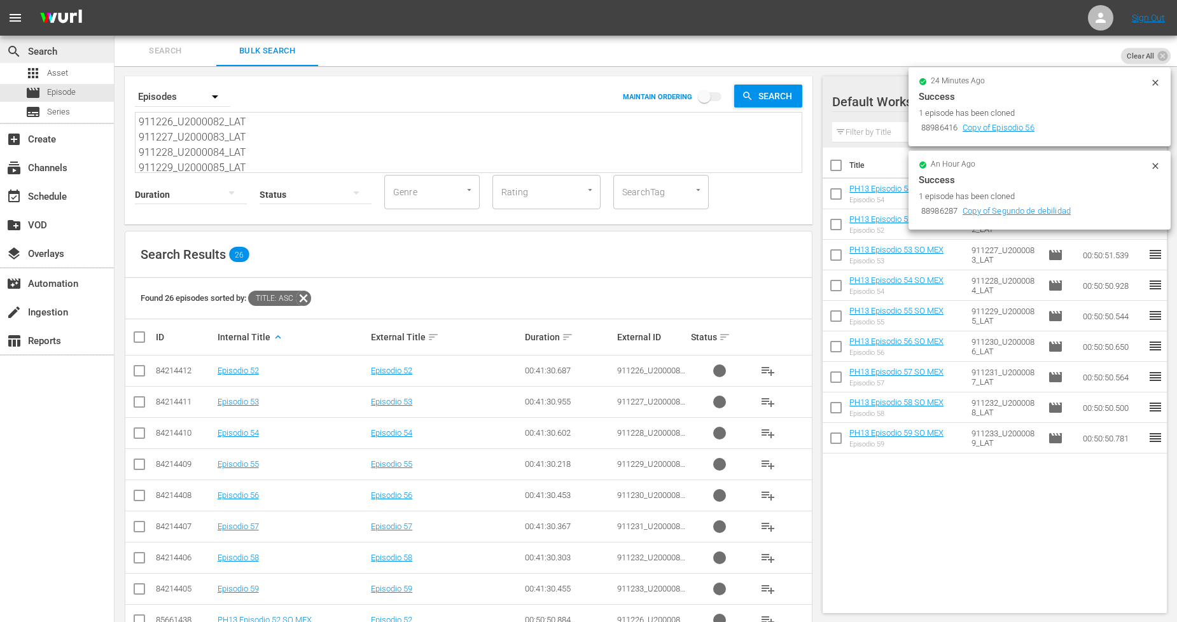
drag, startPoint x: 260, startPoint y: 160, endPoint x: 53, endPoint y: 56, distance: 231.3
click at [114, 0] on div "search Search apps Asset movie Episode subtitles Series add_box Create subscrip…" at bounding box center [645, 0] width 1062 height 0
paste textarea "34_U2000090_LAT 911235_U2000091_LAT 911236_U2000092_LAT 911237_U2000093_LAT 911…"
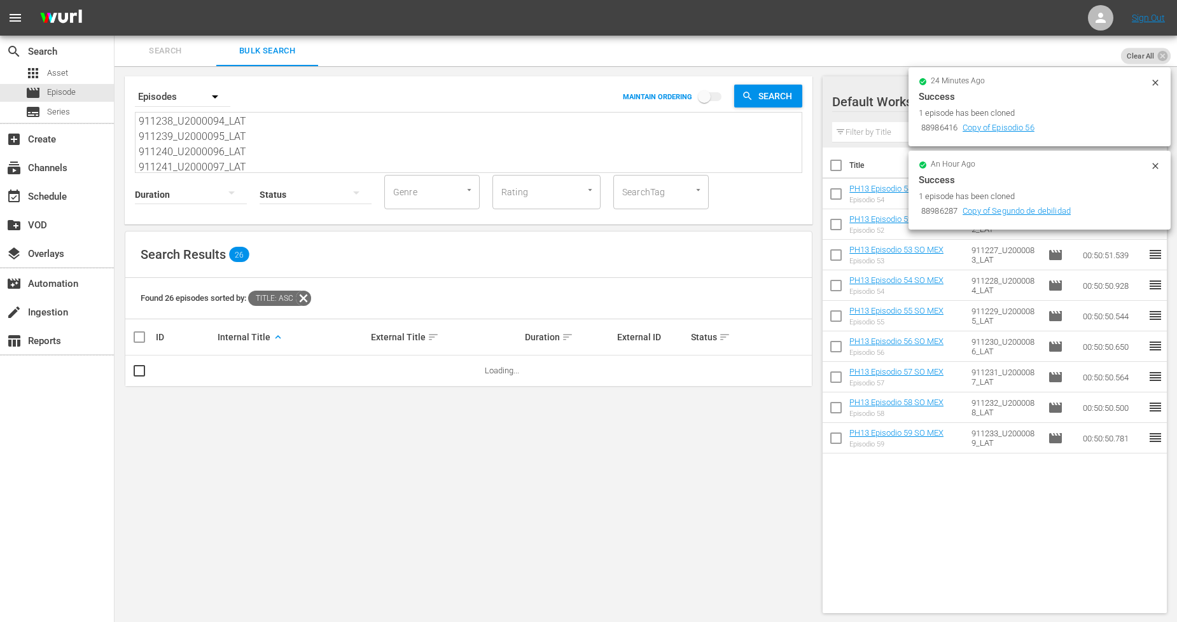
type textarea "911234_U2000090_LAT 911235_U2000091_LAT 911236_U2000092_LAT 911237_U2000093_LAT…"
click at [1154, 81] on icon at bounding box center [1155, 83] width 6 height 6
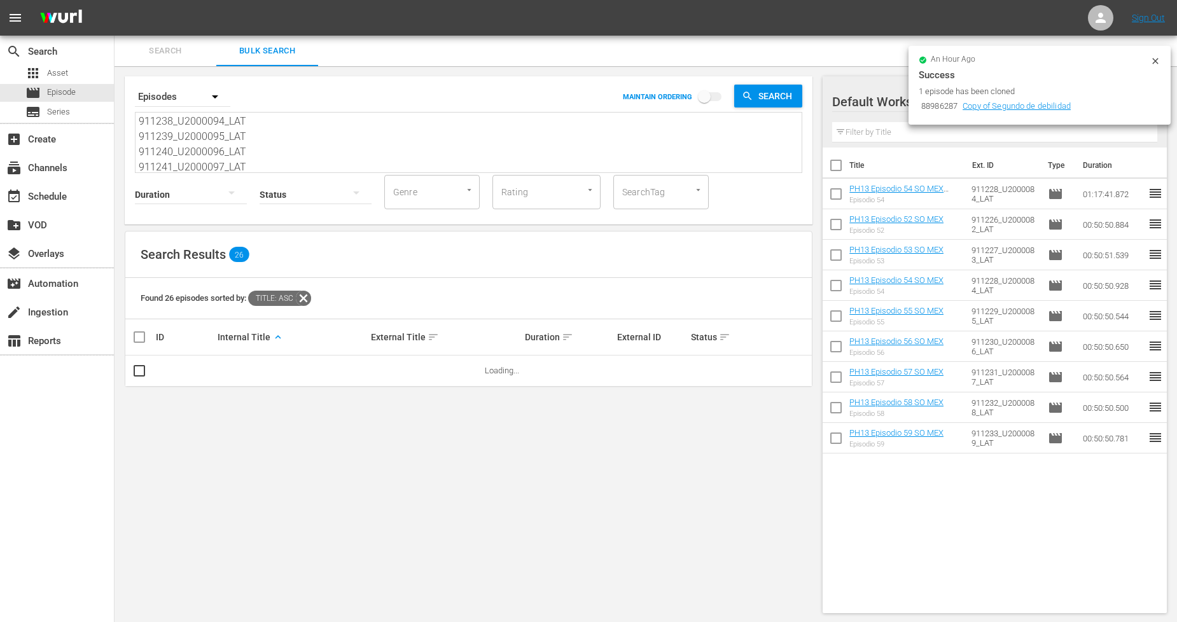
click at [1156, 58] on icon at bounding box center [1155, 61] width 10 height 10
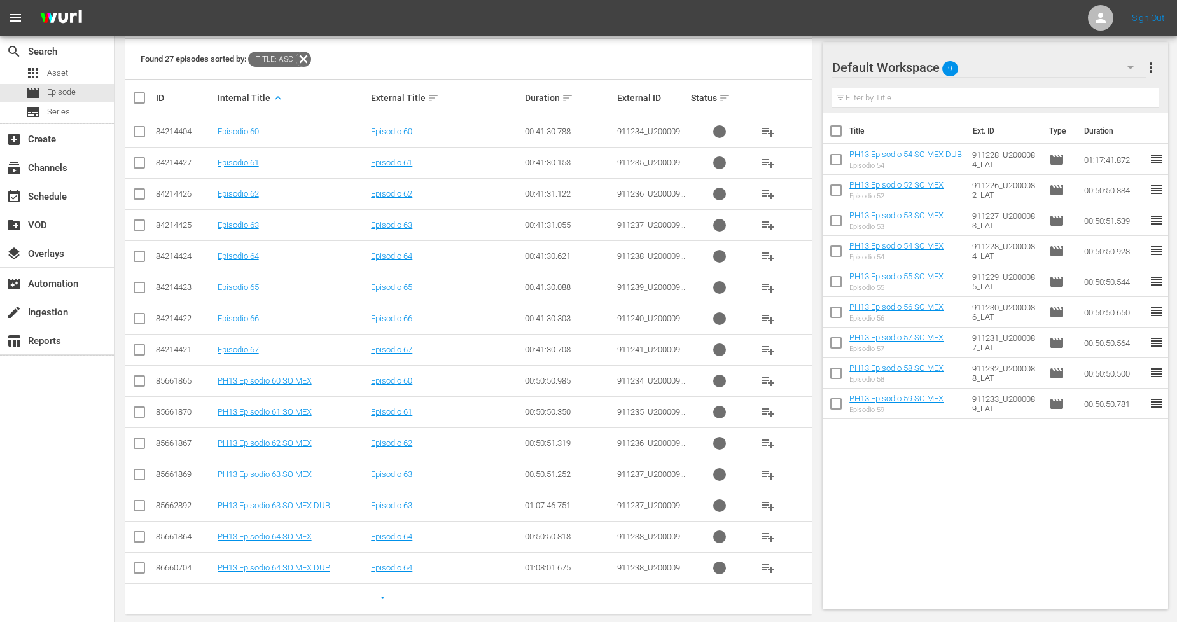
scroll to position [255, 0]
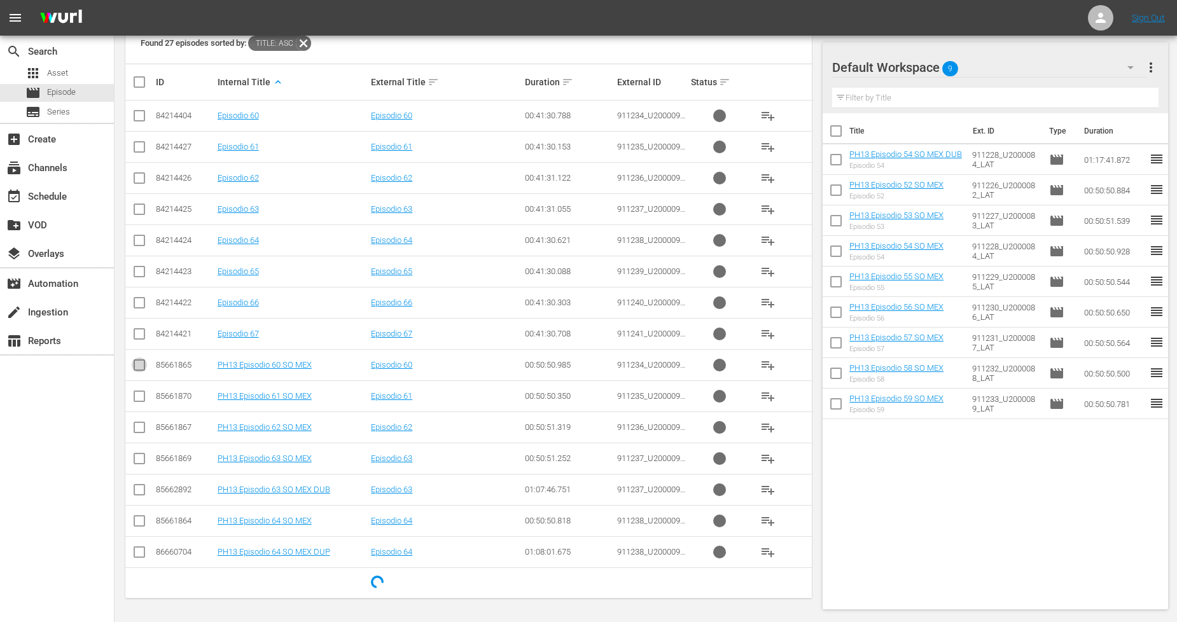
click at [144, 367] on input "checkbox" at bounding box center [139, 367] width 15 height 15
checkbox input "true"
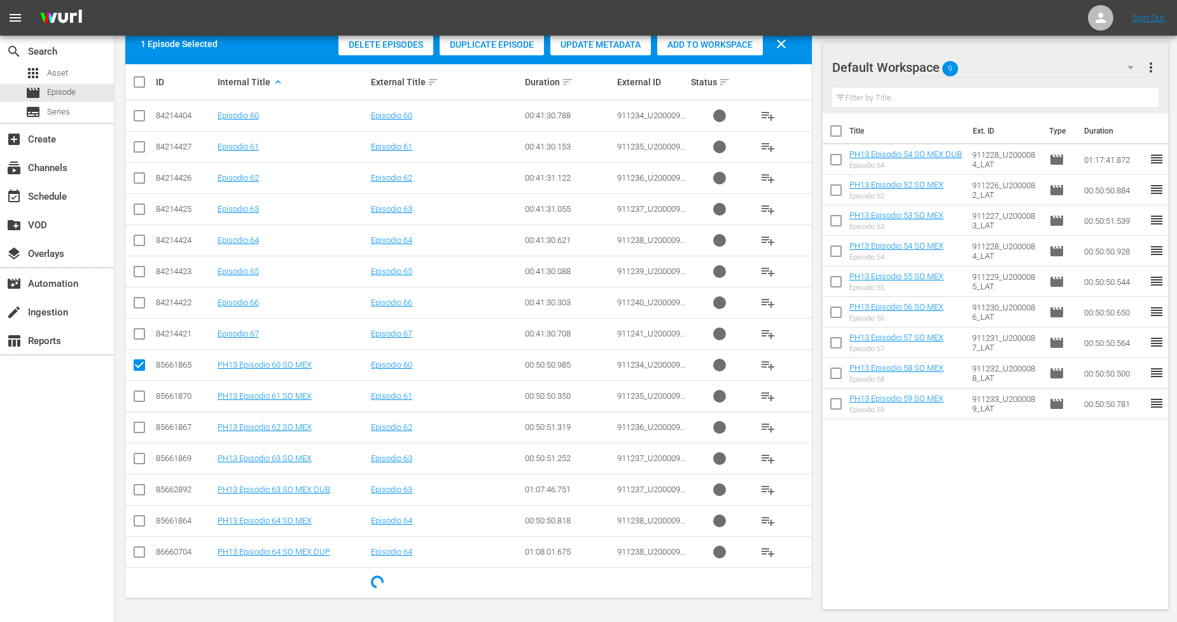
click at [142, 392] on input "checkbox" at bounding box center [139, 398] width 15 height 15
checkbox input "true"
click at [142, 413] on td at bounding box center [139, 427] width 29 height 31
click at [142, 424] on input "checkbox" at bounding box center [139, 429] width 15 height 15
checkbox input "true"
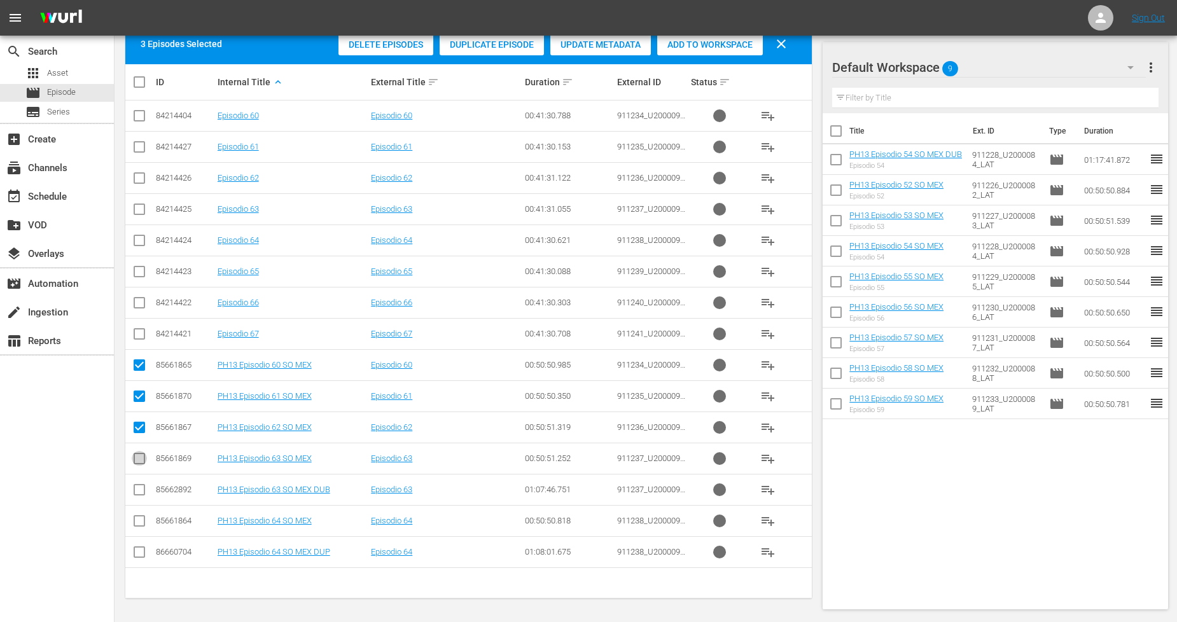
click at [137, 459] on input "checkbox" at bounding box center [139, 461] width 15 height 15
checkbox input "true"
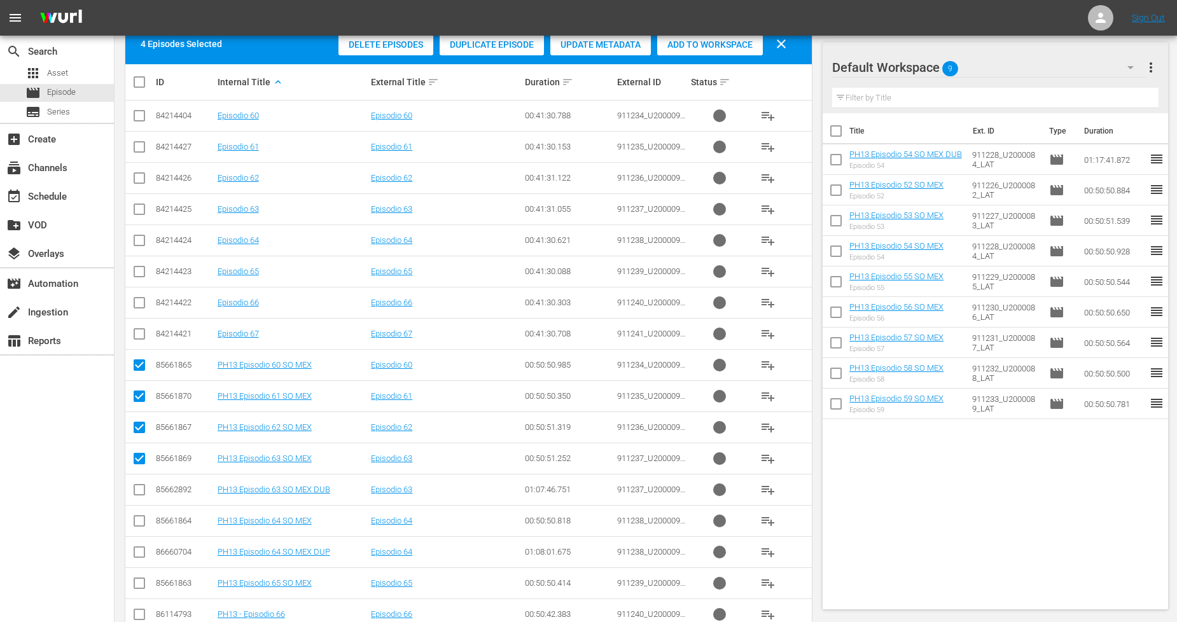
click at [137, 494] on input "checkbox" at bounding box center [139, 492] width 15 height 15
click at [139, 487] on input "checkbox" at bounding box center [139, 492] width 15 height 15
checkbox input "false"
click at [139, 519] on input "checkbox" at bounding box center [139, 523] width 15 height 15
checkbox input "true"
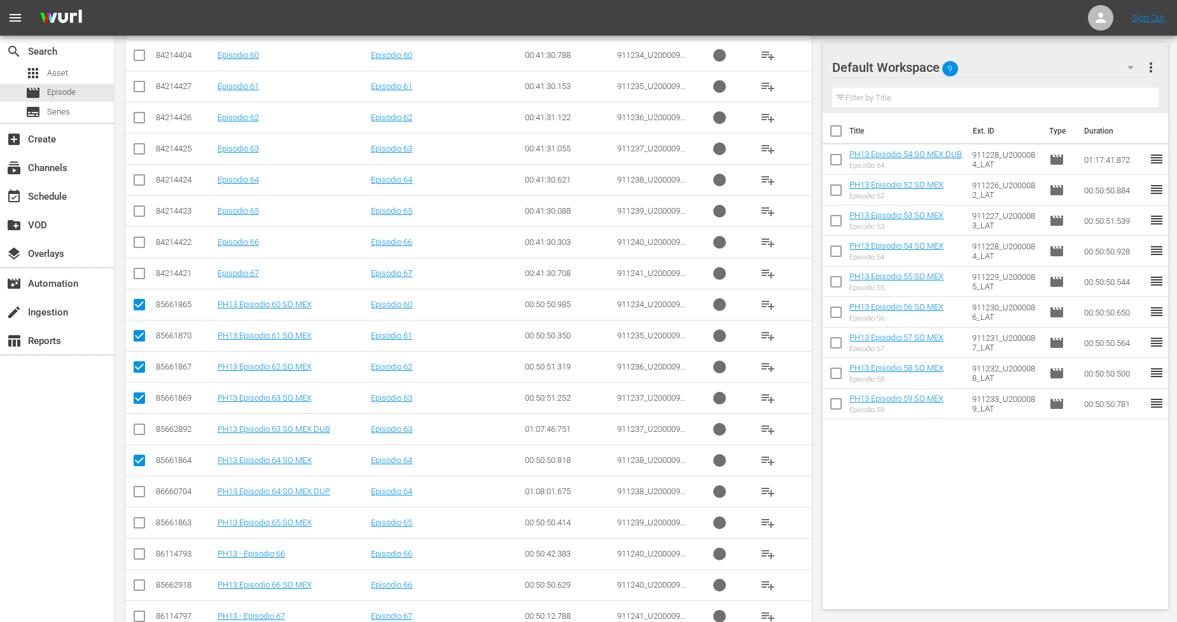
scroll to position [396, 0]
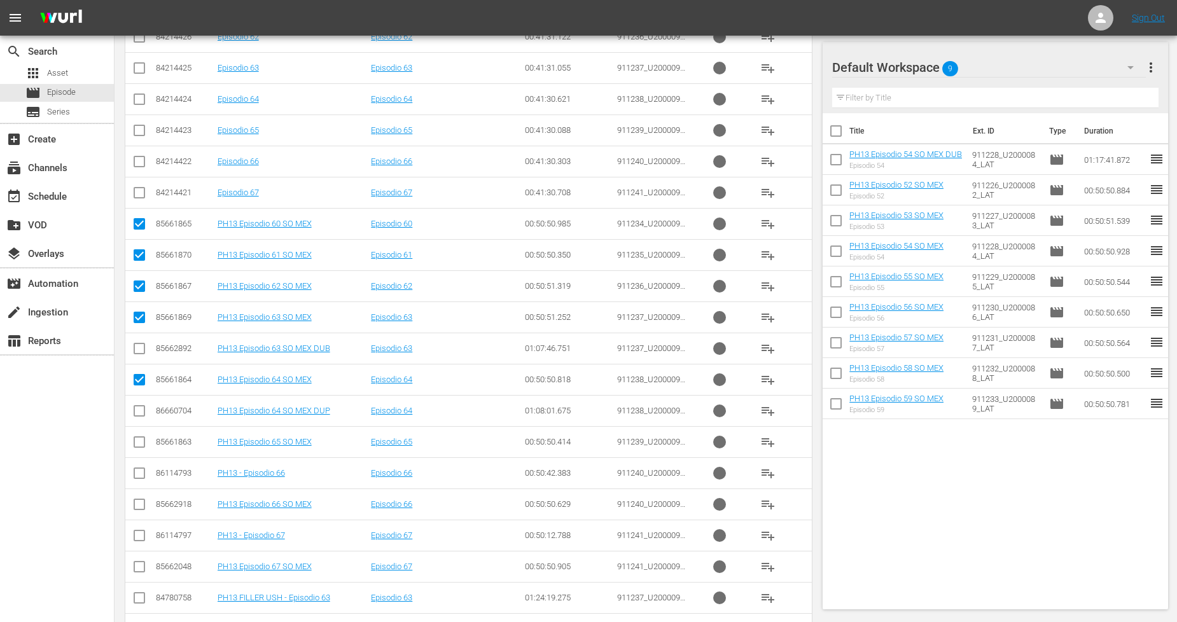
click at [140, 437] on input "checkbox" at bounding box center [139, 444] width 15 height 15
checkbox input "true"
click at [135, 475] on input "checkbox" at bounding box center [139, 475] width 15 height 15
checkbox input "true"
click at [135, 532] on input "checkbox" at bounding box center [139, 537] width 15 height 15
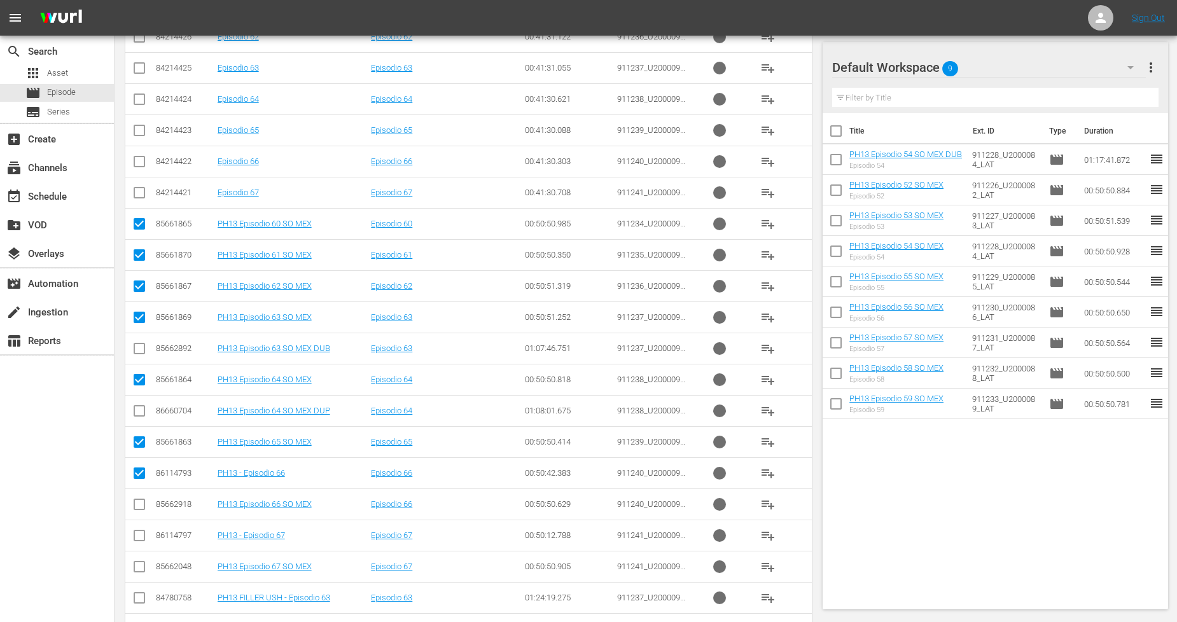
checkbox input "true"
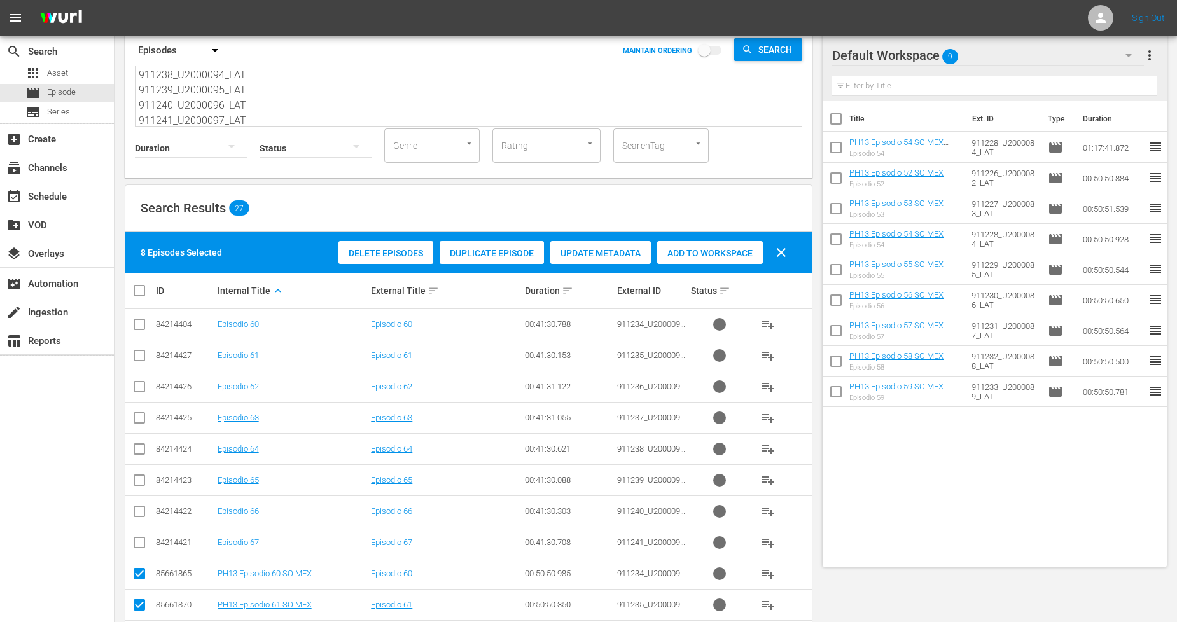
scroll to position [0, 0]
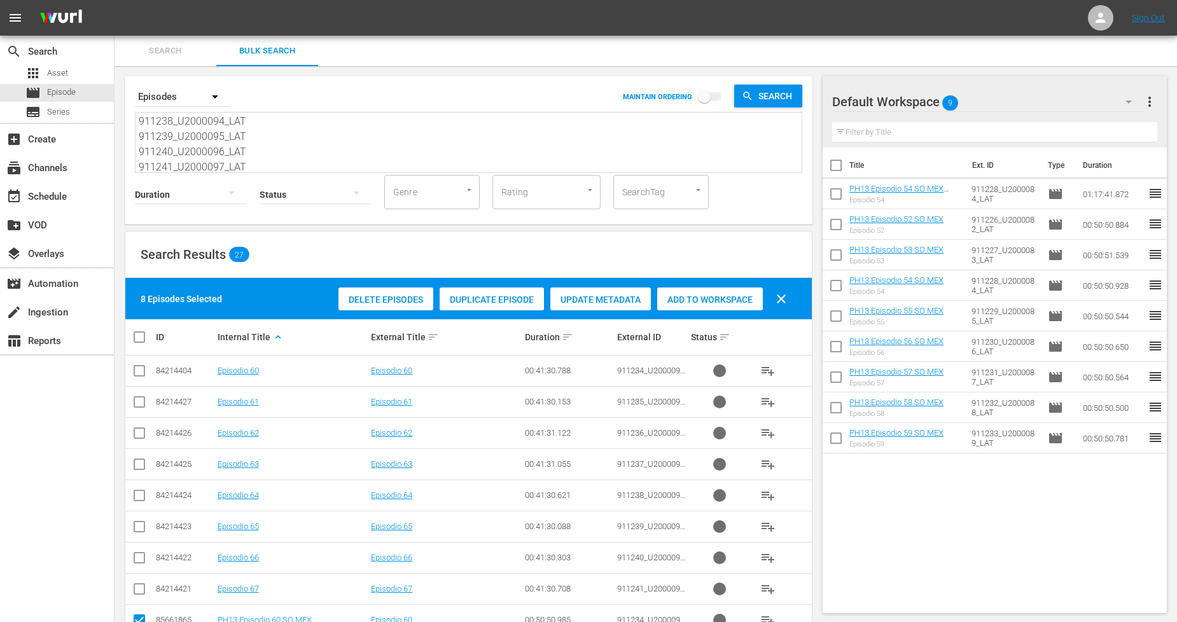
click at [700, 298] on span "Add to Workspace" at bounding box center [710, 300] width 106 height 10
click at [141, 341] on input "checkbox" at bounding box center [144, 336] width 25 height 15
checkbox input "true"
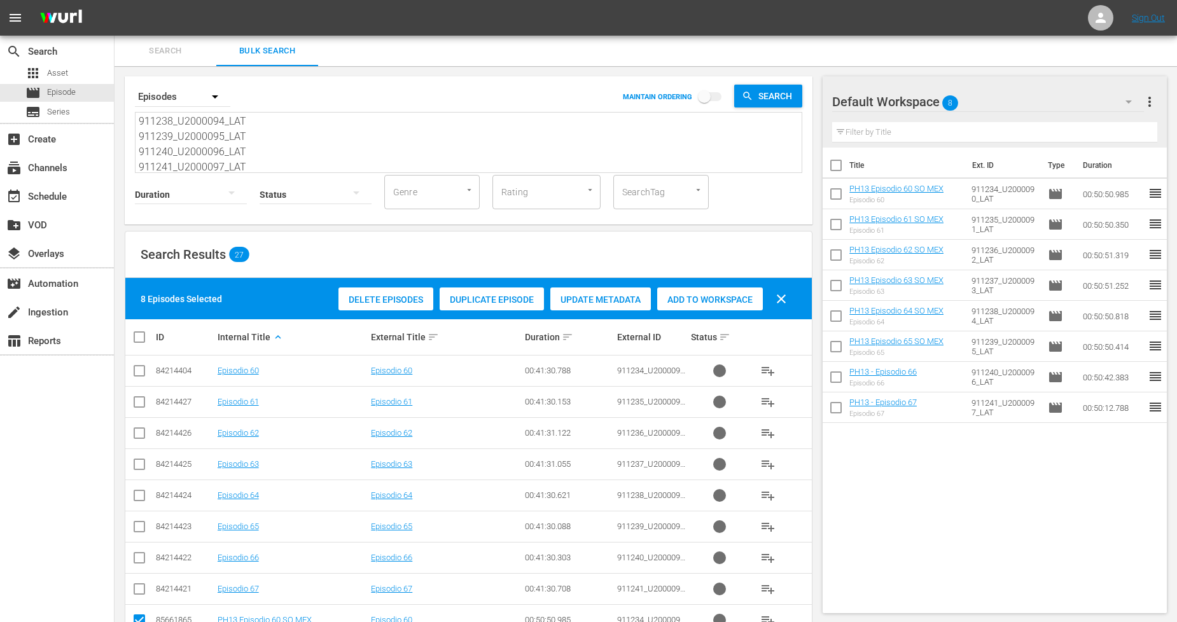
checkbox input "true"
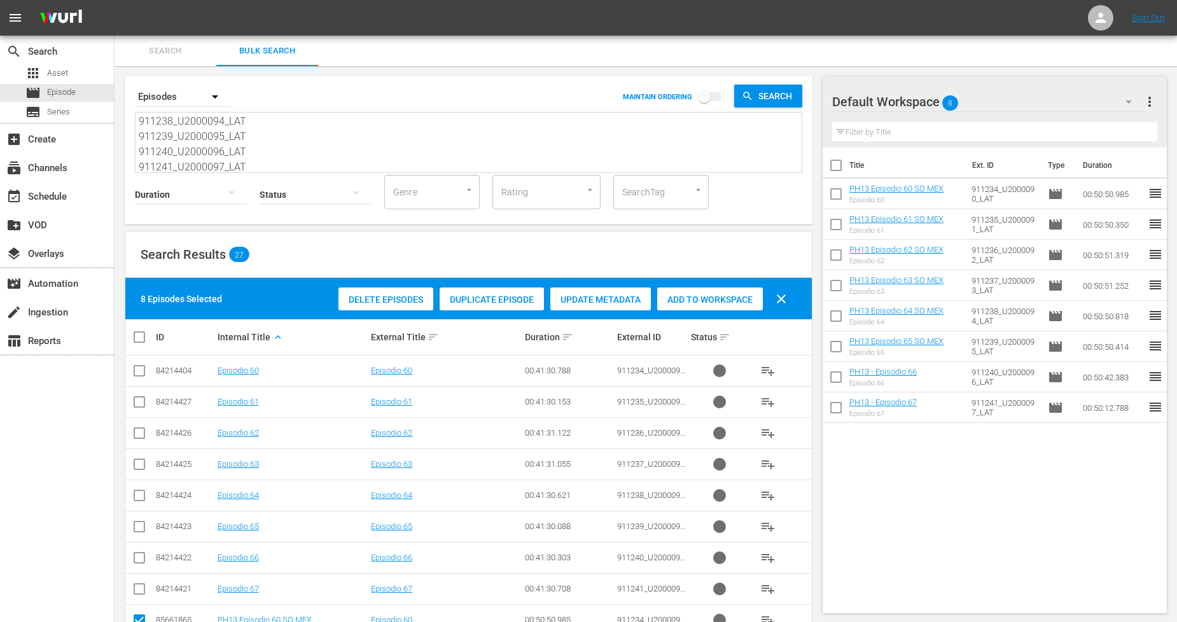
checkbox input "true"
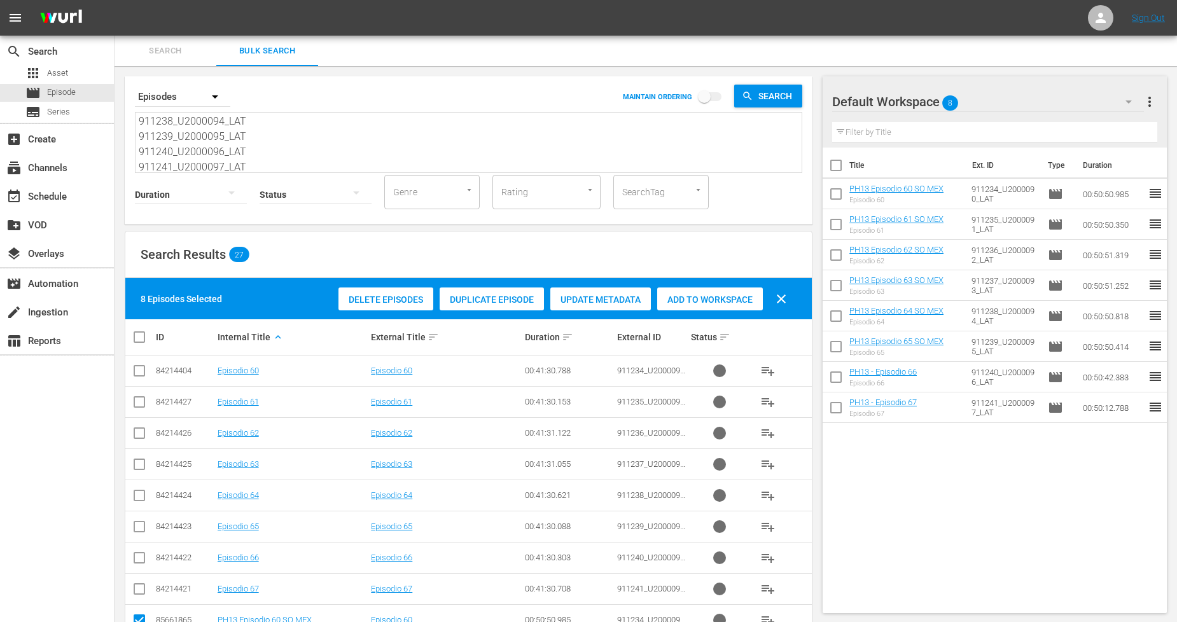
checkbox input "true"
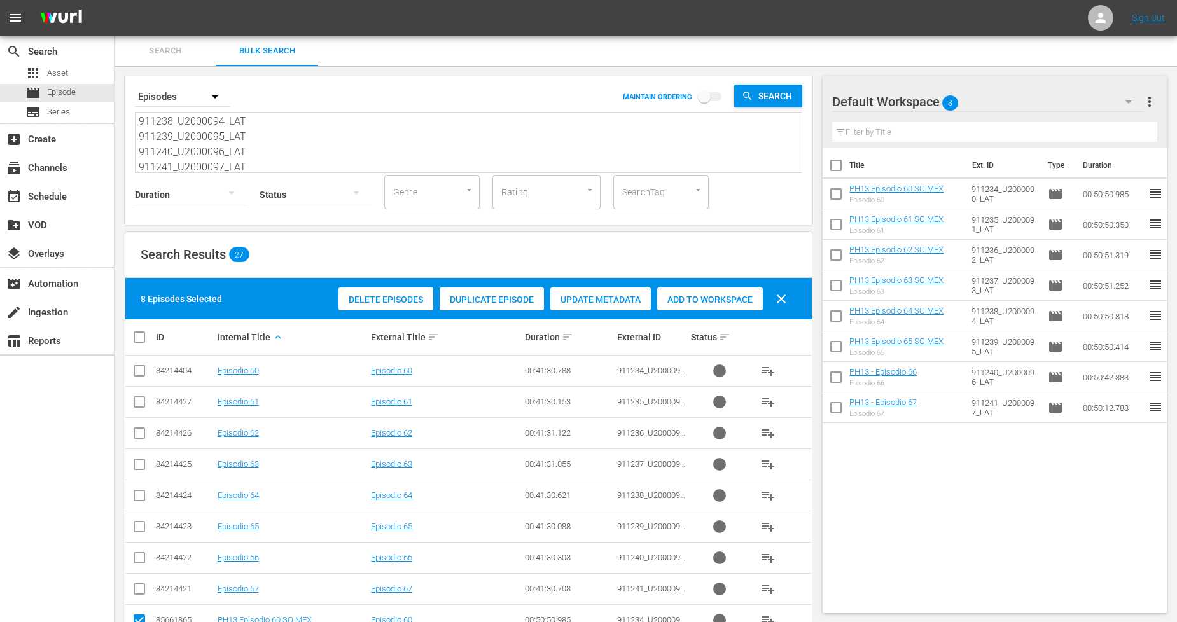
checkbox input "true"
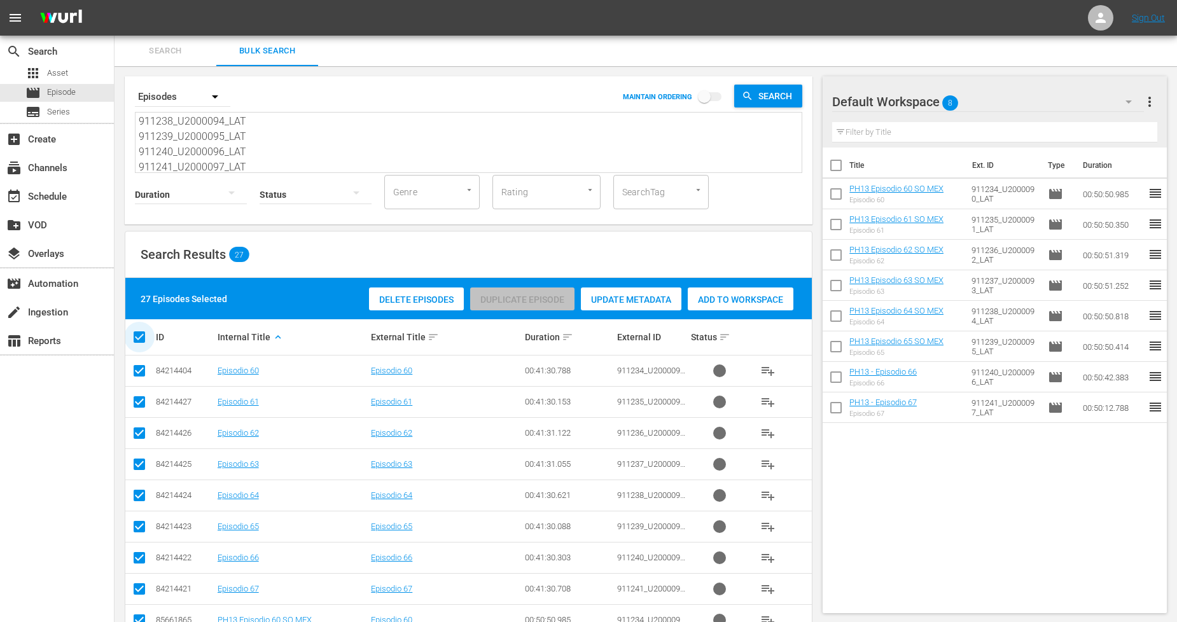
click at [141, 341] on input "checkbox" at bounding box center [144, 336] width 25 height 15
checkbox input "false"
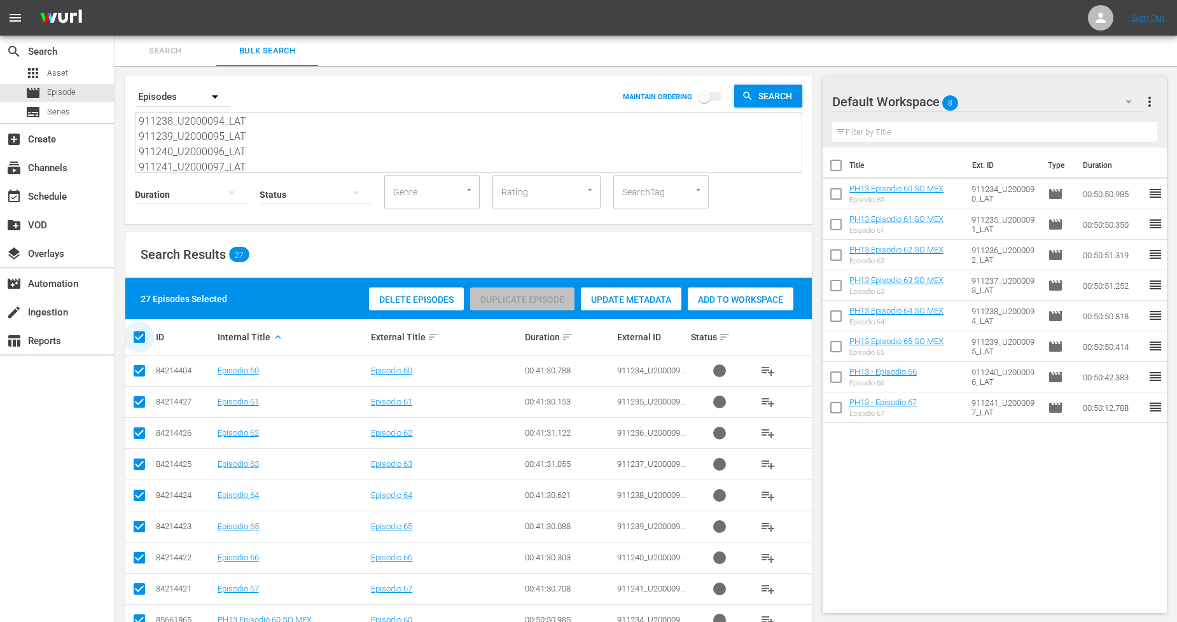
checkbox input "false"
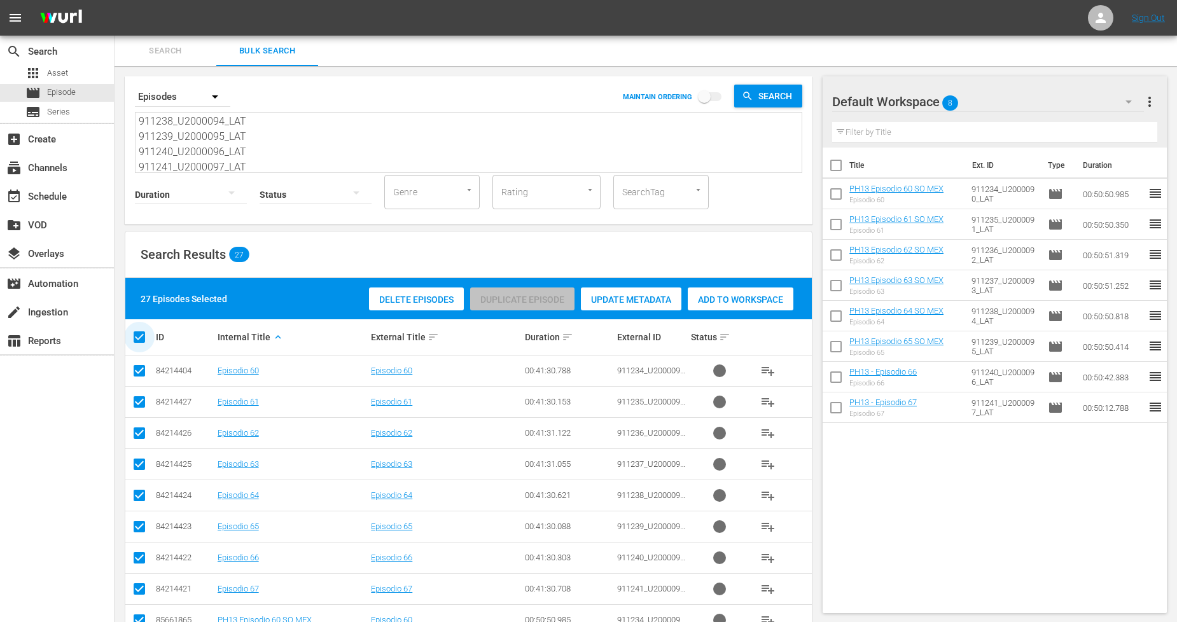
checkbox input "false"
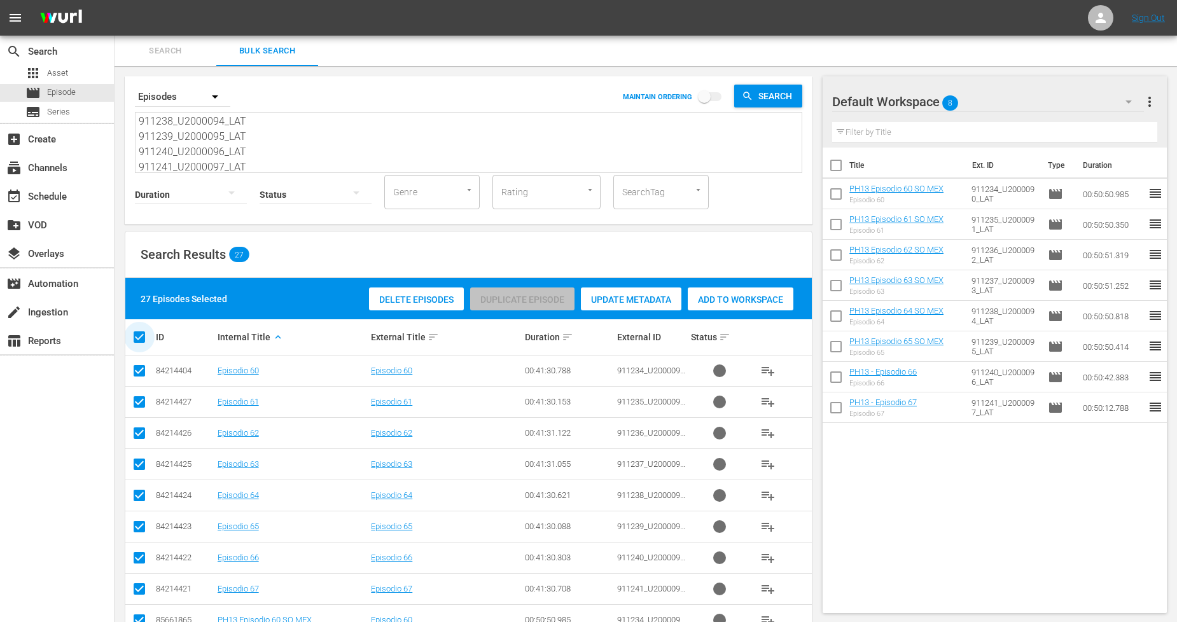
checkbox input "false"
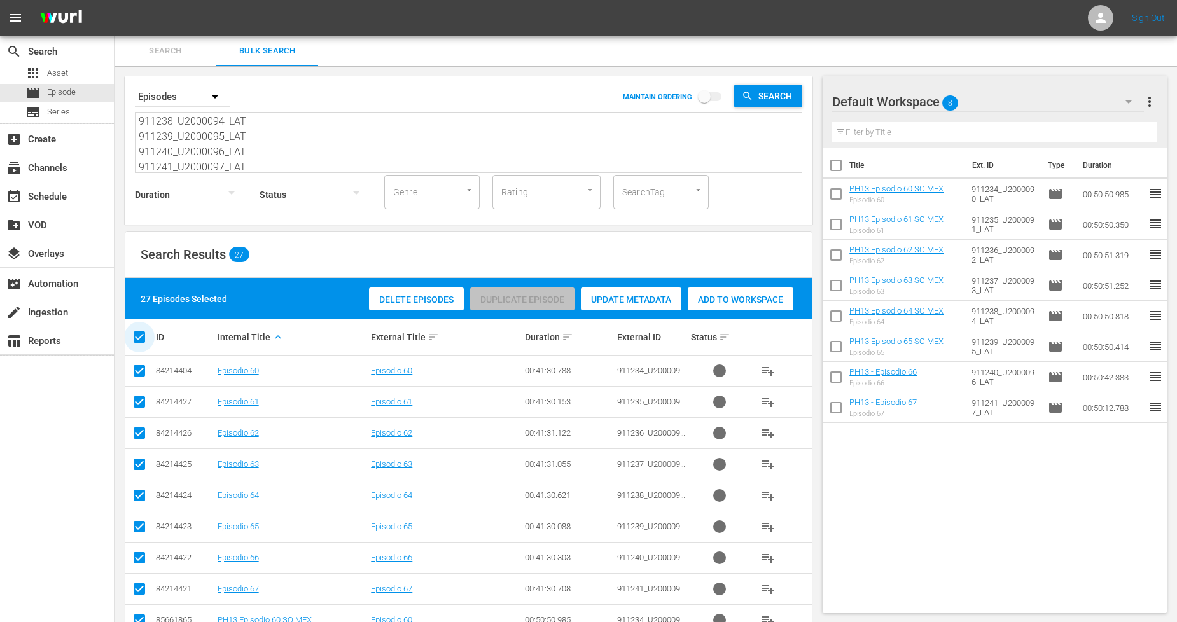
checkbox input "false"
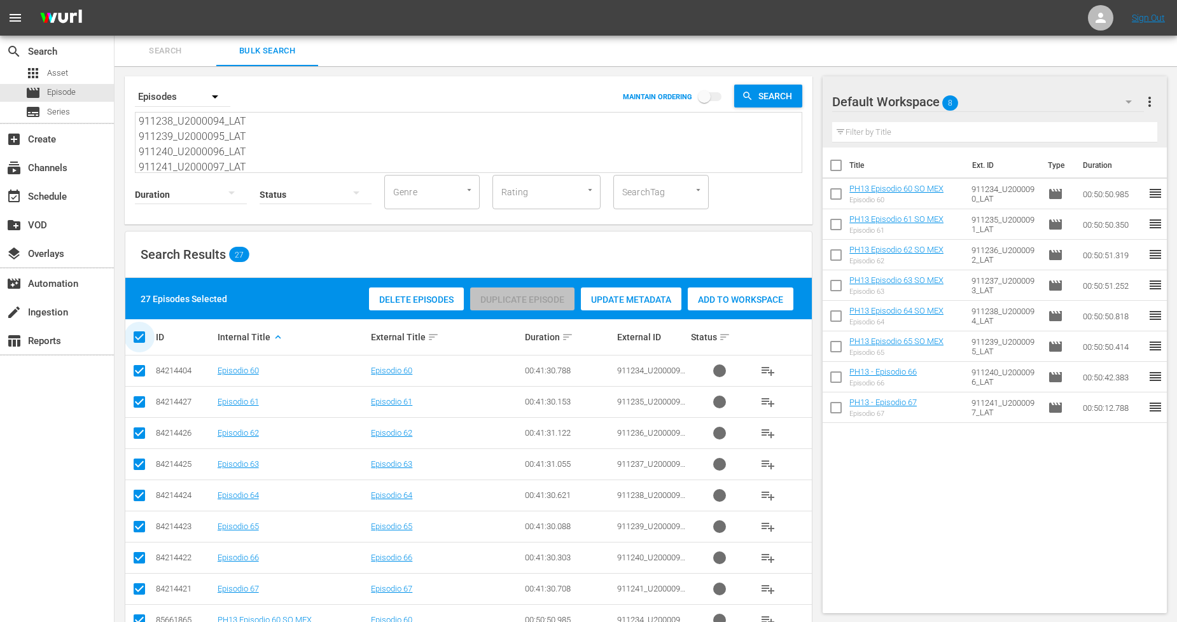
checkbox input "false"
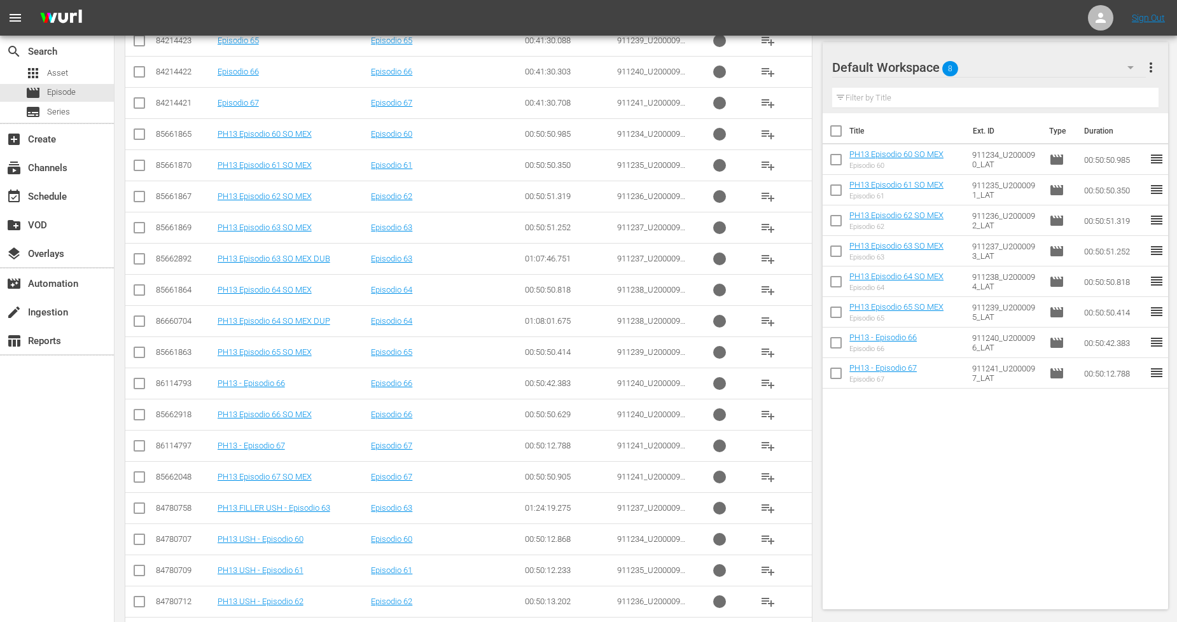
scroll to position [458, 0]
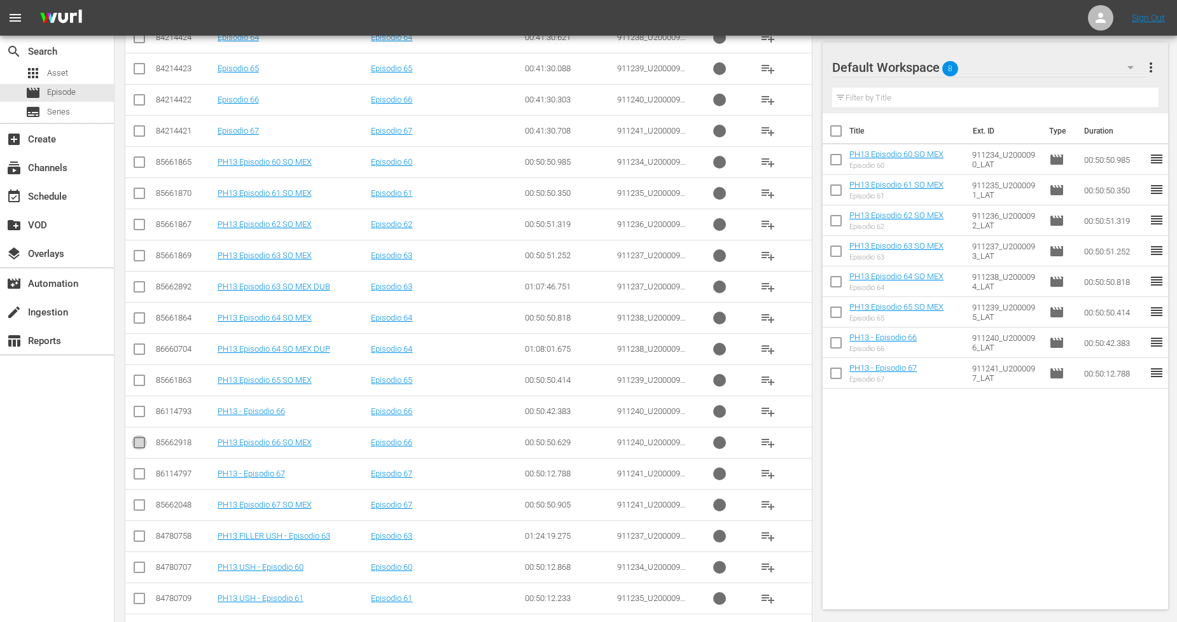
click at [141, 443] on input "checkbox" at bounding box center [139, 445] width 15 height 15
checkbox input "true"
click at [141, 509] on input "checkbox" at bounding box center [139, 507] width 15 height 15
checkbox input "true"
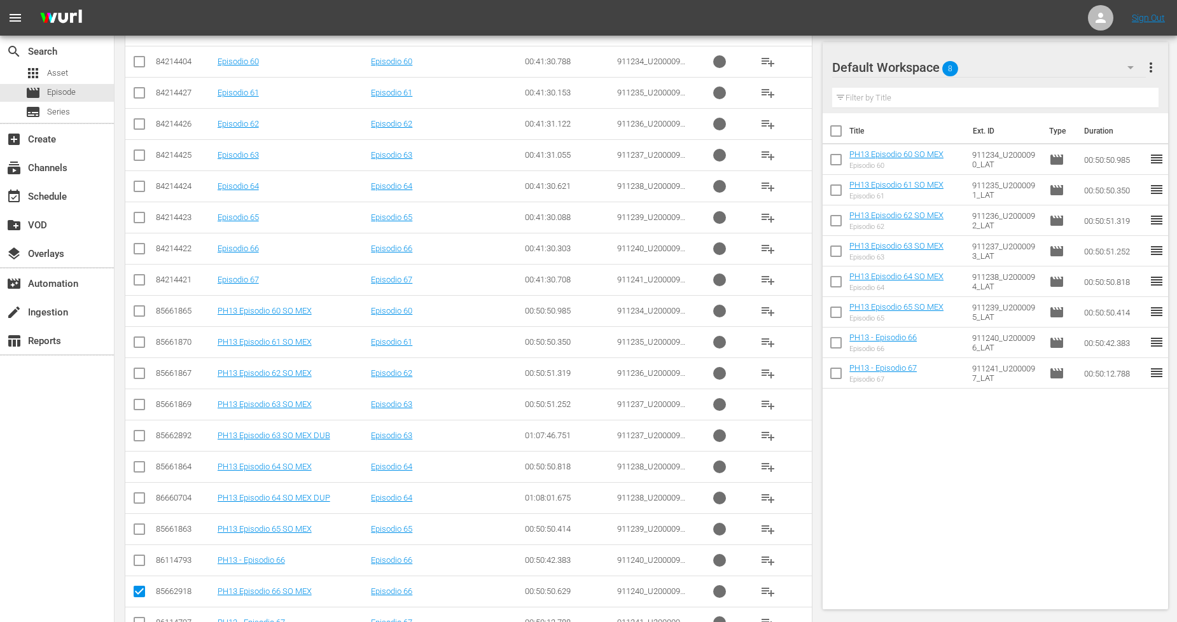
scroll to position [104, 0]
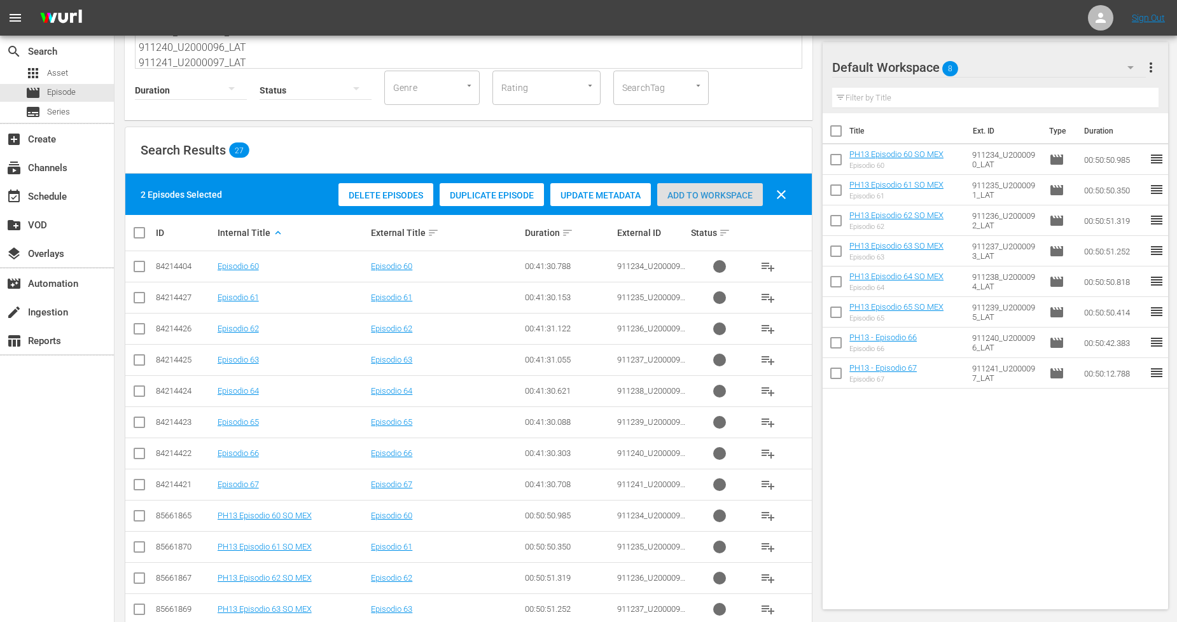
click at [678, 194] on span "Add to Workspace" at bounding box center [710, 195] width 106 height 10
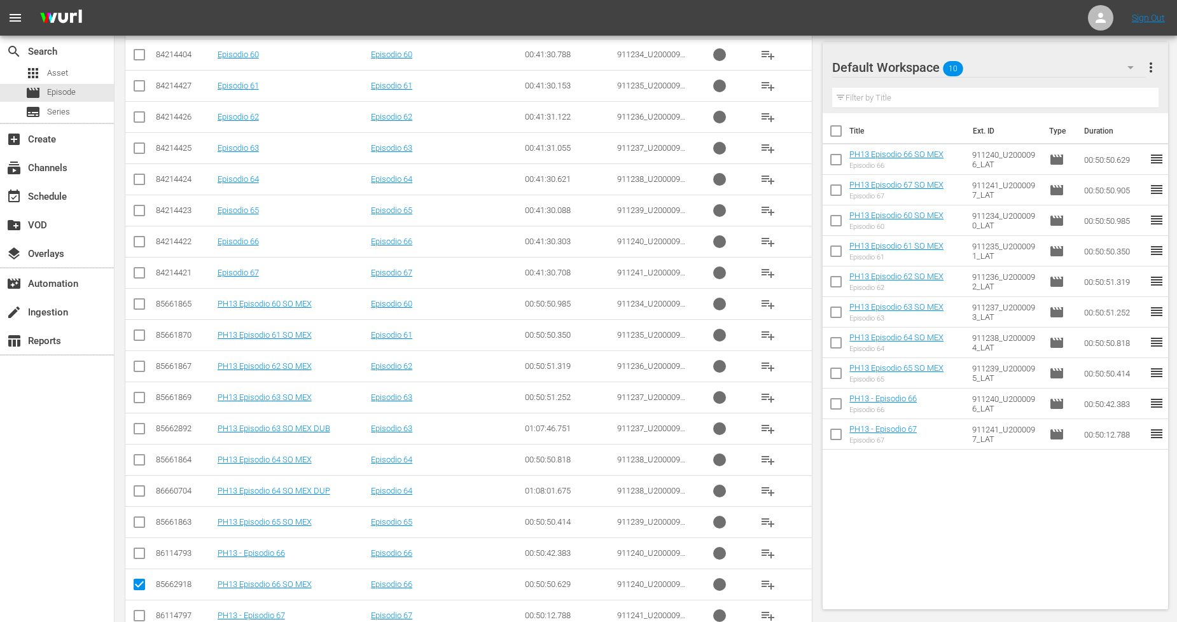
scroll to position [0, 0]
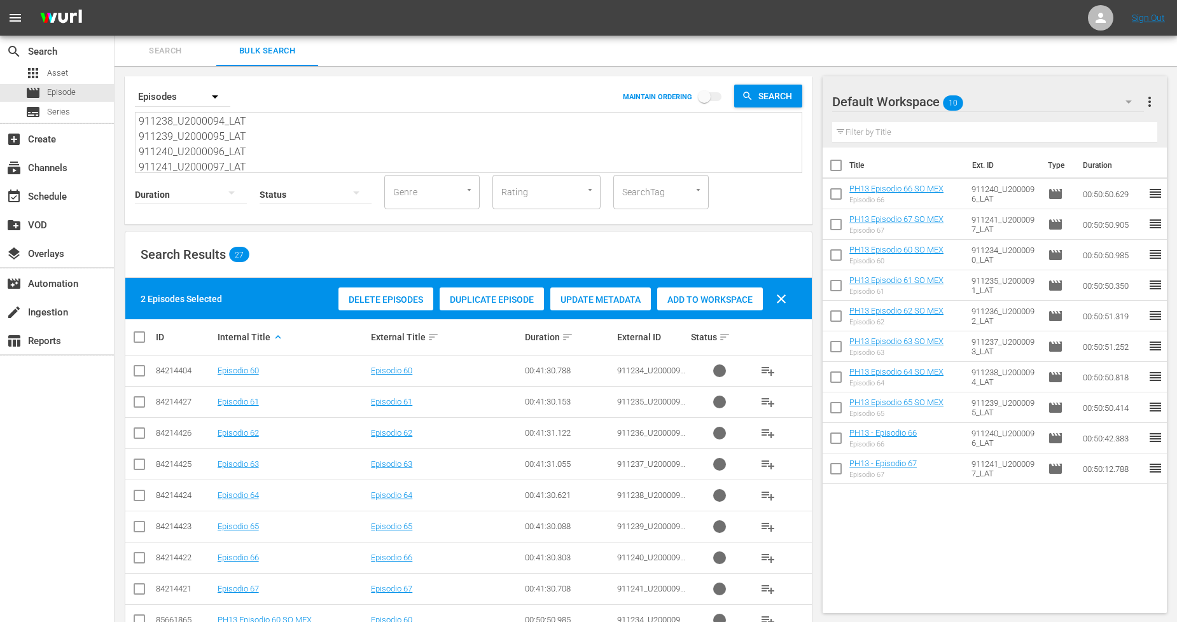
click at [143, 334] on input "checkbox" at bounding box center [144, 336] width 25 height 15
checkbox input "true"
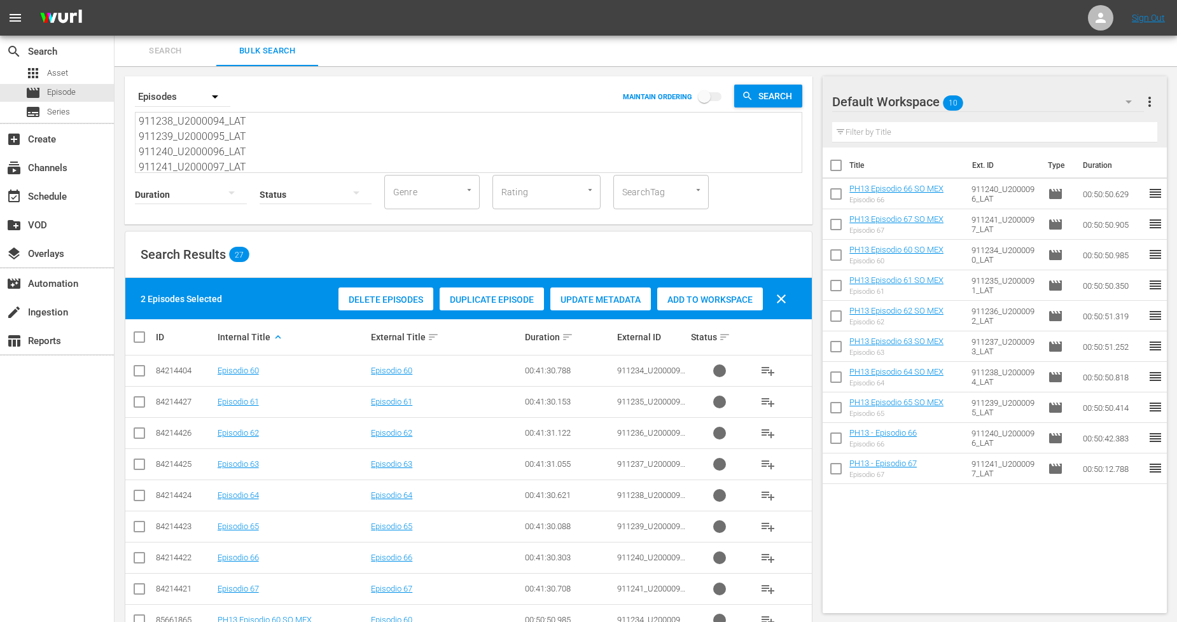
checkbox input "true"
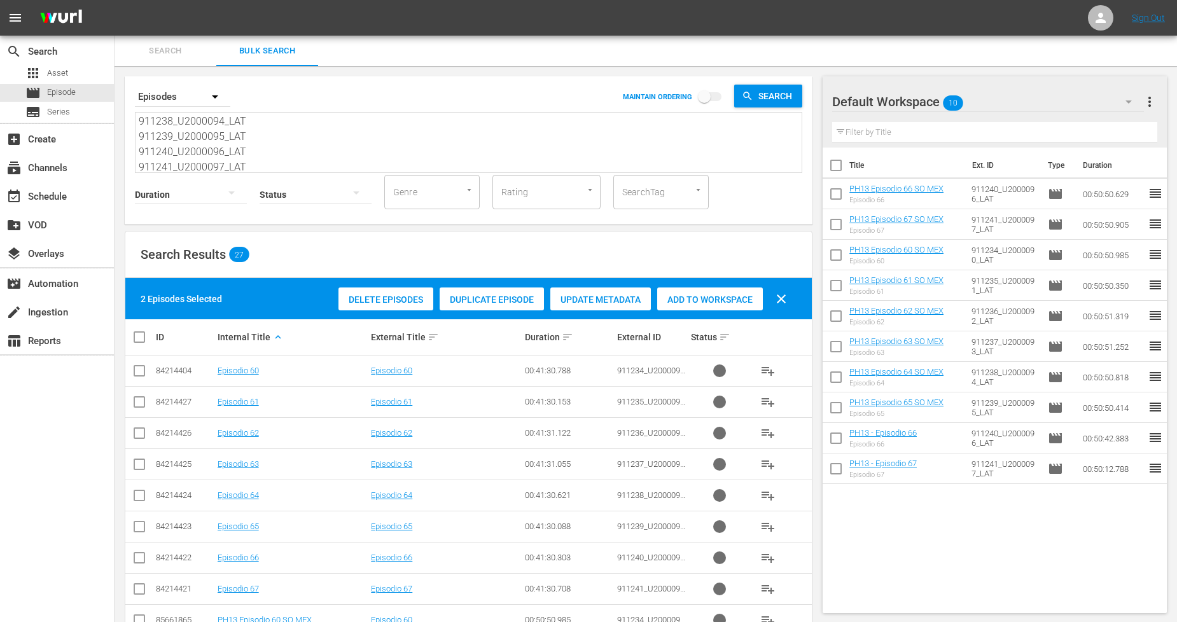
checkbox input "true"
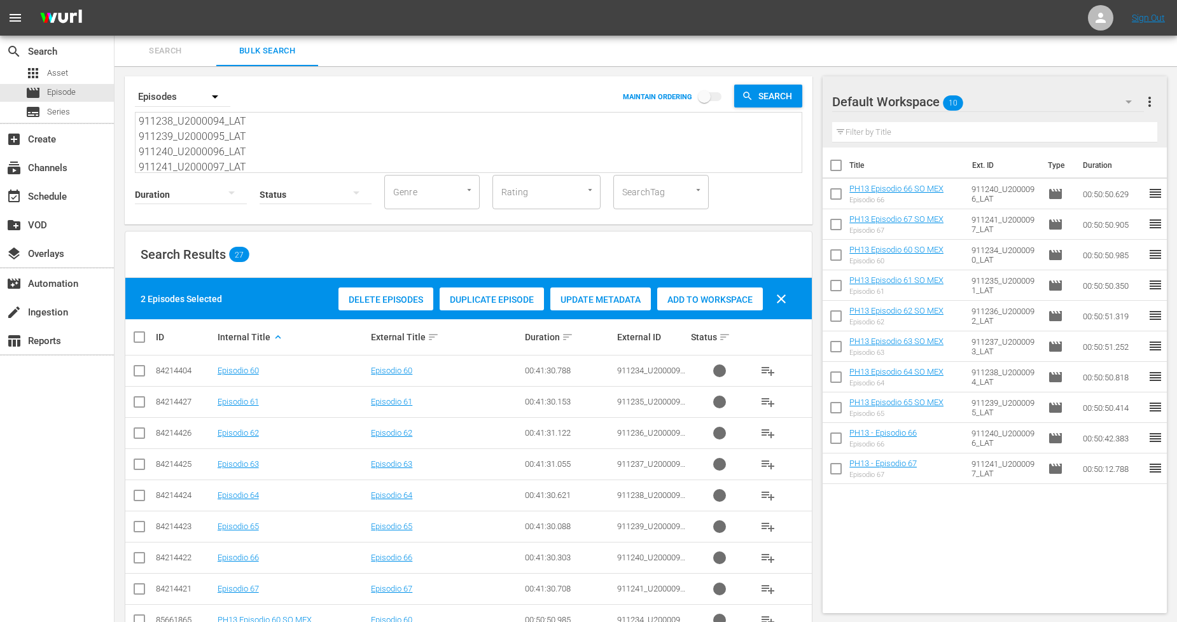
checkbox input "true"
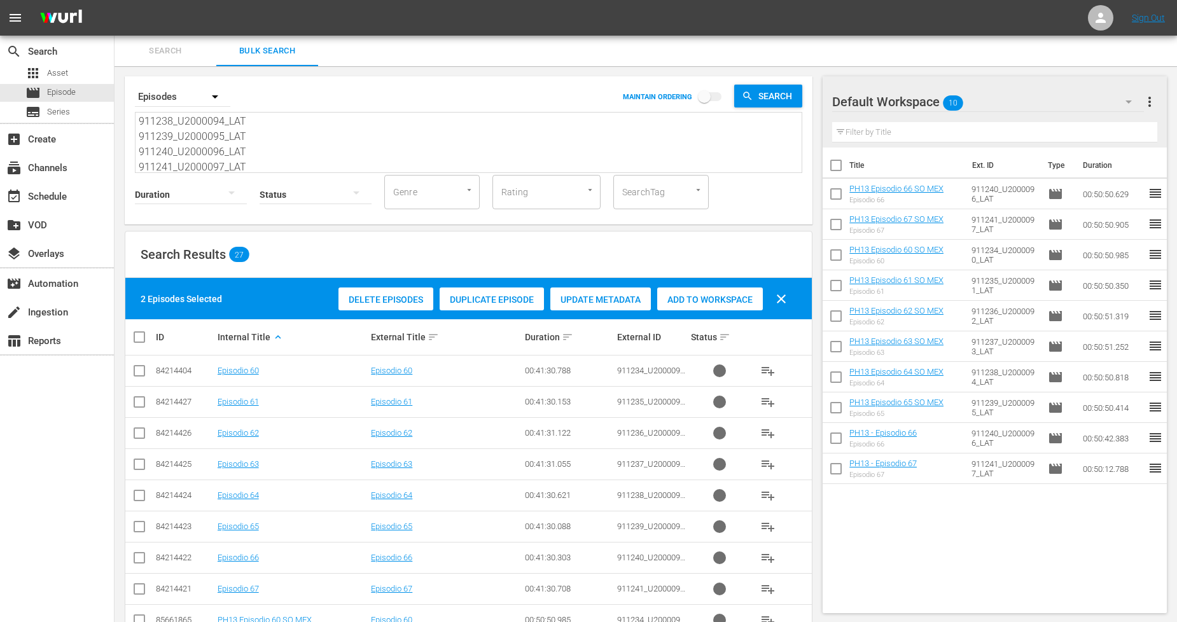
checkbox input "true"
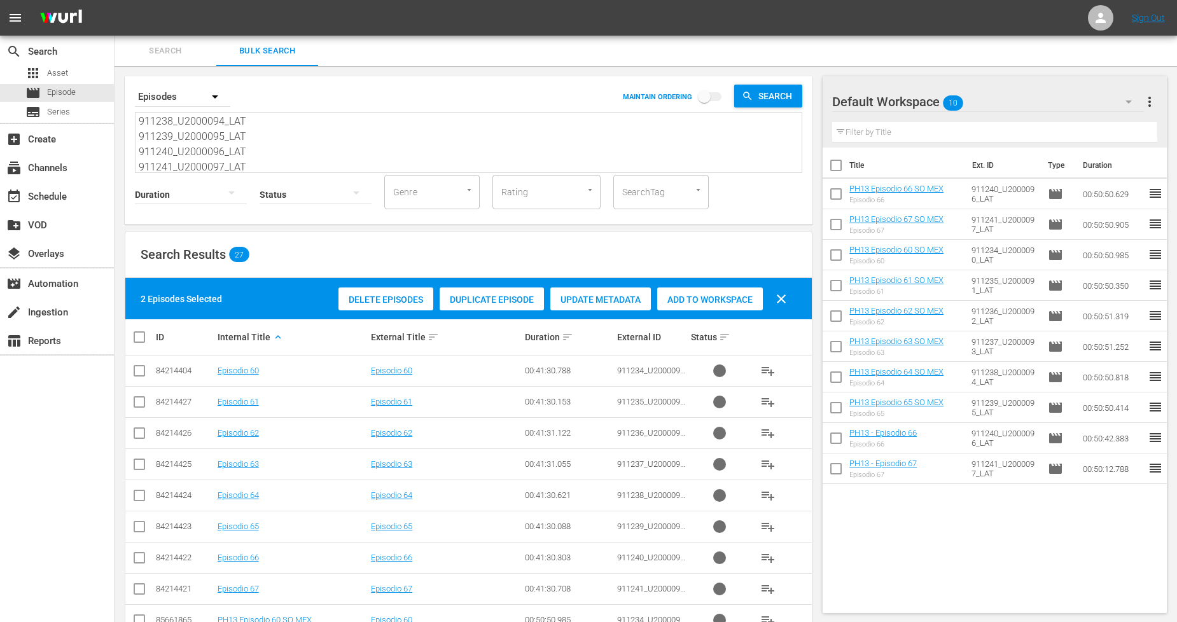
checkbox input "true"
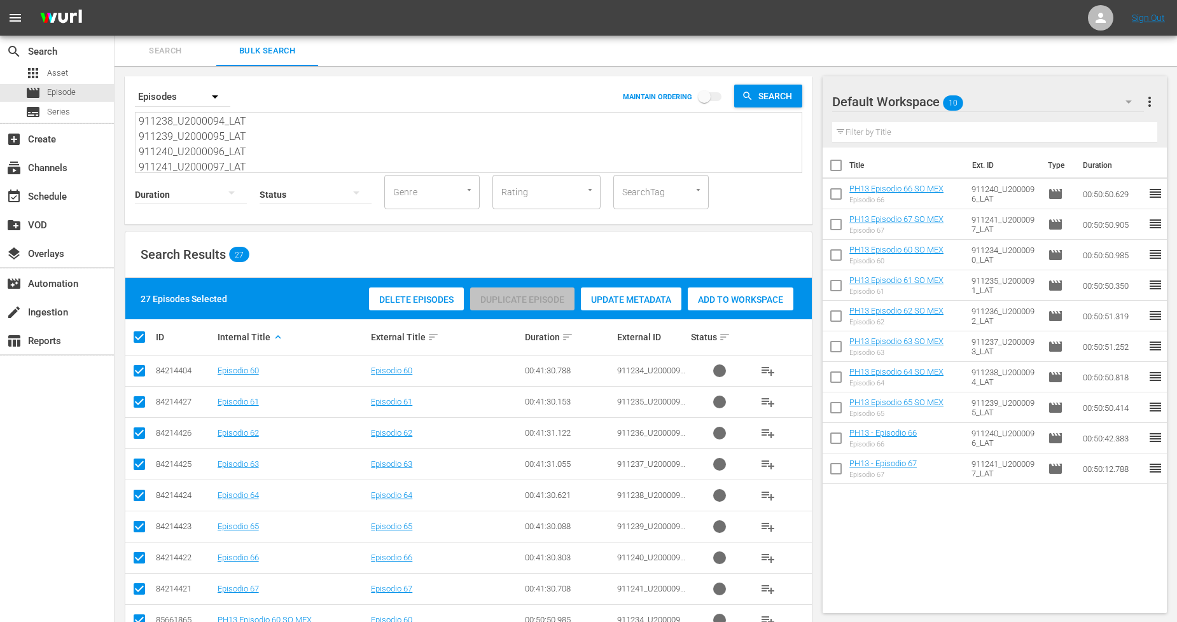
click at [143, 334] on input "checkbox" at bounding box center [144, 336] width 25 height 15
checkbox input "false"
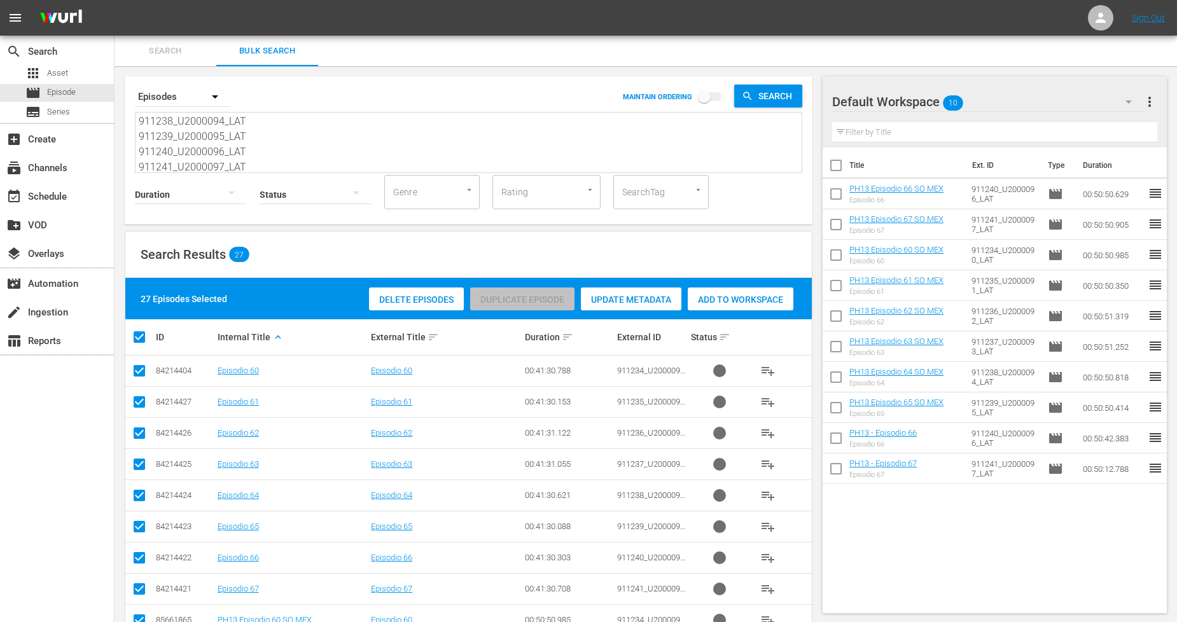
checkbox input "false"
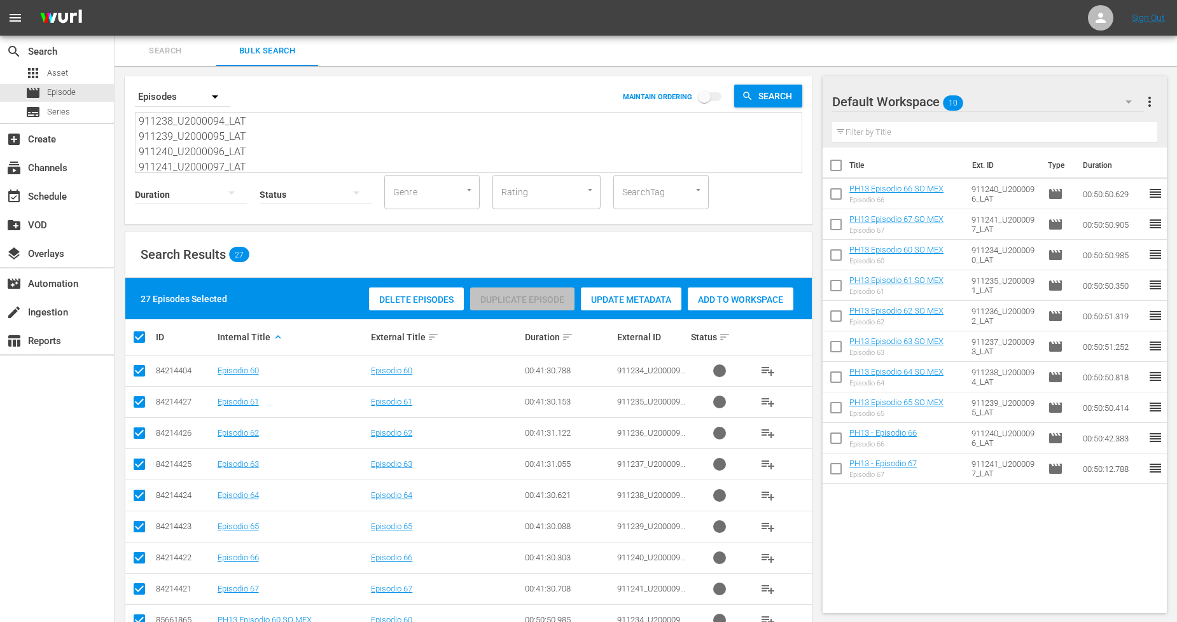
checkbox input "false"
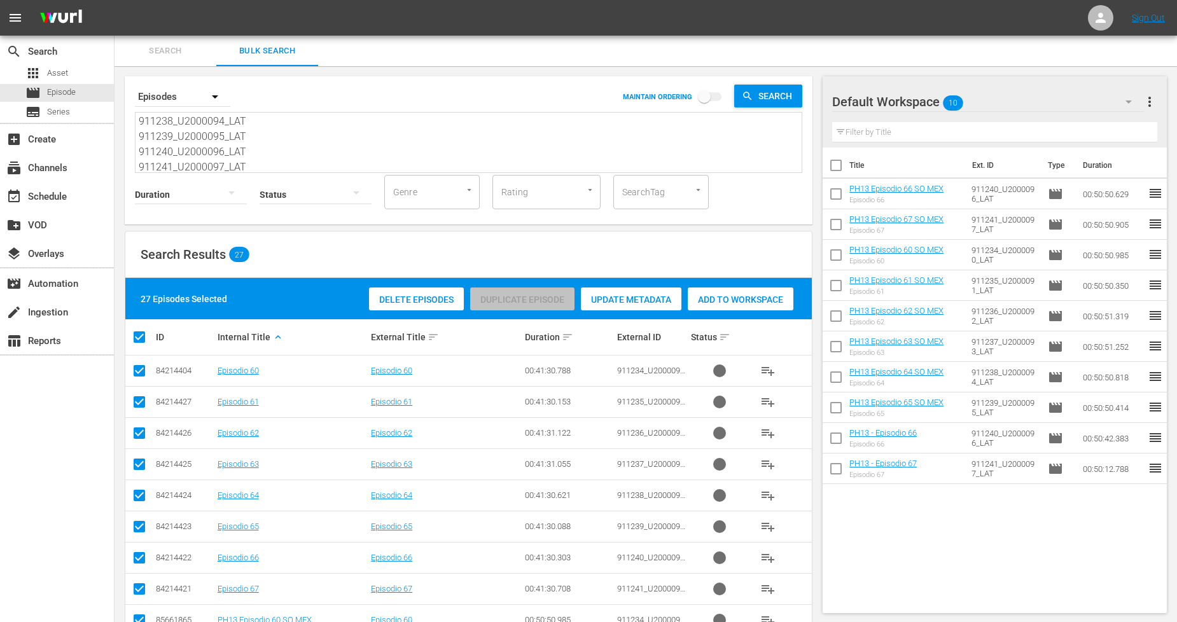
checkbox input "false"
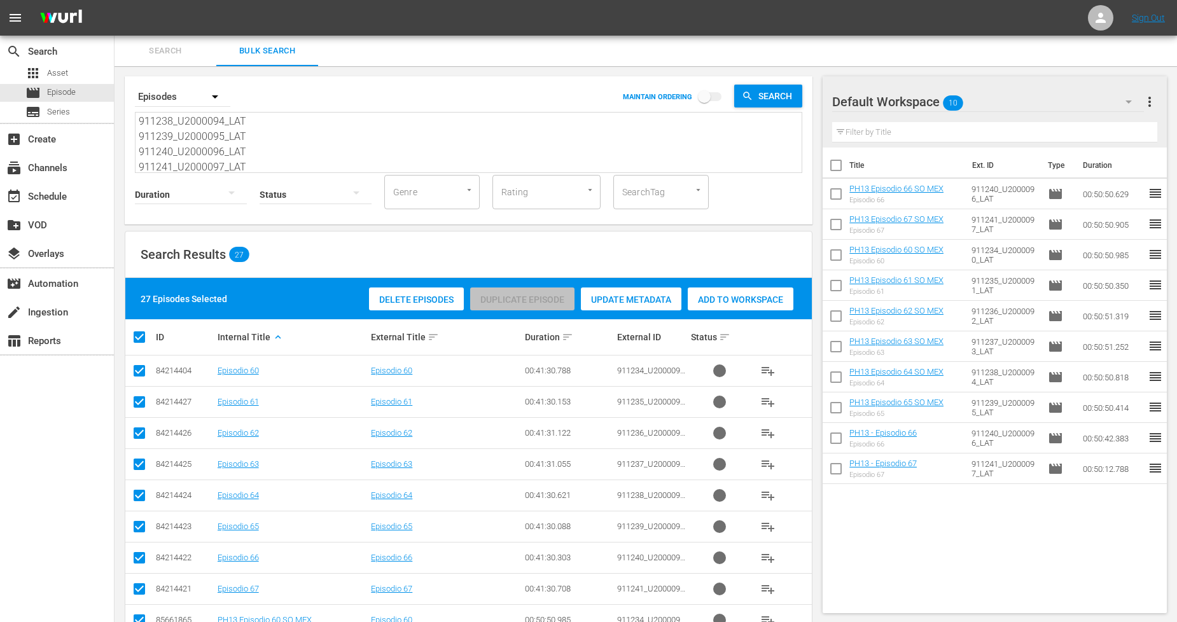
checkbox input "false"
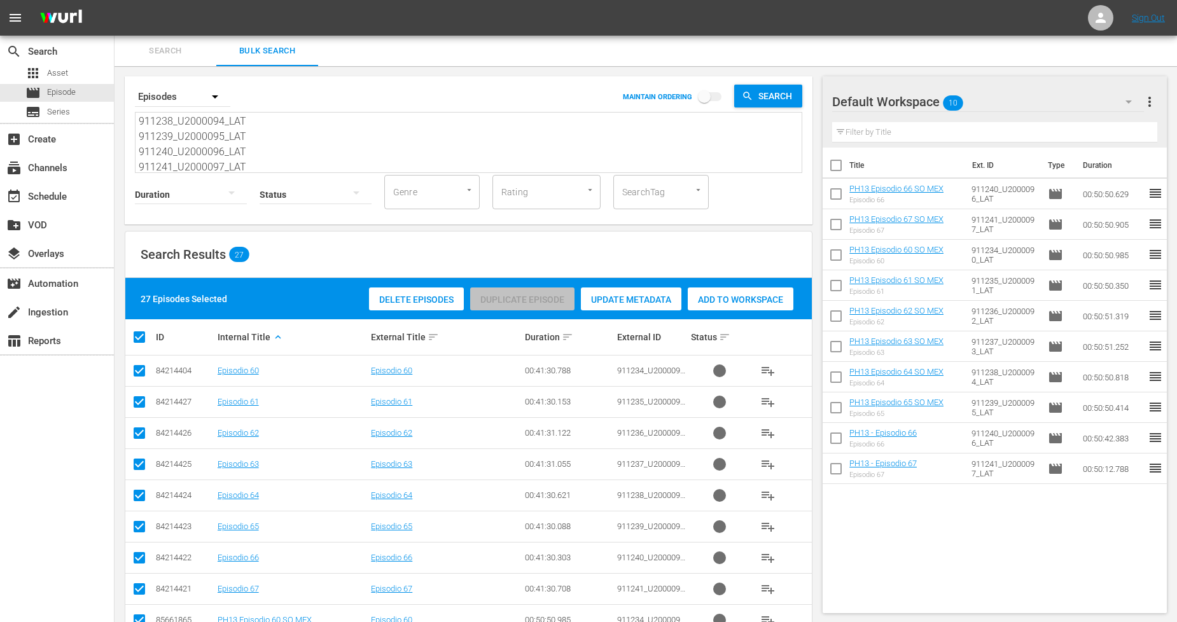
checkbox input "false"
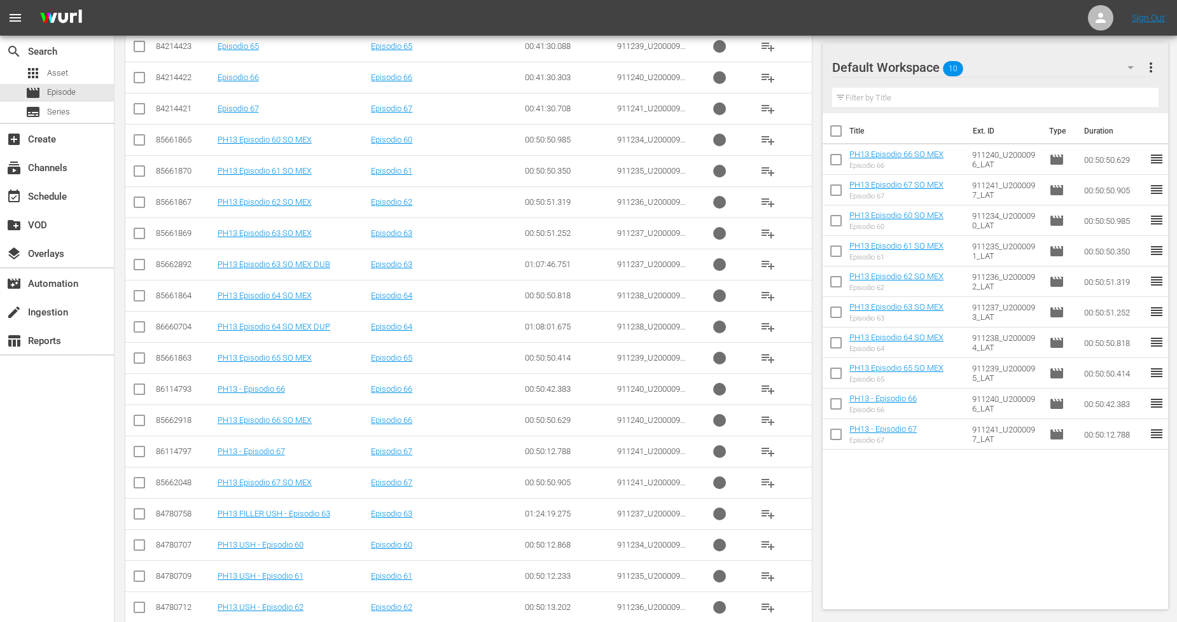
scroll to position [458, 0]
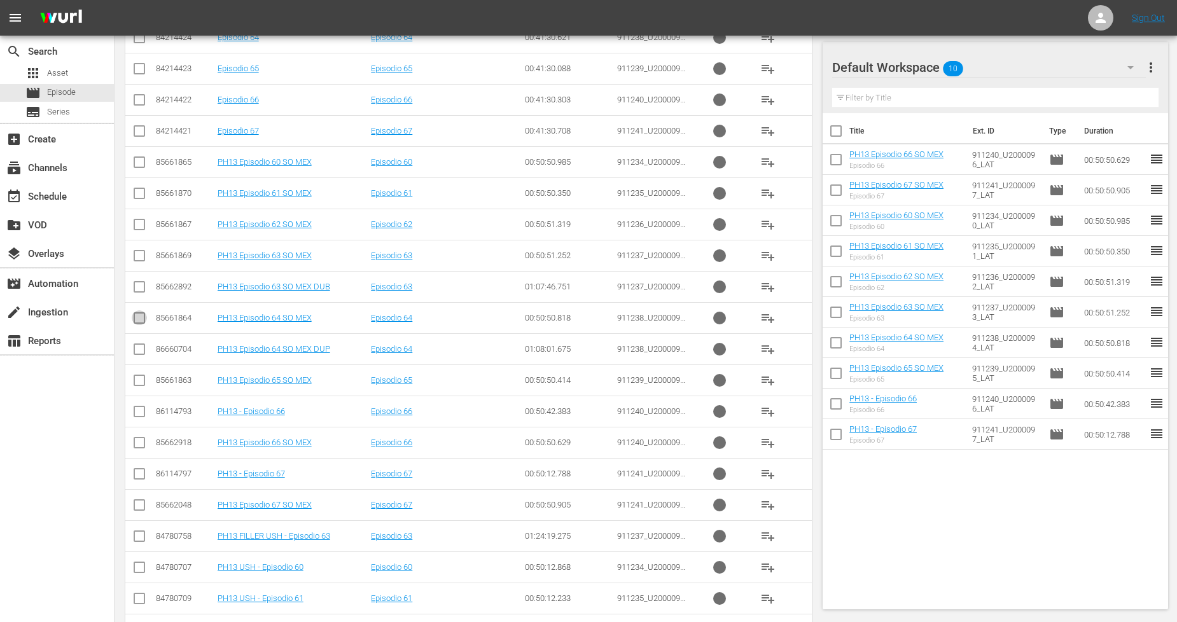
click at [140, 324] on input "checkbox" at bounding box center [139, 320] width 15 height 15
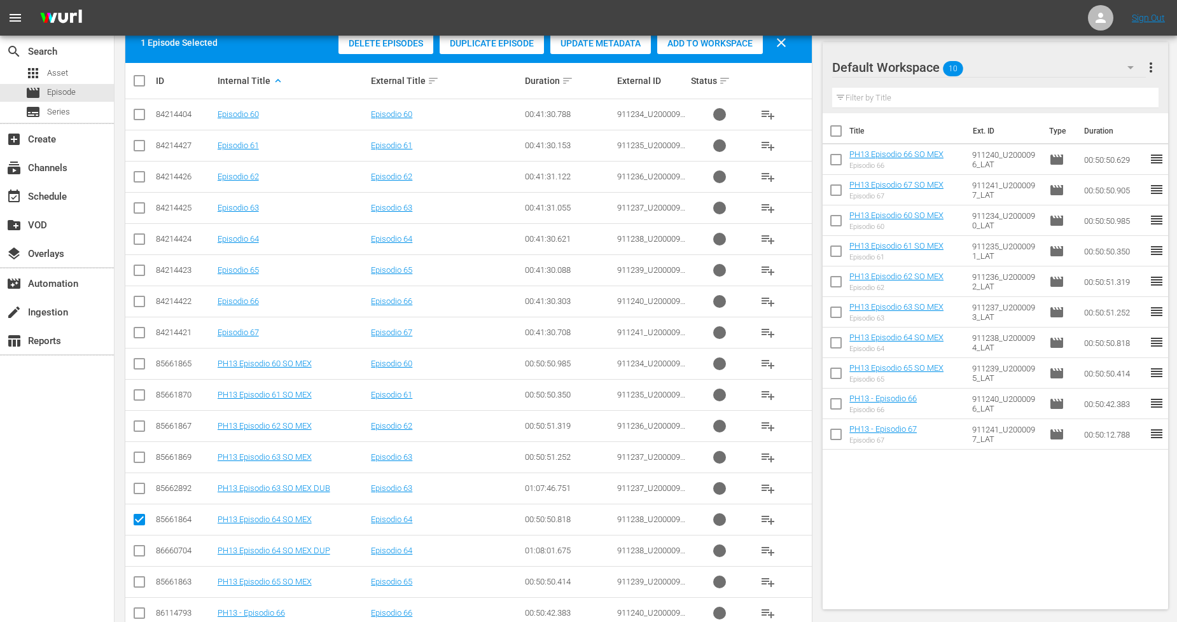
scroll to position [34, 0]
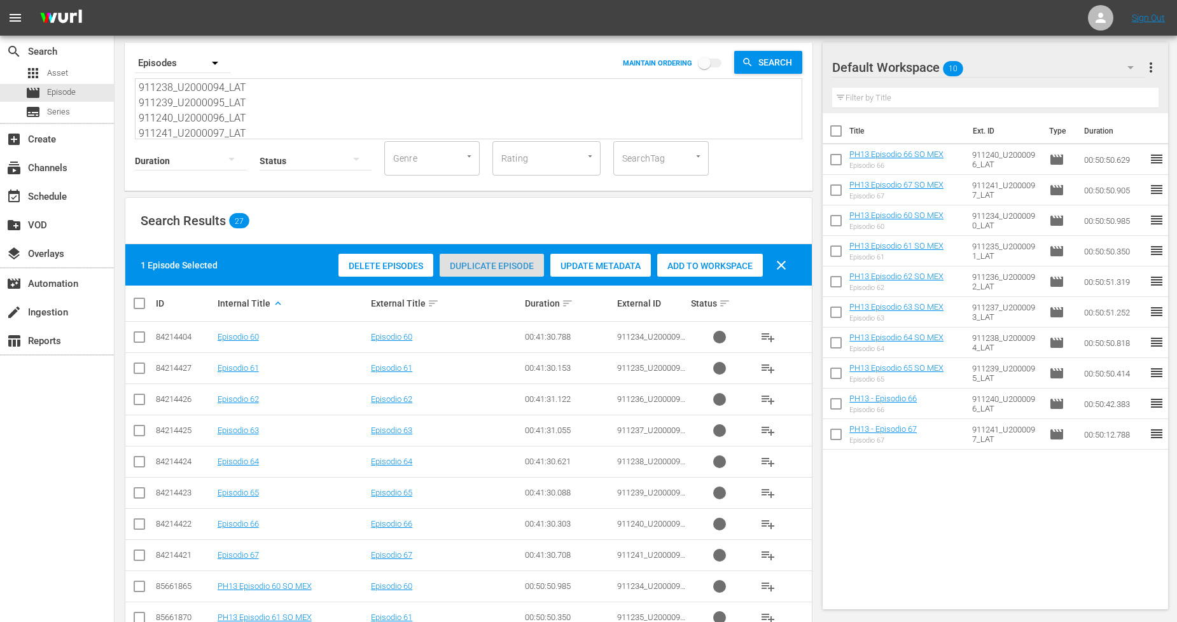
click at [484, 265] on span "Duplicate Episode" at bounding box center [492, 266] width 104 height 10
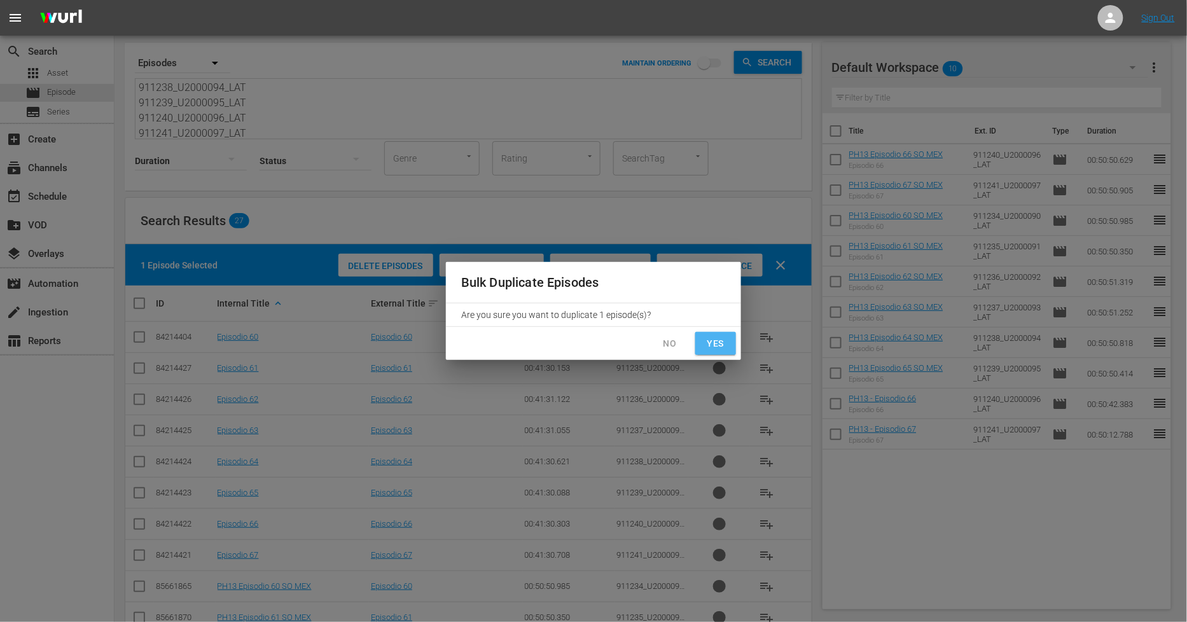
click at [709, 347] on span "Yes" at bounding box center [715, 344] width 20 height 16
checkbox input "false"
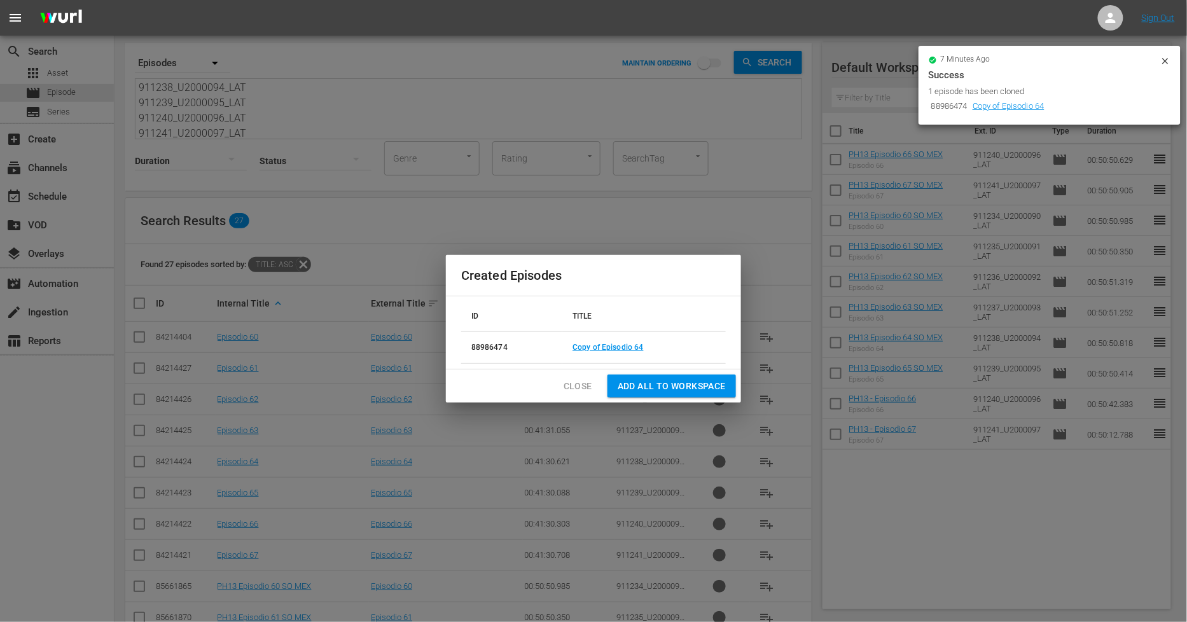
click at [586, 387] on span "Close" at bounding box center [578, 386] width 29 height 16
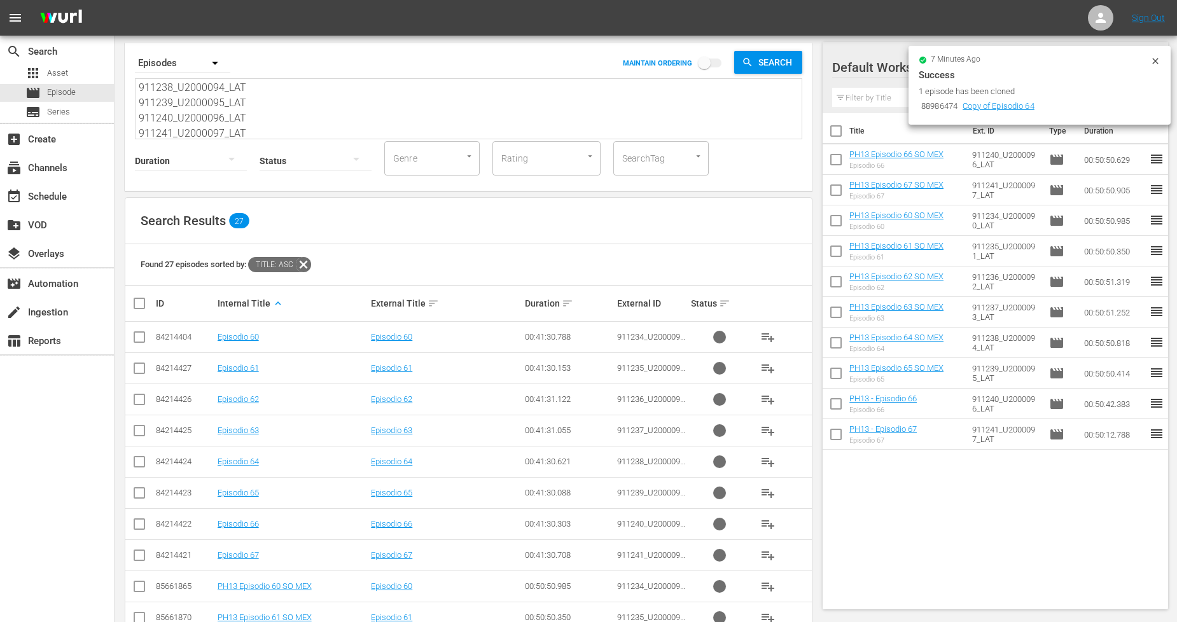
click at [842, 125] on input "checkbox" at bounding box center [835, 133] width 27 height 27
checkbox input "true"
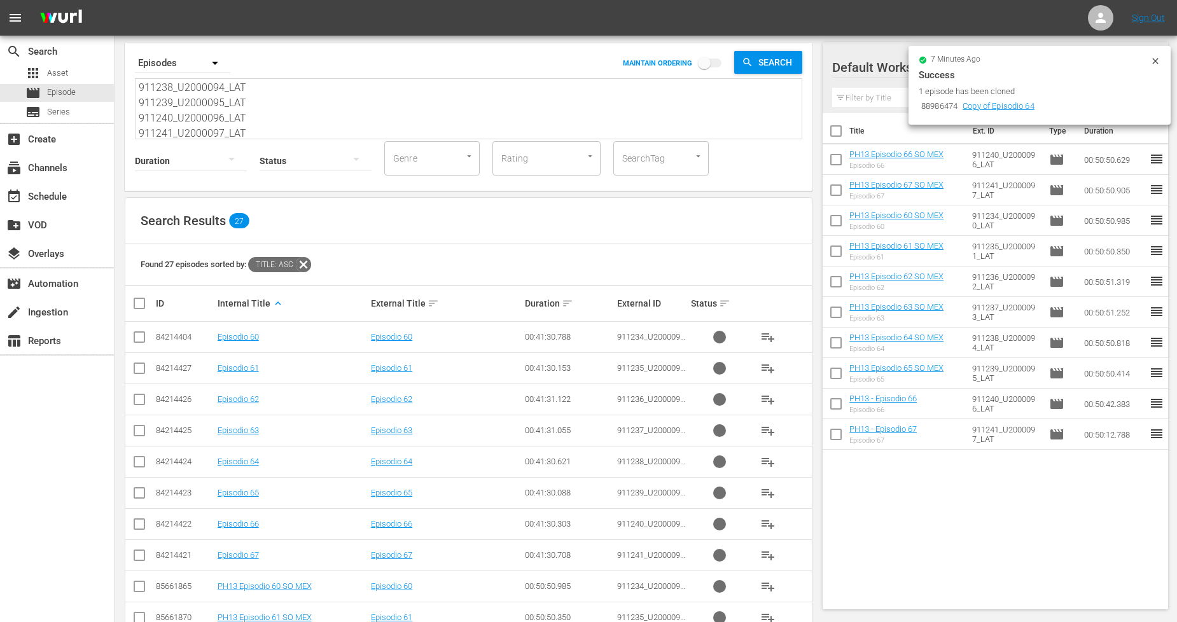
checkbox input "true"
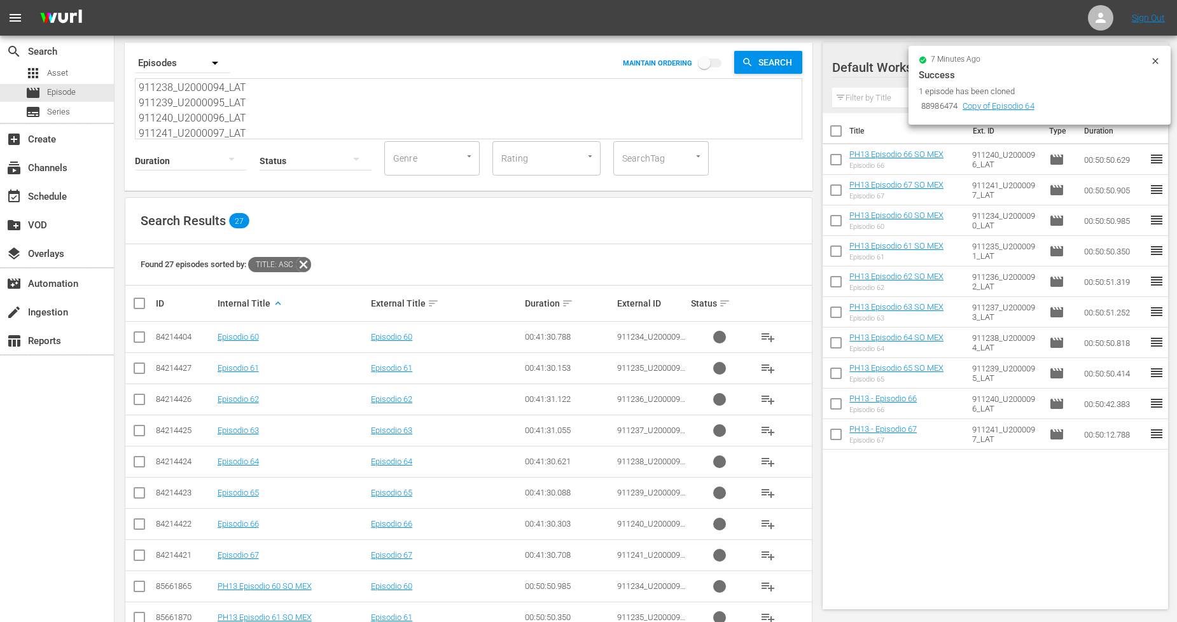
checkbox input "true"
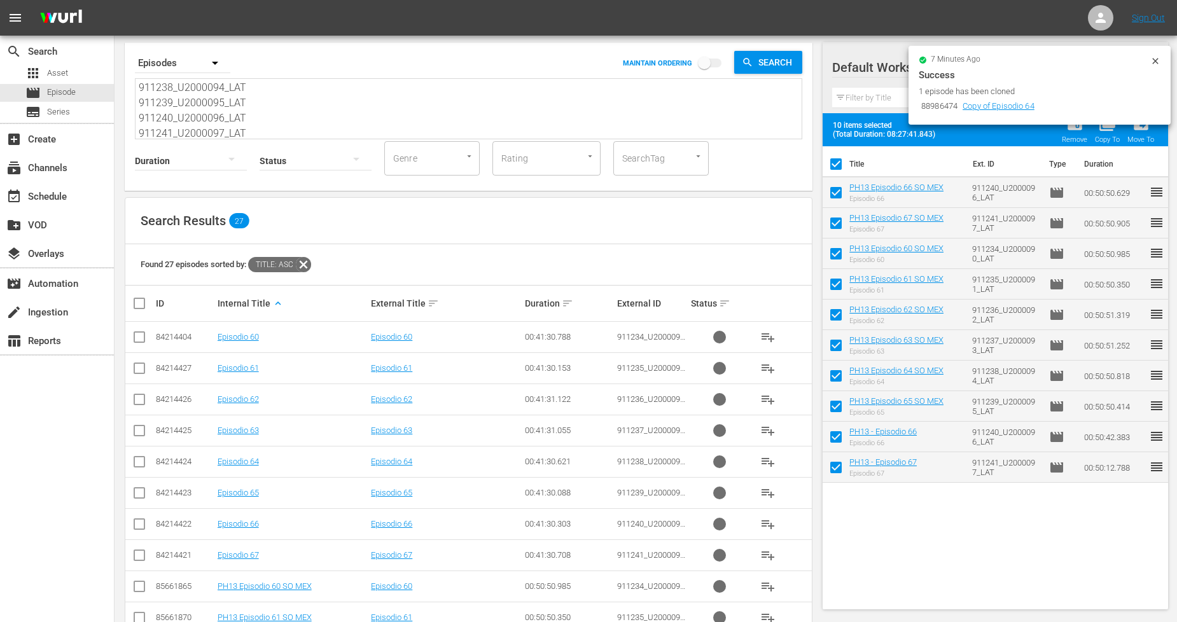
click at [1156, 60] on icon at bounding box center [1155, 61] width 6 height 6
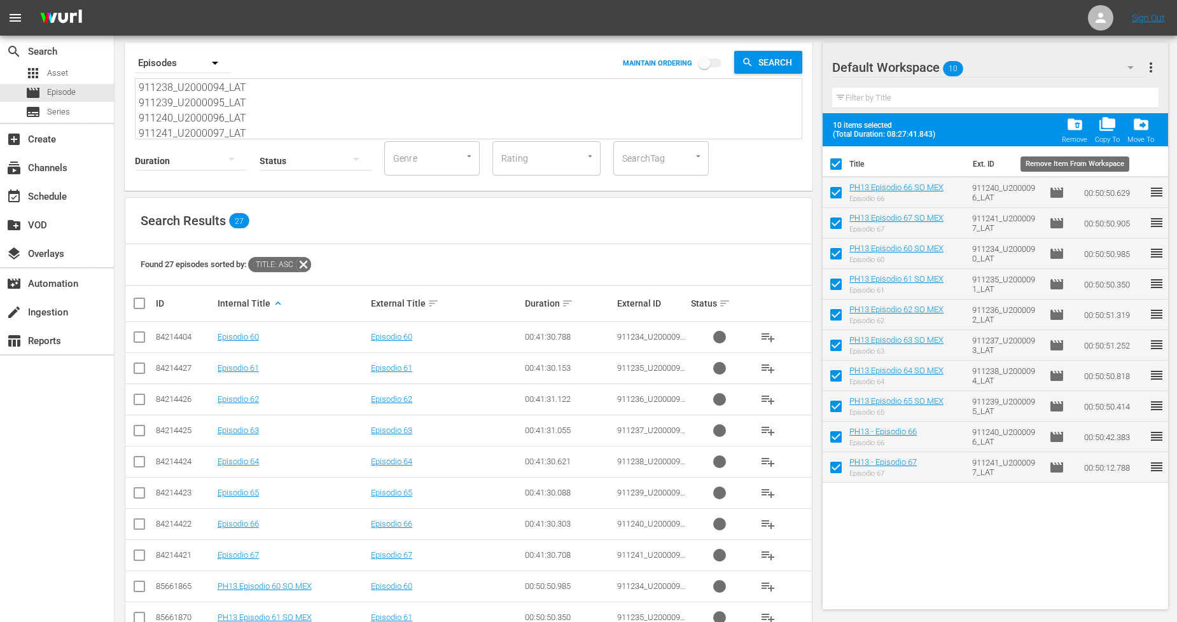
click at [1080, 129] on span "folder_delete" at bounding box center [1074, 124] width 17 height 17
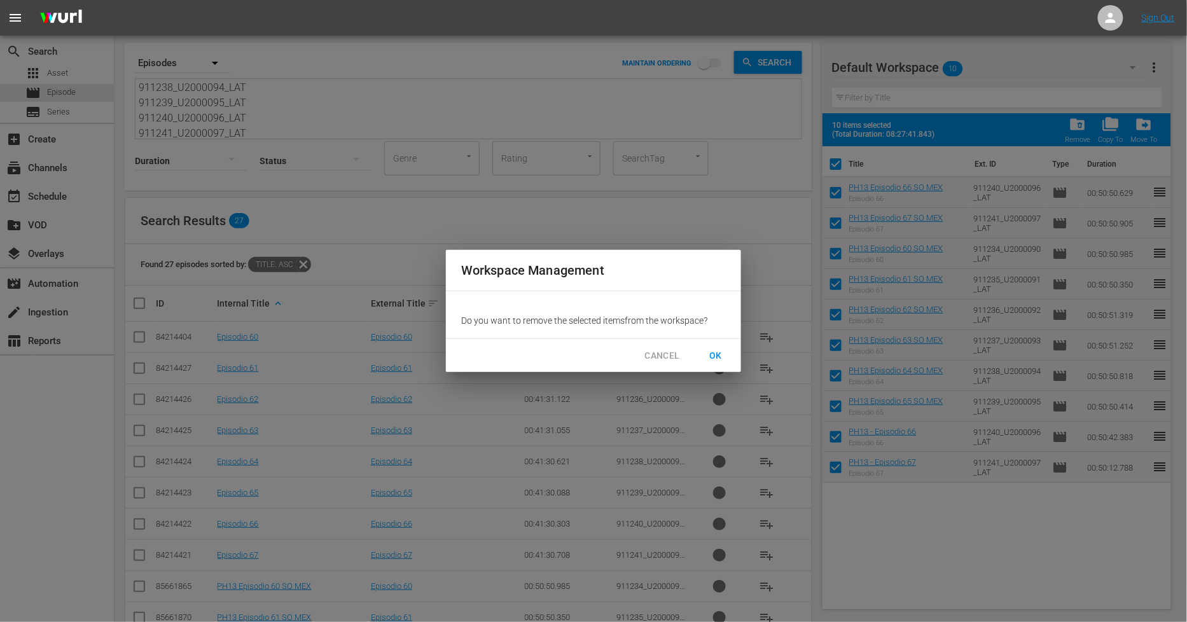
click at [723, 354] on span "OK" at bounding box center [715, 356] width 20 height 16
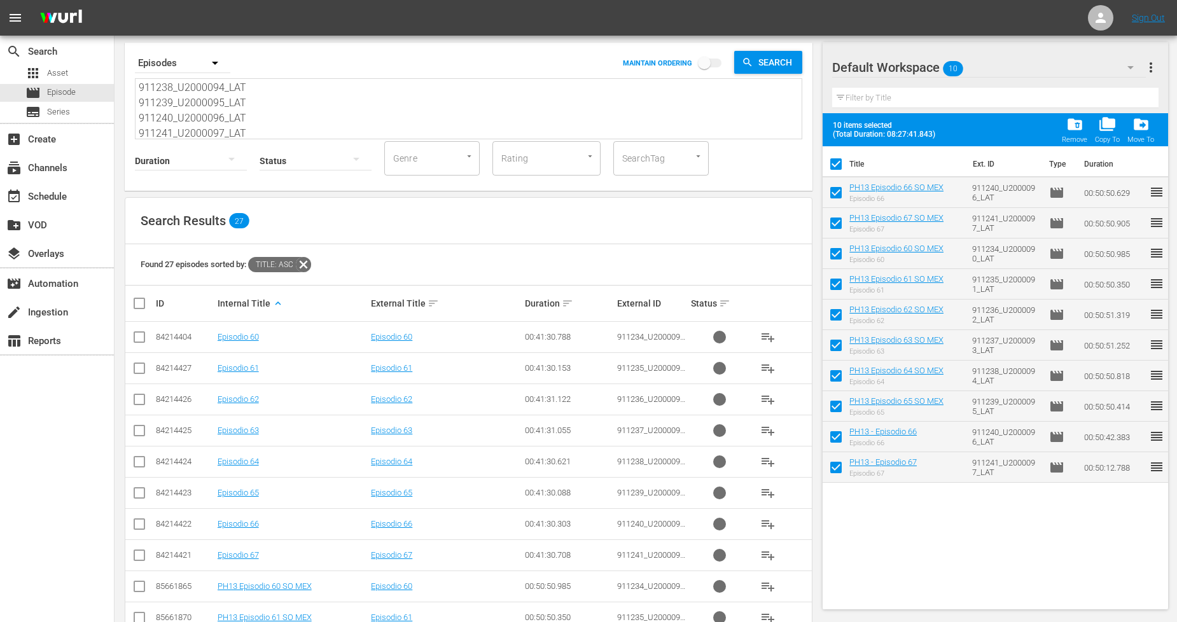
checkbox input "false"
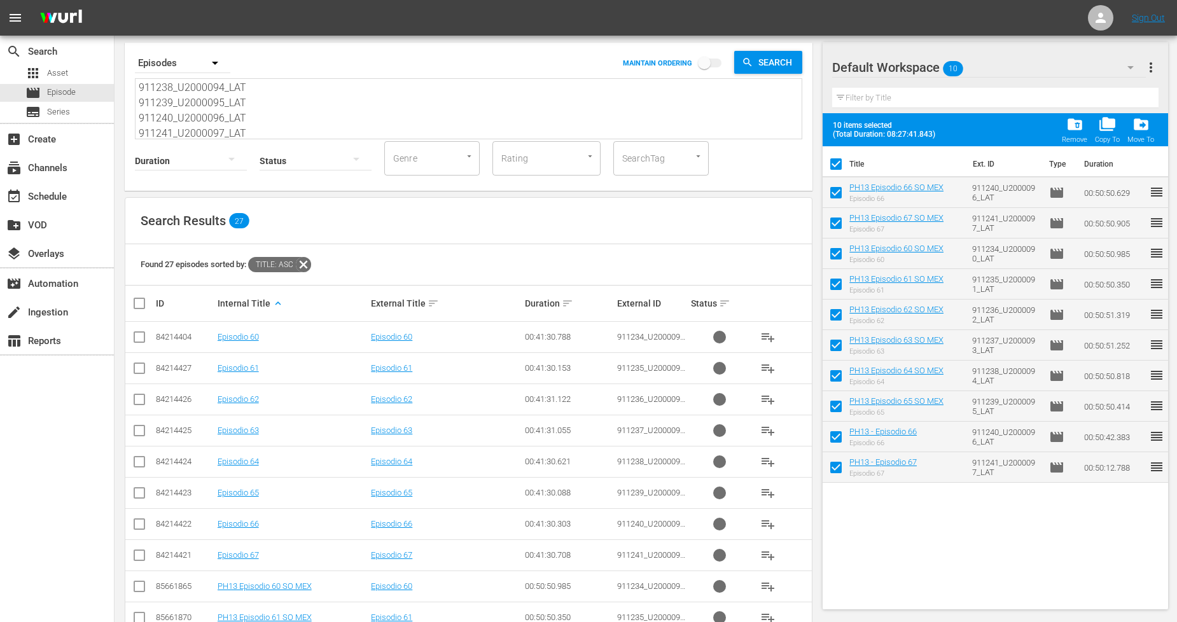
checkbox input "false"
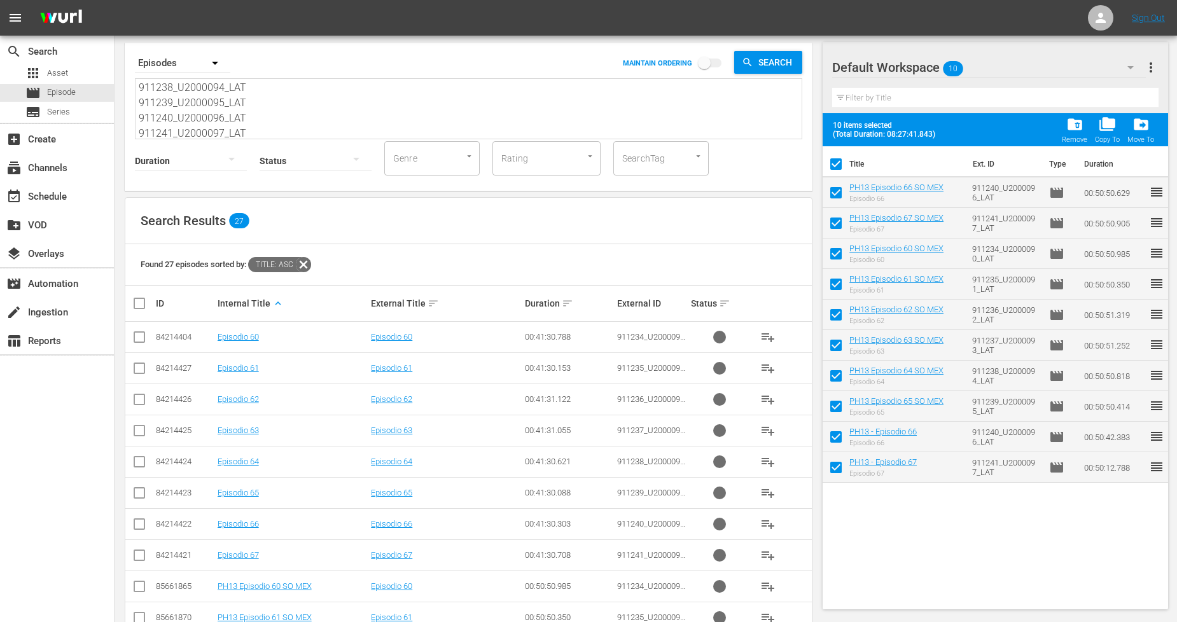
checkbox input "false"
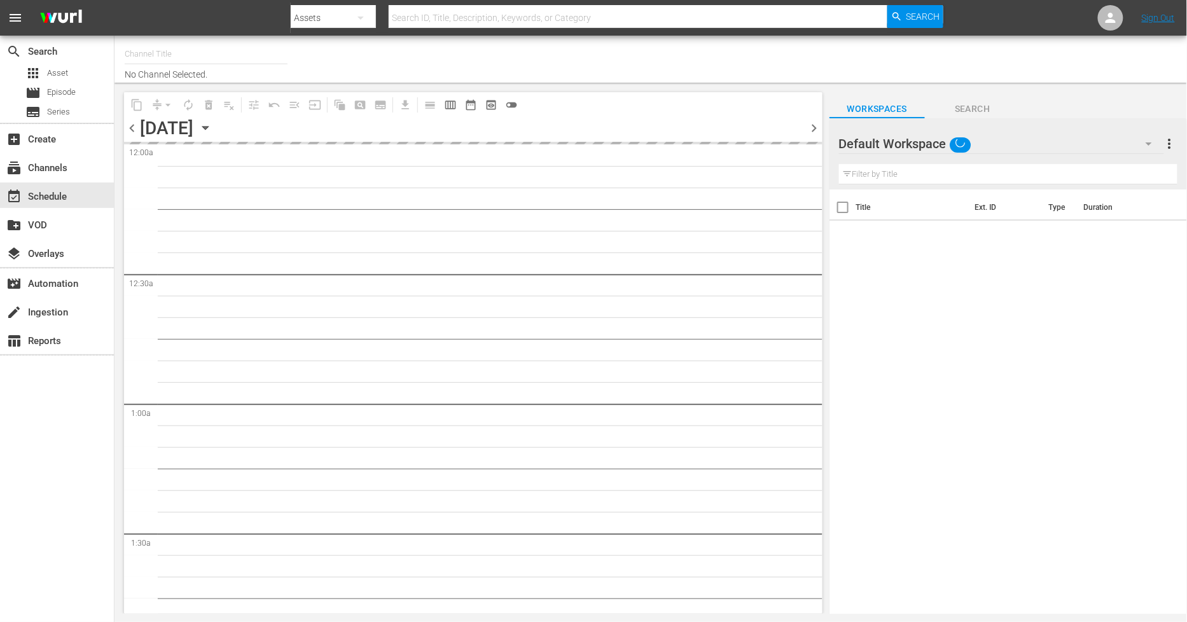
type input "Sony One Novelas (MX) (1001)"
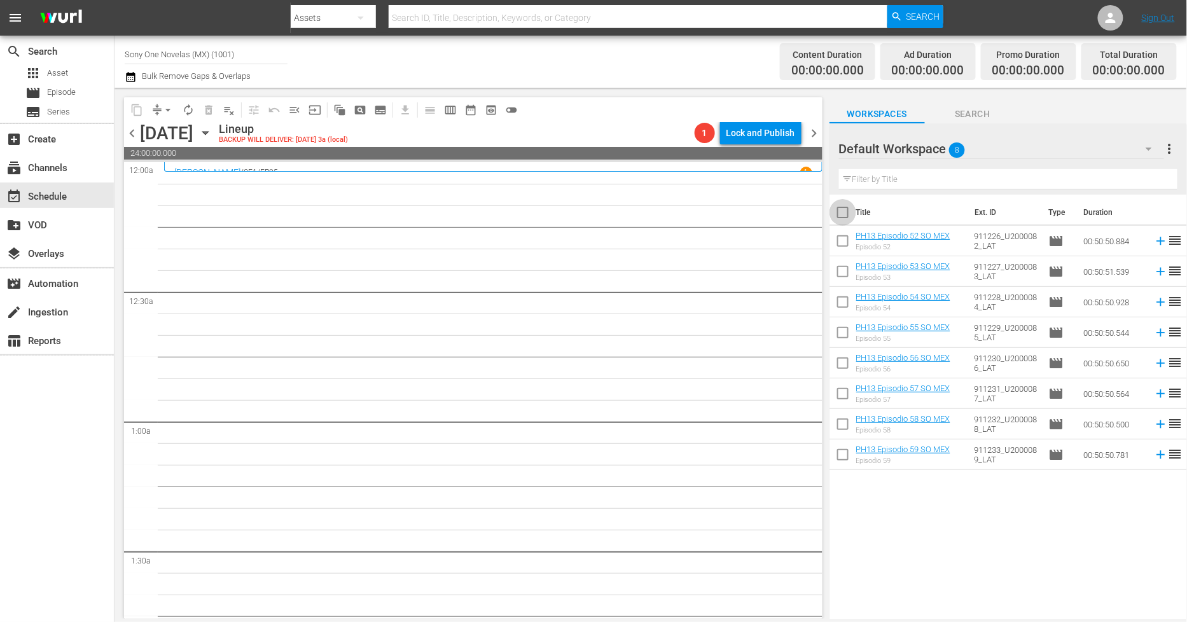
click at [840, 204] on input "checkbox" at bounding box center [842, 215] width 27 height 27
checkbox input "true"
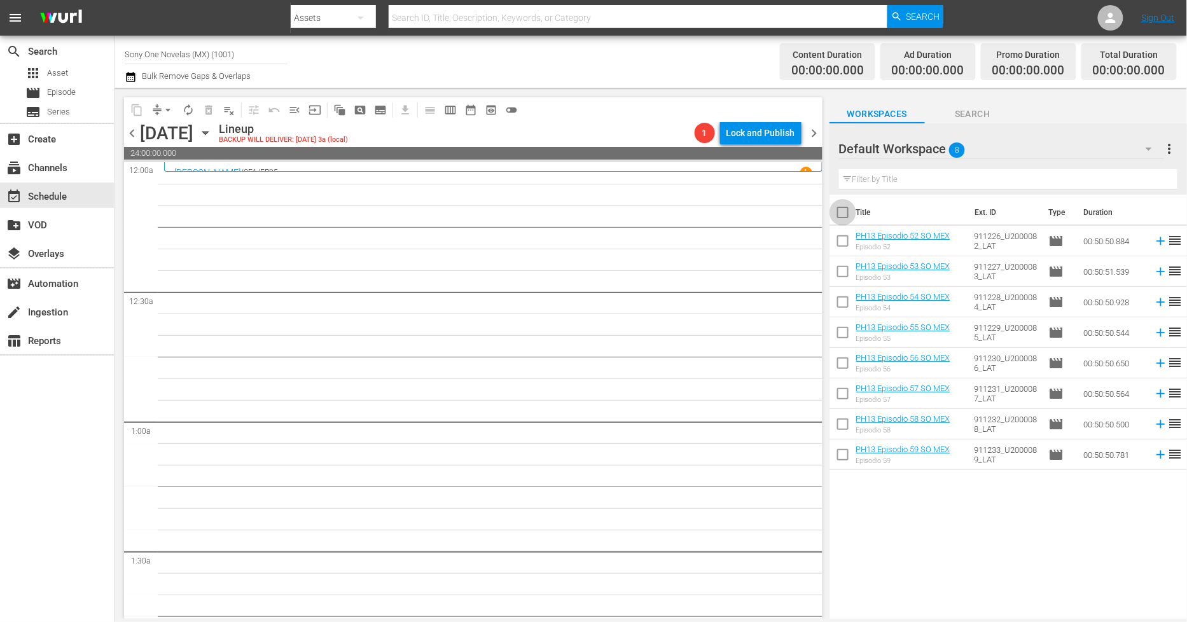
checkbox input "true"
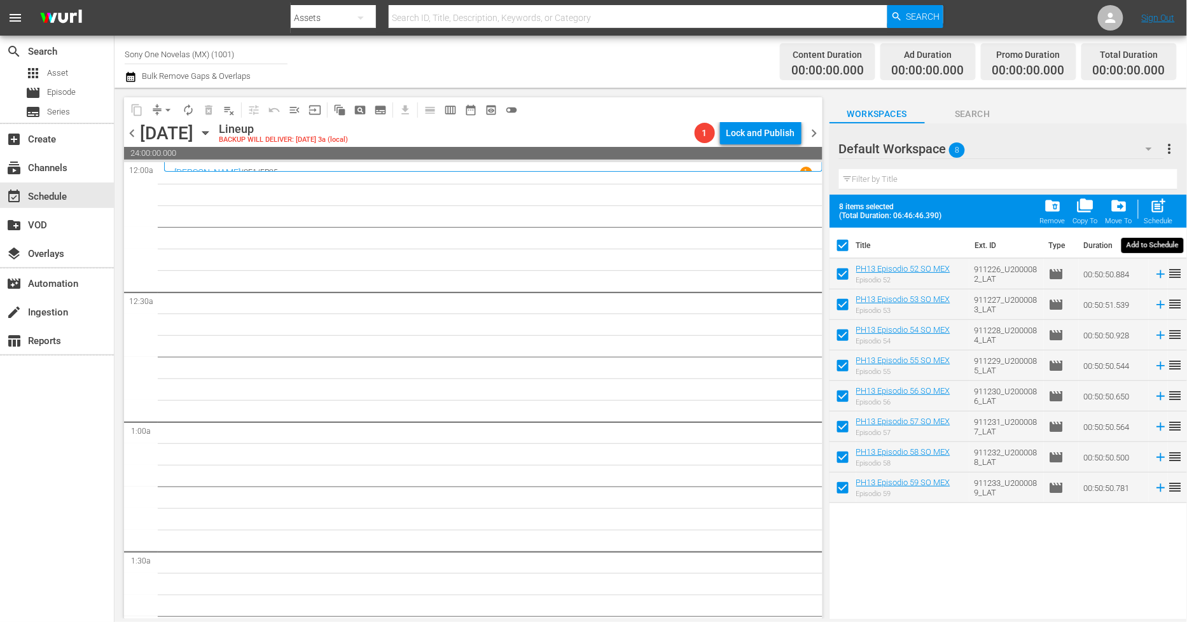
click at [1161, 214] on span "post_add" at bounding box center [1158, 205] width 17 height 17
checkbox input "false"
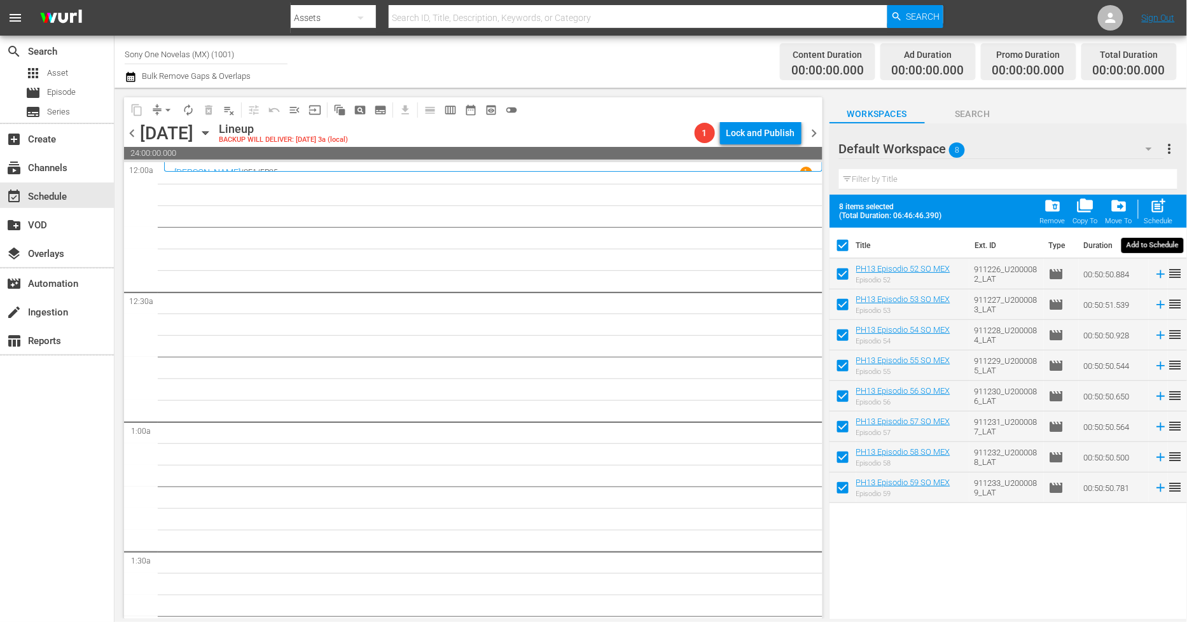
checkbox input "false"
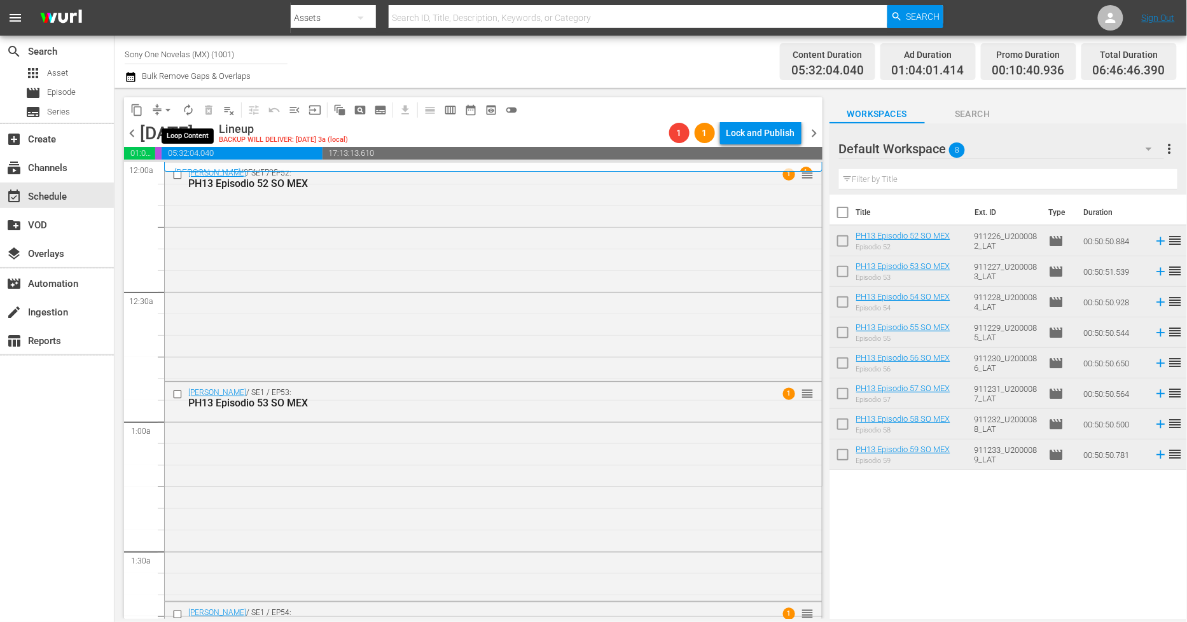
click at [187, 114] on span "autorenew_outlined" at bounding box center [188, 110] width 13 height 13
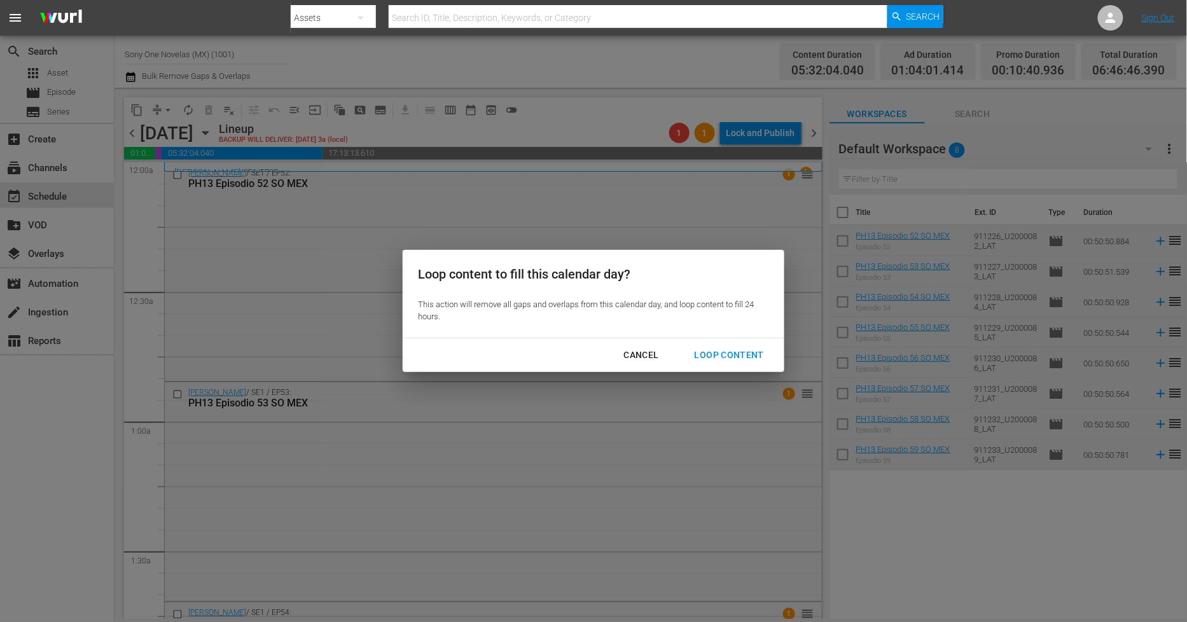
click at [730, 350] on div "Loop Content" at bounding box center [729, 355] width 90 height 16
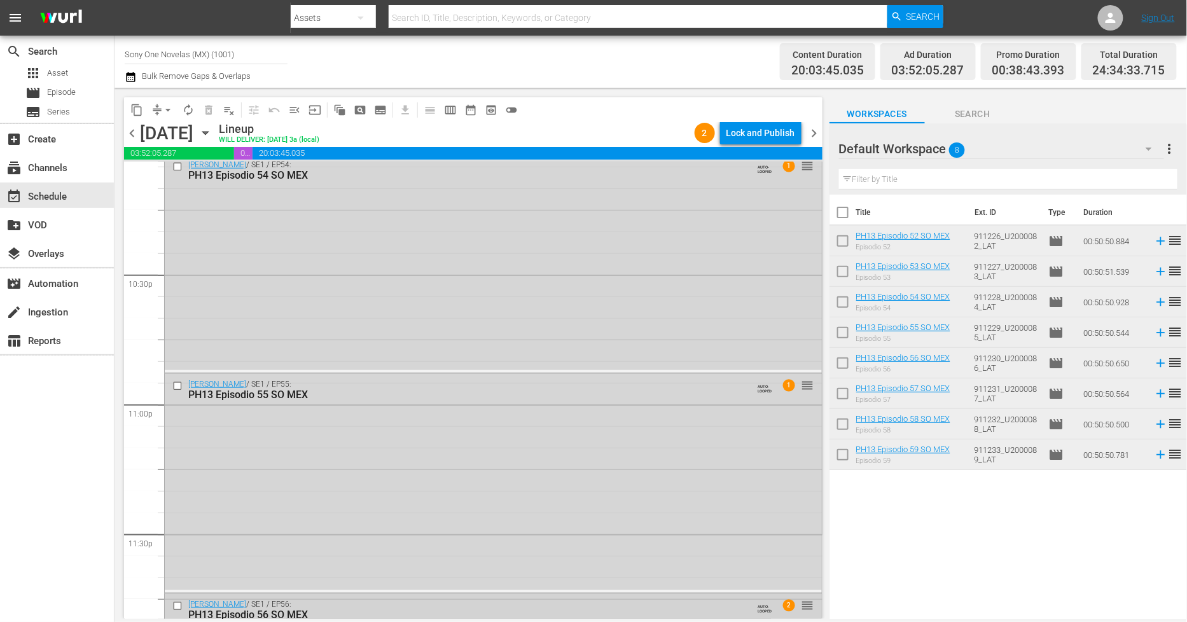
scroll to position [5920, 0]
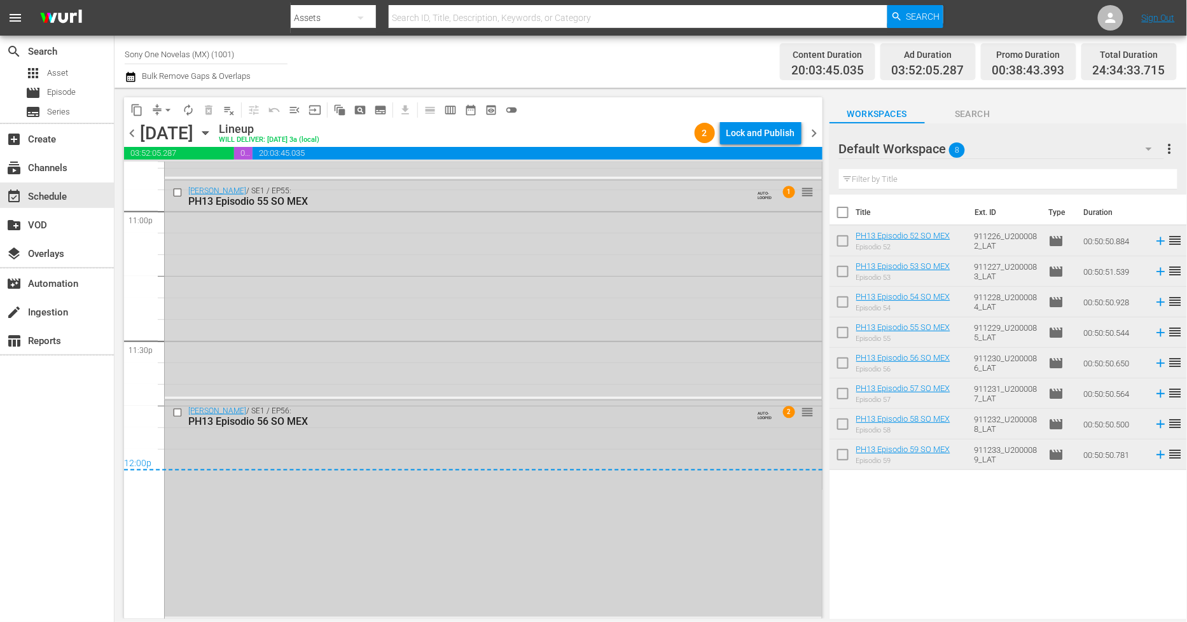
click at [300, 510] on div "[PERSON_NAME] / SE1 / EP56: PH13 Episodio 56 SO MEX AUTO-LOOPED 2 reorder" at bounding box center [493, 509] width 657 height 216
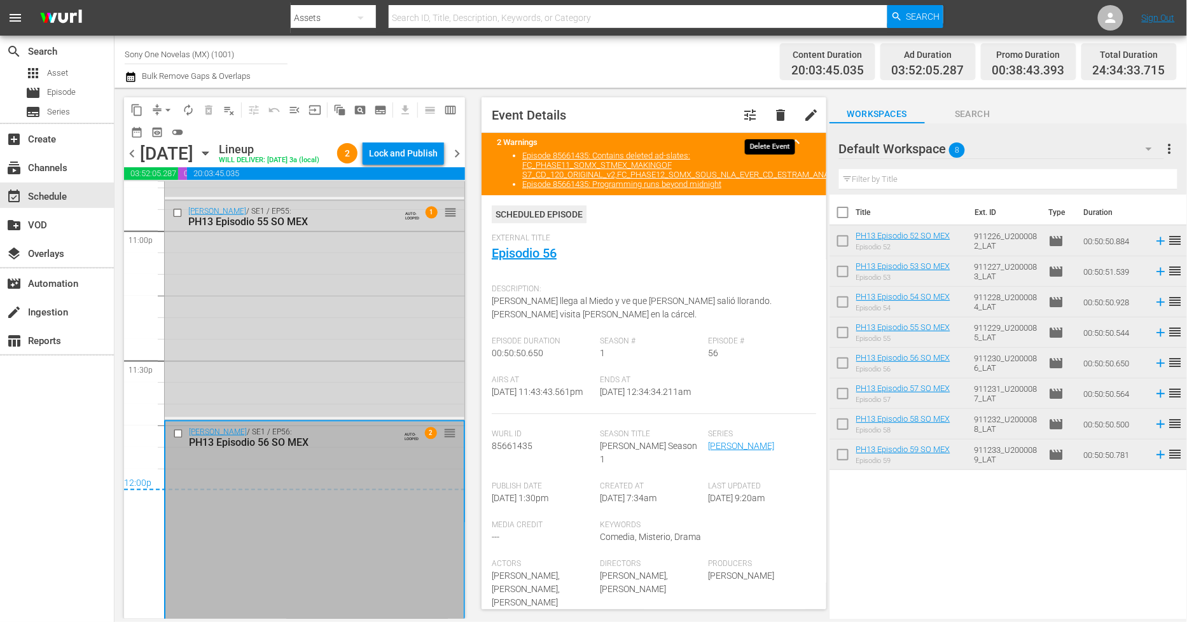
click at [773, 109] on span "delete" at bounding box center [780, 114] width 15 height 15
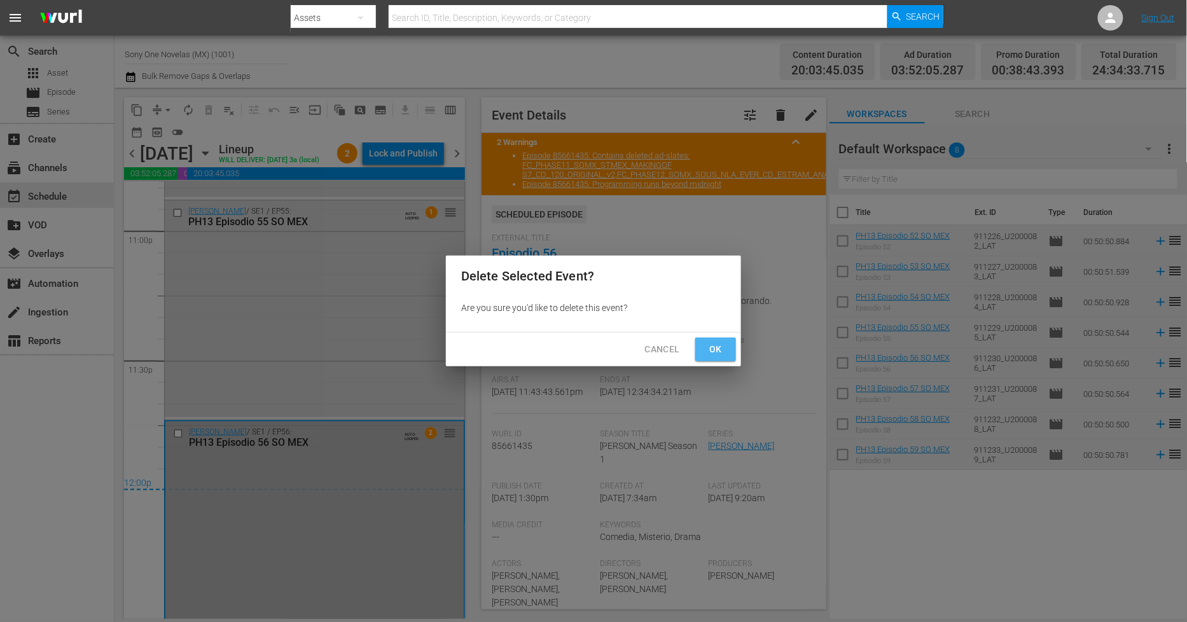
click at [720, 345] on span "Ok" at bounding box center [715, 350] width 20 height 16
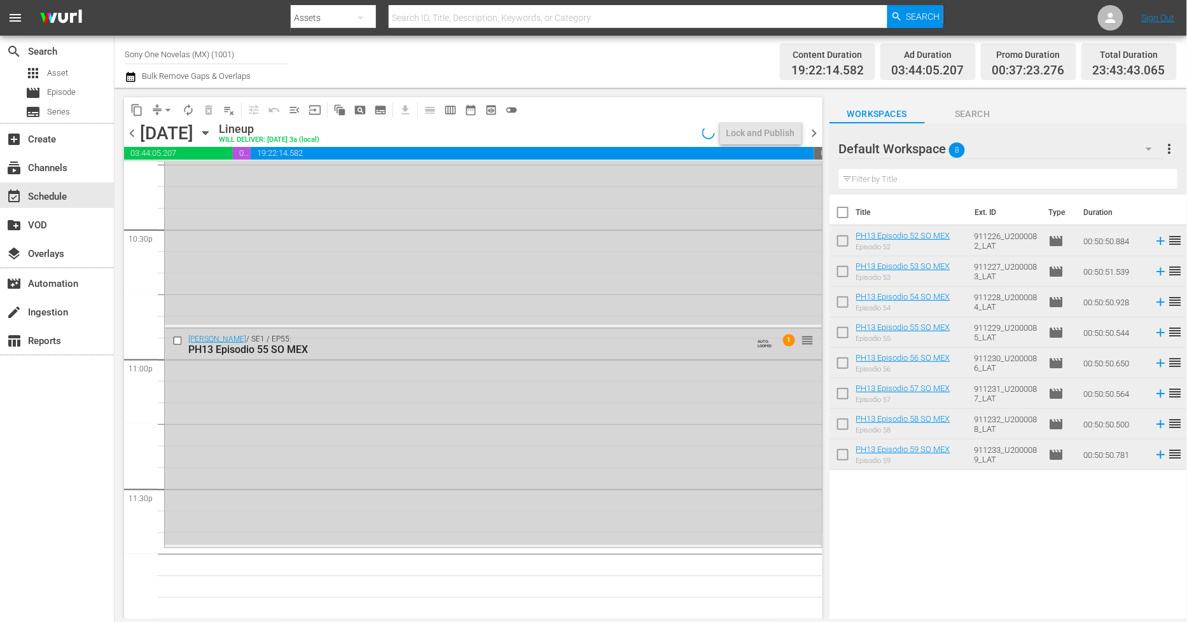
scroll to position [5771, 0]
click at [414, 376] on div "Doña Bárbara / SE1 / EP55: PH13 Episodio 55 SO MEX AUTO-LOOPED 1 reorder" at bounding box center [493, 437] width 657 height 216
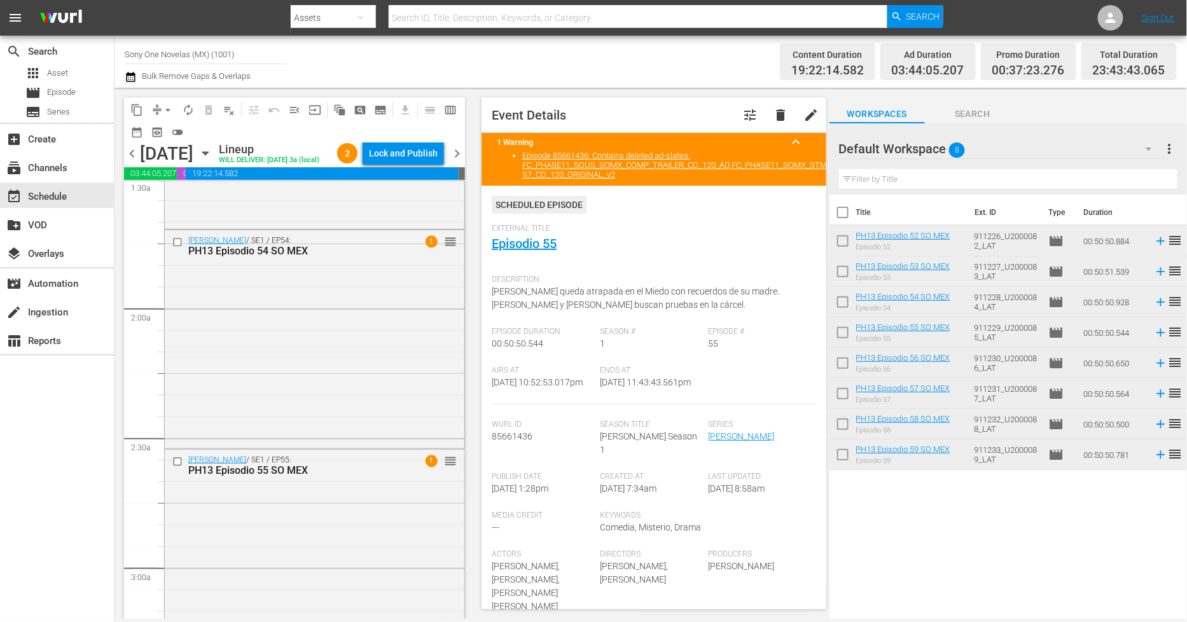
scroll to position [299, 0]
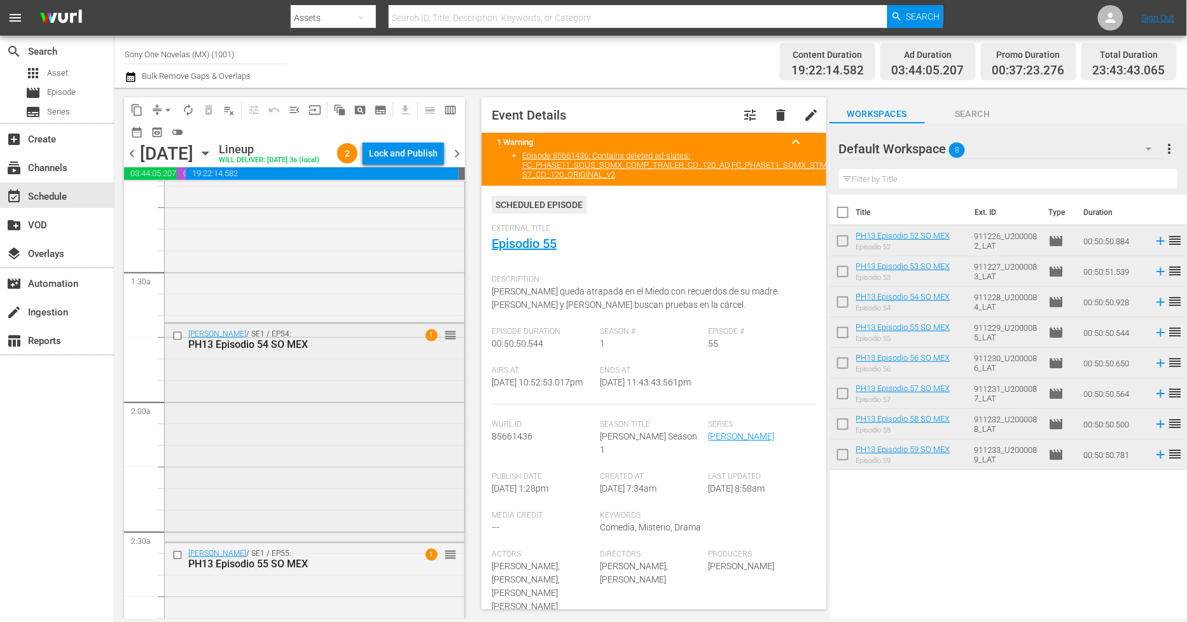
click at [282, 420] on div "Doña Bárbara / SE1 / EP54: PH13 Episodio 54 SO MEX 1 reorder" at bounding box center [315, 432] width 300 height 216
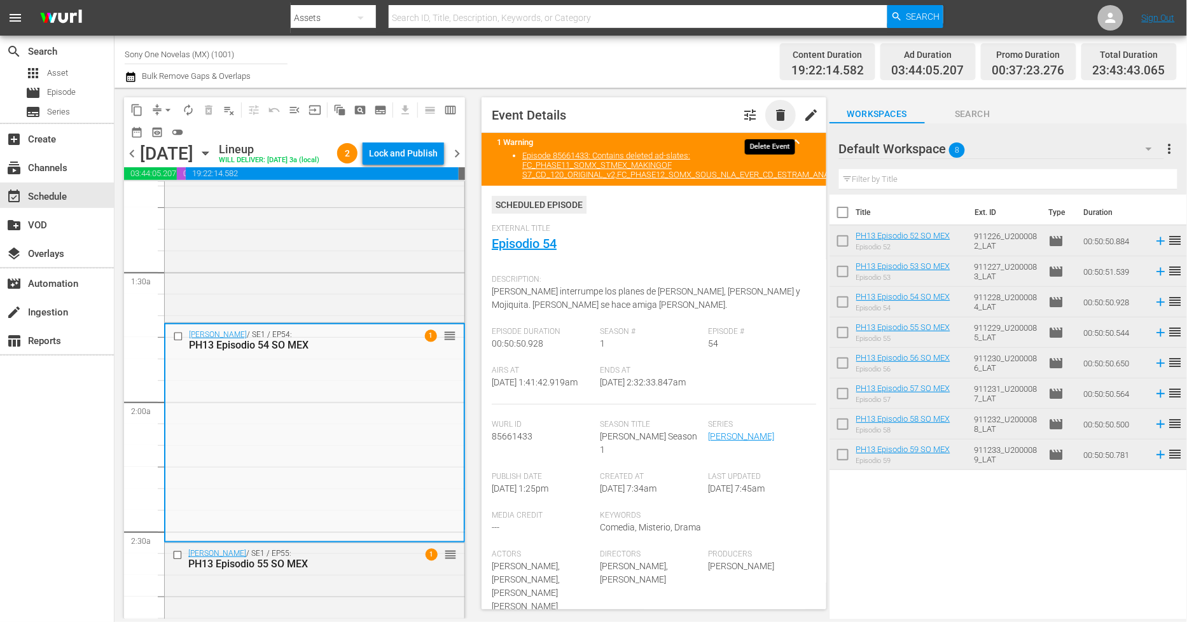
click at [773, 117] on span "delete" at bounding box center [780, 114] width 15 height 15
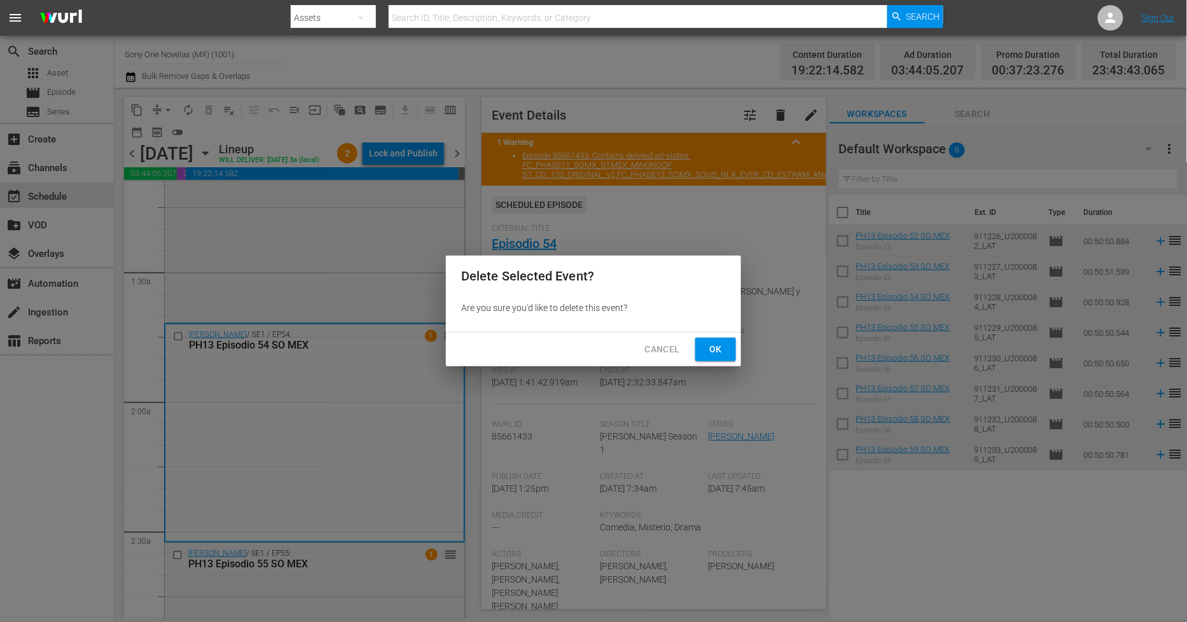
click at [736, 351] on div "Cancel Ok" at bounding box center [593, 350] width 295 height 34
click at [724, 353] on span "Ok" at bounding box center [715, 350] width 20 height 16
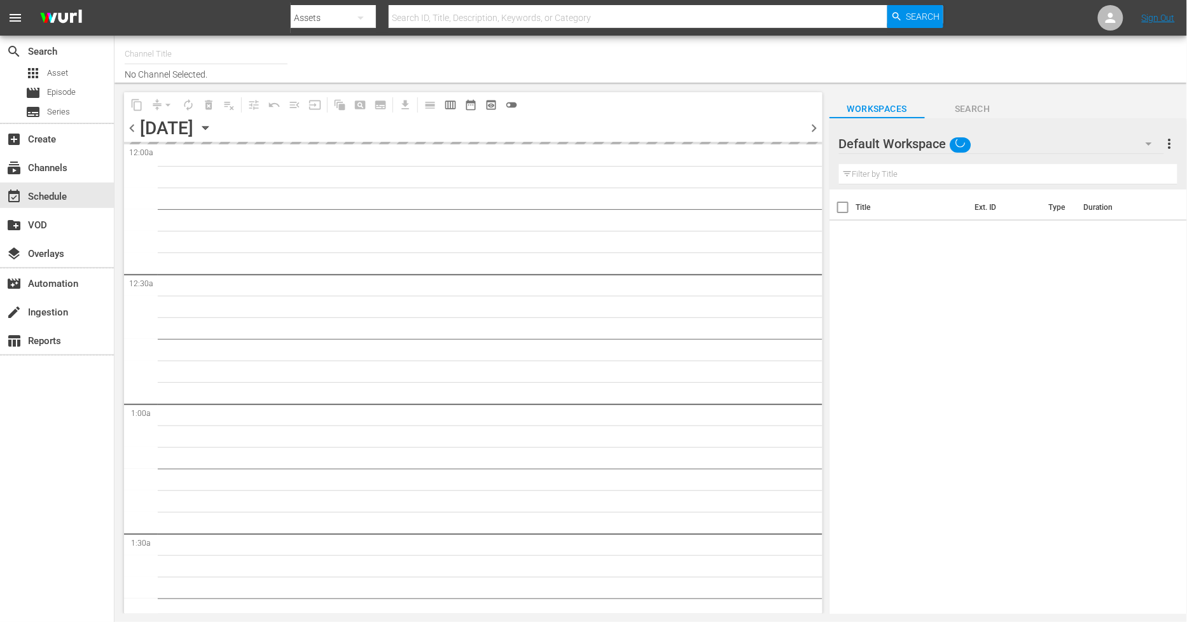
type input "Sony One Novelas (MX) (1001)"
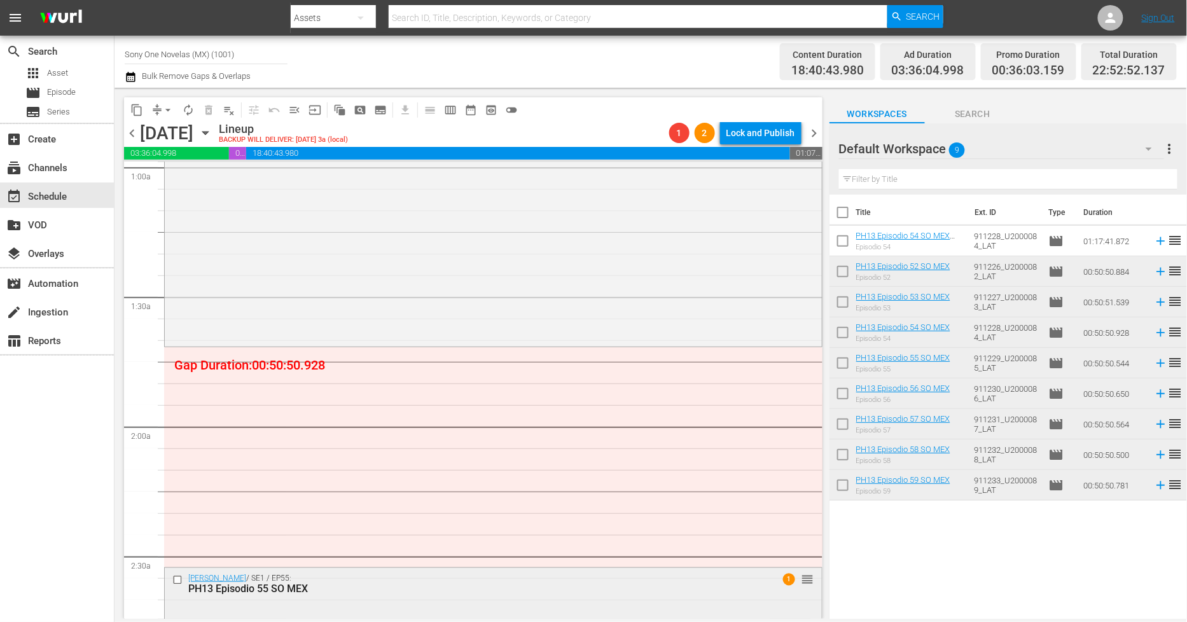
scroll to position [239, 0]
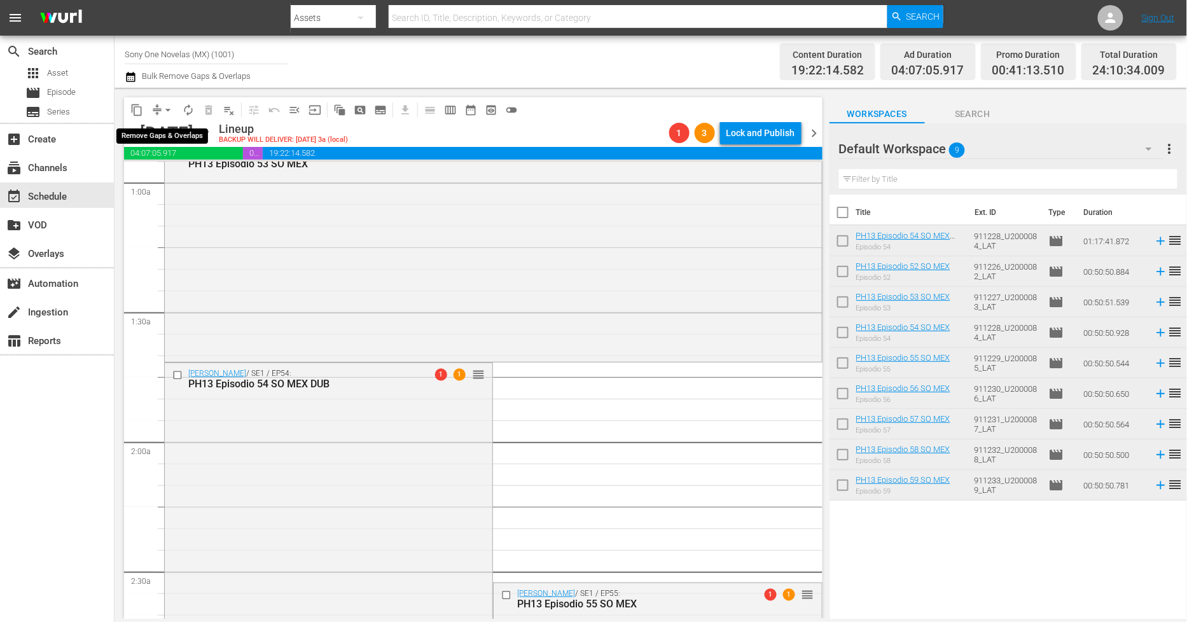
click at [167, 111] on span "arrow_drop_down" at bounding box center [168, 110] width 13 height 13
click at [178, 135] on li "Align to Midnight" at bounding box center [169, 135] width 134 height 21
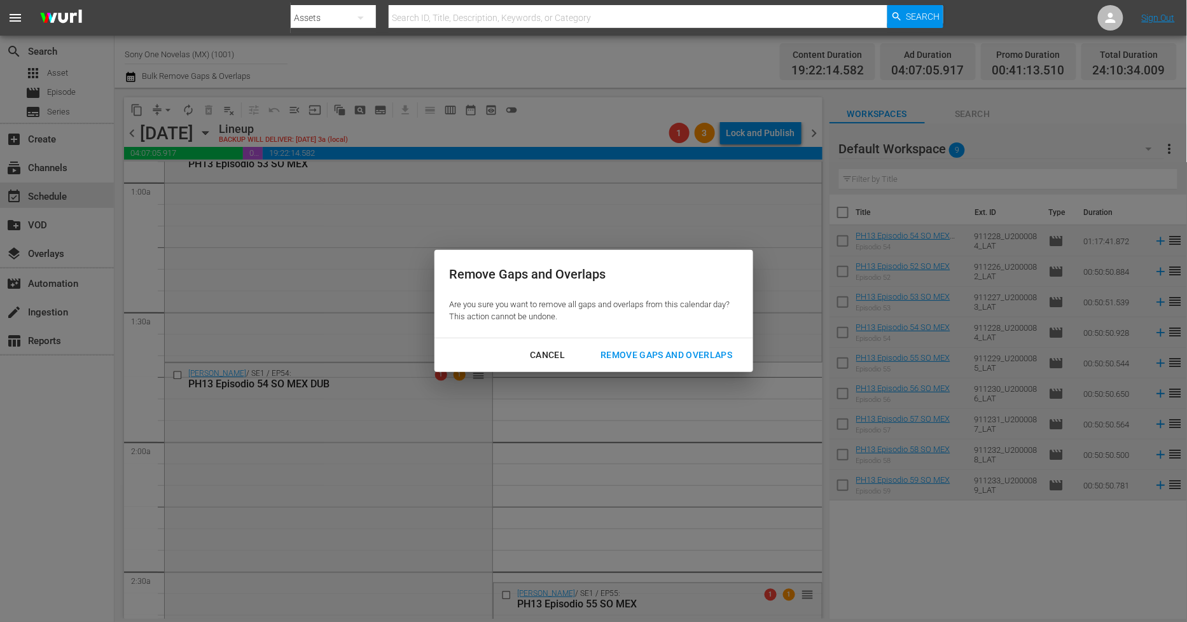
click at [644, 351] on div "Remove Gaps and Overlaps" at bounding box center [666, 355] width 152 height 16
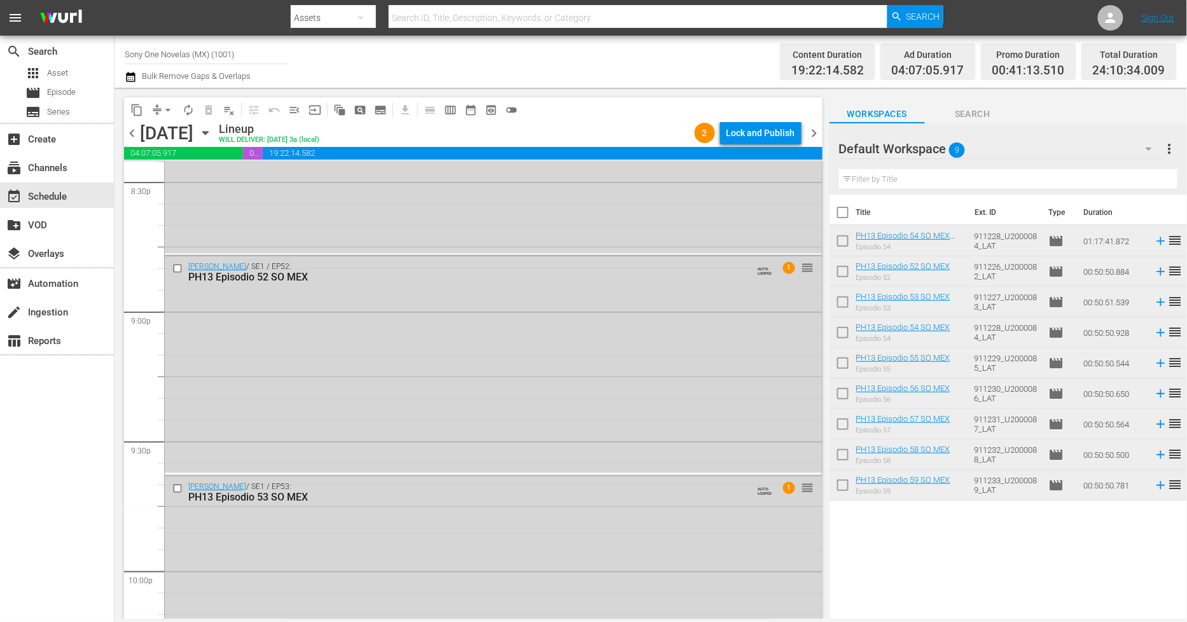
scroll to position [5816, 0]
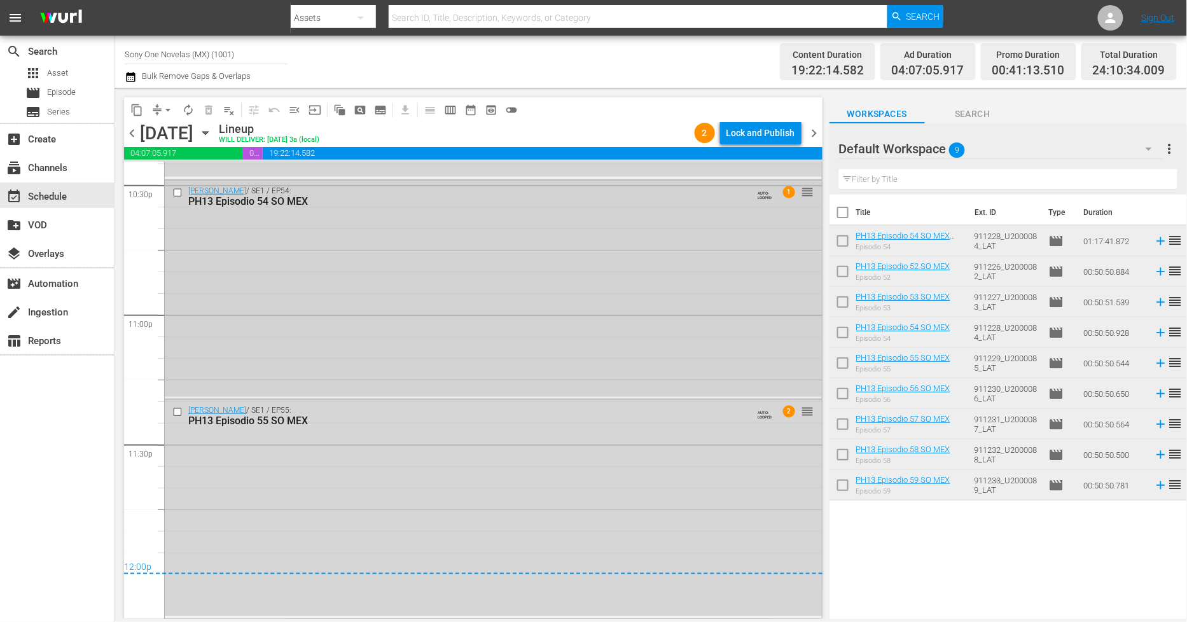
click at [377, 333] on div "[PERSON_NAME] / SE1 / EP54: PH13 Episodio 54 SO MEX AUTO-LOOPED 1 reorder" at bounding box center [493, 289] width 657 height 216
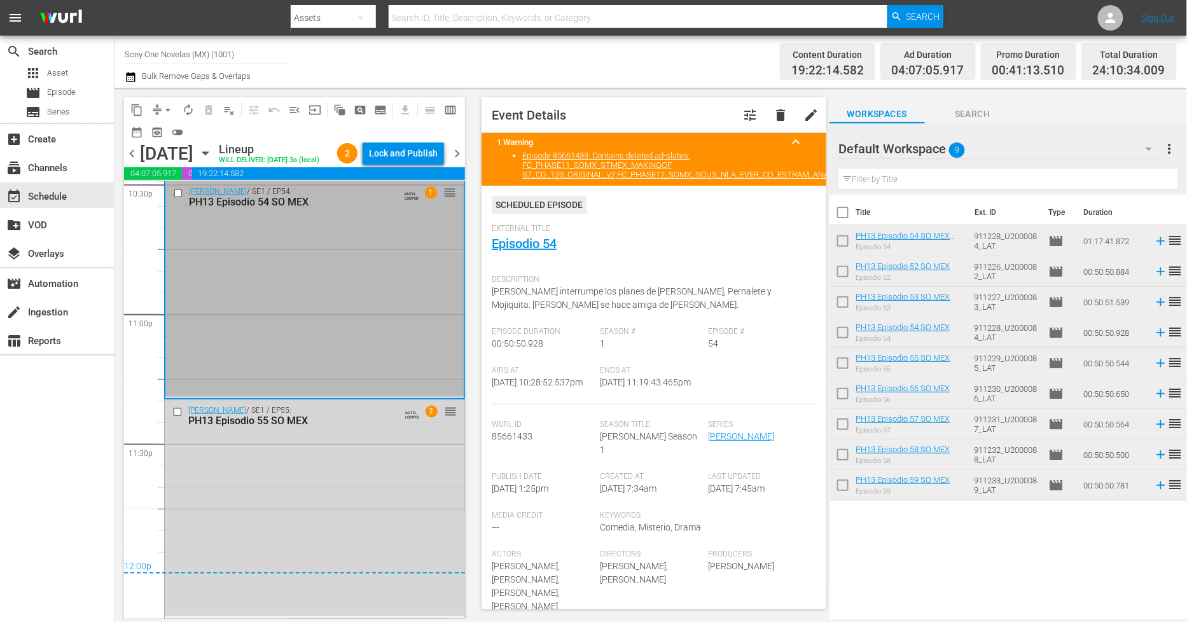
scroll to position [5856, 0]
click at [321, 457] on div "[PERSON_NAME] / SE1 / EP55: PH13 Episodio 55 SO MEX AUTO-LOOPED 2 reorder" at bounding box center [315, 508] width 300 height 216
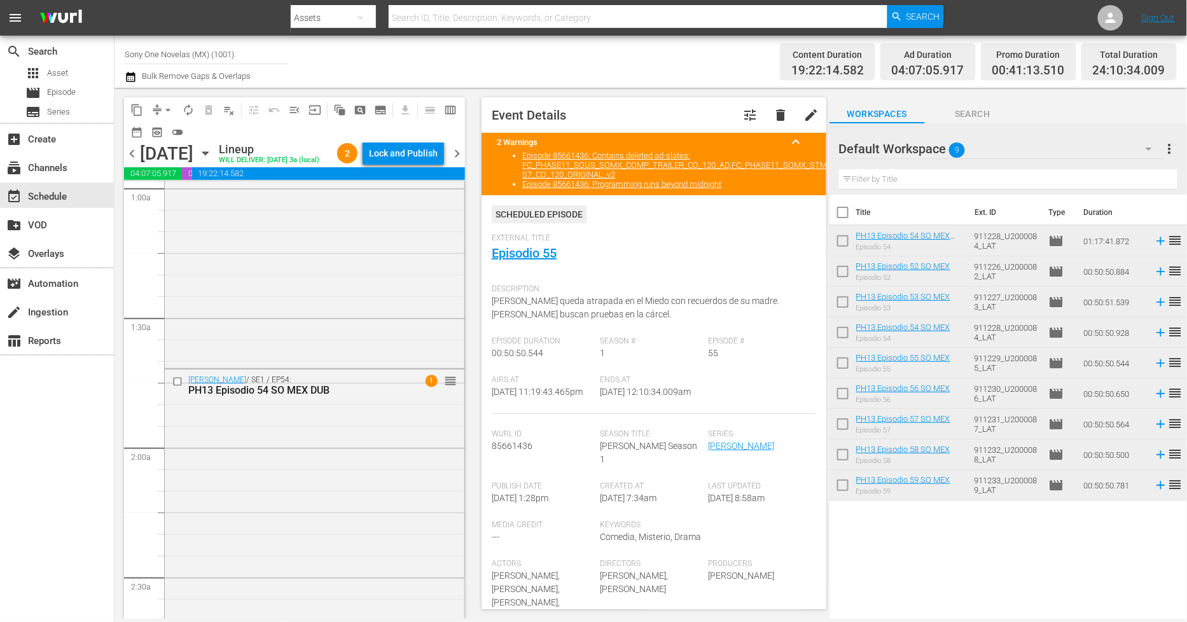
scroll to position [202, 0]
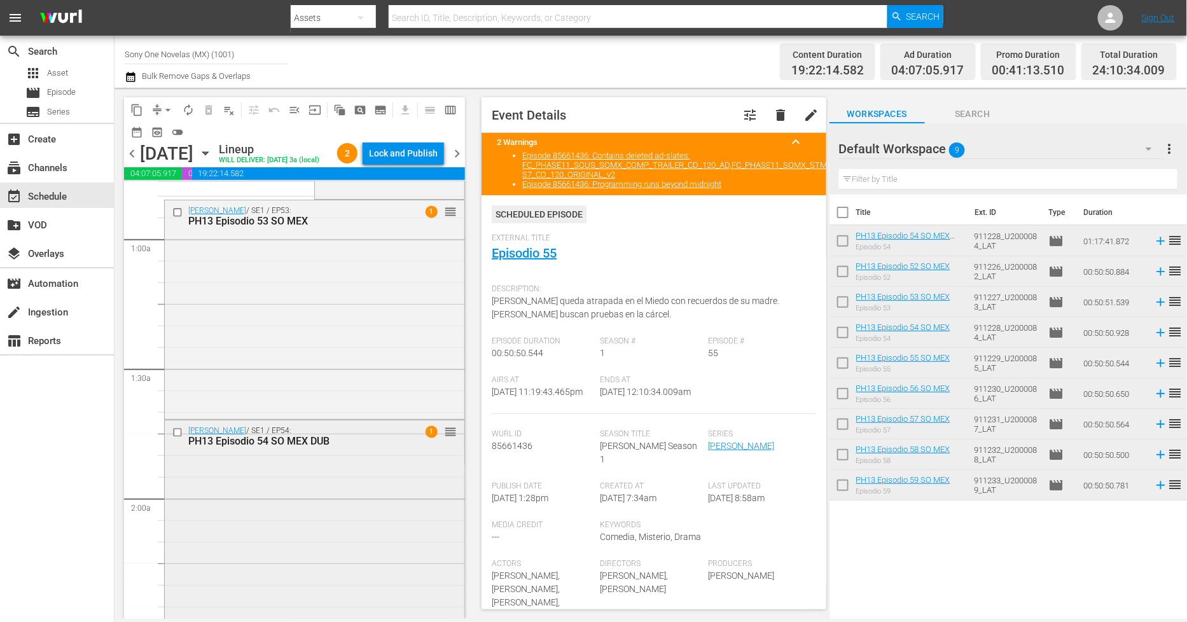
click at [294, 524] on div "[PERSON_NAME] / SE1 / EP54: PH13 Episodio 54 SO MEX DUB 1 reorder" at bounding box center [315, 586] width 300 height 332
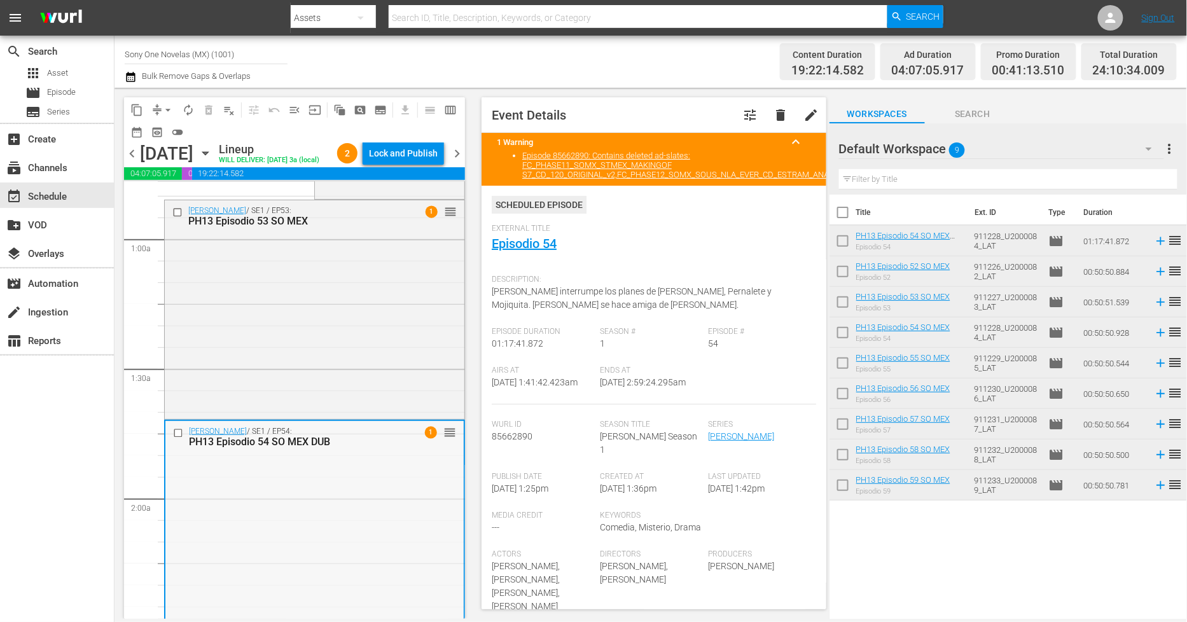
click at [306, 514] on div "[PERSON_NAME] / SE1 / EP54: PH13 Episodio 54 SO MEX DUB 1 reorder" at bounding box center [314, 587] width 298 height 332
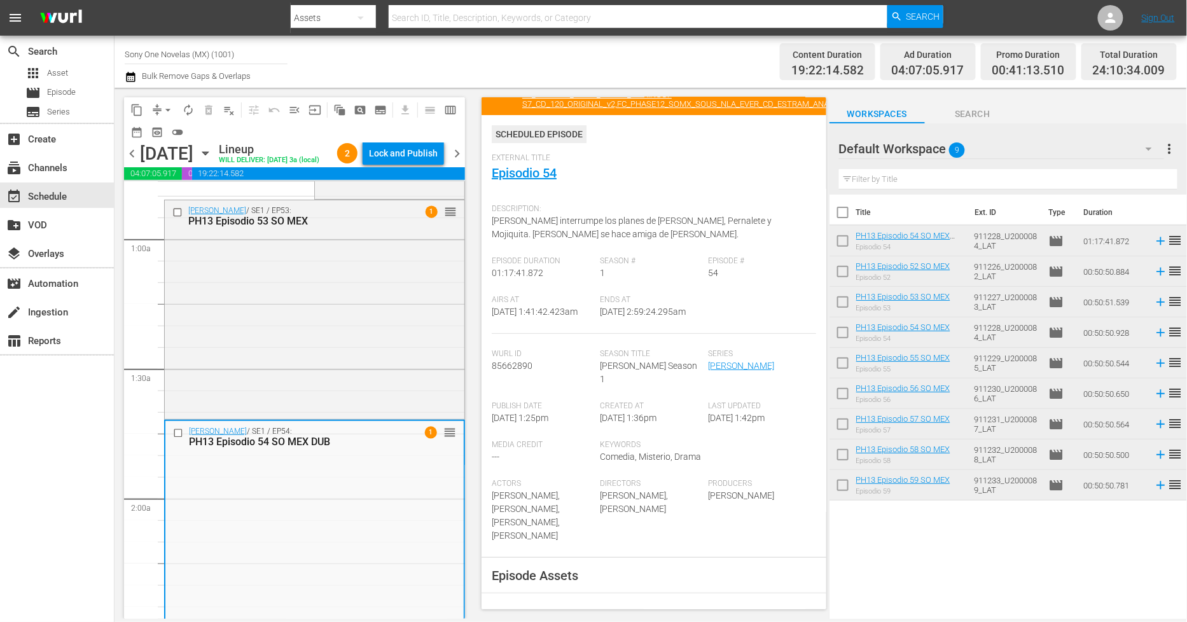
scroll to position [0, 0]
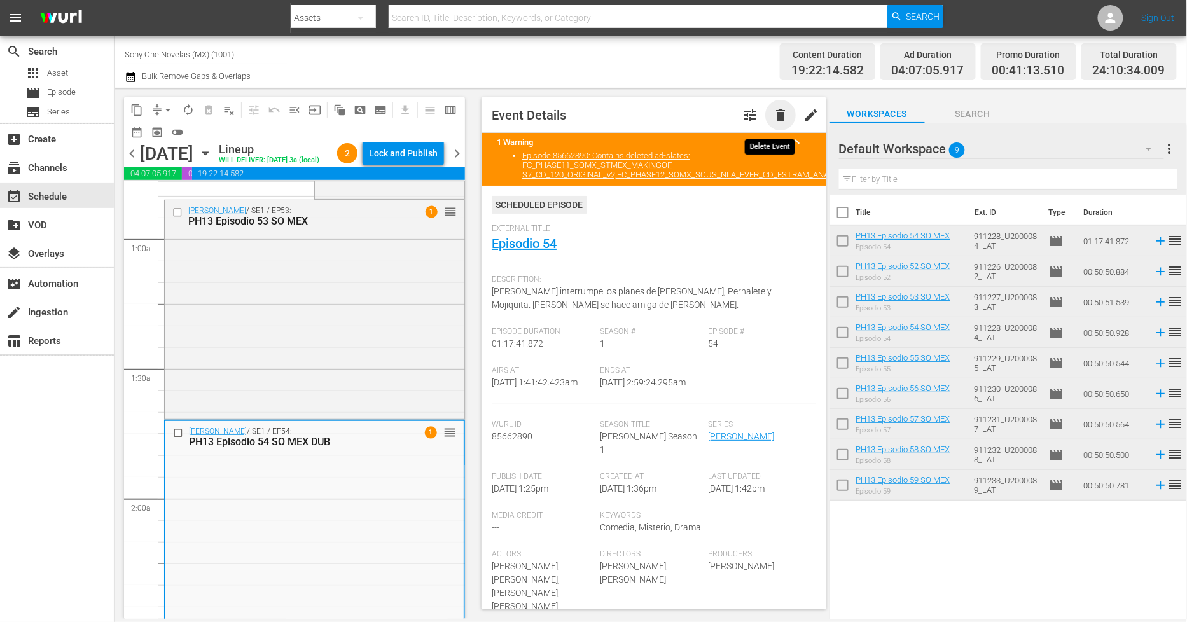
click at [773, 111] on span "delete" at bounding box center [780, 114] width 15 height 15
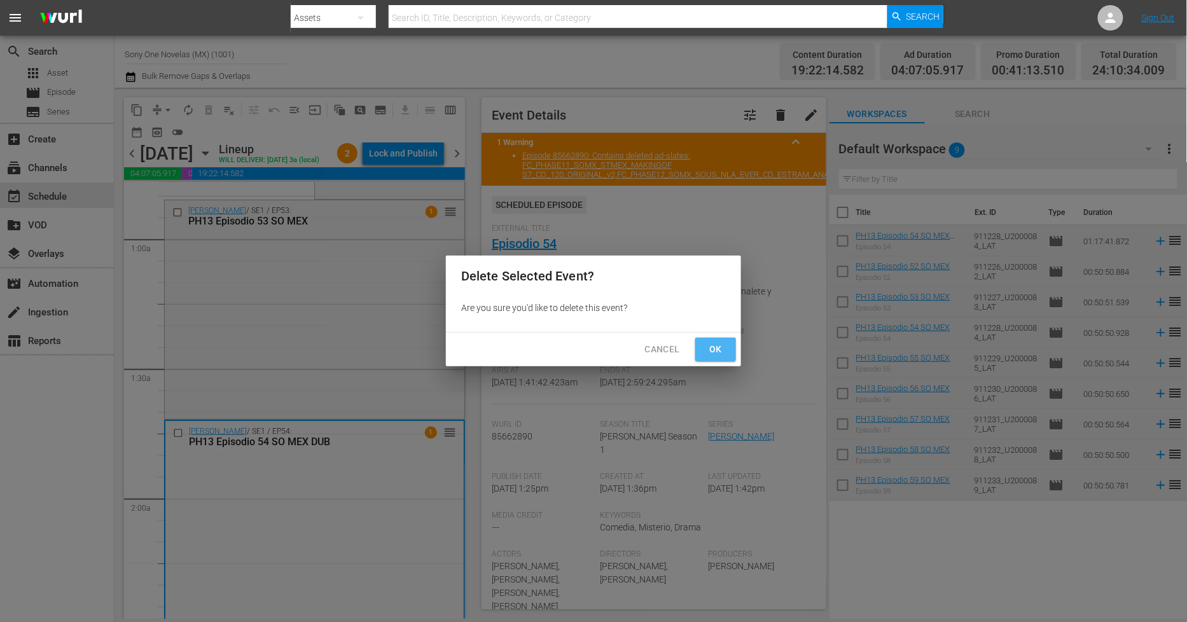
click at [721, 348] on span "Ok" at bounding box center [715, 350] width 20 height 16
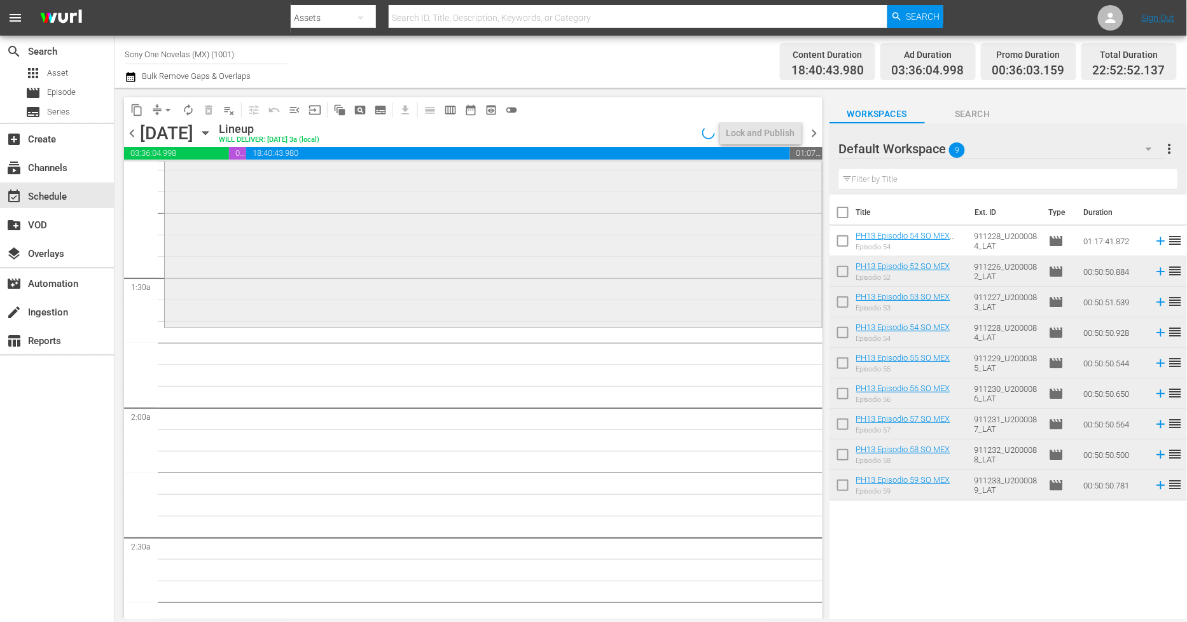
scroll to position [353, 0]
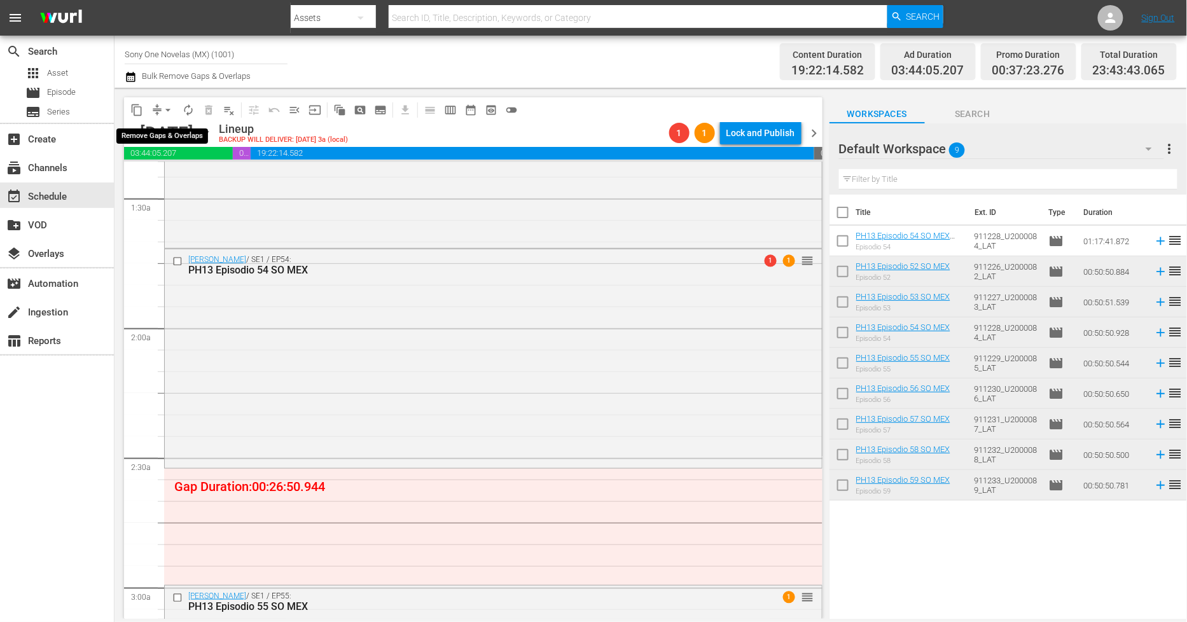
click at [162, 111] on span "arrow_drop_down" at bounding box center [168, 110] width 13 height 13
click at [167, 135] on li "Align to Midnight" at bounding box center [169, 135] width 134 height 21
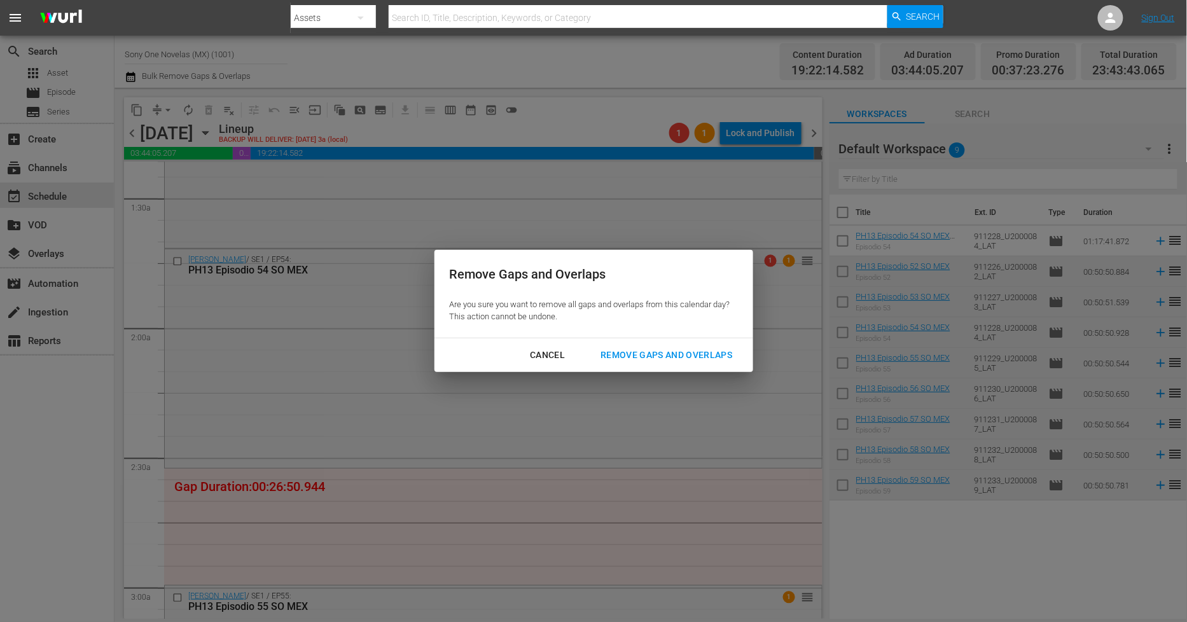
click at [694, 357] on div "Remove Gaps and Overlaps" at bounding box center [666, 355] width 152 height 16
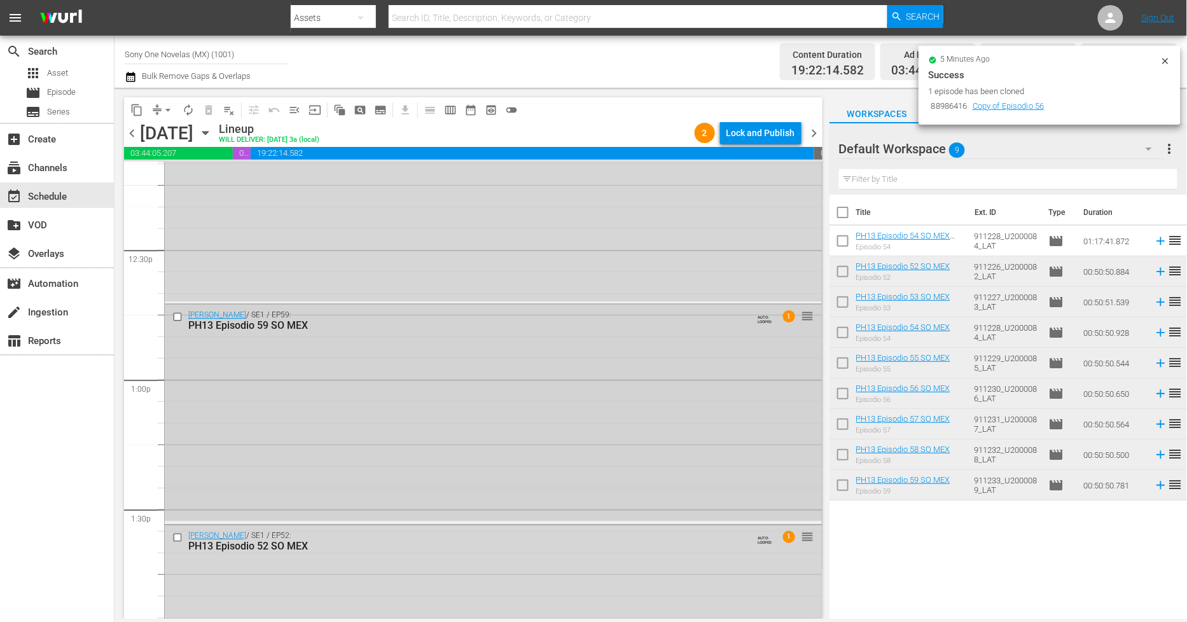
scroll to position [2813, 0]
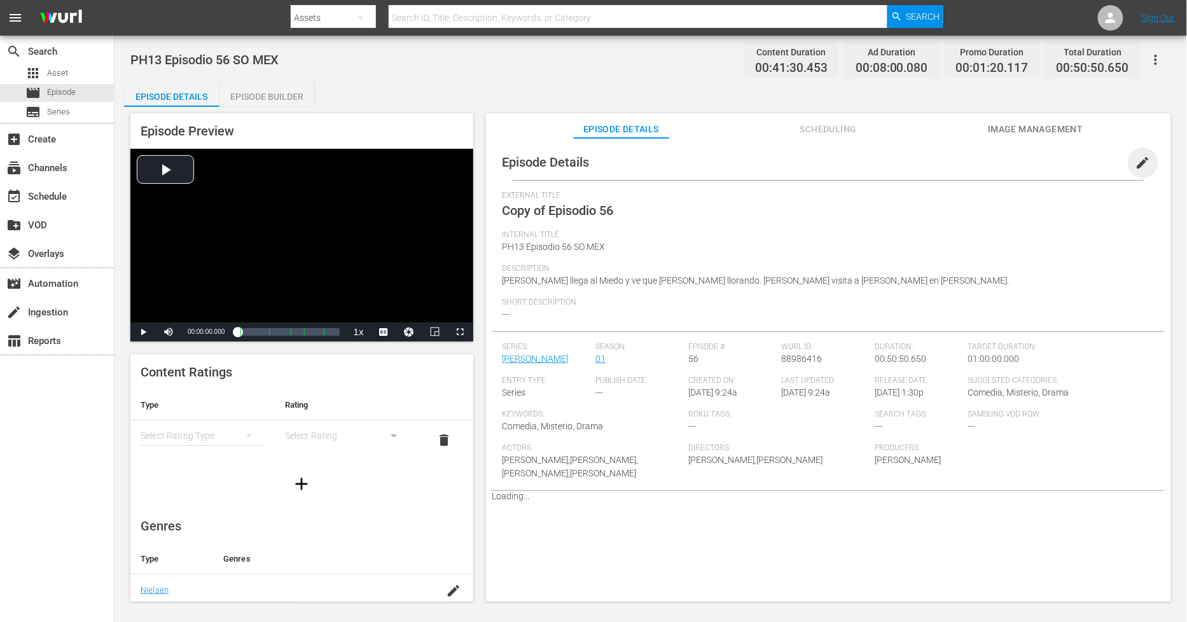
click at [1139, 160] on span "edit" at bounding box center [1142, 162] width 15 height 15
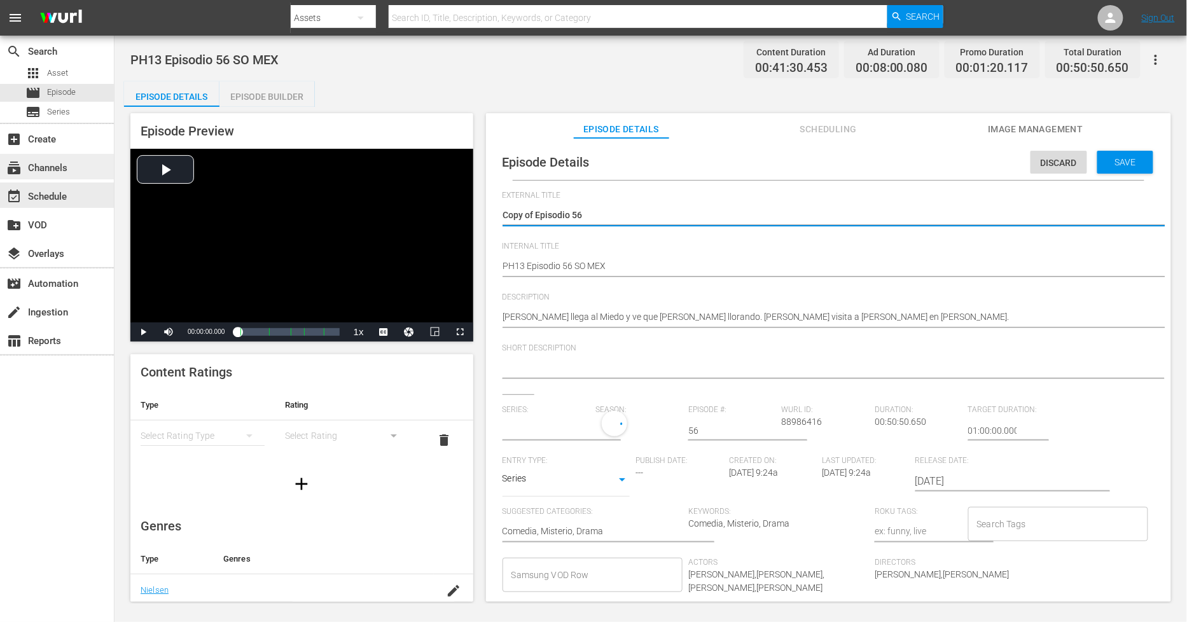
drag, startPoint x: 535, startPoint y: 211, endPoint x: 83, endPoint y: 179, distance: 452.7
type textarea "Episodio 56"
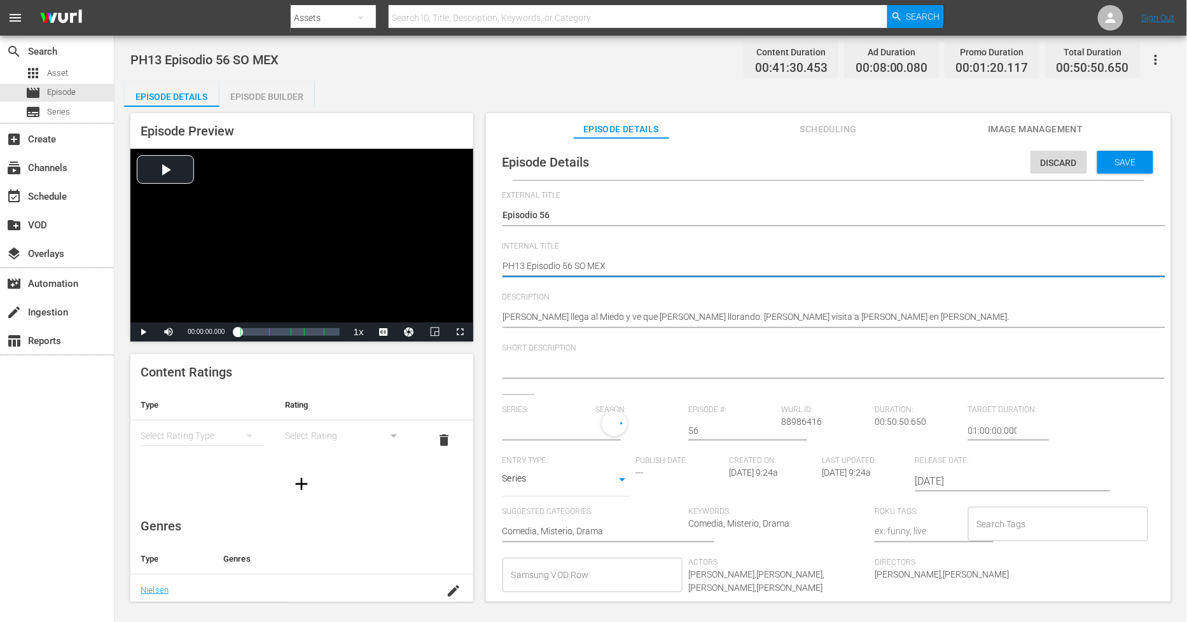
type input "[PERSON_NAME]"
type textarea "PH13 Episodio 56 SO MEX"
type textarea "PH13 Episodio 56 SO MEX D"
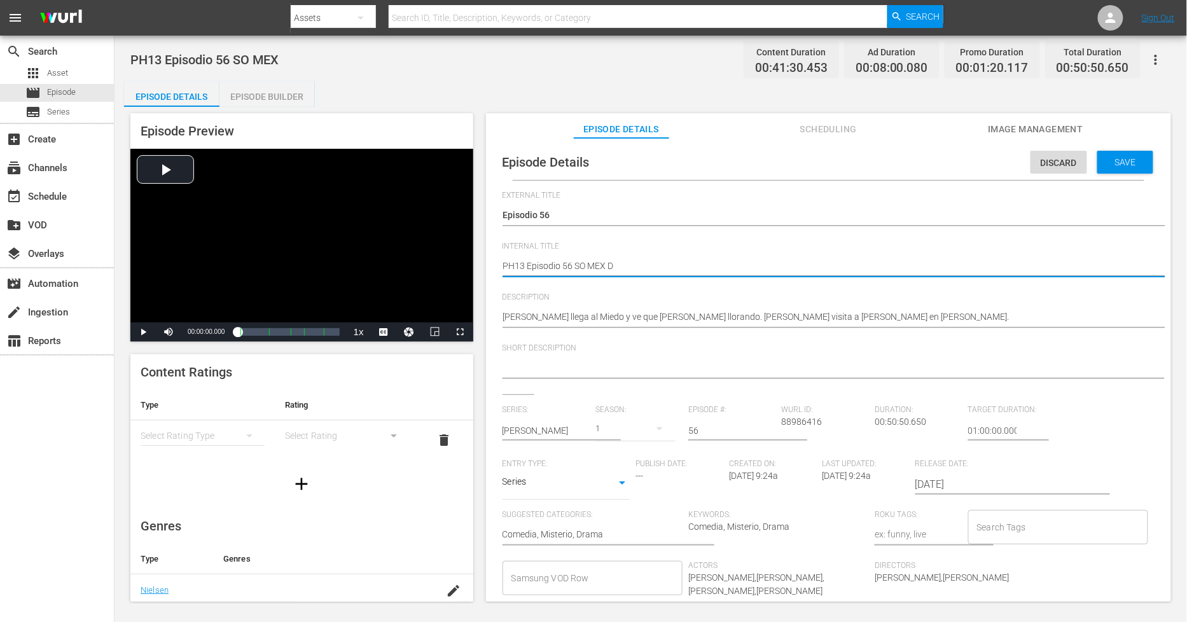
type textarea "PH13 Episodio 56 SO MEX DU"
type textarea "PH13 Episodio 56 SO MEX DUP"
type textarea "PH13 Episodio 56 SO MEX DUP1"
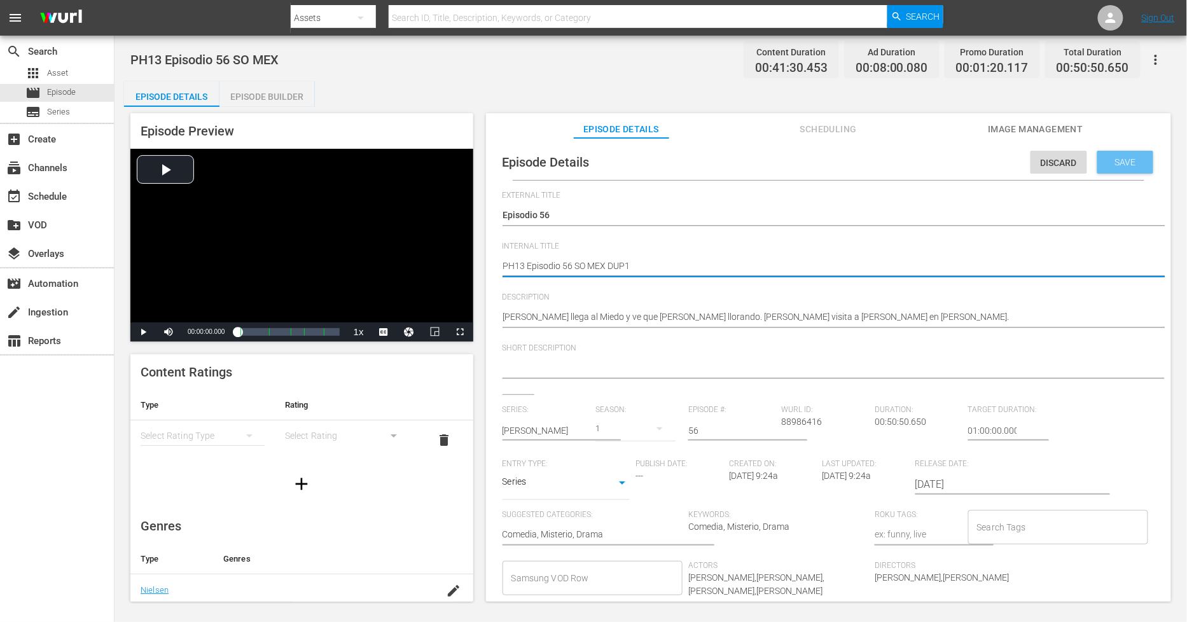
type textarea "PH13 Episodio 56 SO MEX DUP1"
click at [1118, 169] on div "Save" at bounding box center [1125, 162] width 56 height 23
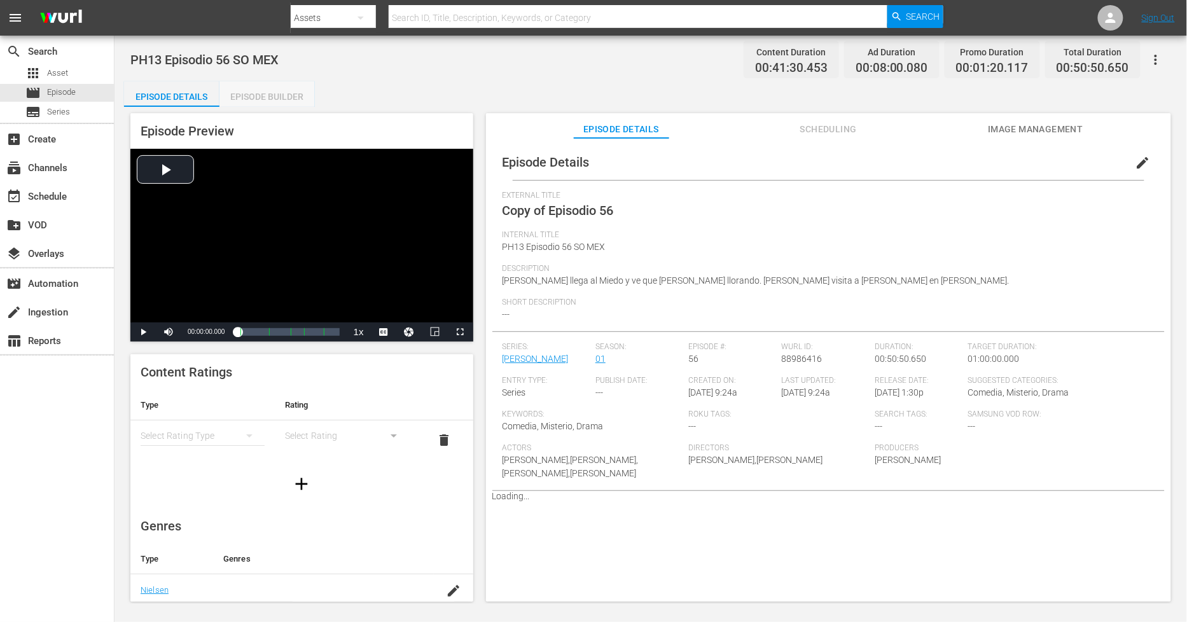
click at [282, 92] on div "Episode Builder" at bounding box center [266, 96] width 95 height 31
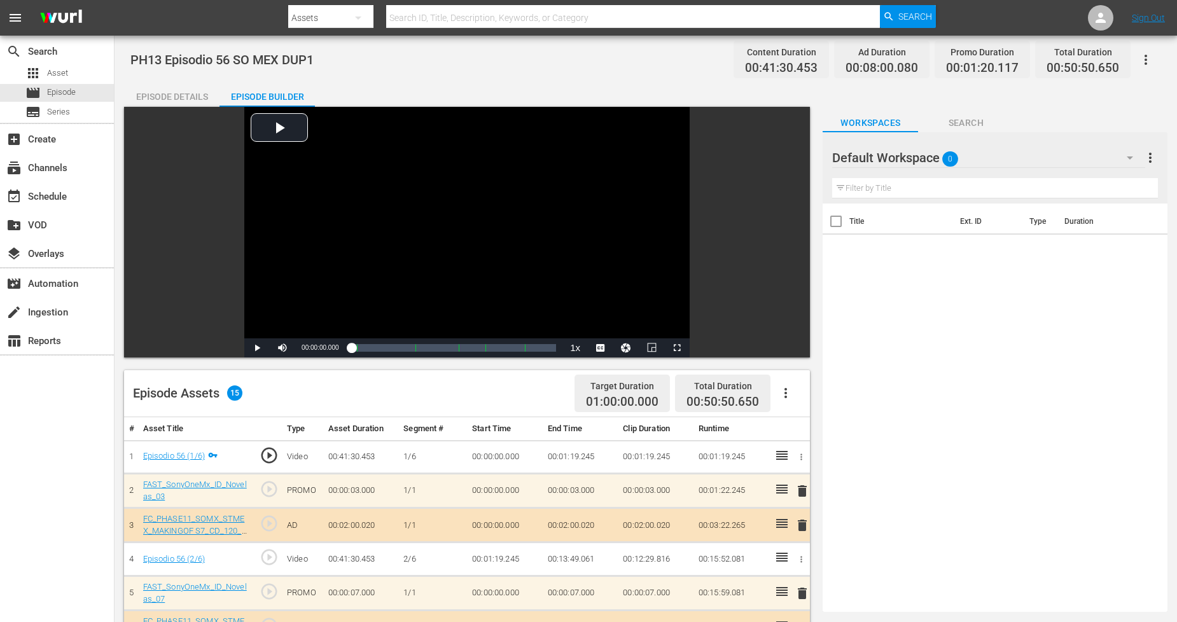
scroll to position [71, 0]
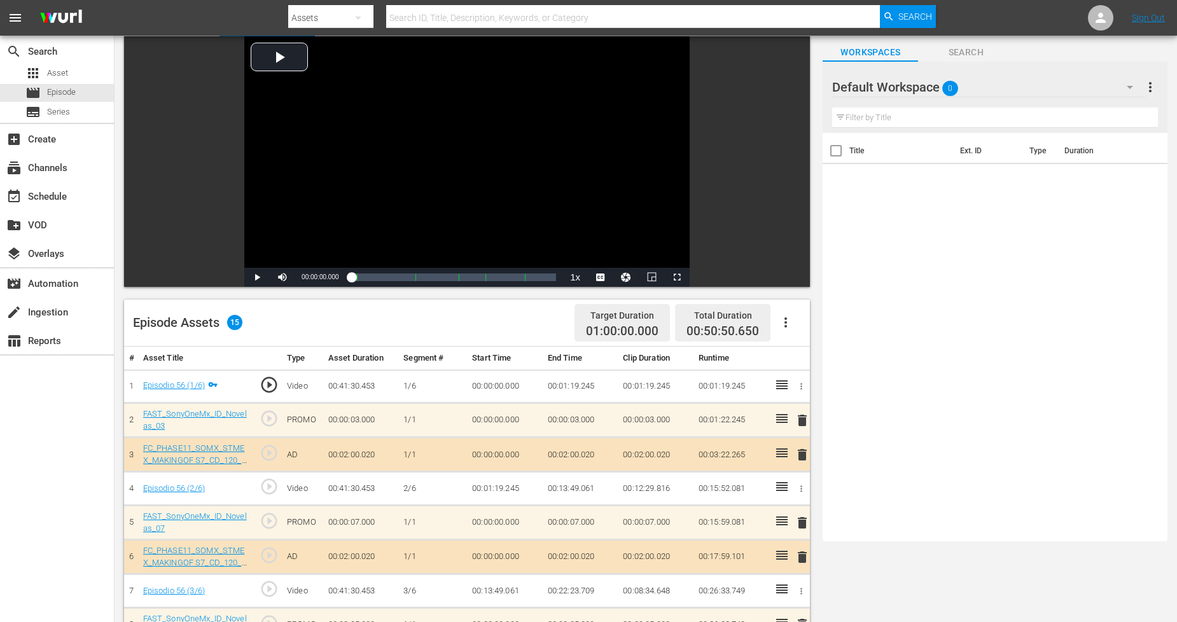
click at [1126, 81] on icon "button" at bounding box center [1129, 87] width 15 height 15
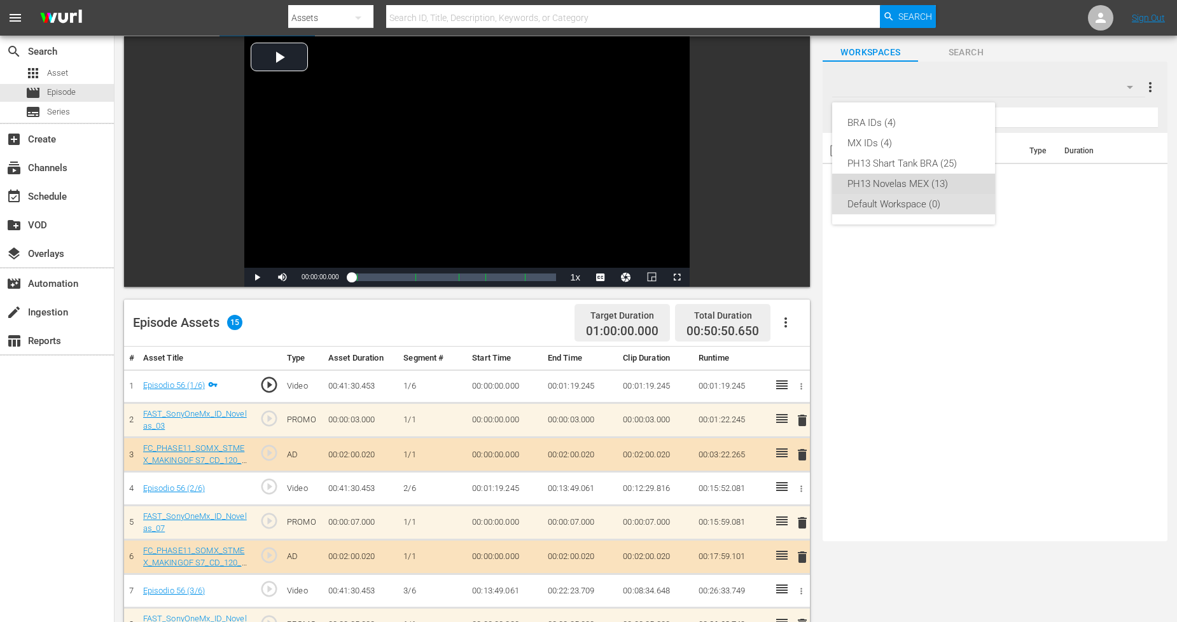
click at [926, 179] on div "PH13 Novelas MEX (13)" at bounding box center [913, 184] width 132 height 20
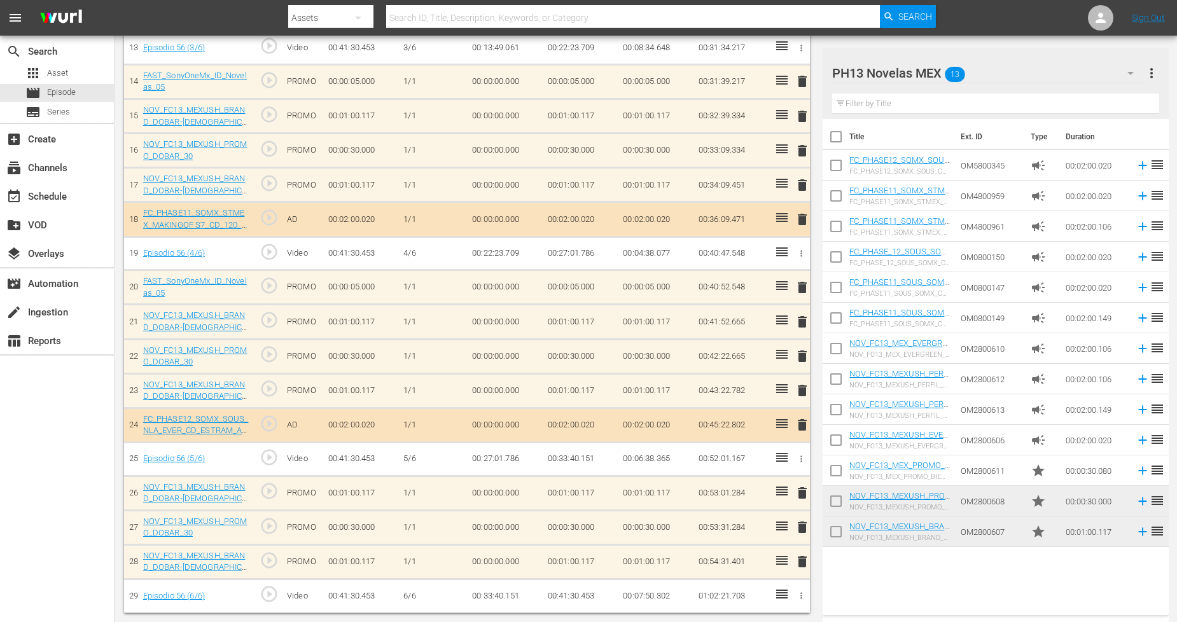
scroll to position [821, 0]
click at [830, 533] on input "checkbox" at bounding box center [835, 534] width 27 height 27
checkbox input "true"
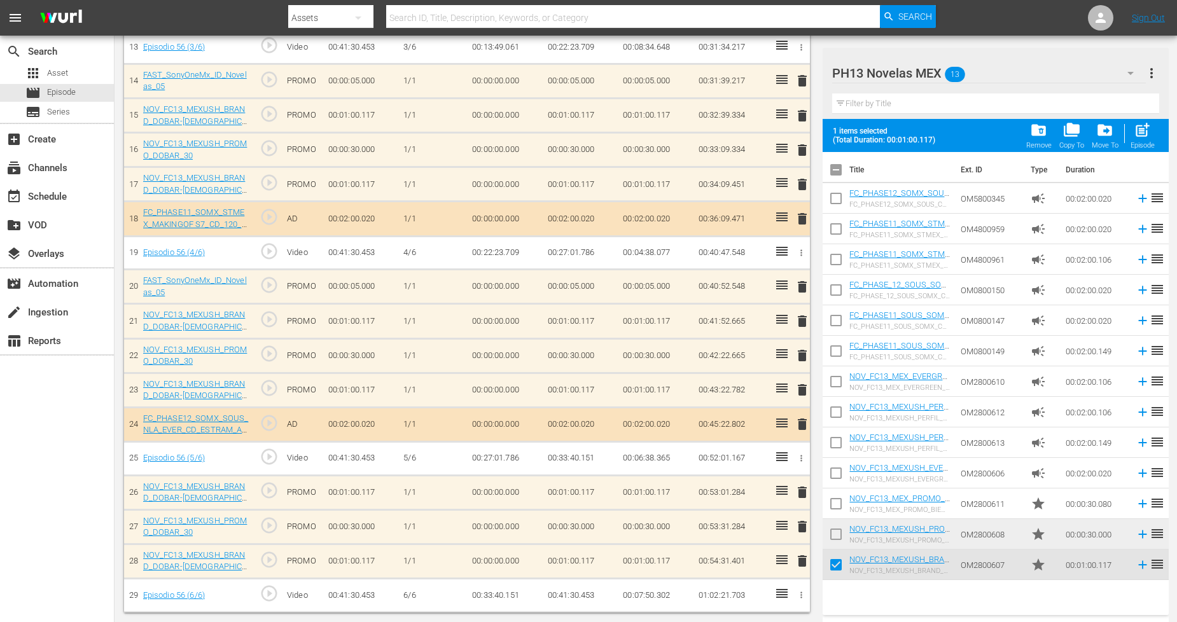
click at [836, 505] on input "checkbox" at bounding box center [835, 506] width 27 height 27
checkbox input "false"
click at [832, 528] on input "checkbox" at bounding box center [835, 536] width 27 height 27
click at [1137, 132] on span "post_add" at bounding box center [1141, 129] width 17 height 17
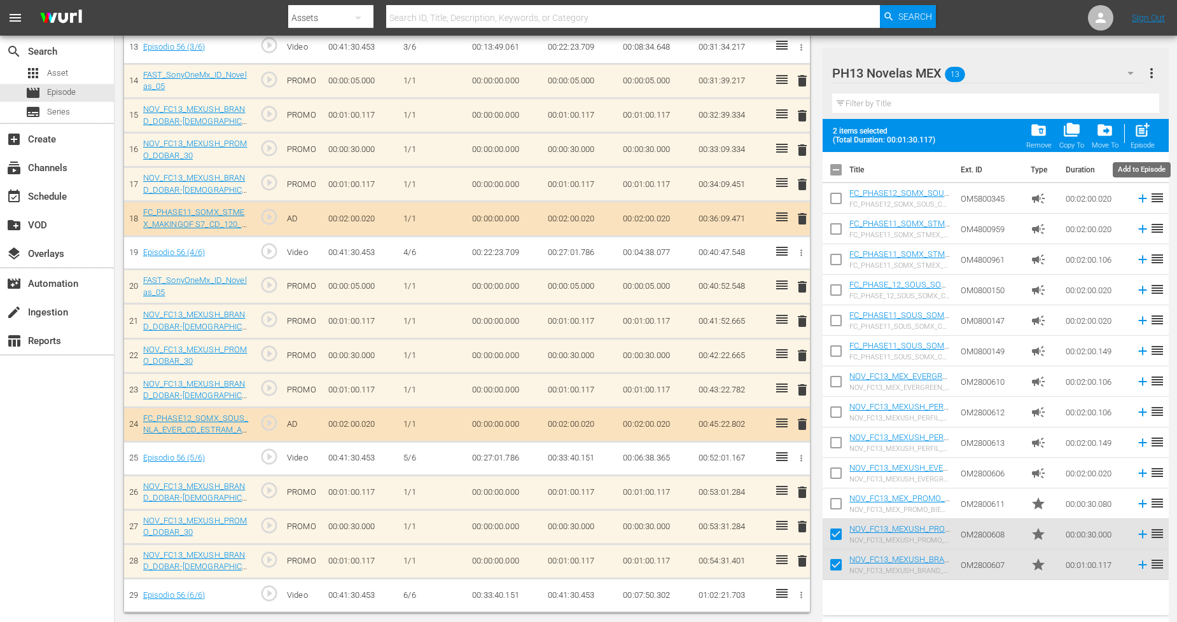
checkbox input "false"
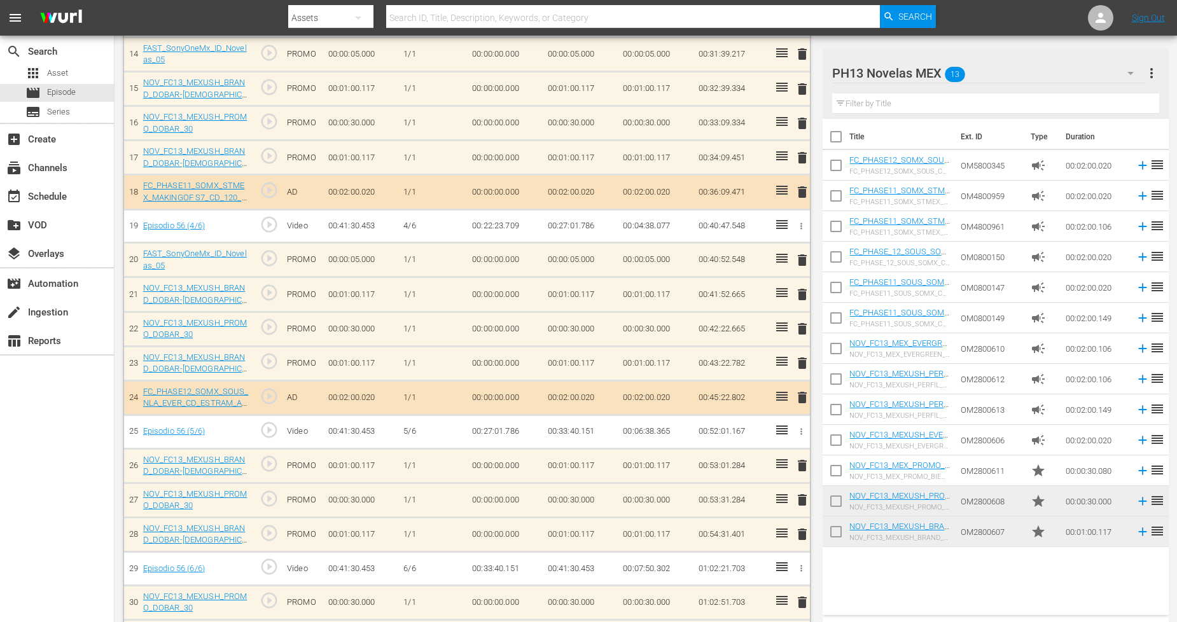
scroll to position [891, 0]
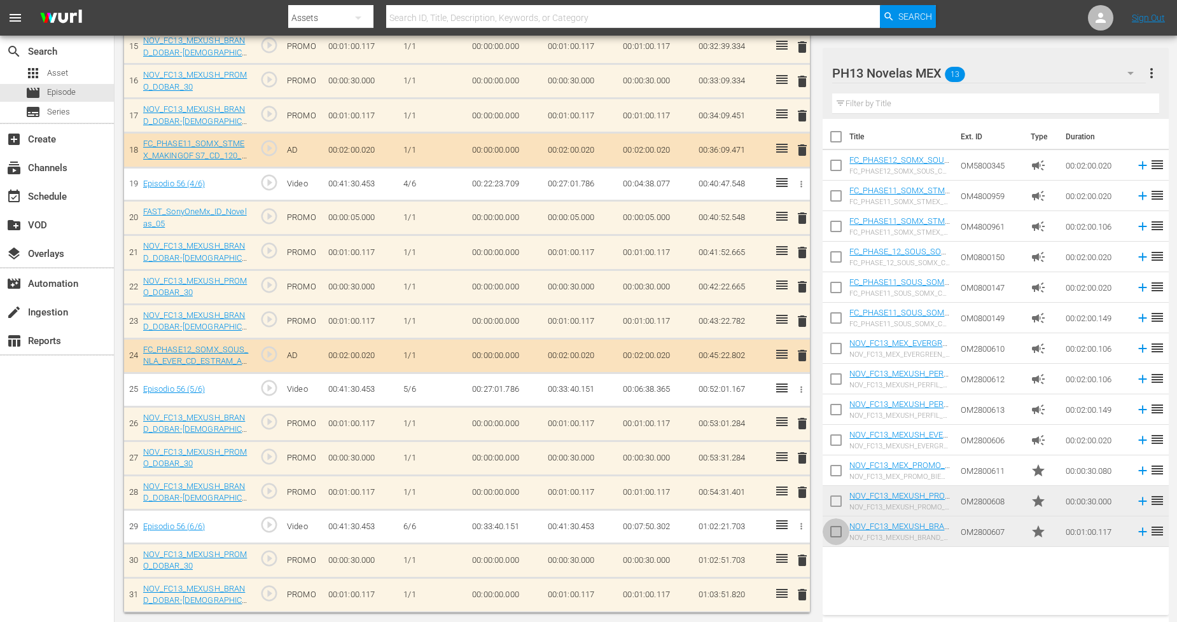
click at [840, 530] on input "checkbox" at bounding box center [835, 534] width 27 height 27
checkbox input "true"
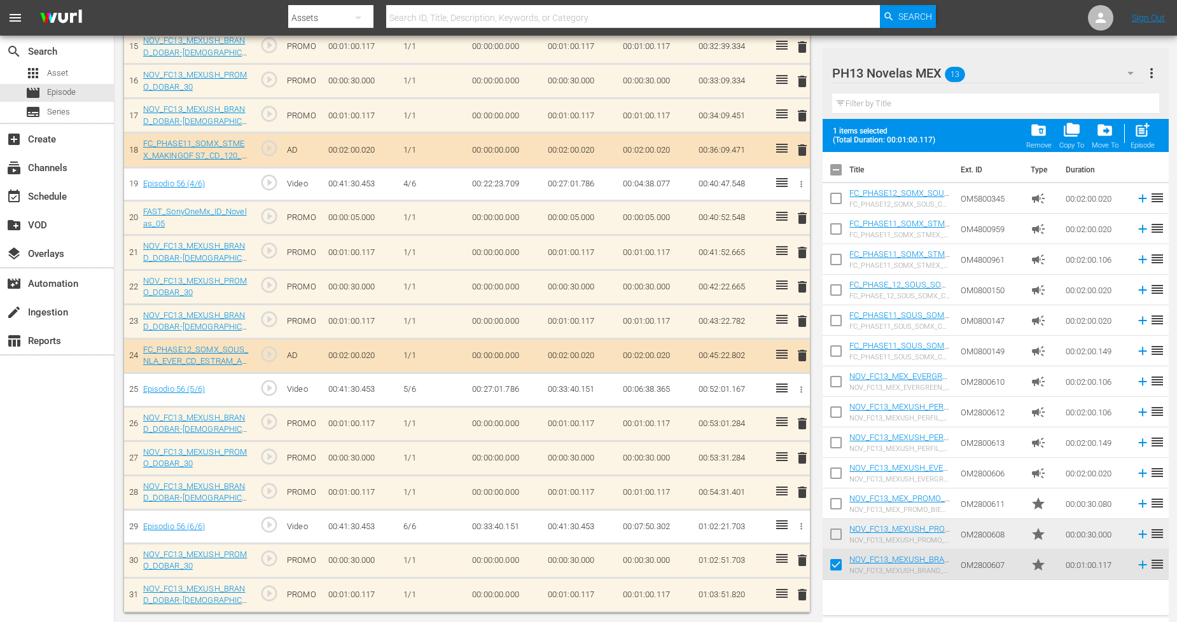
click at [840, 537] on input "checkbox" at bounding box center [835, 536] width 27 height 27
click at [1140, 140] on div "post_add Episode" at bounding box center [1142, 135] width 24 height 28
checkbox input "false"
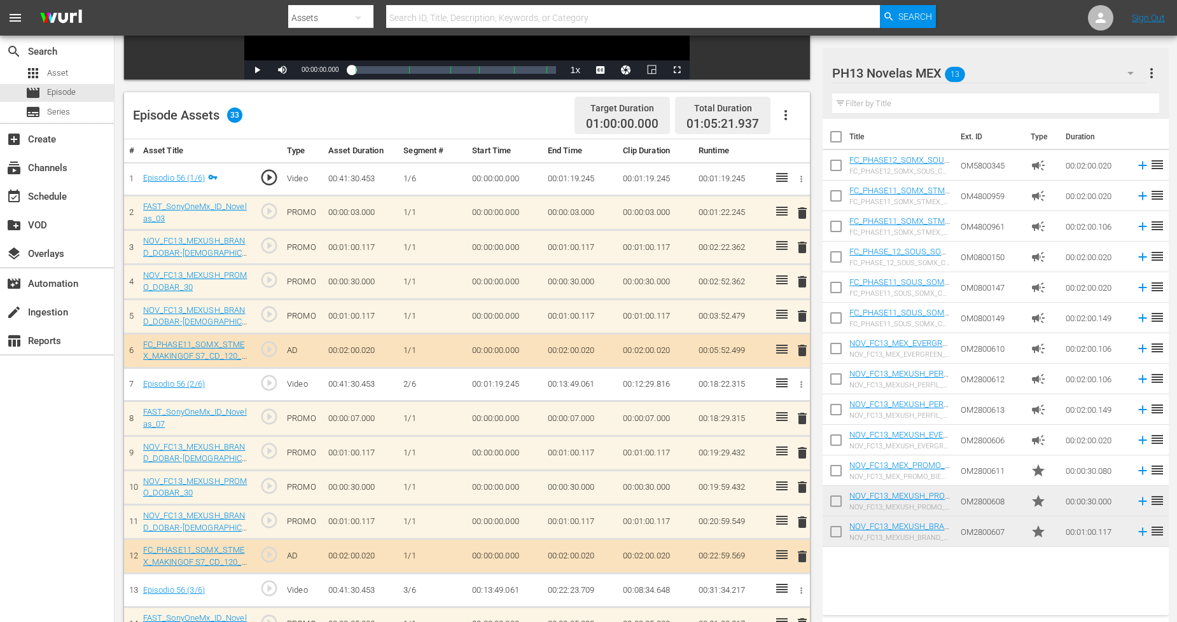
scroll to position [282, 0]
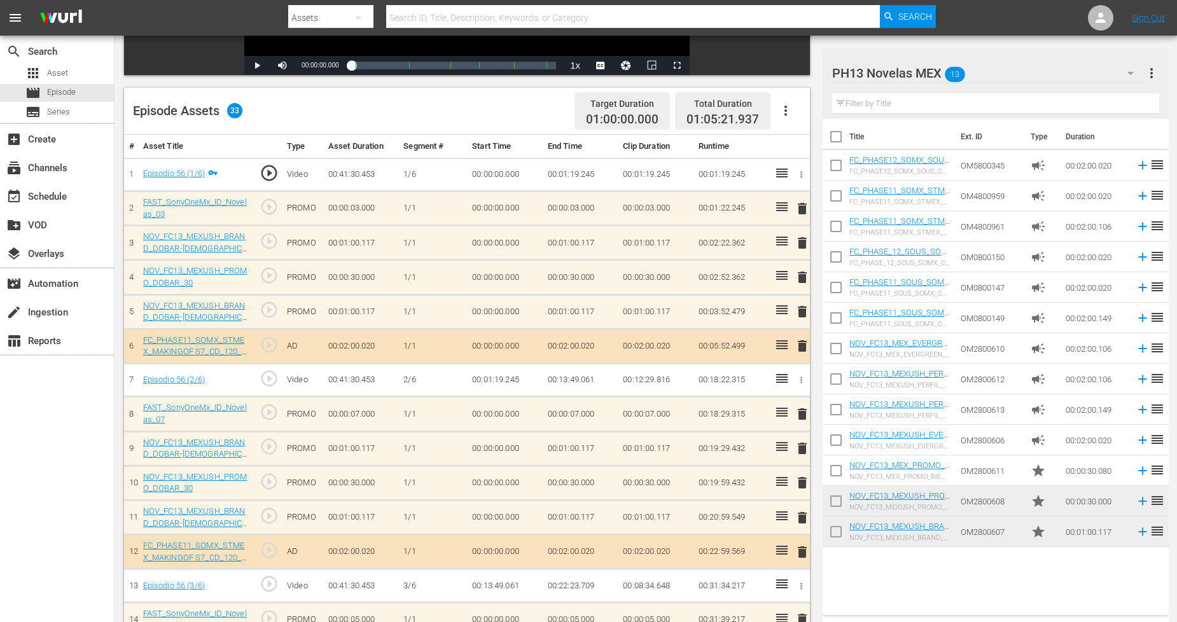
click at [841, 529] on input "checkbox" at bounding box center [835, 534] width 27 height 27
checkbox input "true"
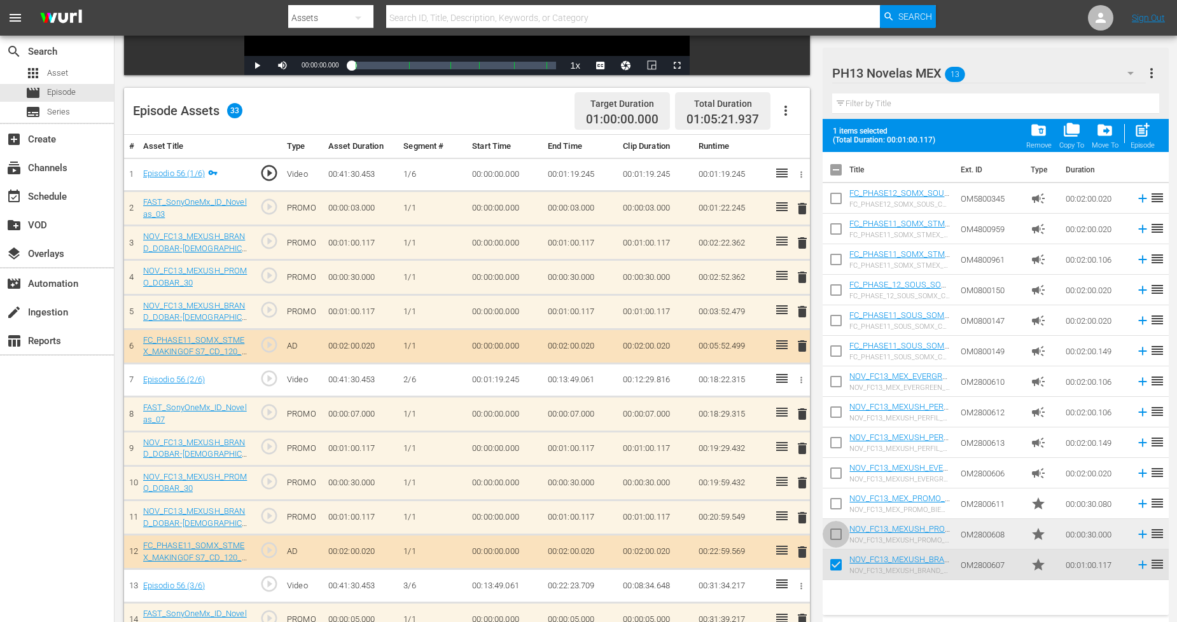
click at [840, 530] on input "checkbox" at bounding box center [835, 536] width 27 height 27
click at [1147, 134] on span "post_add" at bounding box center [1141, 129] width 17 height 17
checkbox input "false"
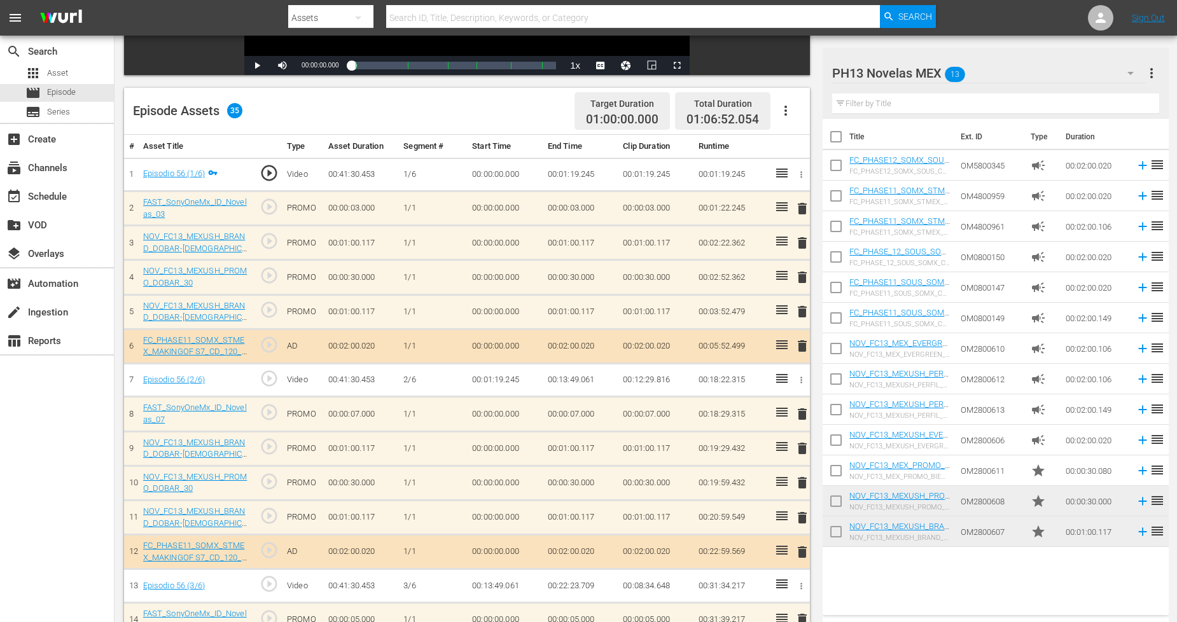
click at [840, 529] on input "checkbox" at bounding box center [835, 534] width 27 height 27
checkbox input "true"
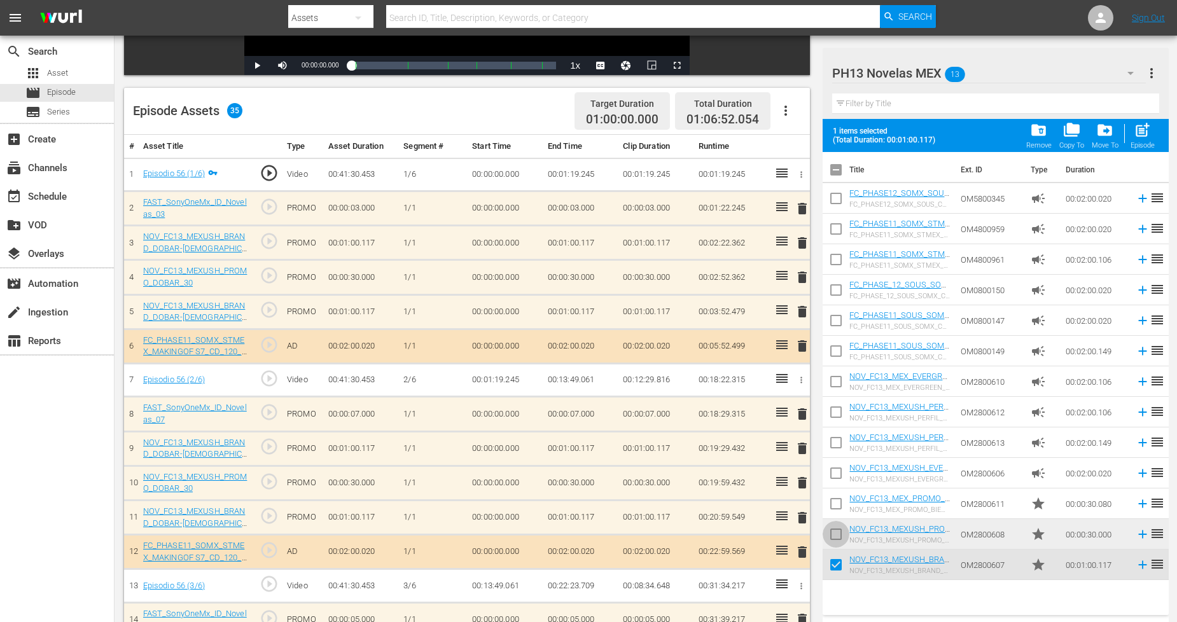
click at [838, 542] on input "checkbox" at bounding box center [835, 536] width 27 height 27
click at [1153, 135] on div "post_add Episode" at bounding box center [1142, 135] width 24 height 28
checkbox input "false"
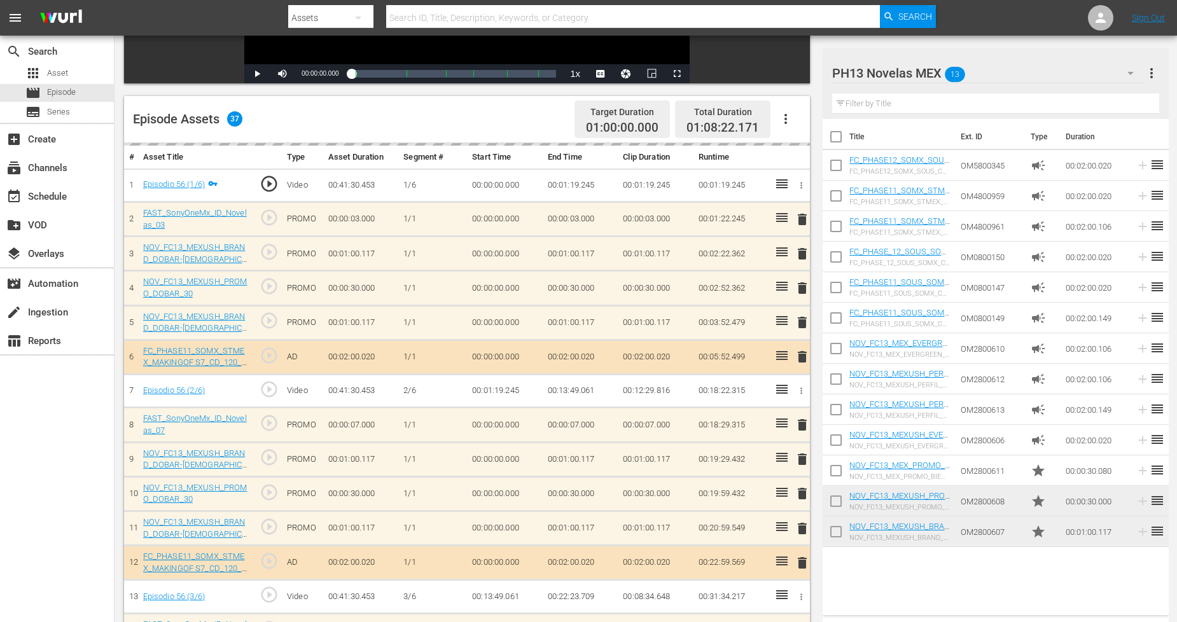
scroll to position [0, 0]
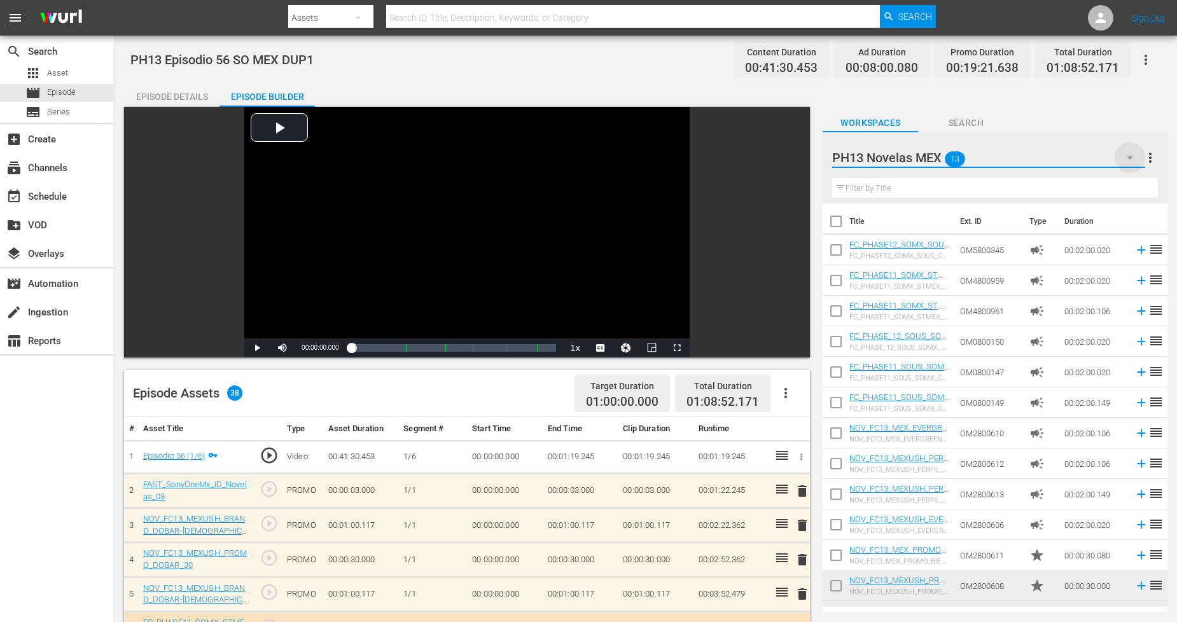
click at [1129, 151] on icon "button" at bounding box center [1129, 157] width 15 height 15
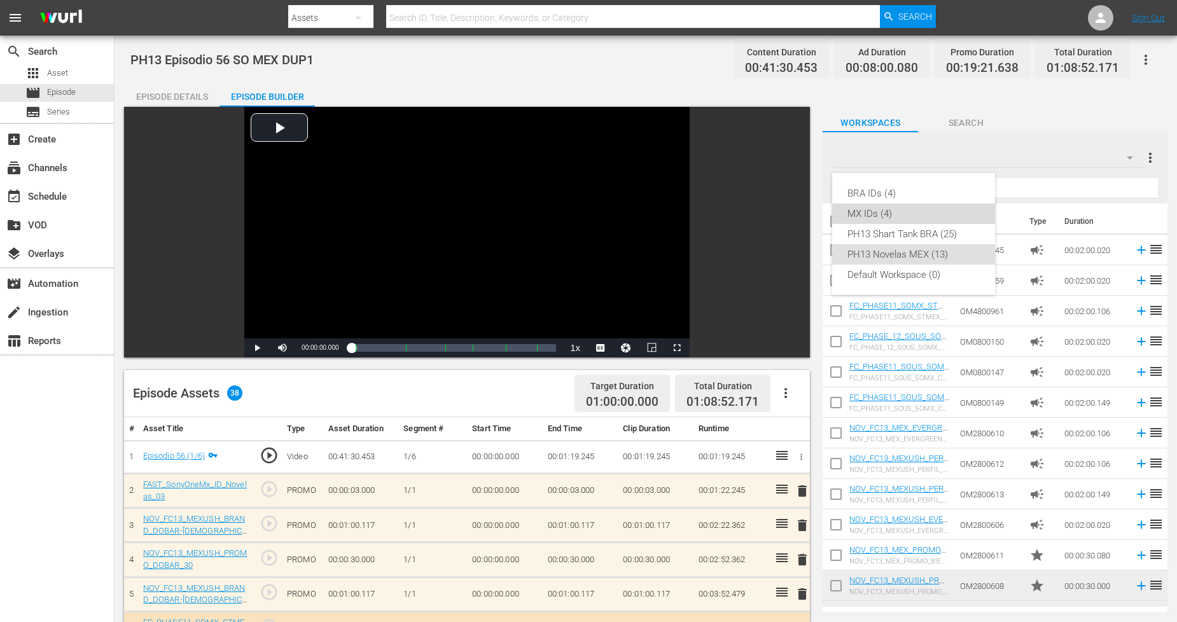
click at [911, 215] on div "MX IDs (4)" at bounding box center [913, 214] width 132 height 20
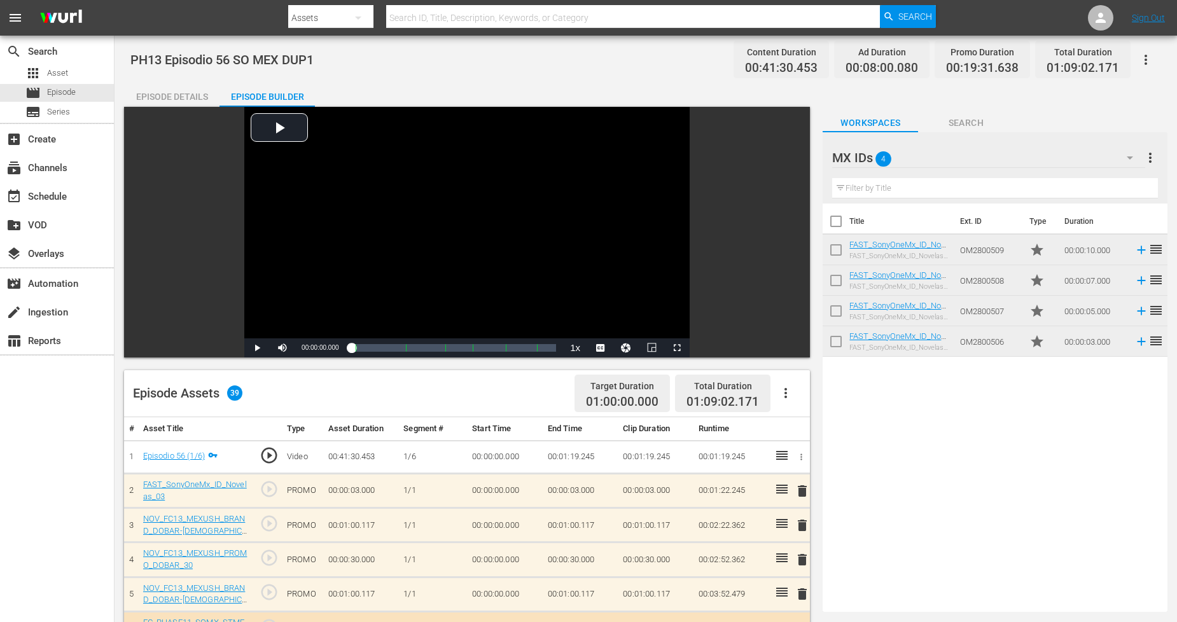
click at [805, 494] on span "delete" at bounding box center [801, 490] width 15 height 15
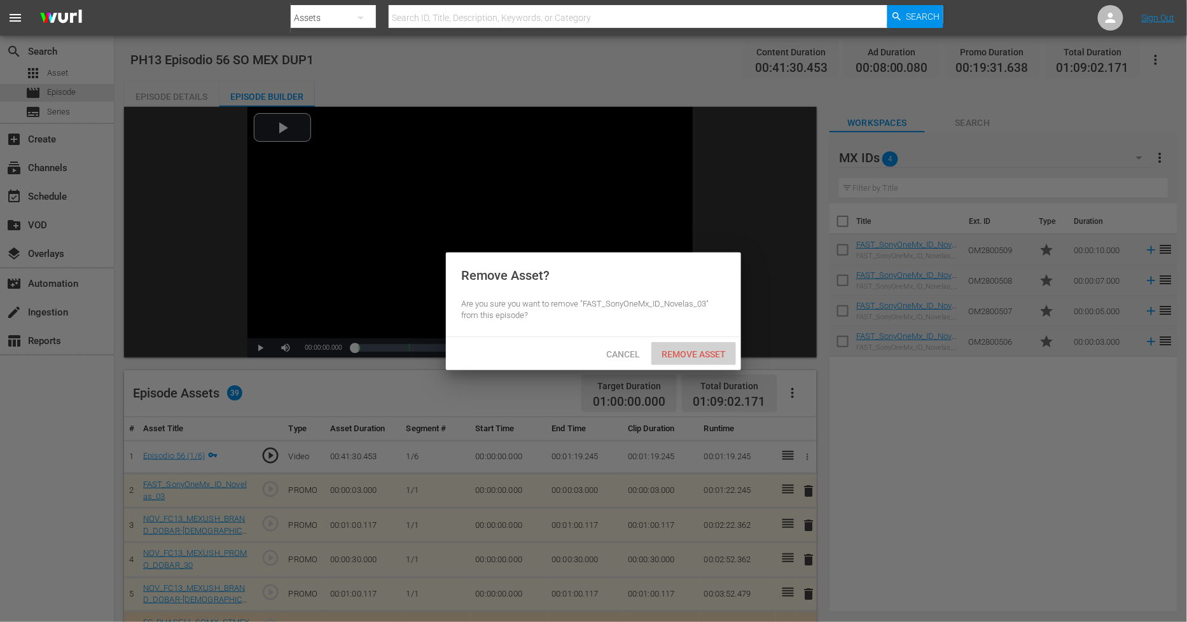
click at [701, 349] on span "Remove Asset" at bounding box center [693, 354] width 85 height 10
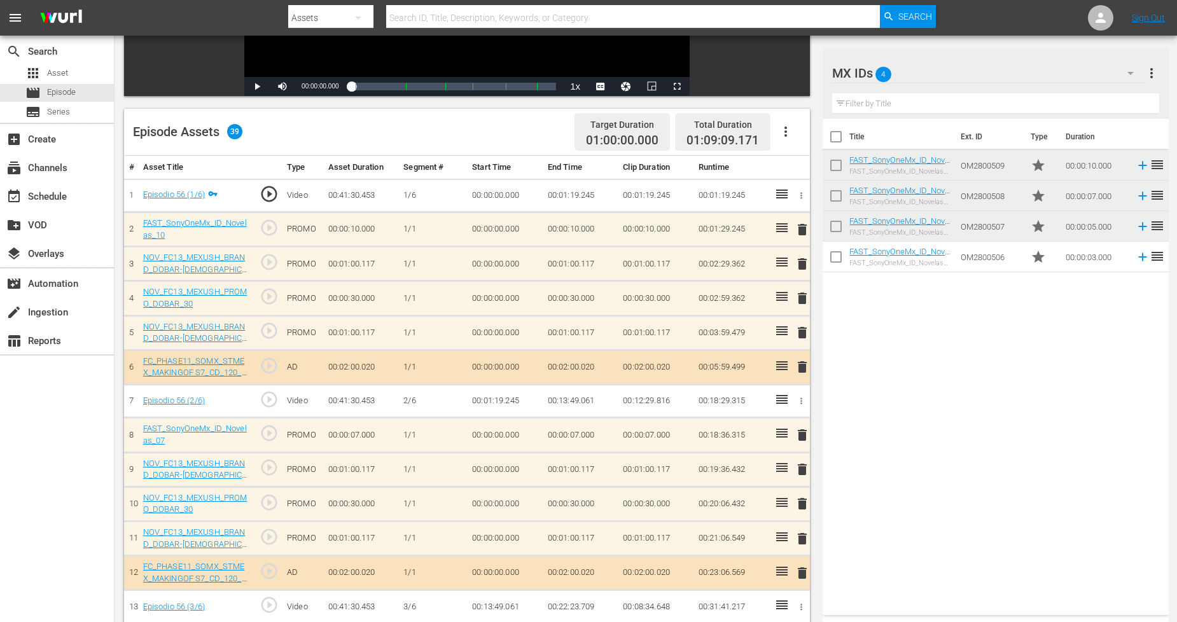
scroll to position [282, 0]
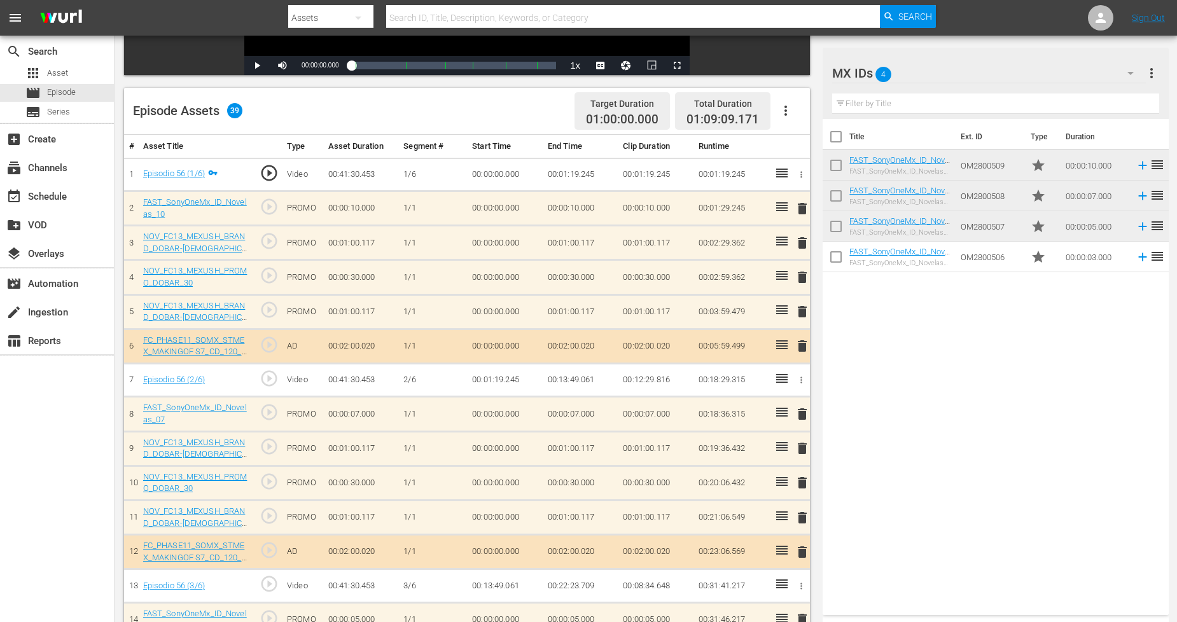
click at [801, 416] on span "delete" at bounding box center [801, 413] width 15 height 15
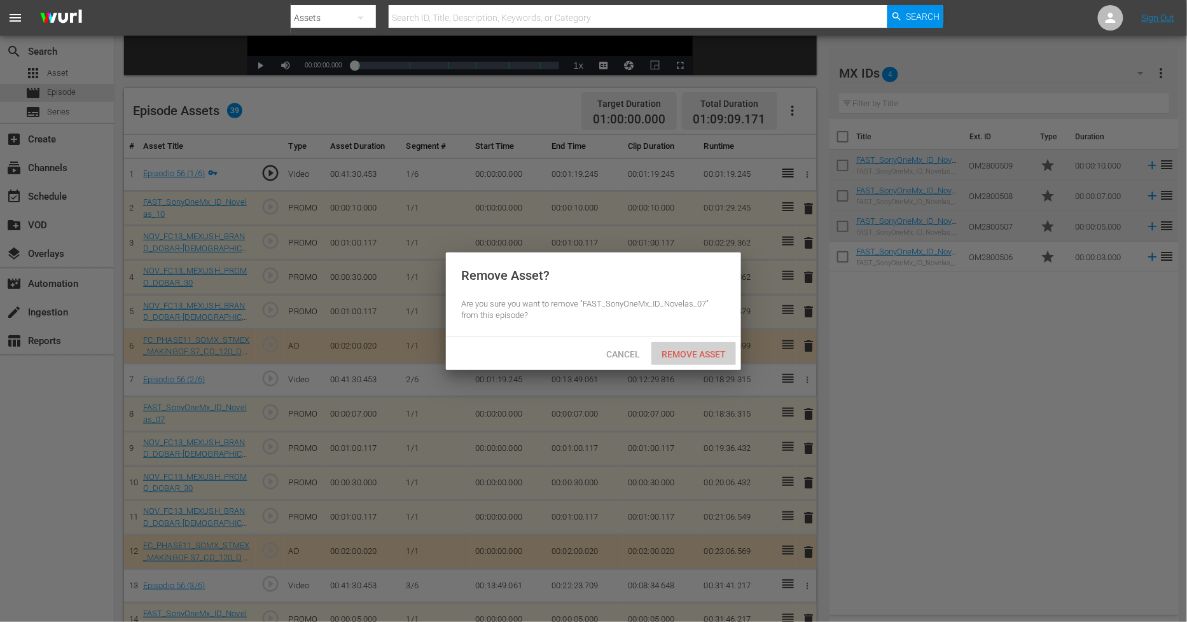
click at [695, 355] on span "Remove Asset" at bounding box center [693, 354] width 85 height 10
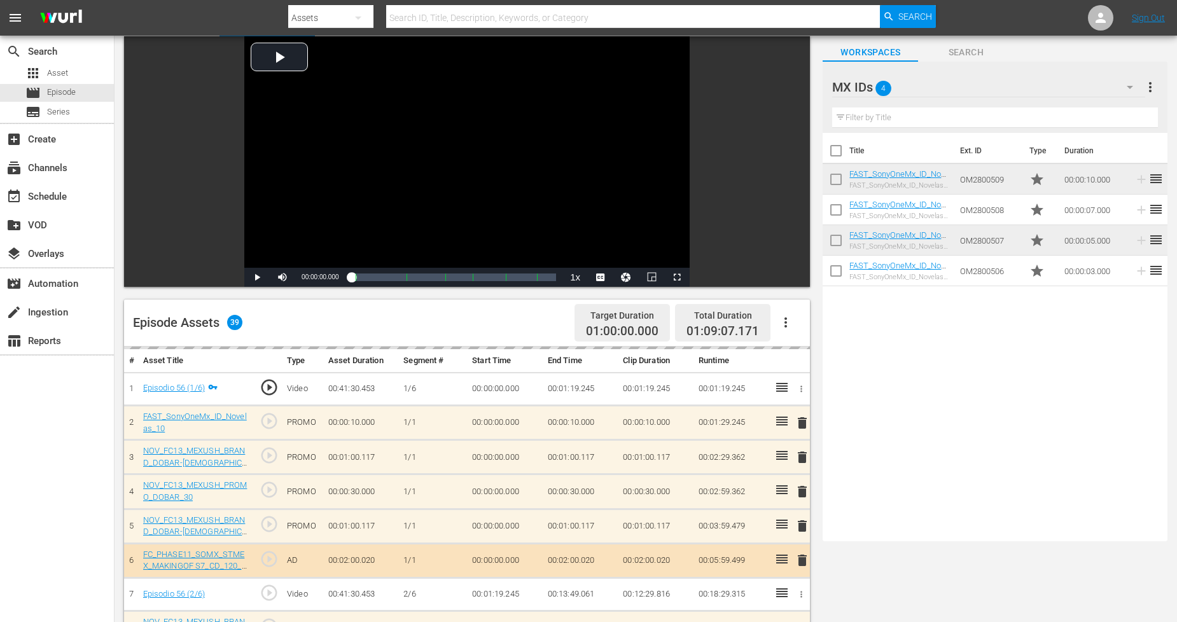
scroll to position [0, 0]
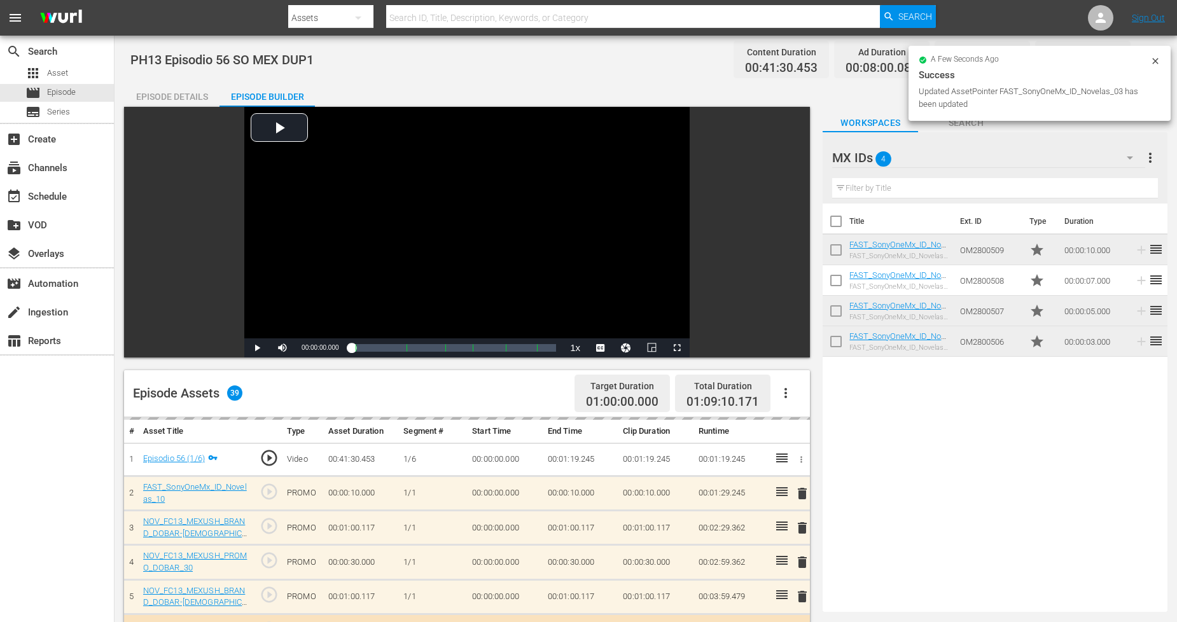
click at [1153, 60] on icon at bounding box center [1155, 61] width 10 height 10
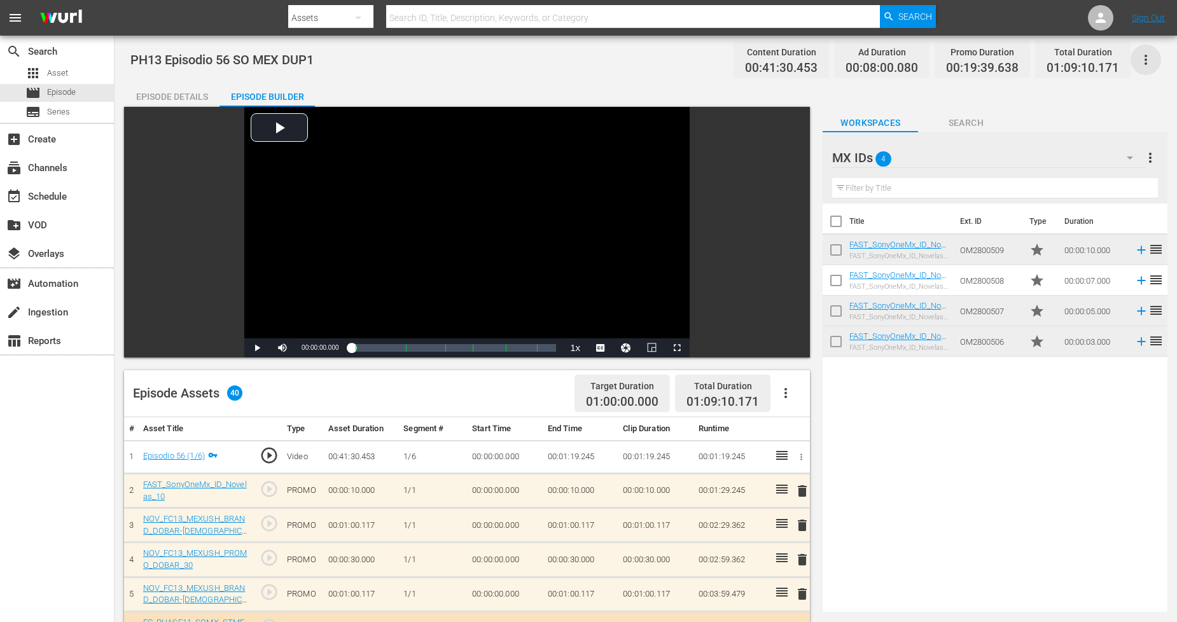
click at [1140, 53] on icon "button" at bounding box center [1145, 59] width 15 height 15
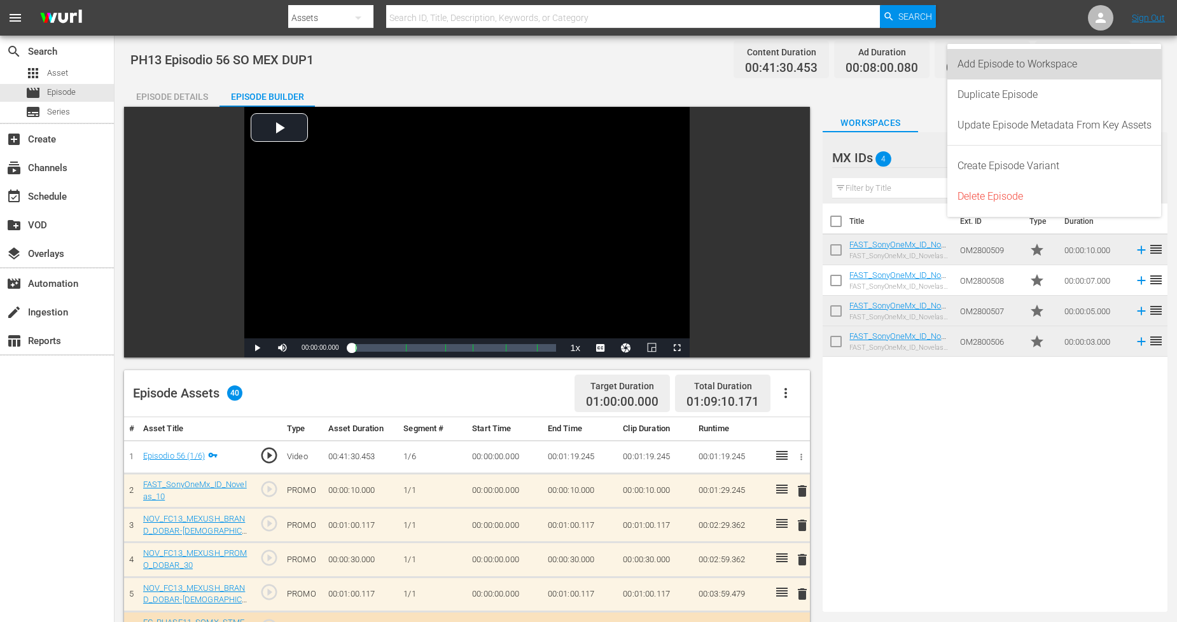
click at [1139, 67] on div "Add Episode to Workspace" at bounding box center [1054, 64] width 194 height 31
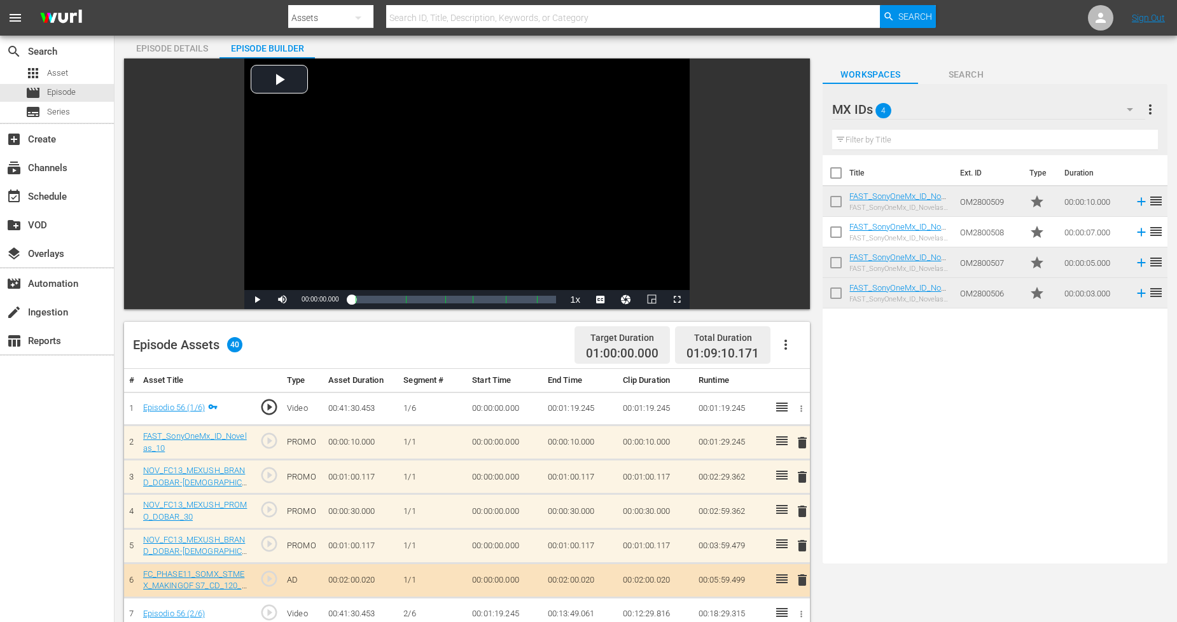
scroll to position [212, 0]
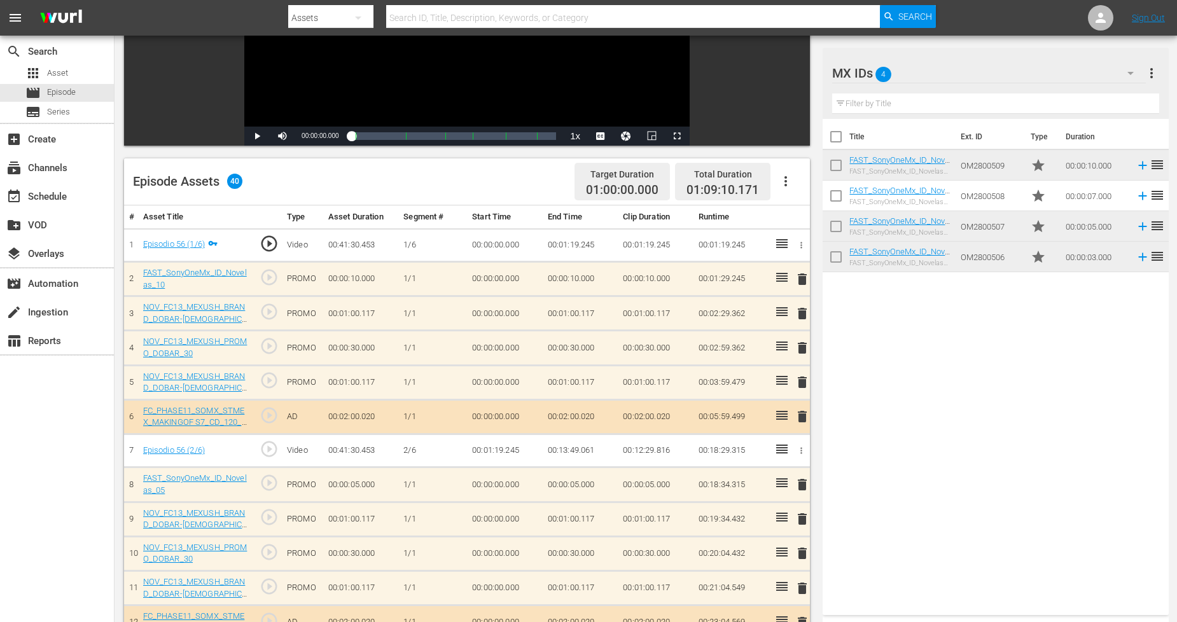
click at [801, 274] on span "delete" at bounding box center [801, 279] width 15 height 15
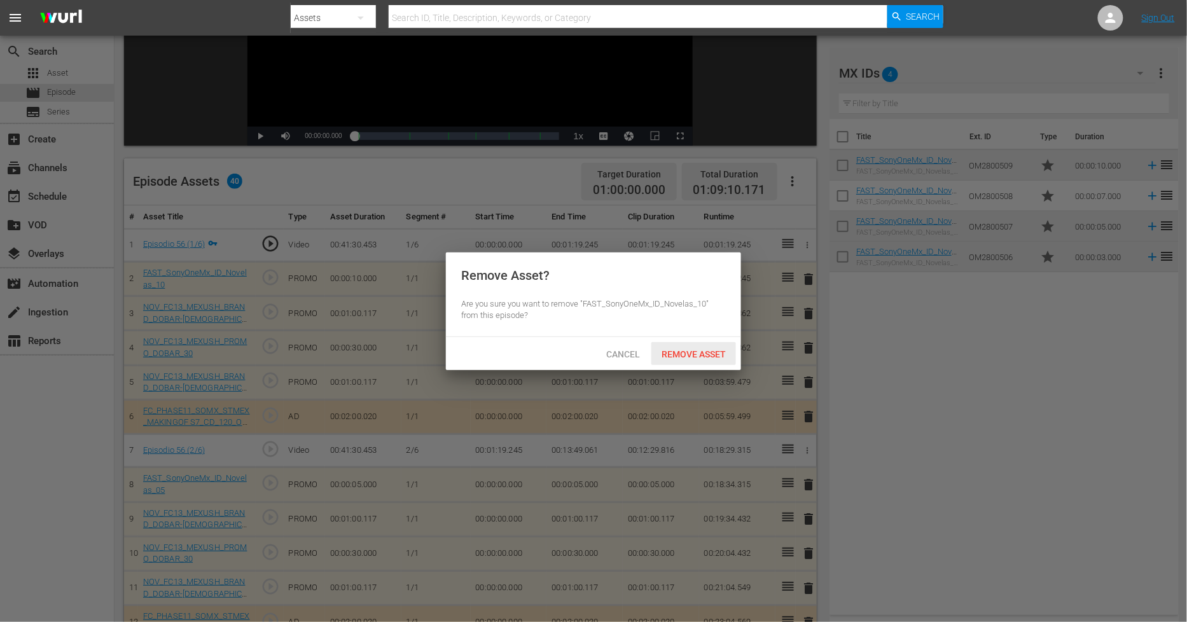
click at [700, 349] on span "Remove Asset" at bounding box center [693, 354] width 85 height 10
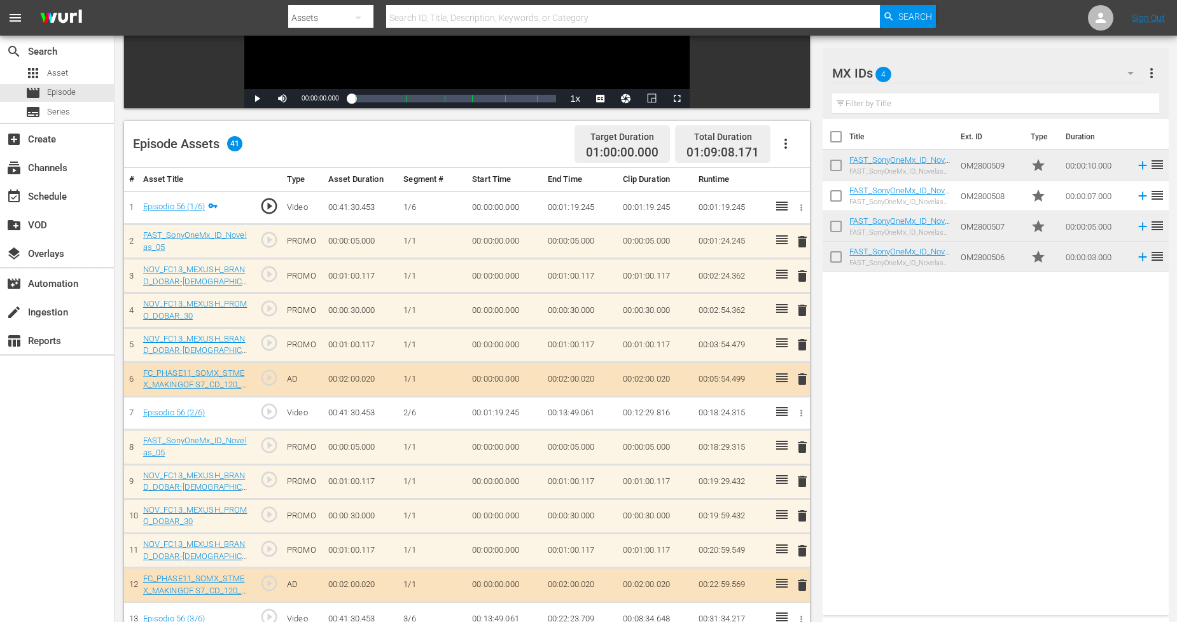
scroll to position [282, 0]
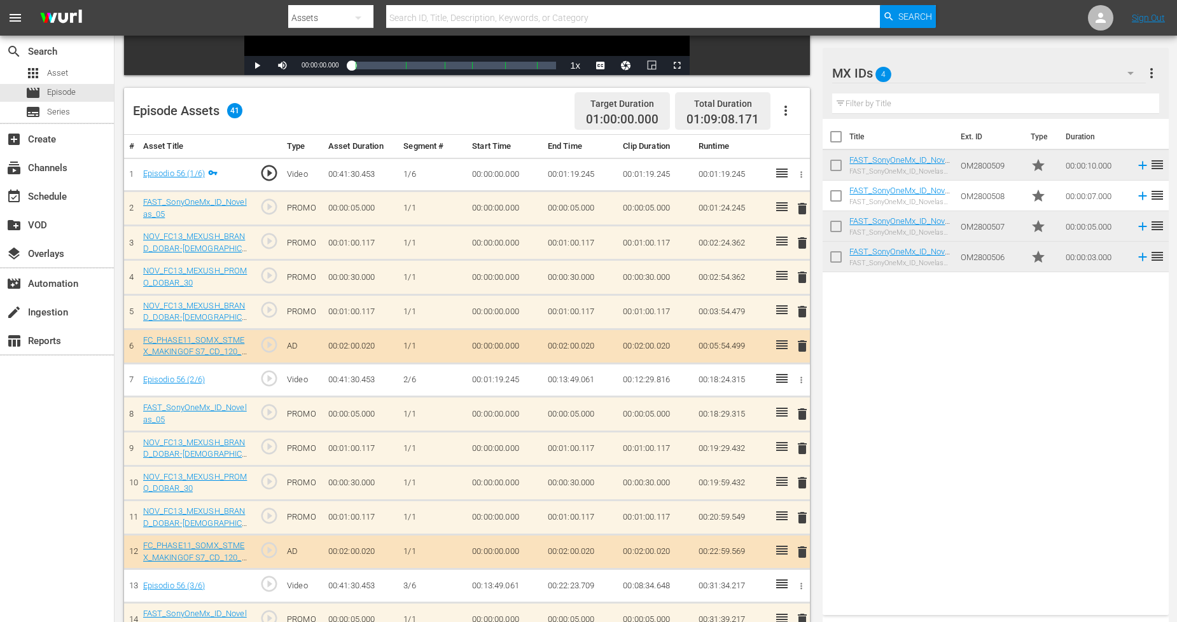
click at [805, 411] on span "delete" at bounding box center [801, 413] width 15 height 15
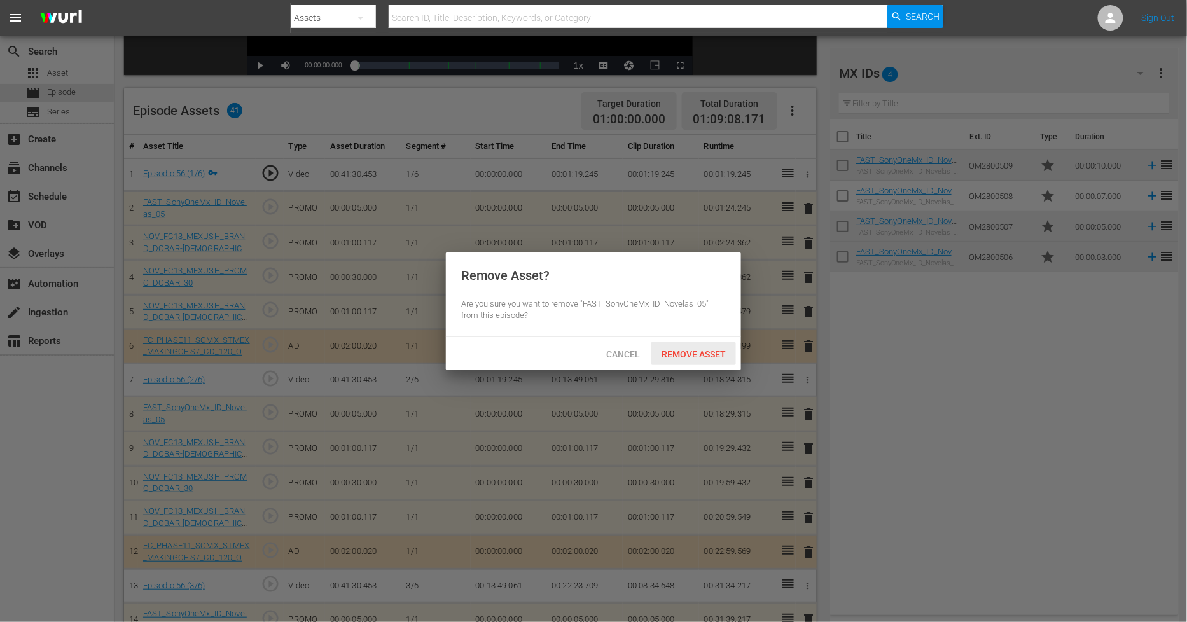
click at [656, 354] on span "Remove Asset" at bounding box center [693, 354] width 85 height 10
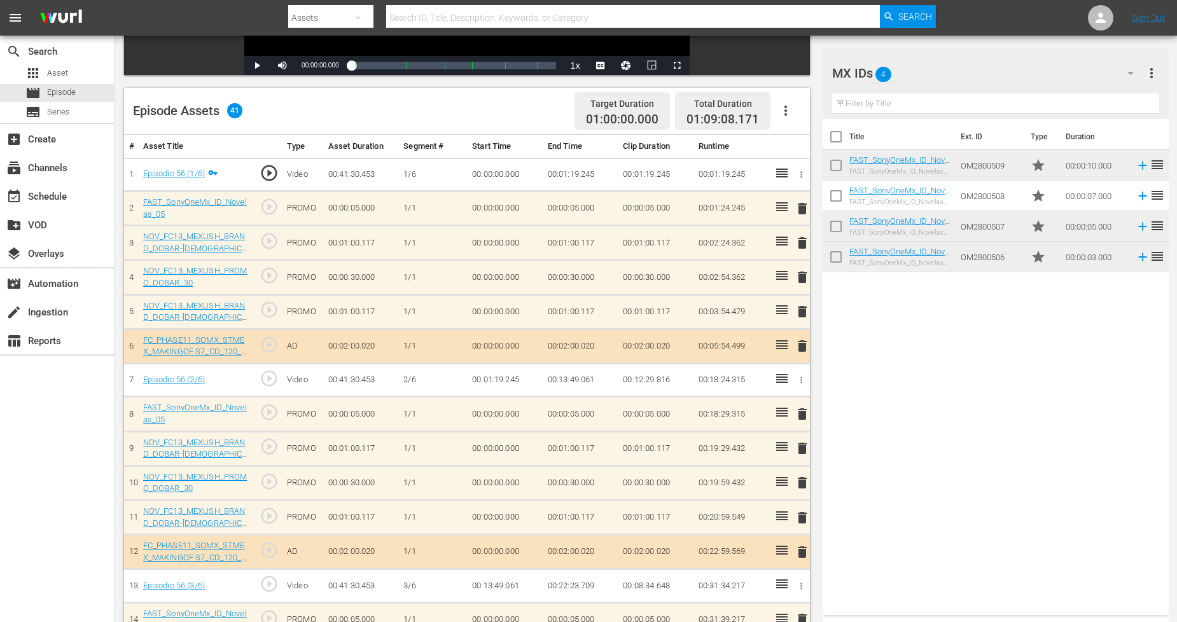
click at [803, 204] on span "delete" at bounding box center [801, 208] width 15 height 15
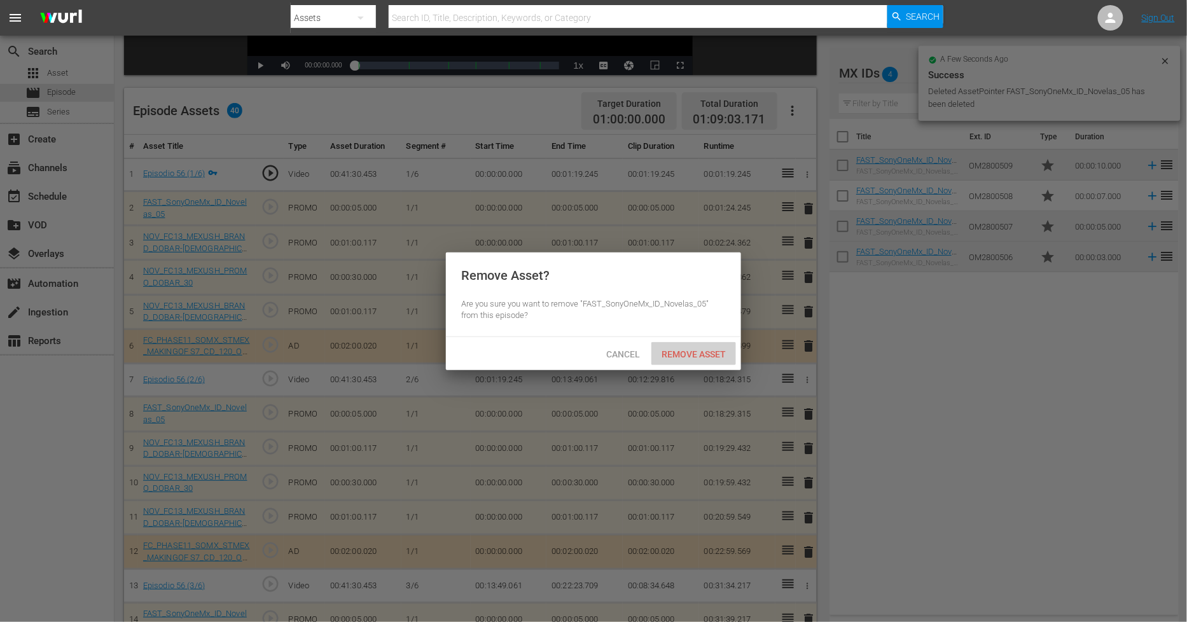
click at [698, 353] on span "Remove Asset" at bounding box center [693, 354] width 85 height 10
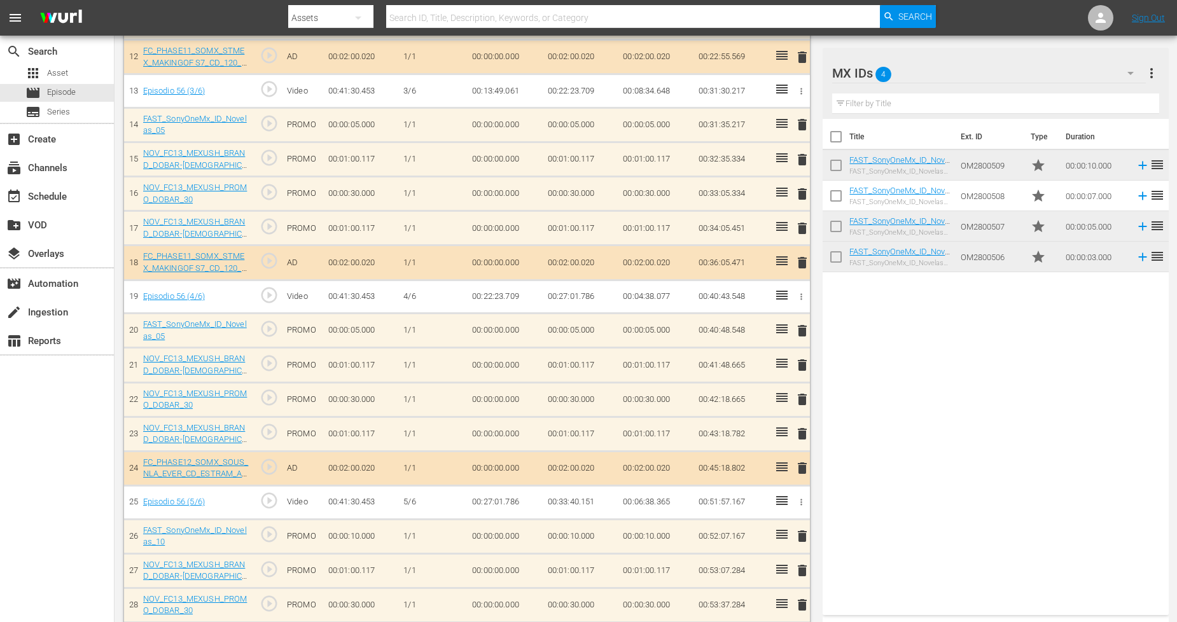
scroll to position [848, 0]
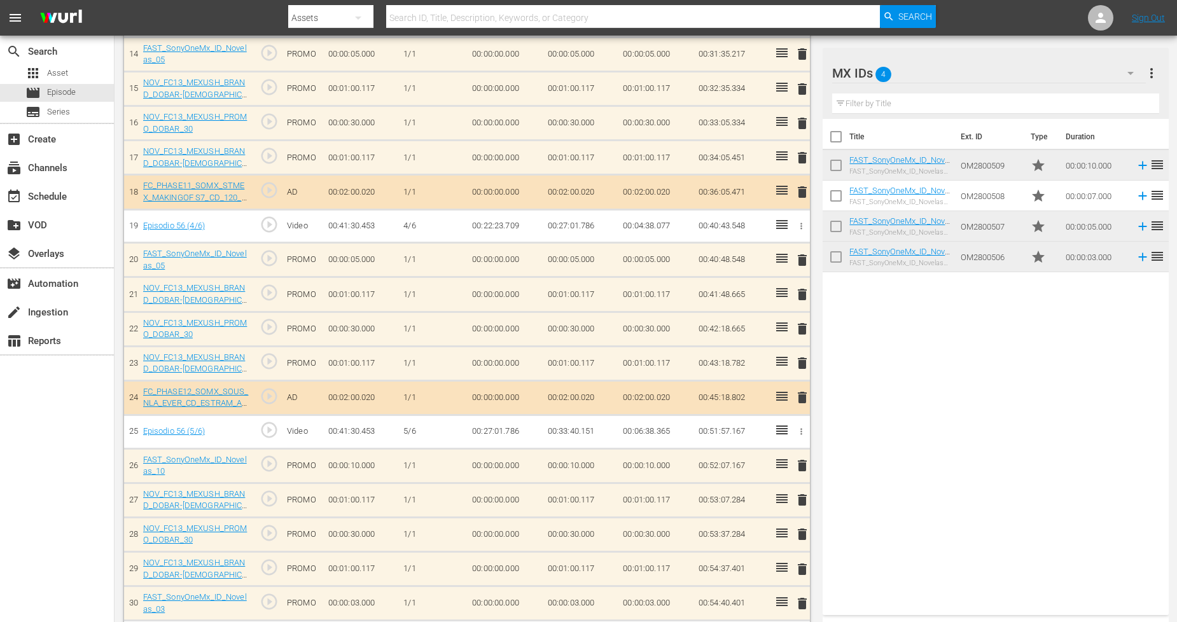
click at [799, 468] on span "delete" at bounding box center [801, 465] width 15 height 15
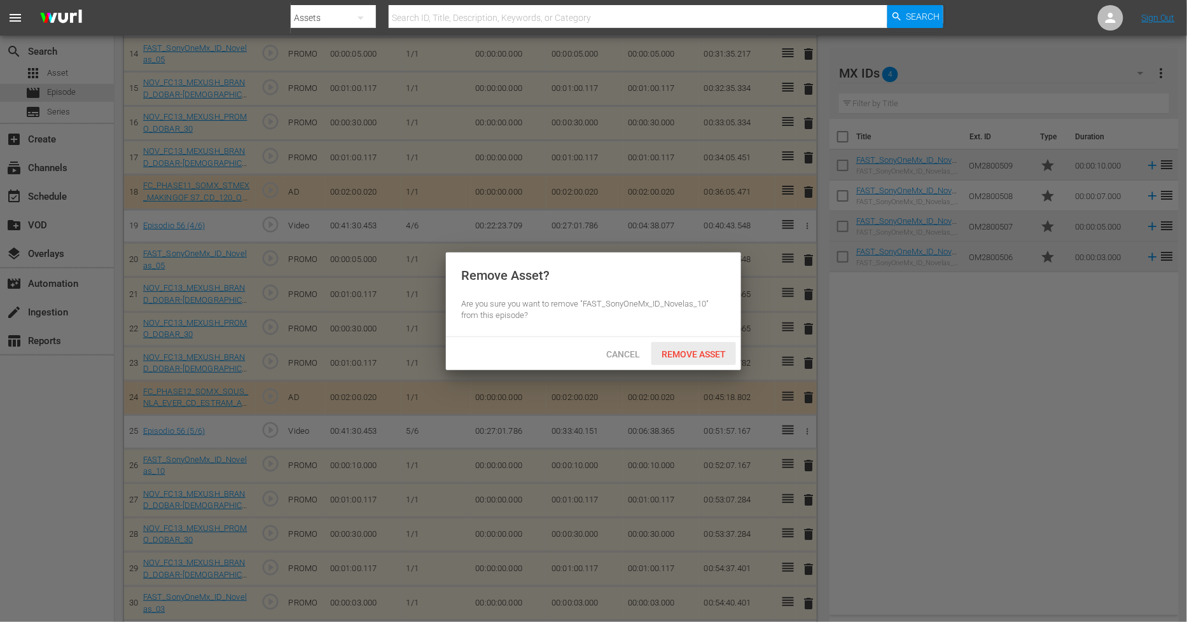
click at [701, 350] on span "Remove Asset" at bounding box center [693, 354] width 85 height 10
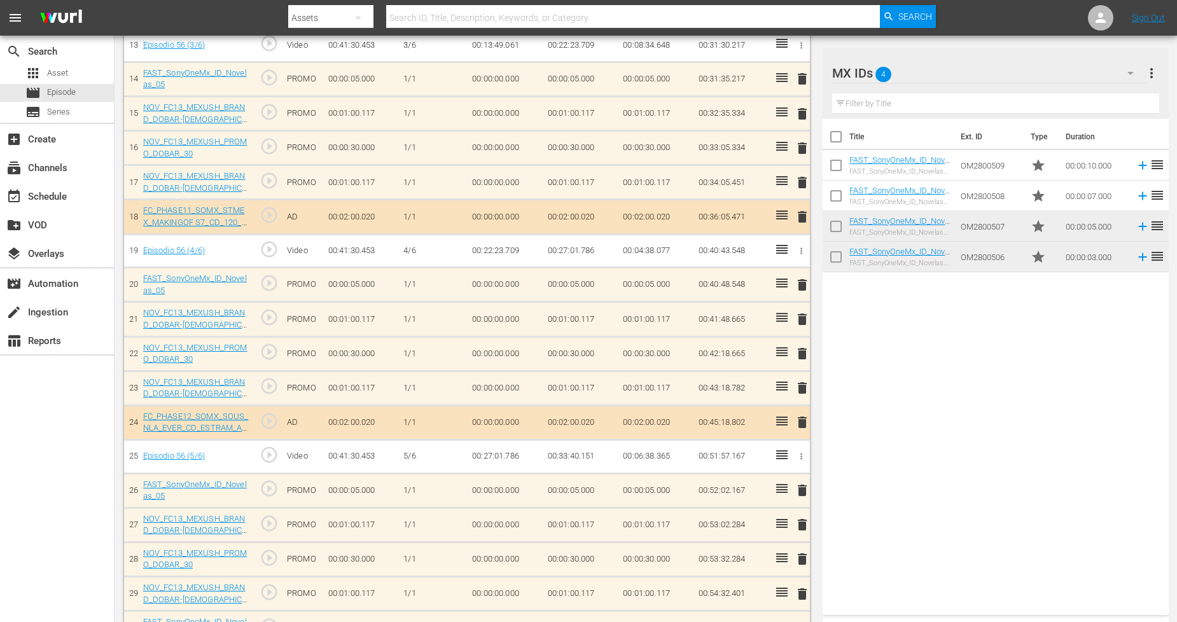
scroll to position [918, 0]
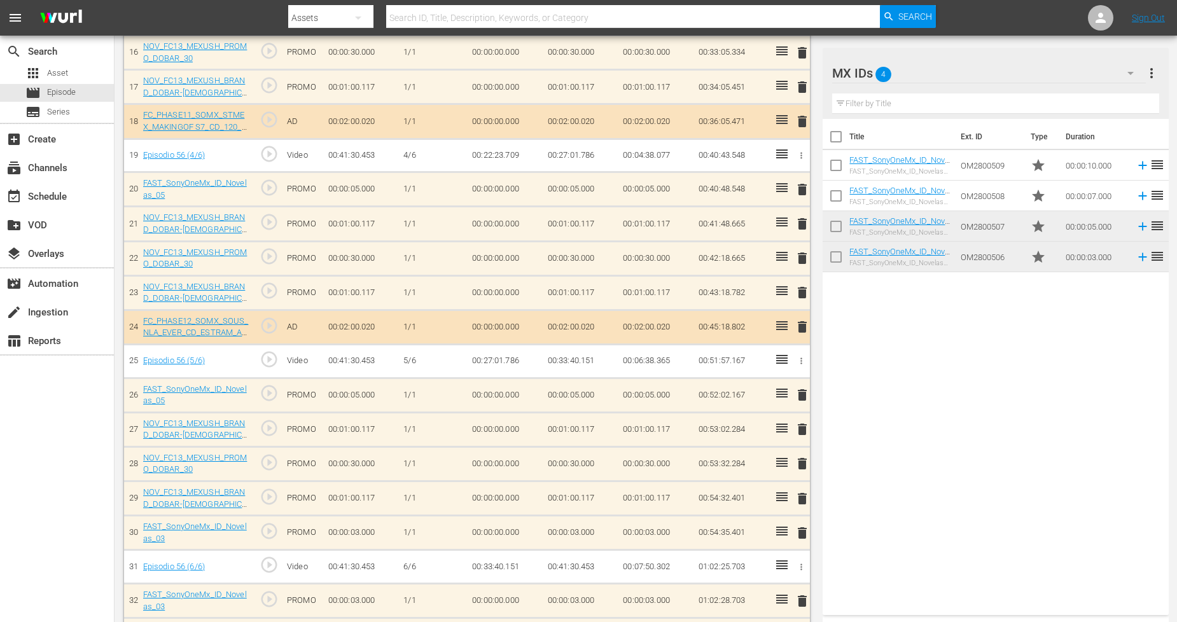
click at [802, 531] on span "delete" at bounding box center [801, 532] width 15 height 15
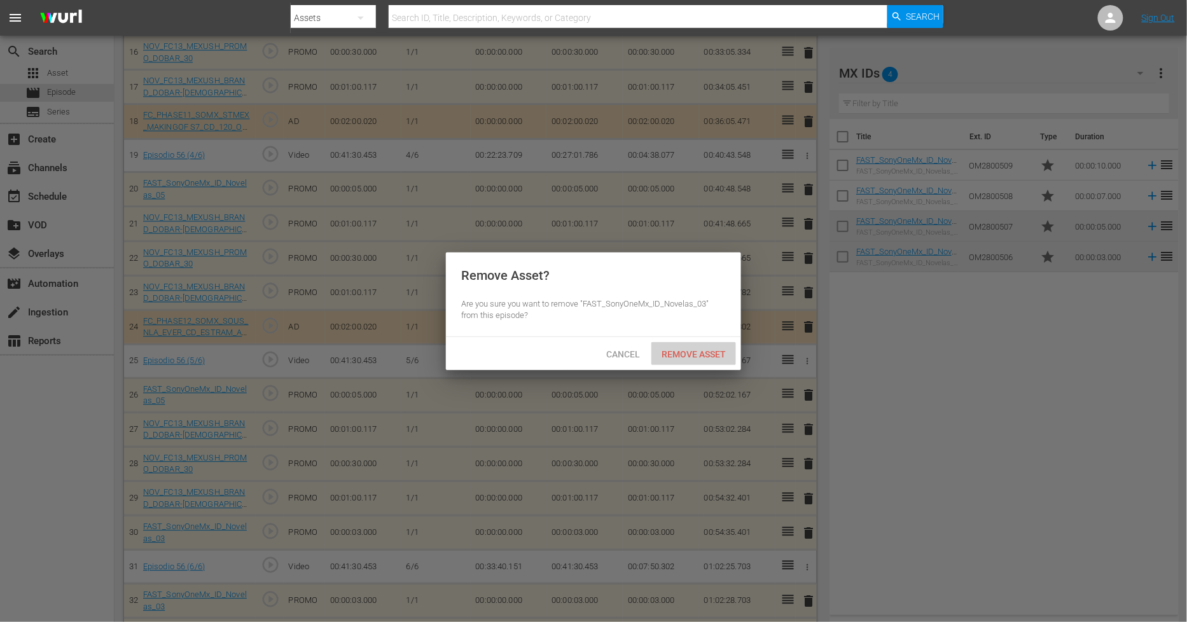
click at [703, 343] on div "Remove Asset" at bounding box center [693, 354] width 85 height 24
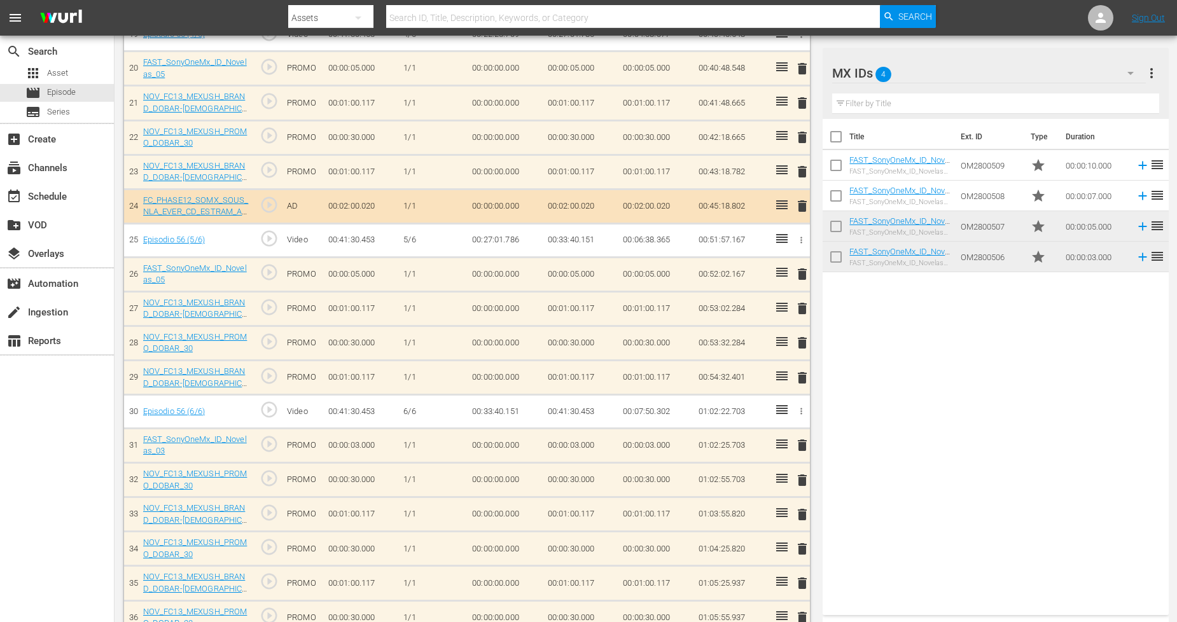
scroll to position [1235, 0]
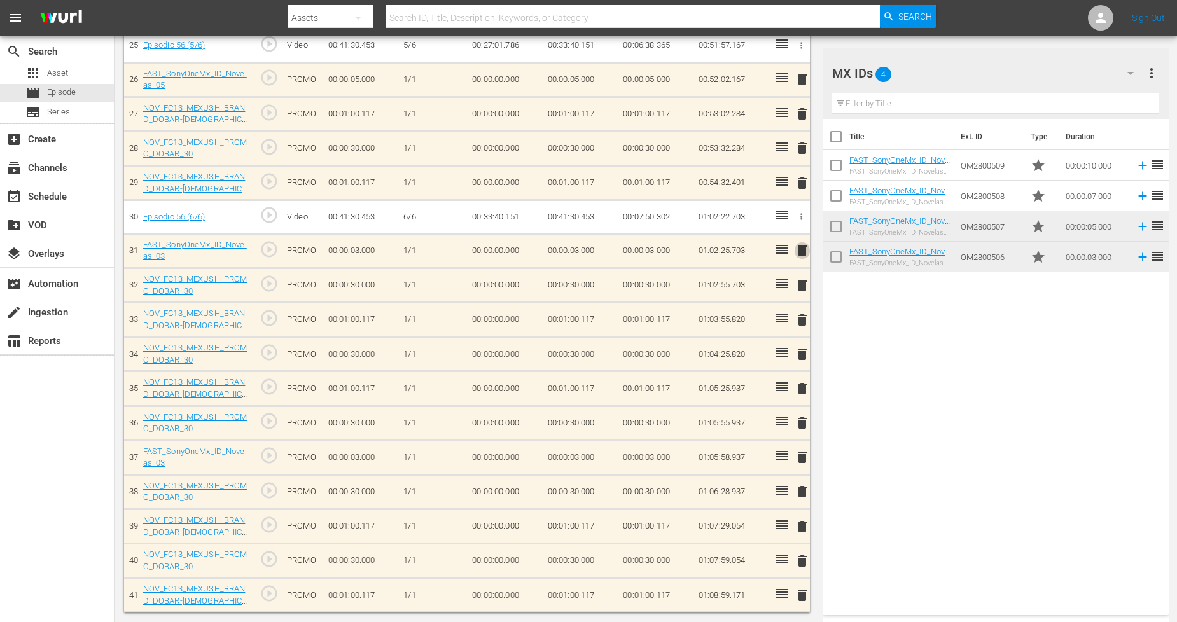
click at [801, 248] on span "delete" at bounding box center [801, 250] width 15 height 15
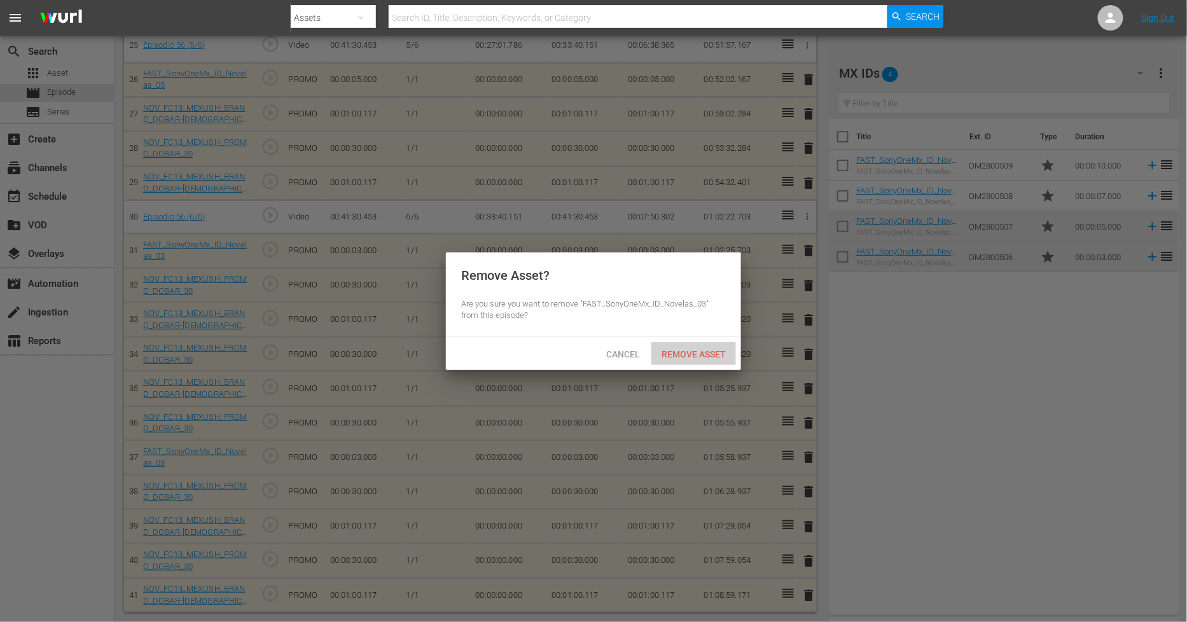
click at [703, 352] on span "Remove Asset" at bounding box center [693, 354] width 85 height 10
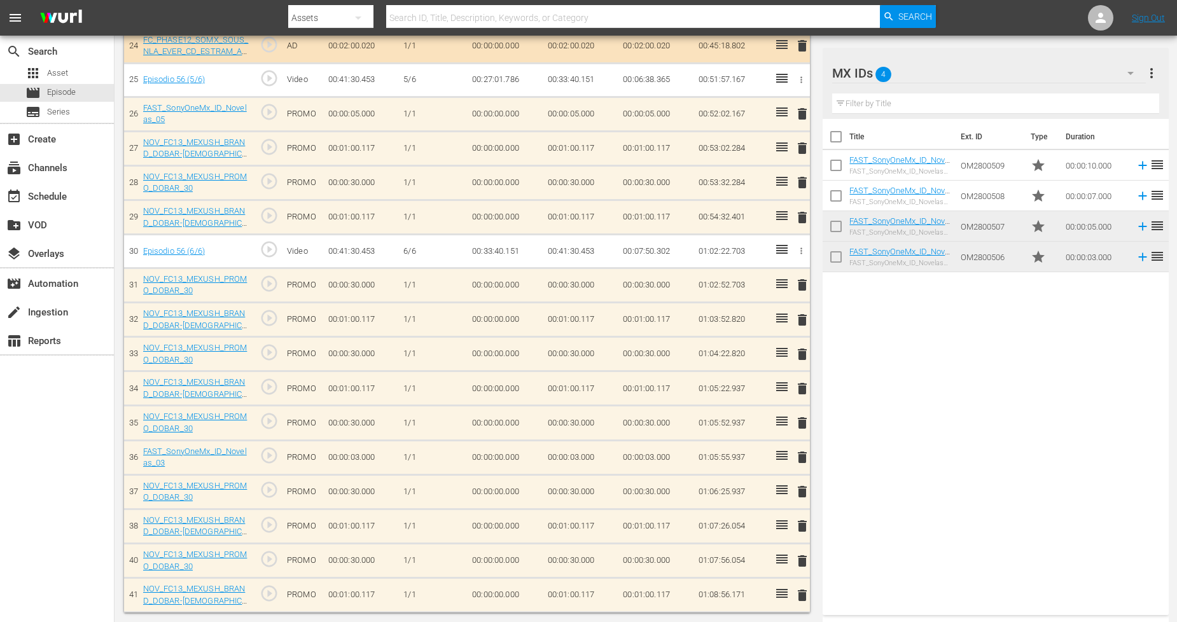
scroll to position [1200, 0]
click at [803, 599] on span "delete" at bounding box center [801, 595] width 15 height 15
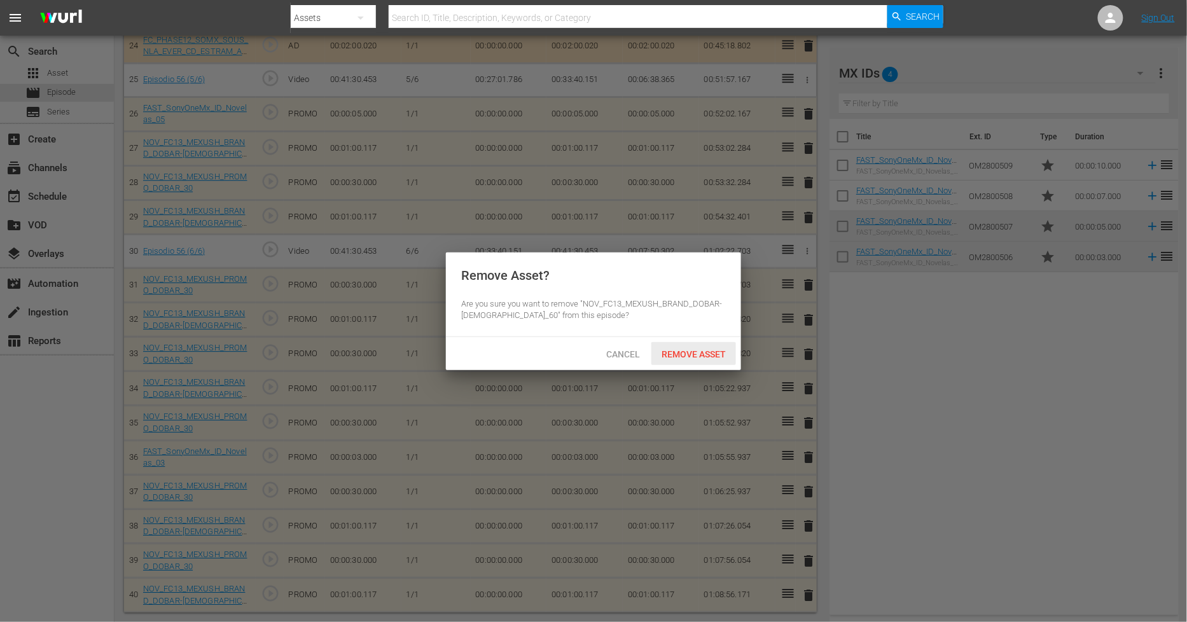
click at [687, 357] on span "Remove Asset" at bounding box center [693, 354] width 85 height 10
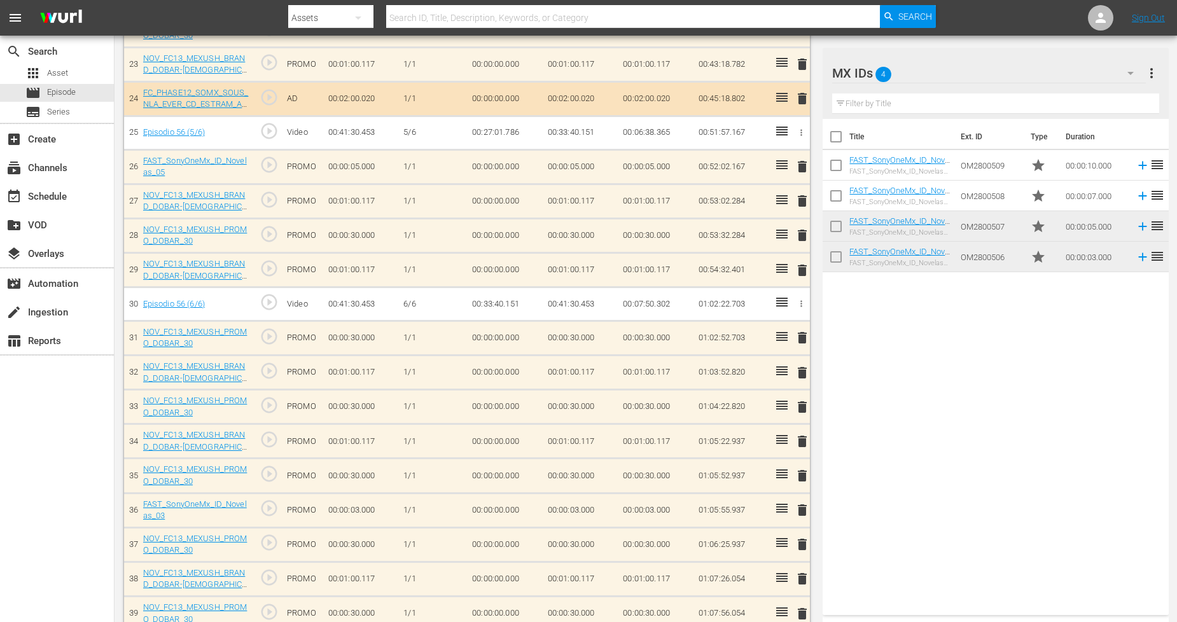
scroll to position [1166, 0]
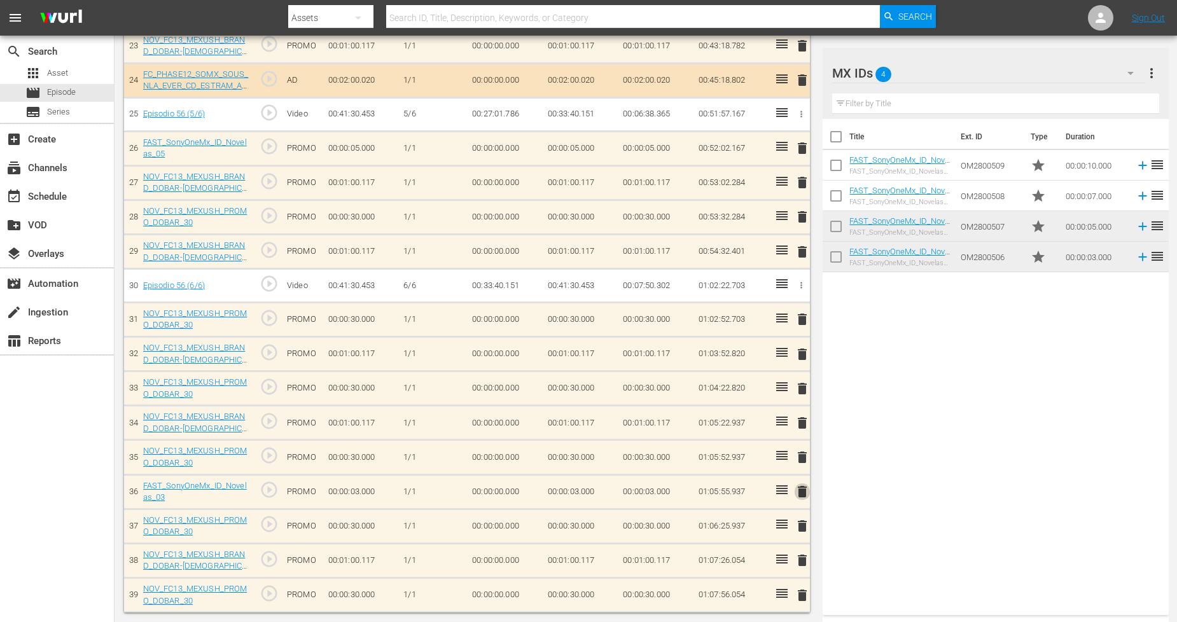
click at [798, 494] on span "delete" at bounding box center [801, 491] width 15 height 15
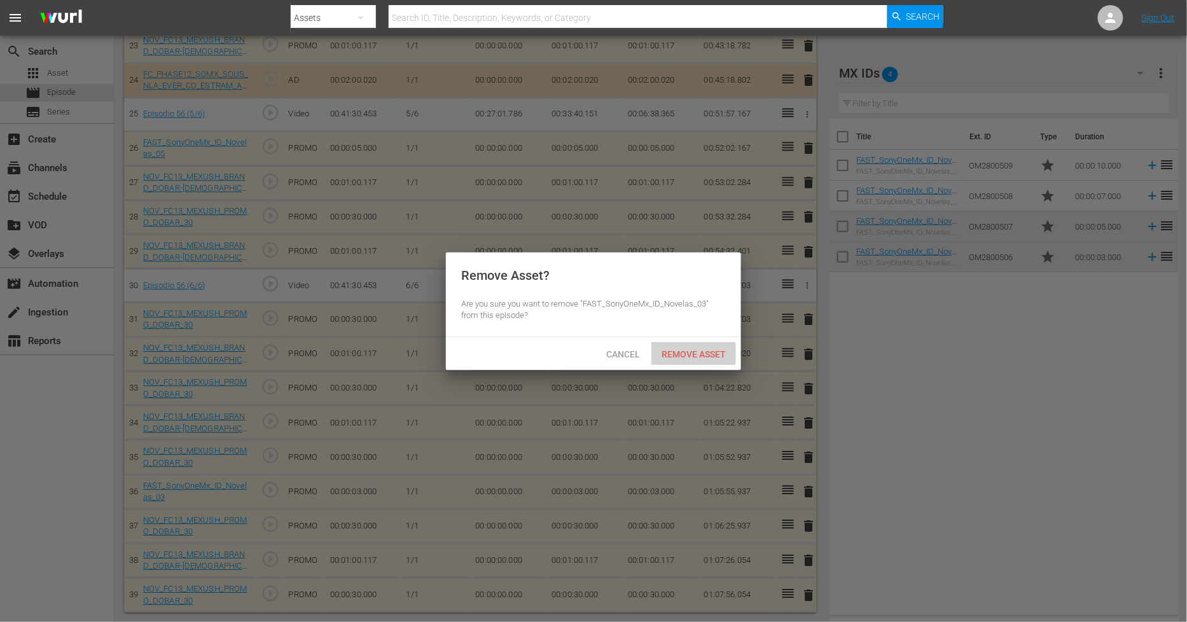
click at [698, 352] on span "Remove Asset" at bounding box center [693, 354] width 85 height 10
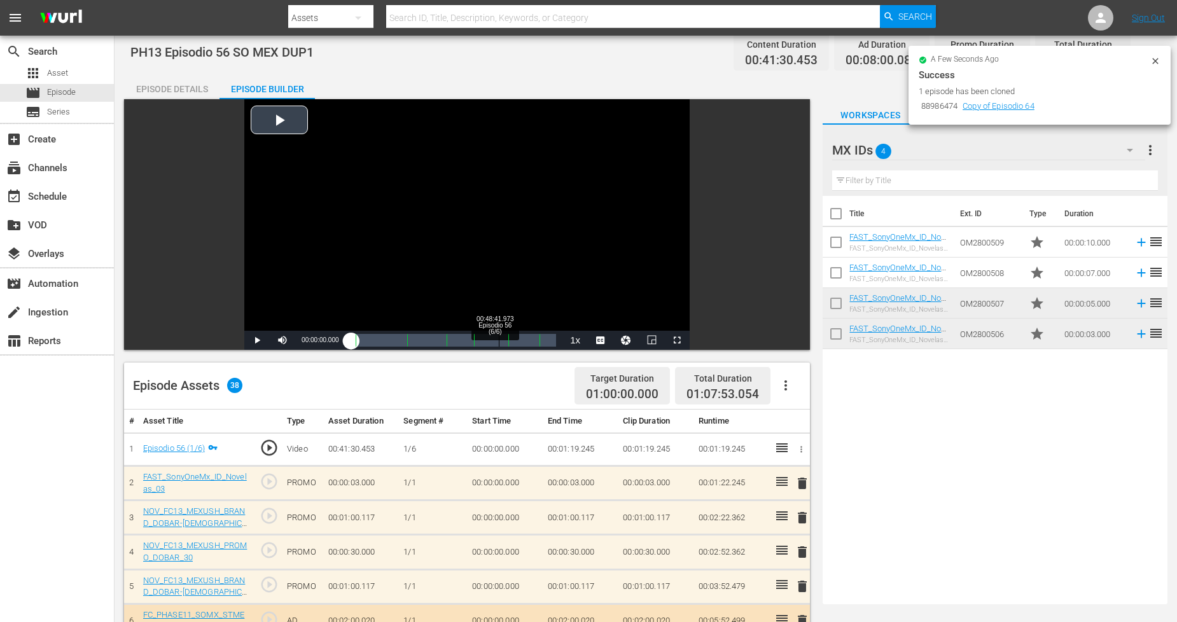
scroll to position [0, 0]
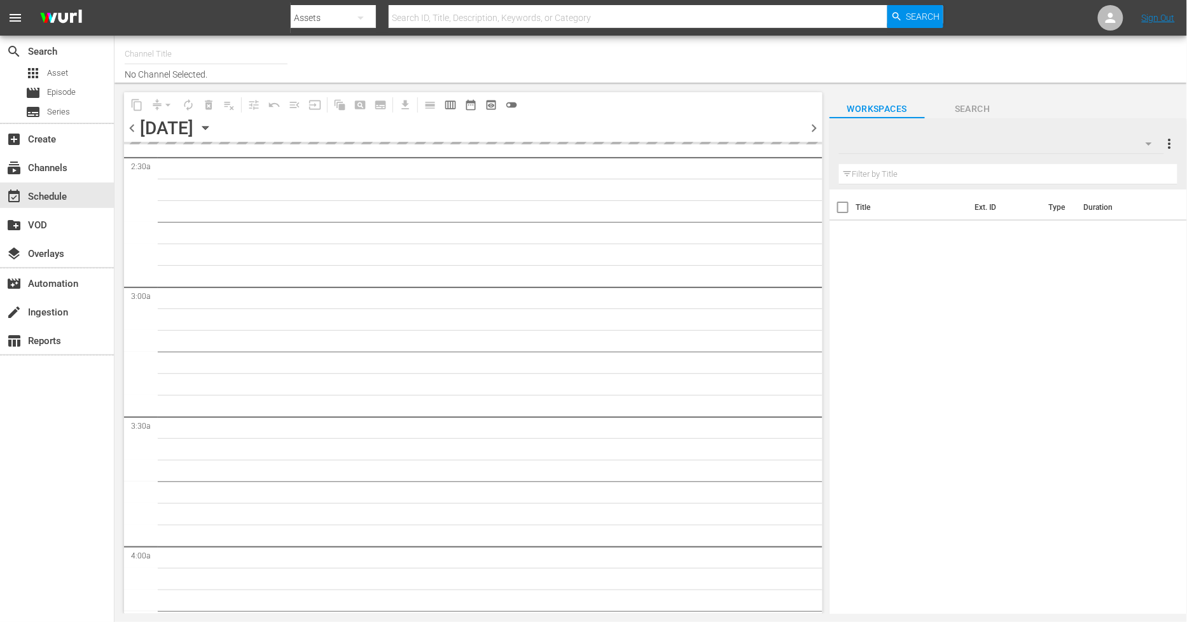
scroll to position [707, 0]
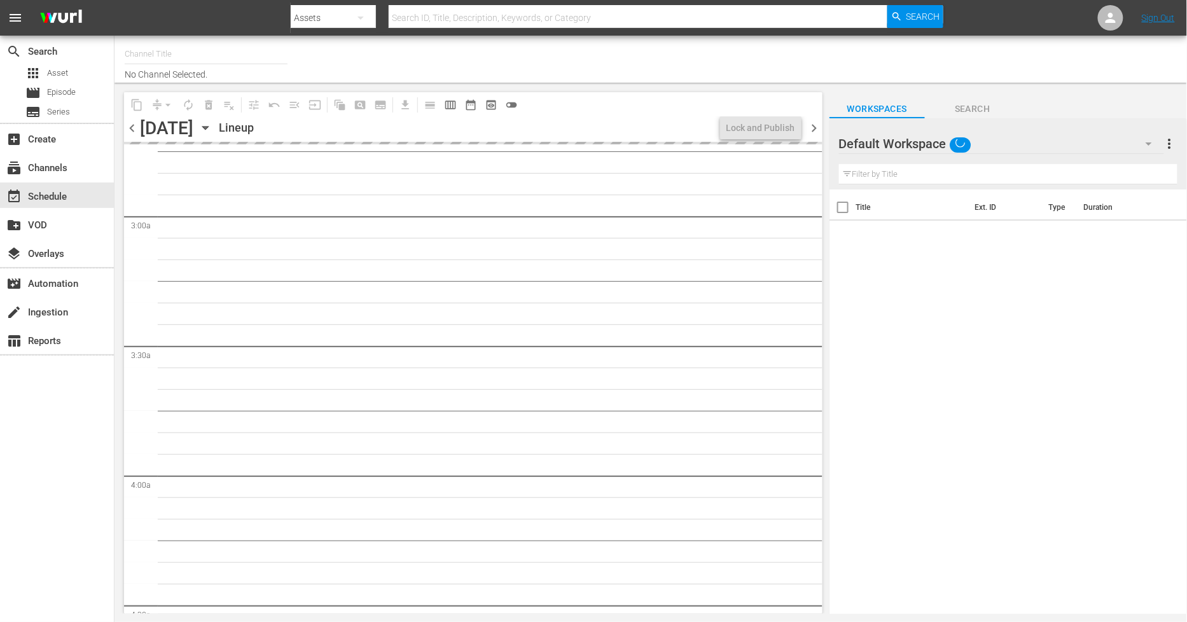
type input "Sony One Novelas (MX) (1001)"
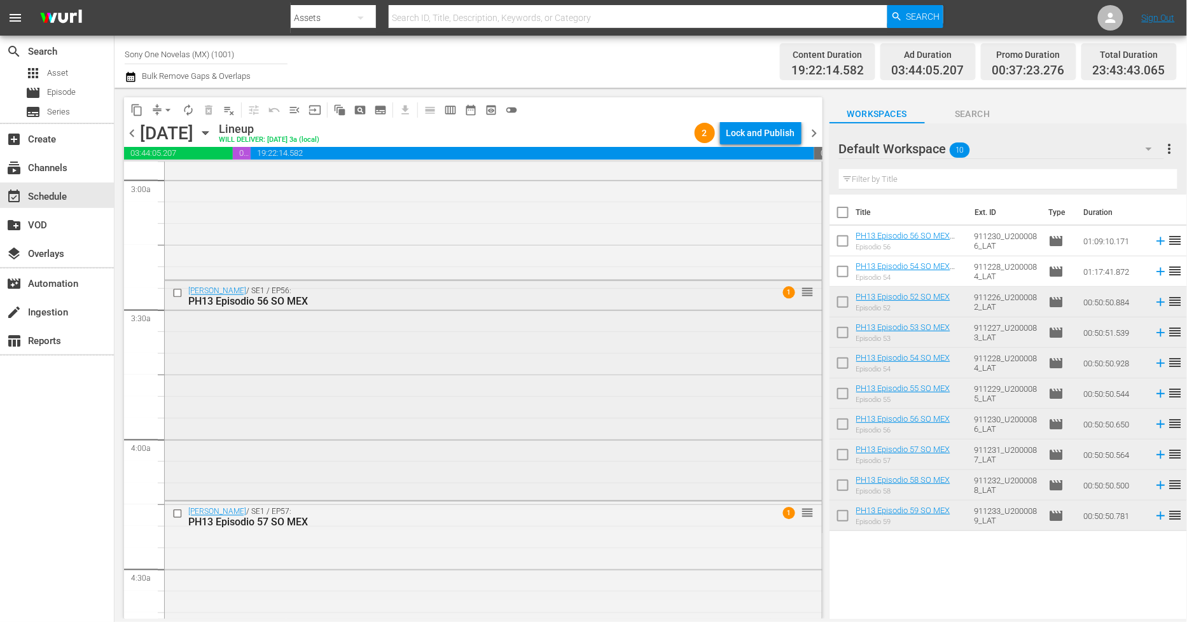
scroll to position [848, 0]
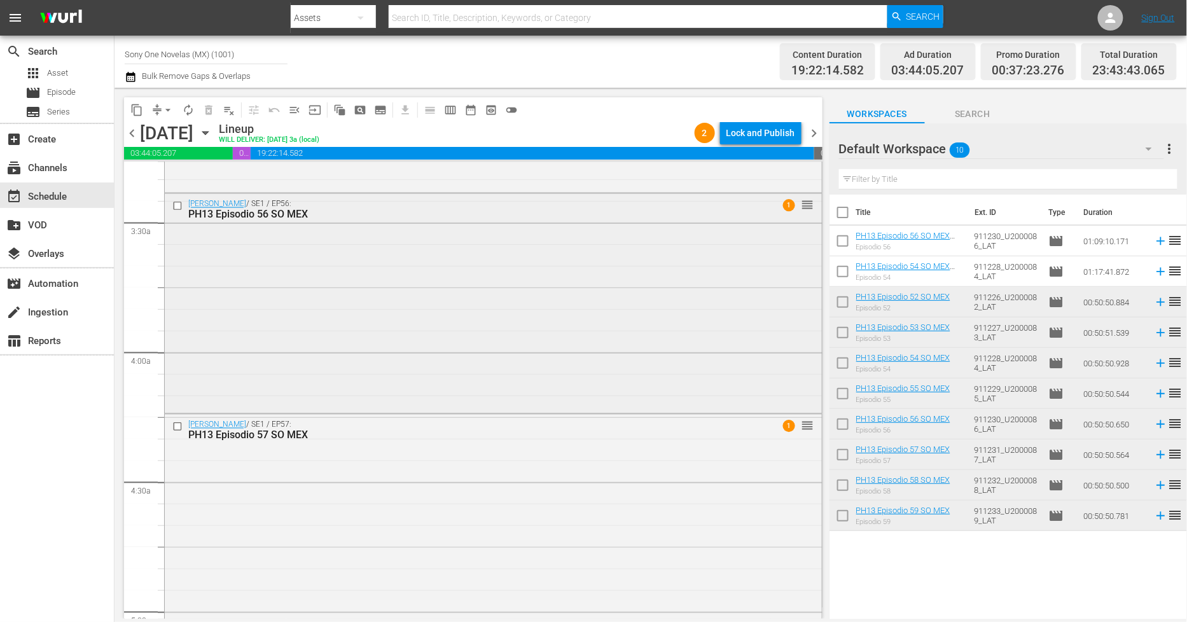
click at [437, 306] on div "[PERSON_NAME] / SE1 / EP56: PH13 Episodio 56 SO MEX 1 reorder" at bounding box center [493, 302] width 657 height 216
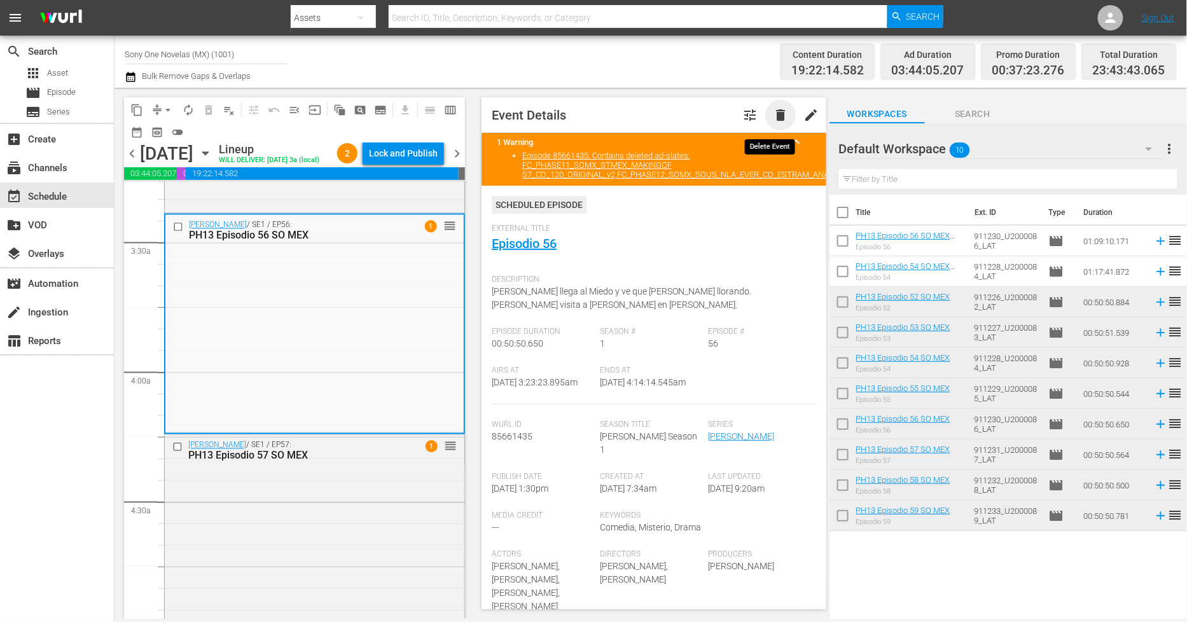
click at [773, 114] on span "delete" at bounding box center [780, 114] width 15 height 15
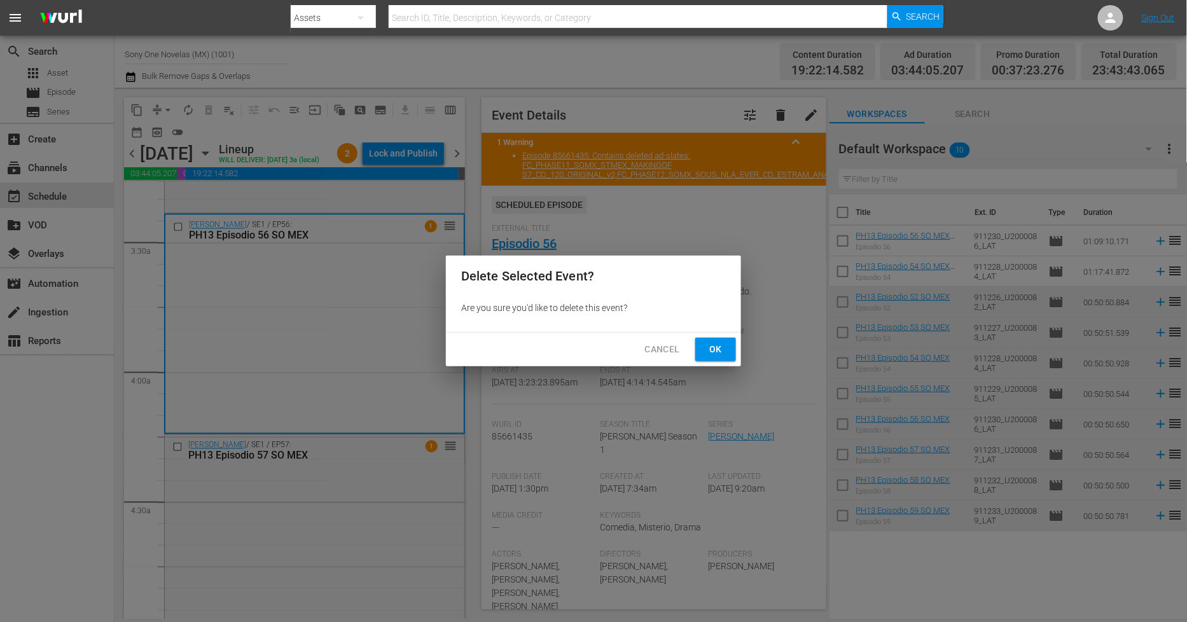
click at [729, 352] on button "Ok" at bounding box center [715, 350] width 41 height 24
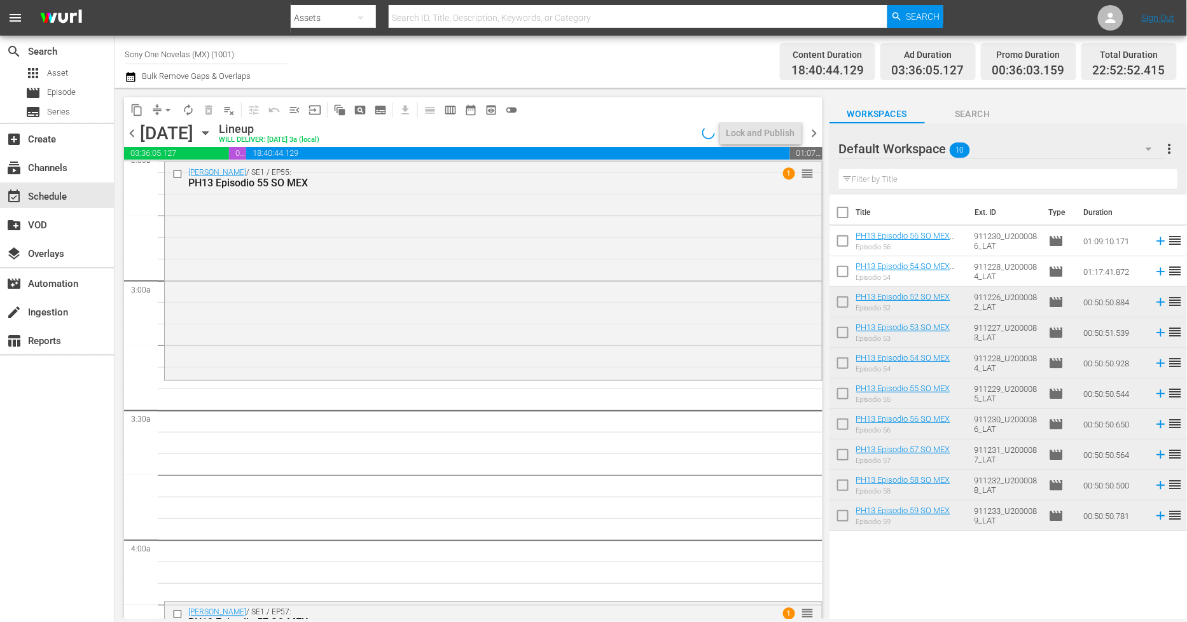
scroll to position [636, 0]
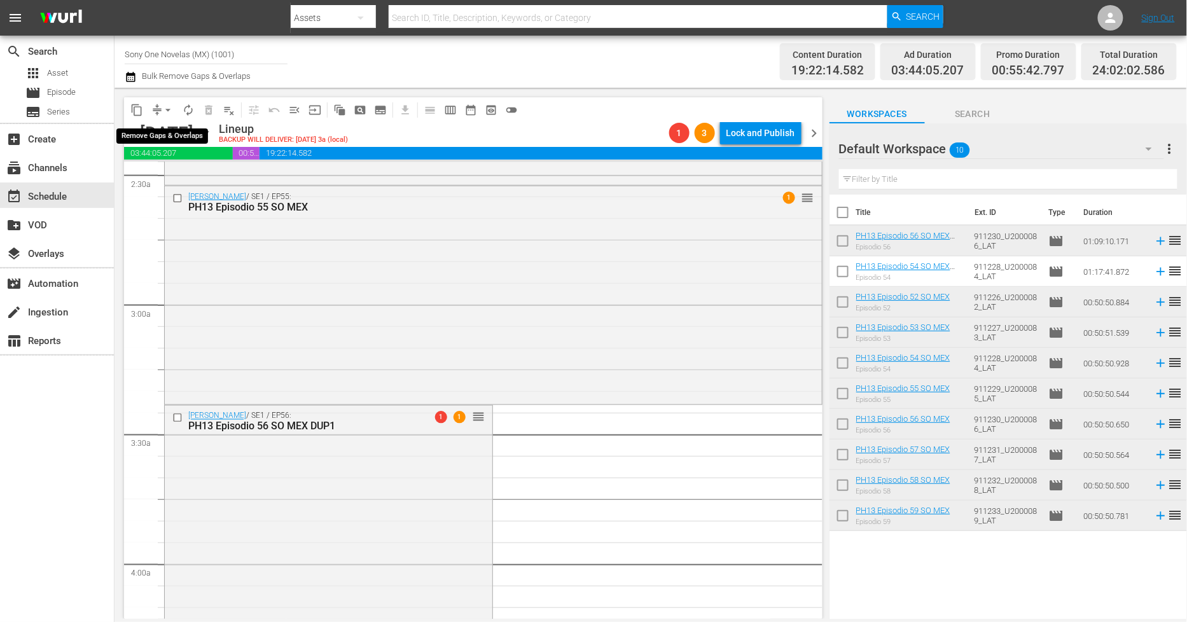
click at [168, 109] on span "arrow_drop_down" at bounding box center [168, 110] width 13 height 13
click at [170, 134] on li "Align to Midnight" at bounding box center [169, 135] width 134 height 21
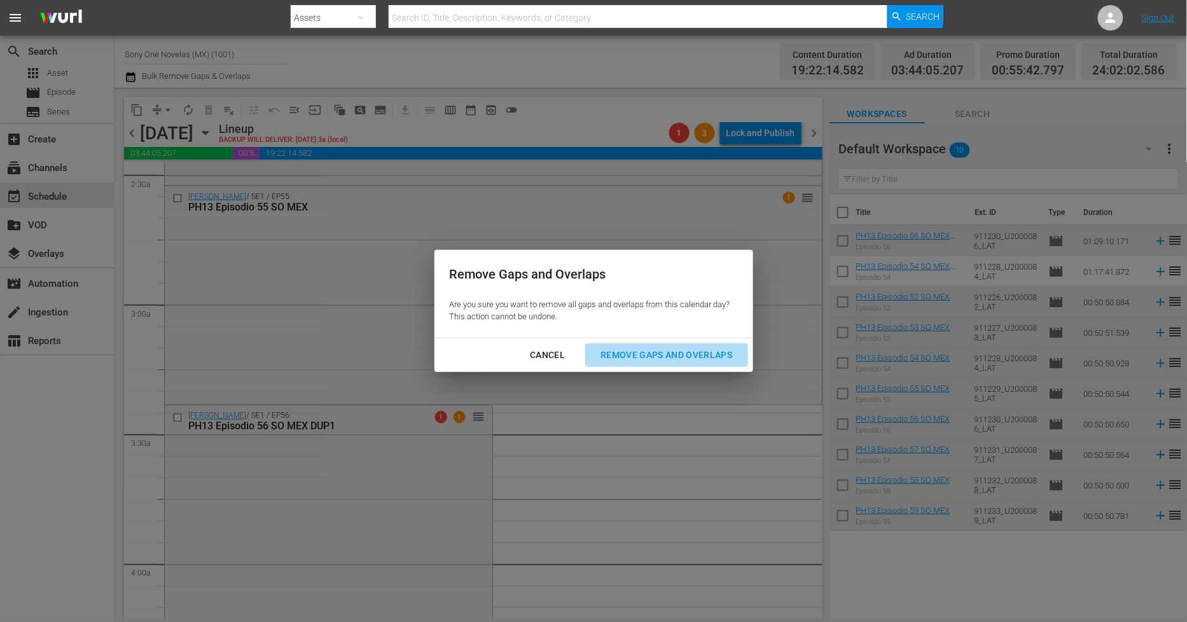
click at [677, 352] on div "Remove Gaps and Overlaps" at bounding box center [666, 355] width 152 height 16
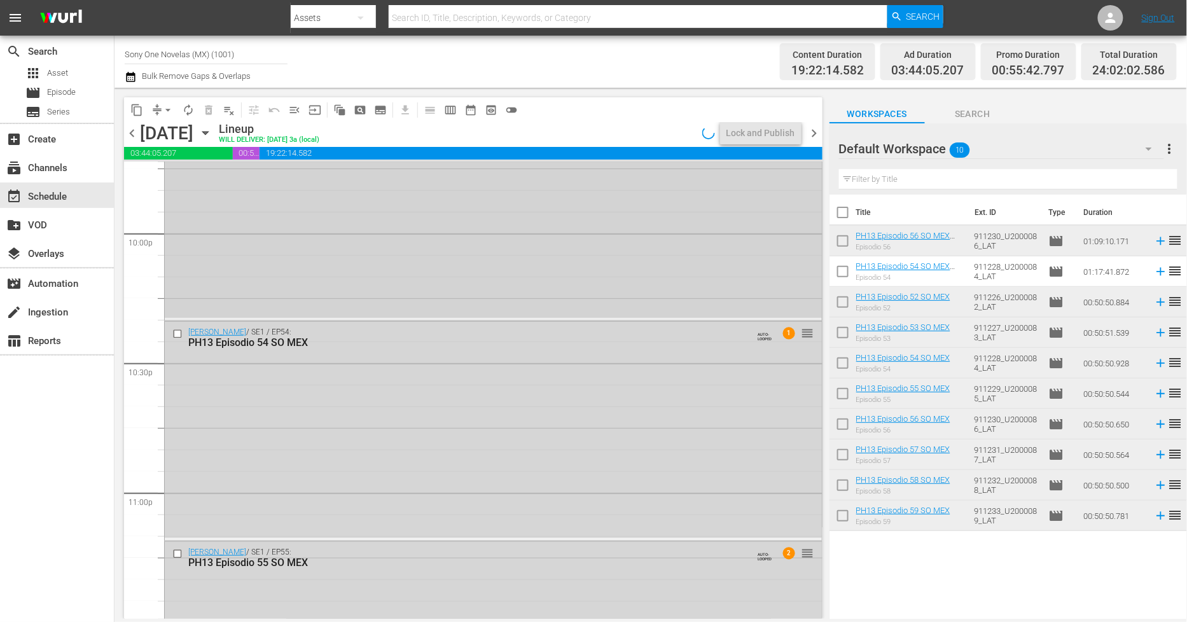
scroll to position [5779, 0]
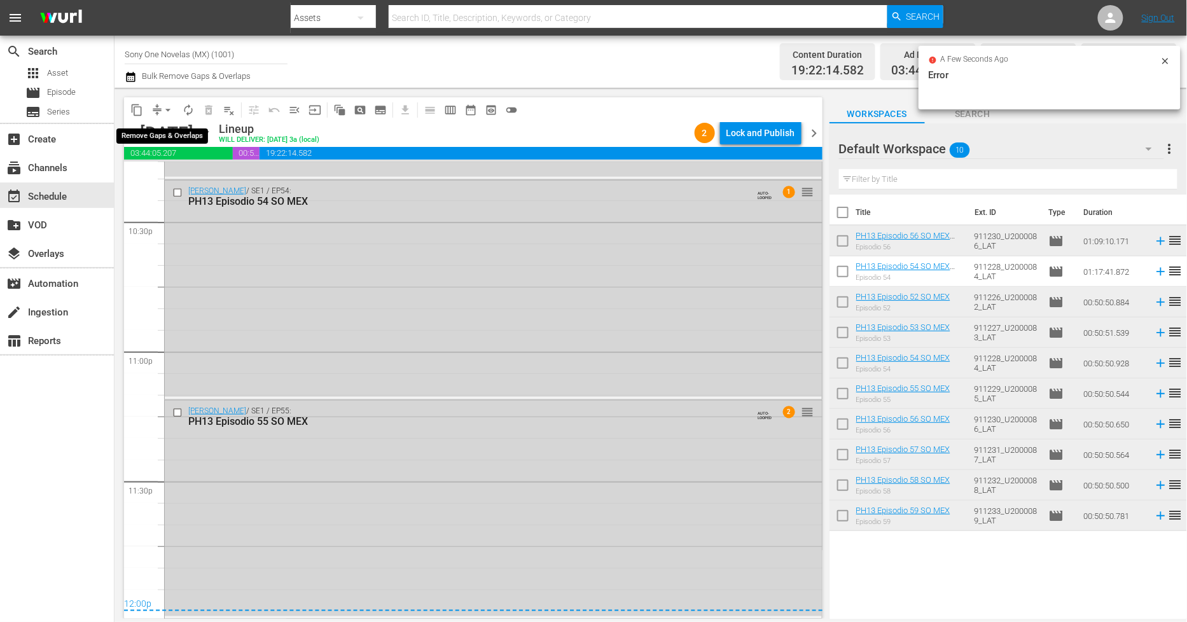
click at [169, 112] on span "arrow_drop_down" at bounding box center [168, 110] width 13 height 13
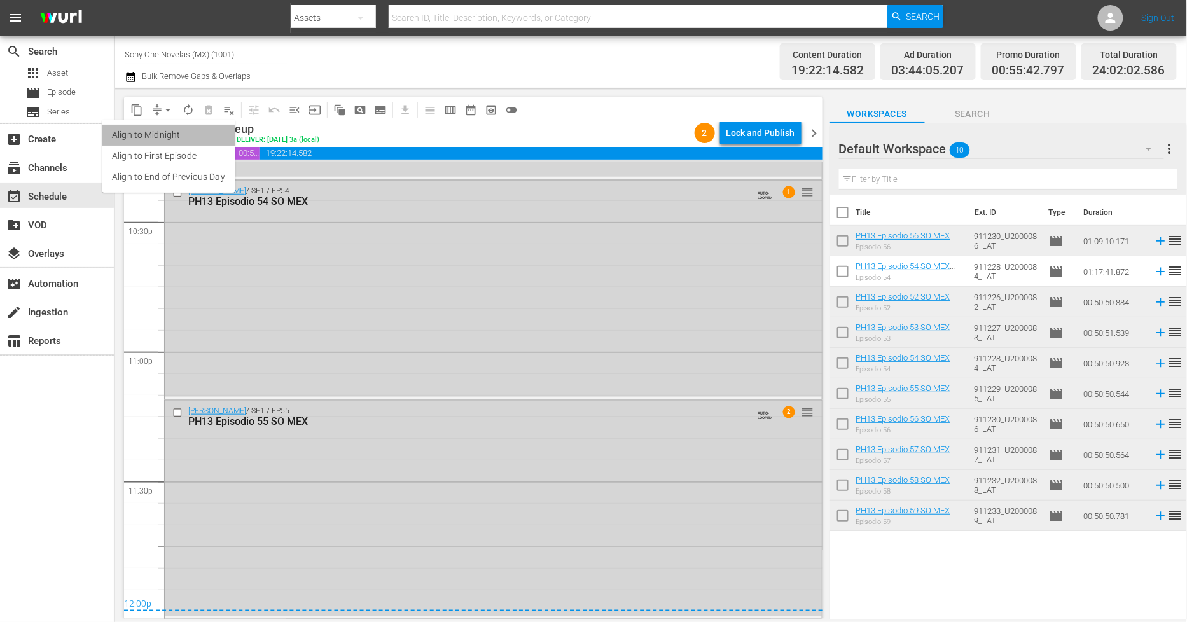
click at [175, 137] on li "Align to Midnight" at bounding box center [169, 135] width 134 height 21
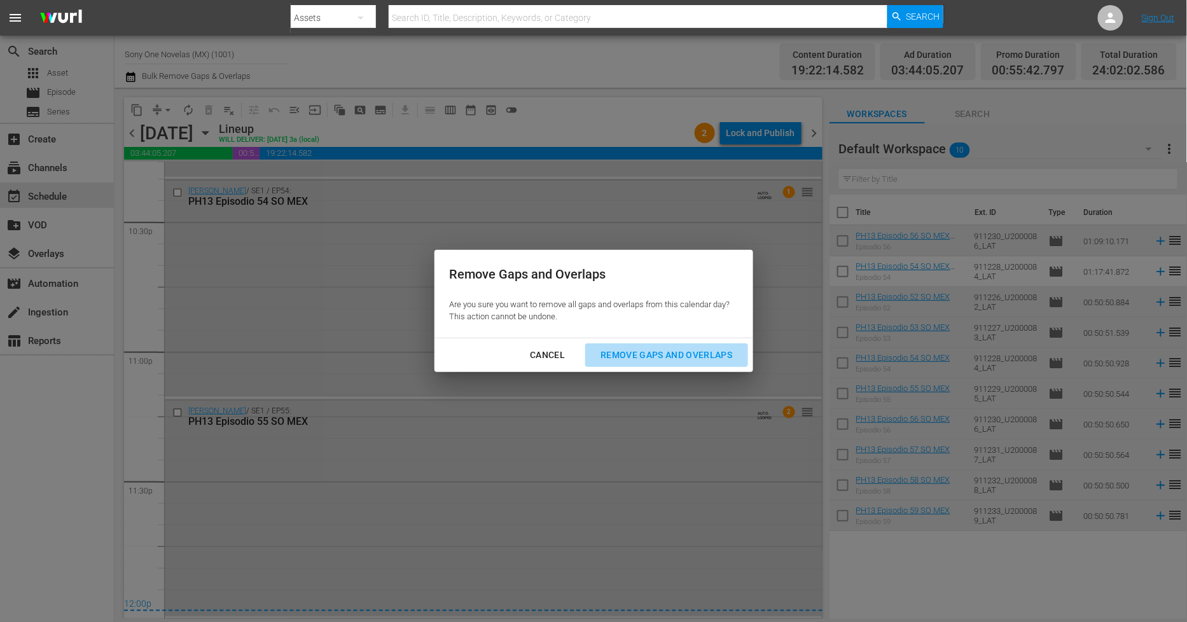
click at [670, 355] on div "Remove Gaps and Overlaps" at bounding box center [666, 355] width 152 height 16
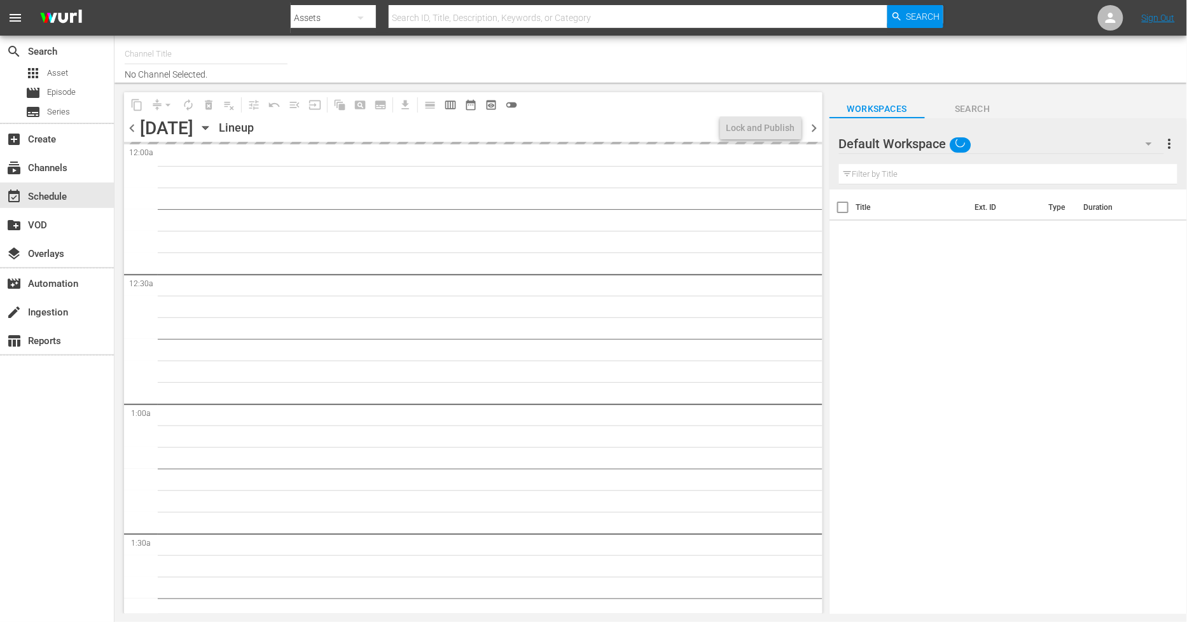
type input "Sony One Novelas (MX) (1001)"
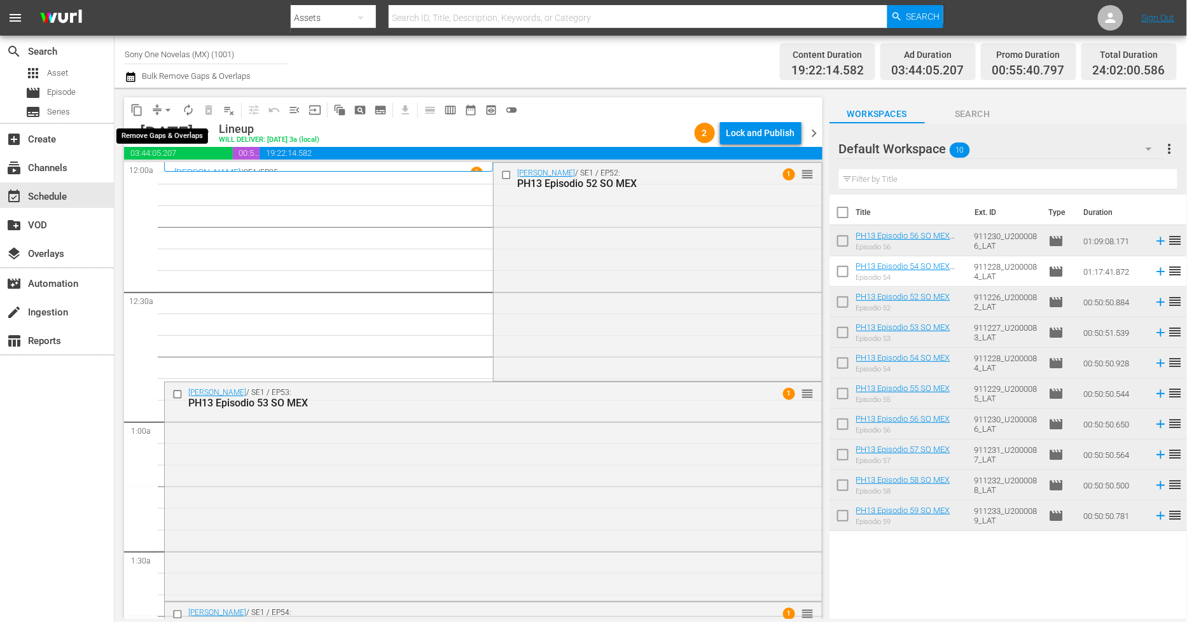
click at [167, 111] on span "arrow_drop_down" at bounding box center [168, 110] width 13 height 13
click at [168, 132] on li "Align to Midnight" at bounding box center [169, 135] width 134 height 21
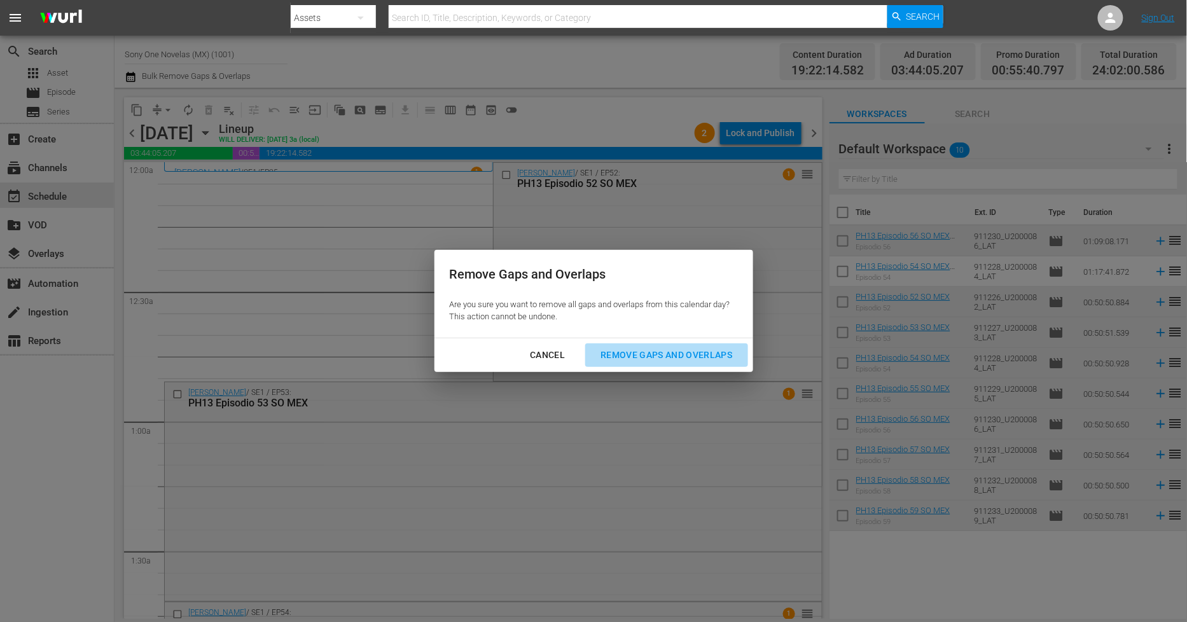
click at [656, 347] on div "Remove Gaps and Overlaps" at bounding box center [666, 355] width 152 height 16
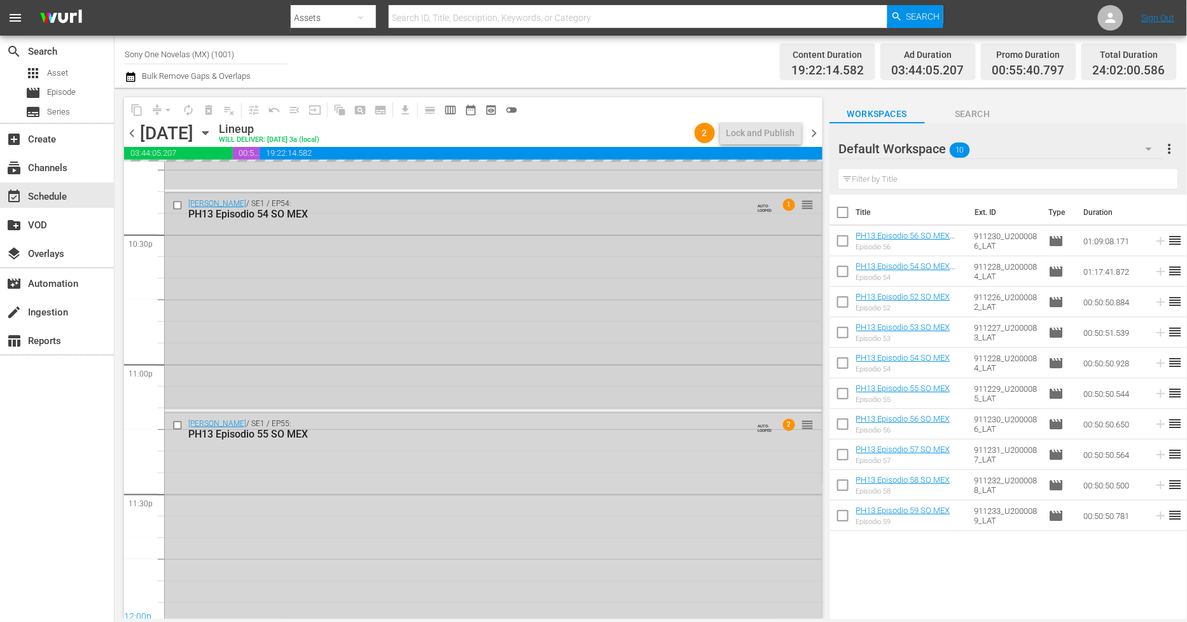
scroll to position [5779, 0]
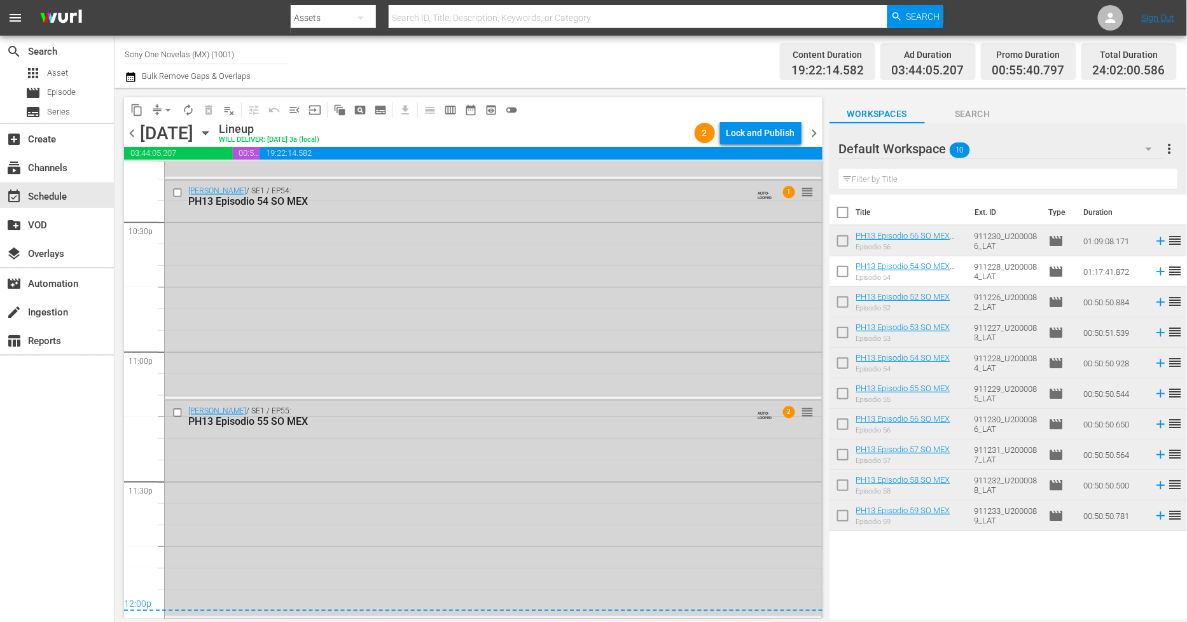
click at [457, 475] on div "[PERSON_NAME] / SE1 / EP55: PH13 Episodio 55 SO MEX AUTO-LOOPED 2 reorder" at bounding box center [493, 509] width 657 height 216
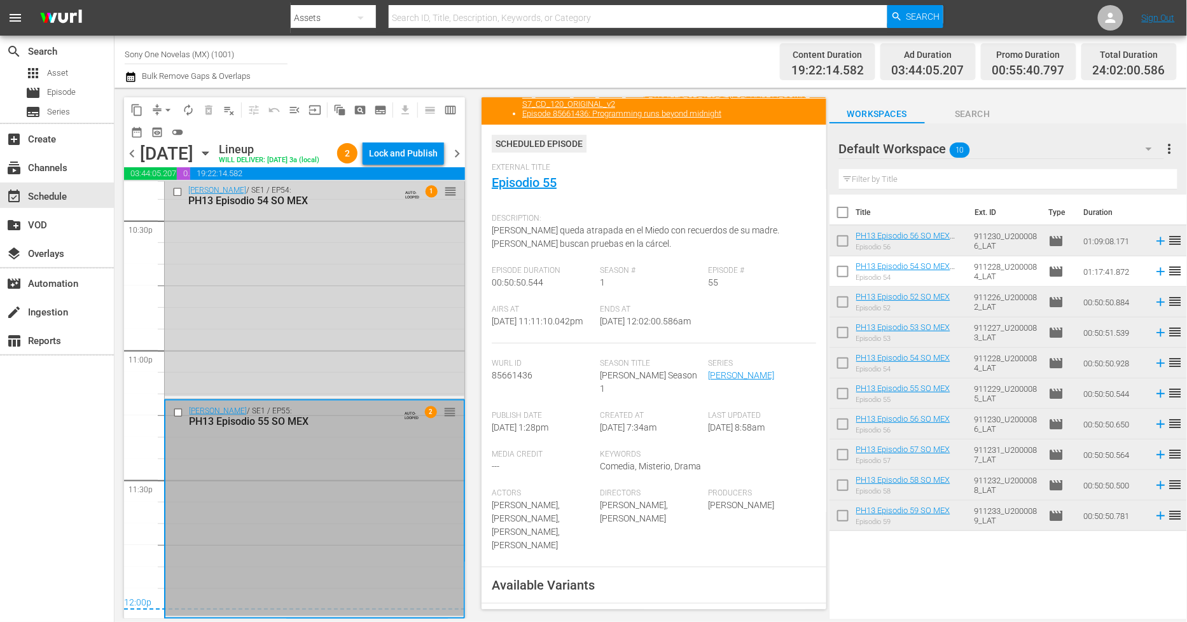
scroll to position [141, 0]
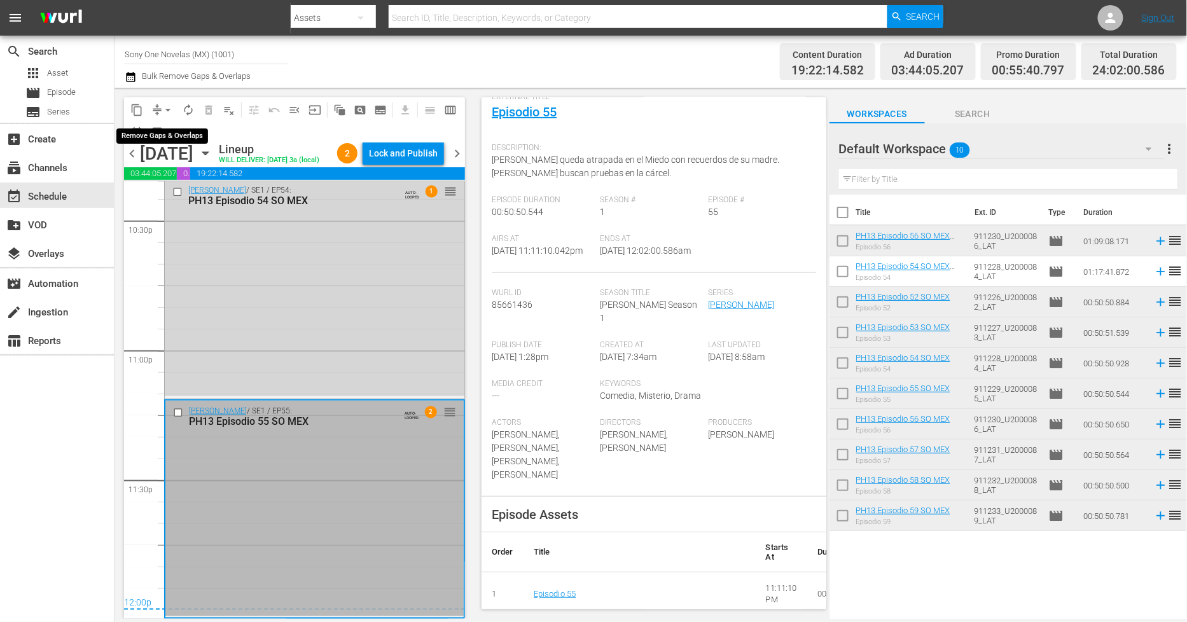
click at [168, 111] on span "arrow_drop_down" at bounding box center [168, 110] width 13 height 13
click at [177, 130] on li "Align to Midnight" at bounding box center [169, 135] width 134 height 21
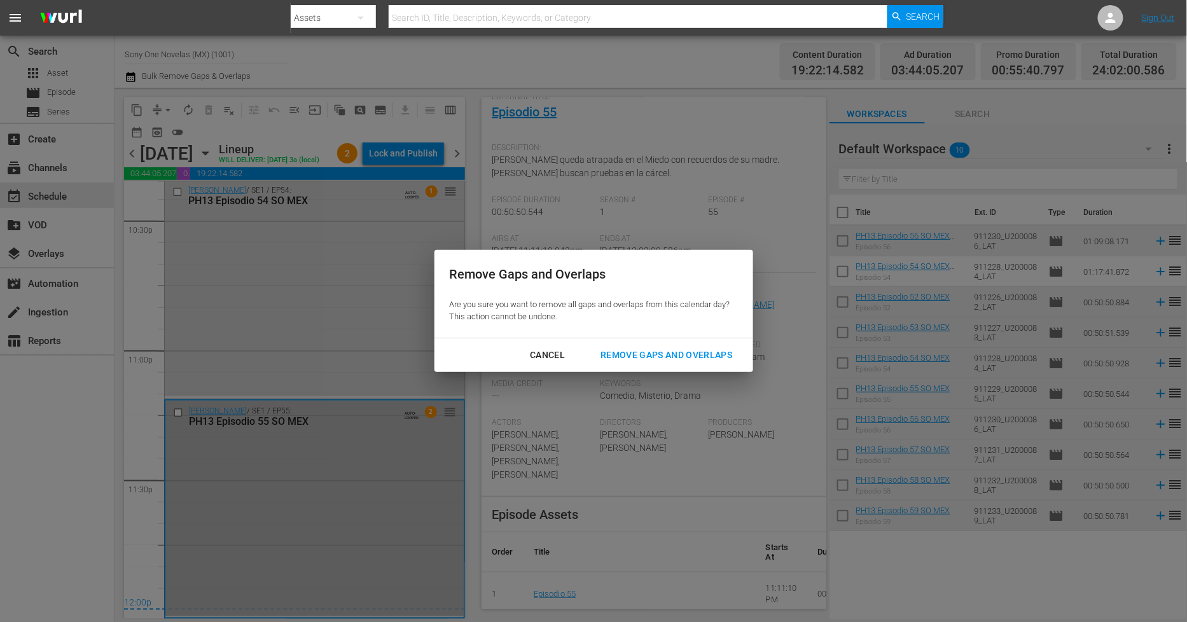
click at [681, 361] on div "Remove Gaps and Overlaps" at bounding box center [666, 355] width 152 height 16
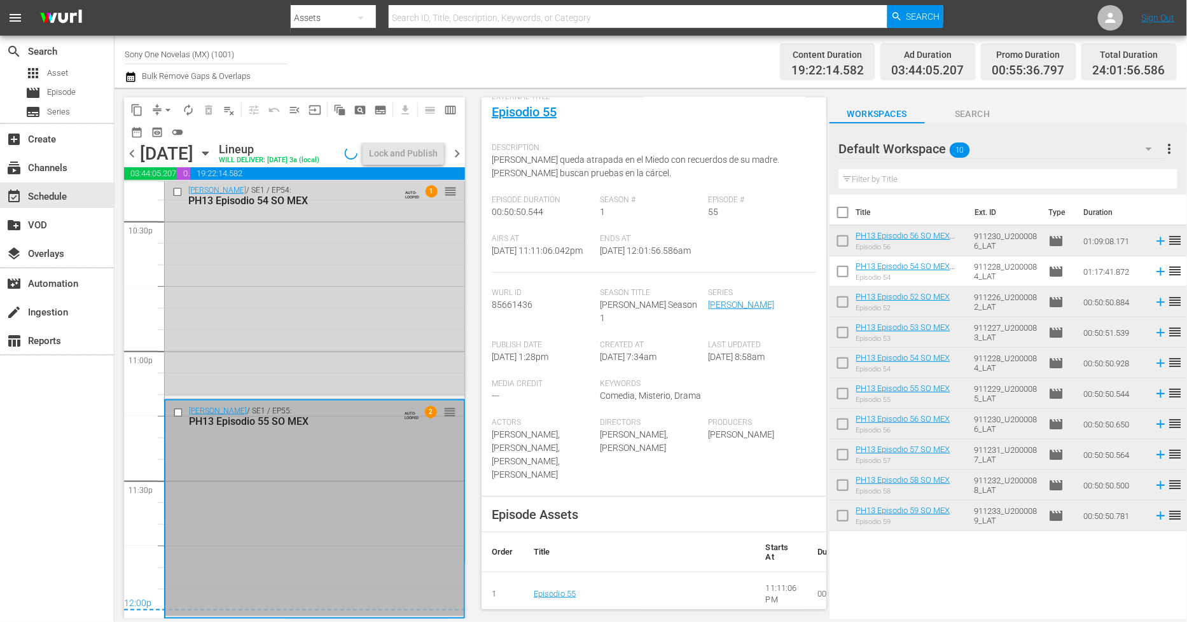
scroll to position [5819, 0]
click at [163, 113] on span "arrow_drop_down" at bounding box center [168, 110] width 13 height 13
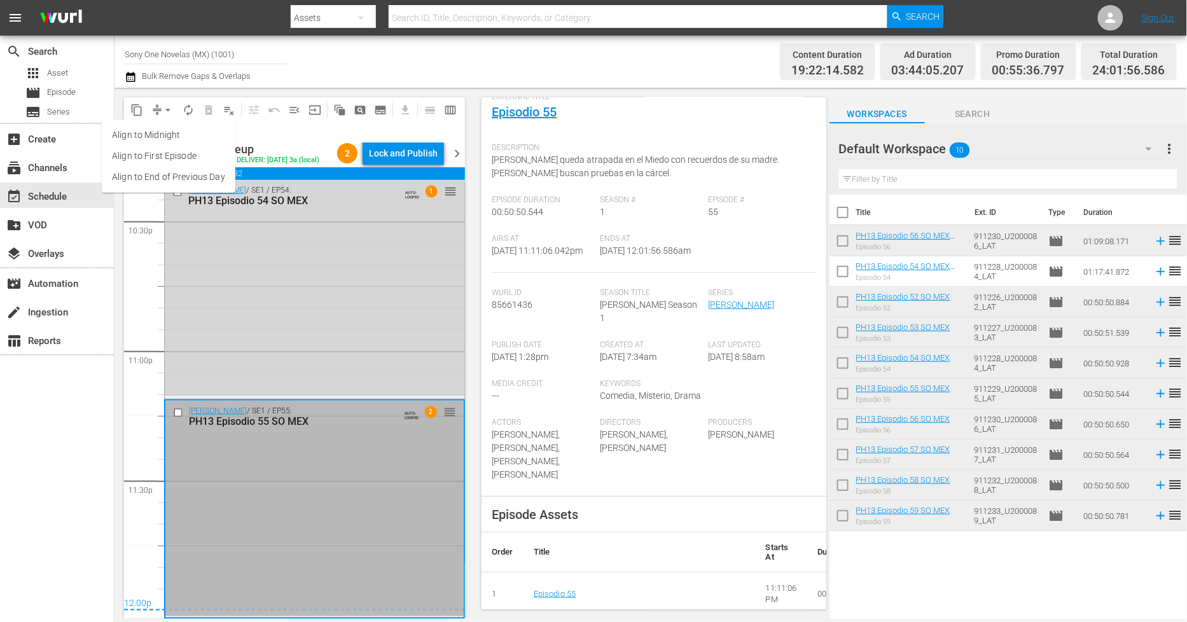
click at [183, 141] on li "Align to Midnight" at bounding box center [169, 135] width 134 height 21
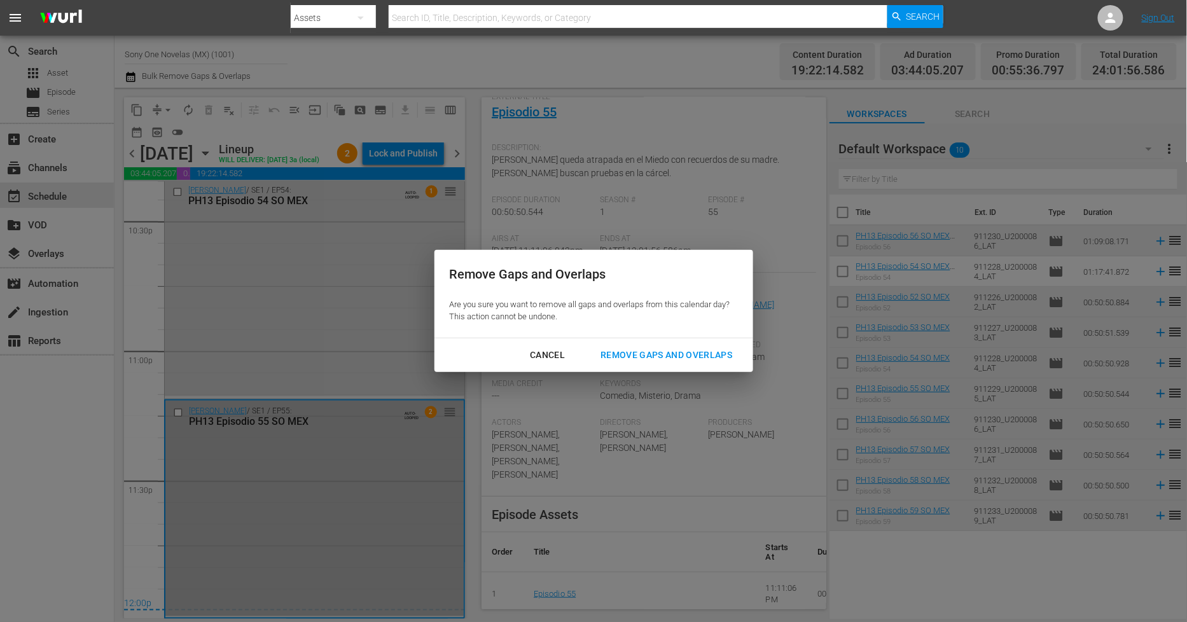
click at [726, 360] on div "Remove Gaps and Overlaps" at bounding box center [666, 355] width 152 height 16
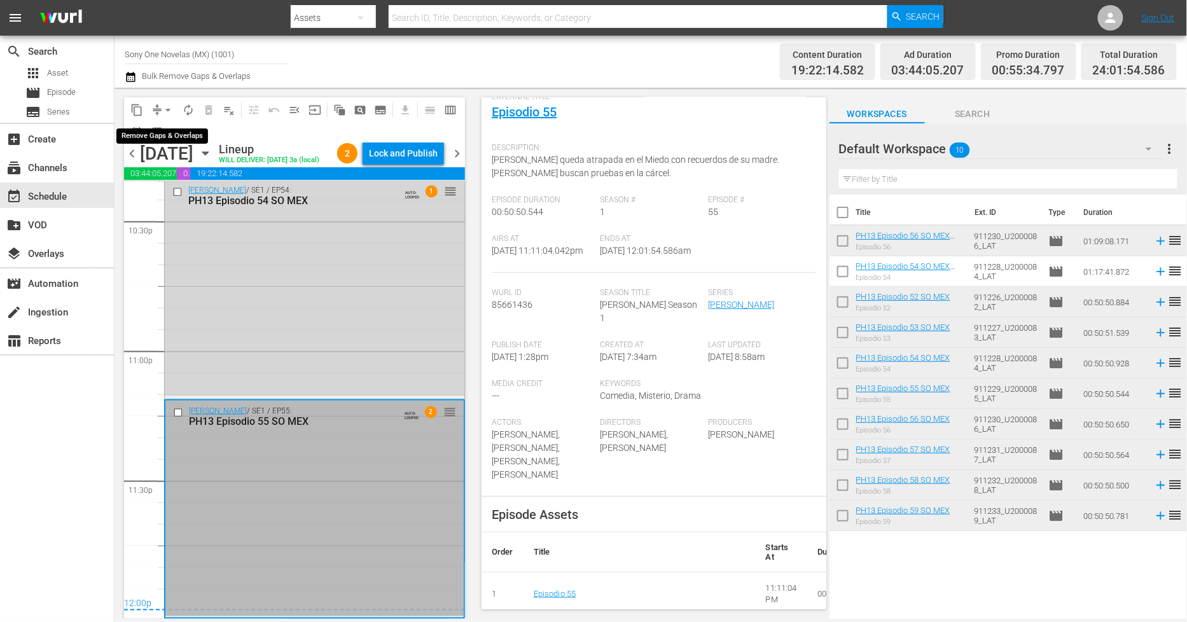
click at [163, 104] on span "arrow_drop_down" at bounding box center [168, 110] width 13 height 13
click at [206, 135] on li "Align to Midnight" at bounding box center [169, 135] width 134 height 21
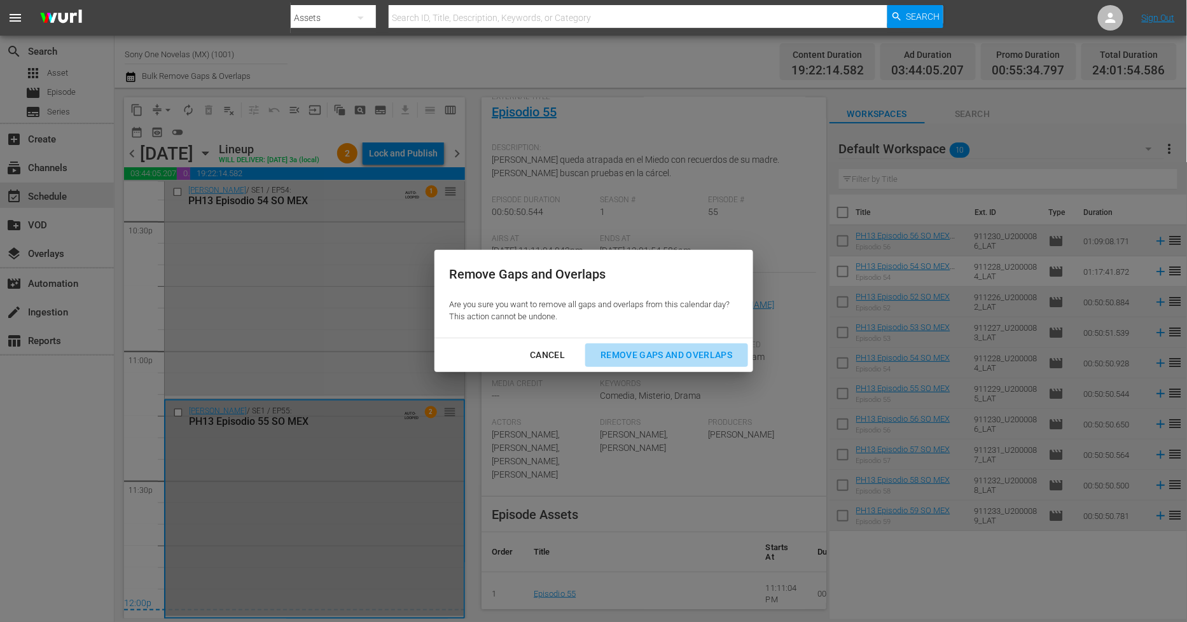
click at [683, 361] on div "Remove Gaps and Overlaps" at bounding box center [666, 355] width 152 height 16
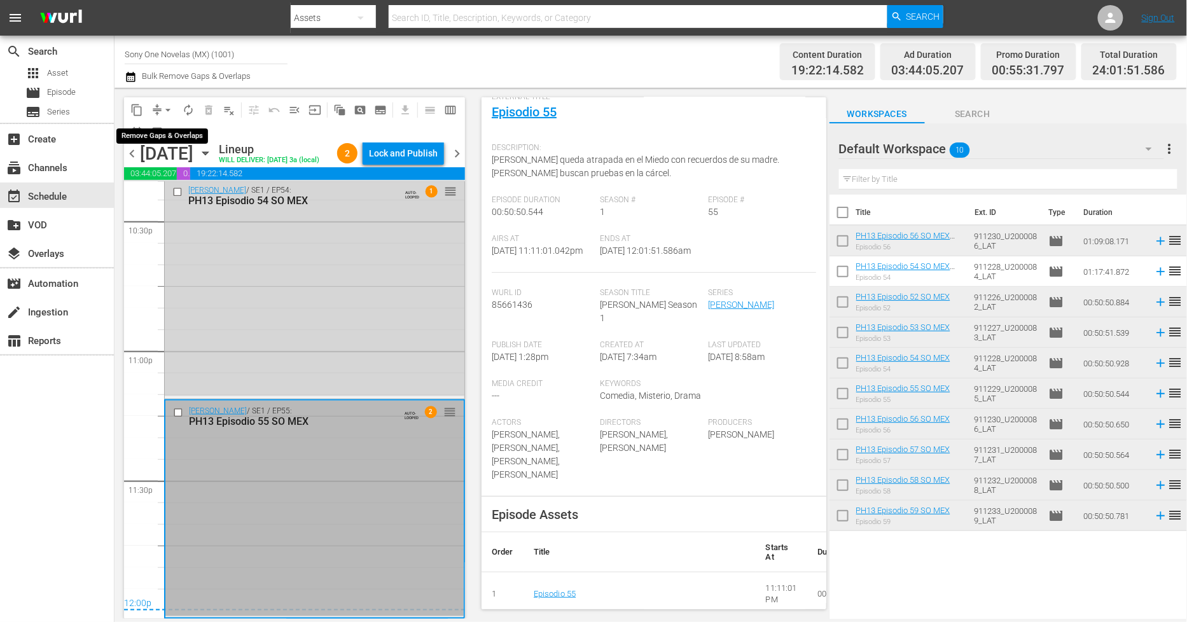
click at [163, 109] on span "arrow_drop_down" at bounding box center [168, 110] width 13 height 13
click at [194, 134] on li "Align to Midnight" at bounding box center [169, 135] width 134 height 21
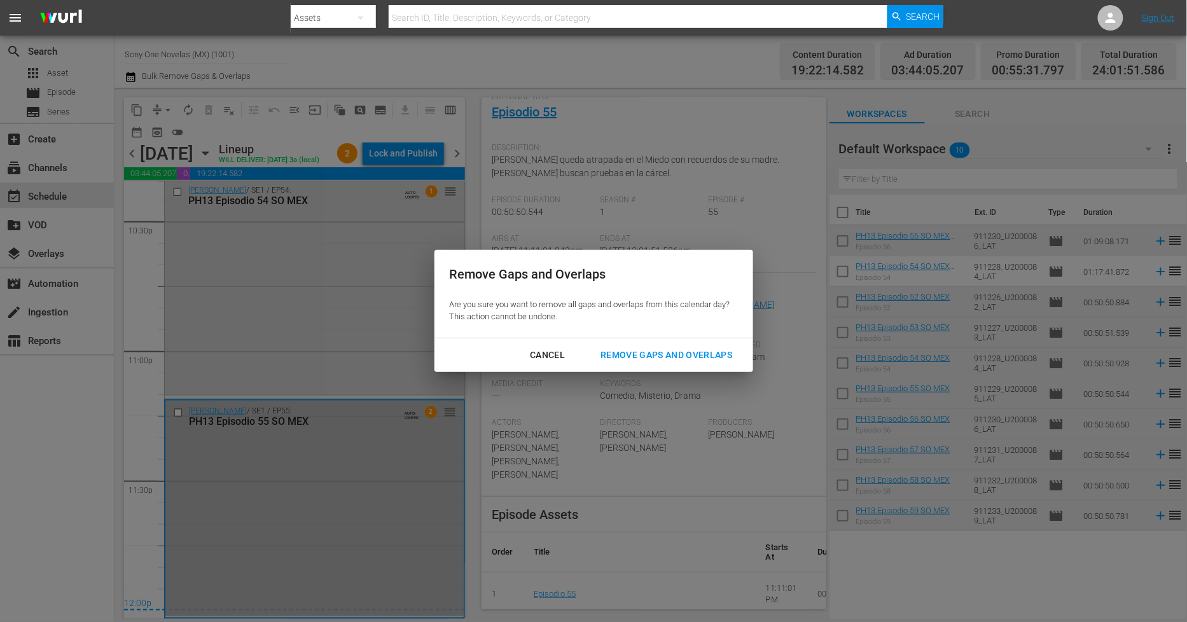
click at [715, 352] on div "Remove Gaps and Overlaps" at bounding box center [666, 355] width 152 height 16
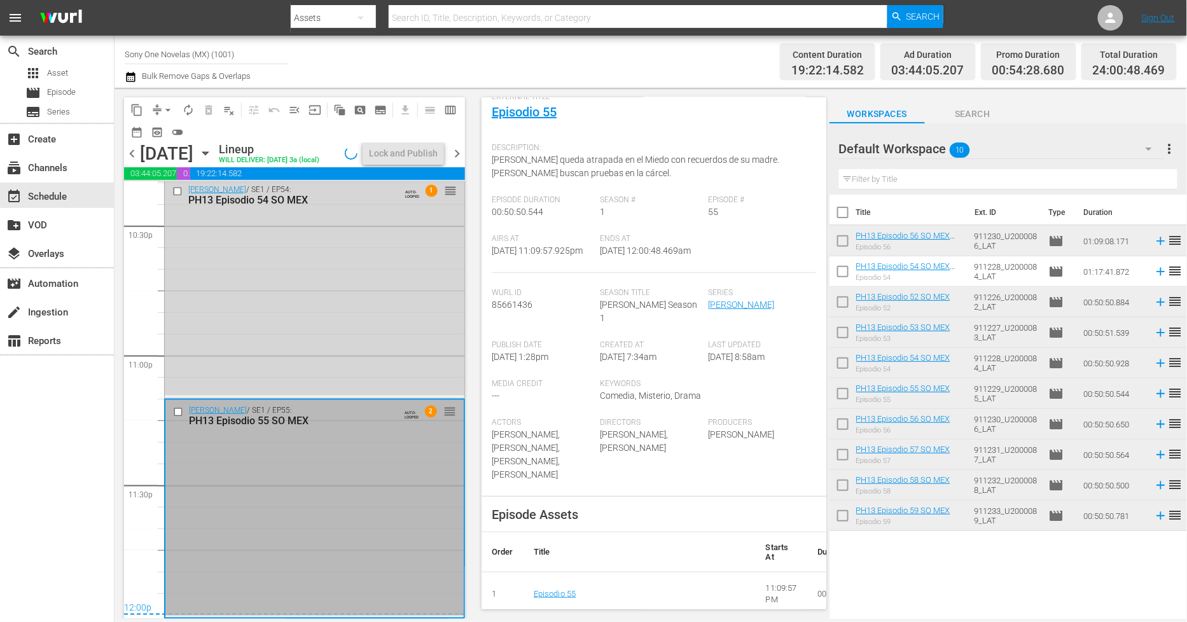
scroll to position [5815, 0]
click at [167, 109] on span "arrow_drop_down" at bounding box center [168, 110] width 13 height 13
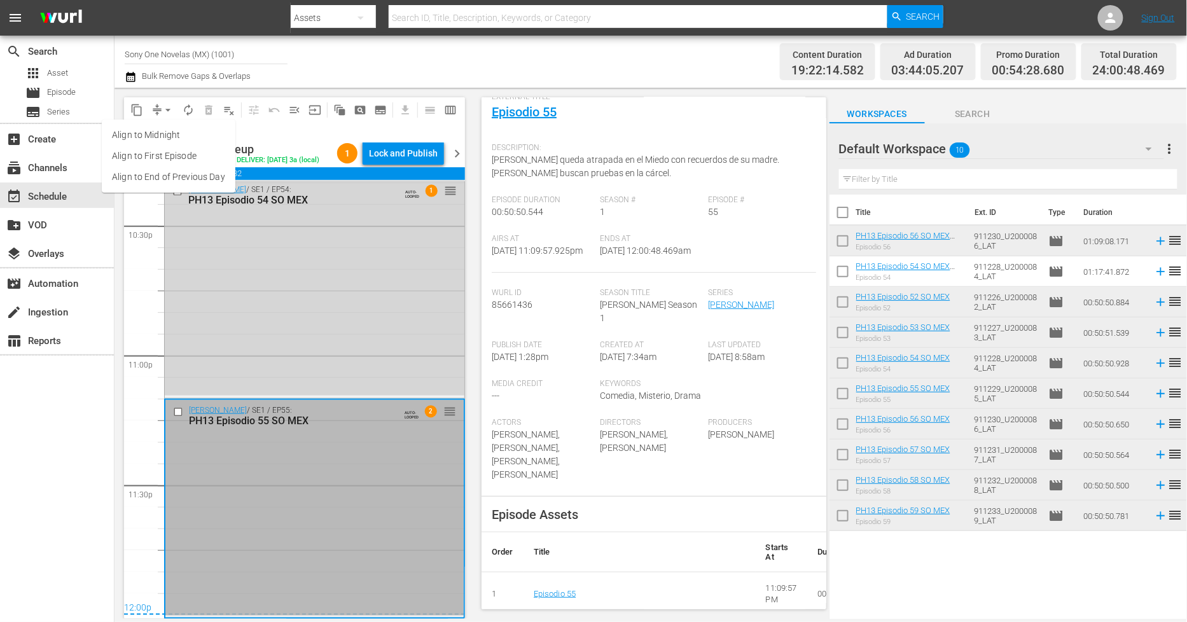
click at [167, 130] on li "Align to Midnight" at bounding box center [169, 135] width 134 height 21
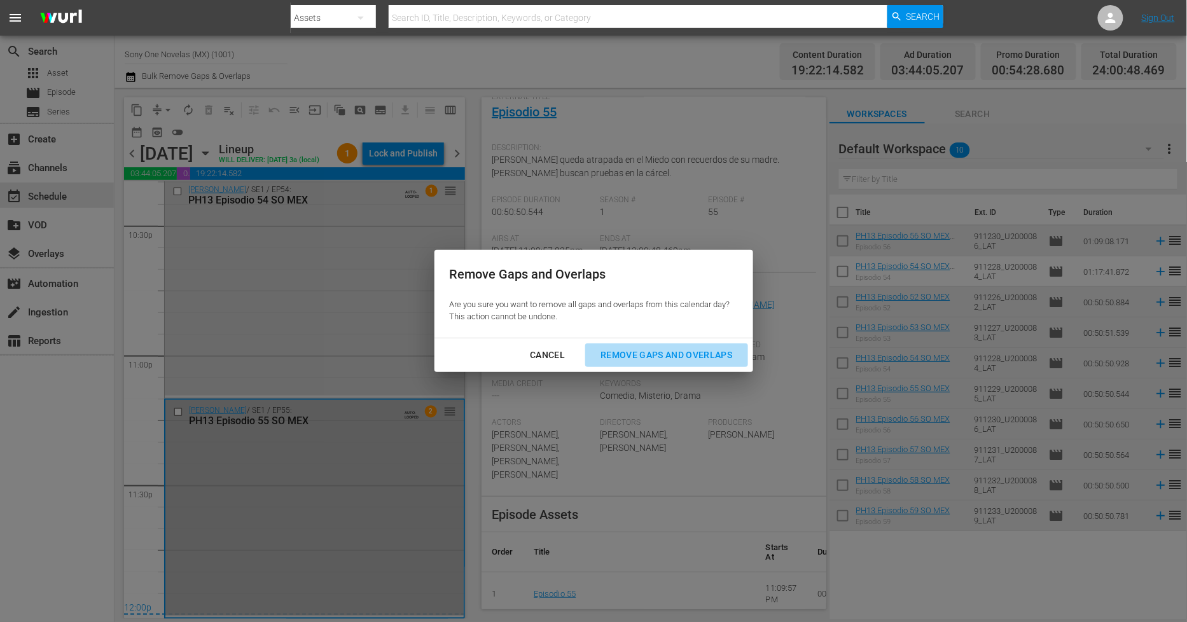
click at [679, 350] on div "Remove Gaps and Overlaps" at bounding box center [666, 355] width 152 height 16
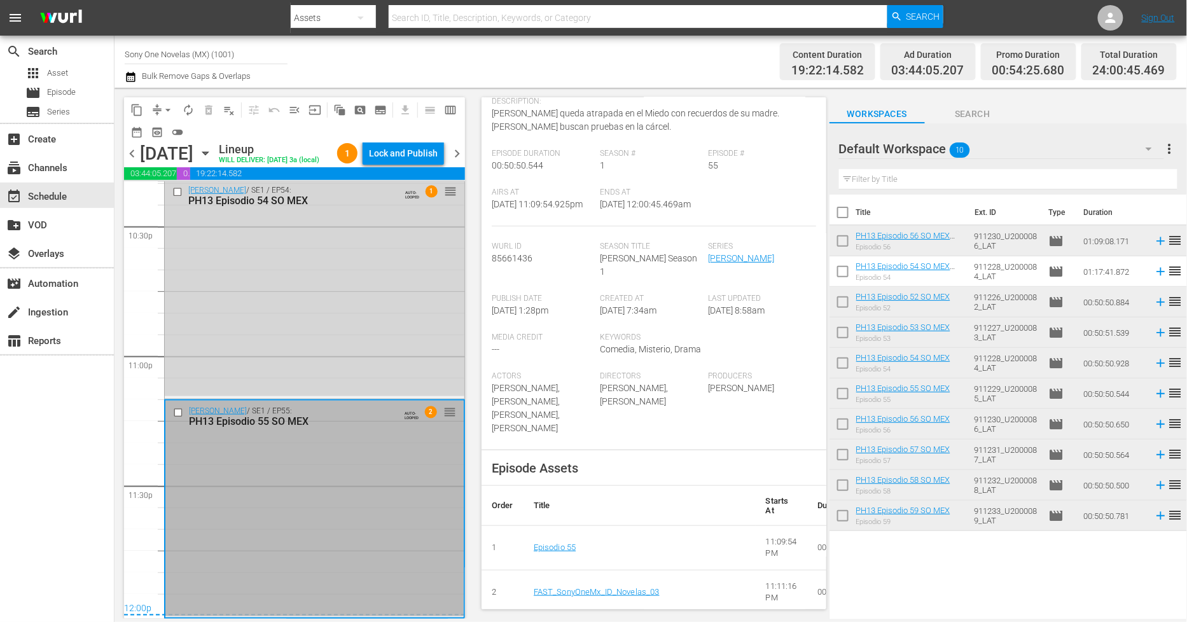
scroll to position [212, 0]
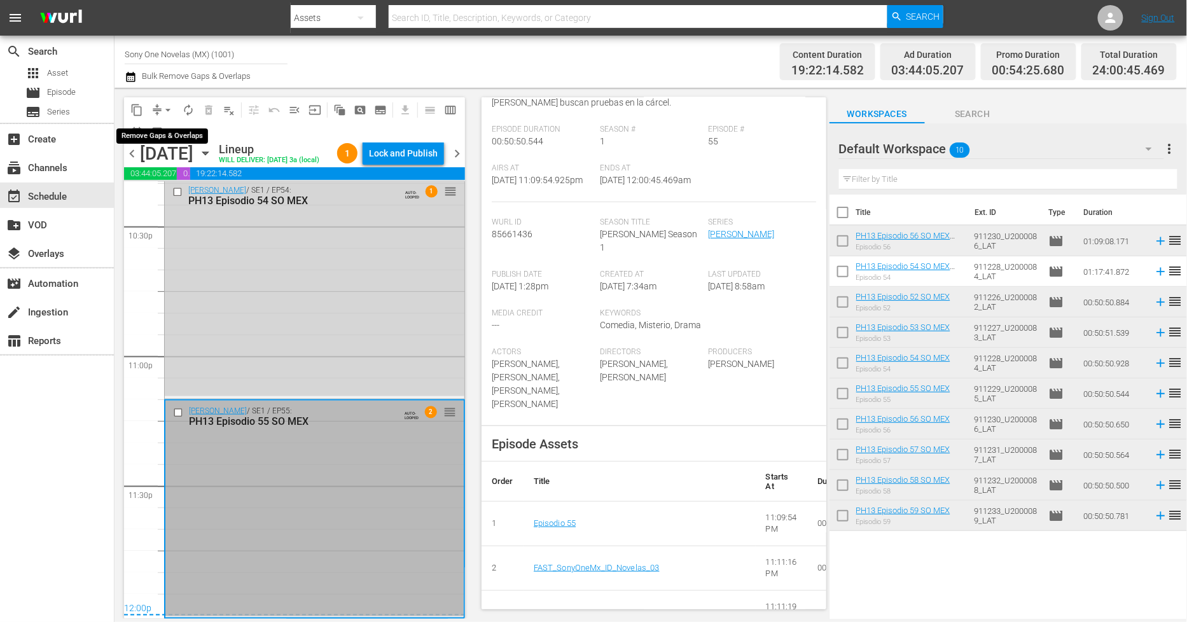
click at [163, 112] on span "arrow_drop_down" at bounding box center [168, 110] width 13 height 13
click at [166, 135] on li "Align to Midnight" at bounding box center [169, 135] width 134 height 21
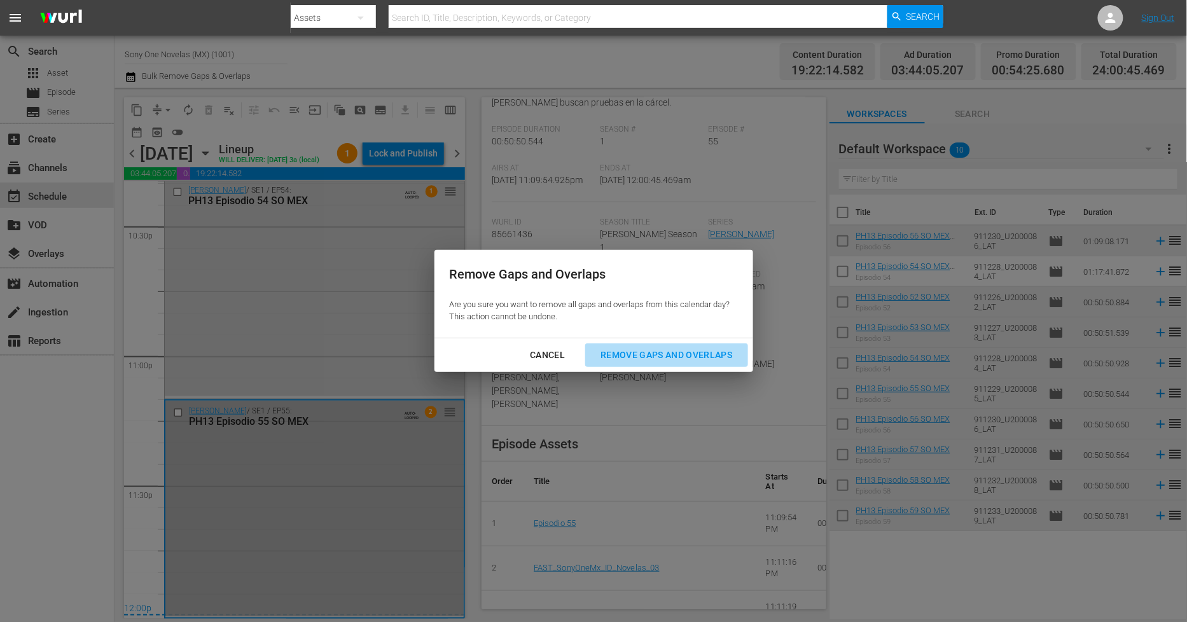
click at [658, 361] on div "Remove Gaps and Overlaps" at bounding box center [666, 355] width 152 height 16
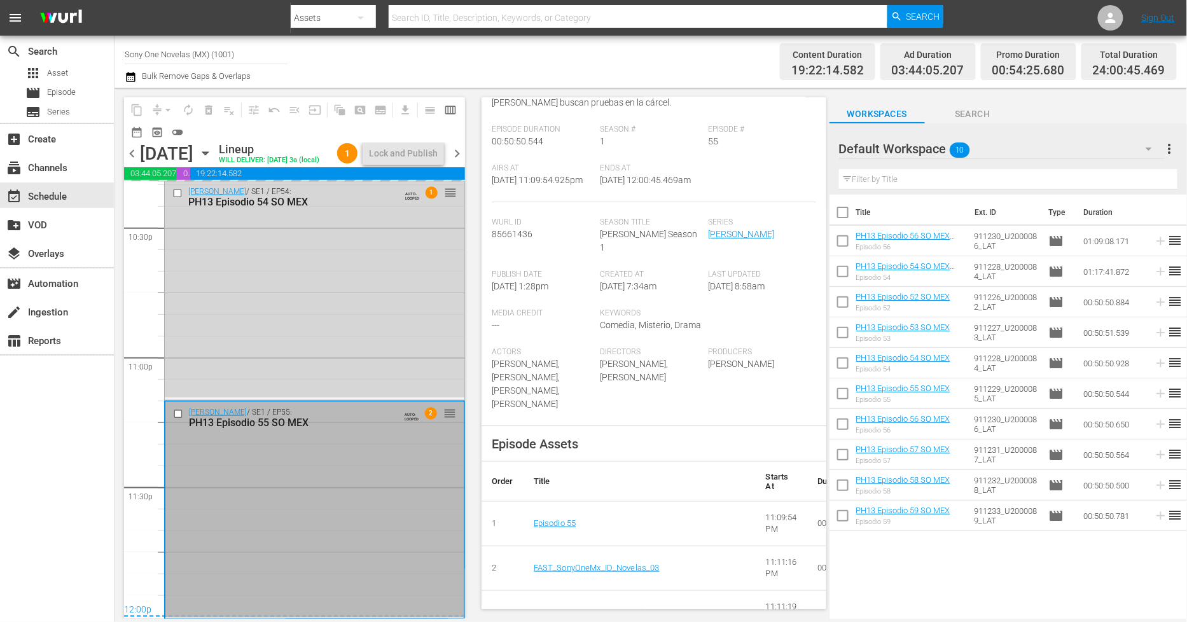
scroll to position [5814, 0]
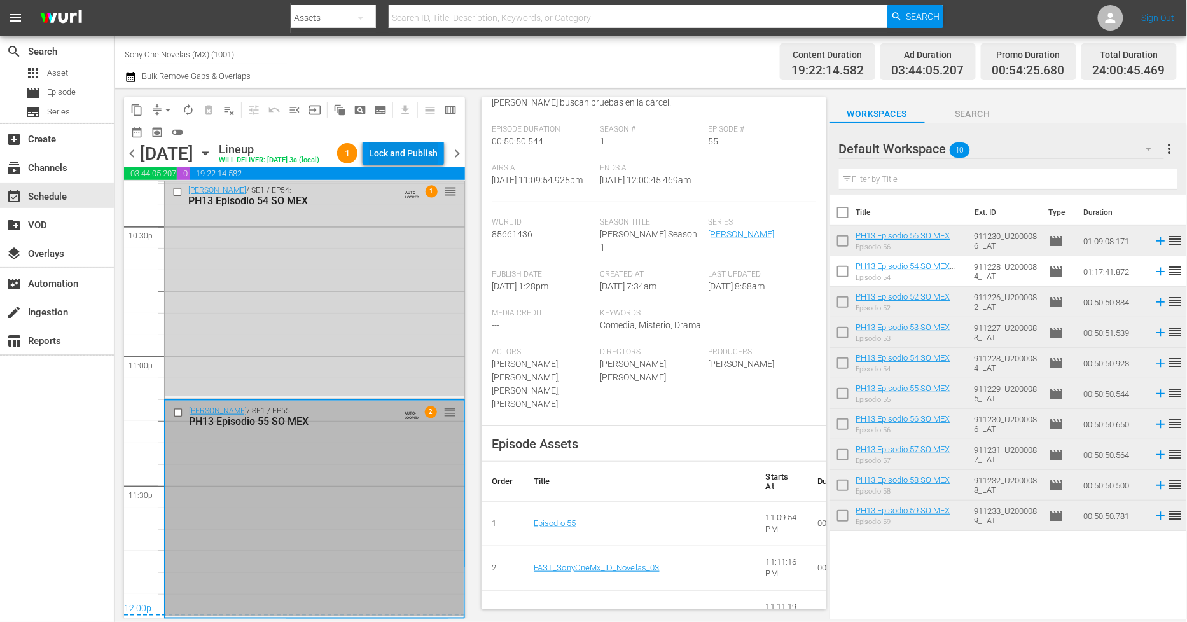
click at [428, 159] on div "Lock and Publish" at bounding box center [403, 153] width 69 height 23
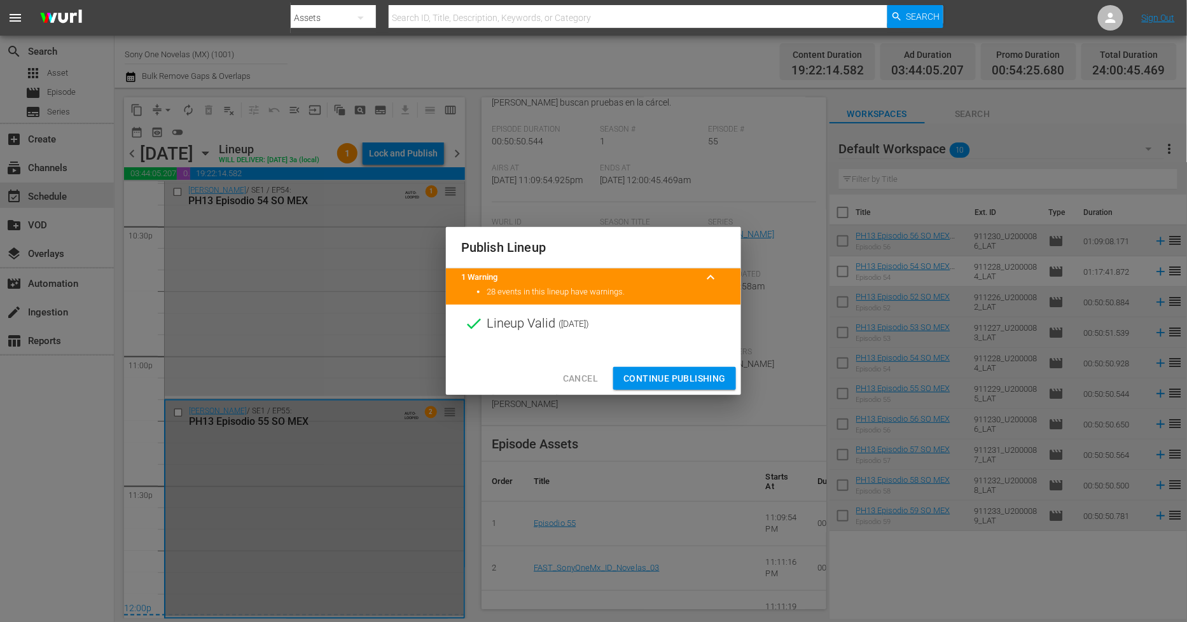
click at [688, 368] on button "Continue Publishing" at bounding box center [674, 379] width 123 height 24
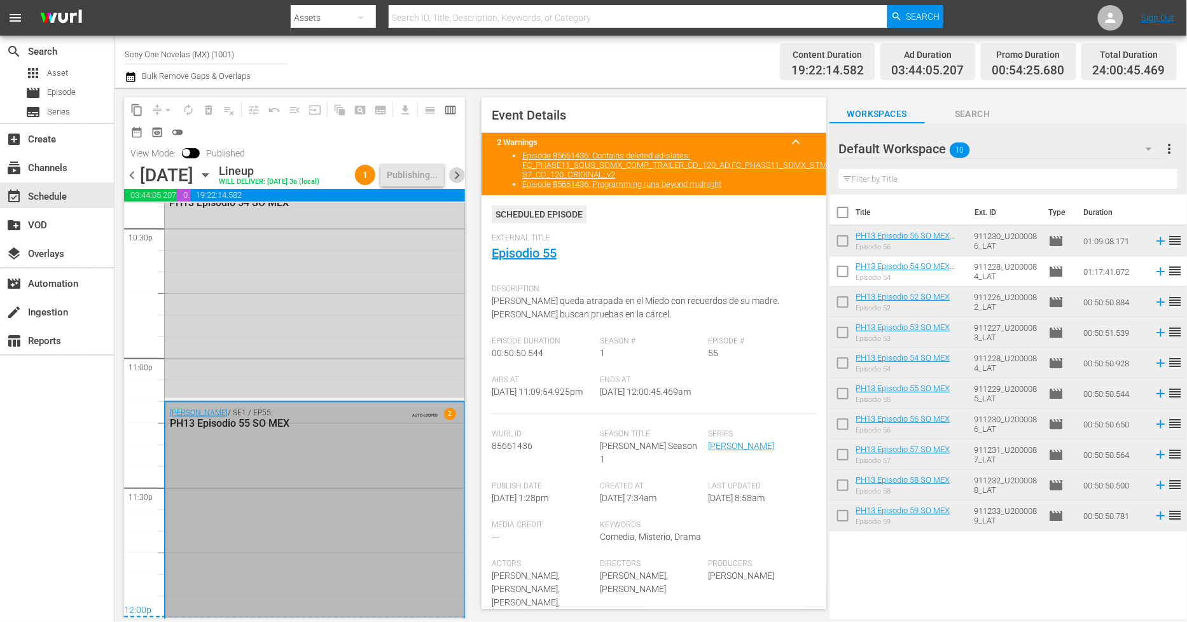
click at [460, 183] on span "chevron_right" at bounding box center [457, 175] width 16 height 16
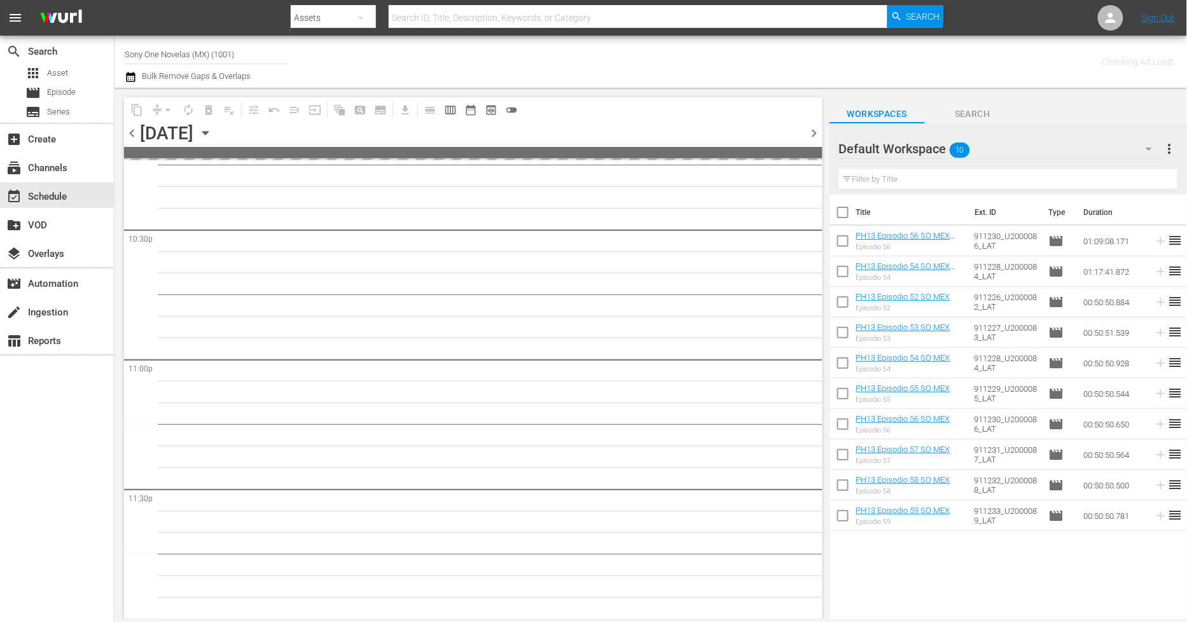
scroll to position [5770, 0]
click at [846, 215] on input "checkbox" at bounding box center [842, 215] width 27 height 27
checkbox input "true"
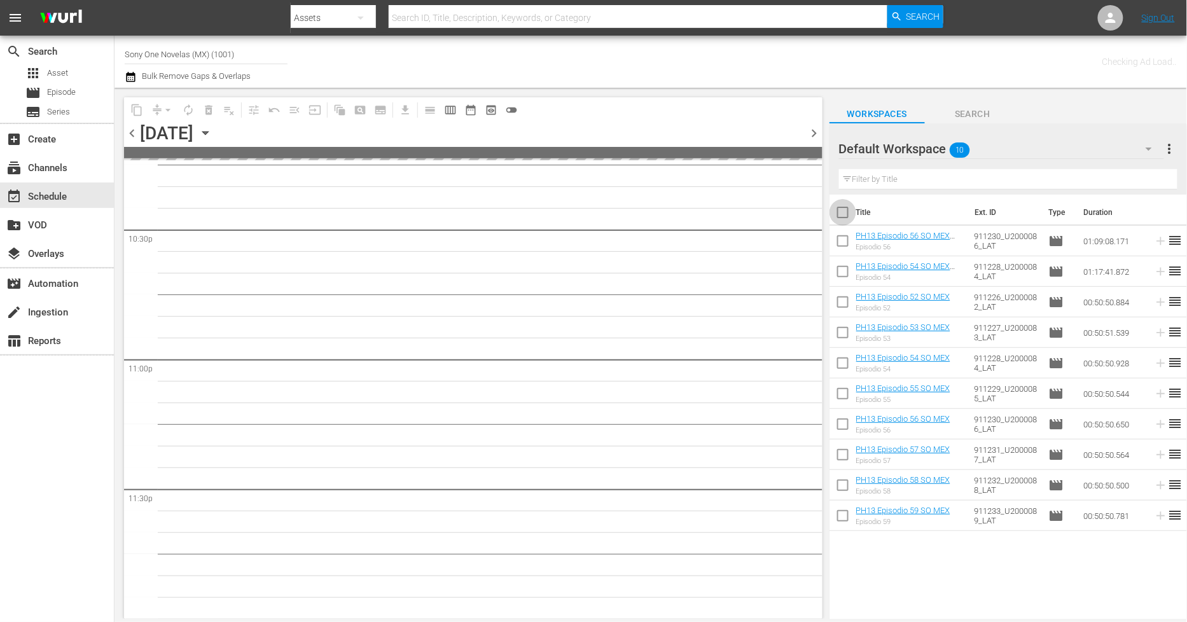
checkbox input "true"
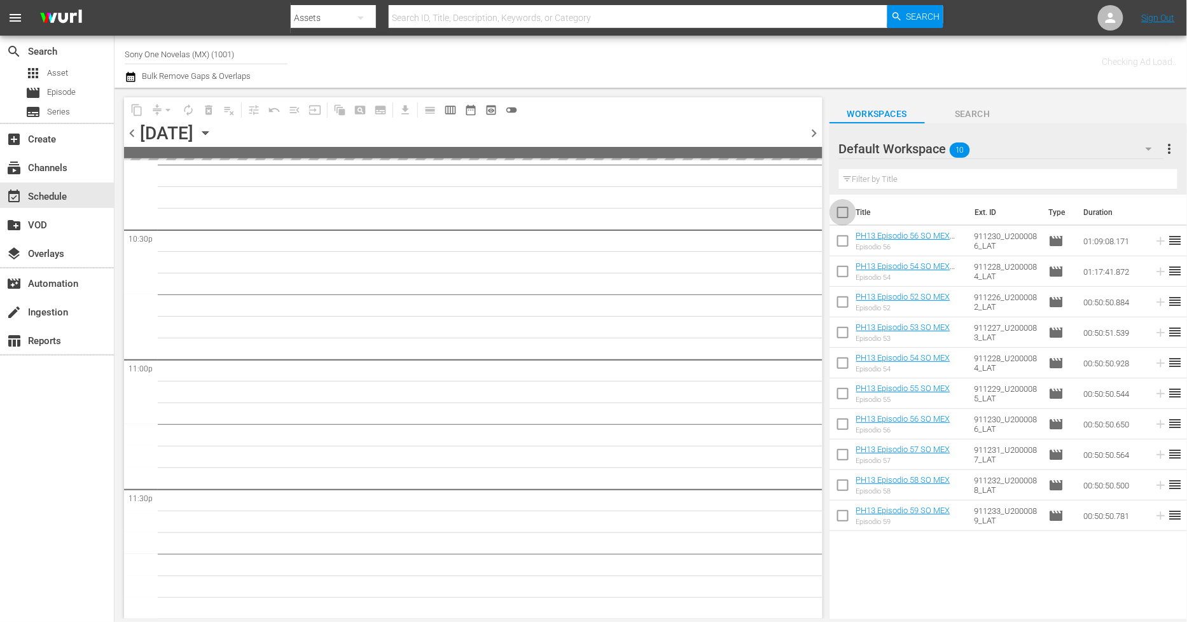
checkbox input "true"
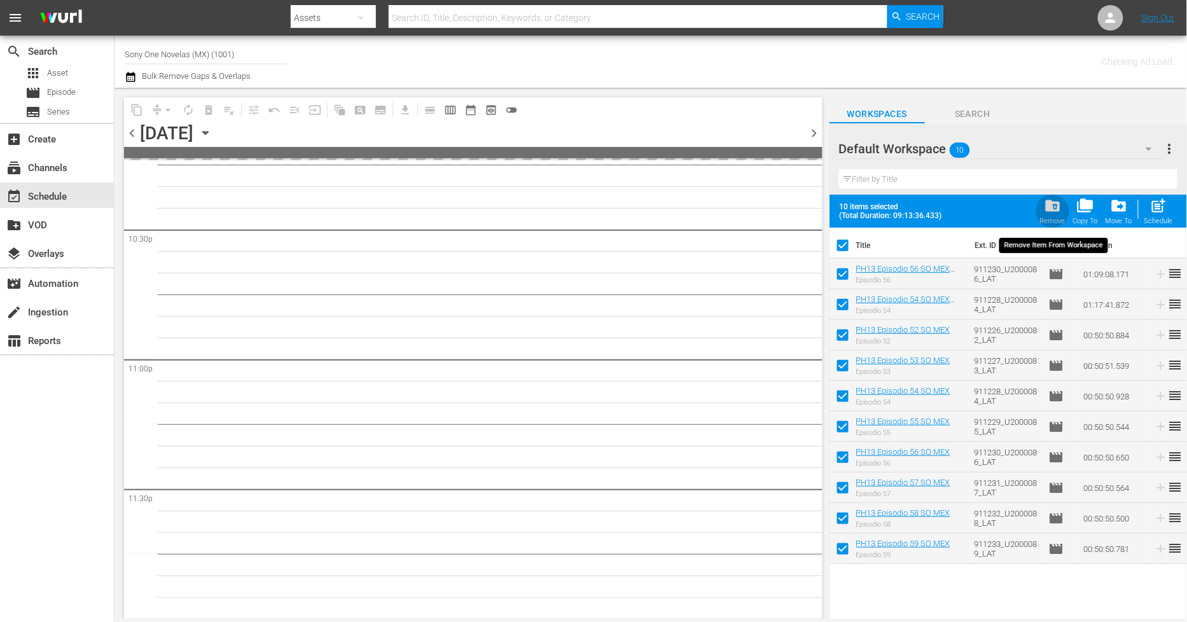
click at [1051, 208] on span "folder_delete" at bounding box center [1052, 205] width 17 height 17
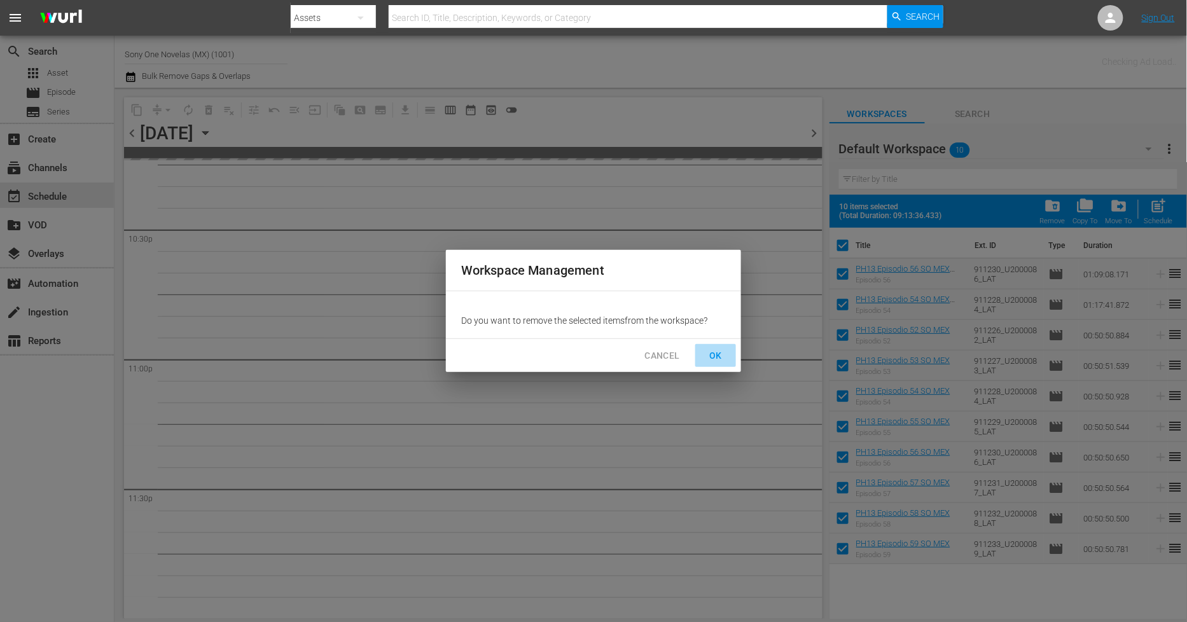
click at [713, 352] on span "OK" at bounding box center [715, 356] width 20 height 16
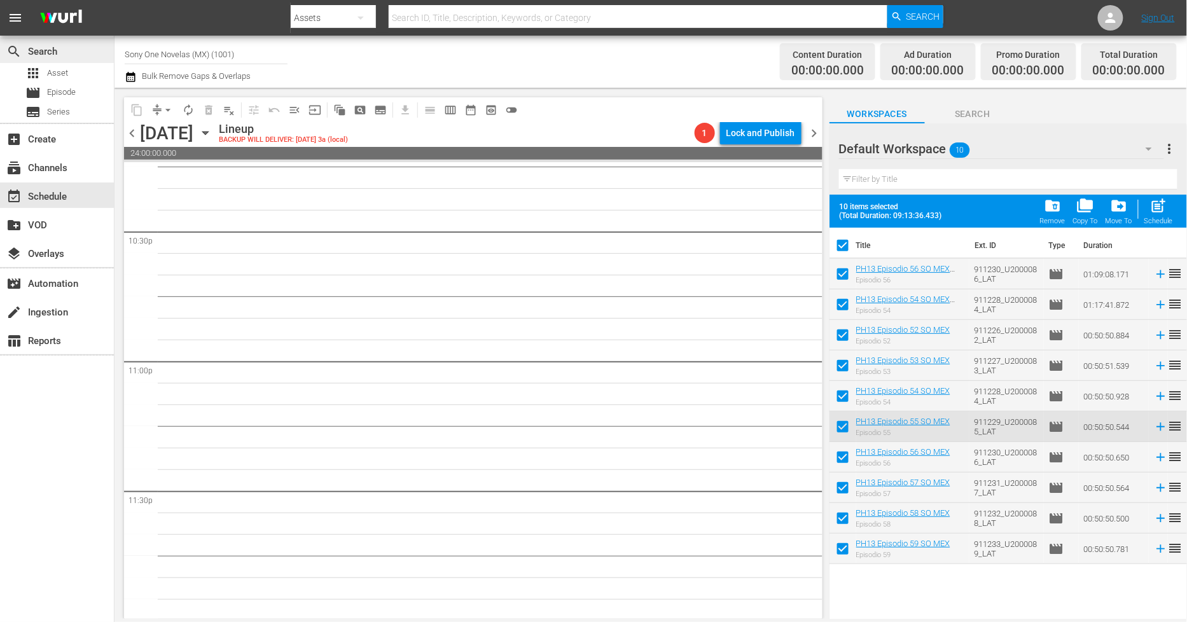
scroll to position [5748, 0]
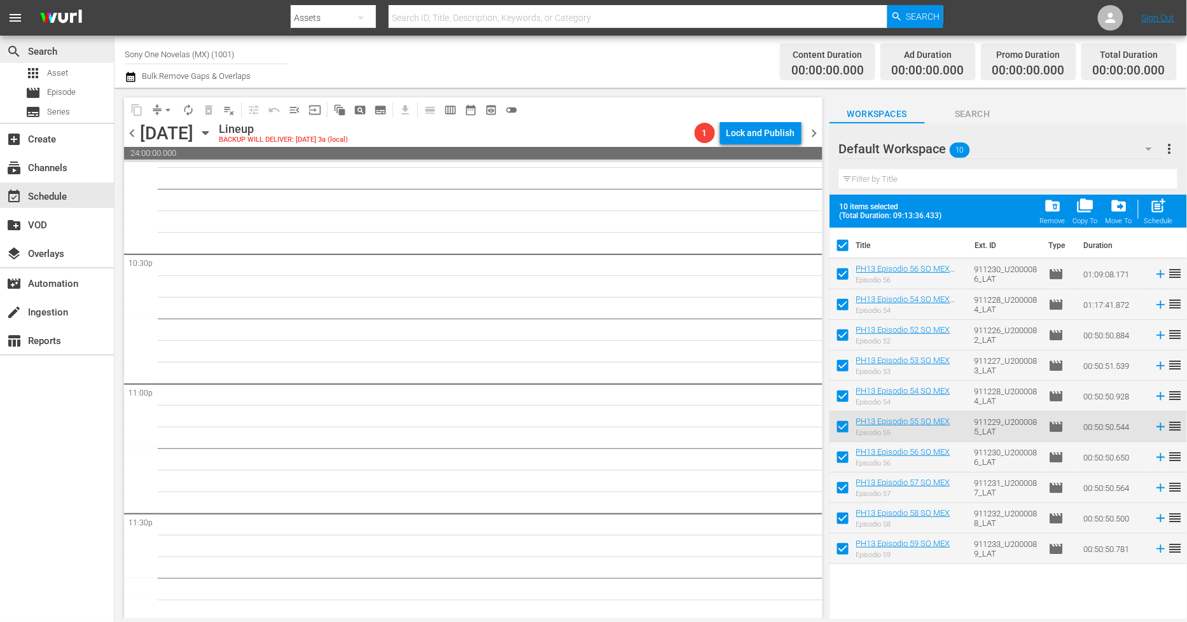
checkbox input "false"
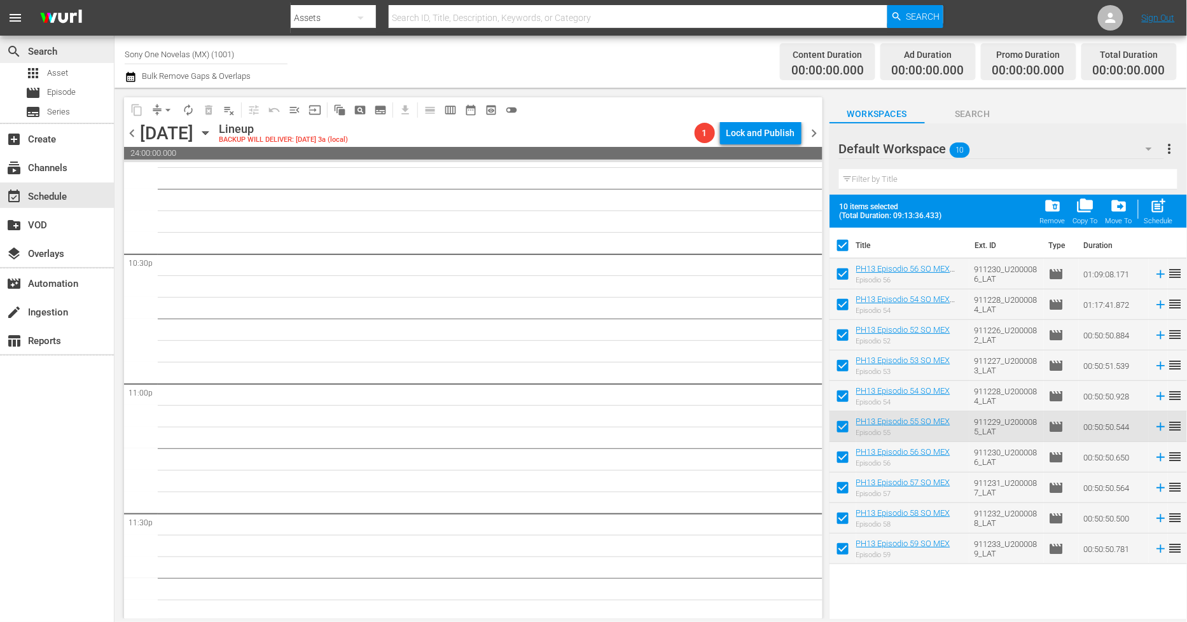
checkbox input "false"
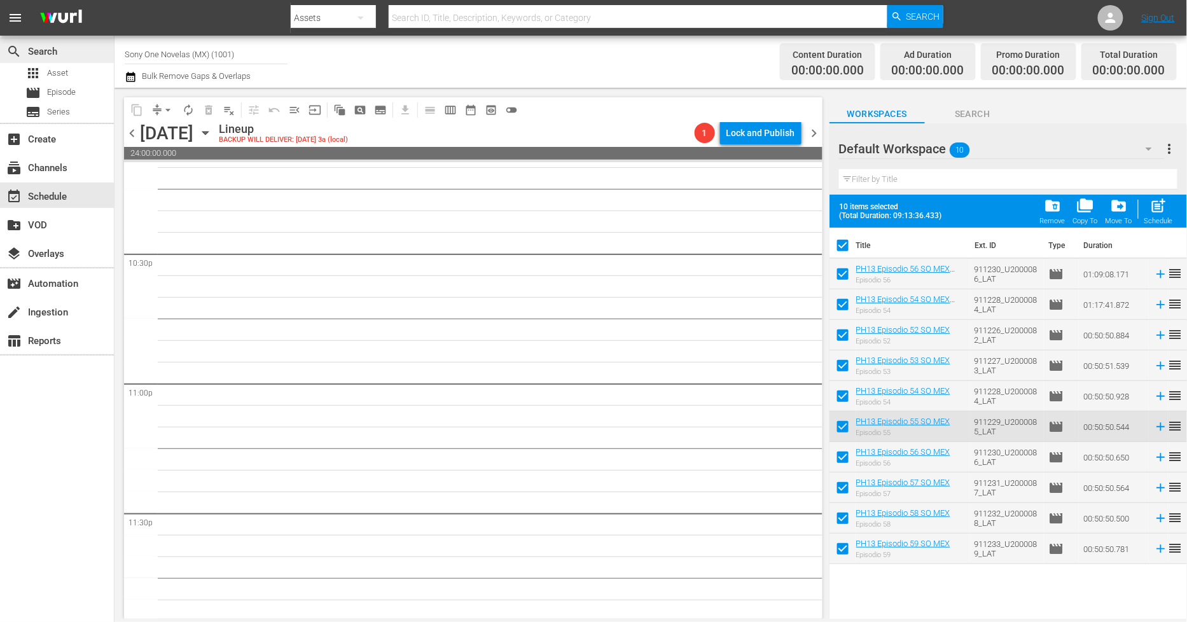
checkbox input "false"
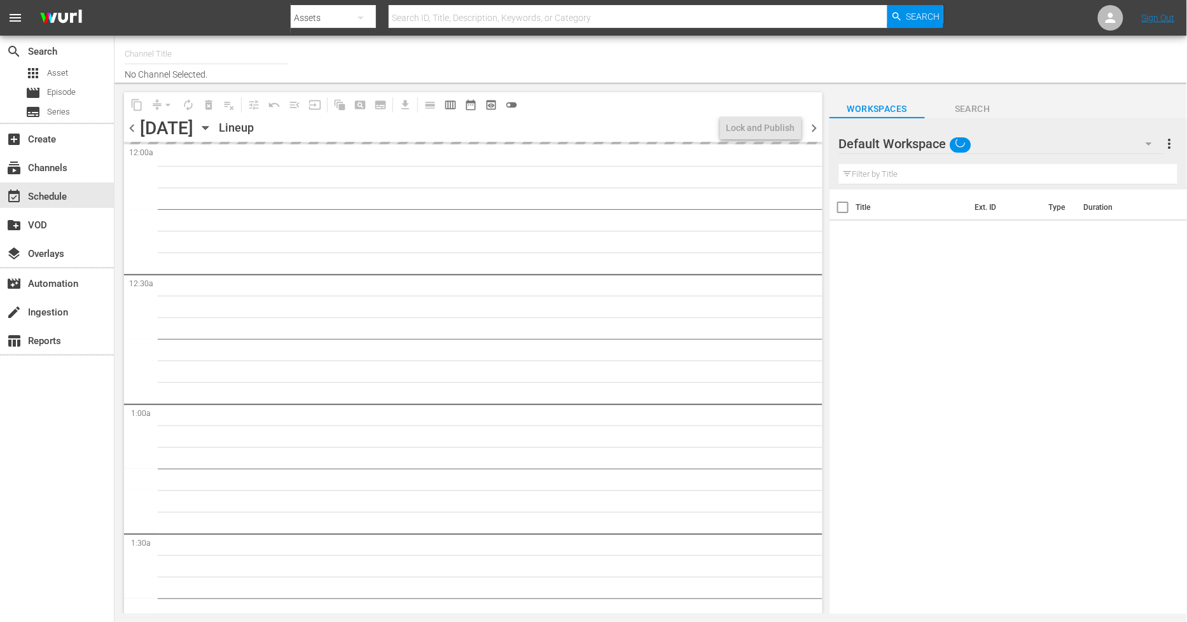
type input "Sony One Novelas (MX) (1001)"
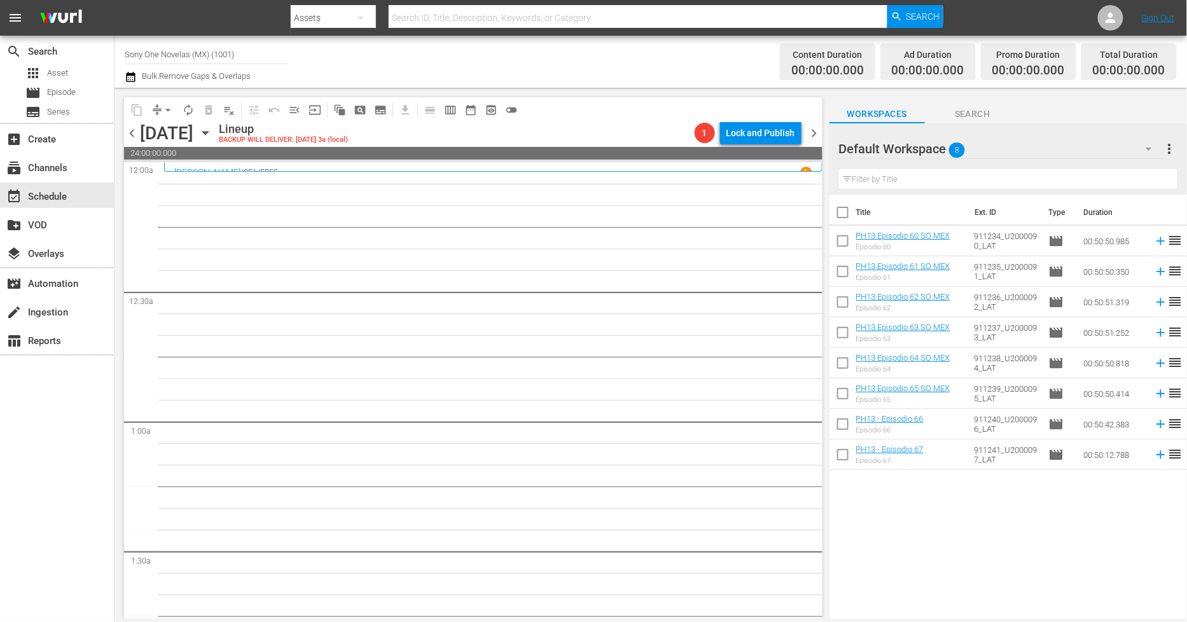
click at [842, 213] on input "checkbox" at bounding box center [842, 215] width 27 height 27
checkbox input "true"
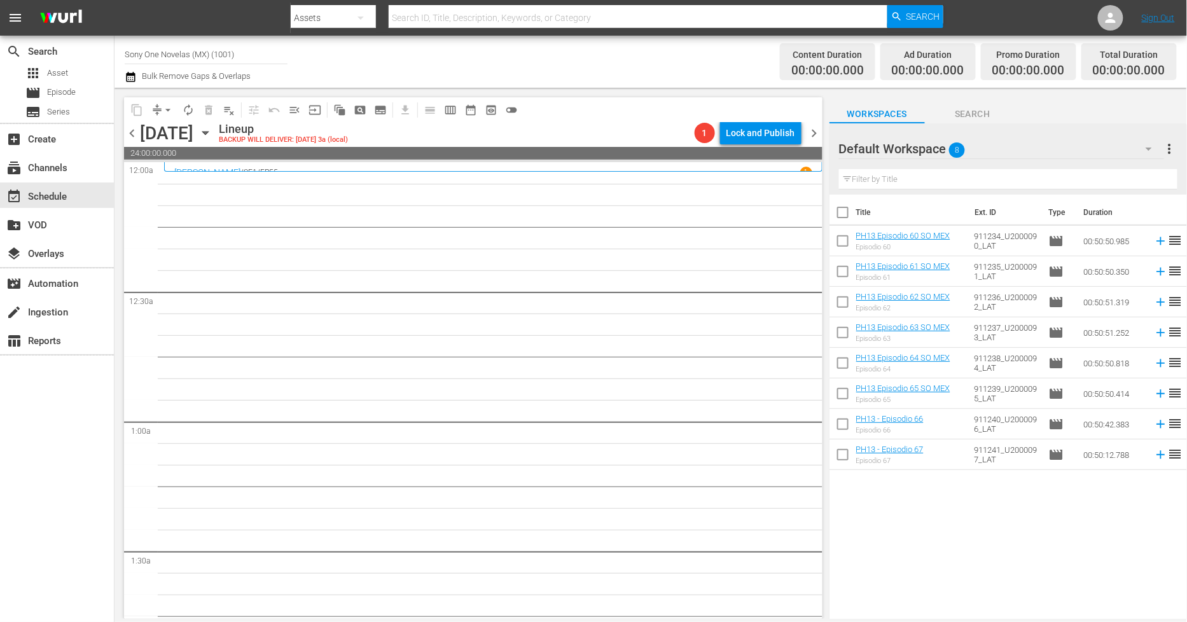
checkbox input "true"
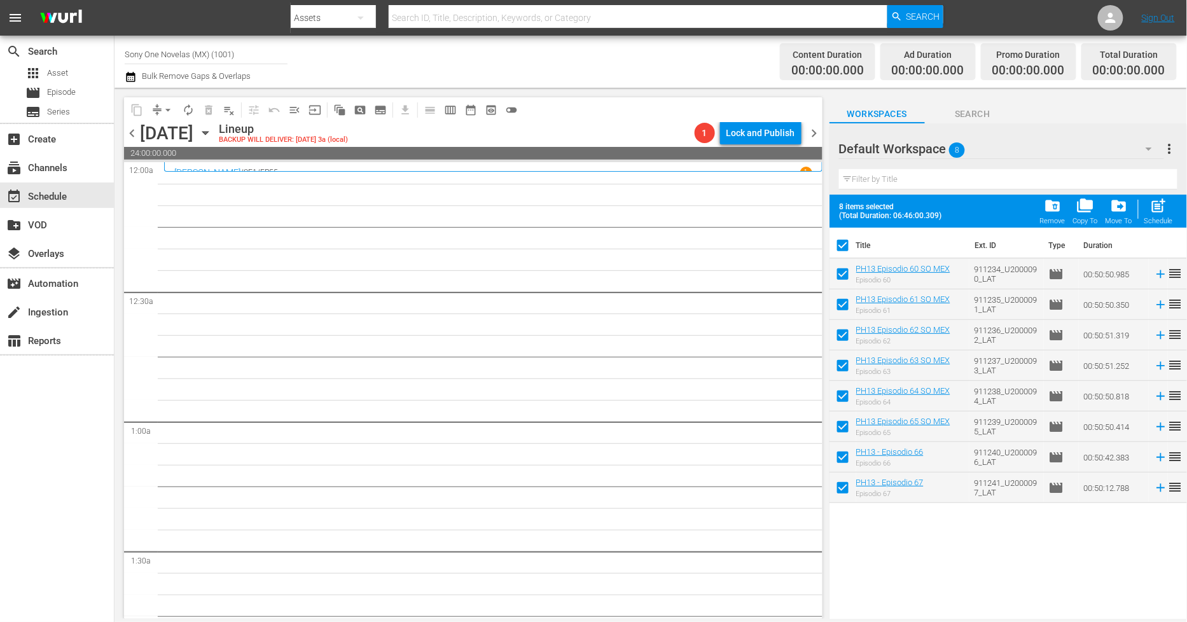
click at [843, 242] on input "checkbox" at bounding box center [842, 248] width 27 height 27
checkbox input "false"
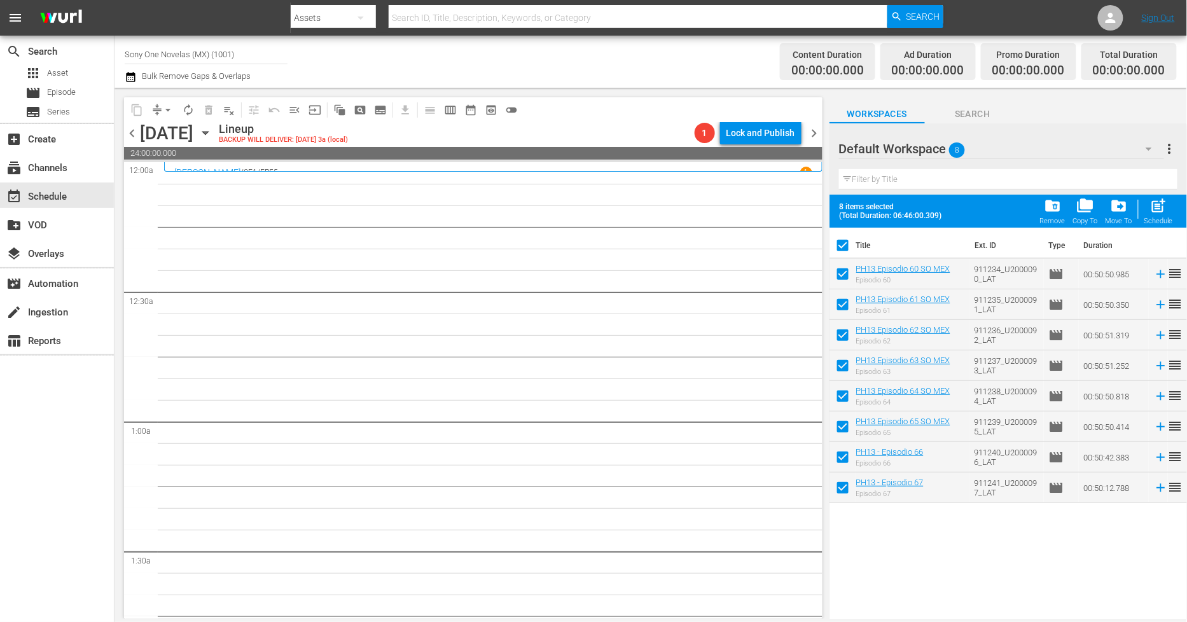
checkbox input "false"
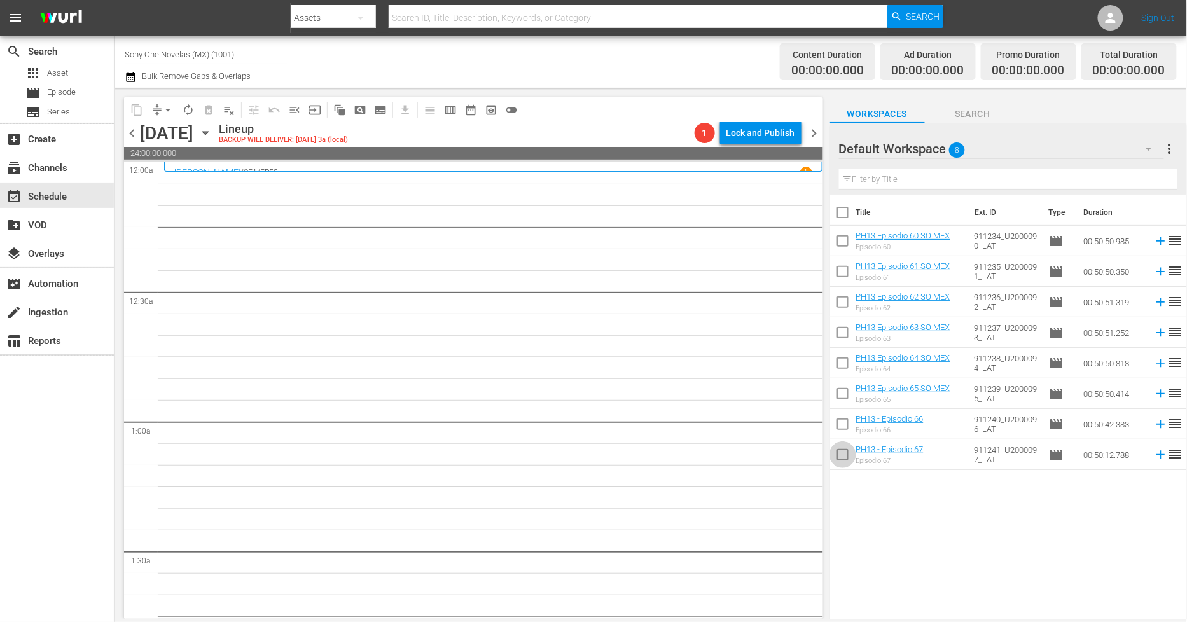
click at [845, 454] on input "checkbox" at bounding box center [842, 457] width 27 height 27
checkbox input "true"
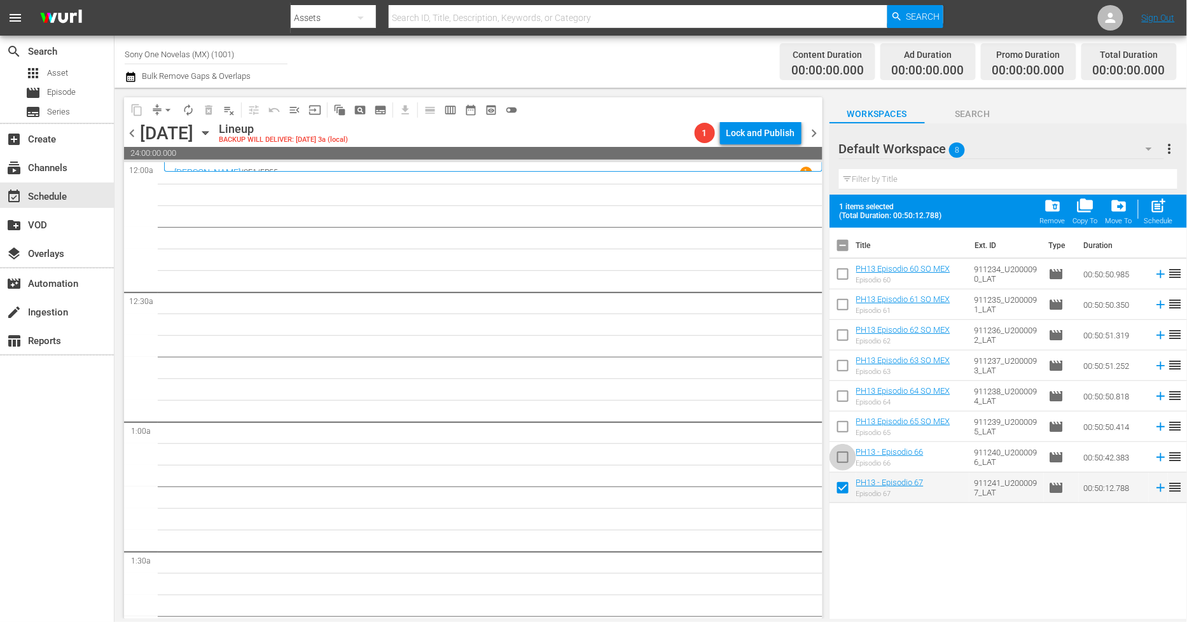
click at [845, 453] on input "checkbox" at bounding box center [842, 460] width 27 height 27
click at [1046, 216] on div "folder_delete Remove" at bounding box center [1052, 211] width 25 height 28
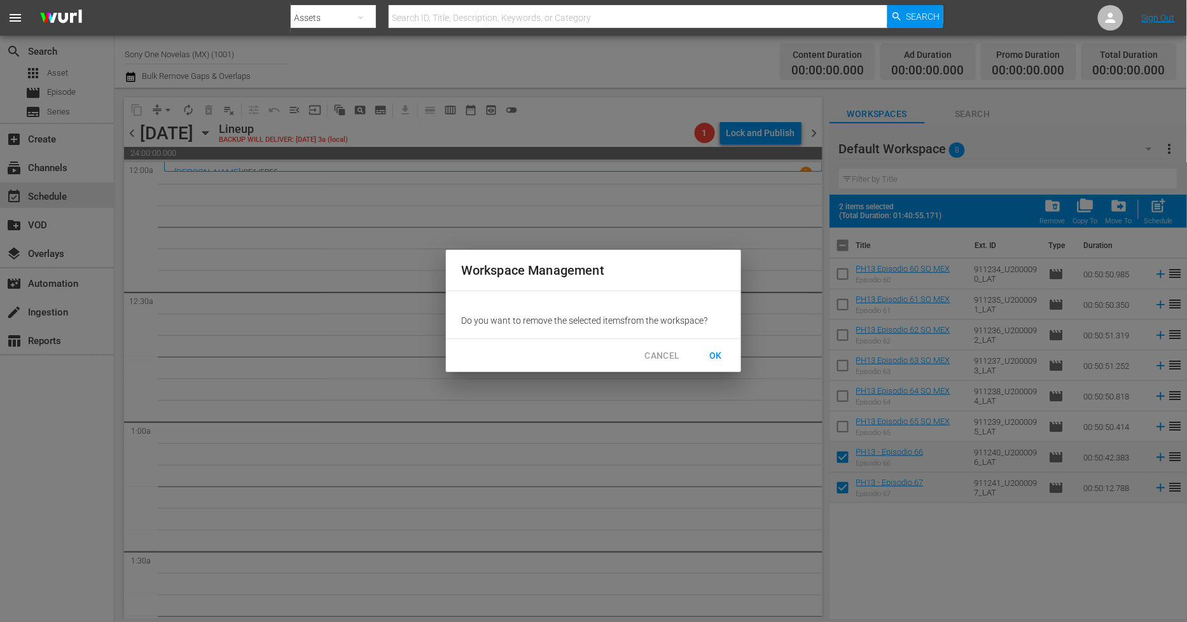
click at [716, 358] on span "OK" at bounding box center [715, 356] width 20 height 16
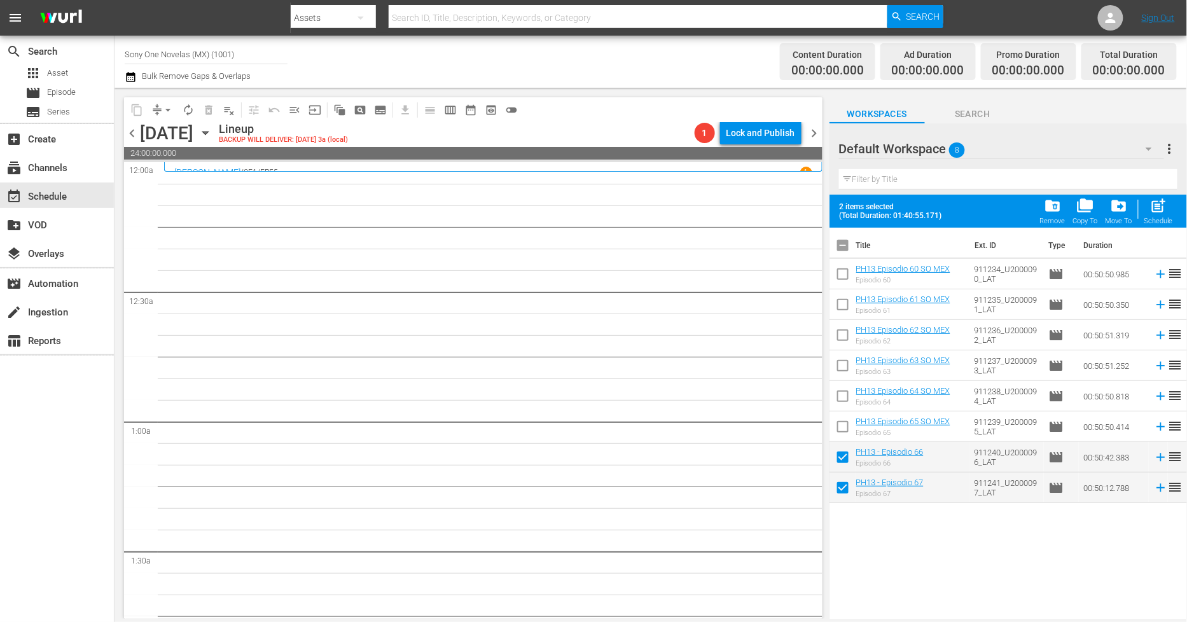
checkbox input "false"
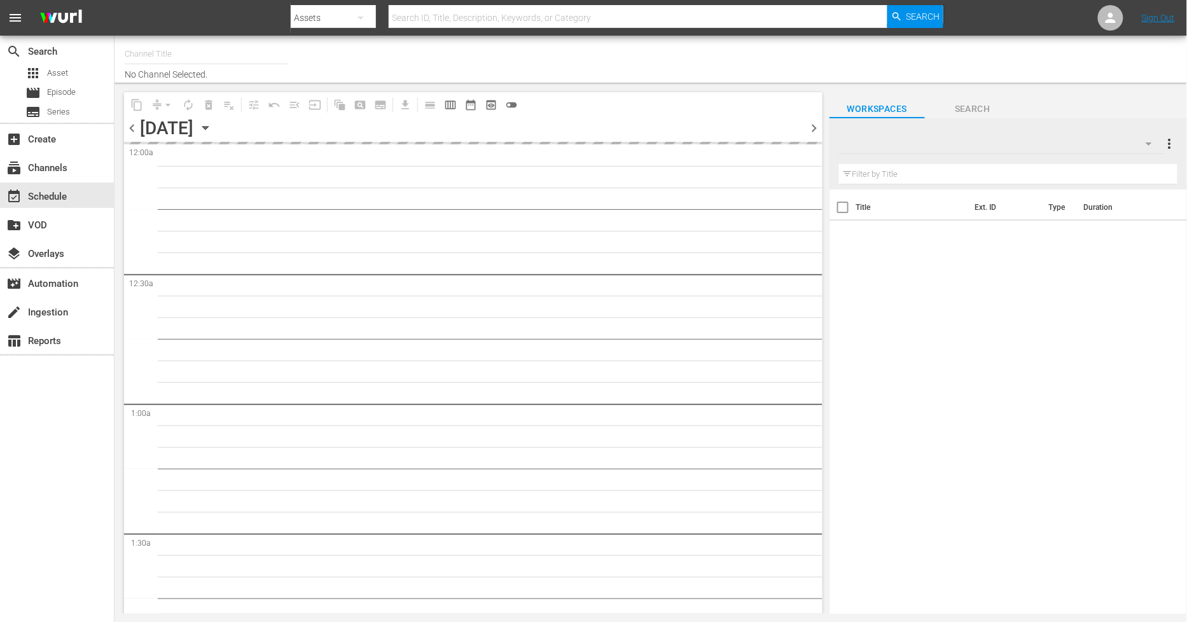
type input "Sony One Novelas (MX) (1001)"
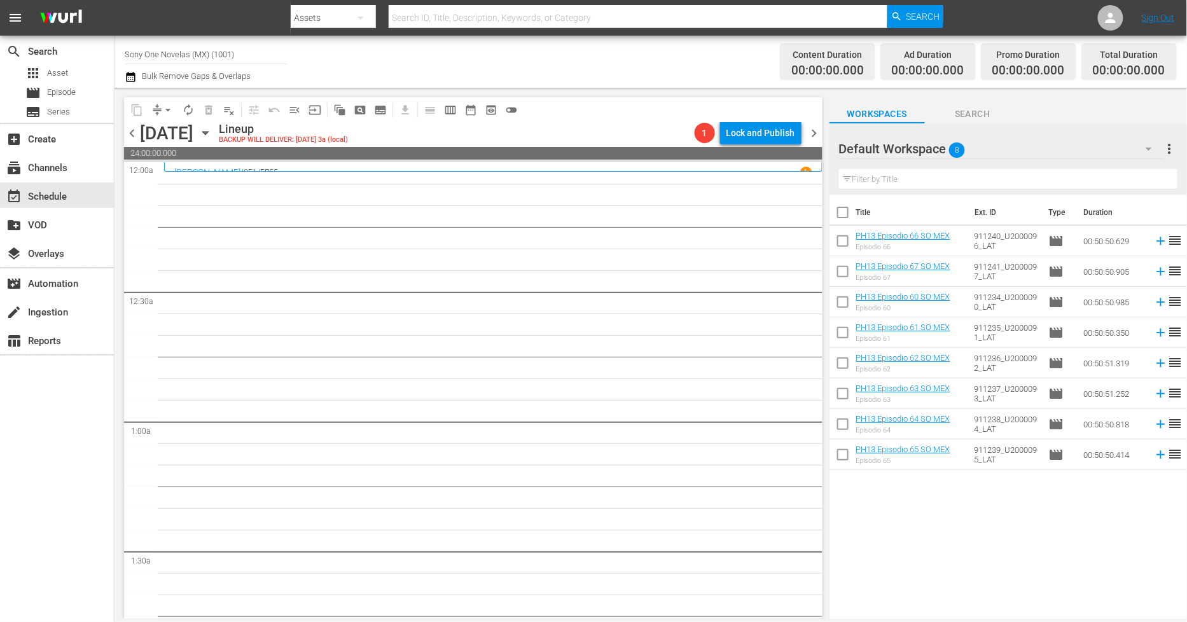
click at [847, 300] on input "checkbox" at bounding box center [842, 304] width 27 height 27
checkbox input "true"
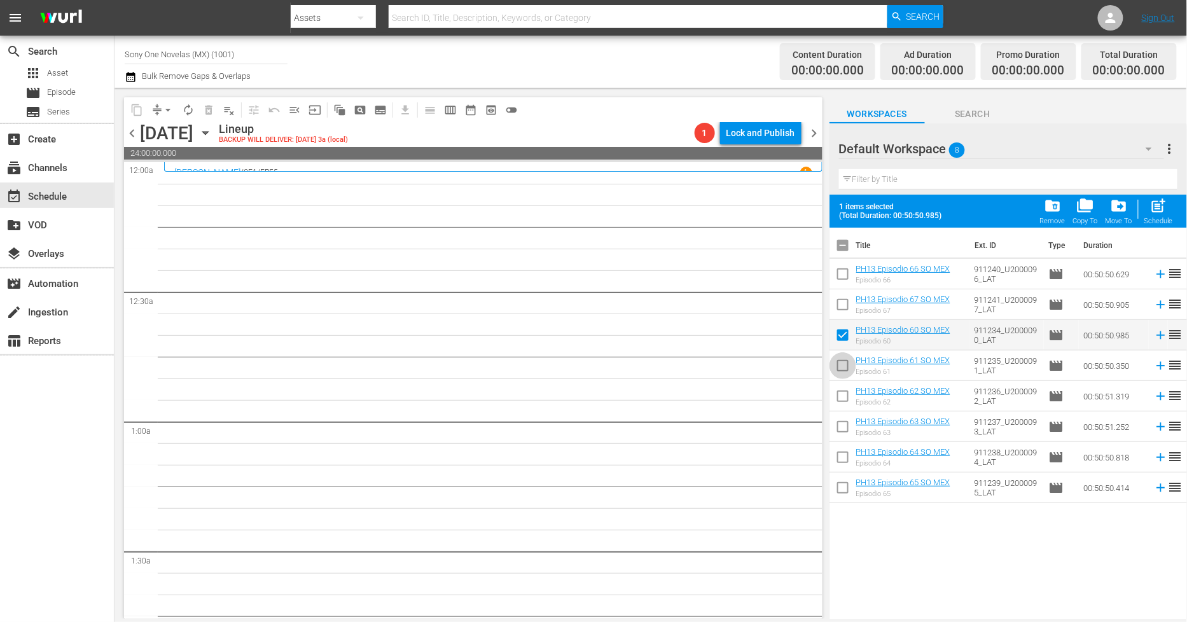
click at [847, 364] on input "checkbox" at bounding box center [842, 368] width 27 height 27
checkbox input "true"
click at [843, 397] on input "checkbox" at bounding box center [842, 398] width 27 height 27
checkbox input "true"
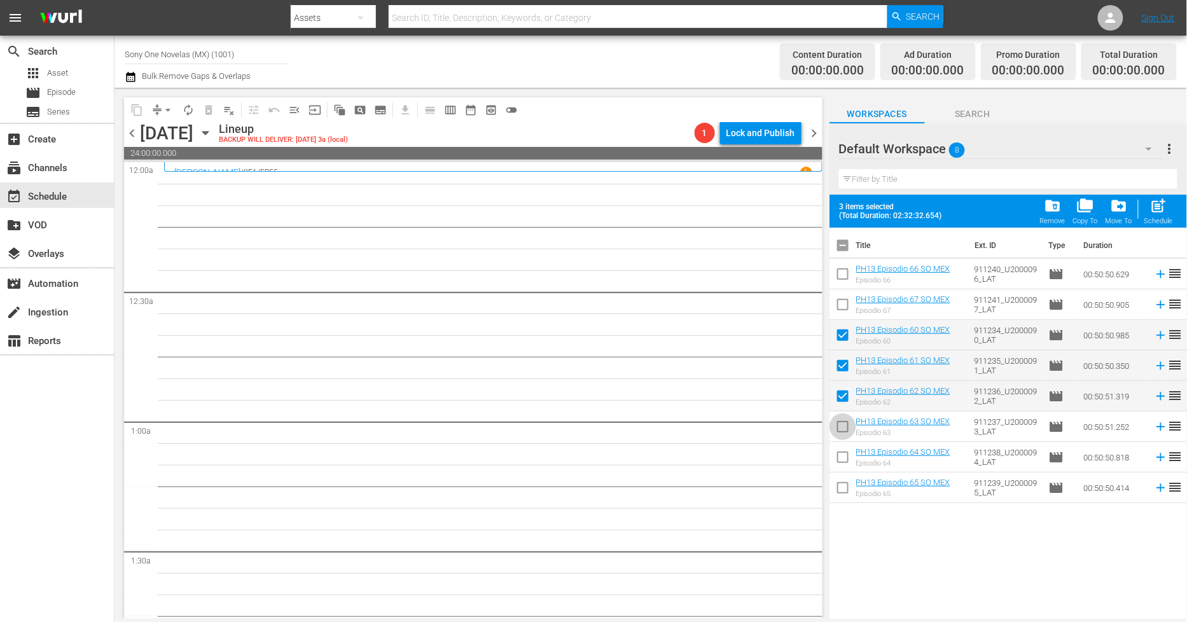
click at [840, 421] on input "checkbox" at bounding box center [842, 429] width 27 height 27
checkbox input "true"
click at [836, 456] on input "checkbox" at bounding box center [842, 460] width 27 height 27
checkbox input "true"
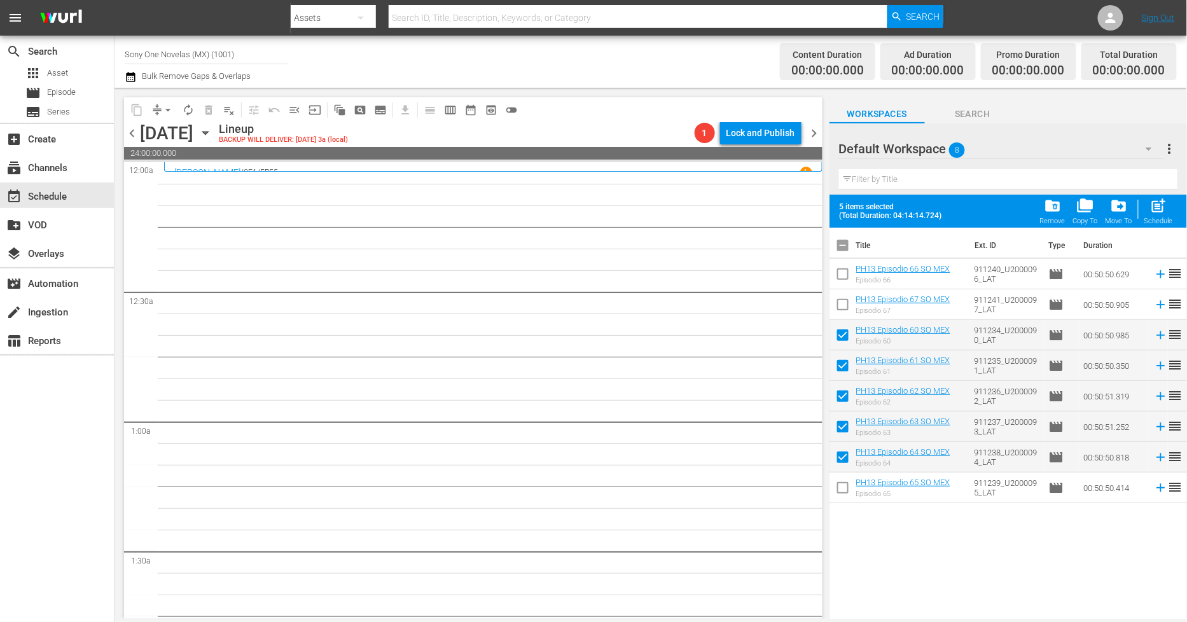
click at [848, 482] on input "checkbox" at bounding box center [842, 490] width 27 height 27
checkbox input "true"
click at [1156, 214] on span "post_add" at bounding box center [1158, 205] width 17 height 17
checkbox input "false"
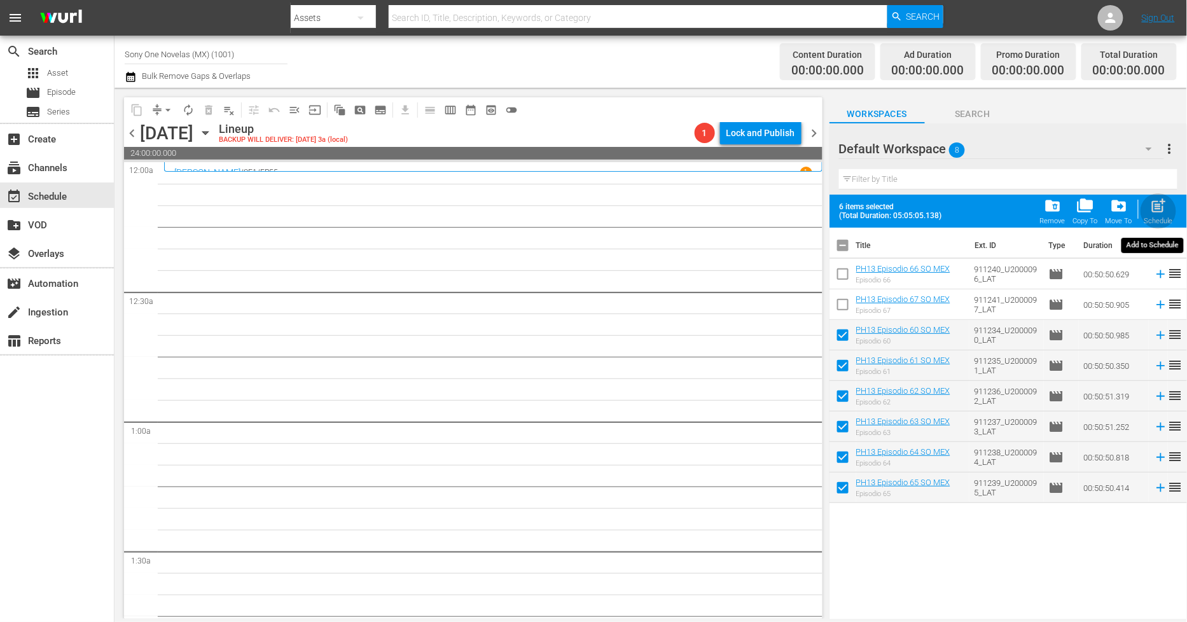
checkbox input "false"
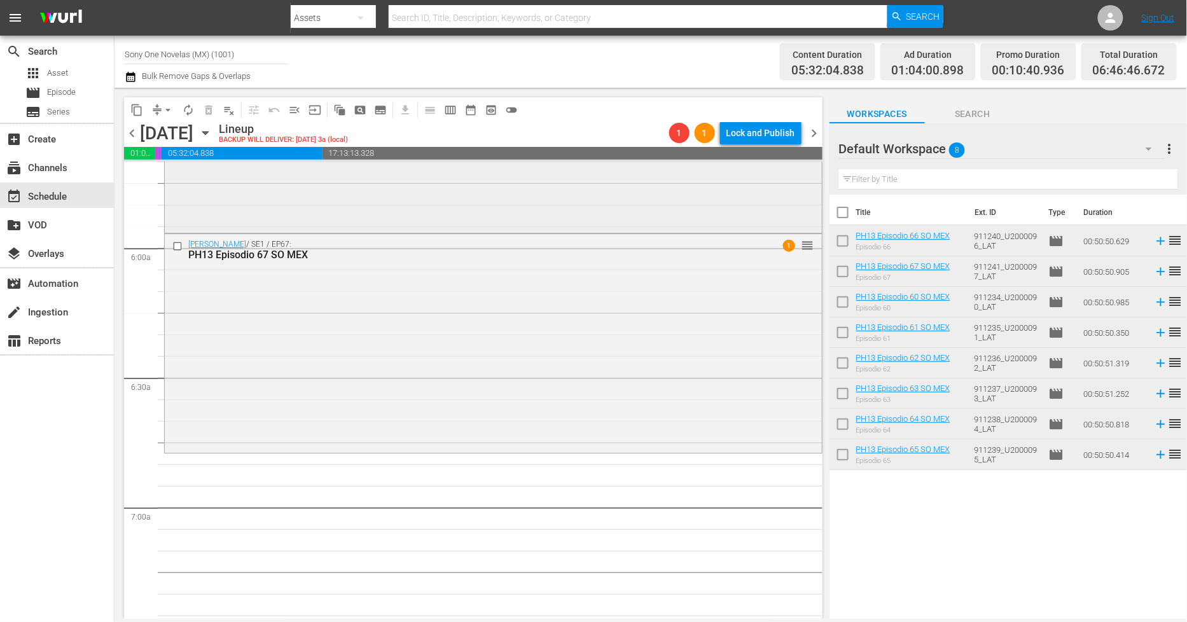
scroll to position [1484, 0]
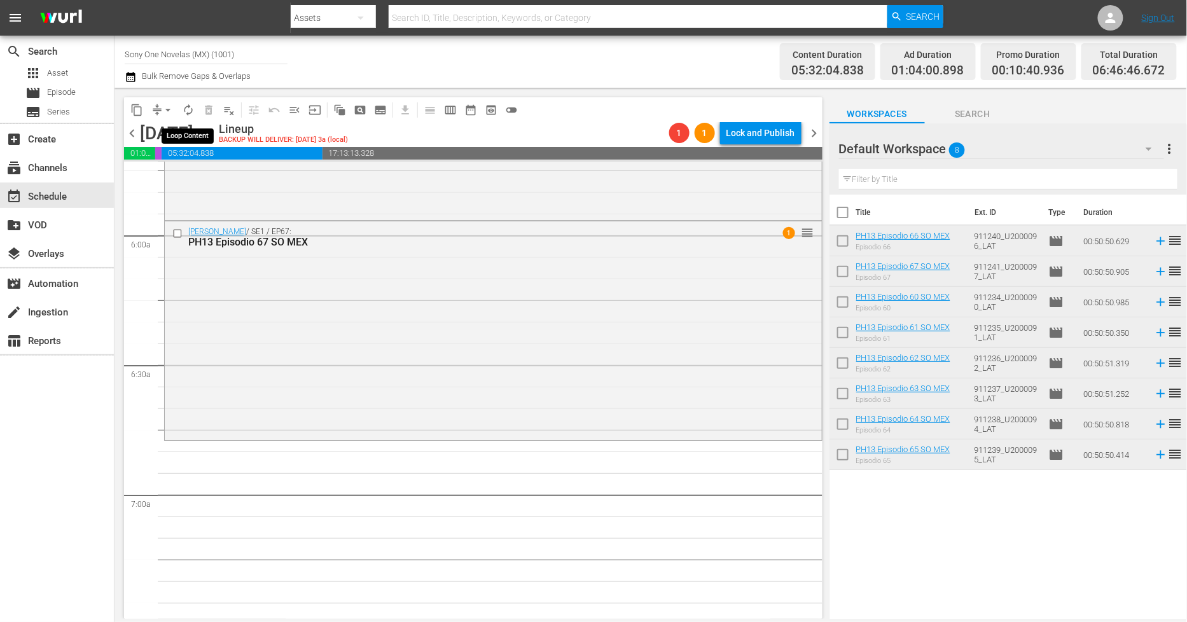
click at [188, 111] on span "autorenew_outlined" at bounding box center [188, 110] width 13 height 13
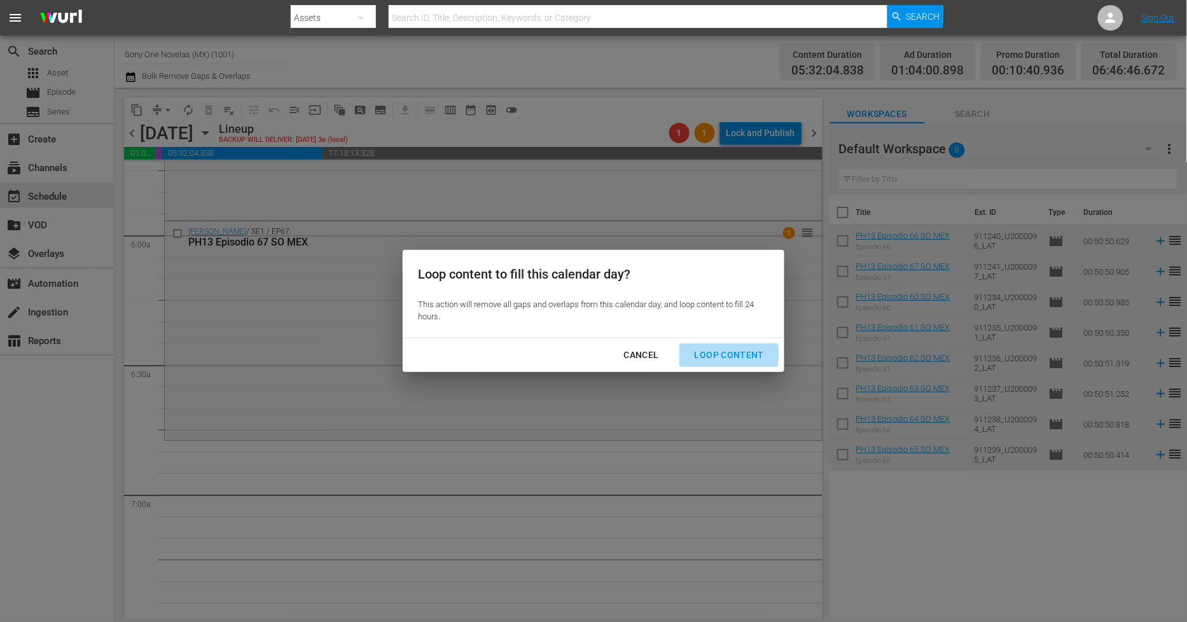
click at [727, 354] on div "Loop Content" at bounding box center [729, 355] width 90 height 16
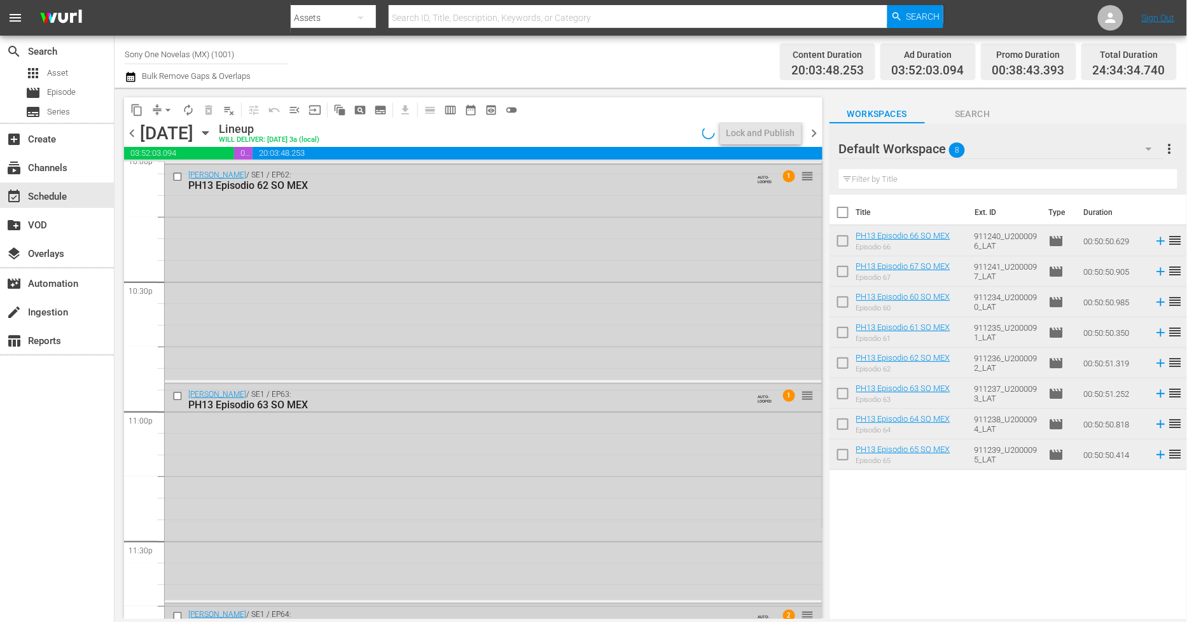
scroll to position [5924, 0]
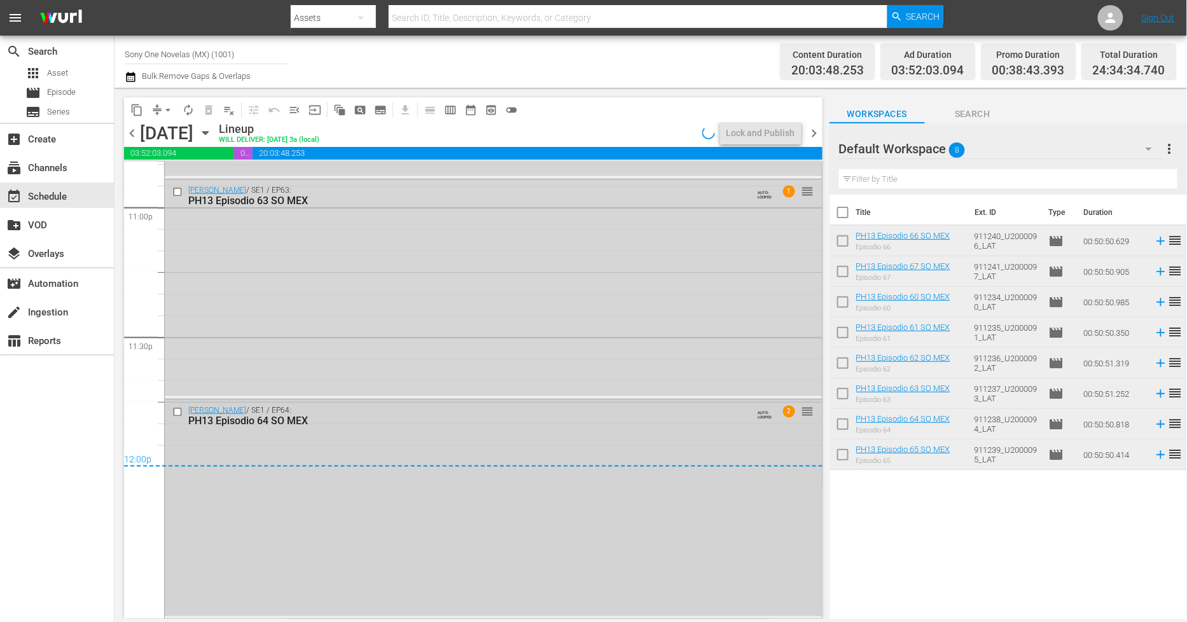
click at [504, 439] on div "[PERSON_NAME] / SE1 / EP64: PH13 Episodio 64 SO MEX AUTO-LOOPED 2 reorder" at bounding box center [493, 508] width 657 height 216
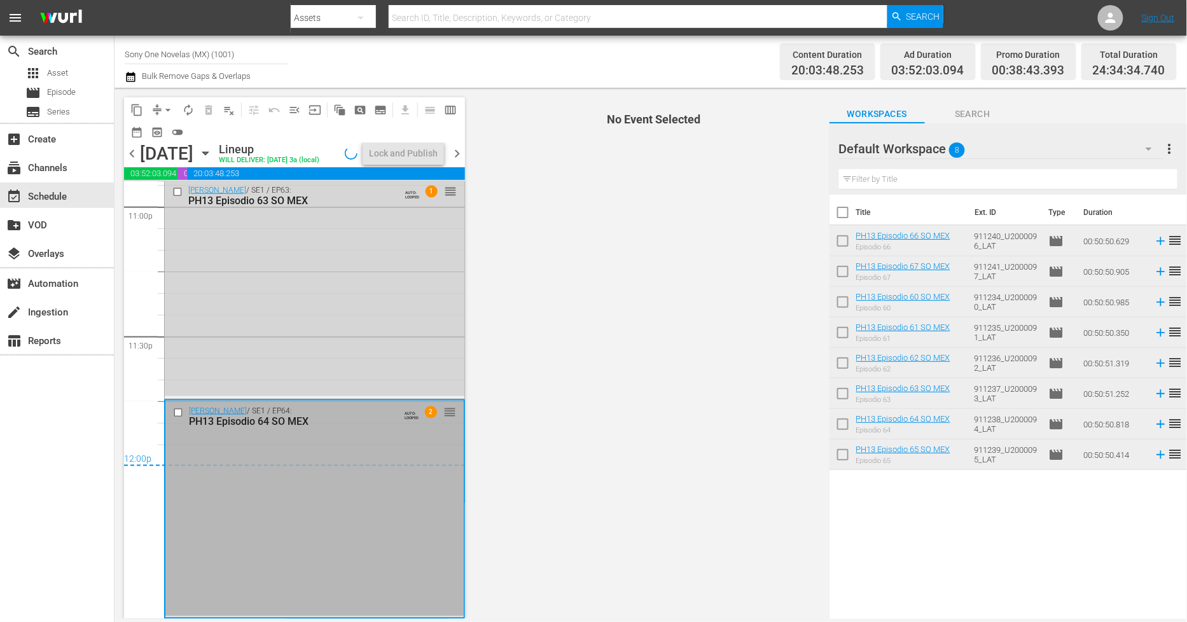
scroll to position [5964, 0]
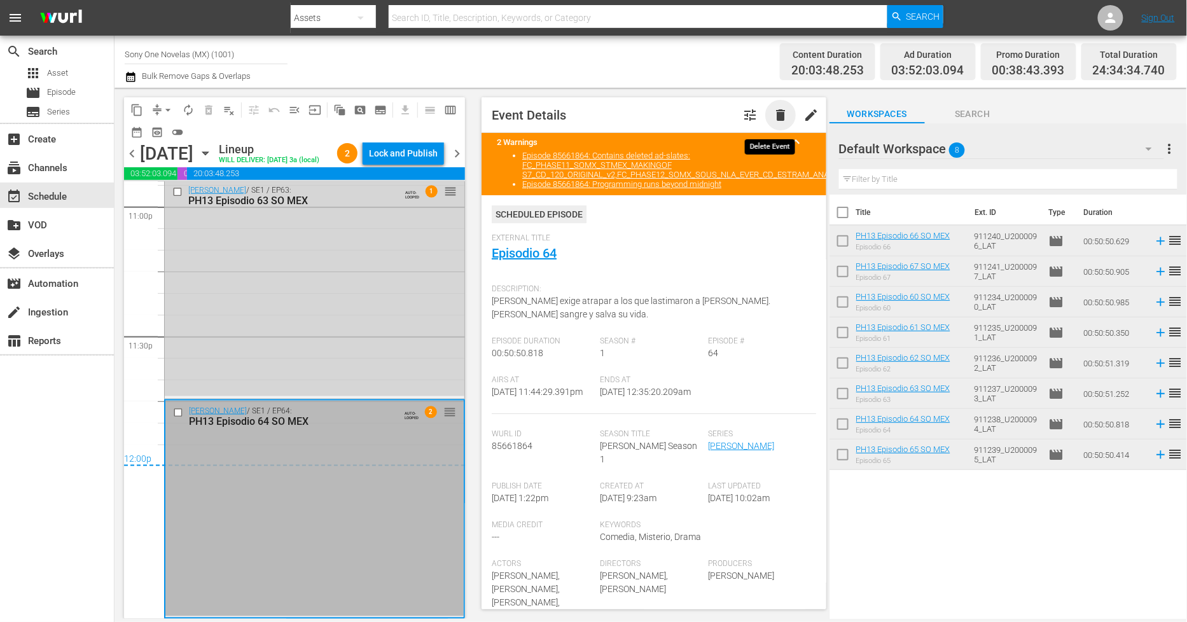
click at [773, 113] on span "delete" at bounding box center [780, 114] width 15 height 15
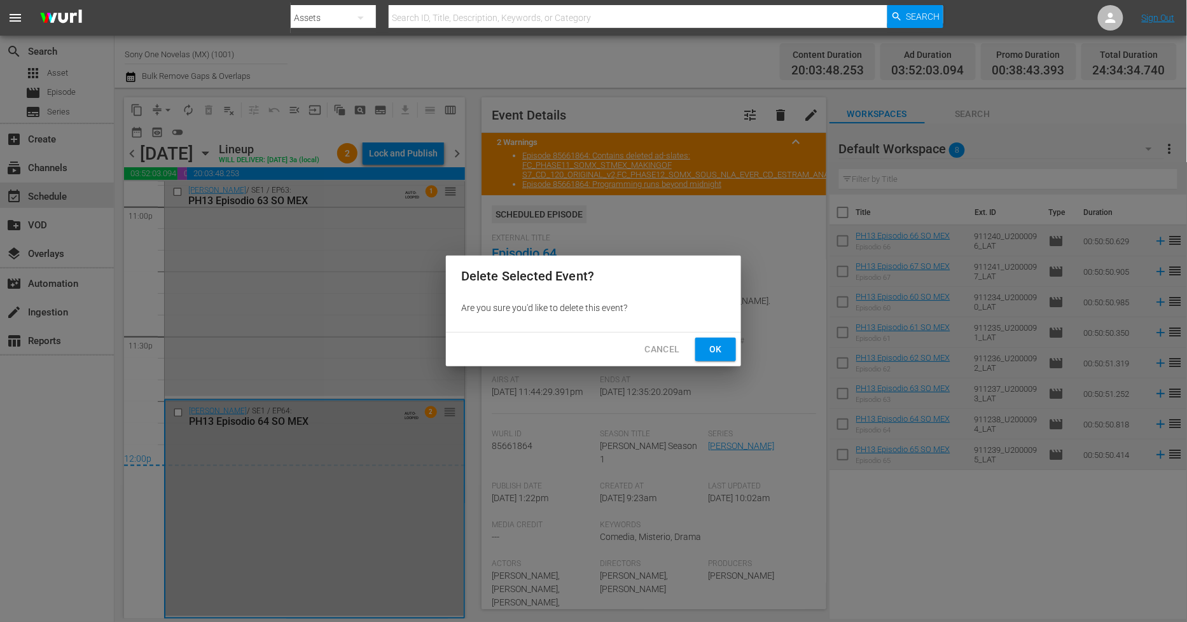
click at [719, 352] on span "Ok" at bounding box center [715, 350] width 20 height 16
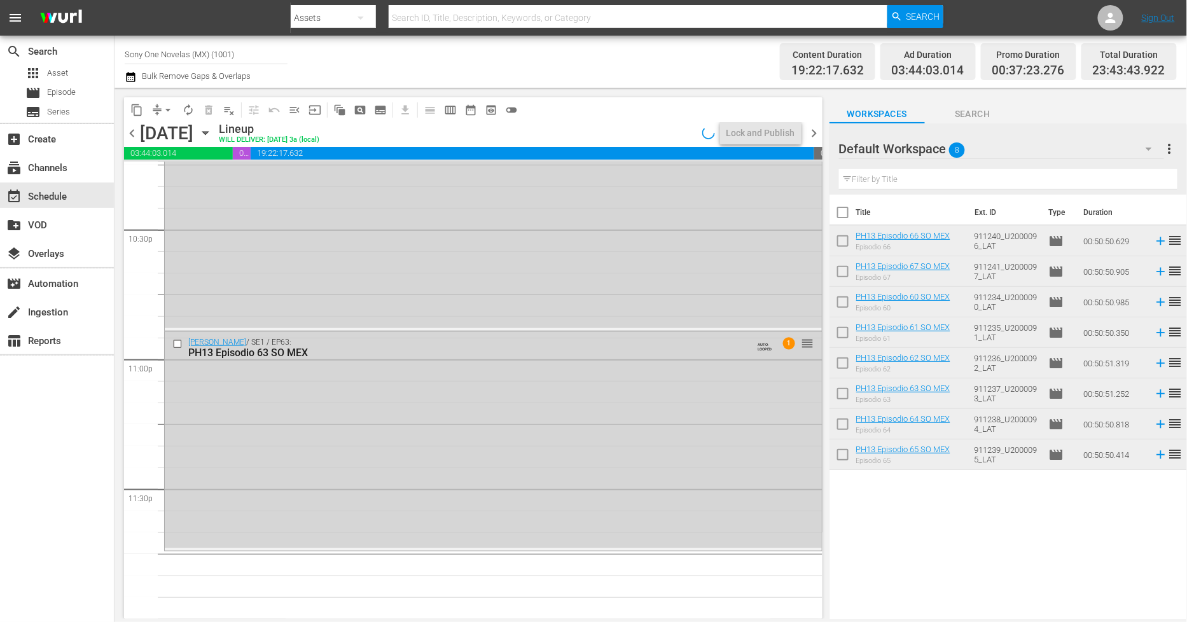
scroll to position [5771, 0]
click at [430, 447] on div "[PERSON_NAME] / SE1 / EP63: PH13 Episodio 63 SO MEX AUTO-LOOPED 1 reorder" at bounding box center [493, 441] width 657 height 216
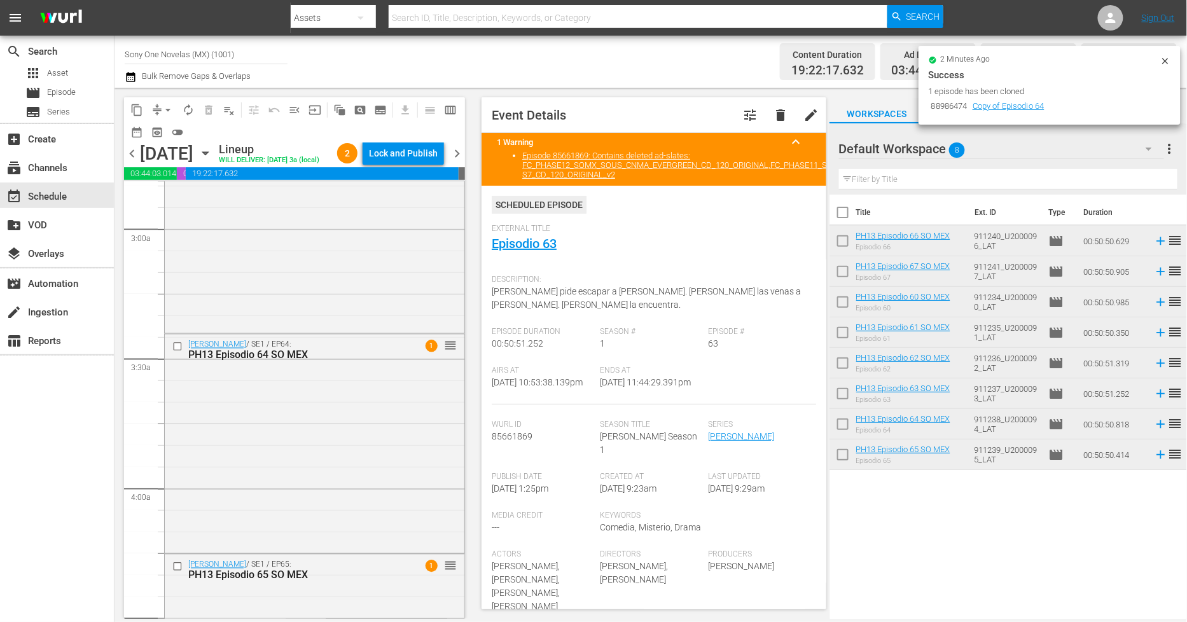
scroll to position [794, 0]
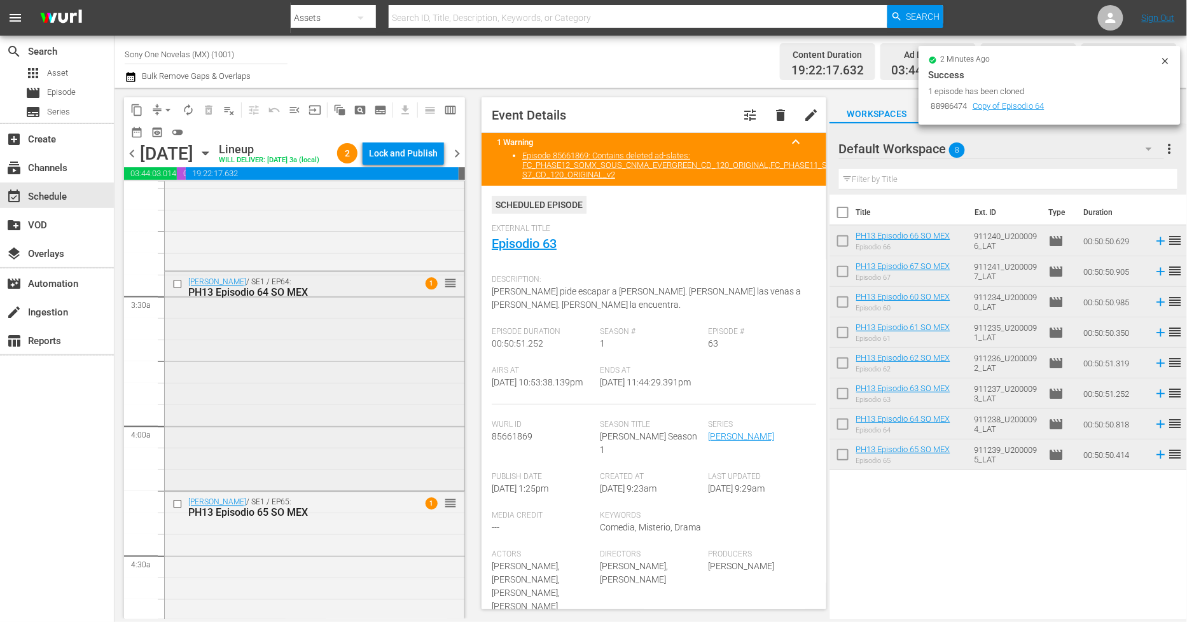
click at [310, 380] on div "[PERSON_NAME] / SE1 / EP64: PH13 Episodio 64 SO MEX 1 reorder" at bounding box center [315, 380] width 300 height 216
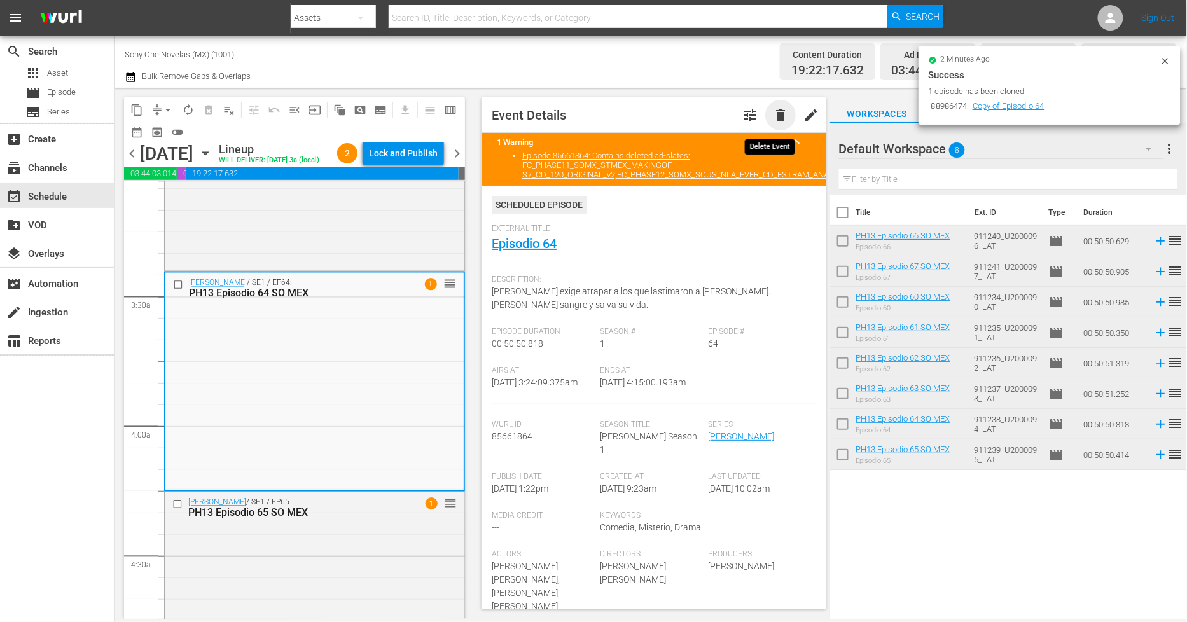
click at [773, 113] on span "delete" at bounding box center [780, 114] width 15 height 15
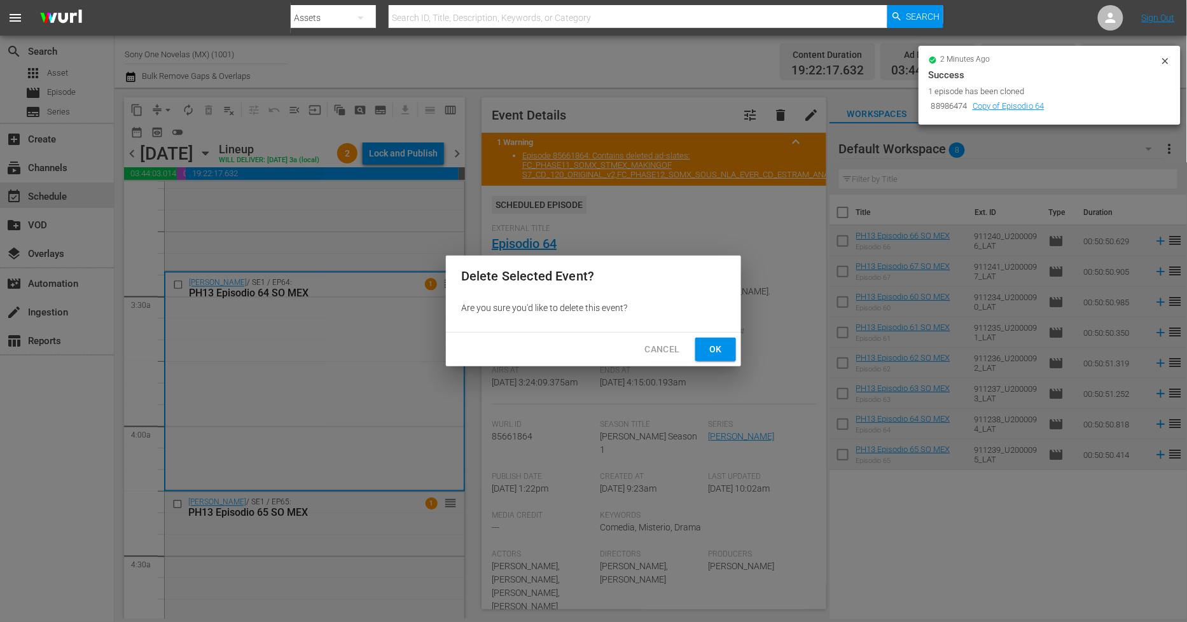
click at [724, 345] on span "Ok" at bounding box center [715, 350] width 20 height 16
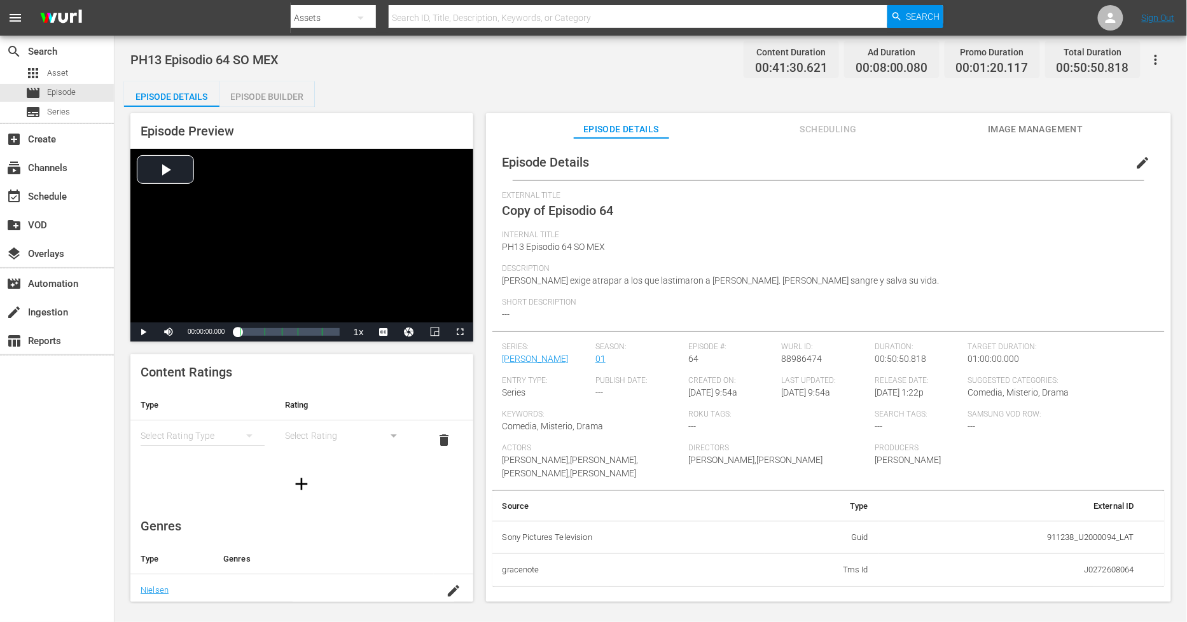
click at [1068, 161] on button "edit" at bounding box center [1143, 163] width 31 height 31
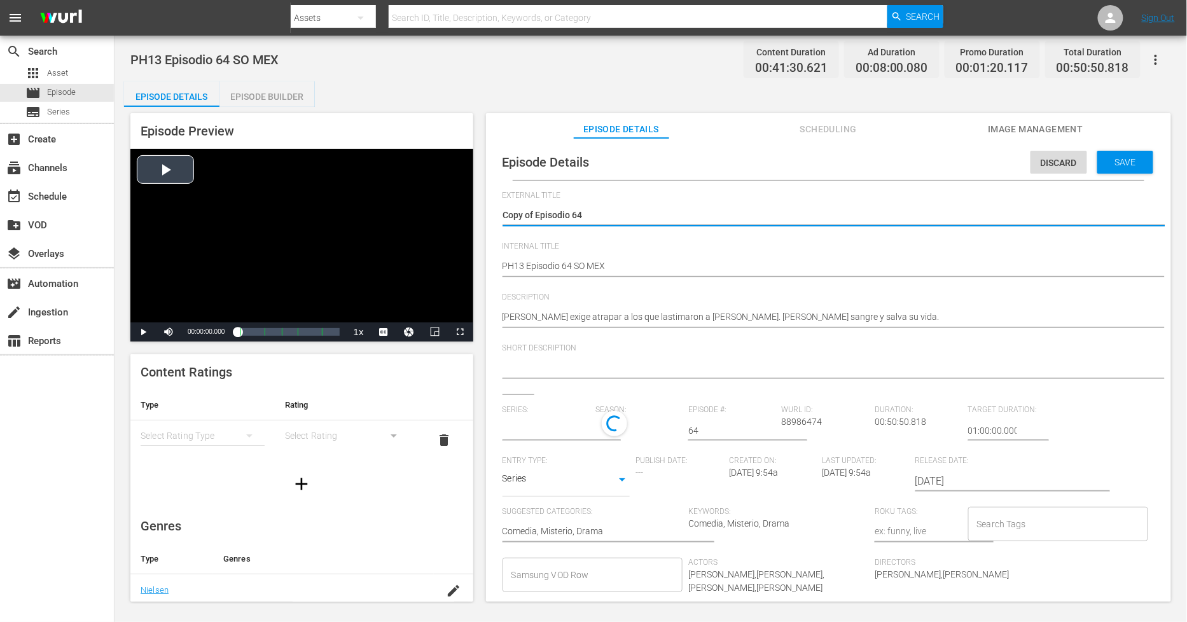
drag, startPoint x: 536, startPoint y: 213, endPoint x: 161, endPoint y: 194, distance: 375.8
click at [162, 194] on div "Episode Preview Video Player is loading. Play Video Play Mute Current Time 00:0…" at bounding box center [650, 359] width 1053 height 505
type textarea "Episodio 64"
type input "[PERSON_NAME]"
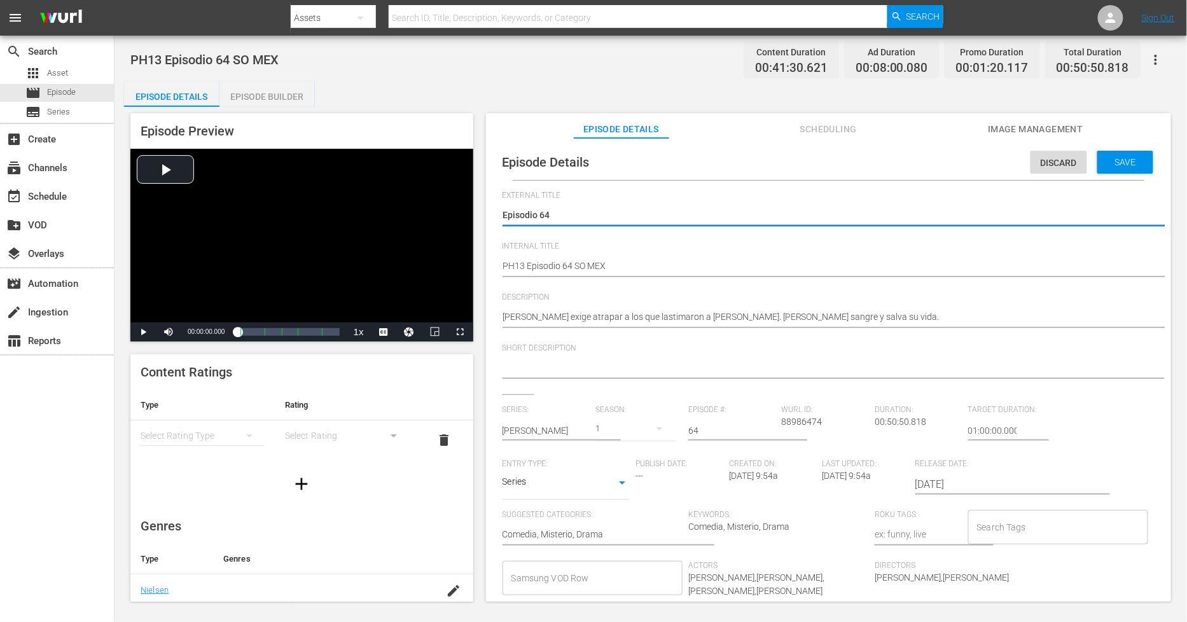
type textarea "Episodio 64"
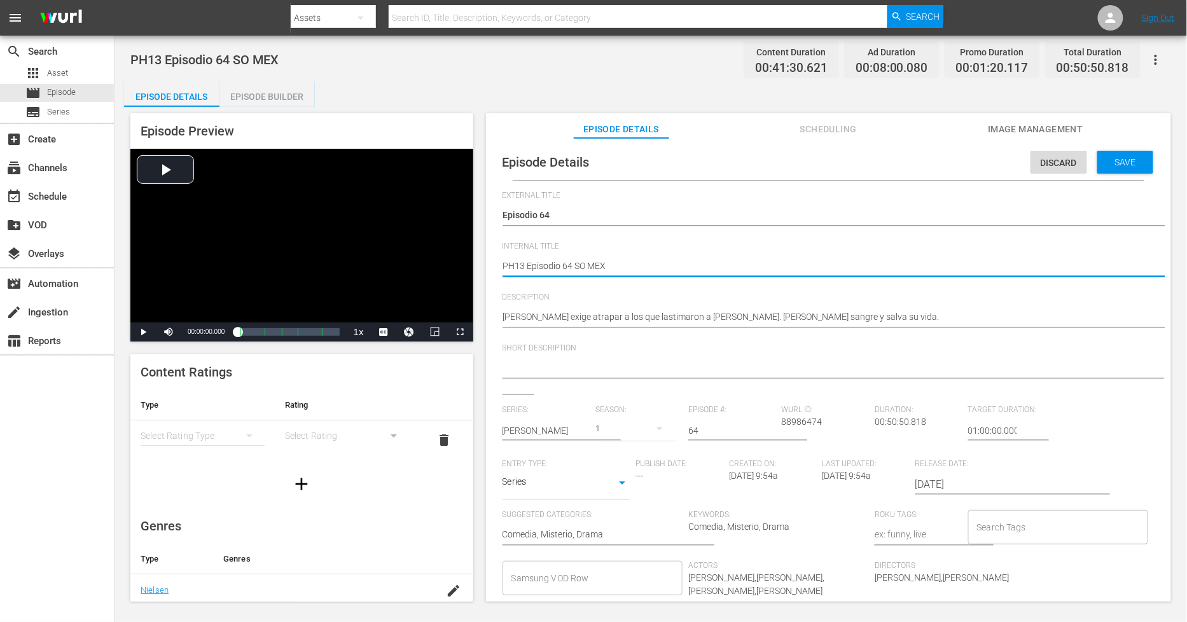
type textarea "PH13 Episodio 64 SO MEX"
type textarea "PH13 Episodio 64 SO MEX D"
type textarea "PH13 Episodio 64 SO MEX DU"
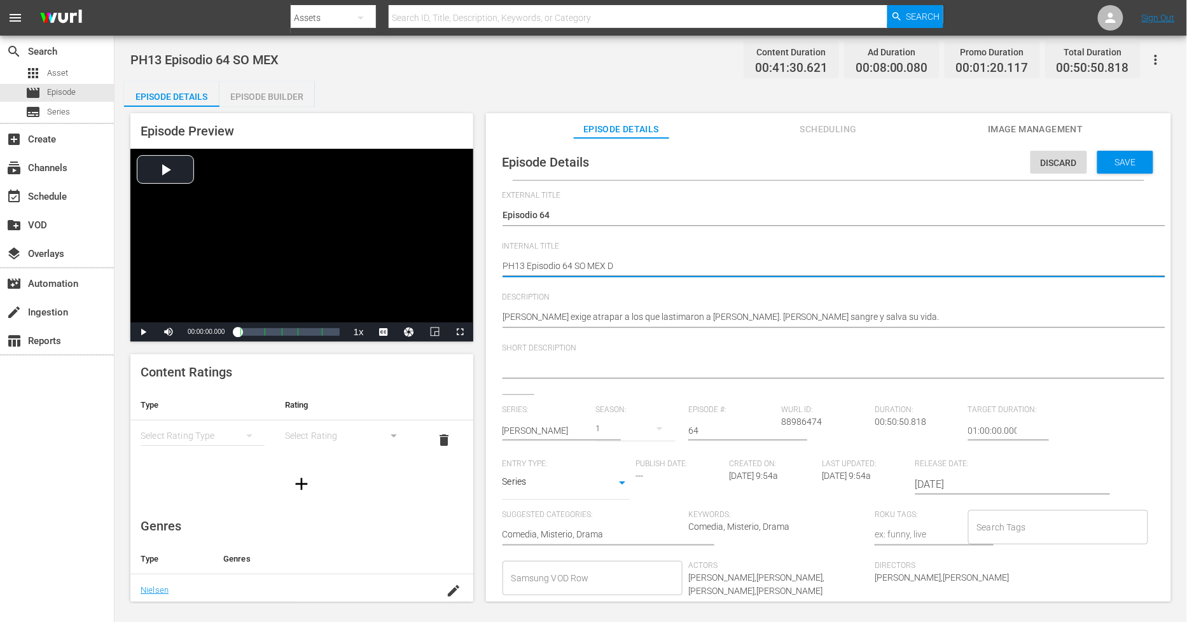
type textarea "PH13 Episodio 64 SO MEX DU"
type textarea "PH13 Episodio 64 SO MEX DUP"
type textarea "PH13 Episodio 64 SO MEX DUP2"
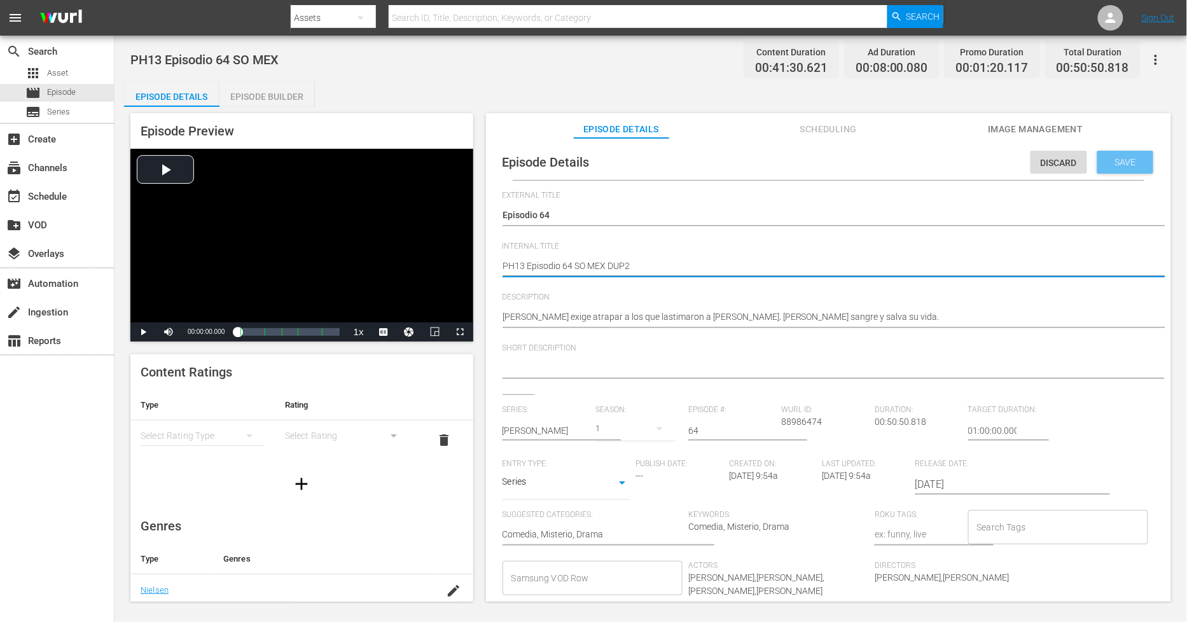
click at [1068, 167] on div "Save" at bounding box center [1125, 162] width 56 height 23
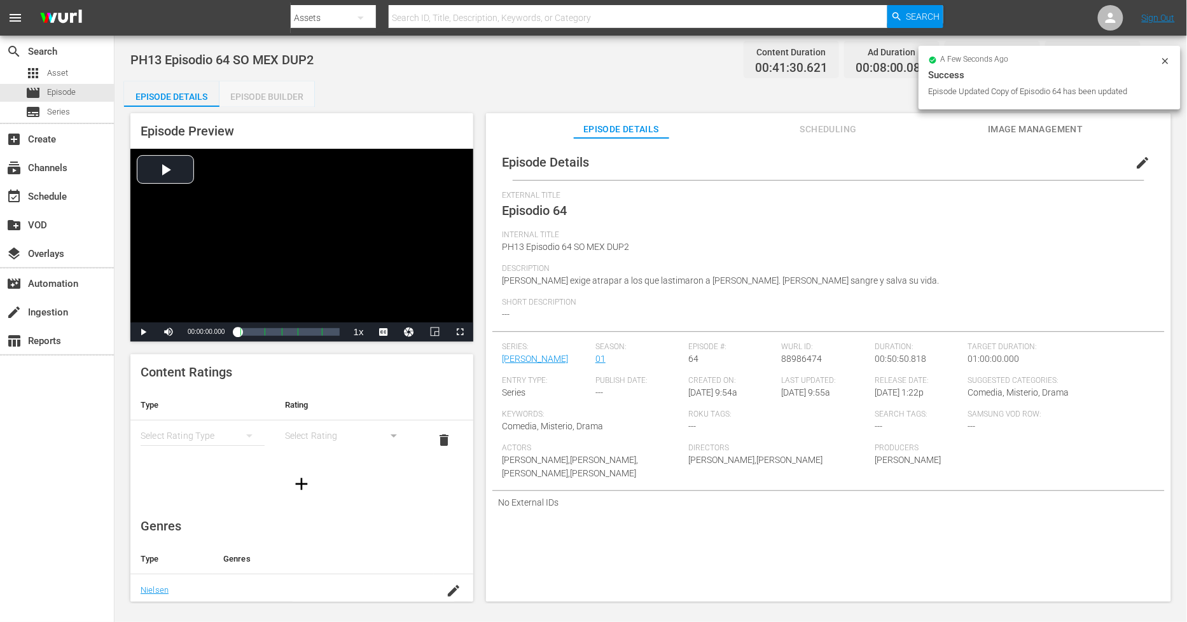
click at [278, 104] on div "Episode Builder" at bounding box center [266, 96] width 95 height 31
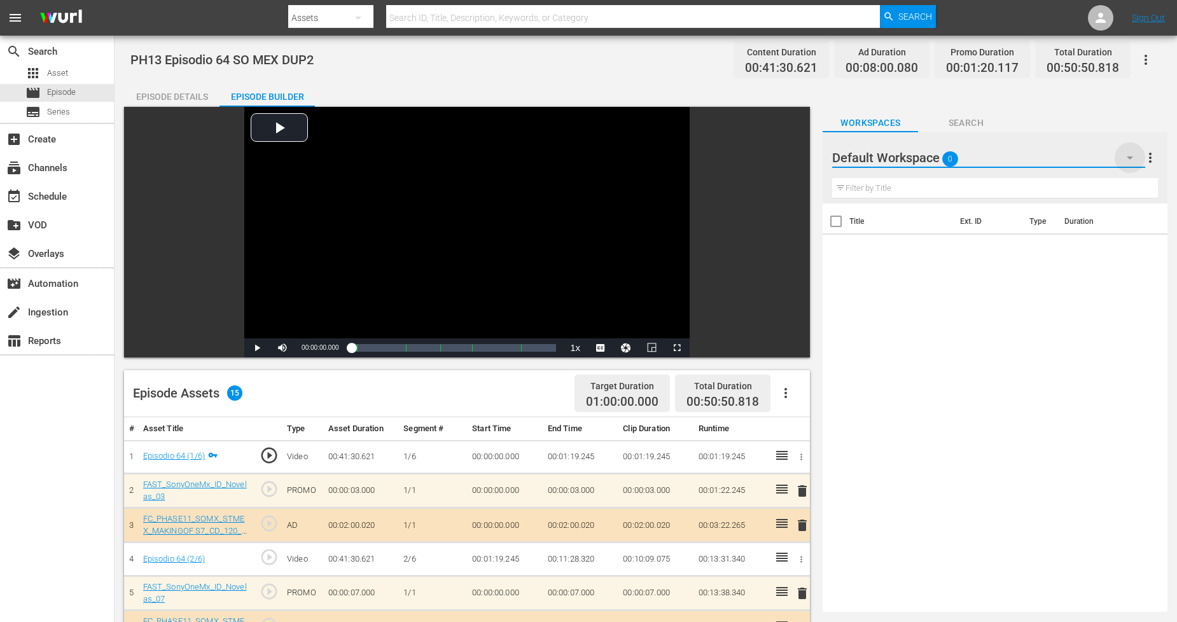
click at [1068, 151] on icon "button" at bounding box center [1129, 157] width 15 height 15
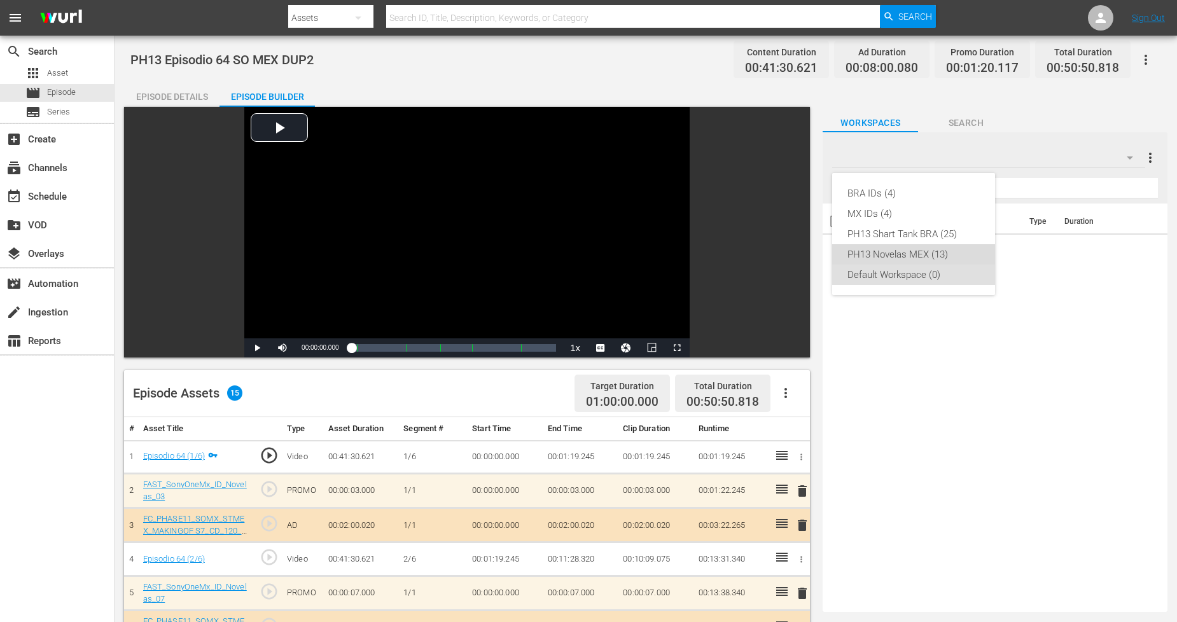
click at [924, 256] on div "PH13 Novelas MEX (13)" at bounding box center [913, 254] width 132 height 20
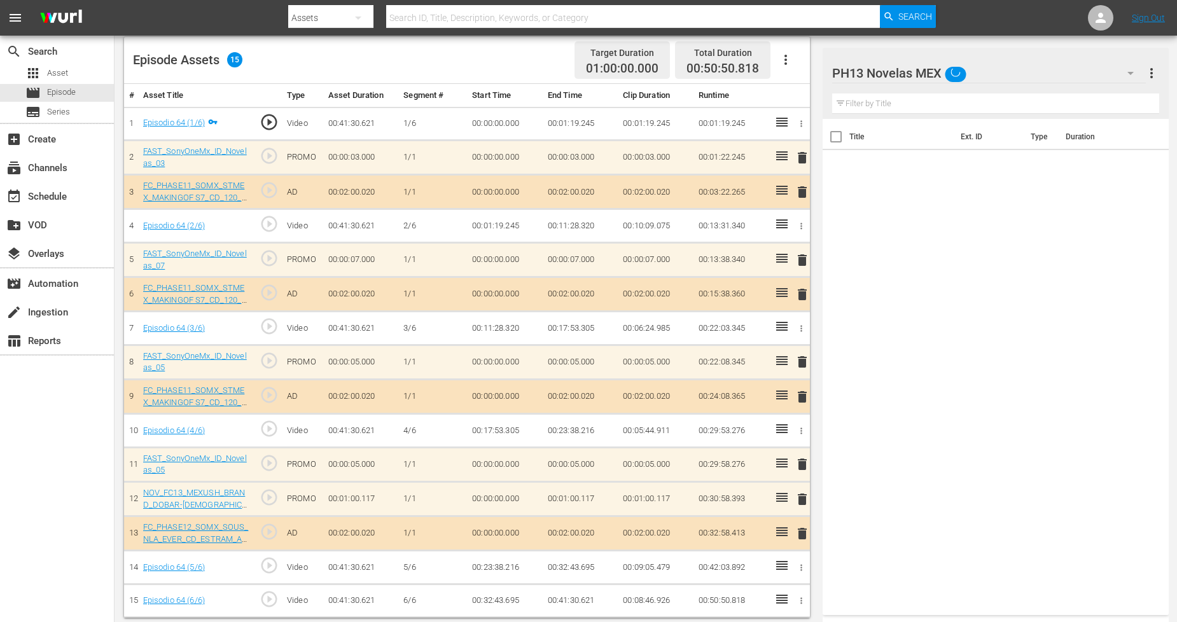
scroll to position [338, 0]
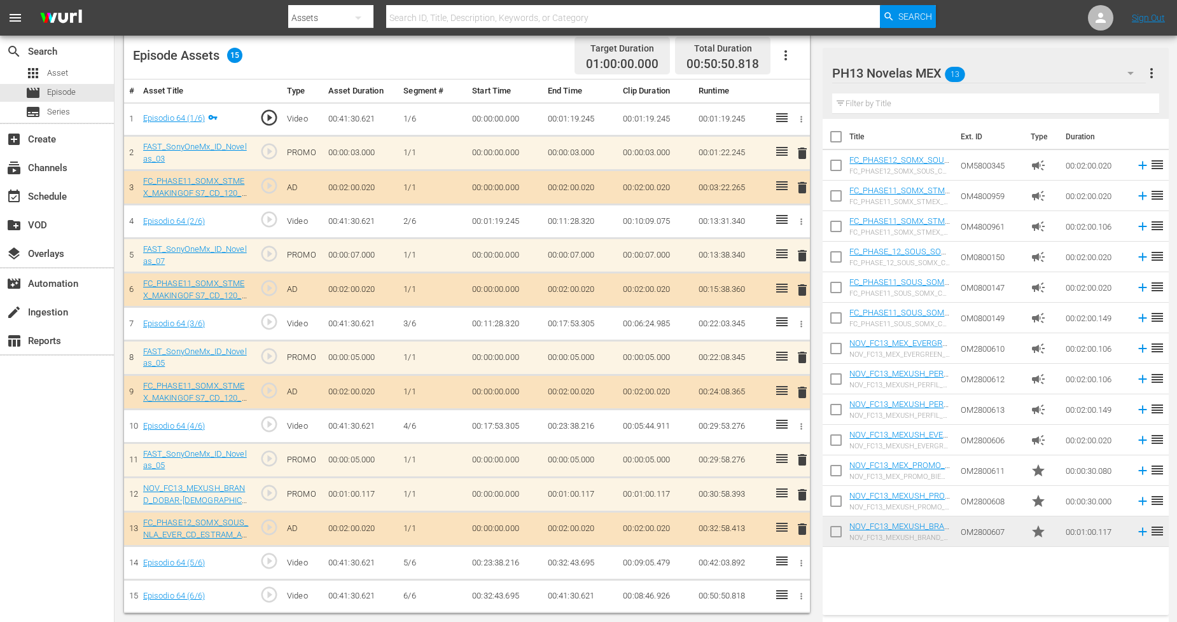
drag, startPoint x: 836, startPoint y: 532, endPoint x: 838, endPoint y: 520, distance: 11.6
click at [836, 532] on input "checkbox" at bounding box center [835, 534] width 27 height 27
checkbox input "true"
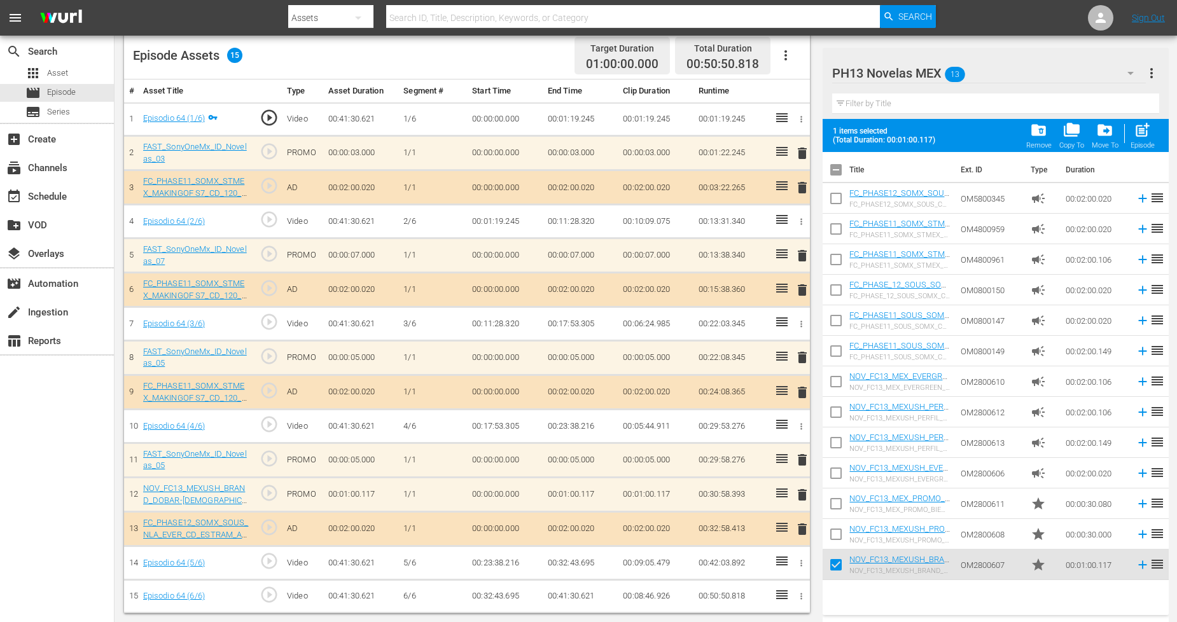
click at [833, 535] on input "checkbox" at bounding box center [835, 536] width 27 height 27
click at [1068, 139] on div "post_add Episode" at bounding box center [1142, 135] width 24 height 28
checkbox input "false"
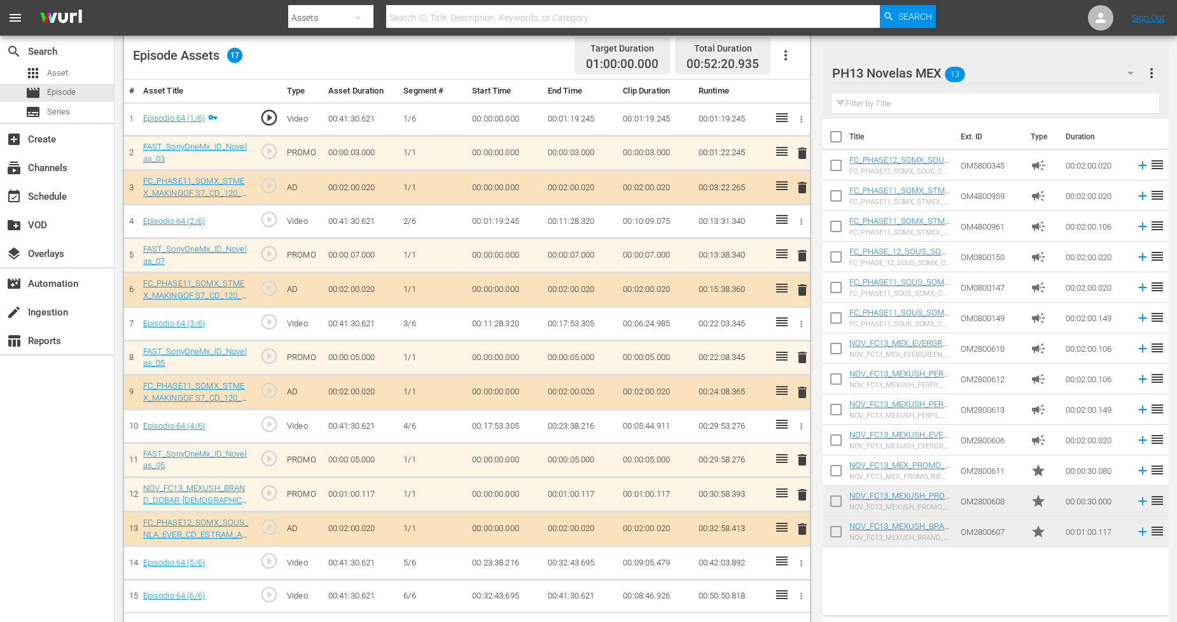
scroll to position [368, 0]
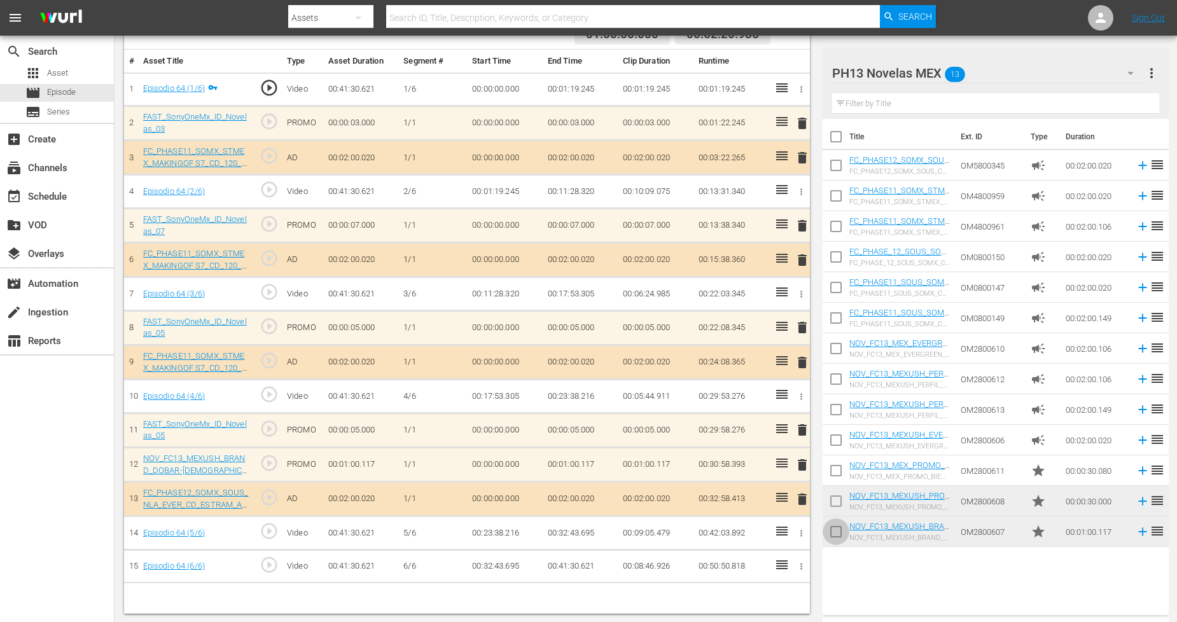
click at [834, 535] on input "checkbox" at bounding box center [835, 534] width 27 height 27
checkbox input "true"
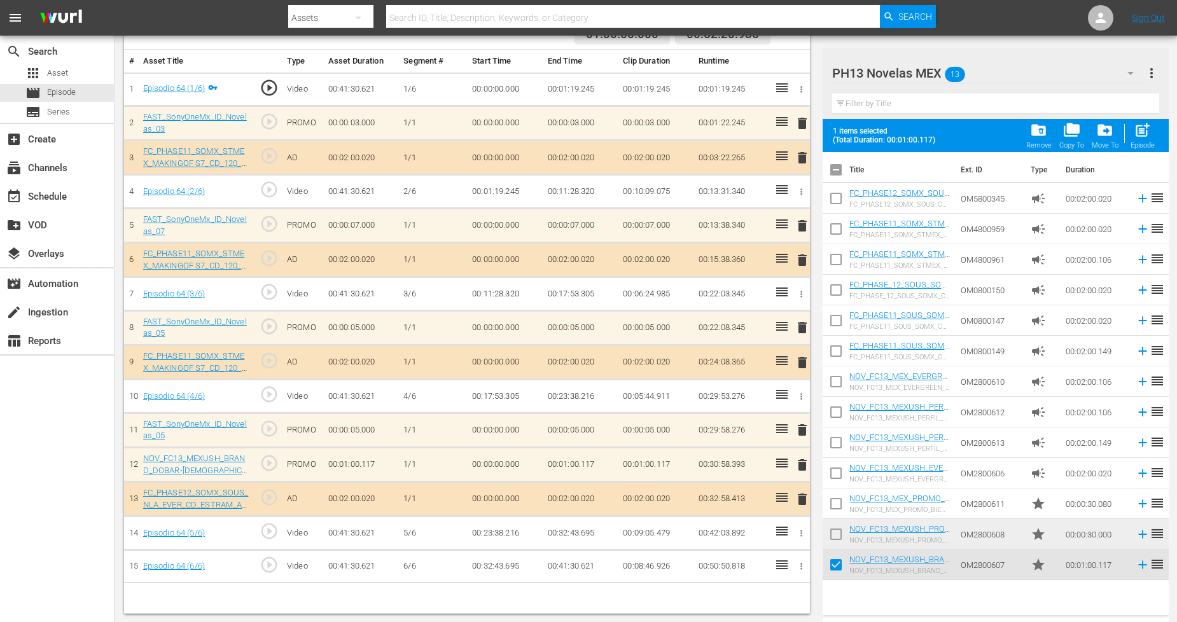
click at [834, 533] on input "checkbox" at bounding box center [835, 536] width 27 height 27
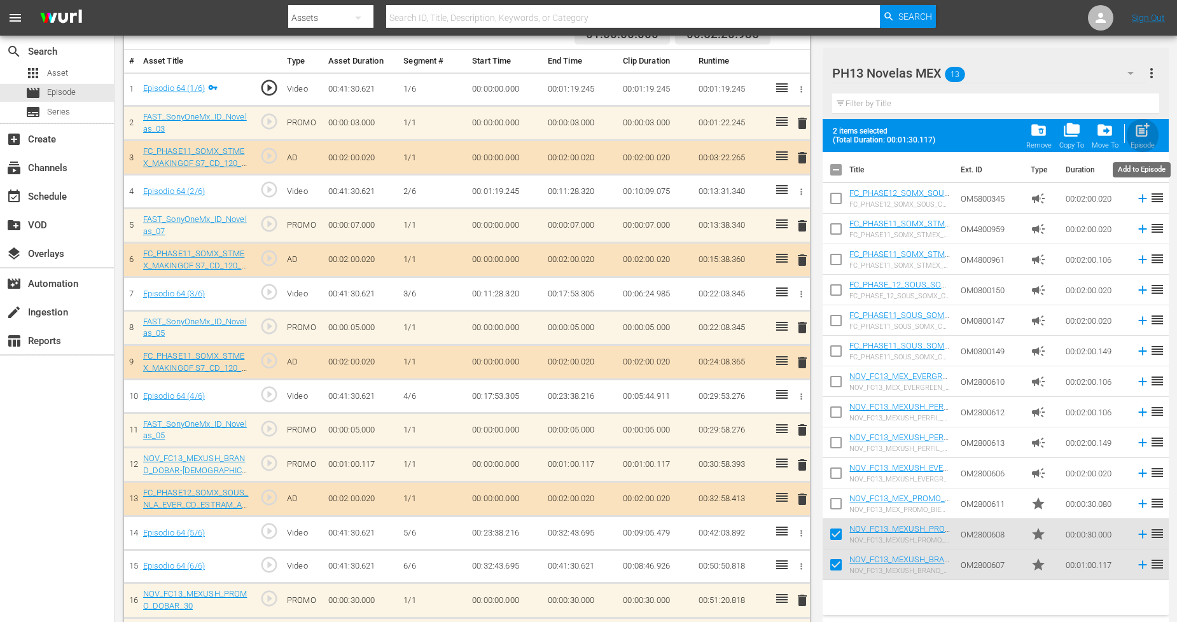
click at [1068, 138] on span "post_add" at bounding box center [1141, 129] width 17 height 17
checkbox input "false"
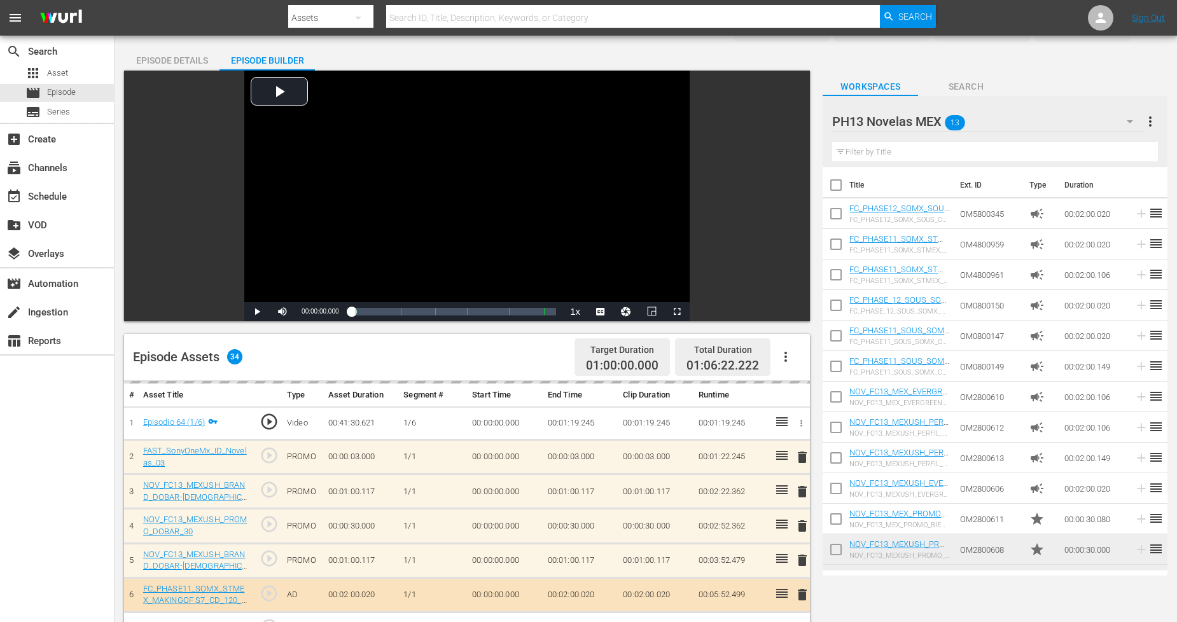
scroll to position [0, 0]
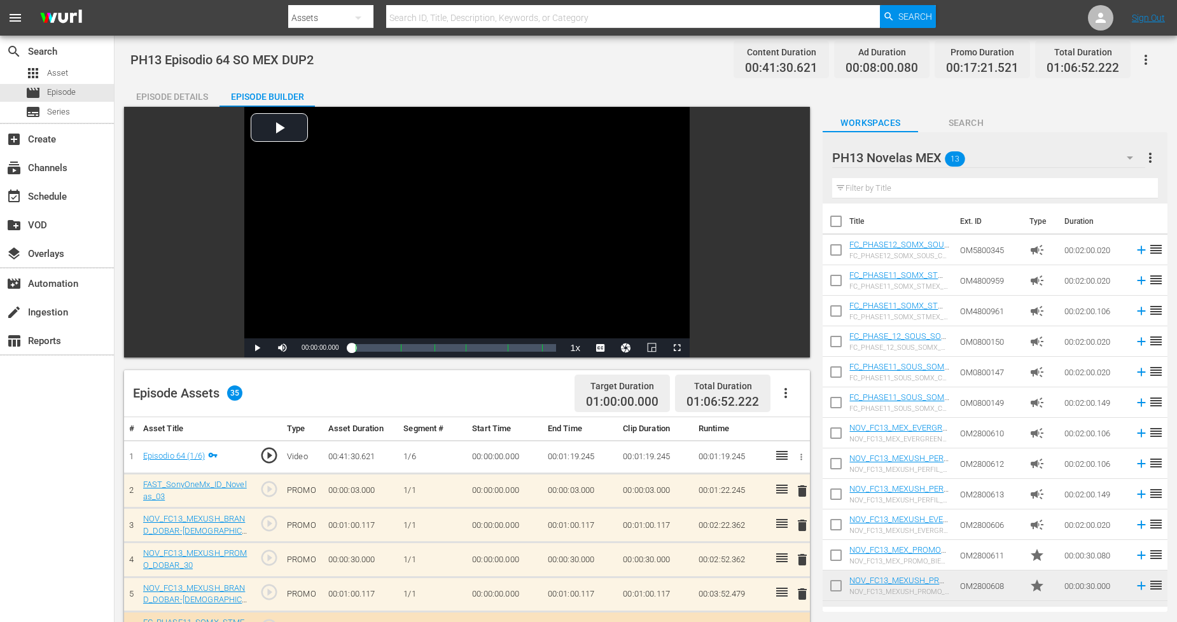
click at [1068, 59] on icon "button" at bounding box center [1145, 60] width 3 height 10
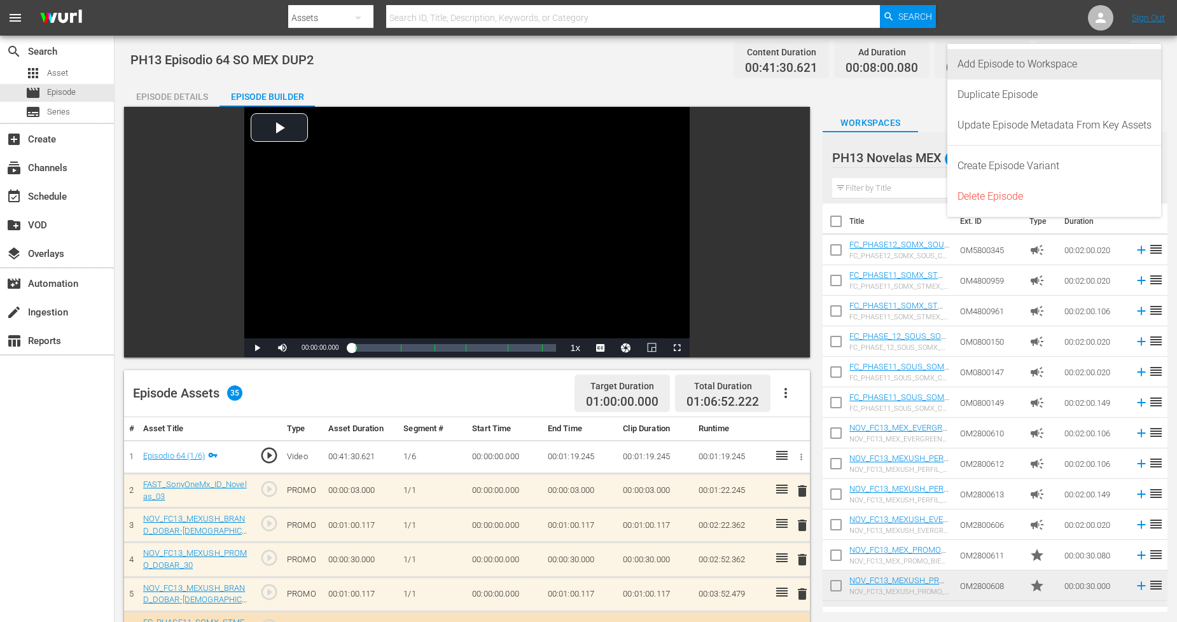
click at [1068, 72] on div "Add Episode to Workspace" at bounding box center [1054, 64] width 194 height 31
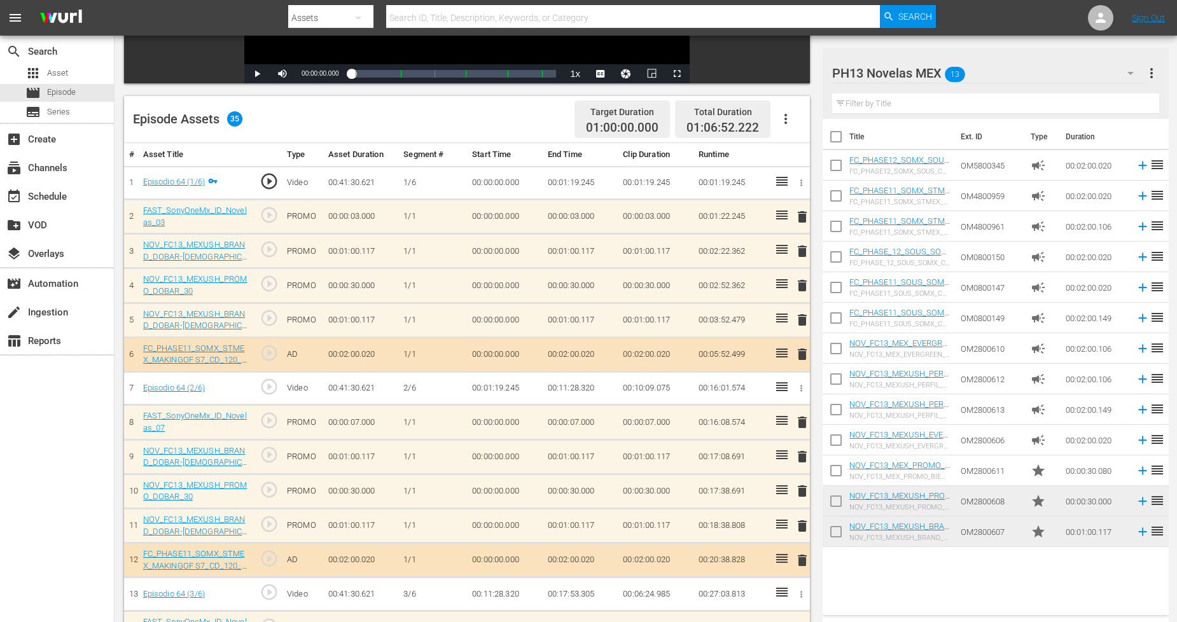
scroll to position [282, 0]
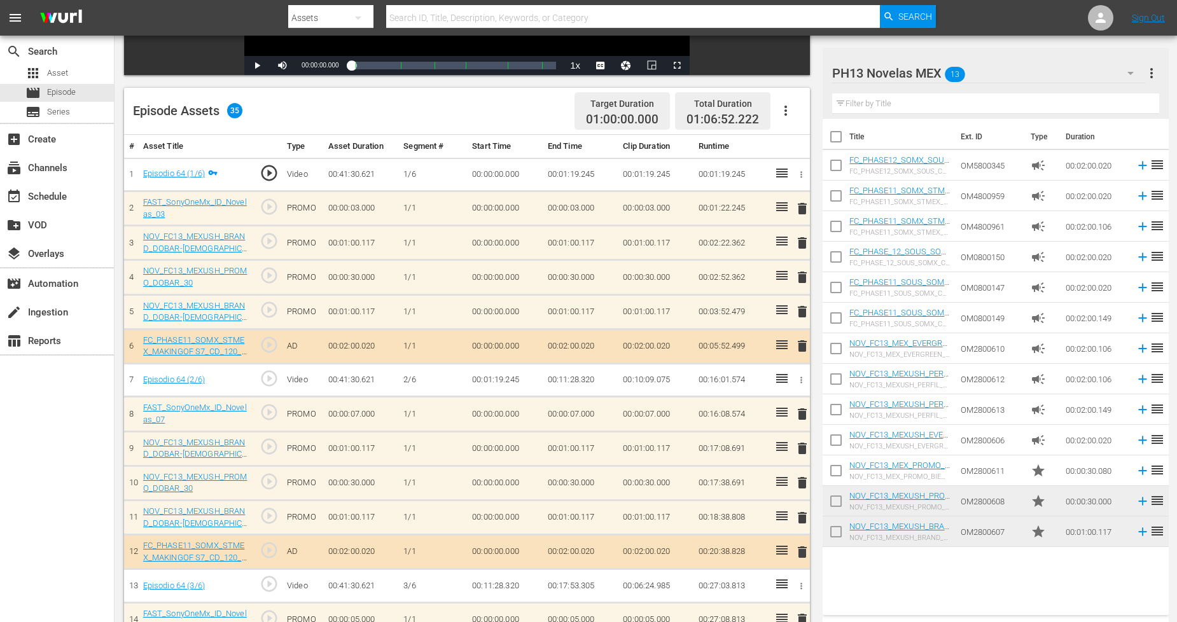
click at [1068, 74] on div "PH13 Novelas MEX 13" at bounding box center [989, 73] width 314 height 36
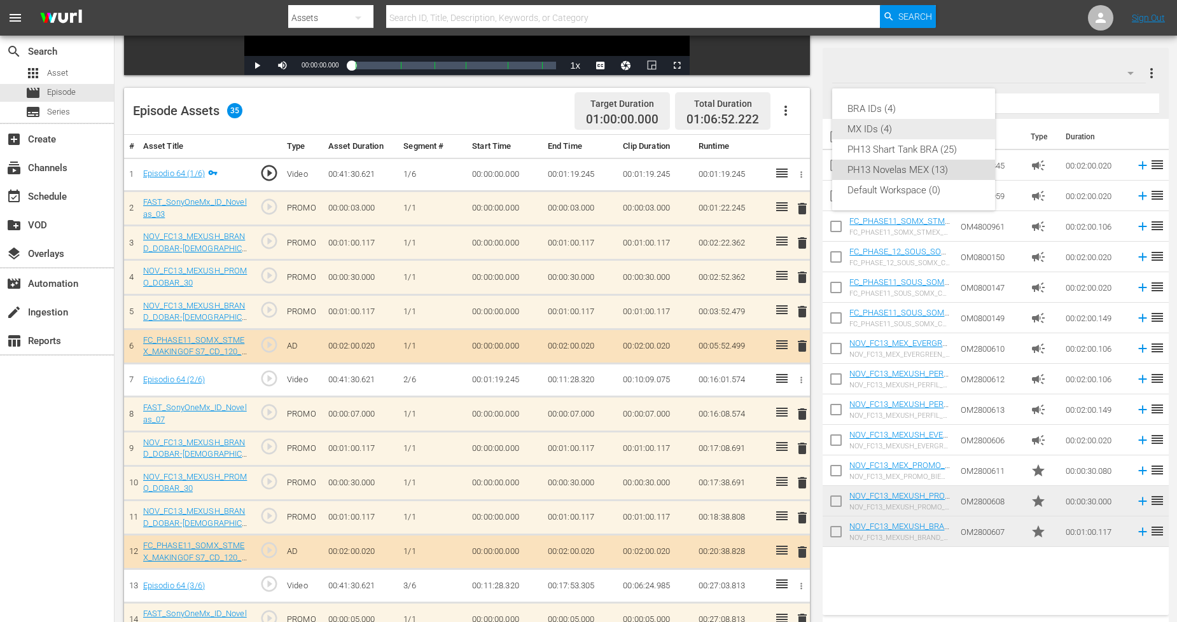
click at [946, 124] on div "MX IDs (4)" at bounding box center [913, 129] width 132 height 20
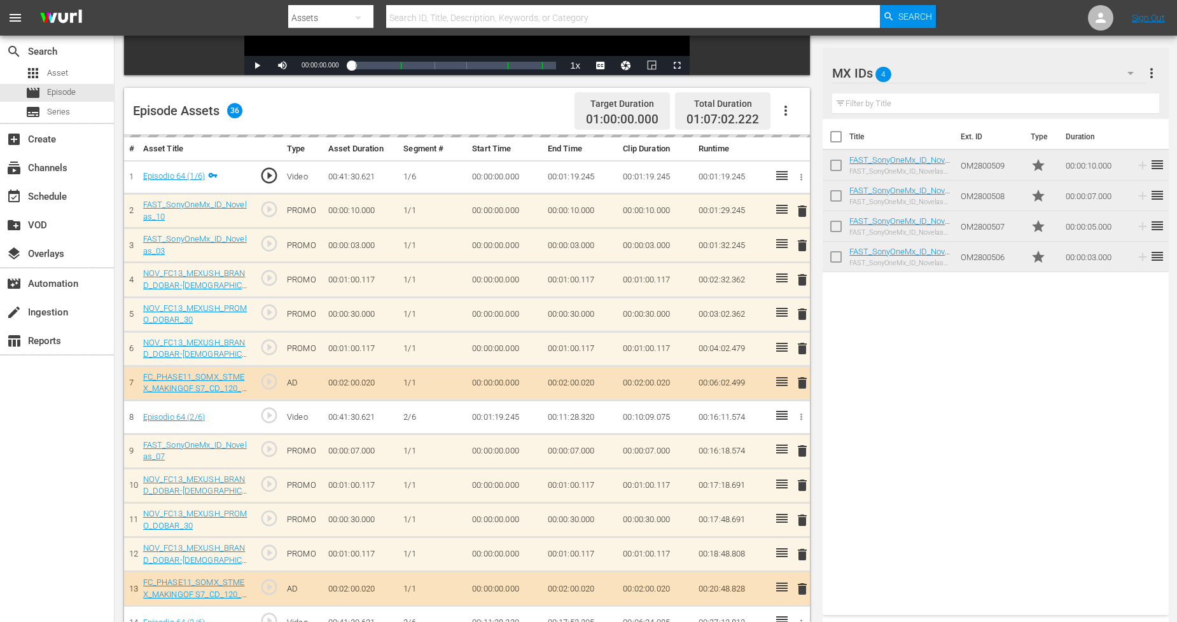
scroll to position [0, 0]
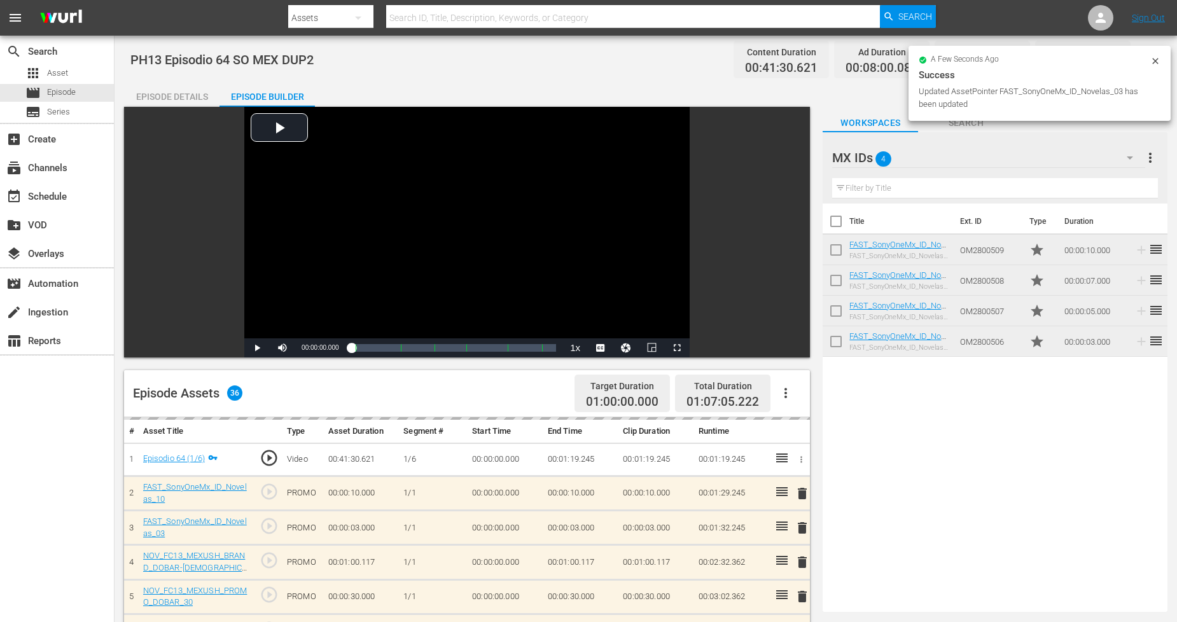
click at [1068, 58] on icon at bounding box center [1155, 61] width 10 height 10
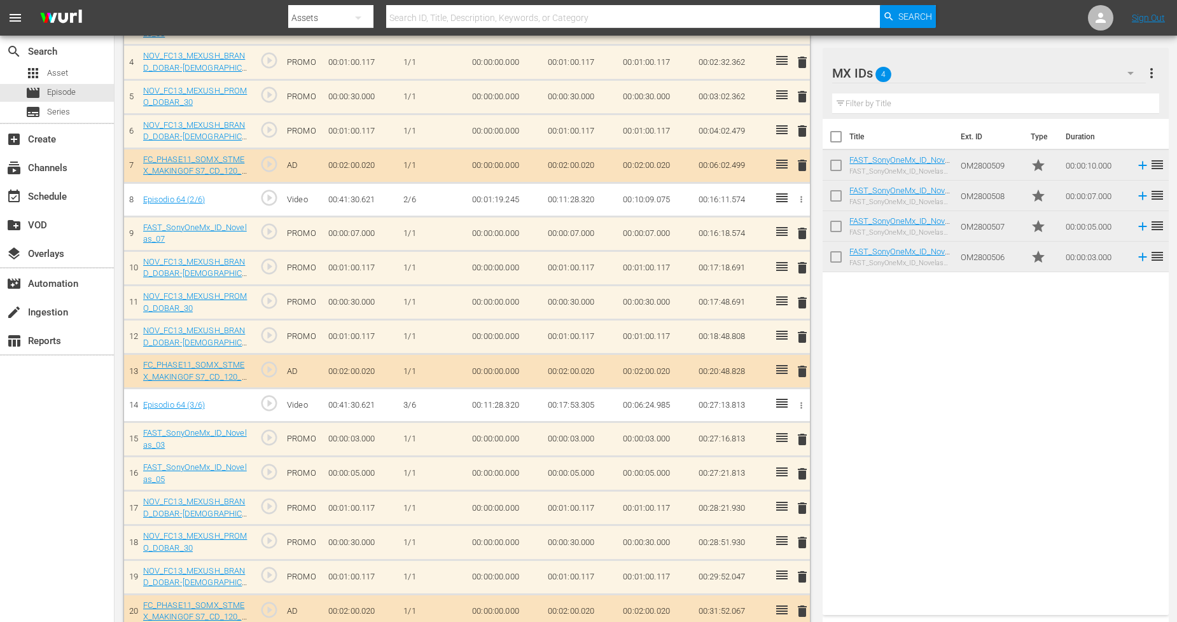
scroll to position [565, 0]
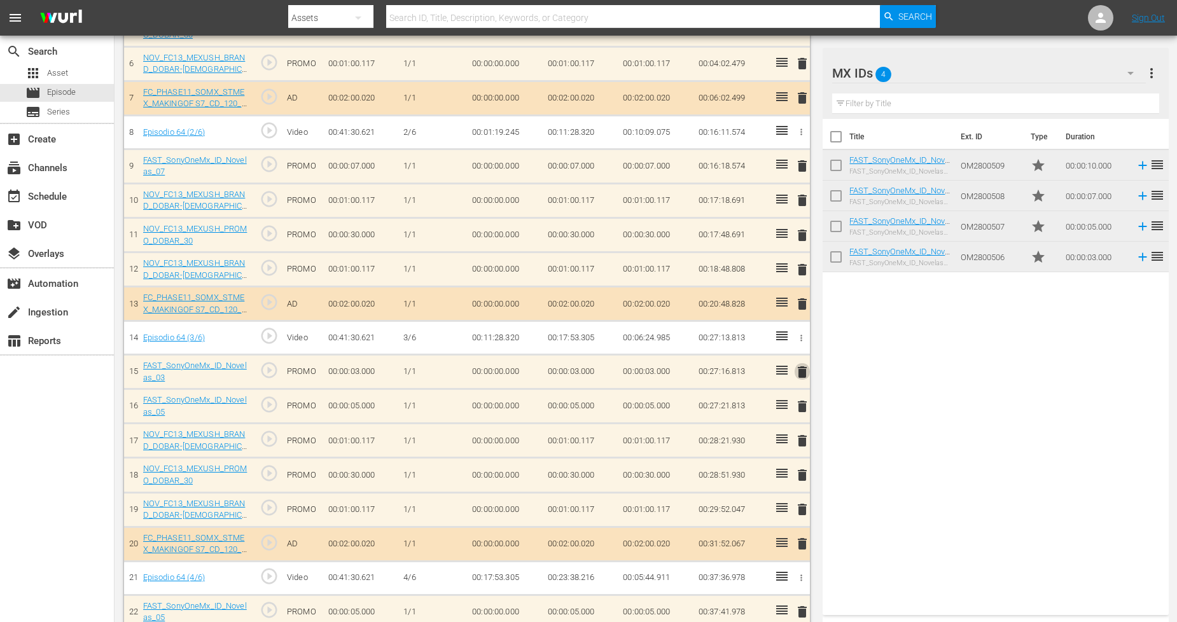
click at [798, 373] on span "delete" at bounding box center [801, 371] width 15 height 15
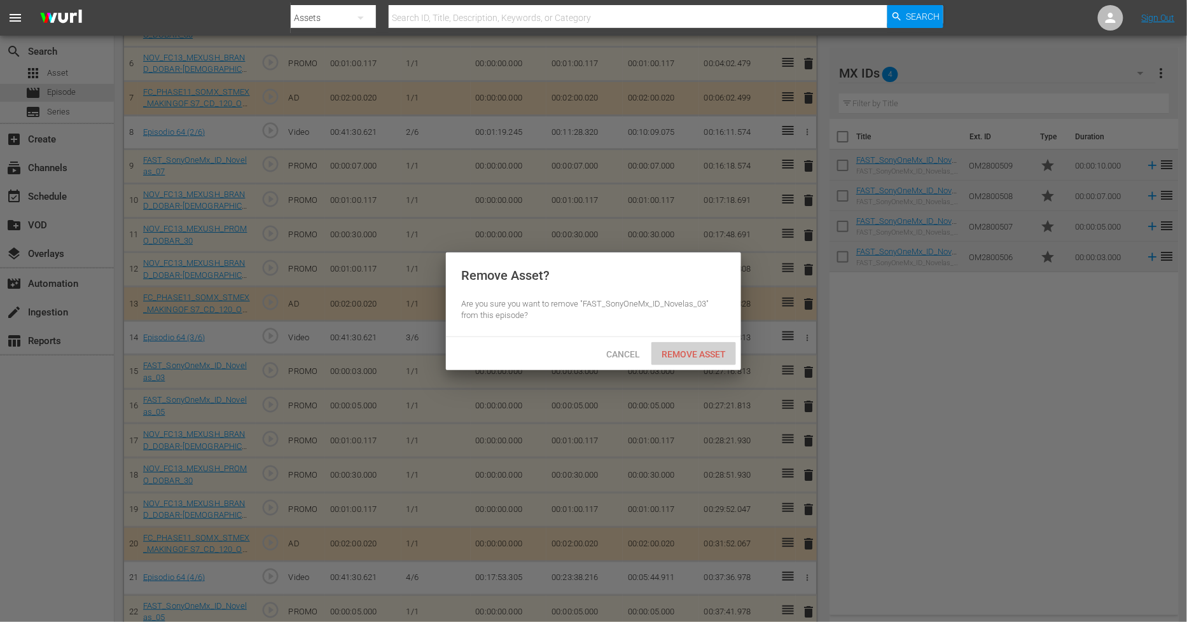
click at [708, 355] on span "Remove Asset" at bounding box center [693, 354] width 85 height 10
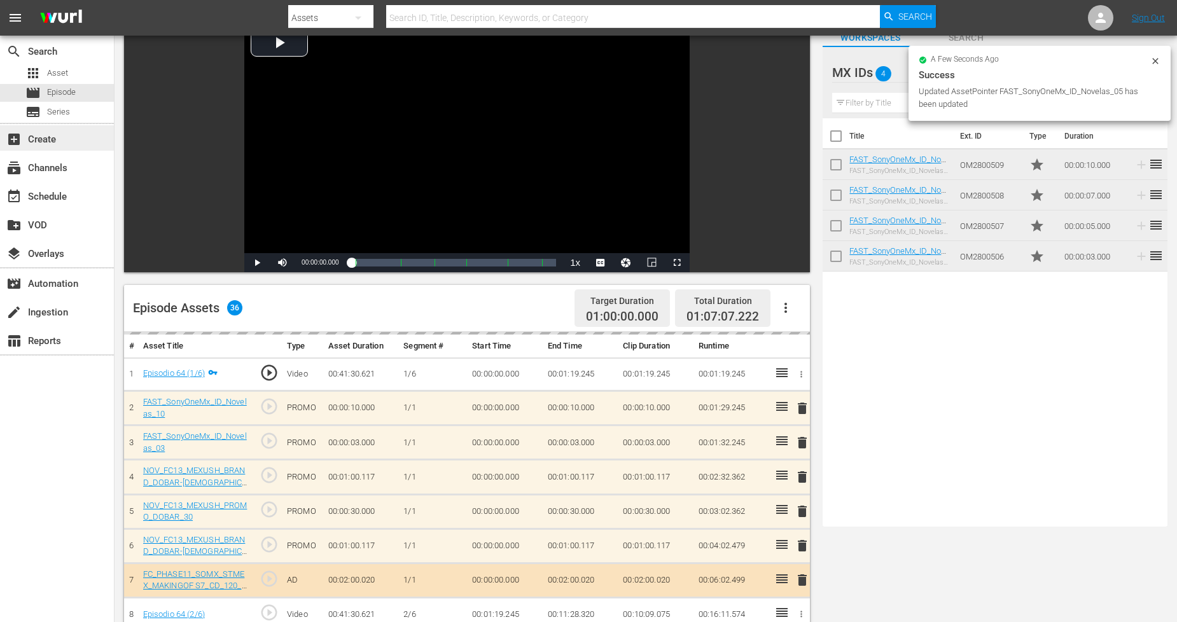
scroll to position [73, 0]
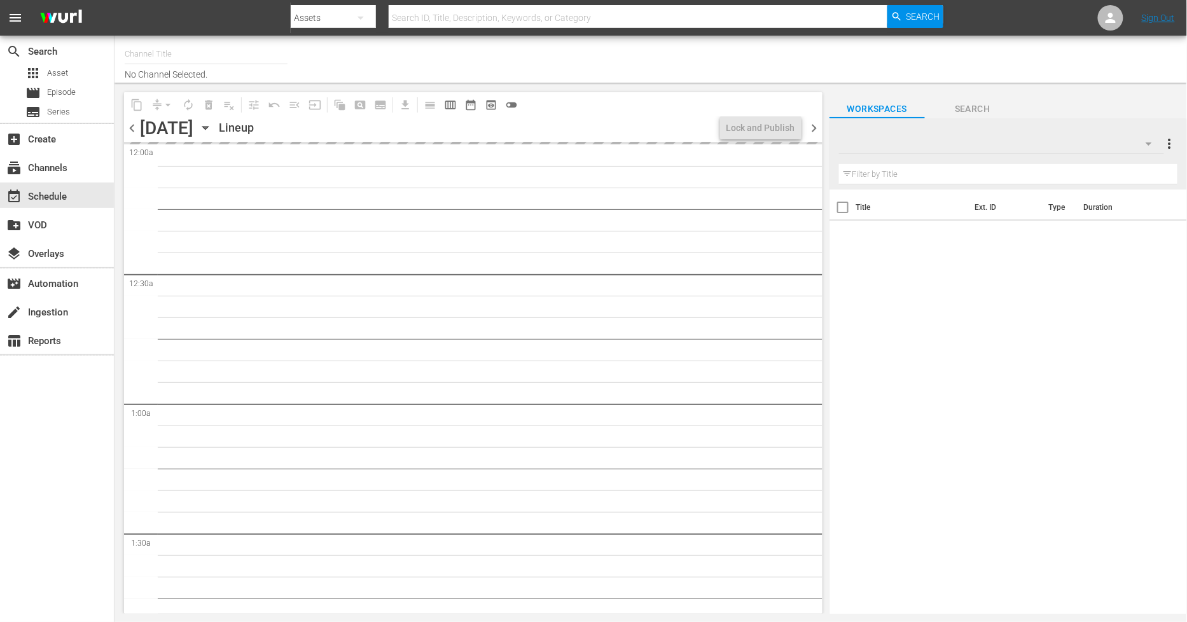
type input "Sony One Novelas (MX) (1001)"
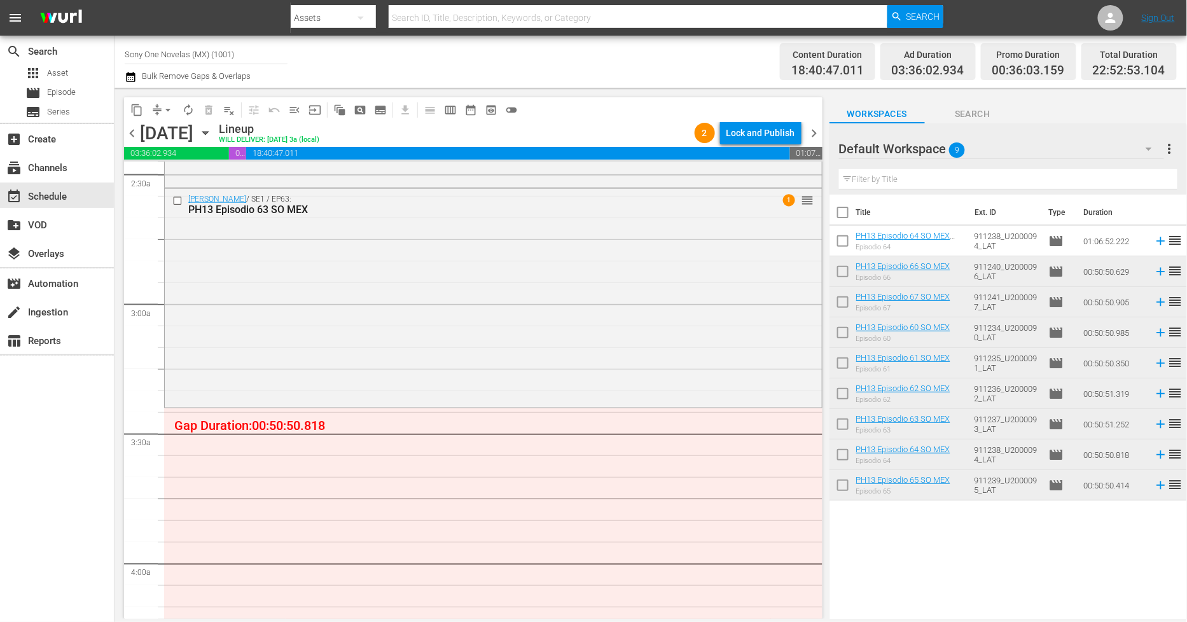
scroll to position [707, 0]
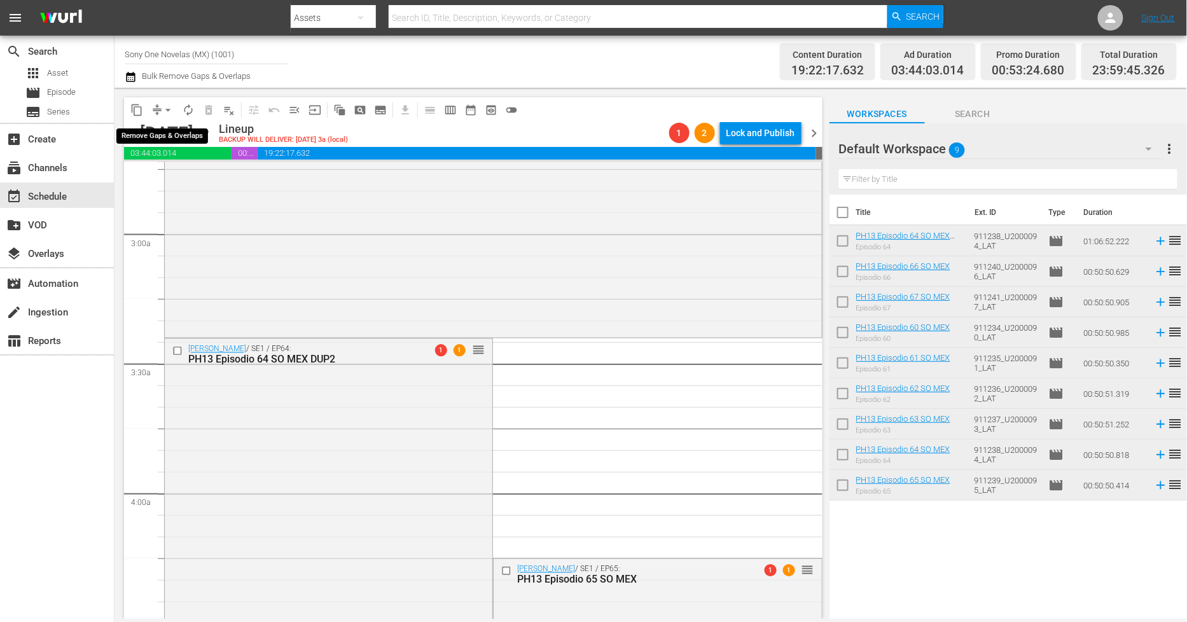
click at [168, 106] on span "arrow_drop_down" at bounding box center [168, 110] width 13 height 13
click at [186, 136] on li "Align to Midnight" at bounding box center [169, 135] width 134 height 21
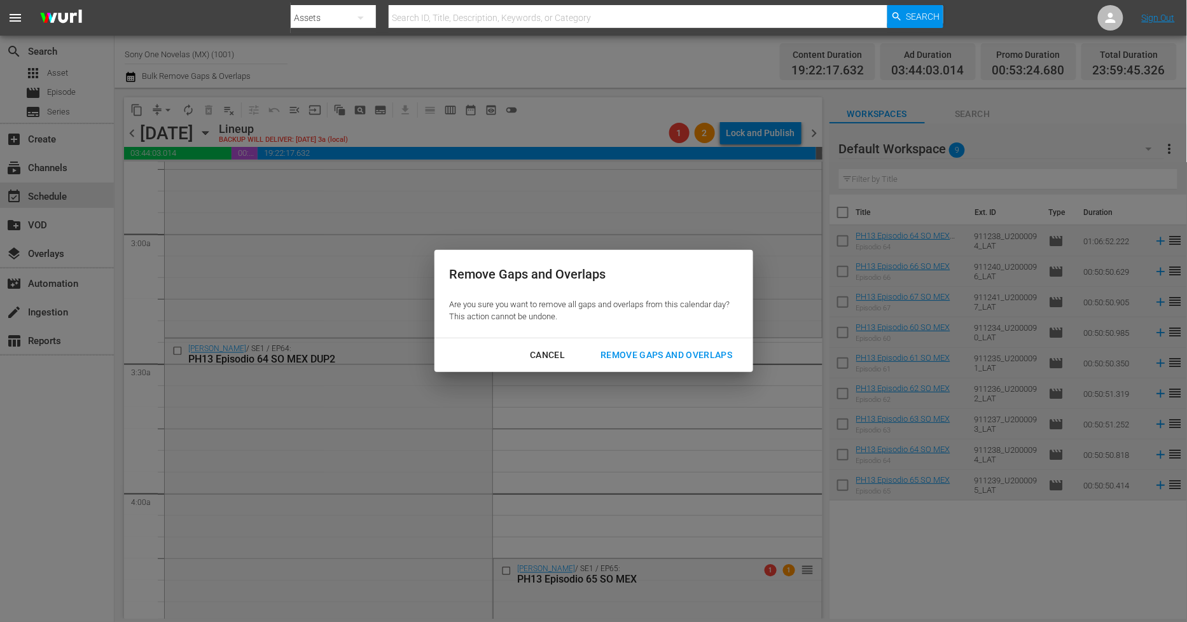
click at [647, 352] on div "Remove Gaps and Overlaps" at bounding box center [666, 355] width 152 height 16
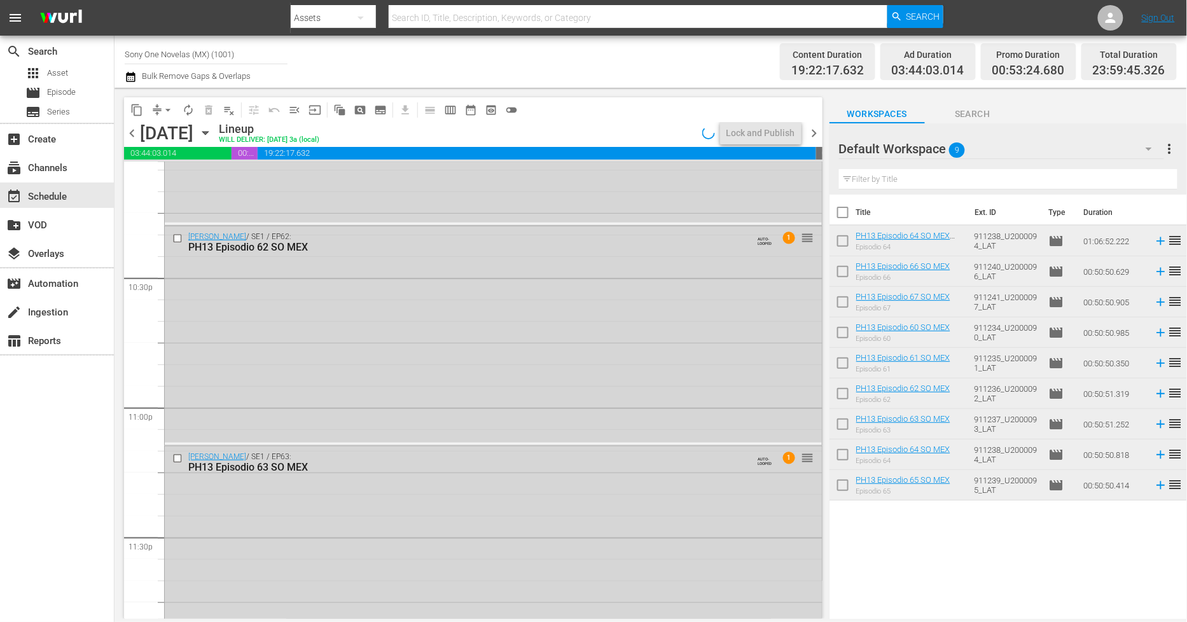
scroll to position [5771, 0]
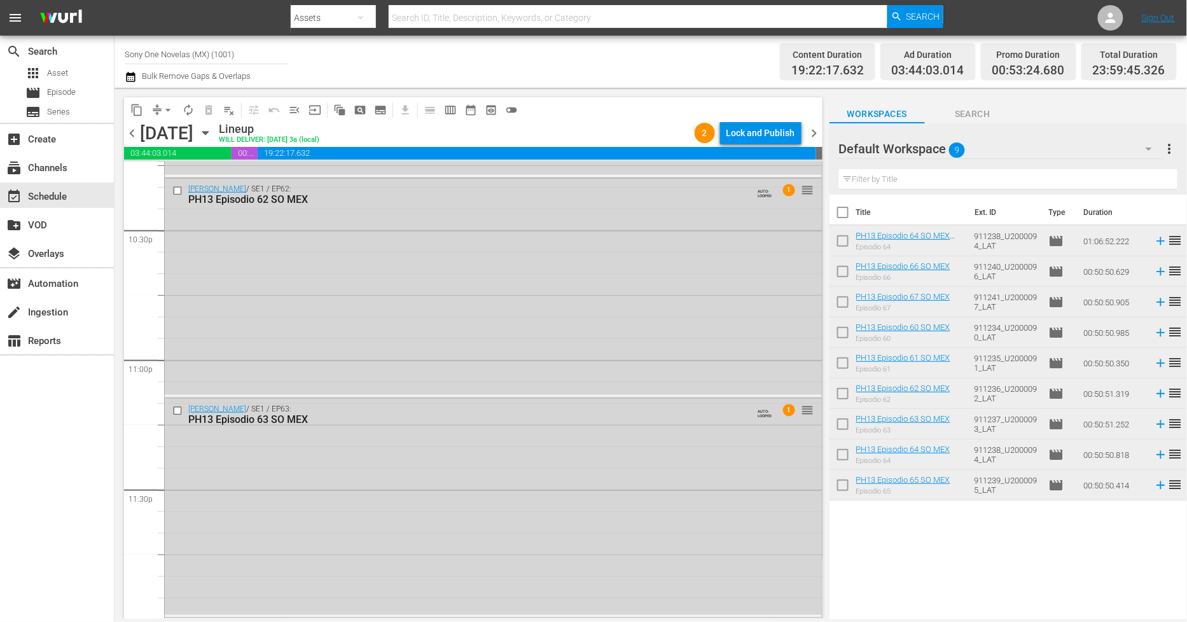
click at [415, 506] on div "[PERSON_NAME] / SE1 / EP63: PH13 Episodio 63 SO MEX AUTO-LOOPED 1 reorder" at bounding box center [493, 507] width 657 height 216
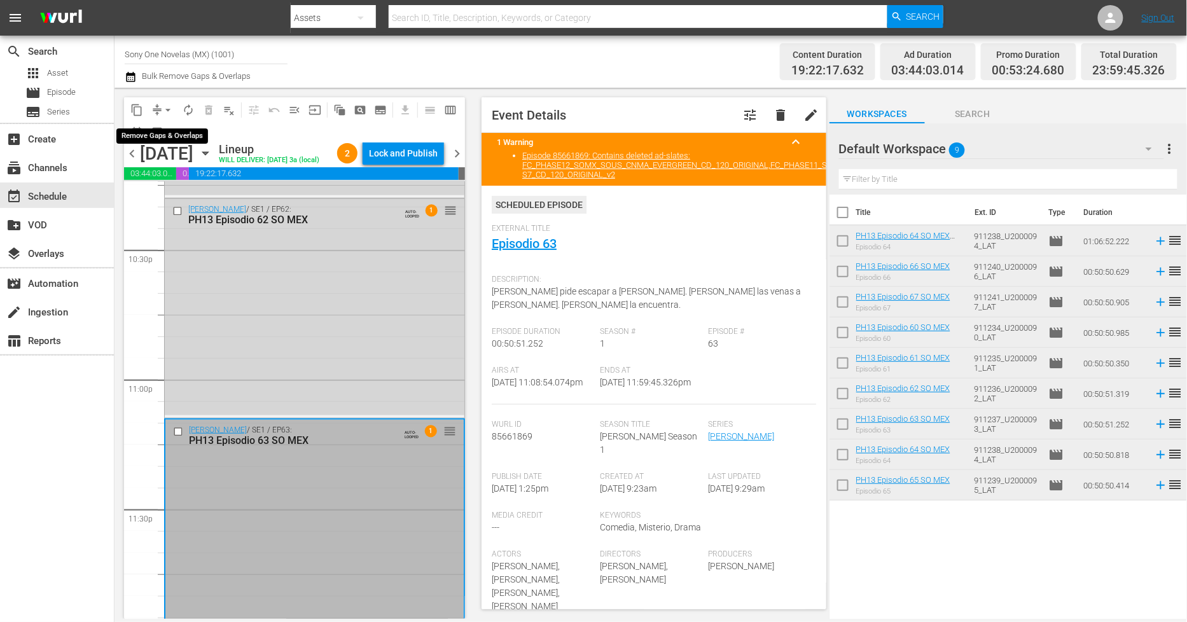
click at [165, 110] on span "arrow_drop_down" at bounding box center [168, 110] width 13 height 13
click at [178, 134] on li "Align to Midnight" at bounding box center [169, 135] width 134 height 21
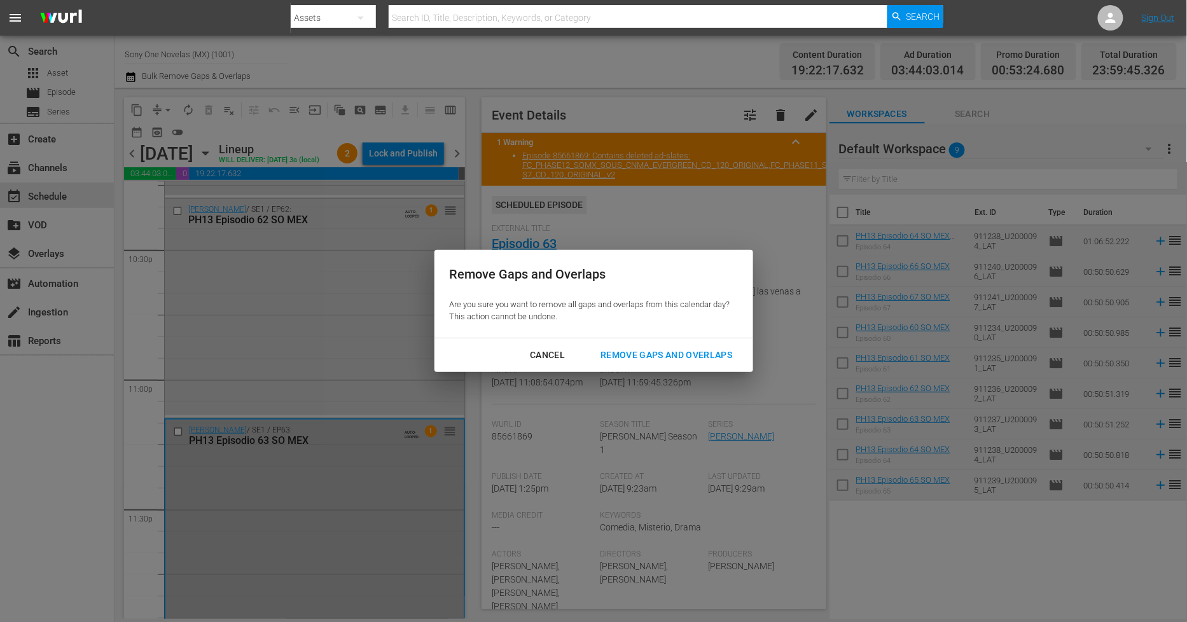
click at [614, 359] on div "Remove Gaps and Overlaps" at bounding box center [666, 355] width 152 height 16
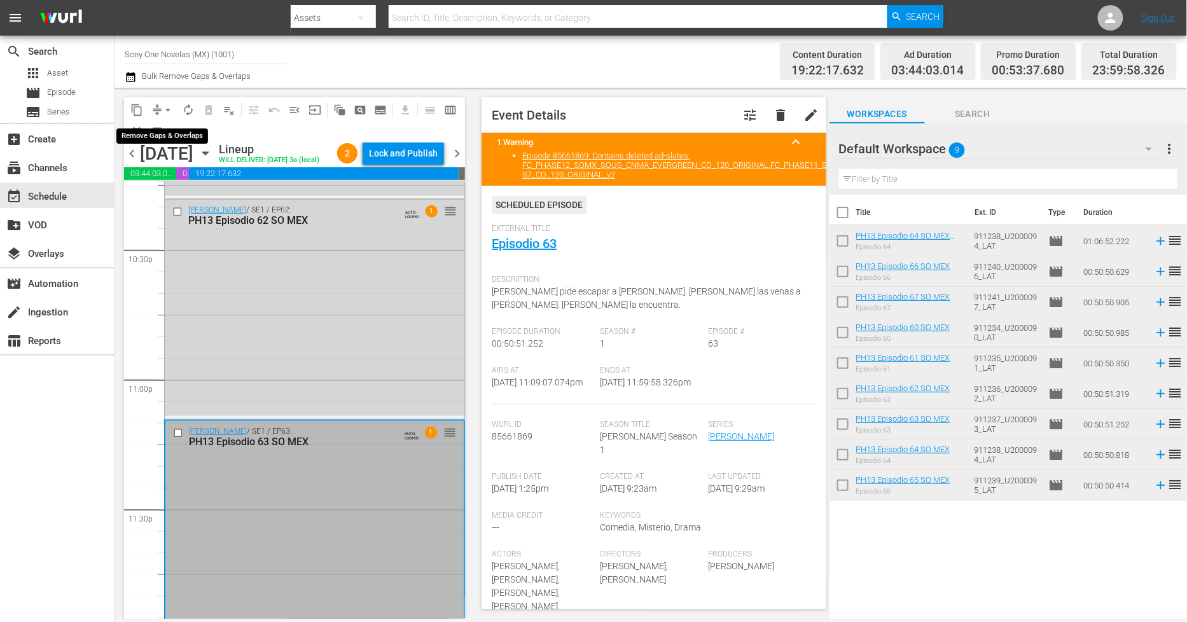
click at [168, 109] on span "arrow_drop_down" at bounding box center [168, 110] width 13 height 13
click at [162, 135] on li "Align to Midnight" at bounding box center [169, 135] width 134 height 21
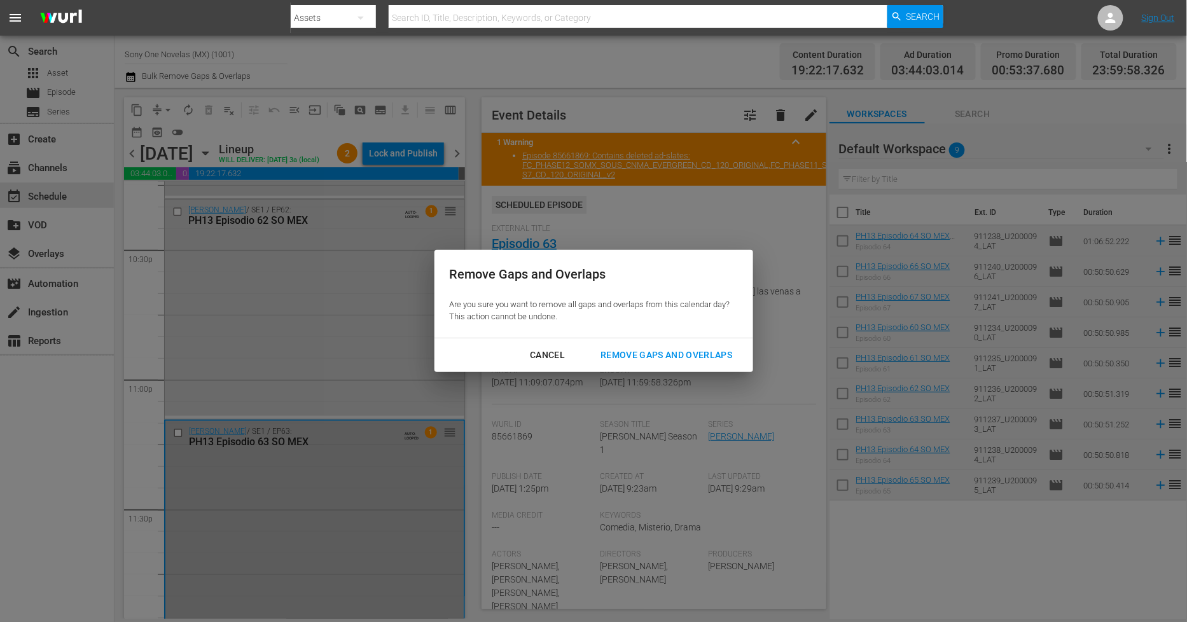
click at [656, 350] on div "Remove Gaps and Overlaps" at bounding box center [666, 355] width 152 height 16
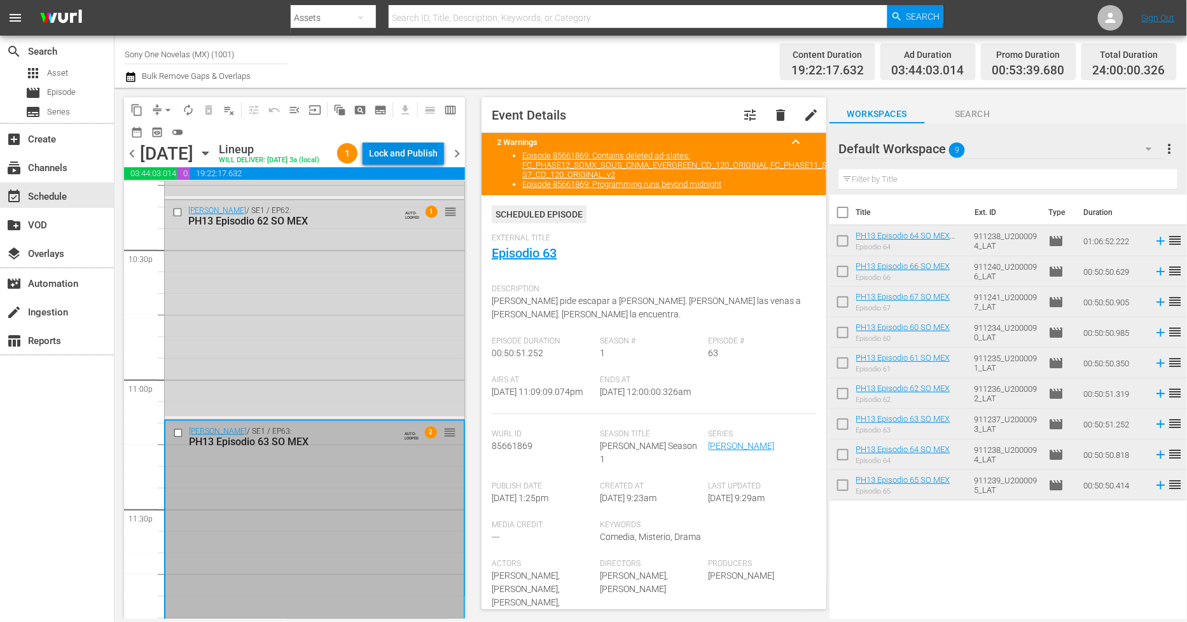
click at [430, 154] on div "Lock and Publish" at bounding box center [403, 153] width 69 height 23
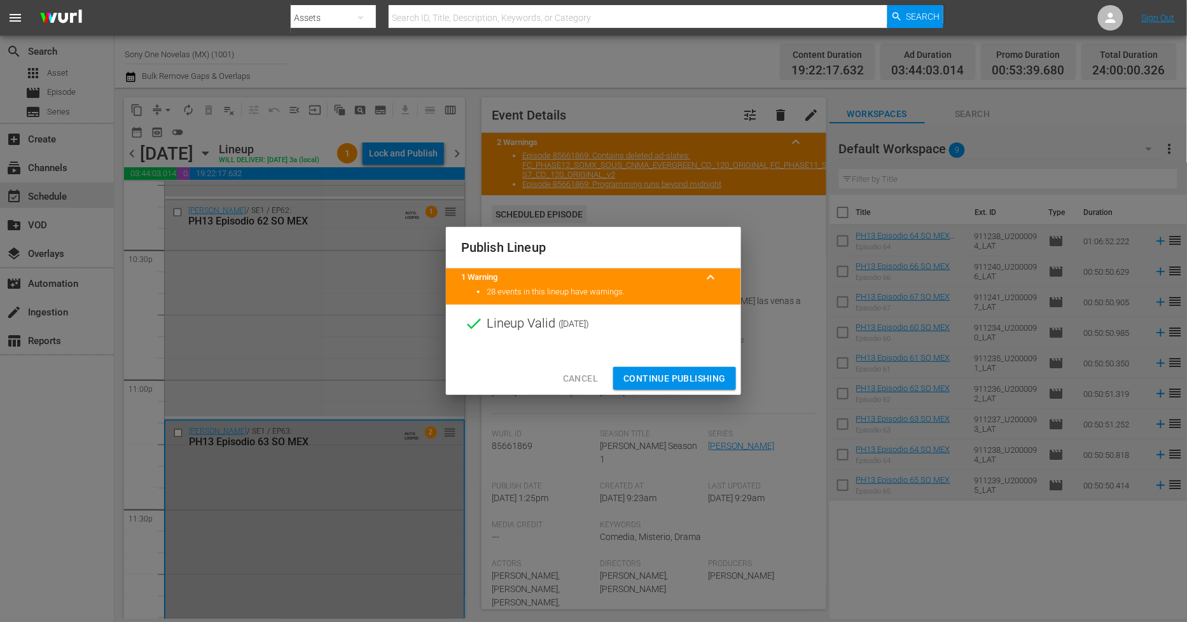
click at [637, 380] on span "Continue Publishing" at bounding box center [674, 379] width 102 height 16
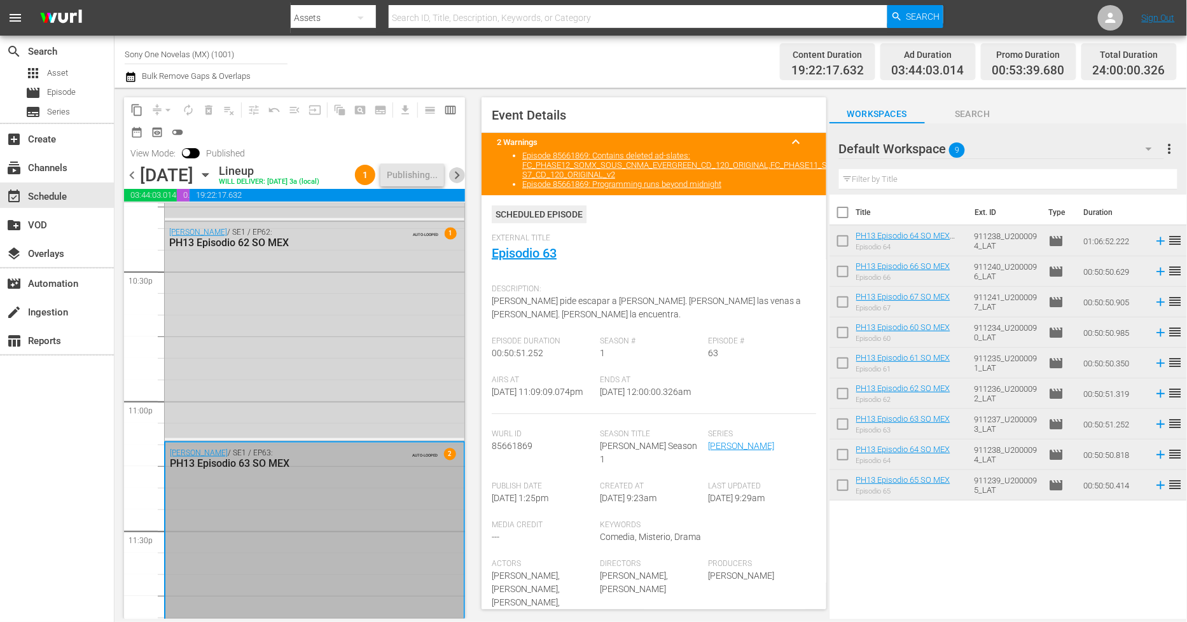
click at [462, 183] on span "chevron_right" at bounding box center [457, 175] width 16 height 16
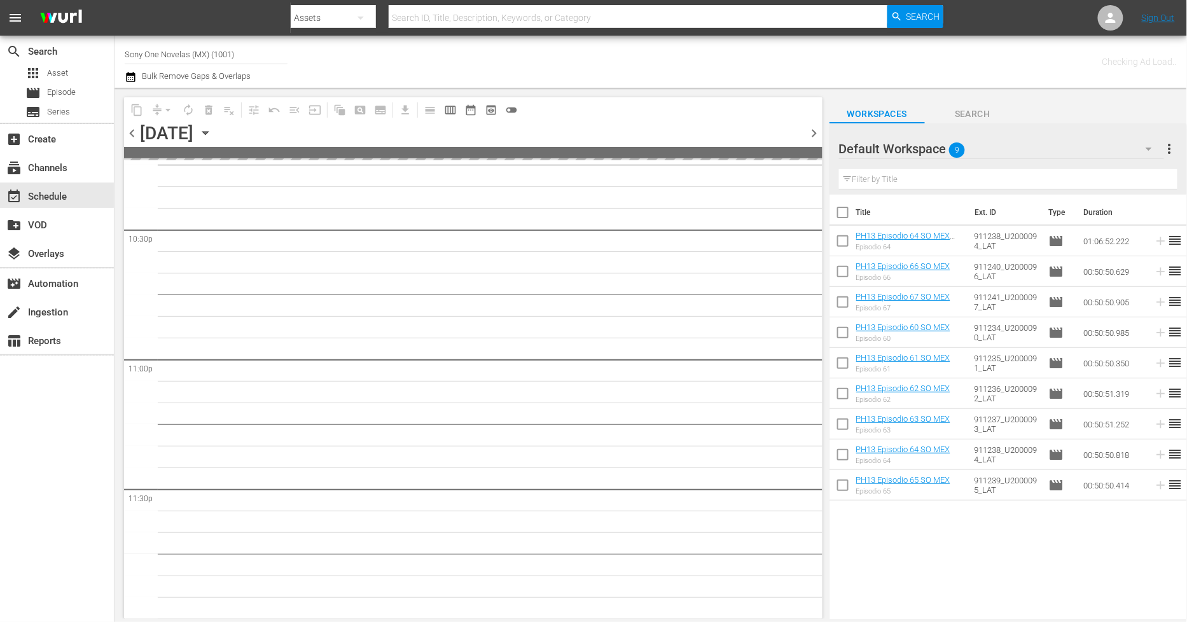
scroll to position [5770, 0]
click at [845, 218] on input "checkbox" at bounding box center [842, 215] width 27 height 27
checkbox input "true"
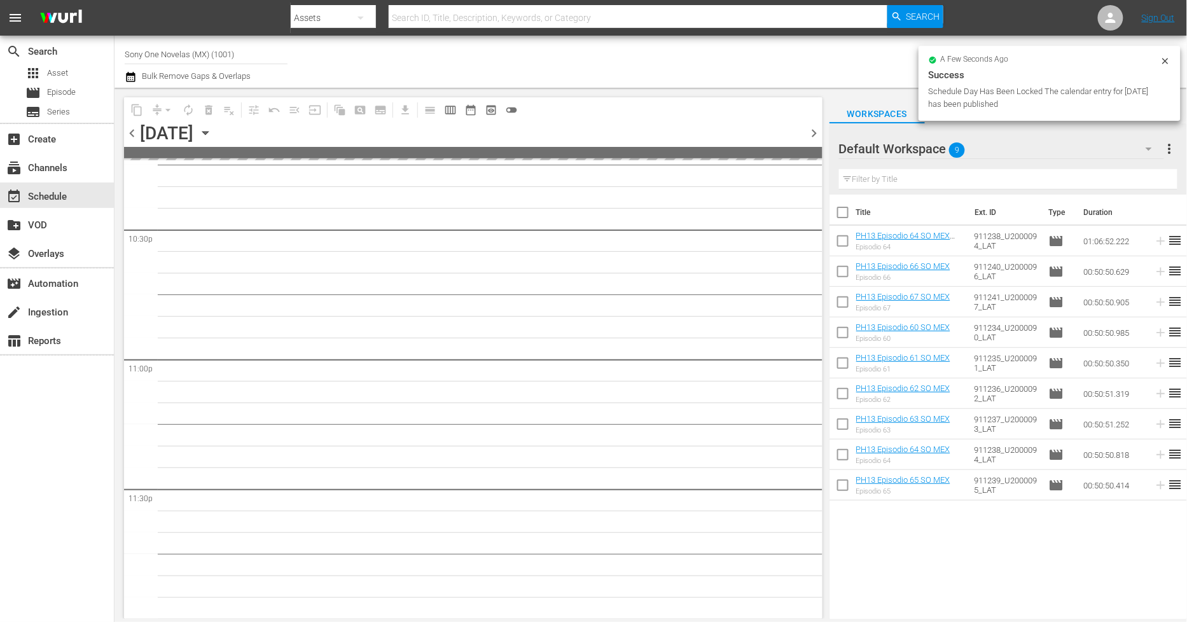
checkbox input "true"
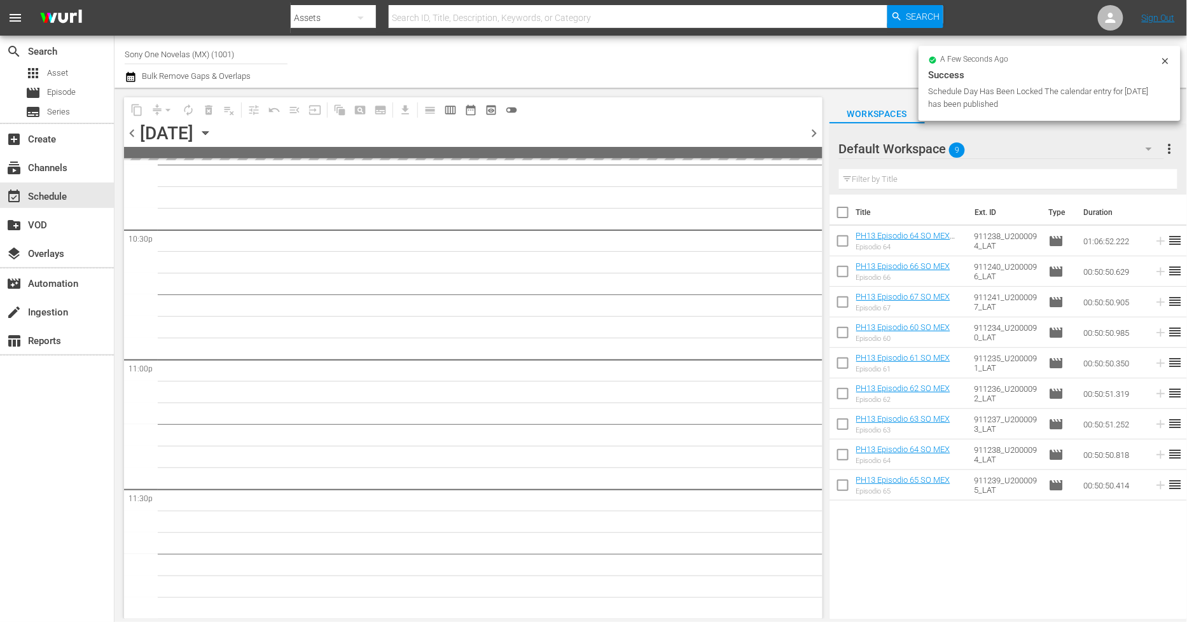
checkbox input "true"
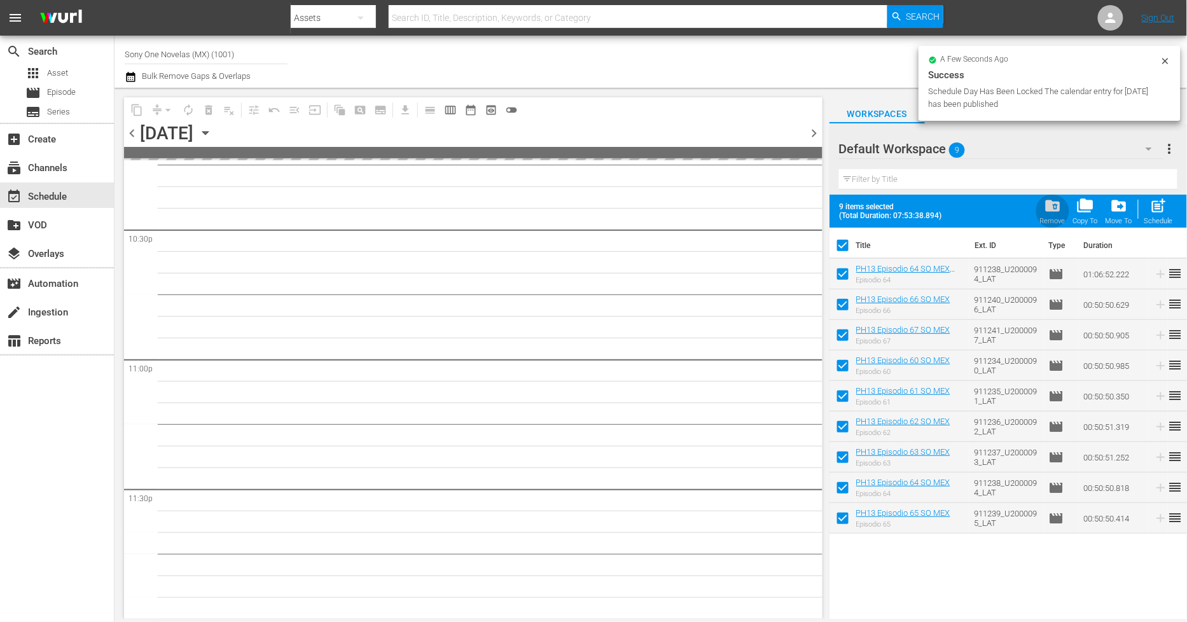
click at [1061, 214] on span "folder_delete" at bounding box center [1052, 205] width 17 height 17
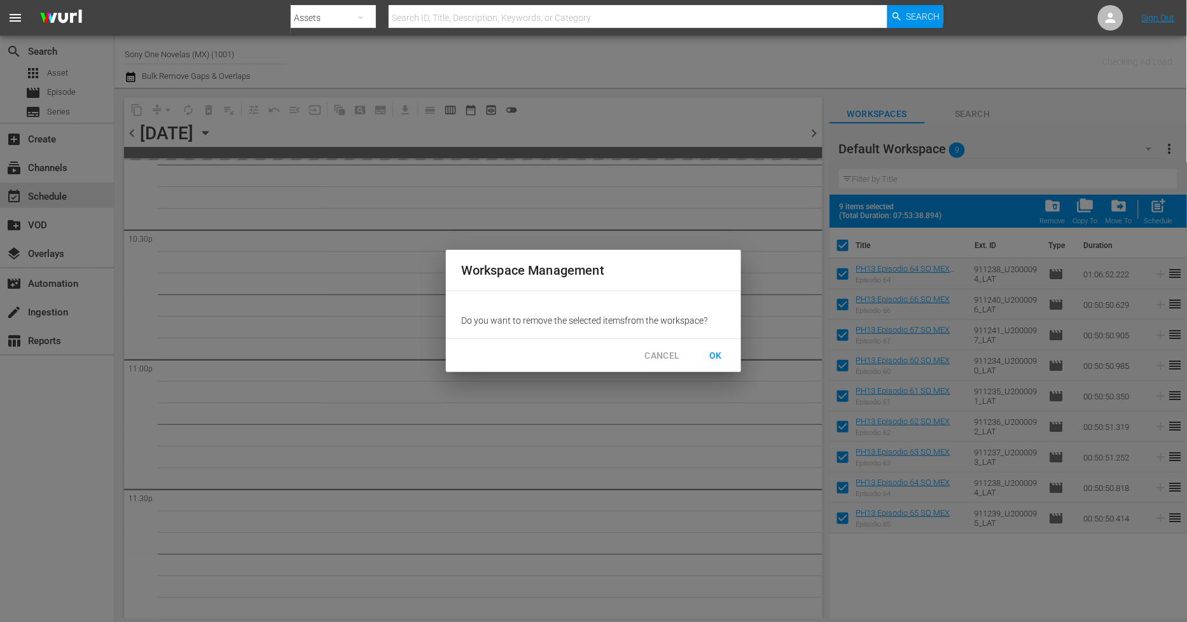
click at [717, 356] on span "OK" at bounding box center [715, 356] width 20 height 16
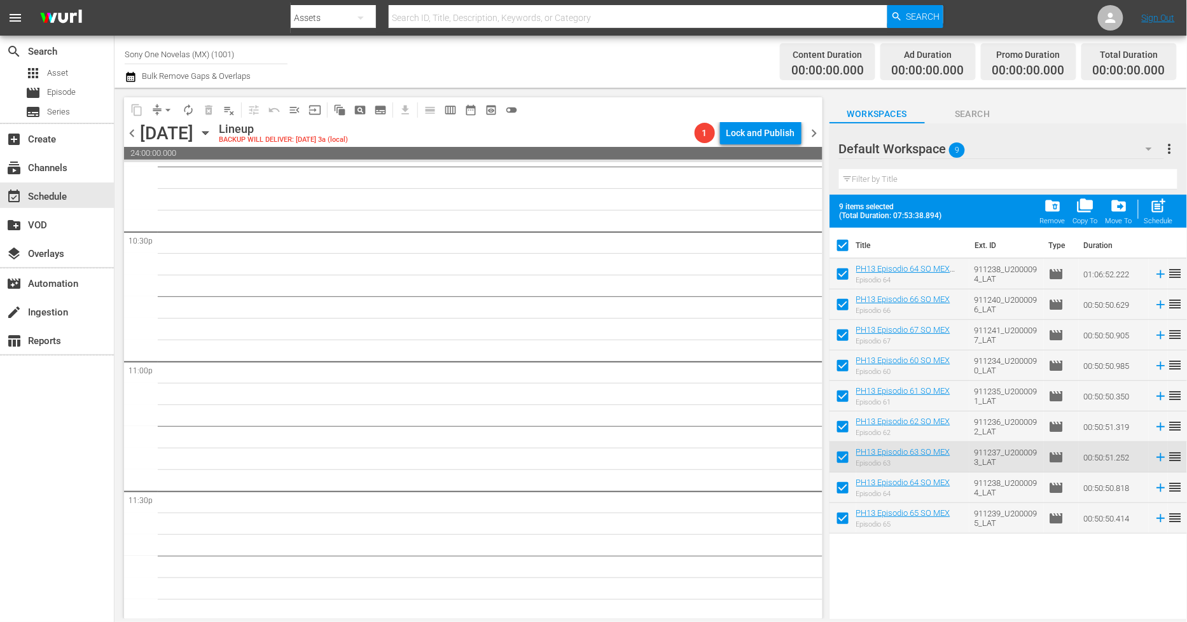
scroll to position [5771, 0]
checkbox input "false"
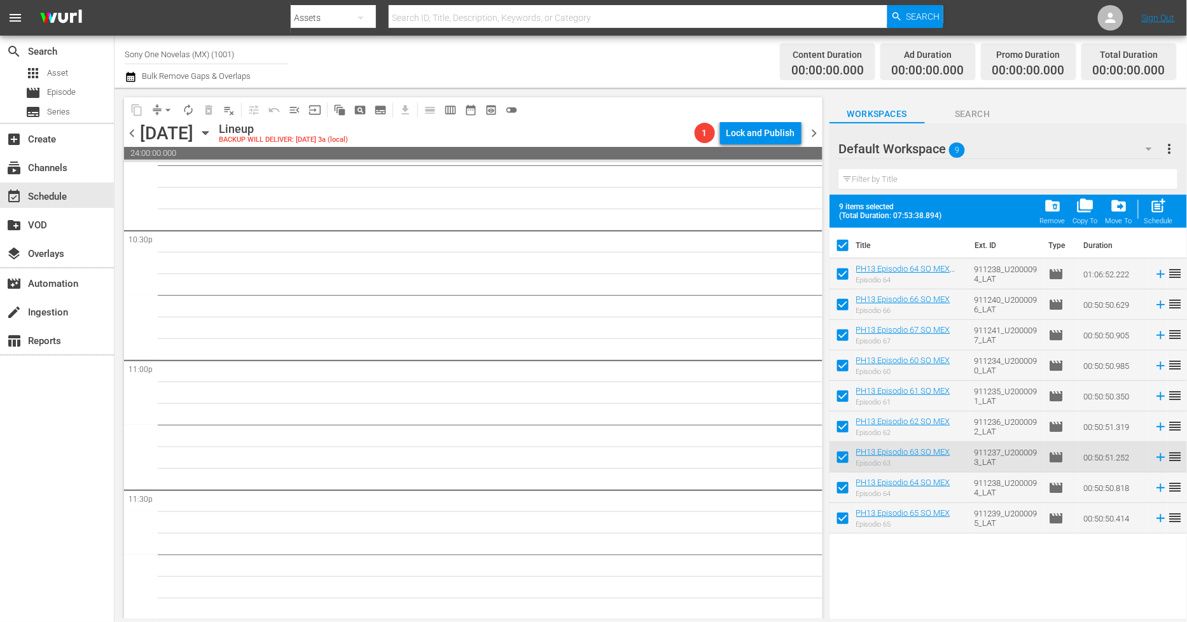
checkbox input "false"
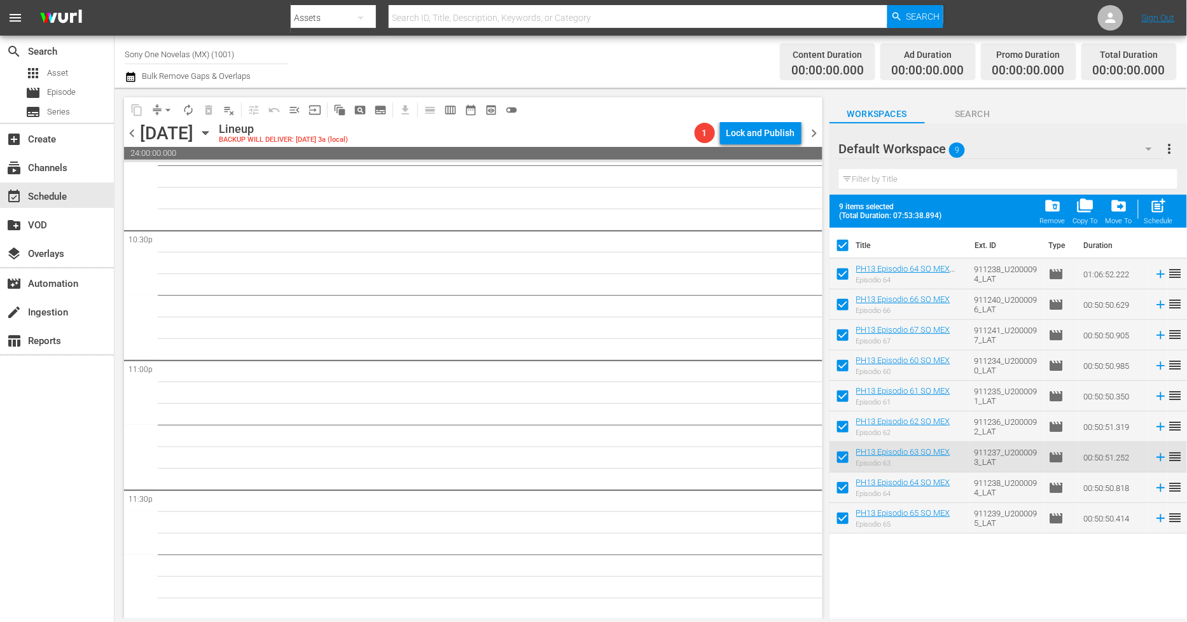
checkbox input "false"
